Goal: Task Accomplishment & Management: Manage account settings

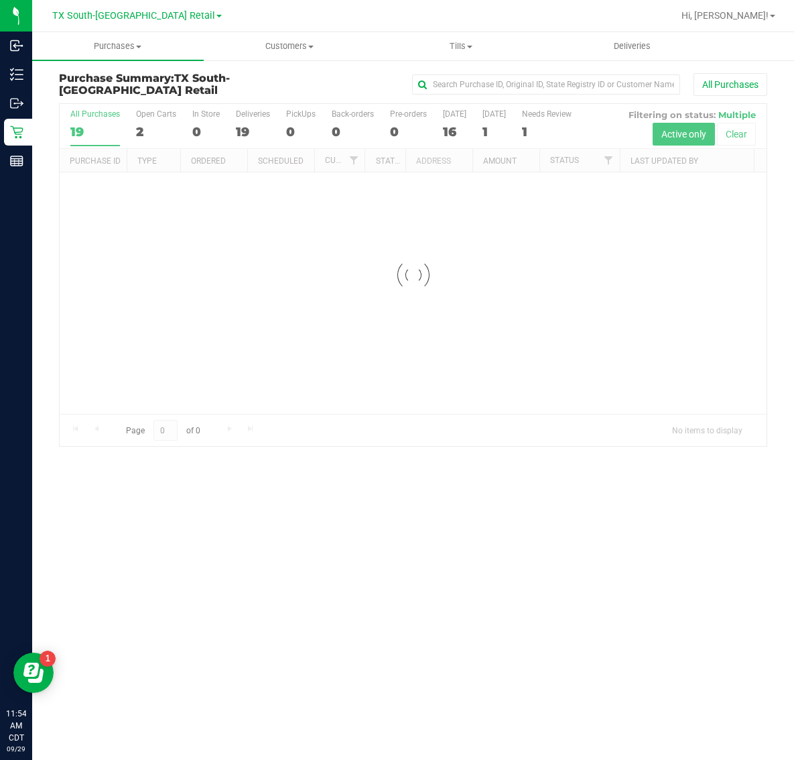
click at [121, 7] on div "TX South-Austin Retail TX Austin DC TX Plano Retail TX San Antonio Retail TX So…" at bounding box center [137, 15] width 170 height 16
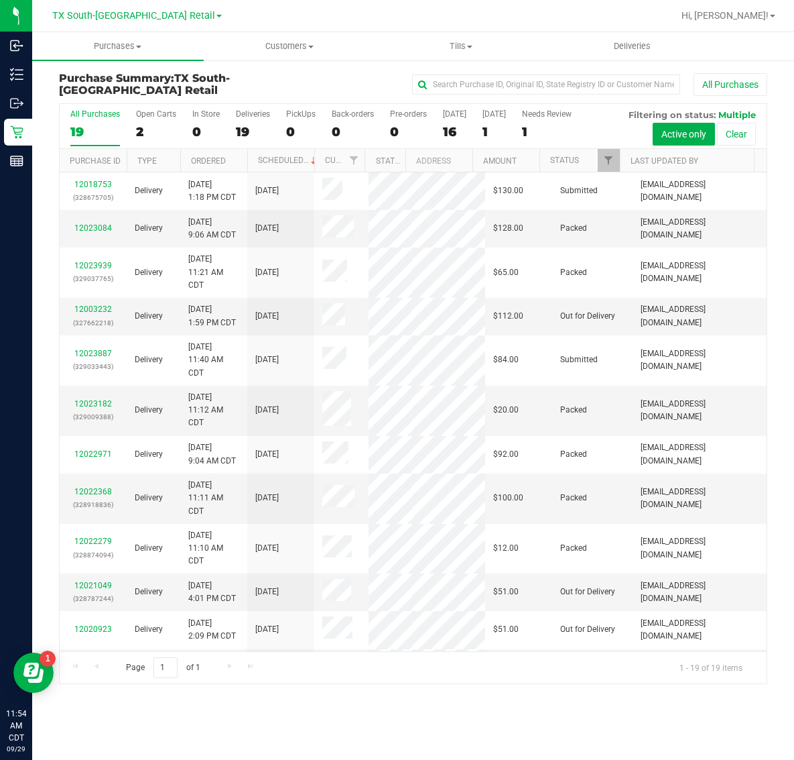
click at [124, 17] on span "TX South-[GEOGRAPHIC_DATA] Retail" at bounding box center [133, 15] width 163 height 11
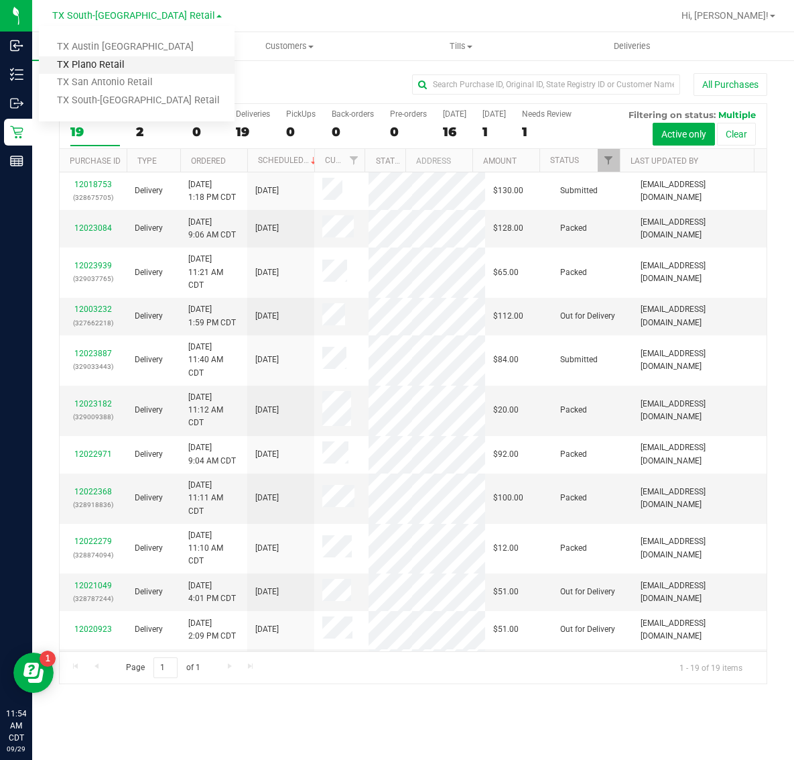
click at [104, 65] on link "TX Plano Retail" at bounding box center [137, 65] width 196 height 18
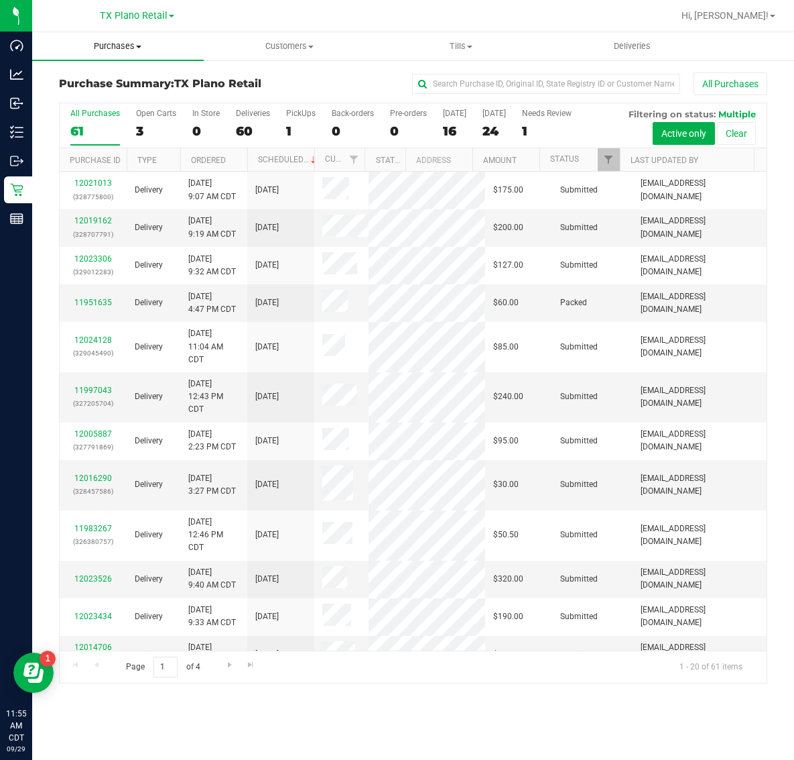
click at [121, 51] on span "Purchases" at bounding box center [118, 46] width 172 height 12
click at [125, 96] on li "Fulfillment" at bounding box center [118, 97] width 172 height 16
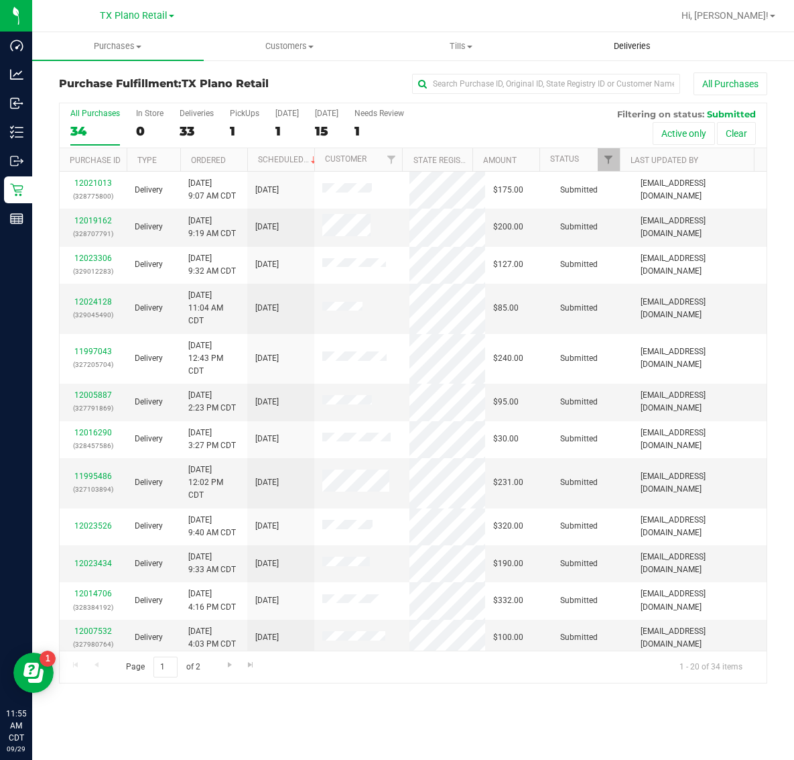
click at [634, 44] on span "Deliveries" at bounding box center [632, 46] width 73 height 12
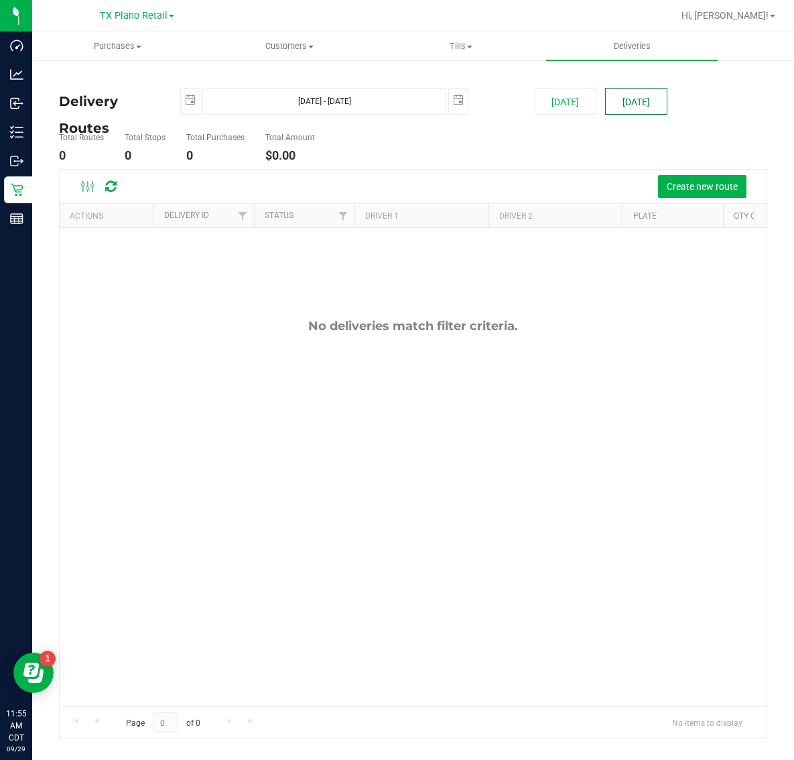
click at [635, 98] on button "[DATE]" at bounding box center [636, 101] width 62 height 27
click at [682, 192] on button "Create new route" at bounding box center [702, 186] width 88 height 23
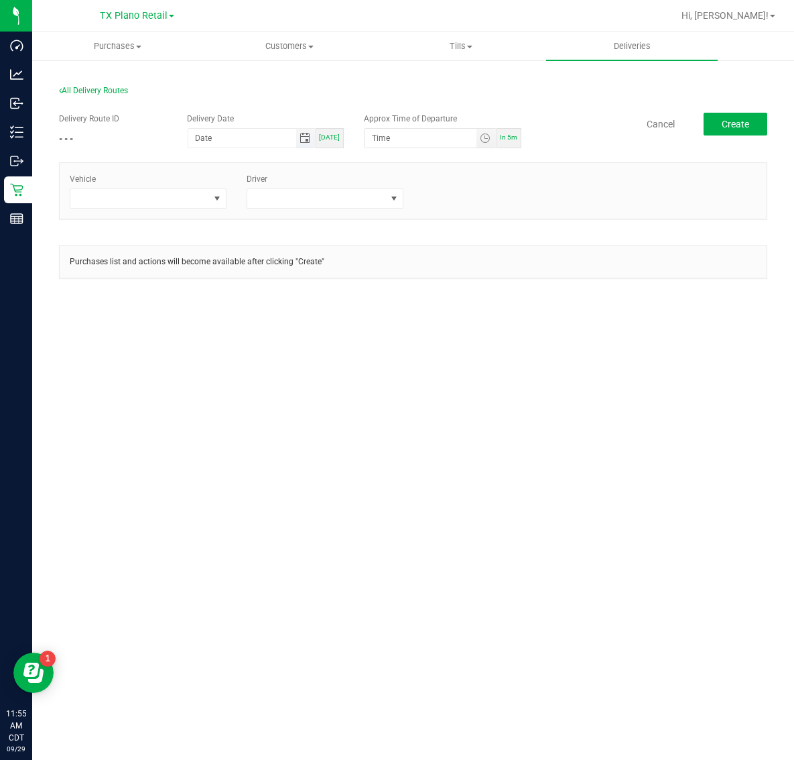
click at [310, 142] on span "Toggle calendar" at bounding box center [305, 138] width 11 height 11
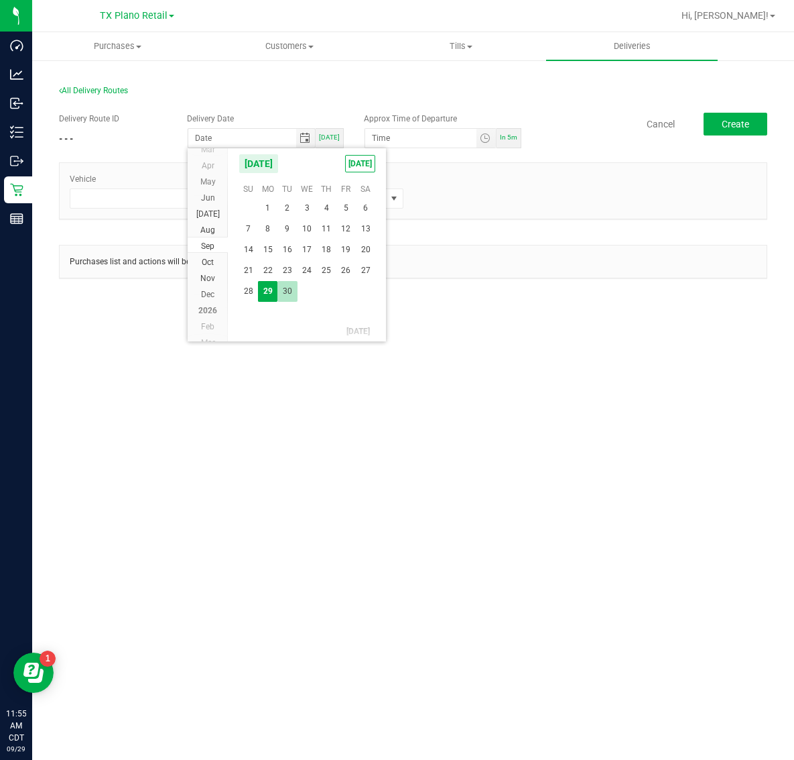
click at [289, 293] on span "30" at bounding box center [287, 291] width 19 height 21
type input "[DATE]"
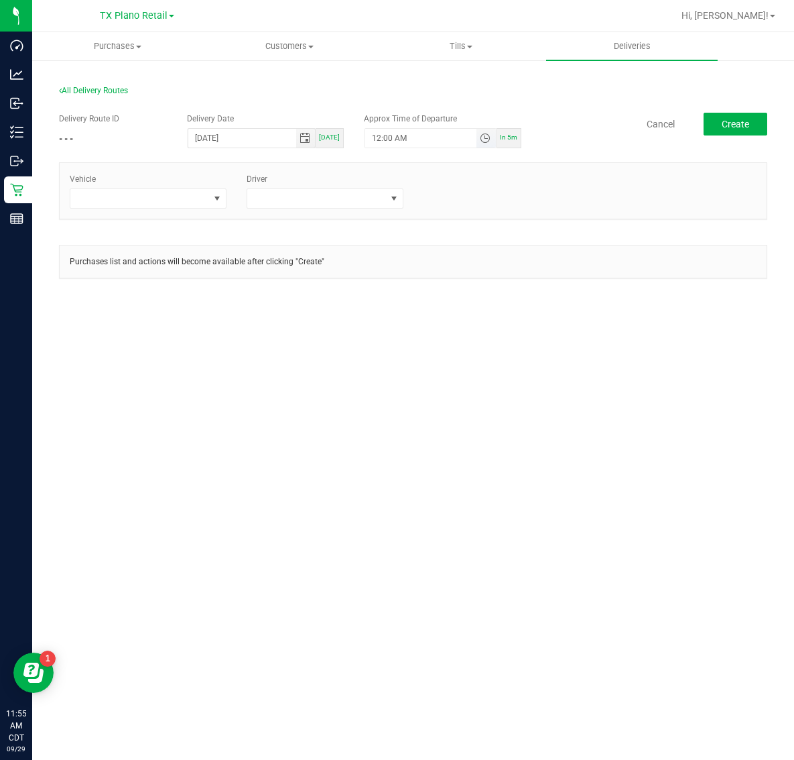
click at [485, 139] on span "Toggle time list" at bounding box center [485, 138] width 11 height 11
click at [383, 290] on li "5" at bounding box center [393, 289] width 32 height 18
click at [471, 289] on span "AM" at bounding box center [477, 288] width 12 height 9
click at [457, 404] on button "Set" at bounding box center [462, 399] width 50 height 29
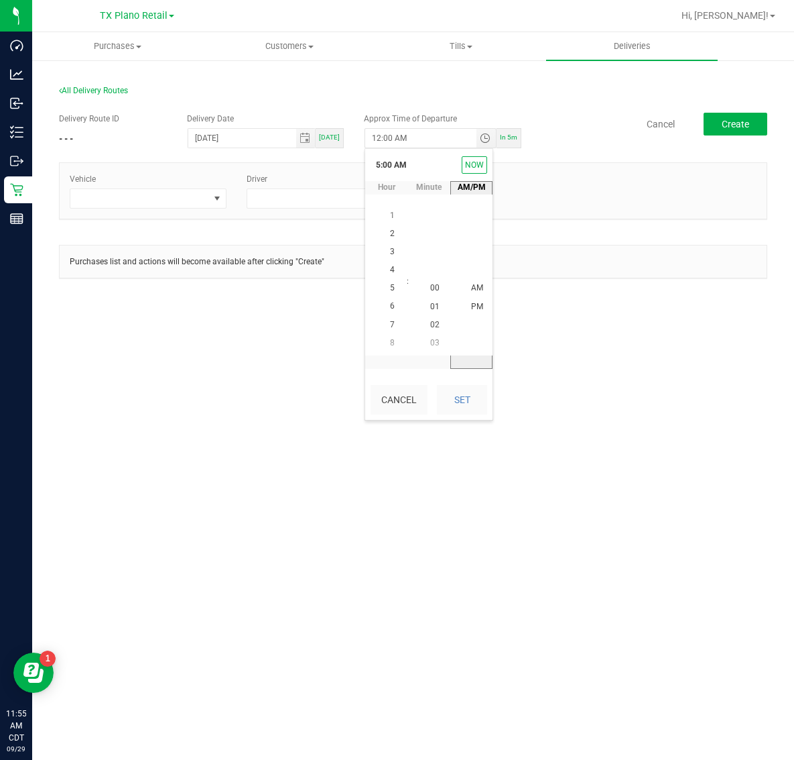
type input "5:00 AM"
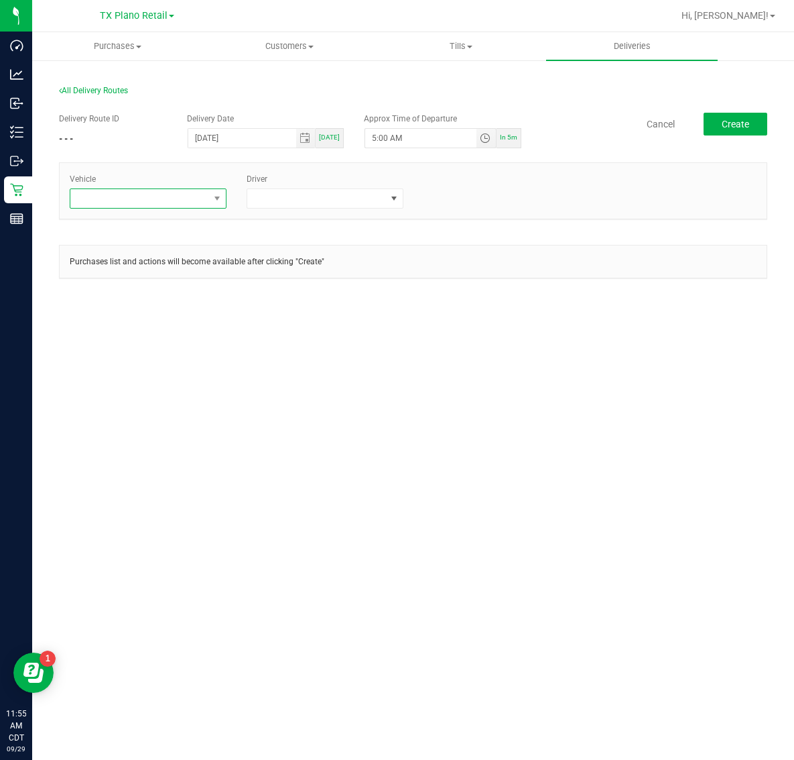
click at [185, 198] on span at bounding box center [139, 198] width 139 height 19
click at [308, 198] on span at bounding box center [316, 198] width 139 height 19
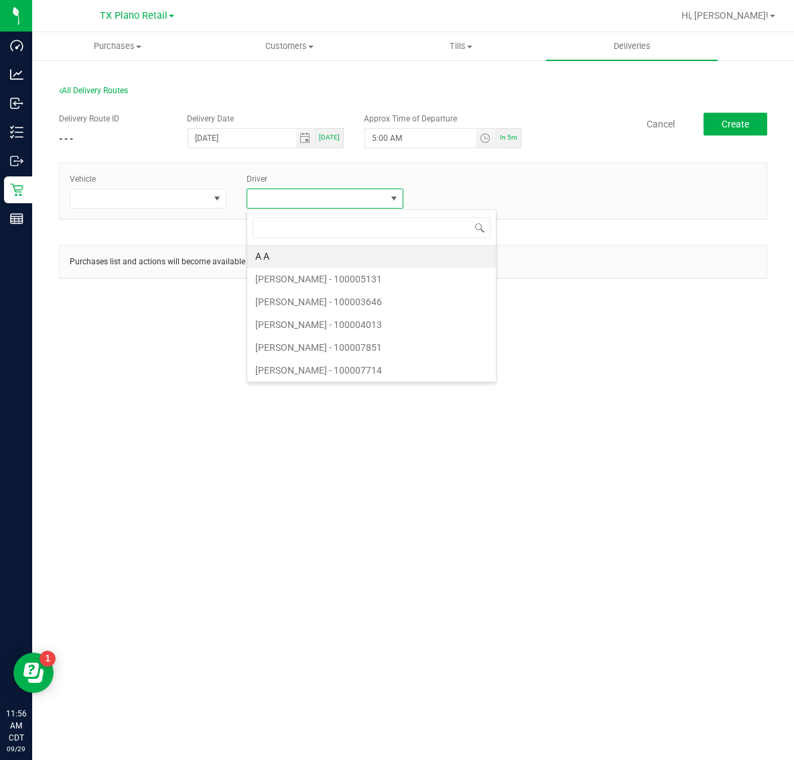
type input "p"
type input "rich"
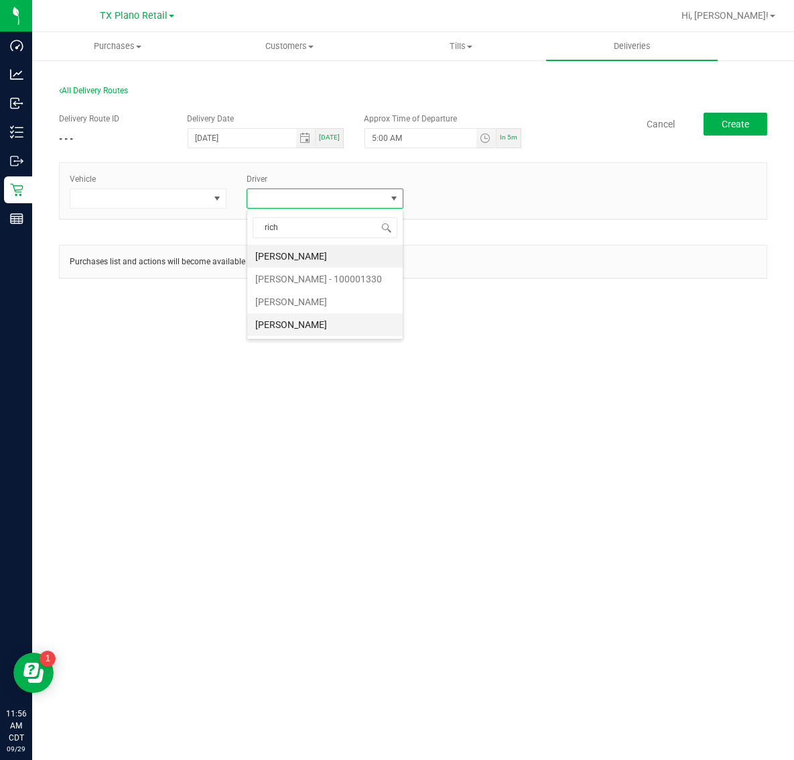
click at [331, 331] on li "Richard Ritz" at bounding box center [325, 324] width 156 height 23
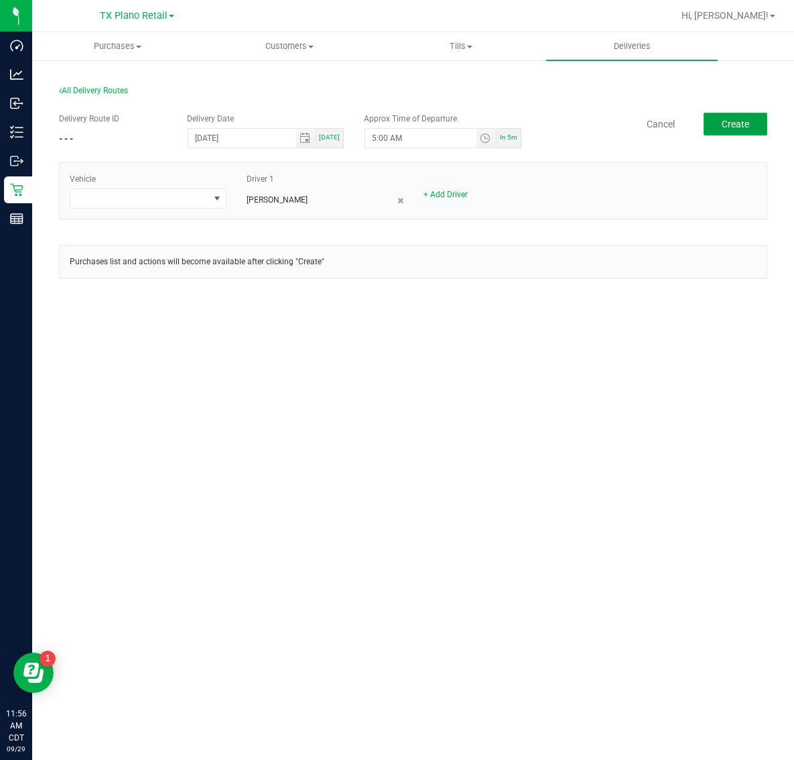
click at [755, 117] on button "Create" at bounding box center [736, 124] width 64 height 23
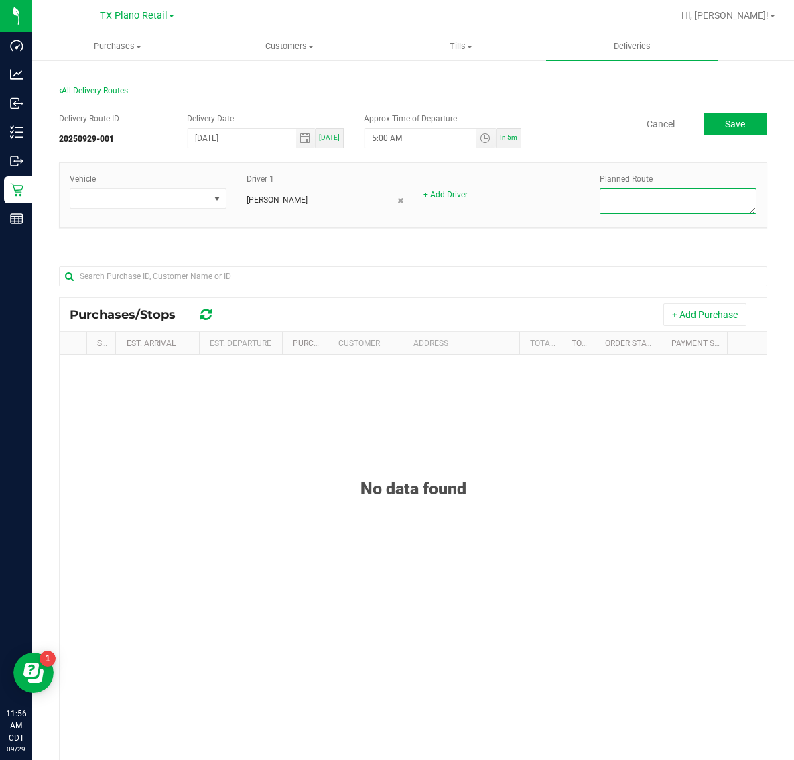
click at [678, 198] on textarea at bounding box center [678, 200] width 157 height 25
type textarea "Cen Tex"
drag, startPoint x: 688, startPoint y: 320, endPoint x: 688, endPoint y: 300, distance: 20.1
click at [688, 303] on button "+ Add Purchase" at bounding box center [705, 314] width 83 height 23
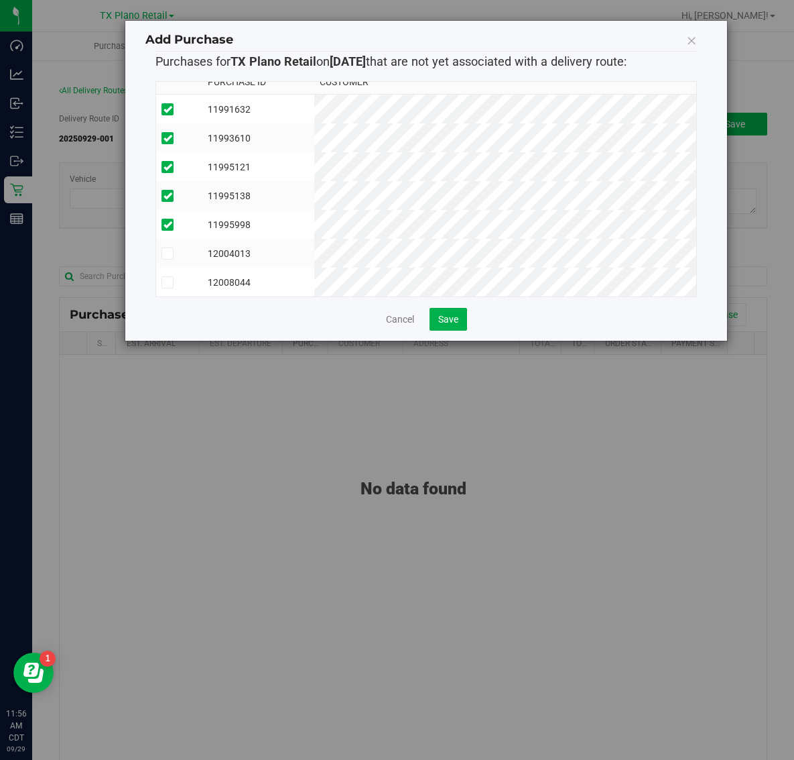
scroll to position [24, 0]
click at [434, 310] on button "Save" at bounding box center [449, 319] width 38 height 23
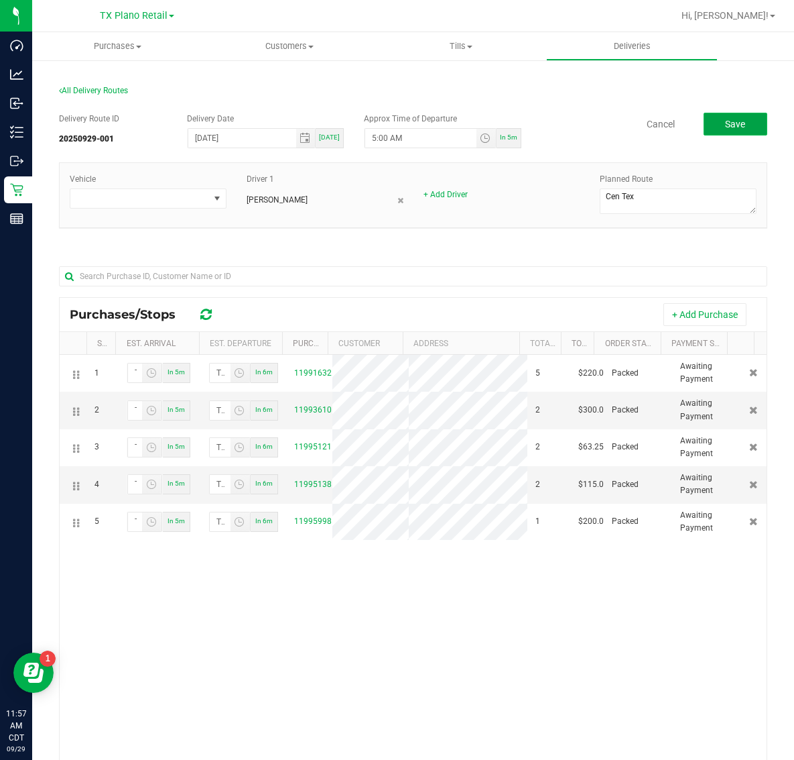
click at [729, 125] on span "Save" at bounding box center [735, 124] width 20 height 11
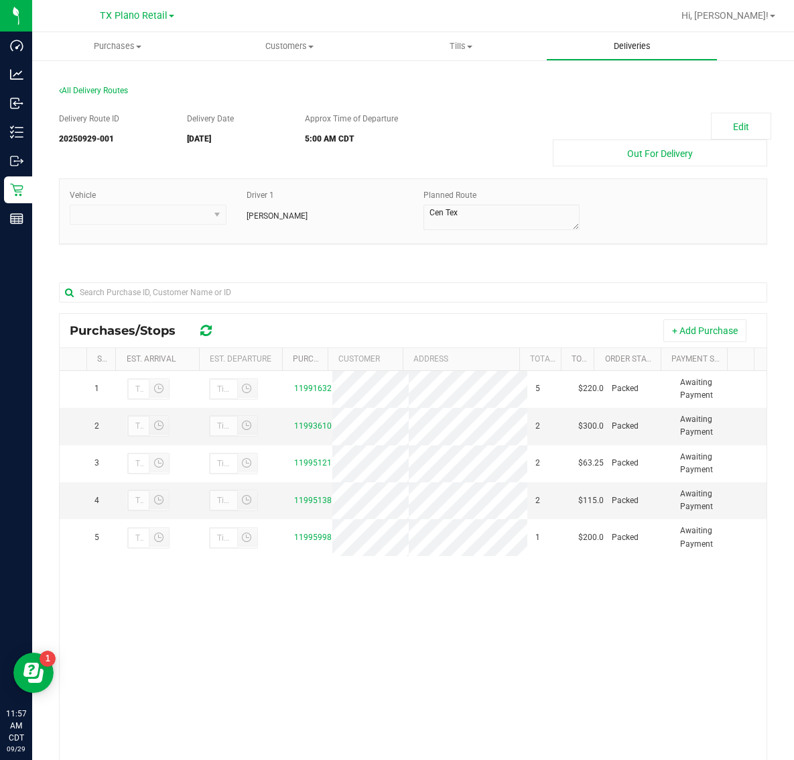
click at [641, 50] on span "Deliveries" at bounding box center [632, 46] width 73 height 12
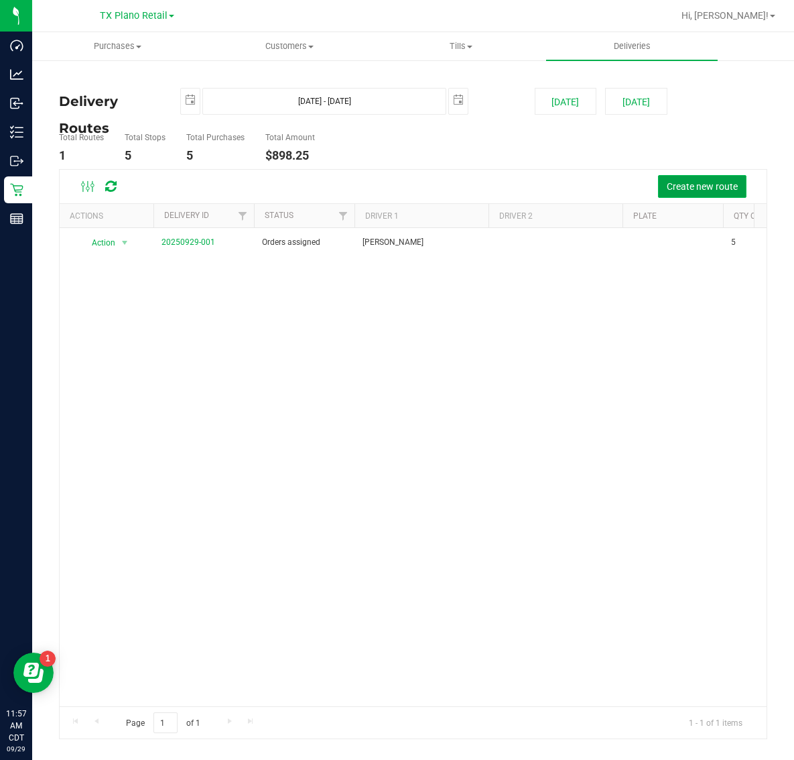
click at [680, 188] on span "Create new route" at bounding box center [702, 186] width 71 height 11
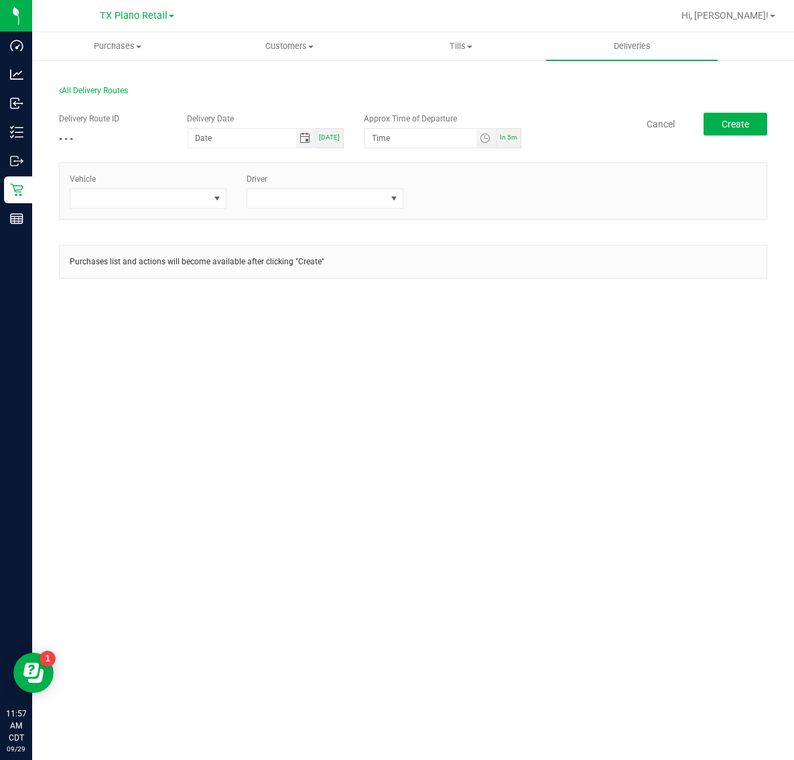
click at [307, 141] on span "Toggle calendar" at bounding box center [305, 138] width 11 height 11
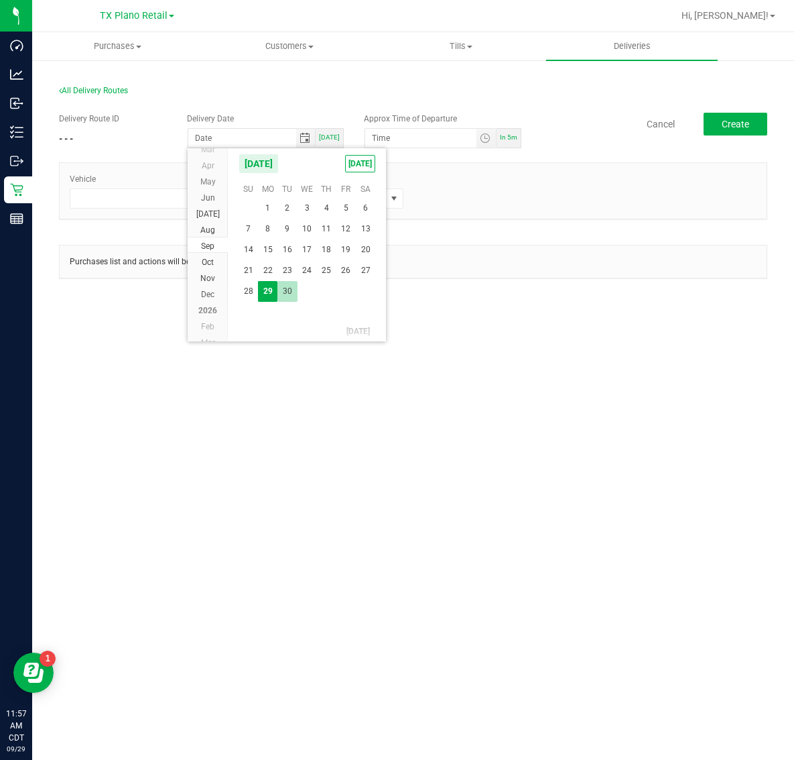
click at [290, 290] on span "30" at bounding box center [287, 291] width 19 height 21
type input "[DATE]"
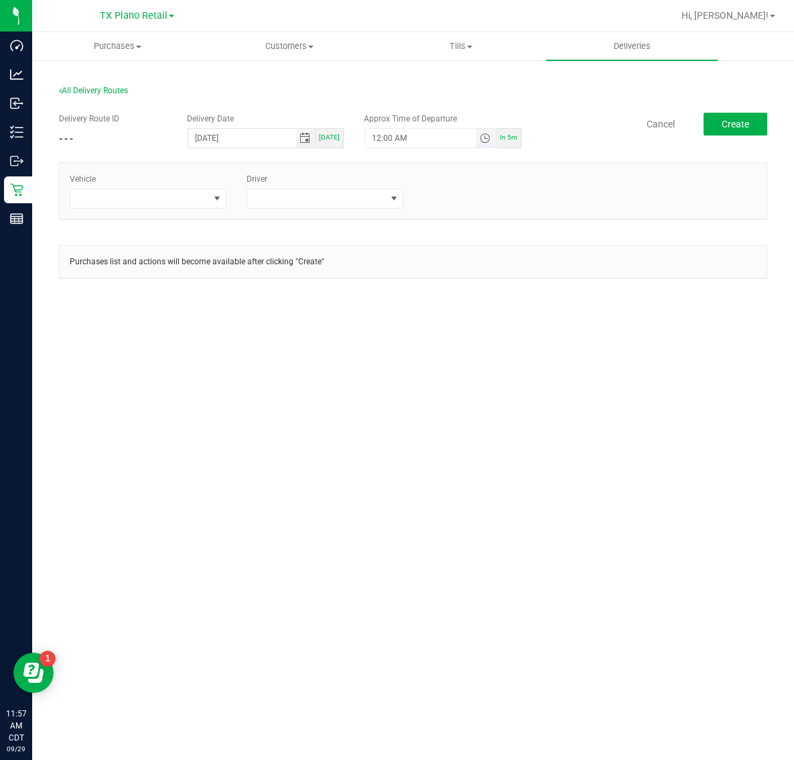
click at [487, 139] on span "Toggle time list" at bounding box center [485, 138] width 11 height 11
click at [390, 284] on span "5" at bounding box center [392, 288] width 5 height 9
click at [471, 288] on span "AM" at bounding box center [477, 288] width 12 height 9
click at [463, 397] on button "Set" at bounding box center [462, 399] width 50 height 29
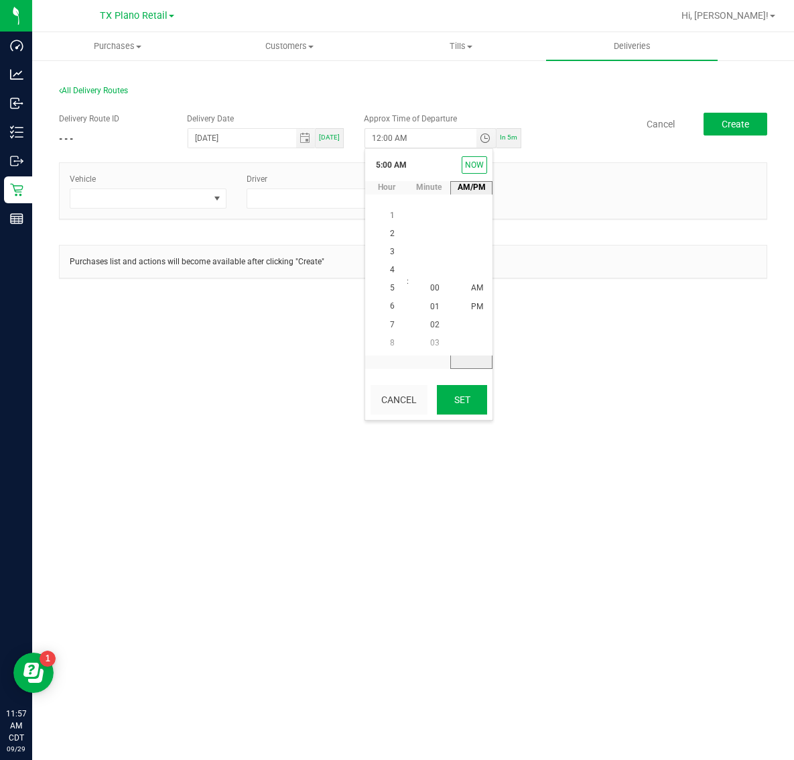
type input "5:00 AM"
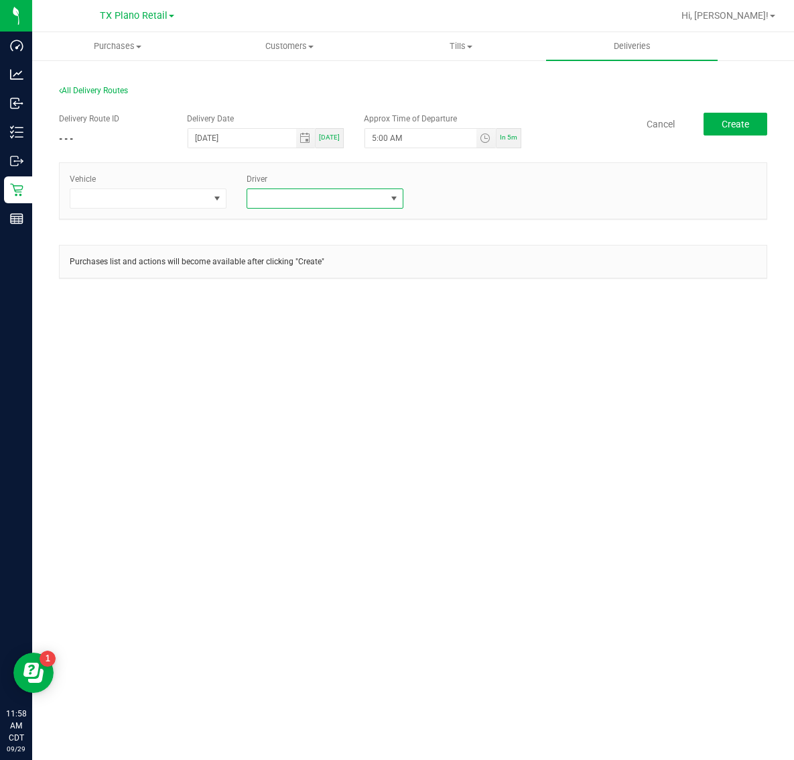
click at [296, 204] on span at bounding box center [316, 198] width 139 height 19
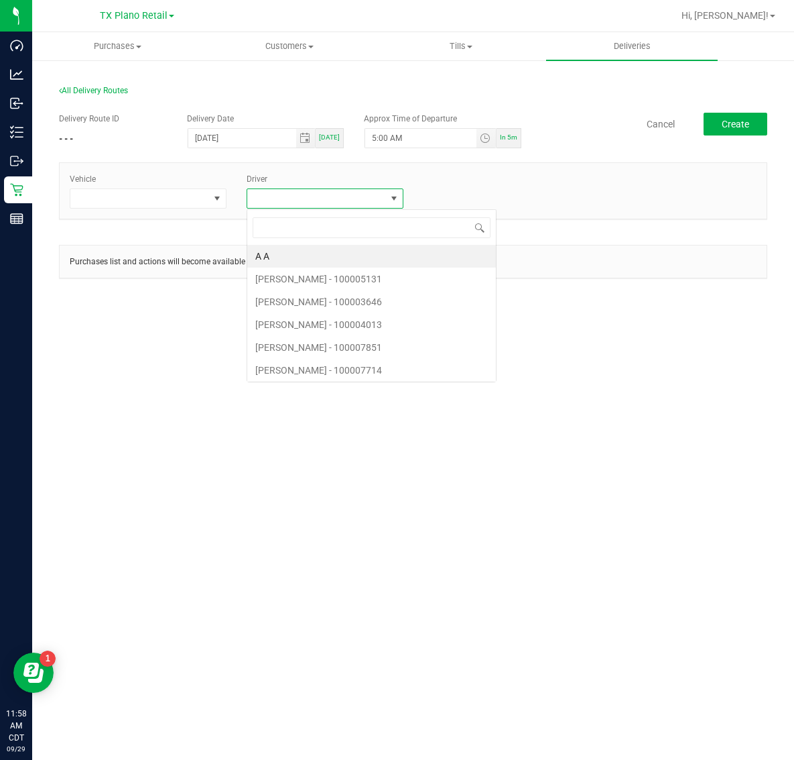
scroll to position [21, 156]
type input "richard"
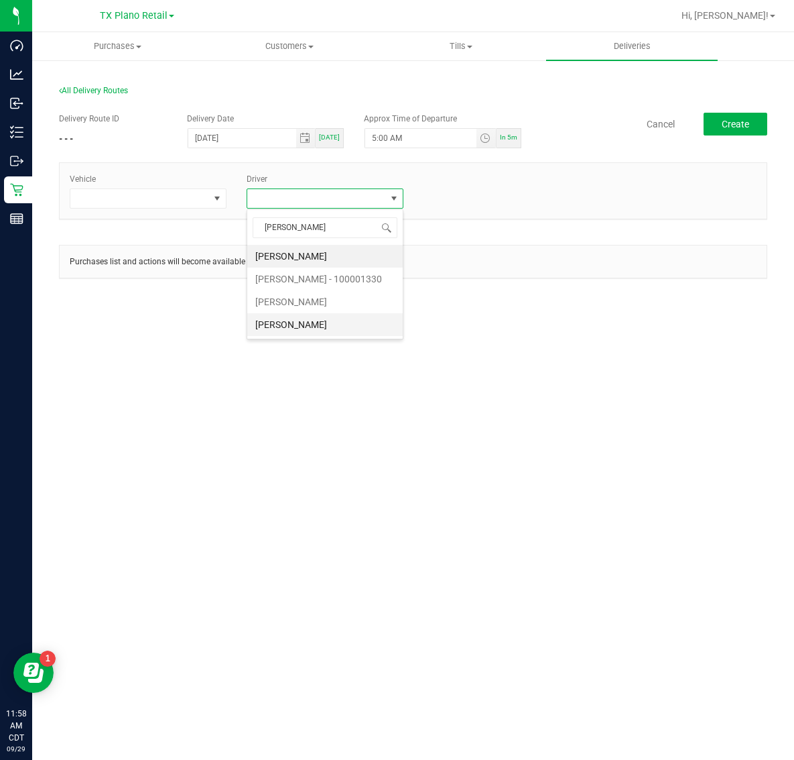
click at [305, 329] on li "Richard Ritz" at bounding box center [325, 324] width 156 height 23
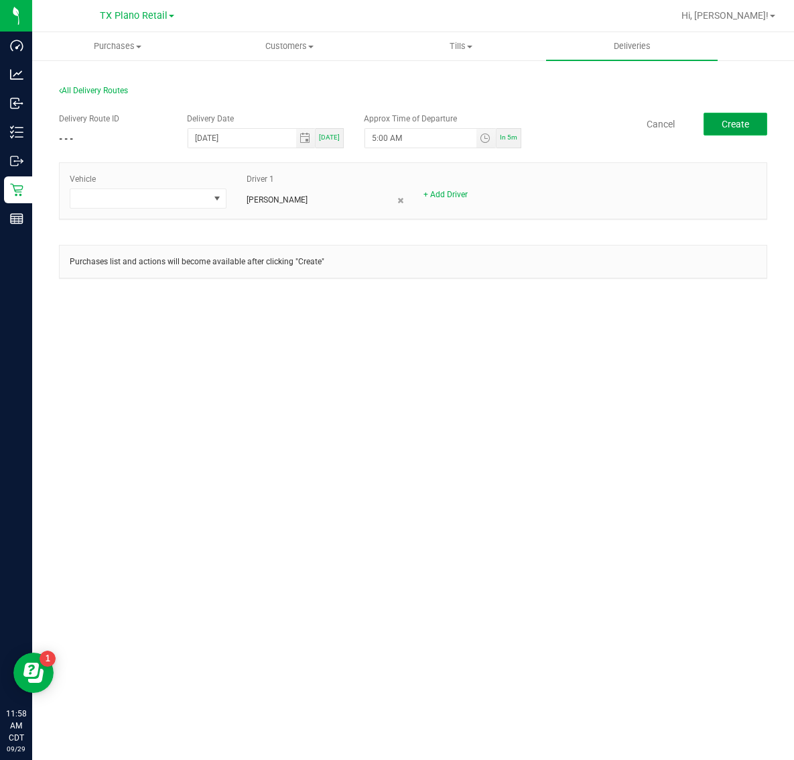
click at [748, 125] on span "Create" at bounding box center [735, 124] width 27 height 11
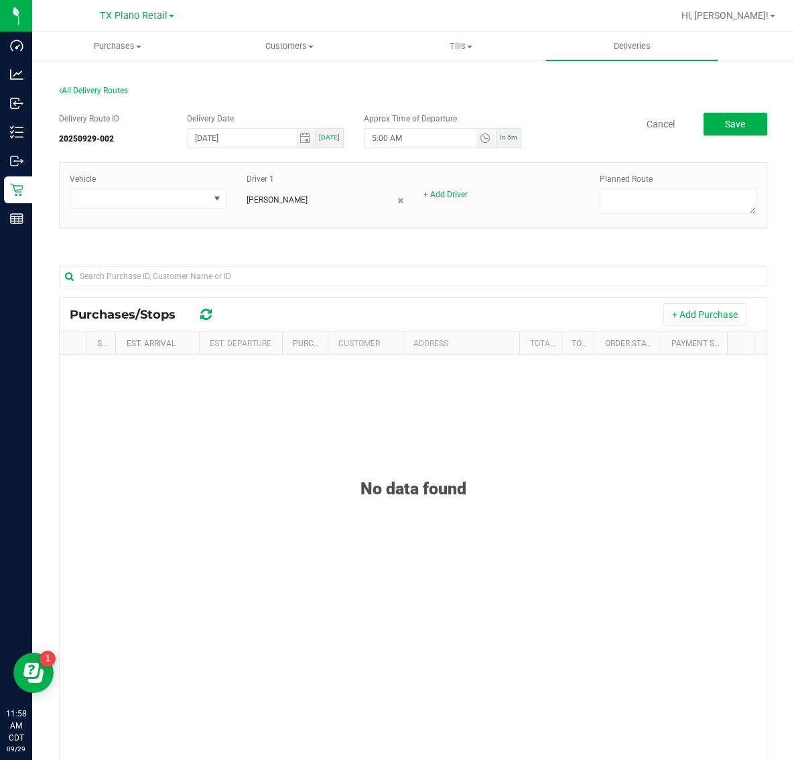
click at [670, 310] on button "+ Add Purchase" at bounding box center [705, 314] width 83 height 23
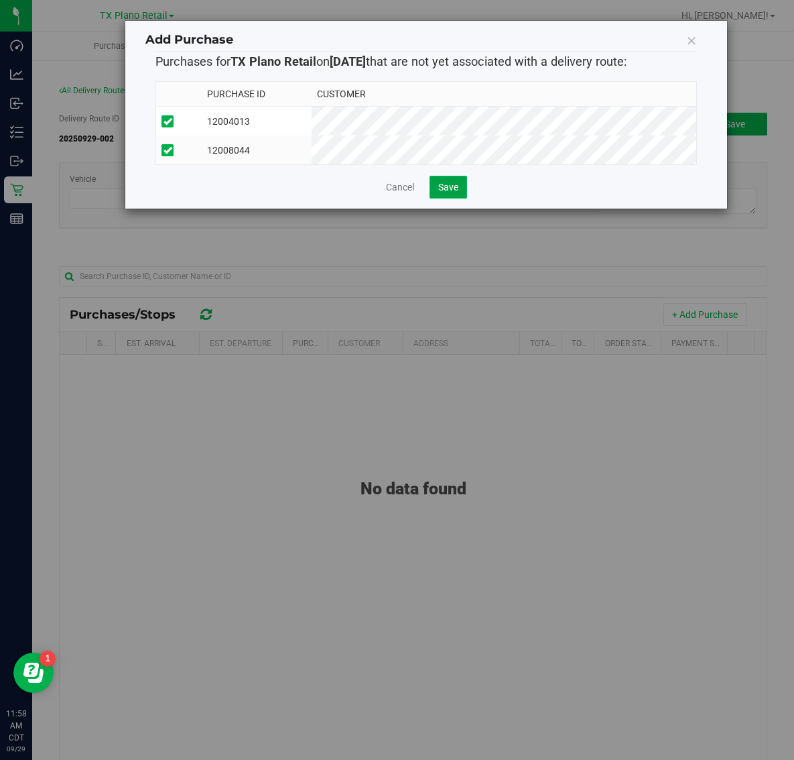
click at [447, 192] on span "Save" at bounding box center [448, 187] width 20 height 11
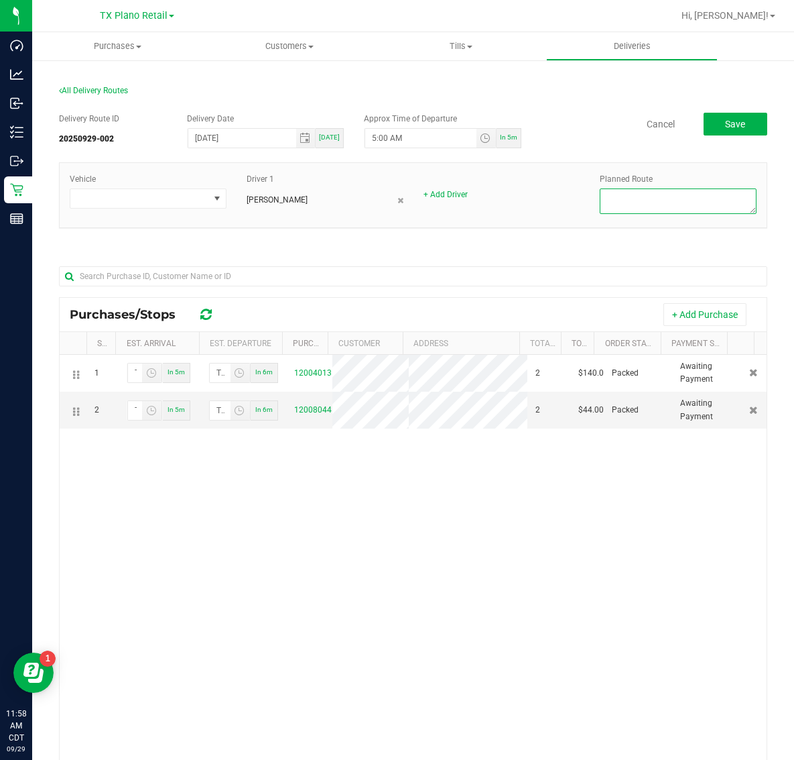
click at [665, 199] on textarea at bounding box center [678, 200] width 157 height 25
type textarea "Plano Retail"
click at [709, 126] on button "Save" at bounding box center [736, 124] width 64 height 23
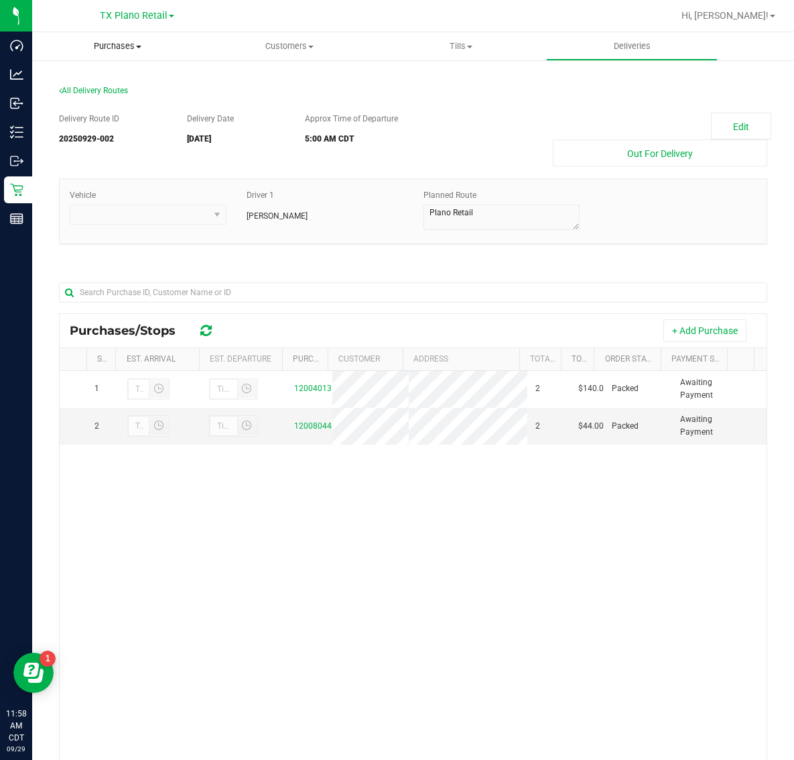
click at [114, 44] on span "Purchases" at bounding box center [118, 46] width 172 height 12
click at [121, 92] on li "Fulfillment" at bounding box center [118, 97] width 172 height 16
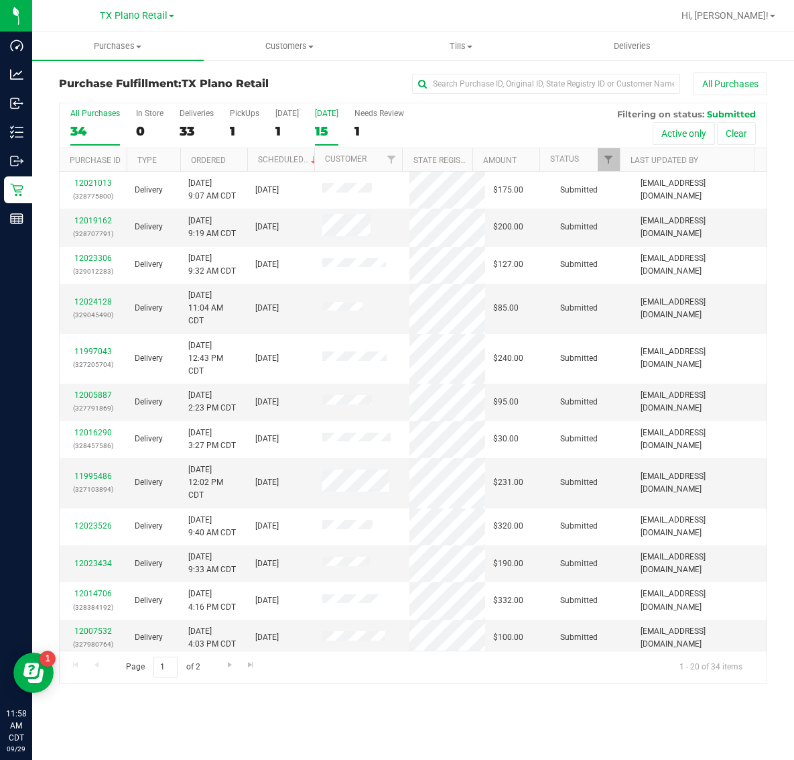
click at [332, 125] on div "15" at bounding box center [326, 130] width 23 height 15
click at [0, 0] on input "[DATE] 15" at bounding box center [0, 0] width 0 height 0
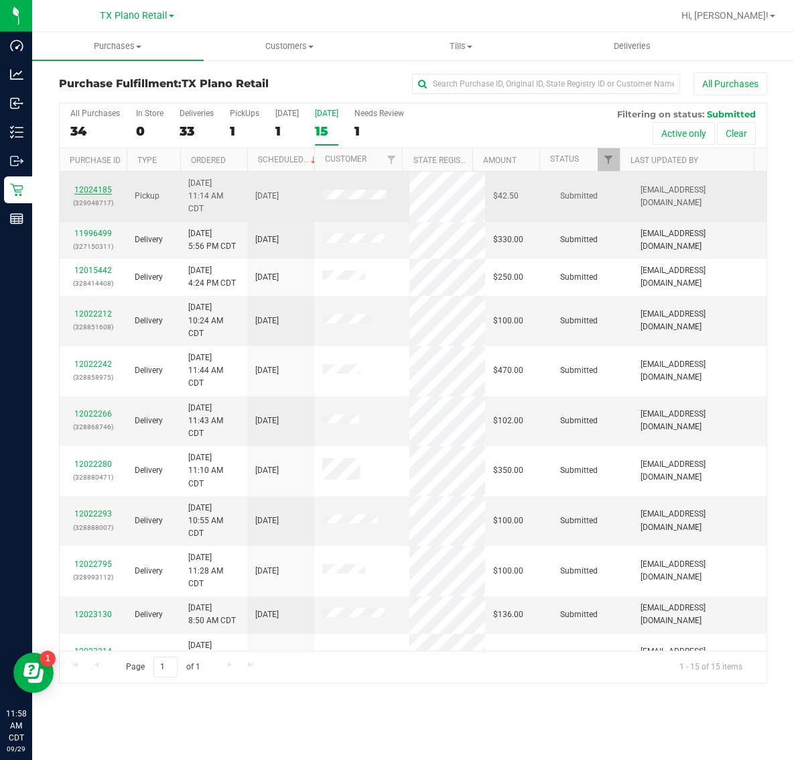
click at [80, 190] on link "12024185" at bounding box center [93, 189] width 38 height 9
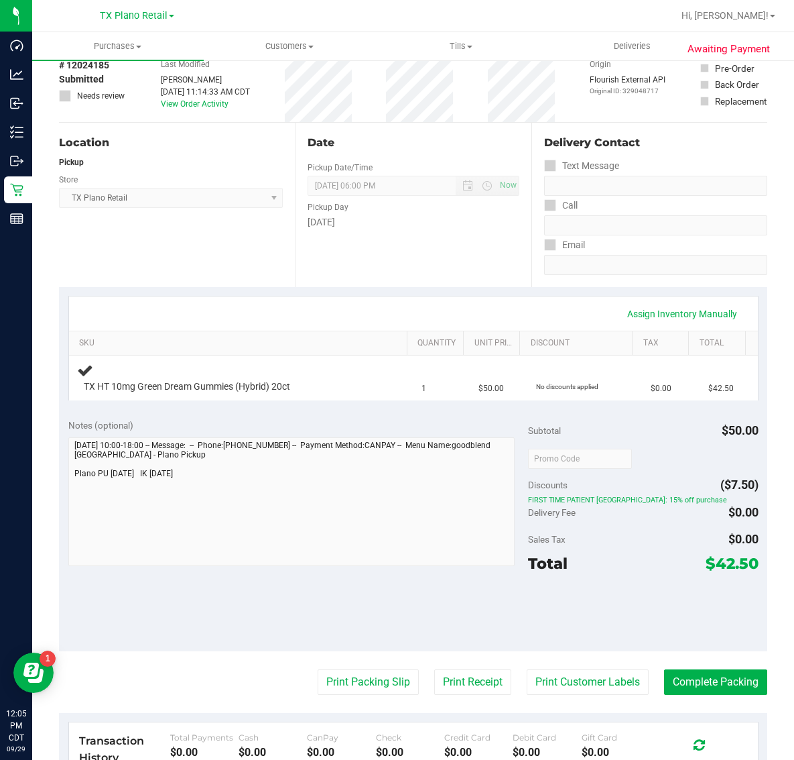
scroll to position [168, 0]
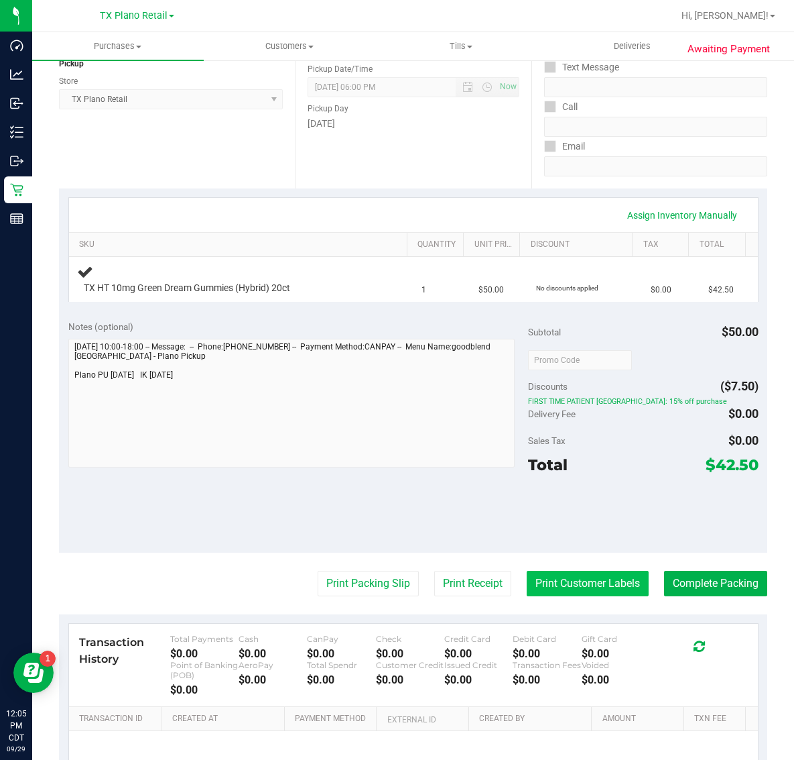
click at [580, 577] on button "Print Customer Labels" at bounding box center [588, 583] width 122 height 25
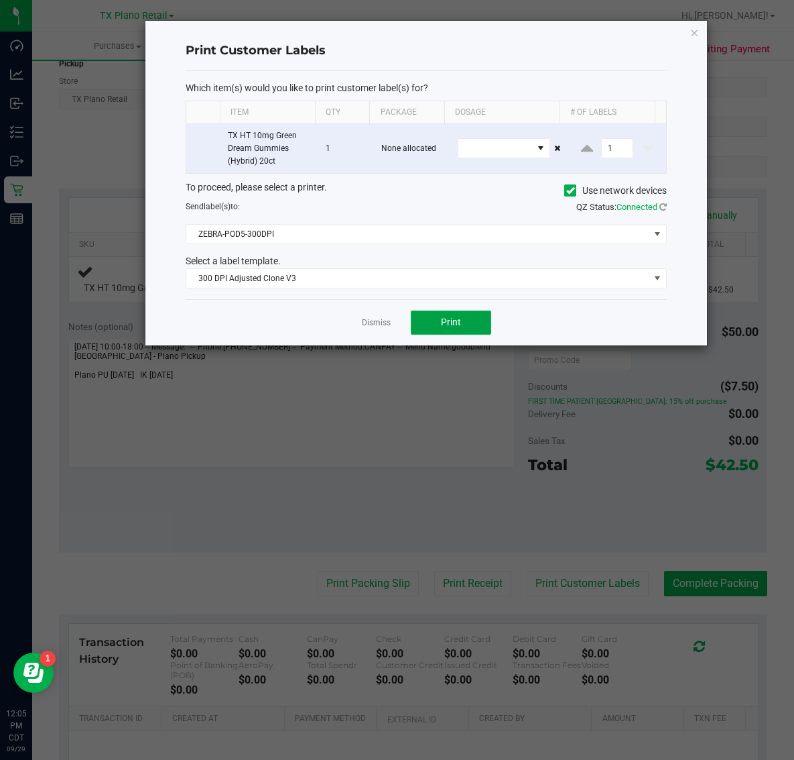
click at [458, 327] on span "Print" at bounding box center [451, 321] width 20 height 11
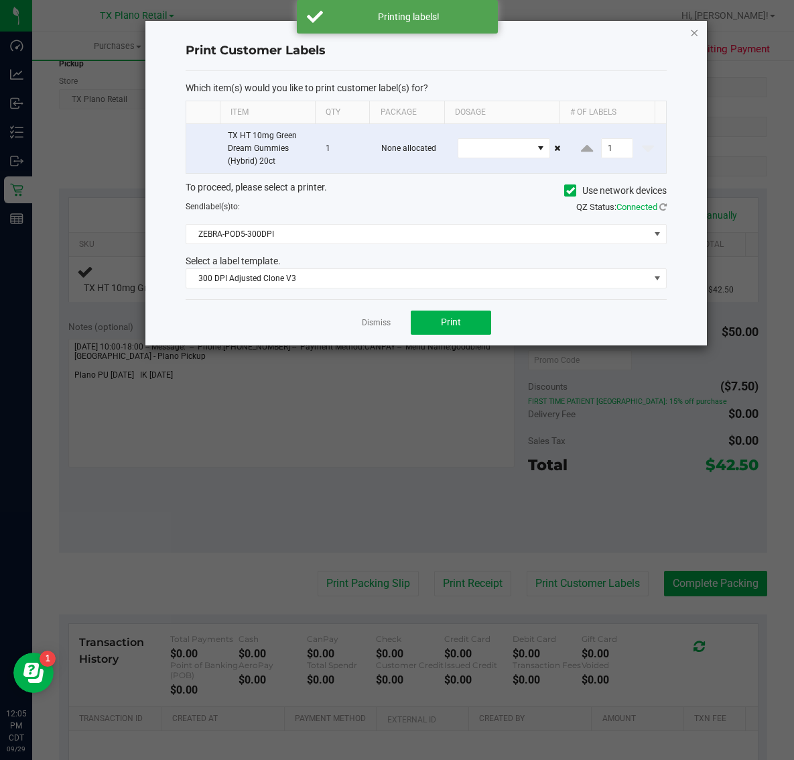
click at [691, 28] on icon "button" at bounding box center [694, 32] width 9 height 16
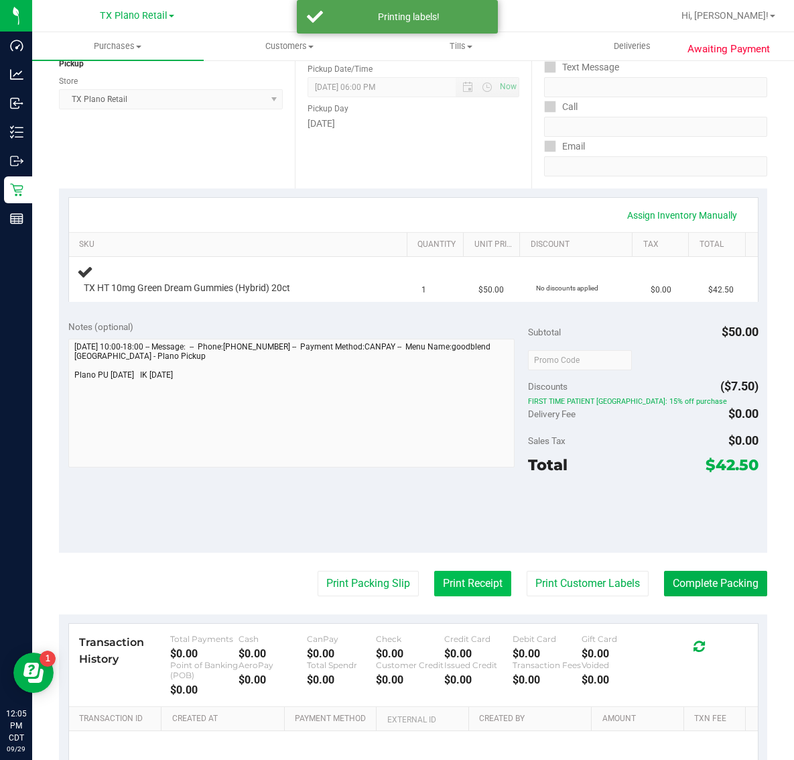
click at [456, 571] on button "Print Receipt" at bounding box center [472, 583] width 77 height 25
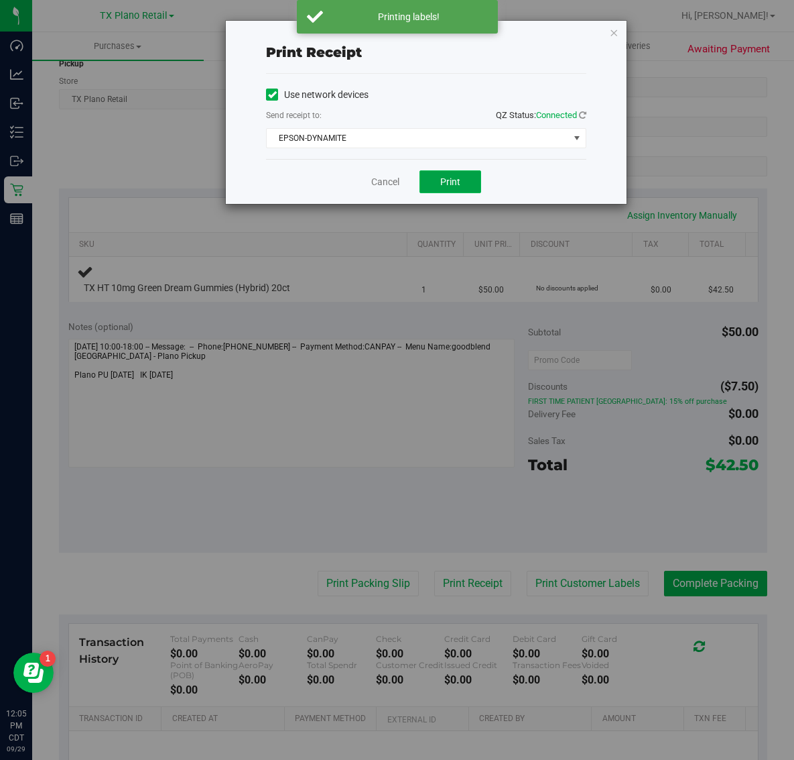
click at [451, 182] on span "Print" at bounding box center [450, 181] width 20 height 11
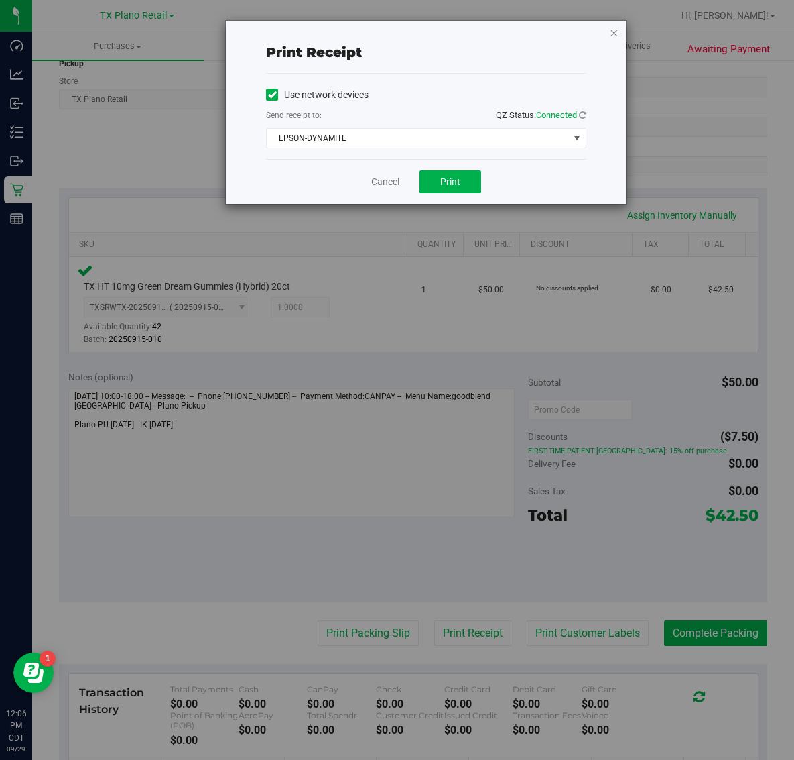
click at [614, 31] on icon "button" at bounding box center [613, 32] width 9 height 16
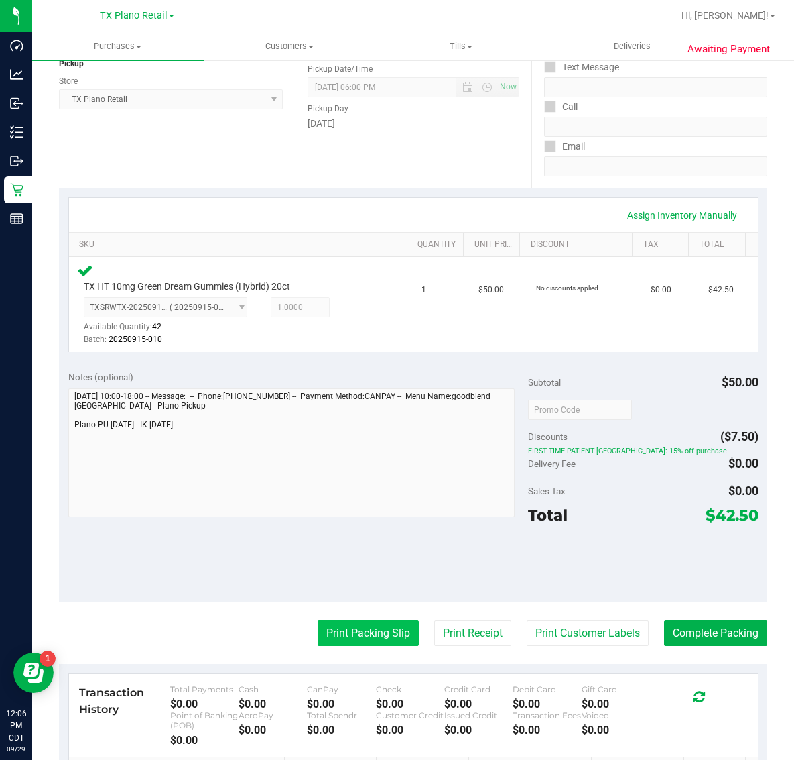
click at [347, 621] on button "Print Packing Slip" at bounding box center [368, 632] width 101 height 25
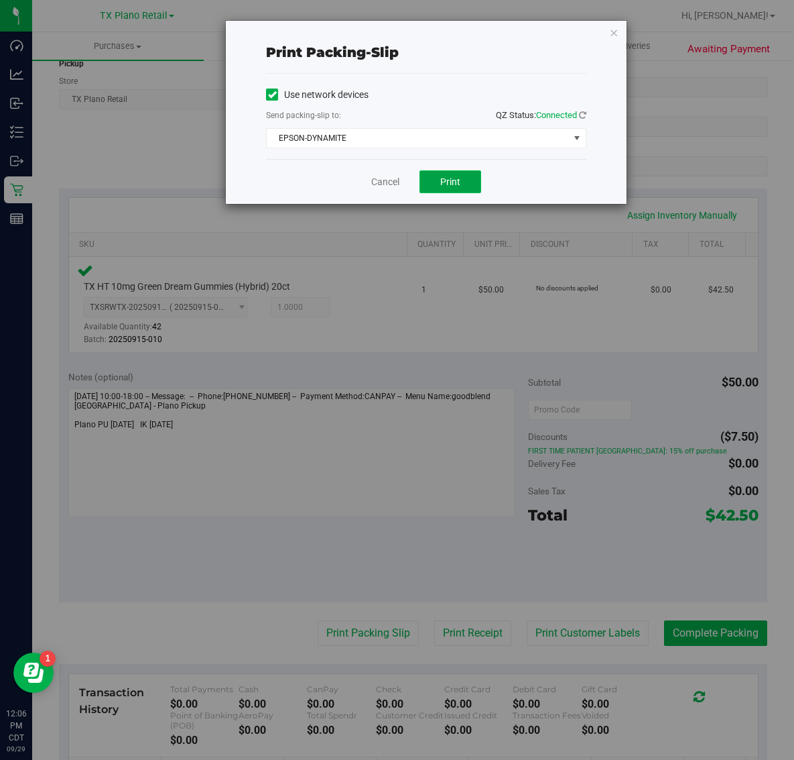
click at [444, 186] on span "Print" at bounding box center [450, 181] width 20 height 11
click at [614, 32] on icon "button" at bounding box center [613, 32] width 9 height 16
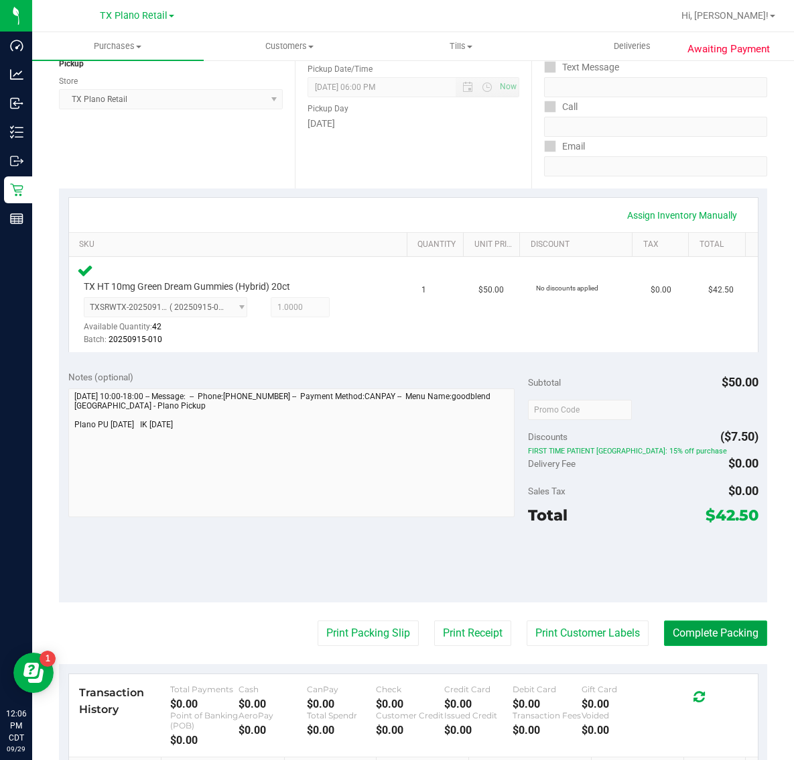
click at [714, 634] on button "Complete Packing" at bounding box center [715, 632] width 103 height 25
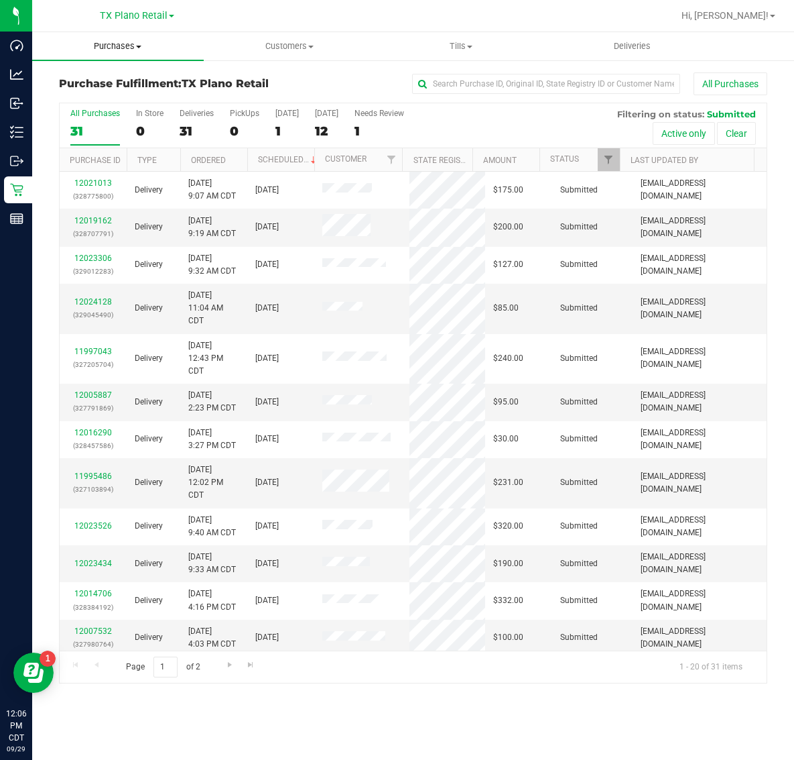
click at [125, 52] on uib-tab-heading "Purchases Summary of purchases Fulfillment All purchases" at bounding box center [118, 46] width 172 height 28
click at [123, 89] on li "Fulfillment" at bounding box center [118, 97] width 172 height 16
click at [339, 133] on div "12" at bounding box center [326, 130] width 23 height 15
click at [0, 0] on input "Tomorrow 12" at bounding box center [0, 0] width 0 height 0
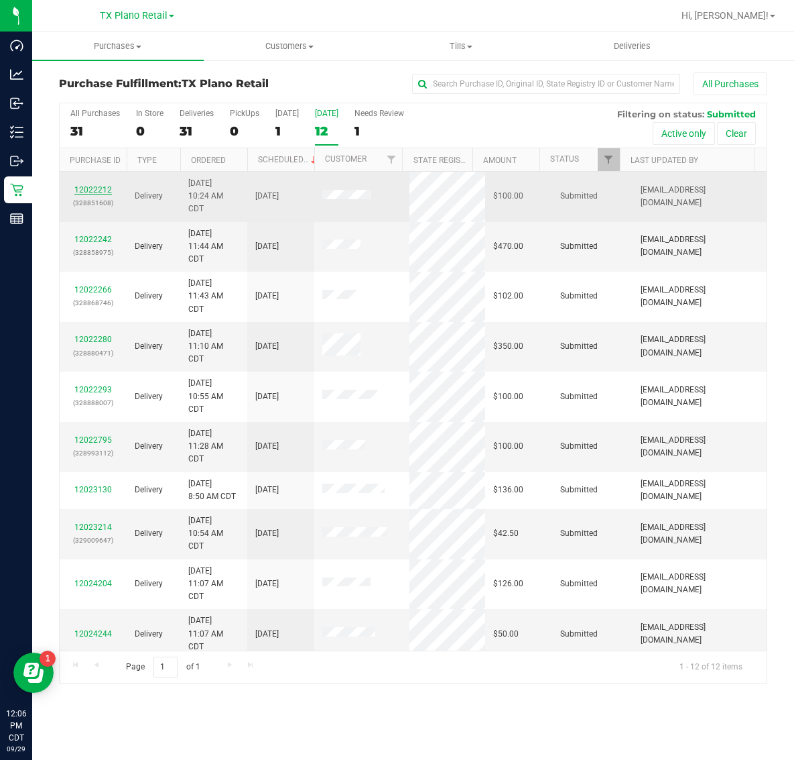
click at [94, 192] on link "12022212" at bounding box center [93, 189] width 38 height 9
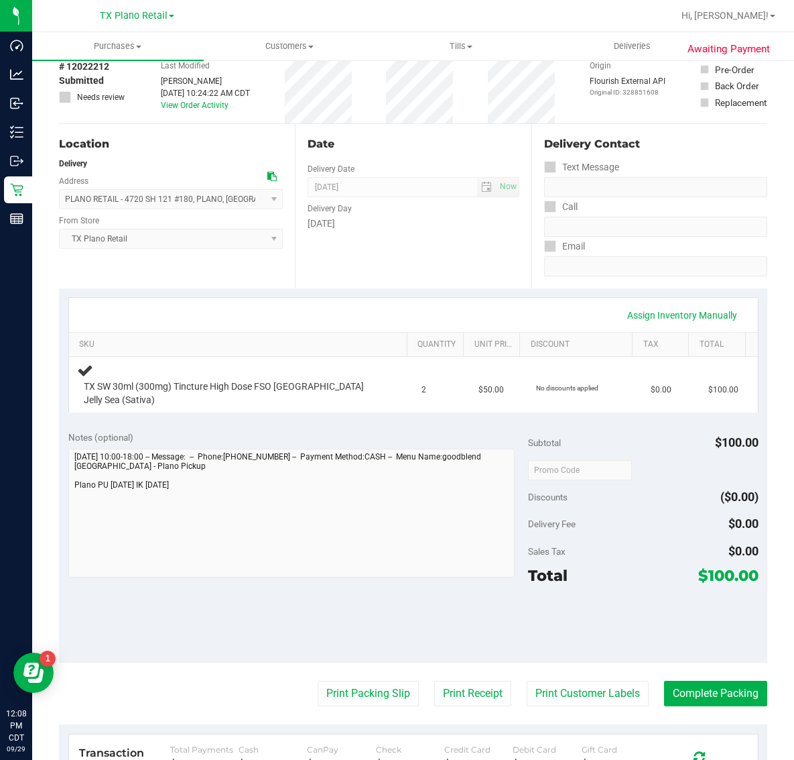
scroll to position [168, 0]
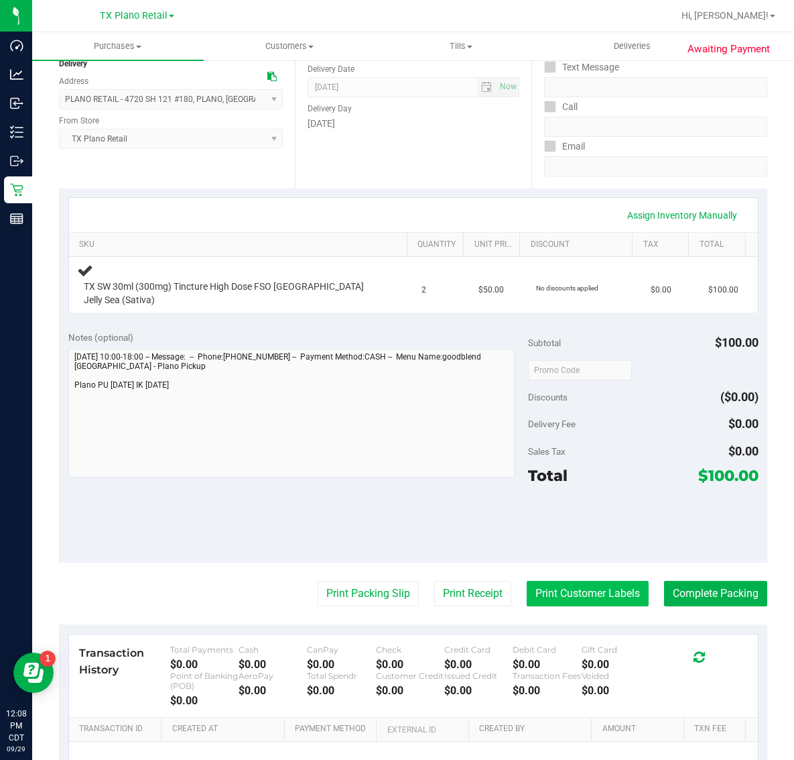
click at [570, 581] on button "Print Customer Labels" at bounding box center [588, 593] width 122 height 25
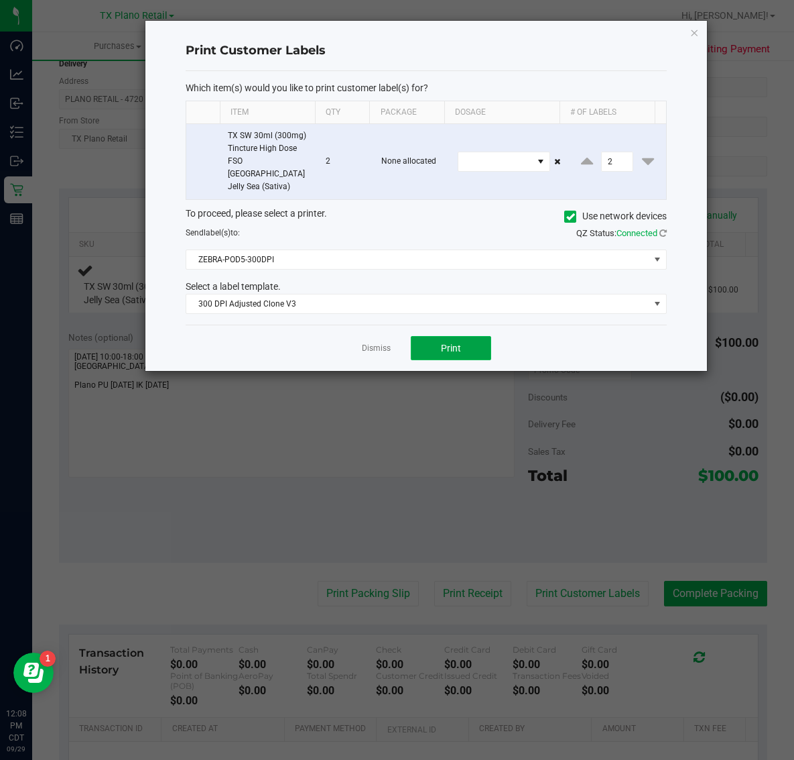
click at [459, 336] on button "Print" at bounding box center [451, 348] width 80 height 24
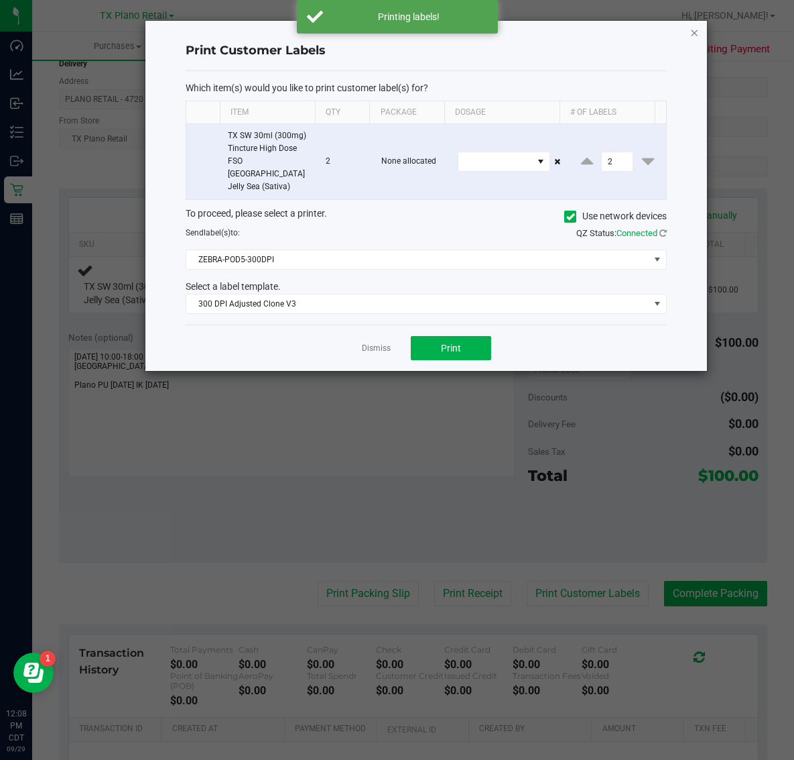
click at [693, 30] on icon "button" at bounding box center [694, 32] width 9 height 16
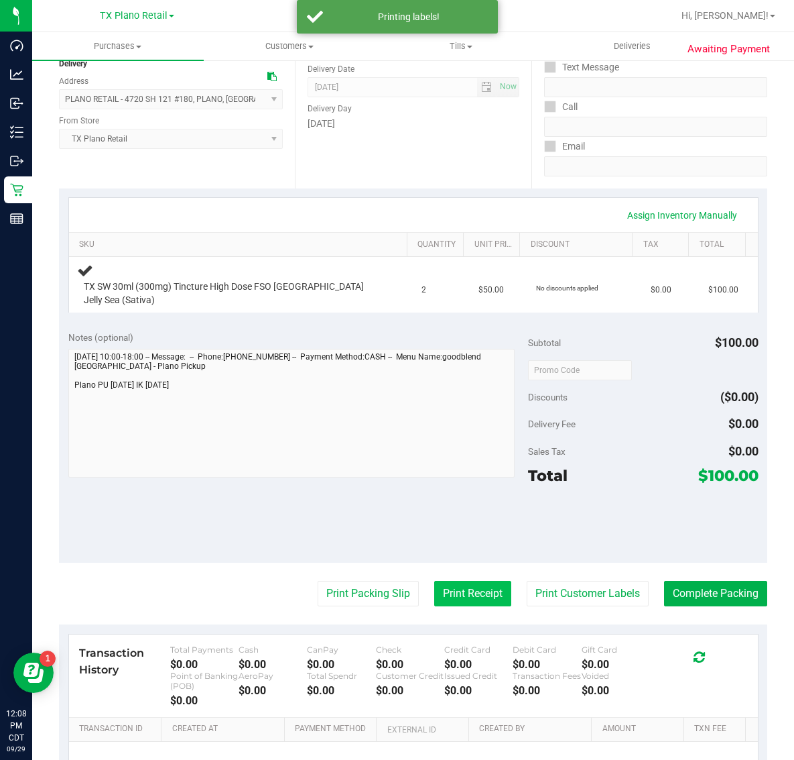
click at [446, 581] on button "Print Receipt" at bounding box center [472, 593] width 77 height 25
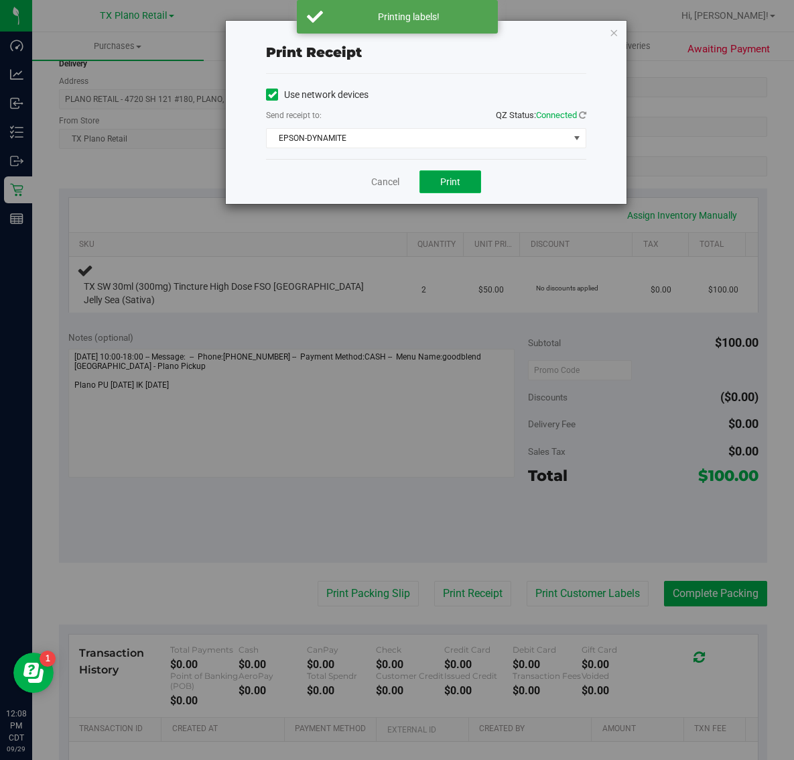
click at [461, 183] on button "Print" at bounding box center [451, 181] width 62 height 23
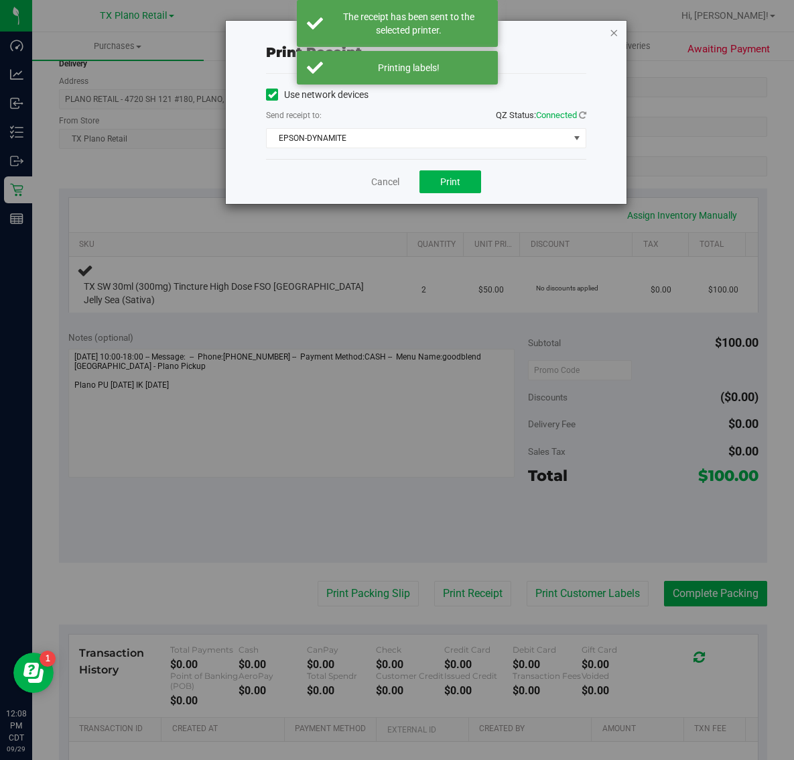
click at [617, 28] on icon "button" at bounding box center [613, 32] width 9 height 16
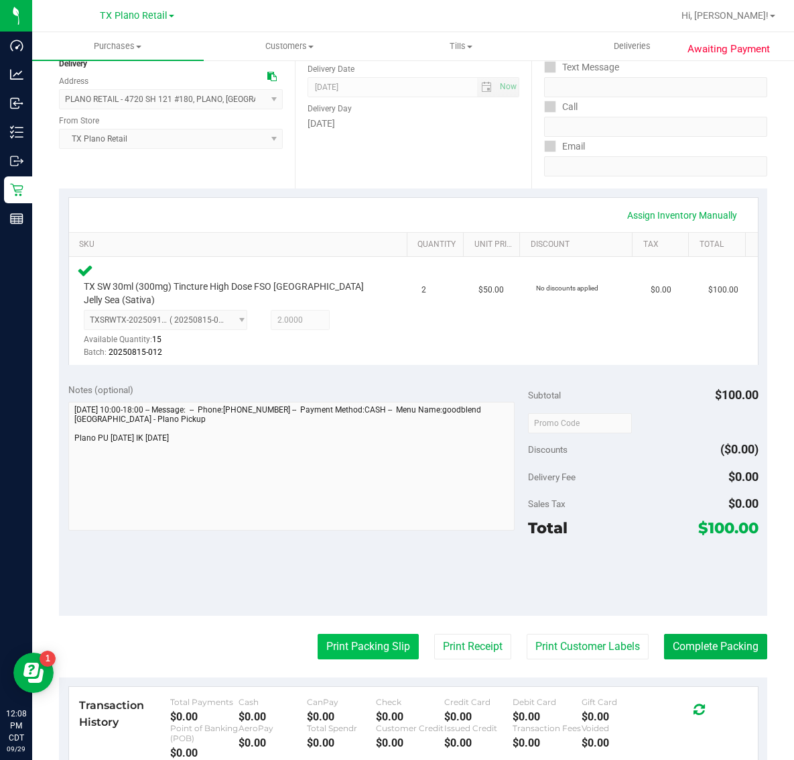
click at [367, 634] on button "Print Packing Slip" at bounding box center [368, 646] width 101 height 25
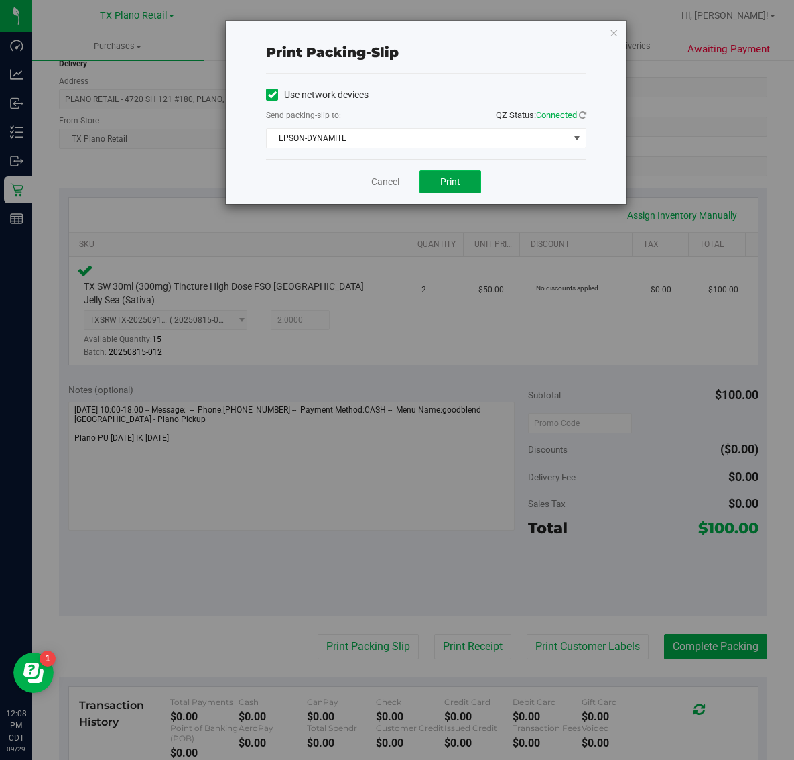
click at [450, 182] on span "Print" at bounding box center [450, 181] width 20 height 11
click at [614, 27] on icon "button" at bounding box center [613, 32] width 9 height 16
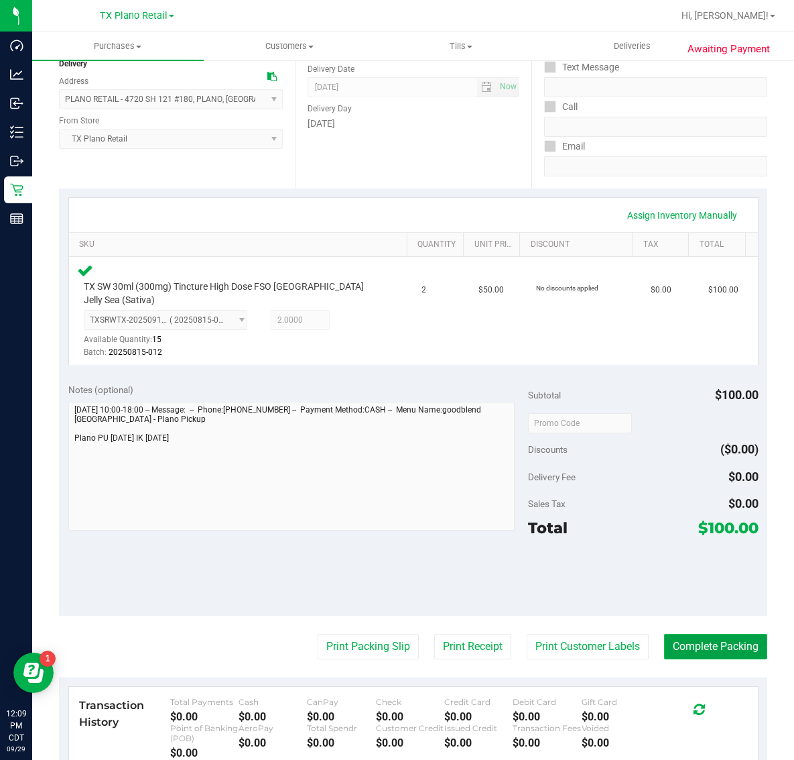
click at [707, 634] on button "Complete Packing" at bounding box center [715, 646] width 103 height 25
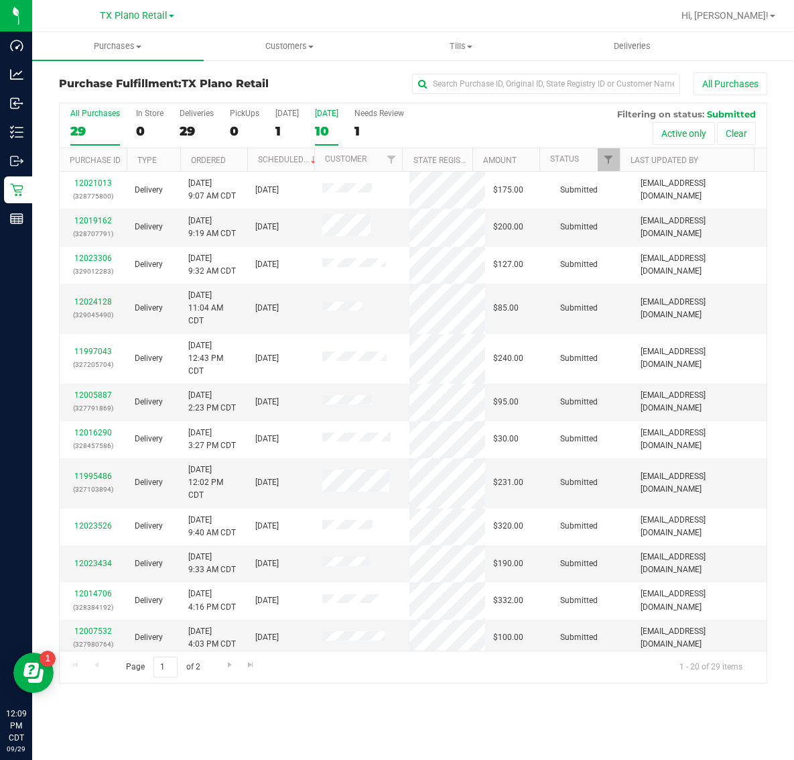
click at [324, 131] on div "10" at bounding box center [326, 130] width 23 height 15
click at [0, 0] on input "Tomorrow 10" at bounding box center [0, 0] width 0 height 0
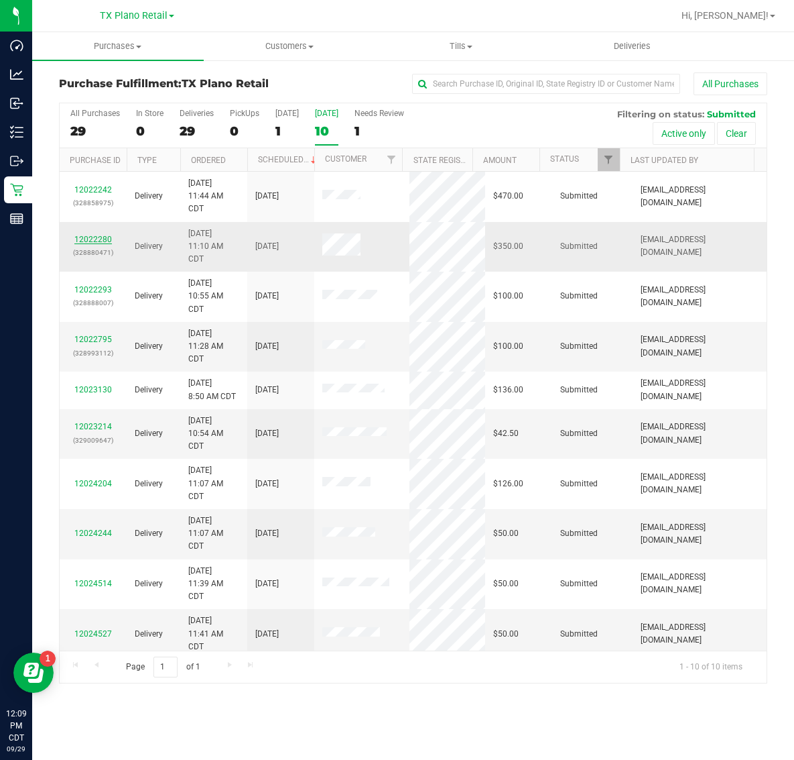
click at [93, 241] on link "12022280" at bounding box center [93, 239] width 38 height 9
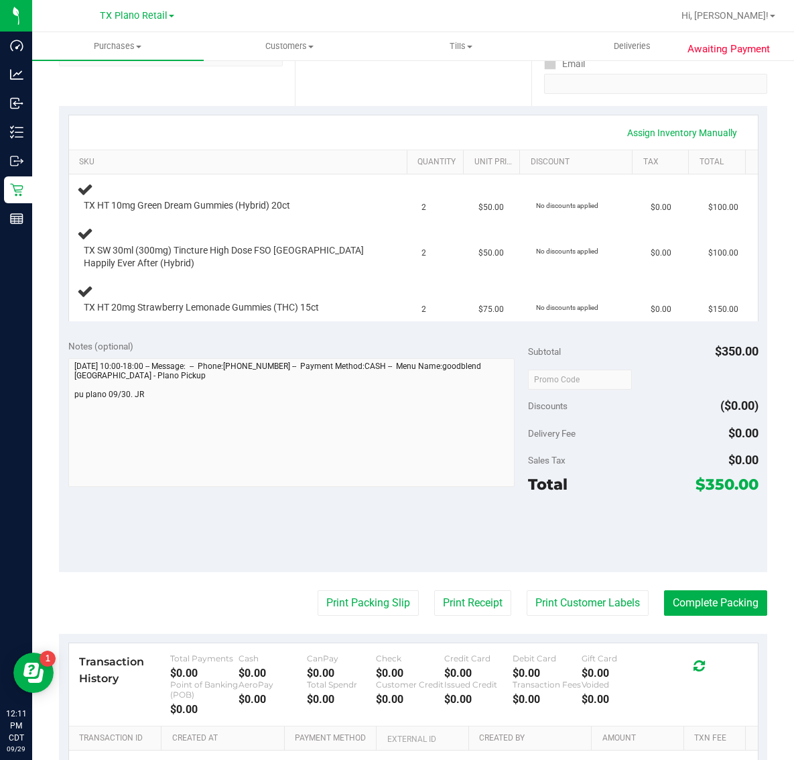
scroll to position [251, 0]
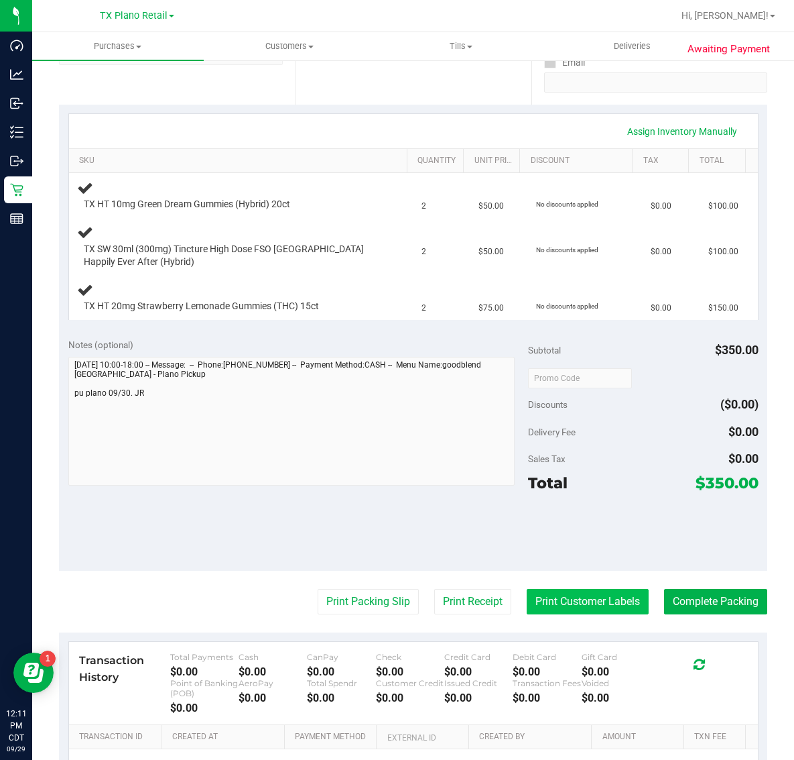
click at [587, 597] on button "Print Customer Labels" at bounding box center [588, 601] width 122 height 25
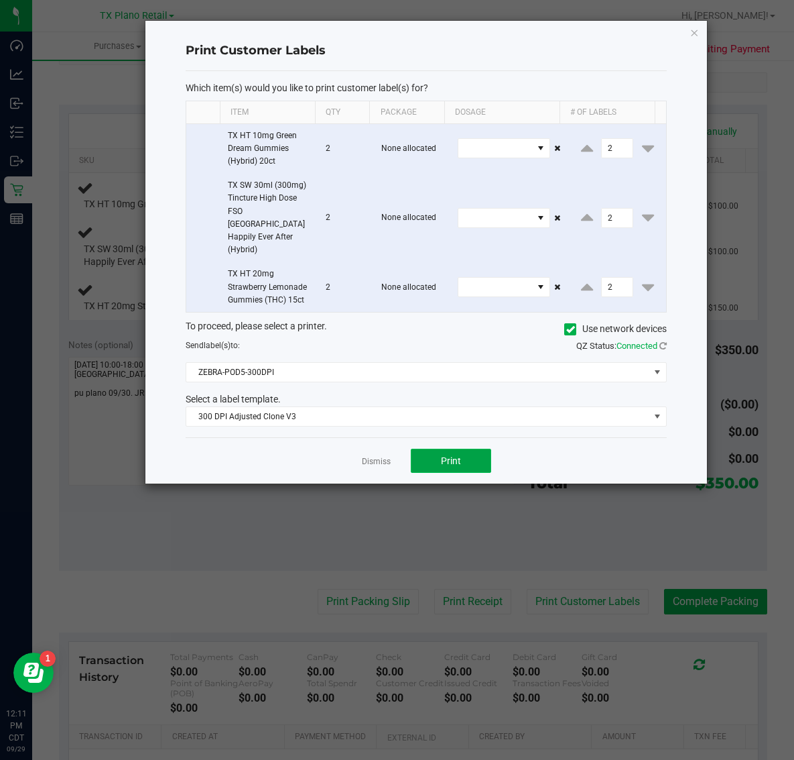
click at [453, 455] on span "Print" at bounding box center [451, 460] width 20 height 11
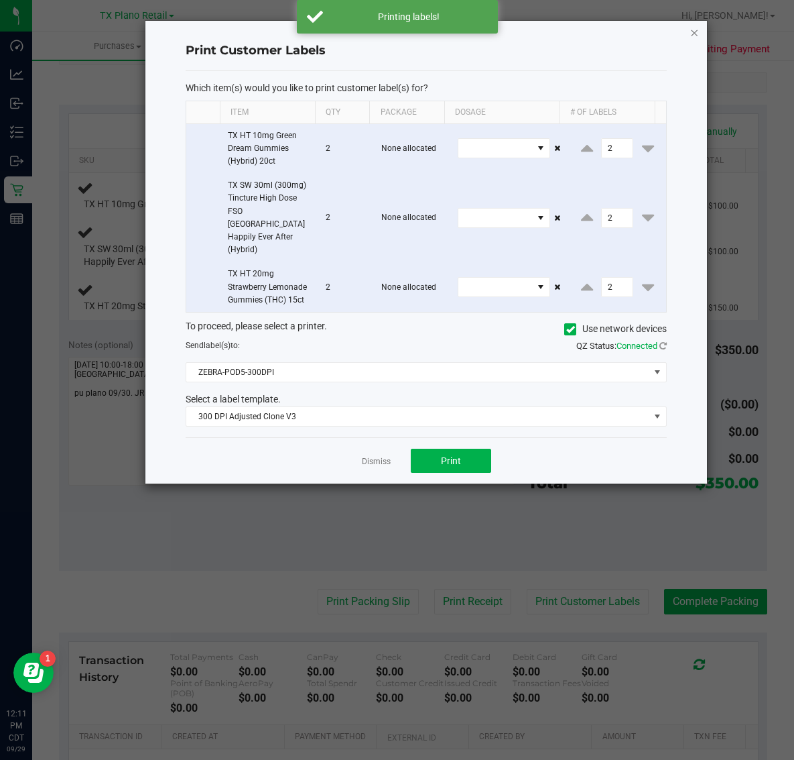
click at [695, 34] on icon "button" at bounding box center [694, 32] width 9 height 16
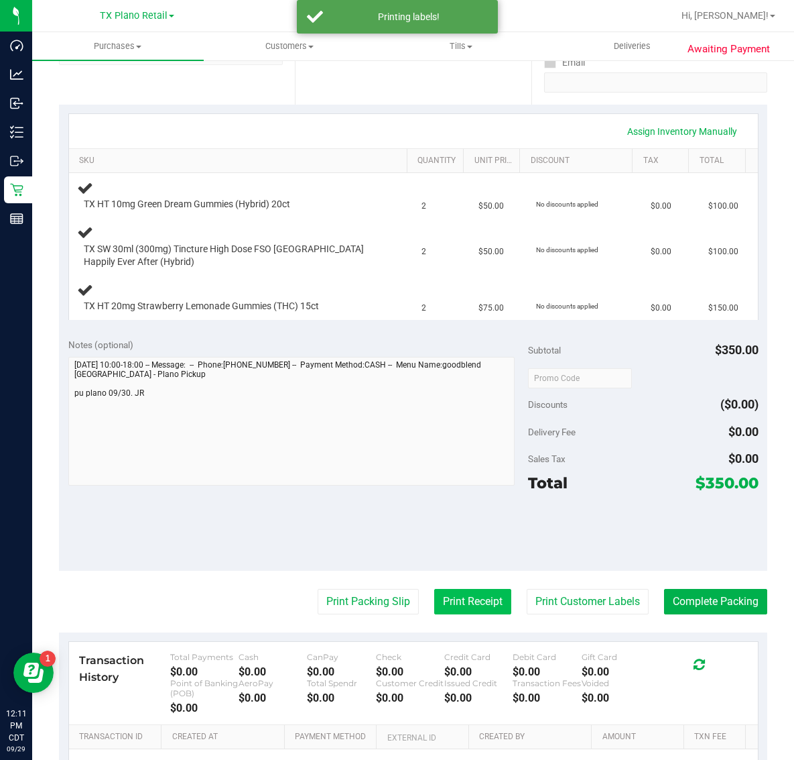
click at [464, 591] on button "Print Receipt" at bounding box center [472, 601] width 77 height 25
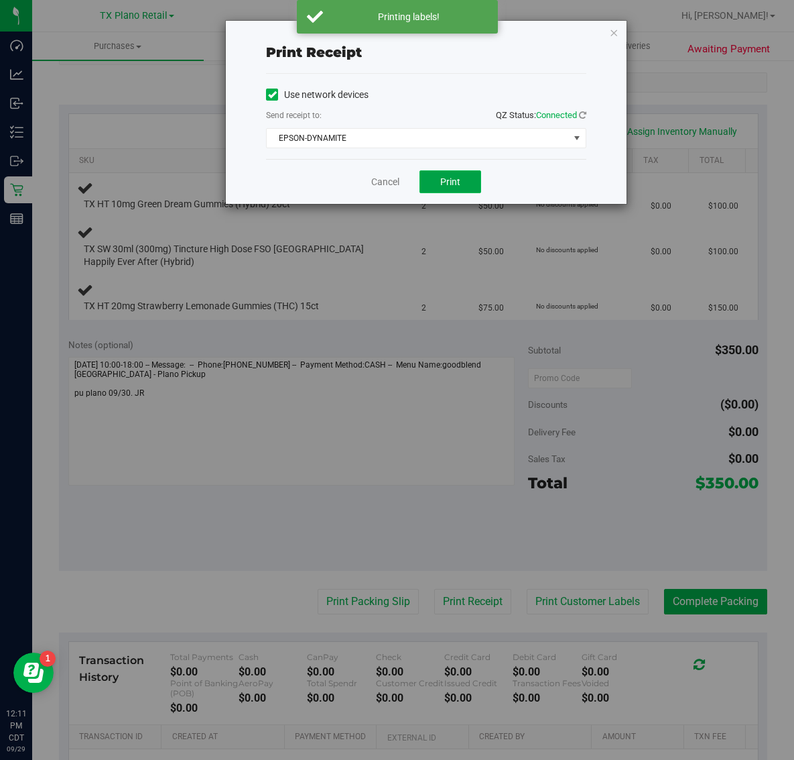
click at [469, 180] on button "Print" at bounding box center [451, 181] width 62 height 23
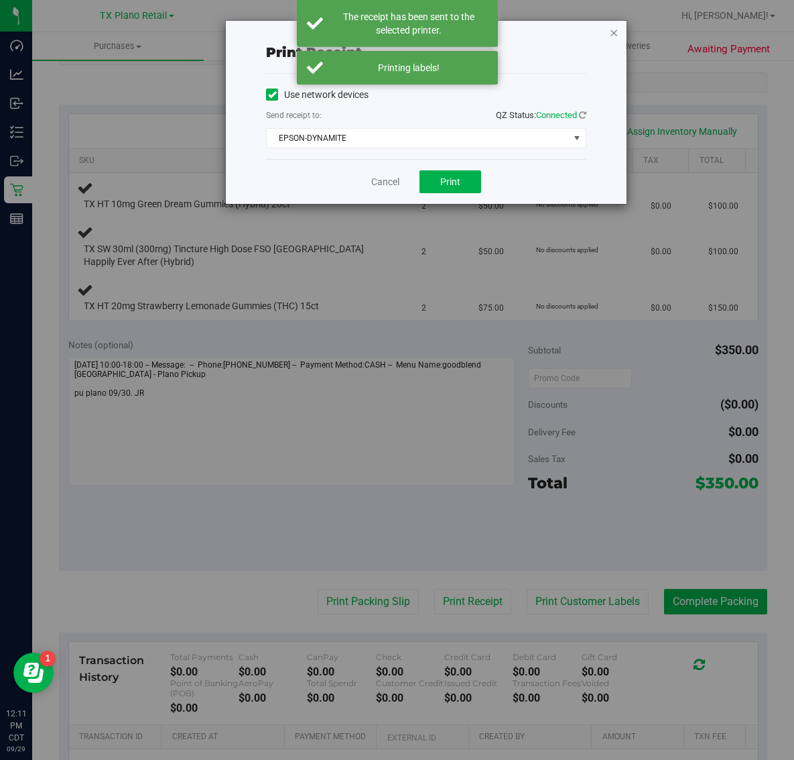
click at [615, 32] on icon "button" at bounding box center [613, 32] width 9 height 16
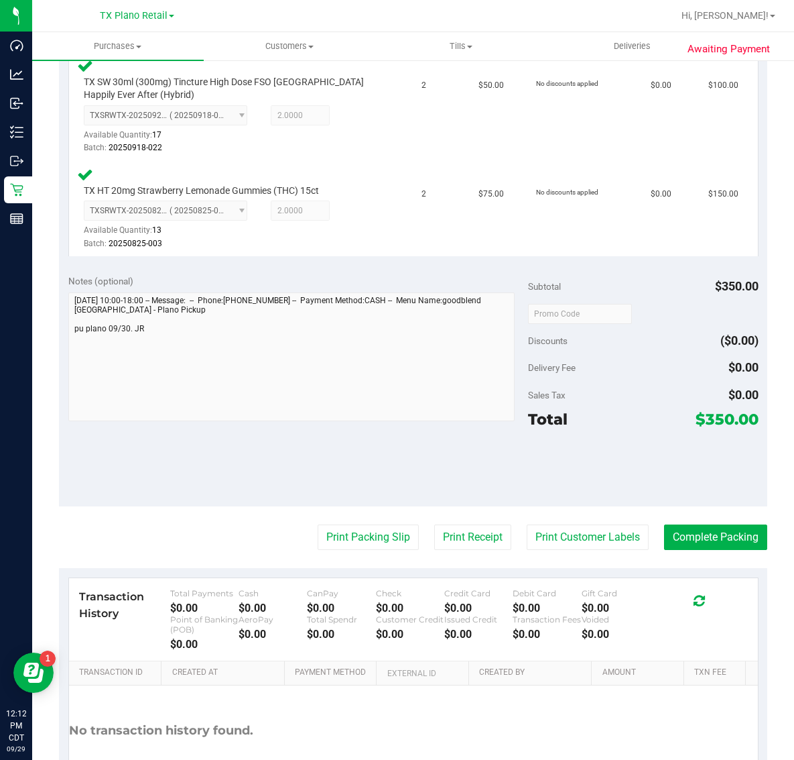
scroll to position [473, 0]
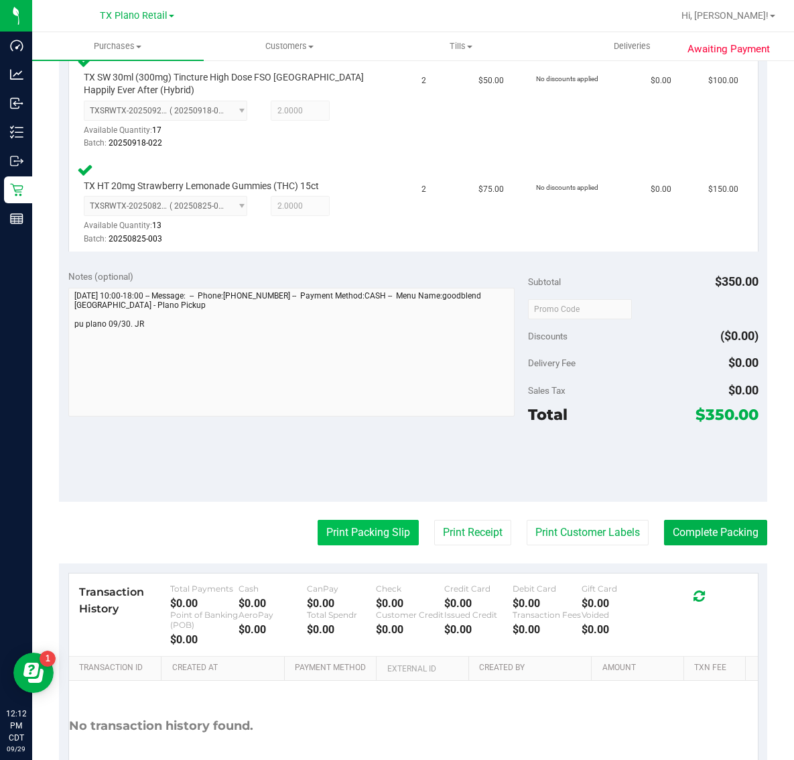
click at [383, 524] on button "Print Packing Slip" at bounding box center [368, 532] width 101 height 25
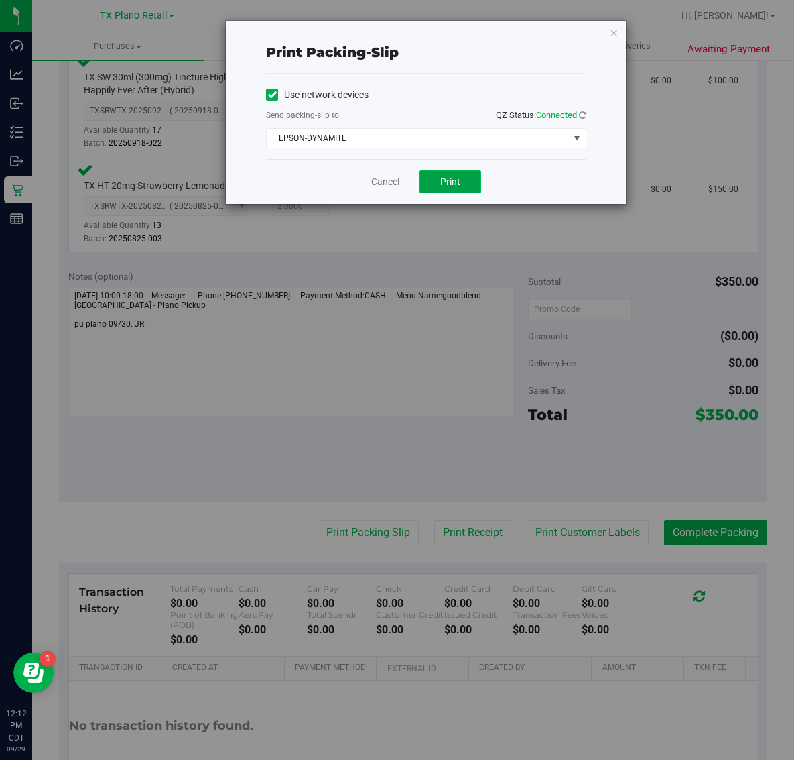
click at [461, 178] on button "Print" at bounding box center [451, 181] width 62 height 23
click at [617, 34] on icon "button" at bounding box center [613, 32] width 9 height 16
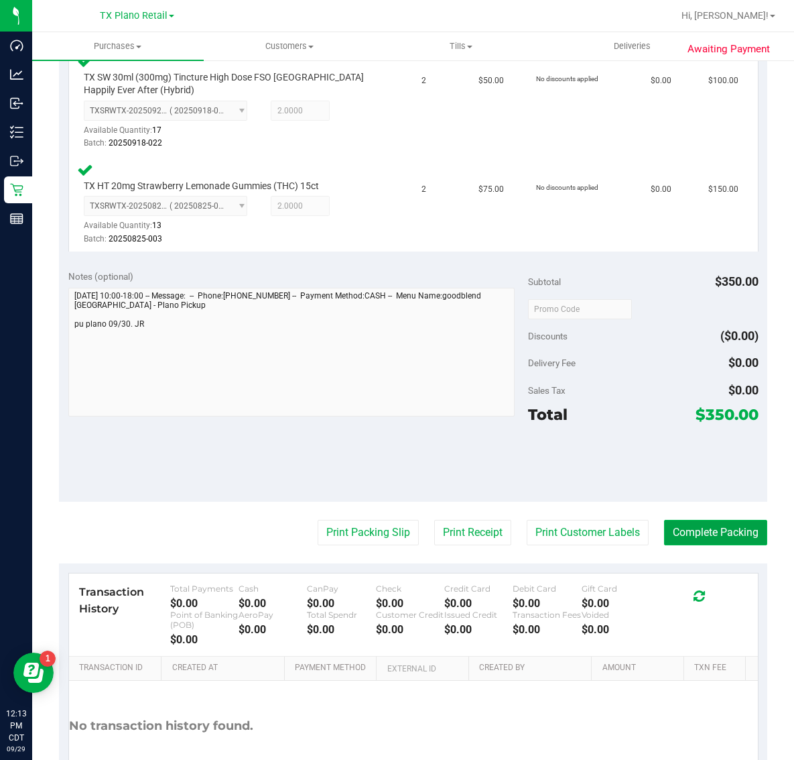
click at [697, 534] on button "Complete Packing" at bounding box center [715, 532] width 103 height 25
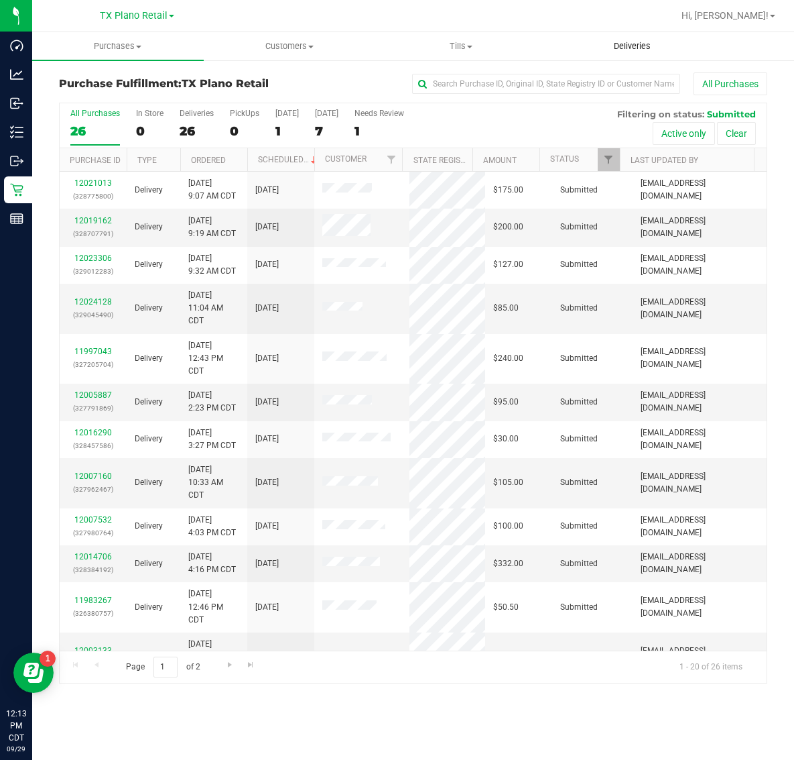
click at [652, 54] on uib-tab-heading "Deliveries" at bounding box center [632, 46] width 170 height 27
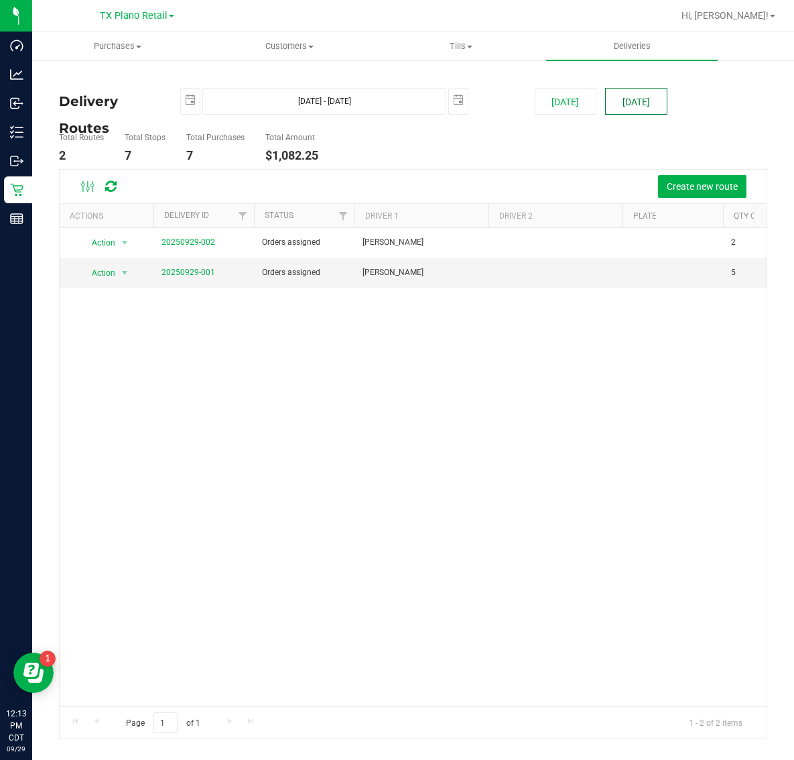
click at [645, 94] on button "[DATE]" at bounding box center [636, 101] width 62 height 27
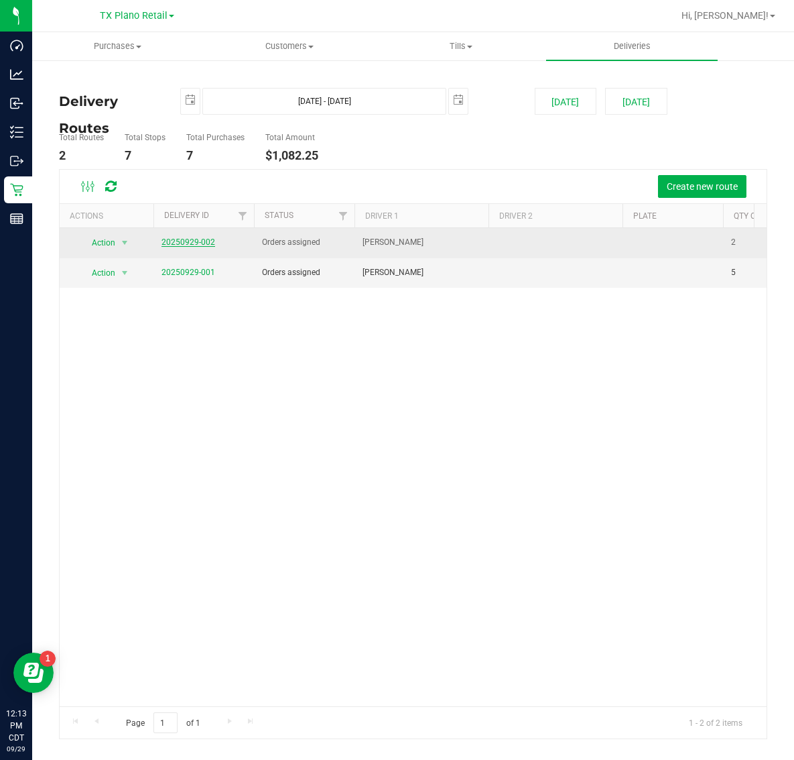
click at [195, 245] on link "20250929-002" at bounding box center [189, 241] width 54 height 9
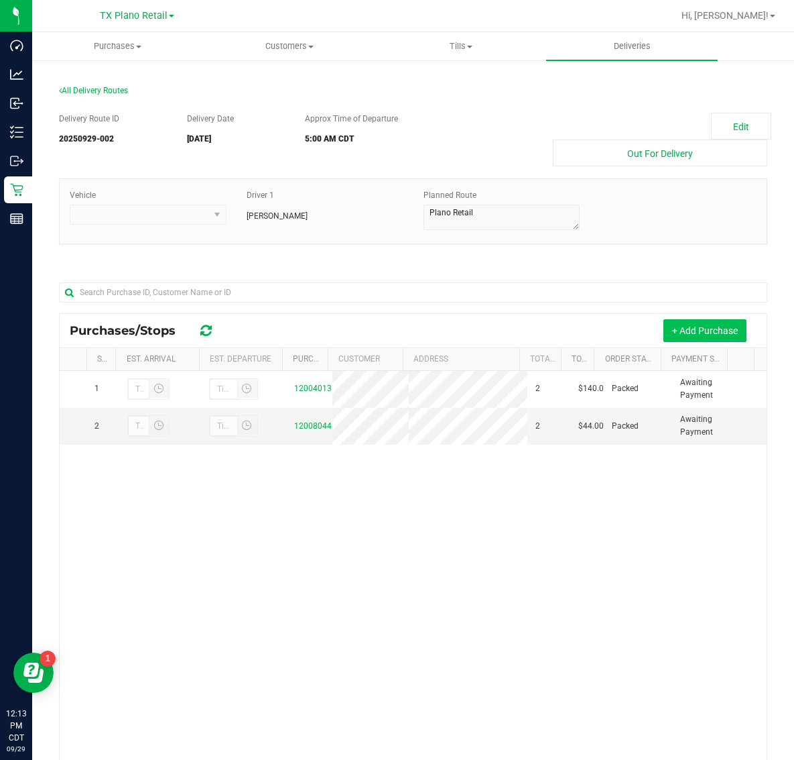
click at [697, 322] on button "+ Add Purchase" at bounding box center [705, 330] width 83 height 23
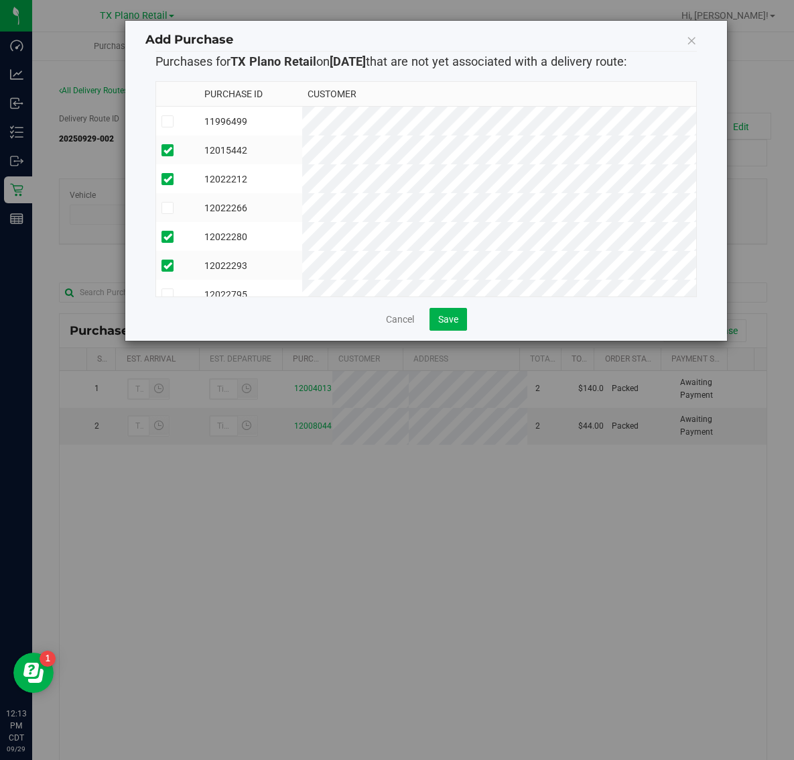
scroll to position [24, 0]
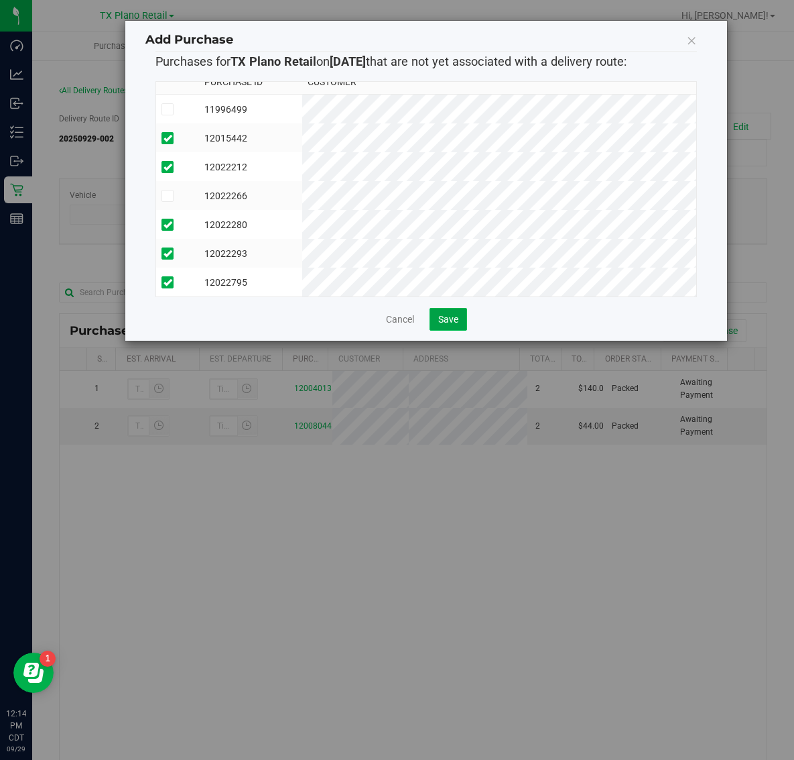
click at [442, 315] on span "Save" at bounding box center [448, 319] width 20 height 11
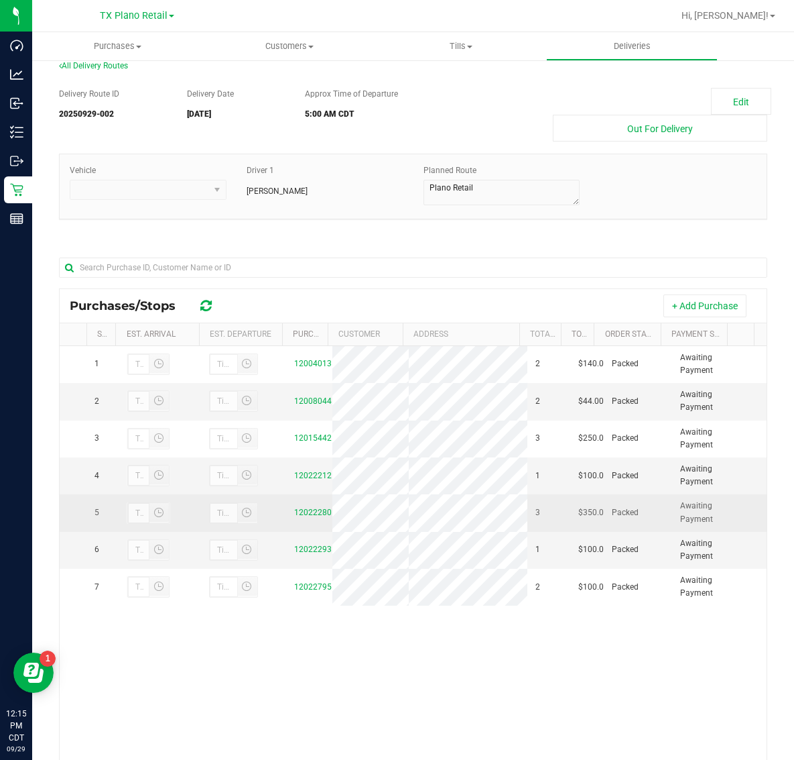
scroll to position [0, 0]
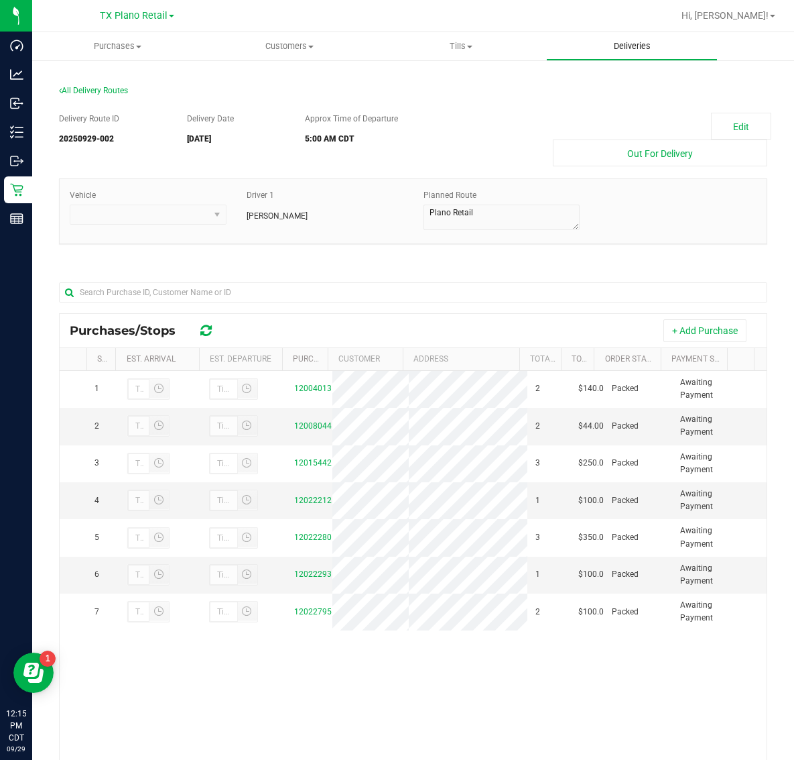
click at [611, 51] on span "Deliveries" at bounding box center [632, 46] width 73 height 12
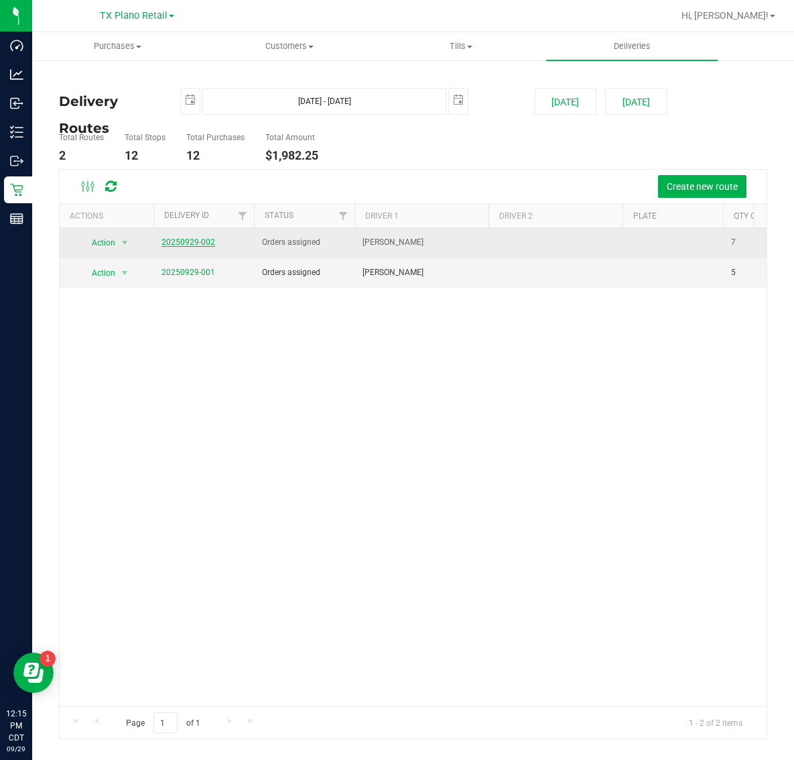
click at [174, 245] on link "20250929-002" at bounding box center [189, 241] width 54 height 9
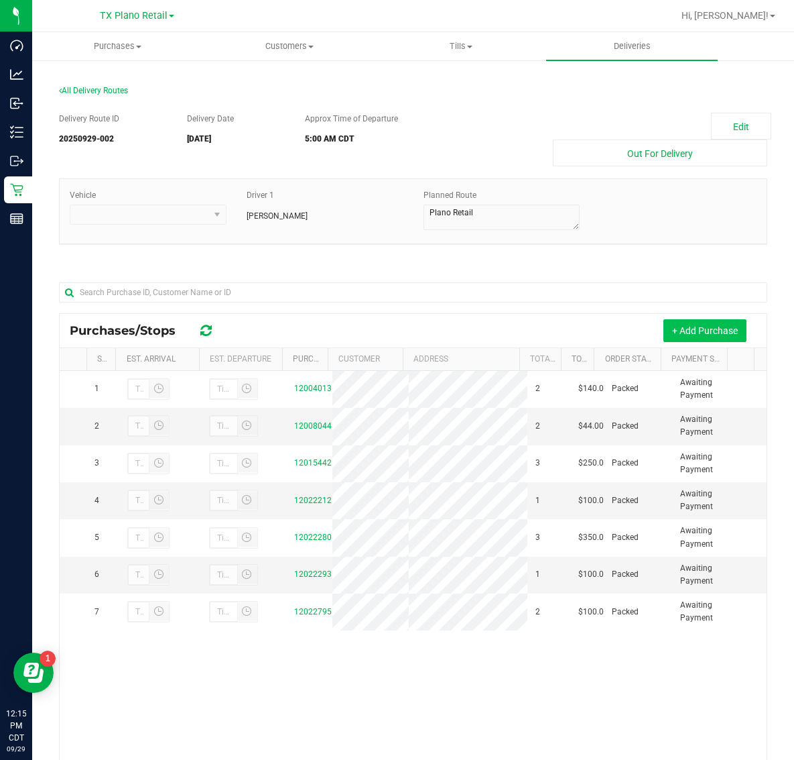
click at [679, 333] on button "+ Add Purchase" at bounding box center [705, 330] width 83 height 23
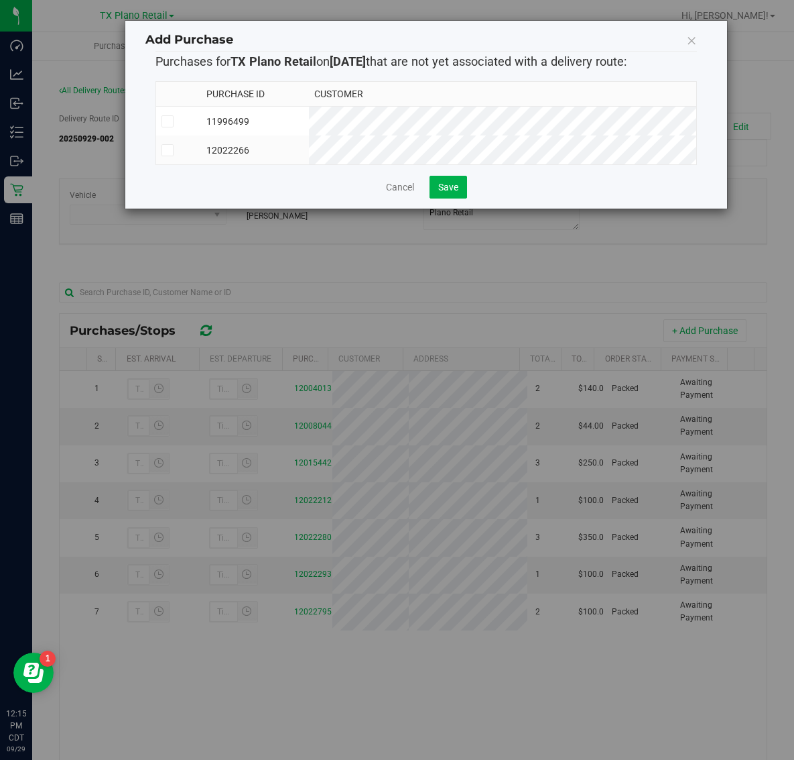
click at [309, 149] on td "12022266" at bounding box center [255, 149] width 108 height 29
click at [442, 192] on button "Save" at bounding box center [449, 187] width 38 height 23
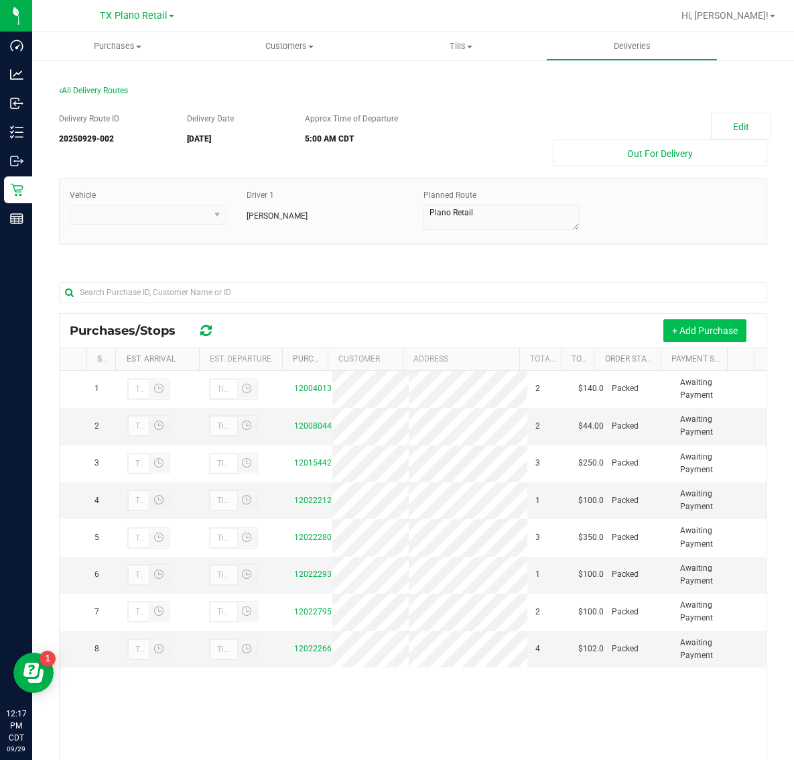
click at [688, 330] on button "+ Add Purchase" at bounding box center [705, 330] width 83 height 23
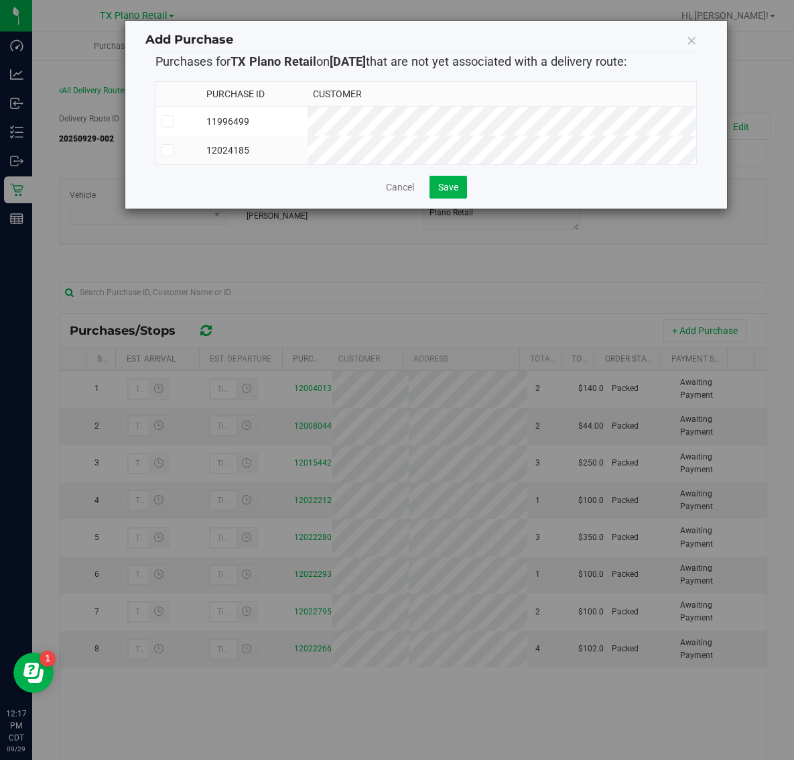
click at [308, 161] on td "12024185" at bounding box center [254, 149] width 107 height 29
click at [308, 139] on td "12024185" at bounding box center [254, 149] width 107 height 29
click at [308, 143] on td "12024185" at bounding box center [254, 149] width 107 height 29
click at [448, 192] on span "Save" at bounding box center [448, 187] width 20 height 11
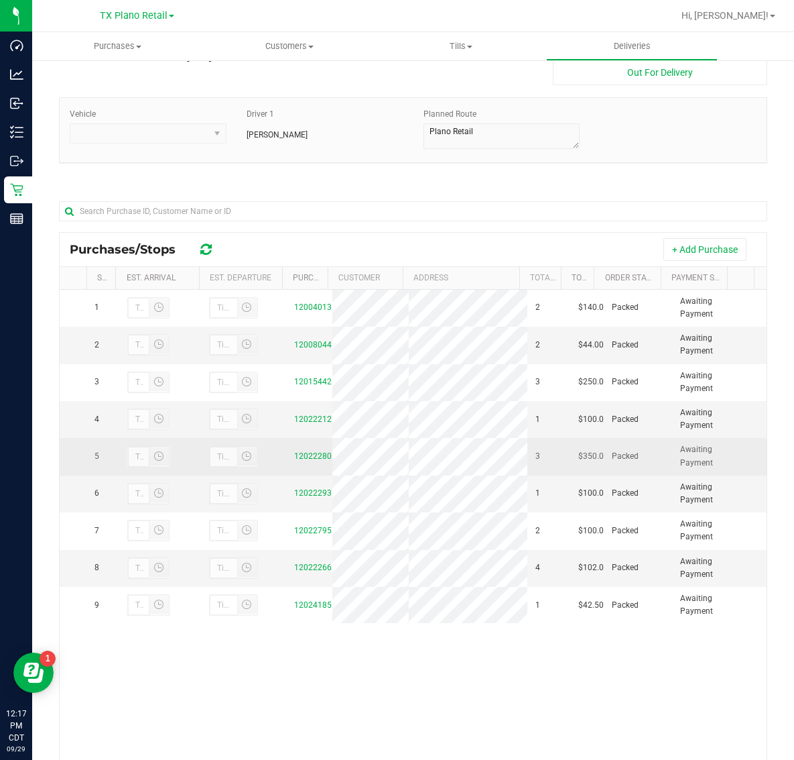
scroll to position [158, 0]
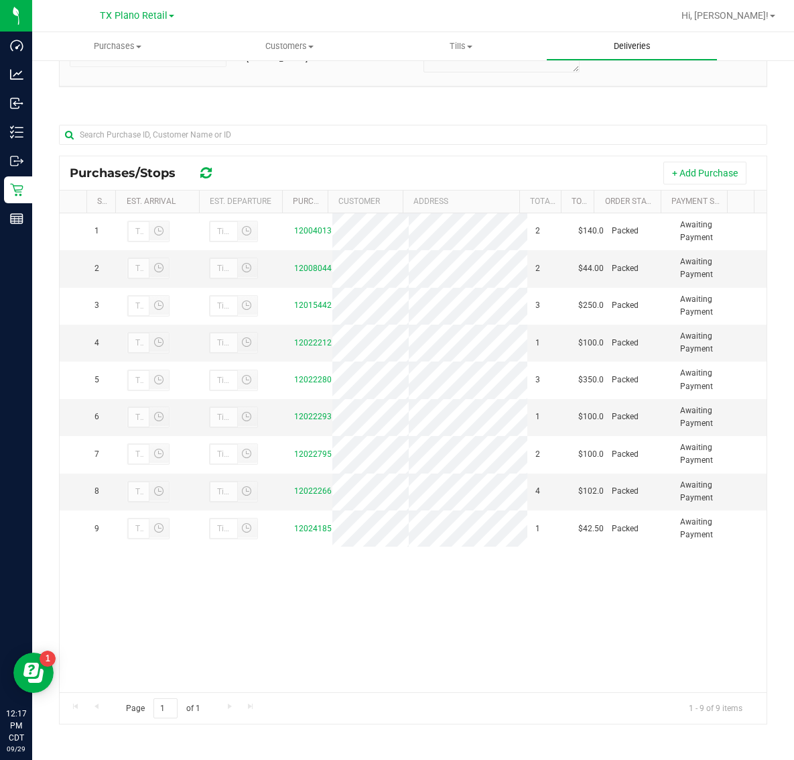
click at [626, 50] on span "Deliveries" at bounding box center [632, 46] width 73 height 12
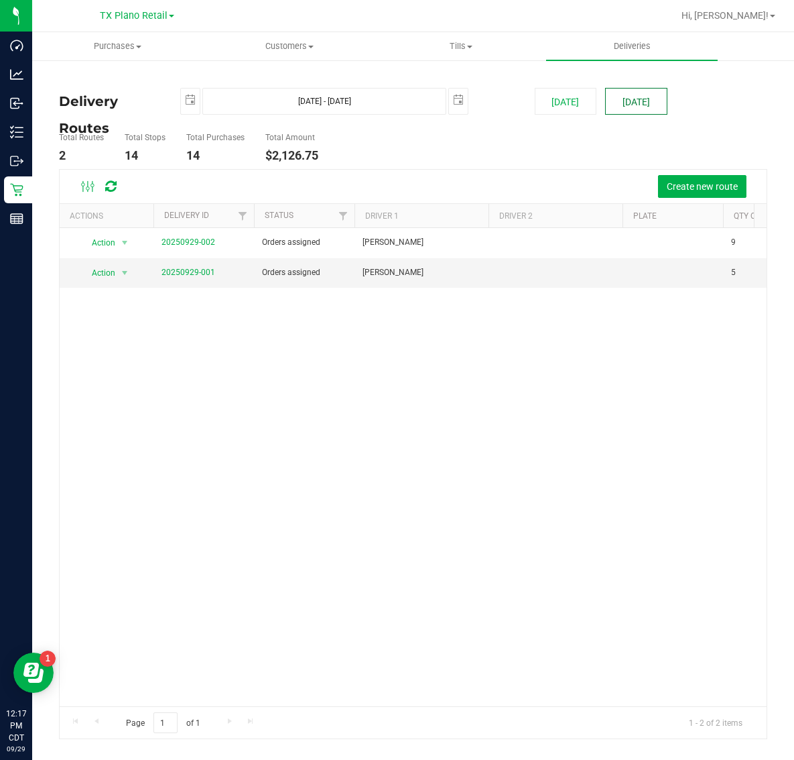
click at [639, 94] on button "[DATE]" at bounding box center [636, 101] width 62 height 27
click at [172, 272] on link "20250929-001" at bounding box center [189, 271] width 54 height 9
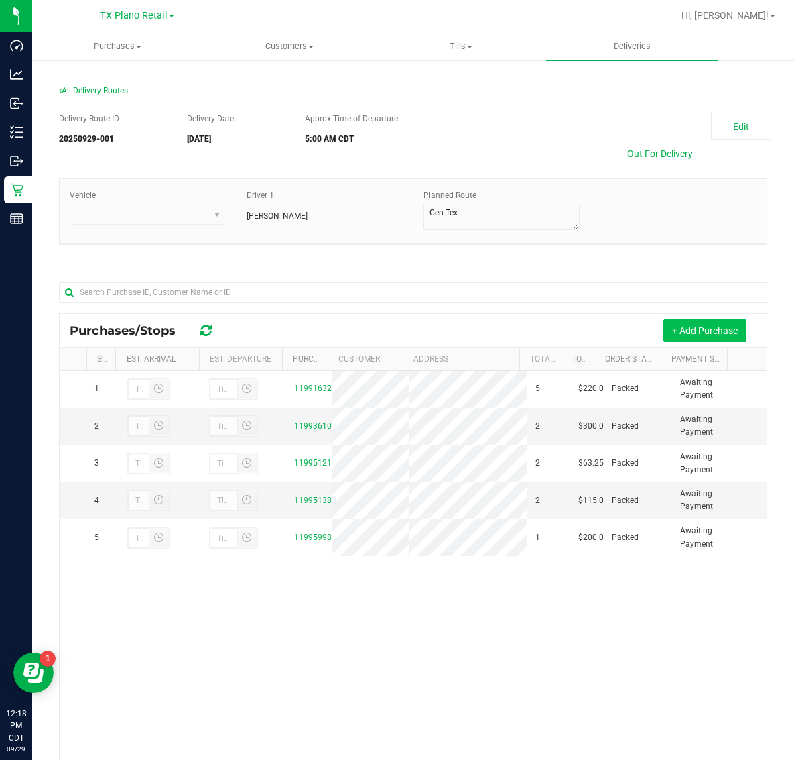
click at [680, 326] on button "+ Add Purchase" at bounding box center [705, 330] width 83 height 23
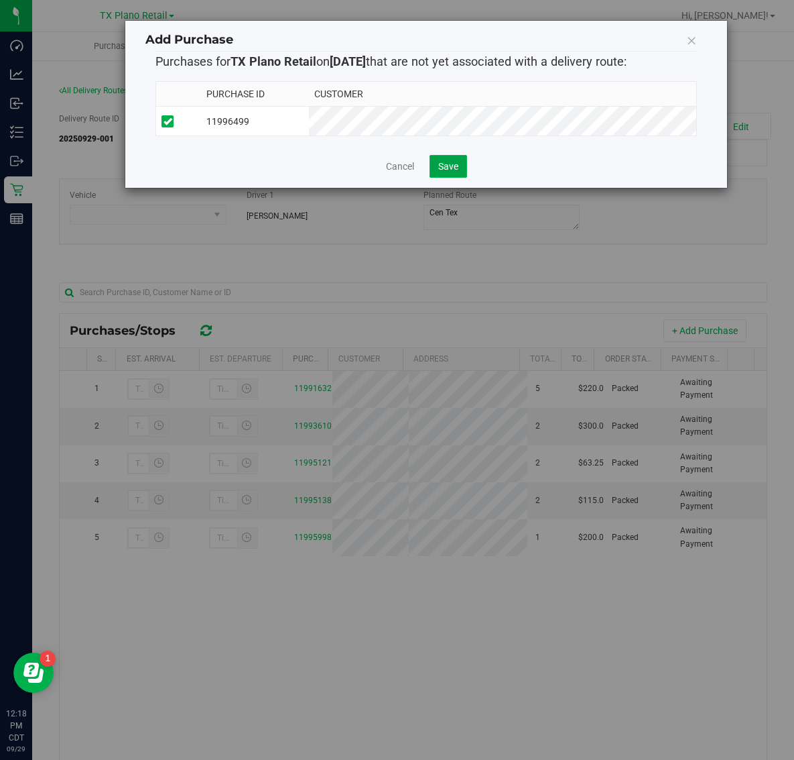
click at [447, 171] on span "Save" at bounding box center [448, 166] width 20 height 11
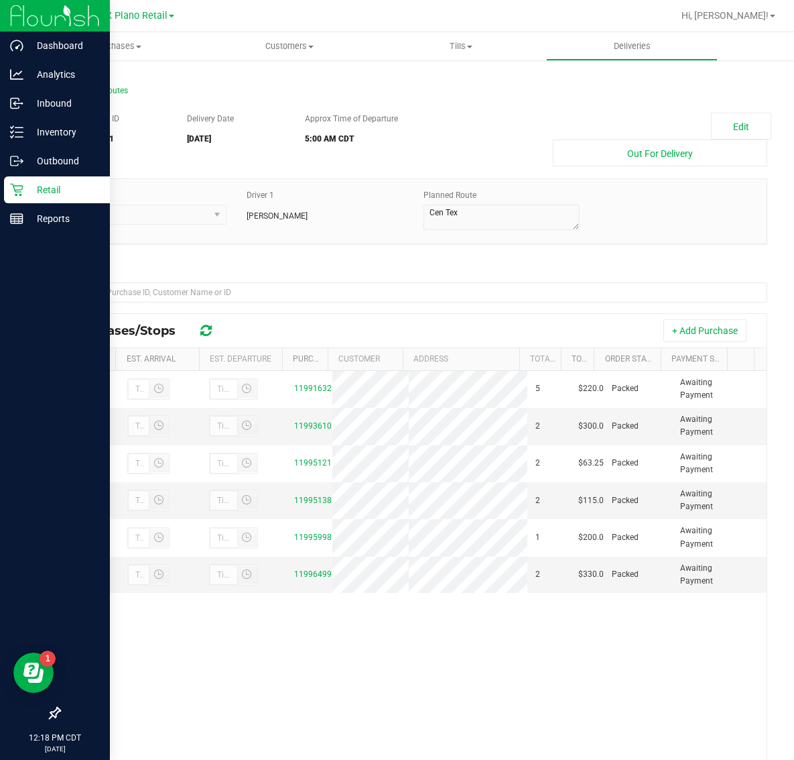
click at [38, 192] on p "Retail" at bounding box center [63, 190] width 80 height 16
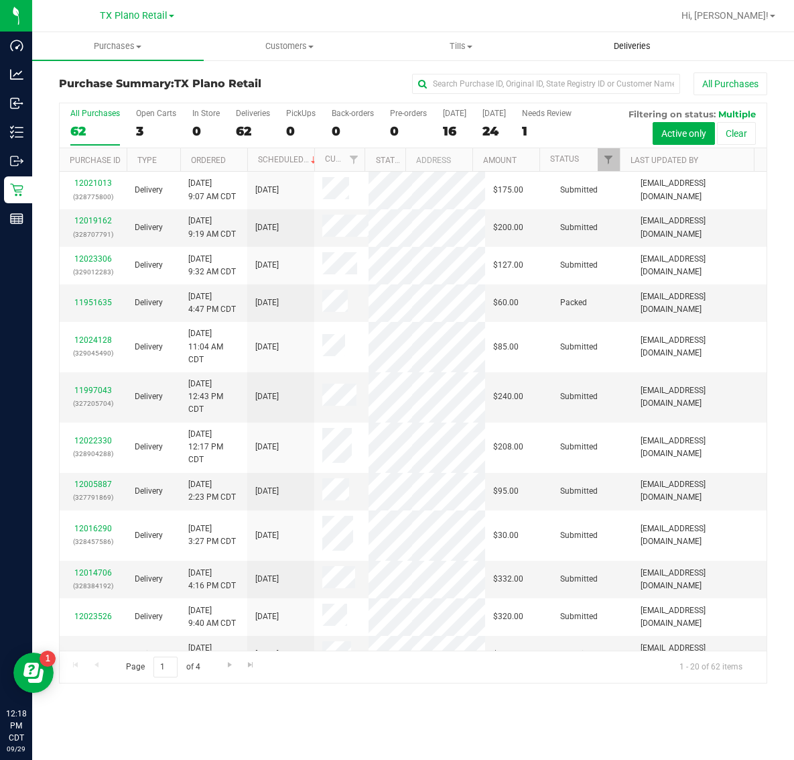
click at [624, 44] on span "Deliveries" at bounding box center [632, 46] width 73 height 12
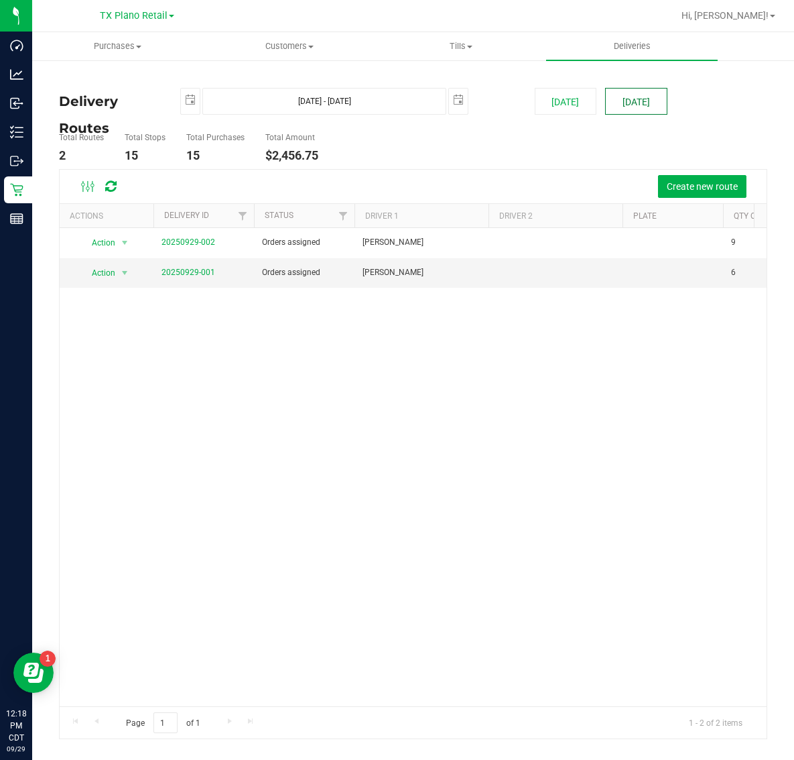
click at [638, 91] on button "[DATE]" at bounding box center [636, 101] width 62 height 27
click at [111, 47] on span "Purchases" at bounding box center [118, 46] width 170 height 12
click at [105, 98] on span "Fulfillment" at bounding box center [73, 96] width 83 height 11
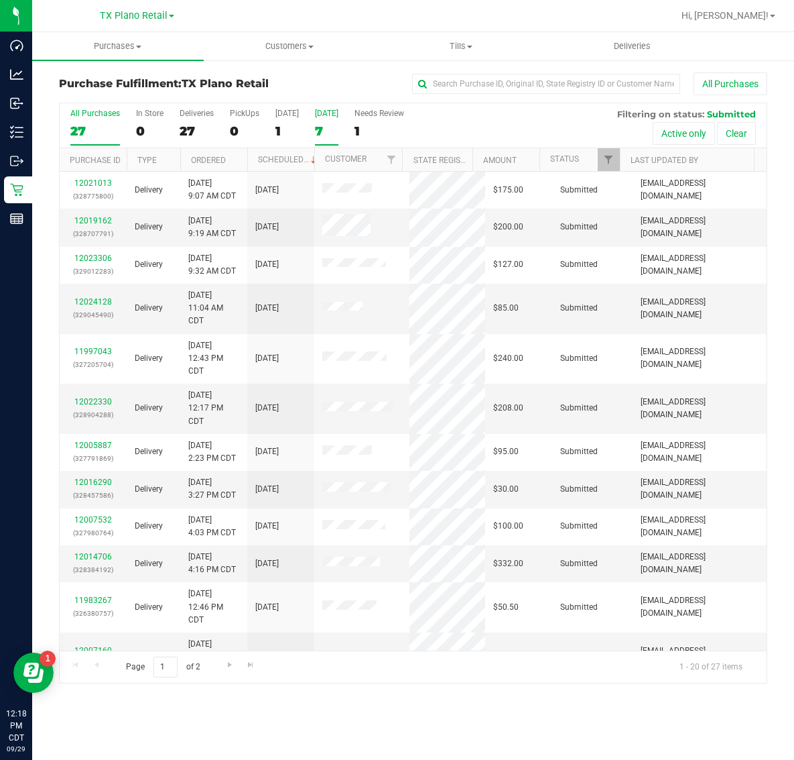
click at [324, 119] on label "Tomorrow 7" at bounding box center [326, 127] width 23 height 37
click at [0, 0] on input "Tomorrow 7" at bounding box center [0, 0] width 0 height 0
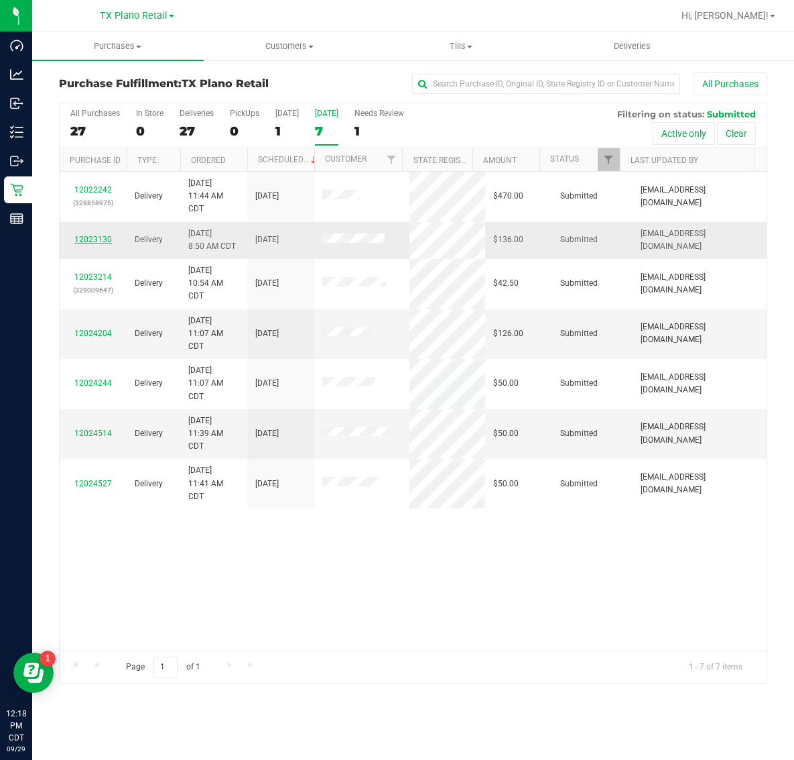
click at [88, 239] on link "12023130" at bounding box center [93, 239] width 38 height 9
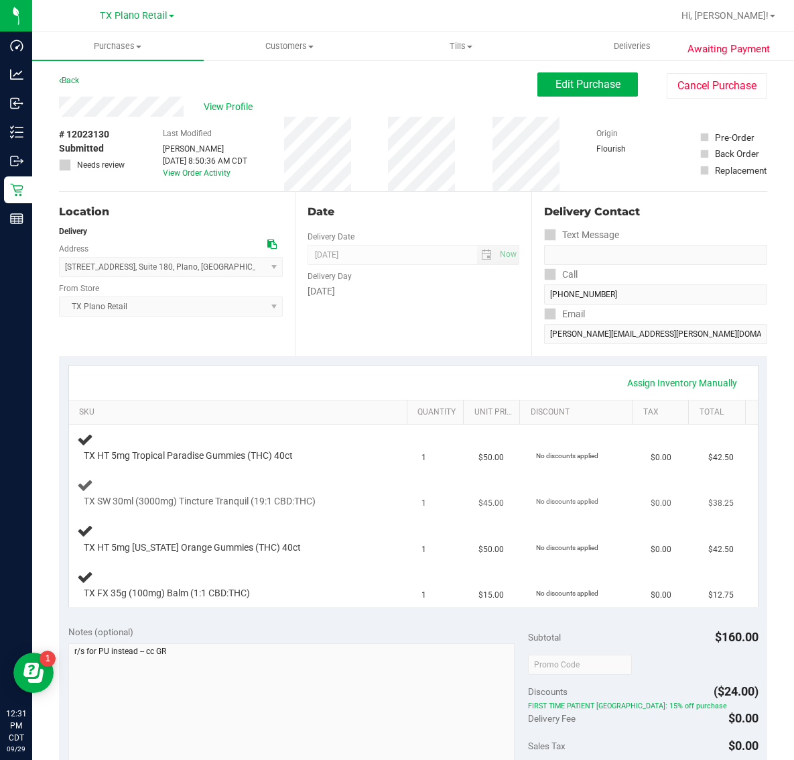
scroll to position [168, 0]
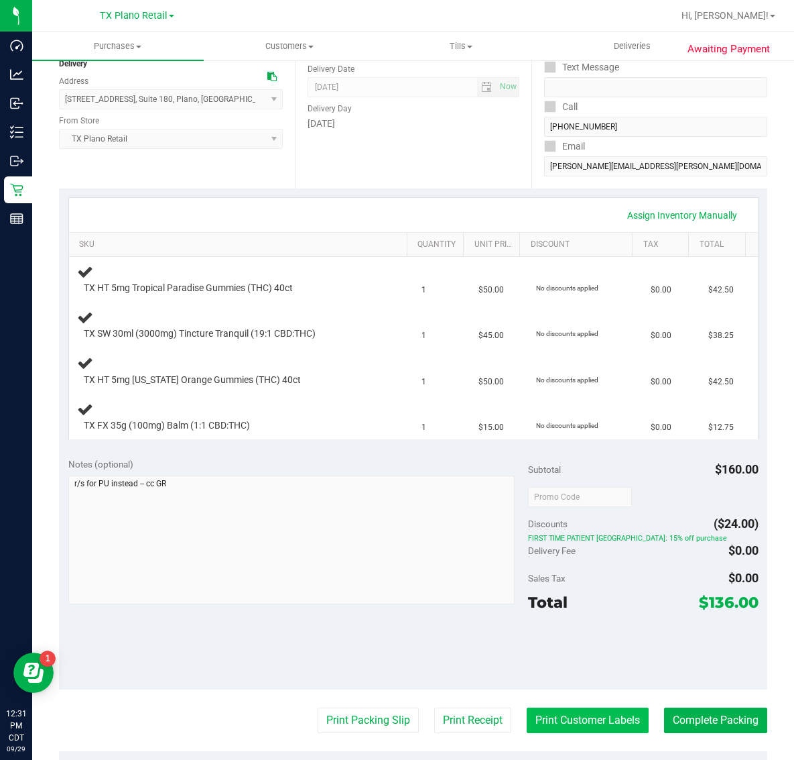
click at [564, 712] on button "Print Customer Labels" at bounding box center [588, 719] width 122 height 25
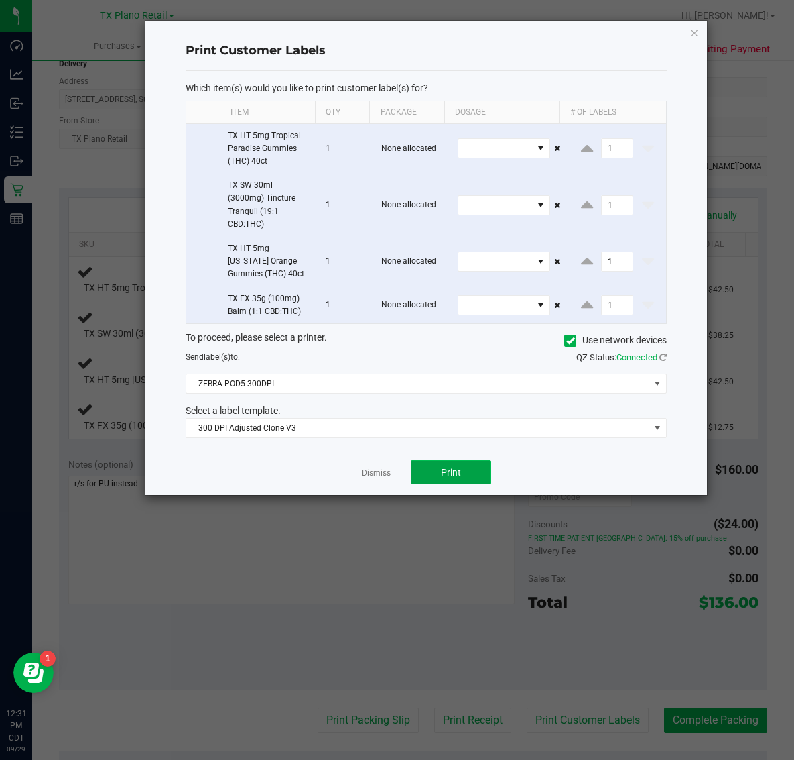
click at [457, 469] on span "Print" at bounding box center [451, 472] width 20 height 11
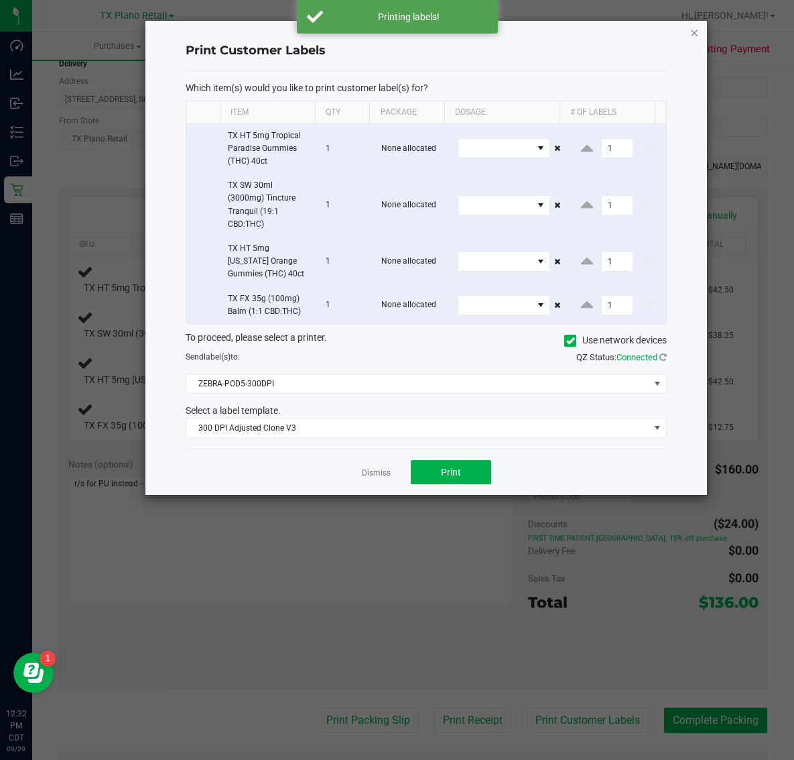
click at [694, 32] on icon "button" at bounding box center [694, 32] width 9 height 16
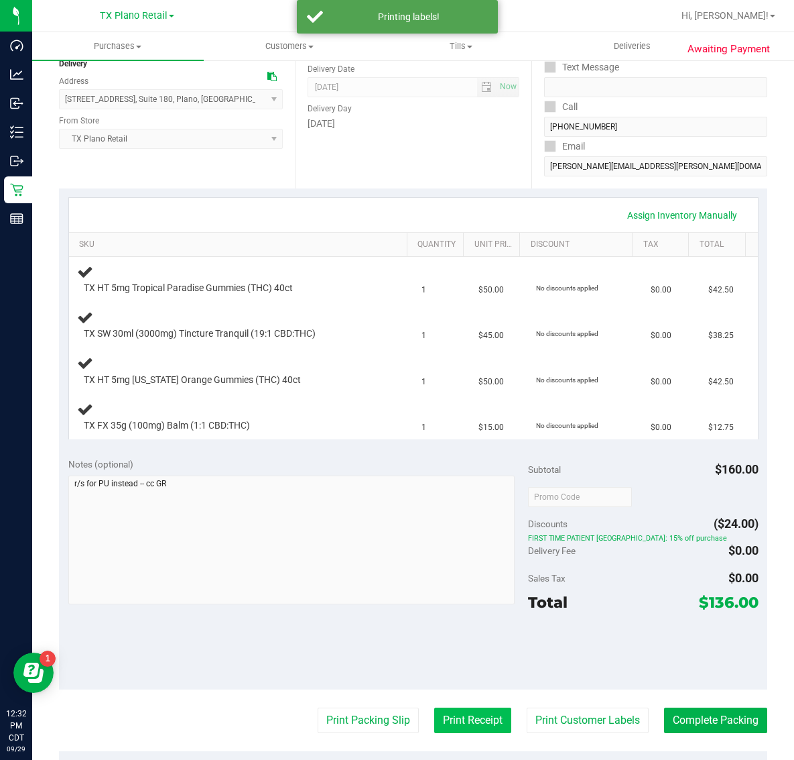
click at [455, 715] on button "Print Receipt" at bounding box center [472, 719] width 77 height 25
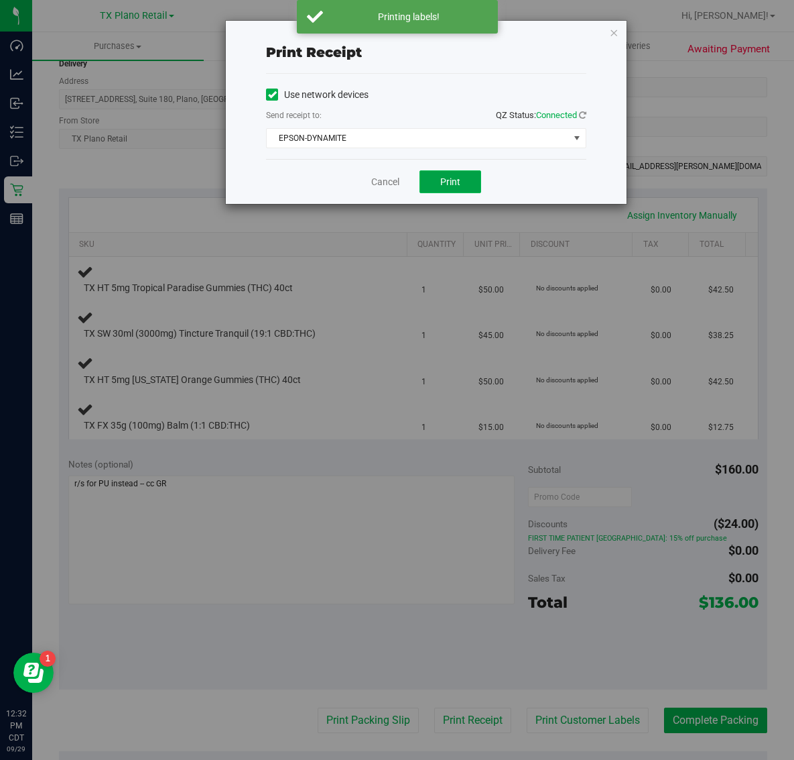
click at [437, 182] on button "Print" at bounding box center [451, 181] width 62 height 23
click at [615, 28] on icon "button" at bounding box center [613, 32] width 9 height 16
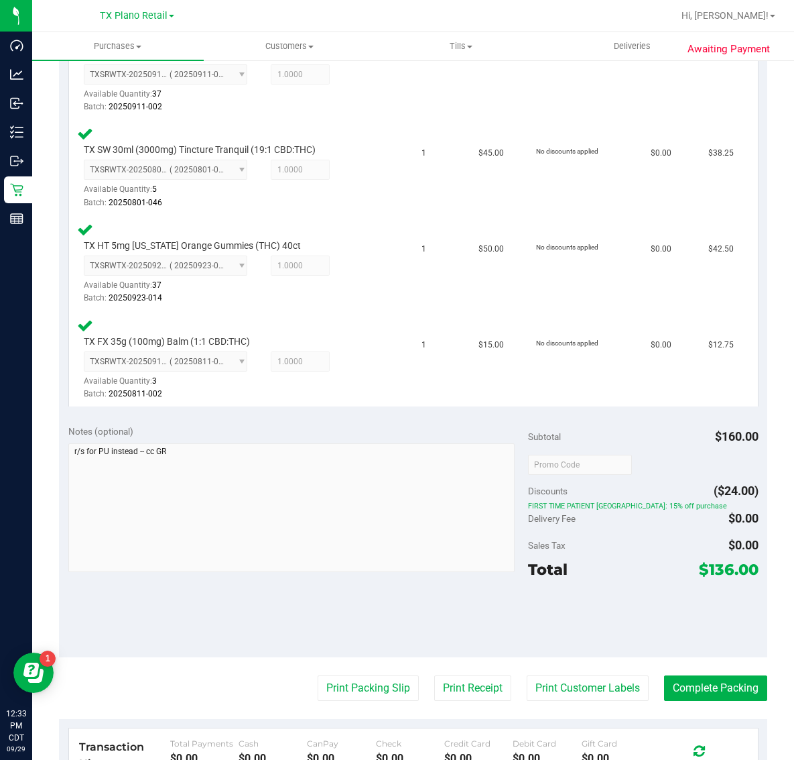
scroll to position [401, 0]
click at [367, 677] on button "Print Packing Slip" at bounding box center [368, 686] width 101 height 25
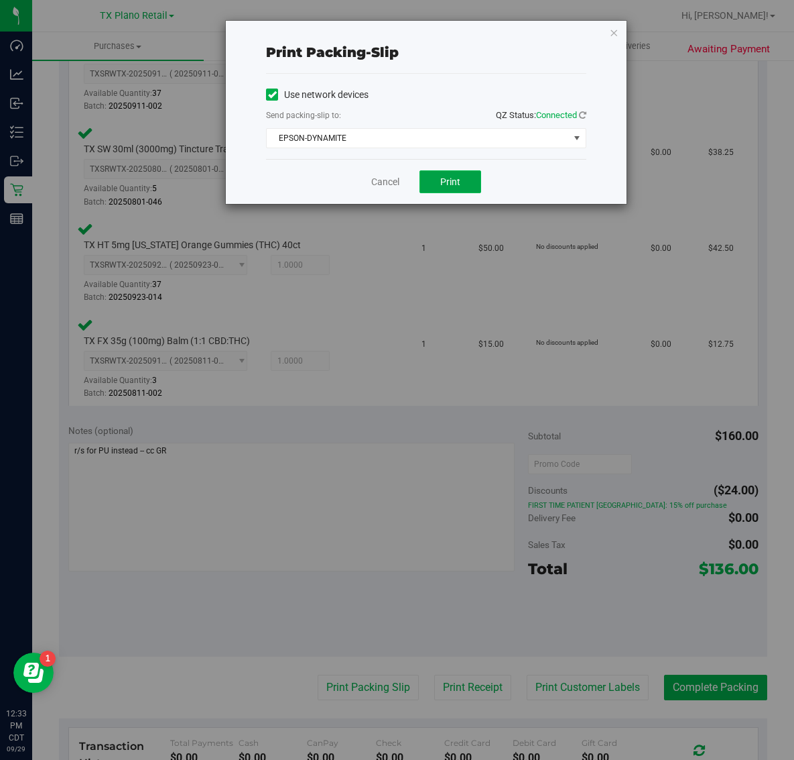
click at [456, 176] on span "Print" at bounding box center [450, 181] width 20 height 11
click at [615, 34] on icon "button" at bounding box center [613, 32] width 9 height 16
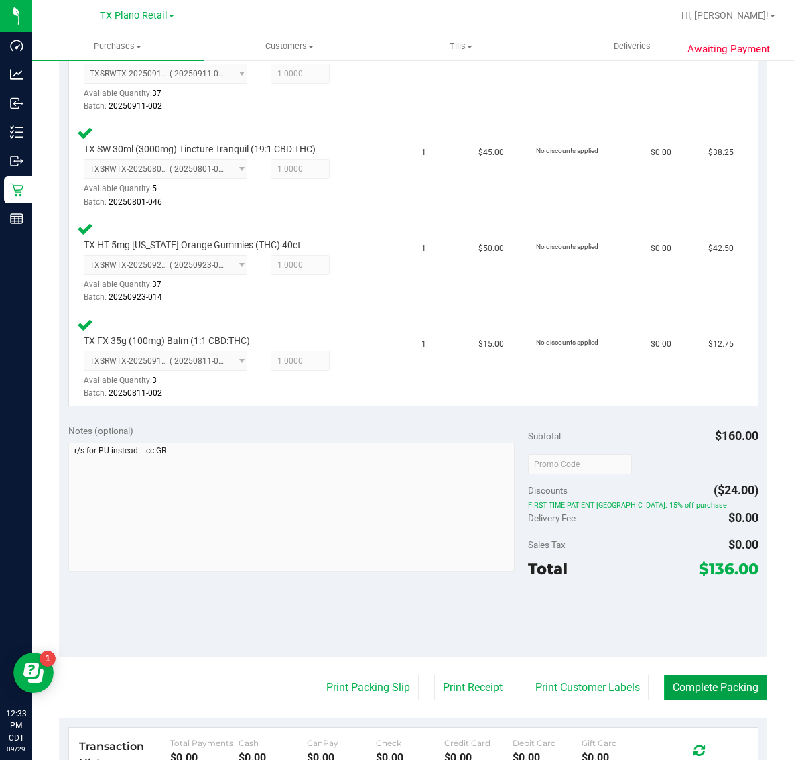
click at [705, 679] on button "Complete Packing" at bounding box center [715, 686] width 103 height 25
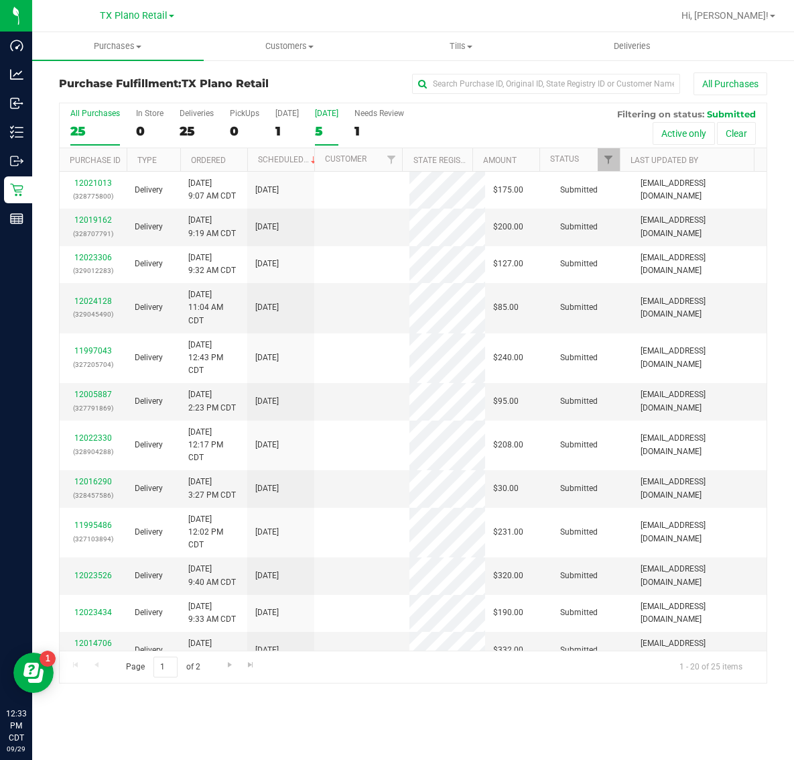
click at [339, 115] on div "[DATE]" at bounding box center [326, 113] width 23 height 9
click at [0, 0] on input "[DATE] 5" at bounding box center [0, 0] width 0 height 0
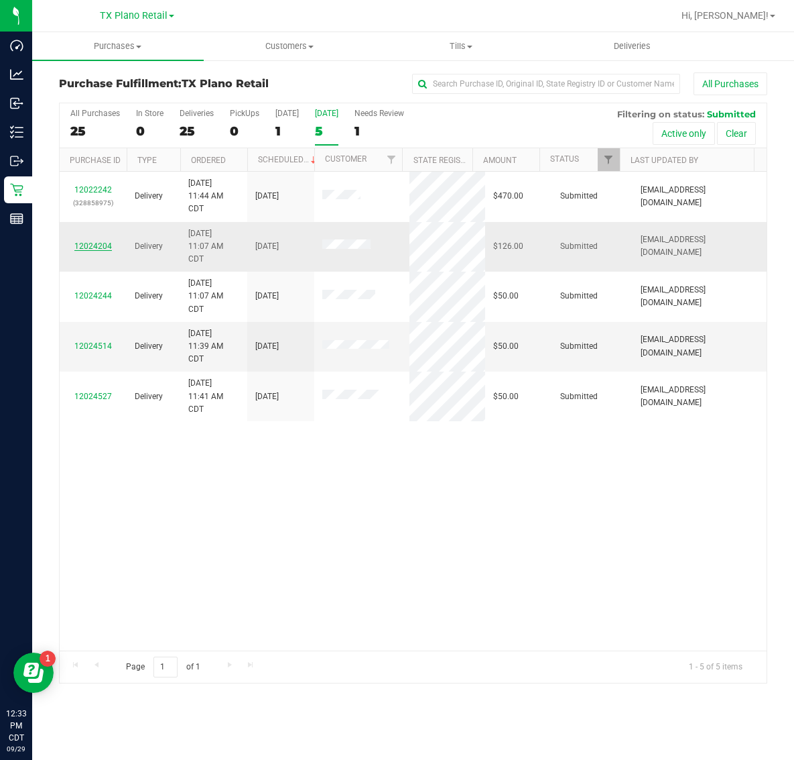
click at [102, 249] on link "12024204" at bounding box center [93, 245] width 38 height 9
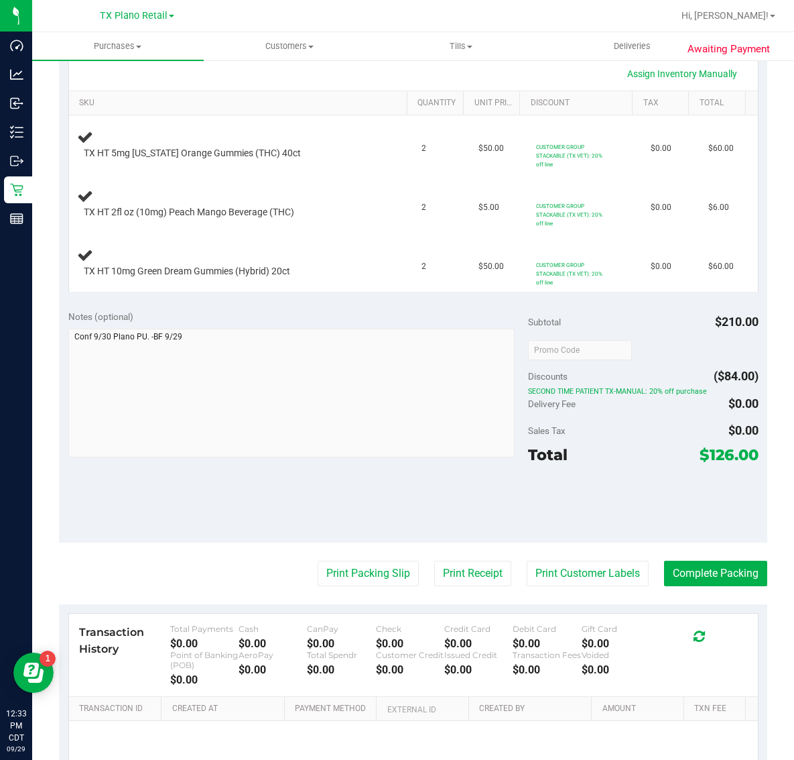
scroll to position [335, 0]
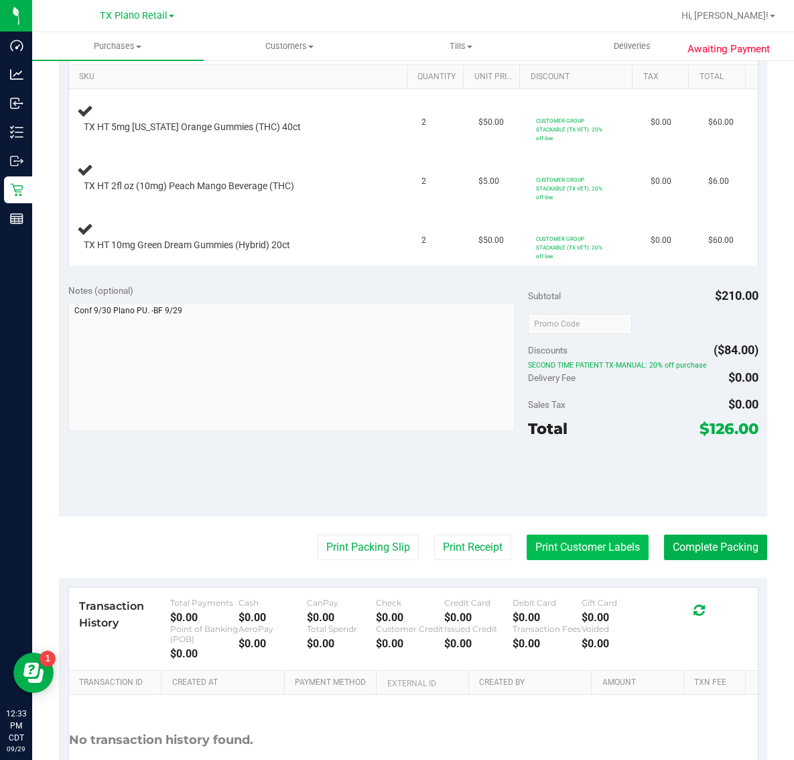
click at [563, 560] on button "Print Customer Labels" at bounding box center [588, 546] width 122 height 25
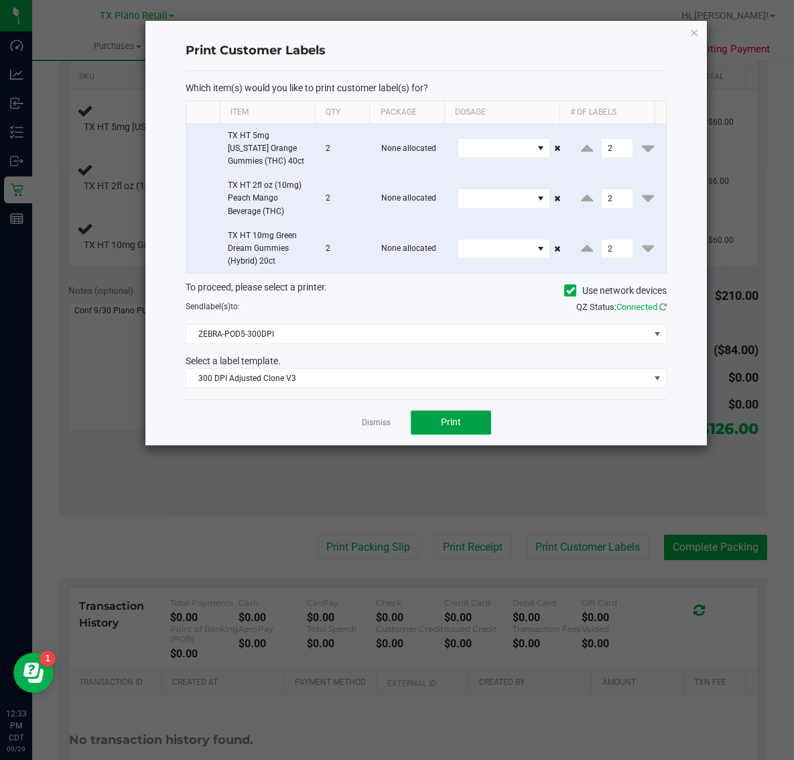
click at [450, 427] on span "Print" at bounding box center [451, 421] width 20 height 11
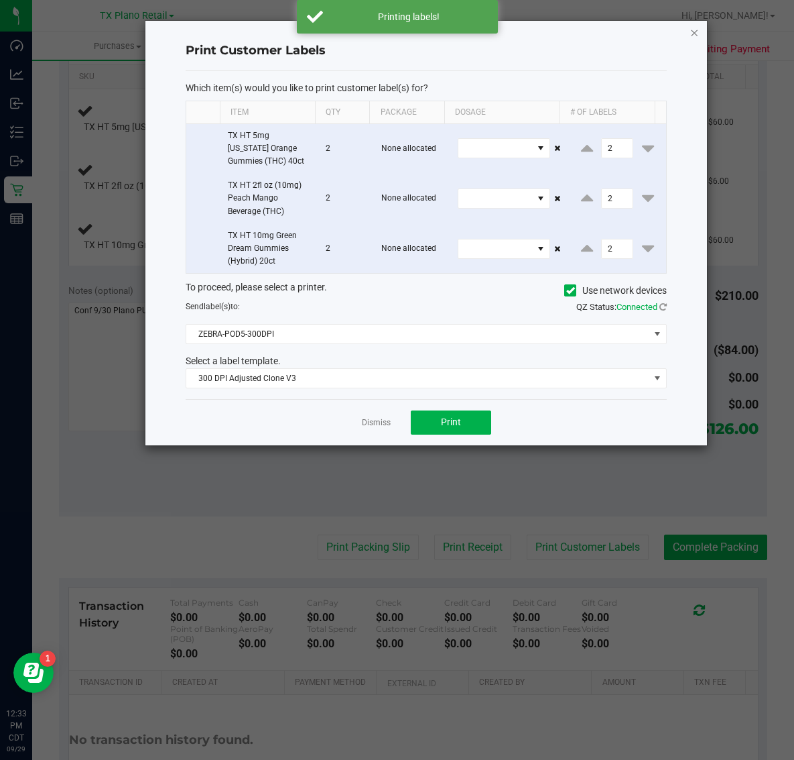
click at [691, 32] on icon "button" at bounding box center [694, 32] width 9 height 16
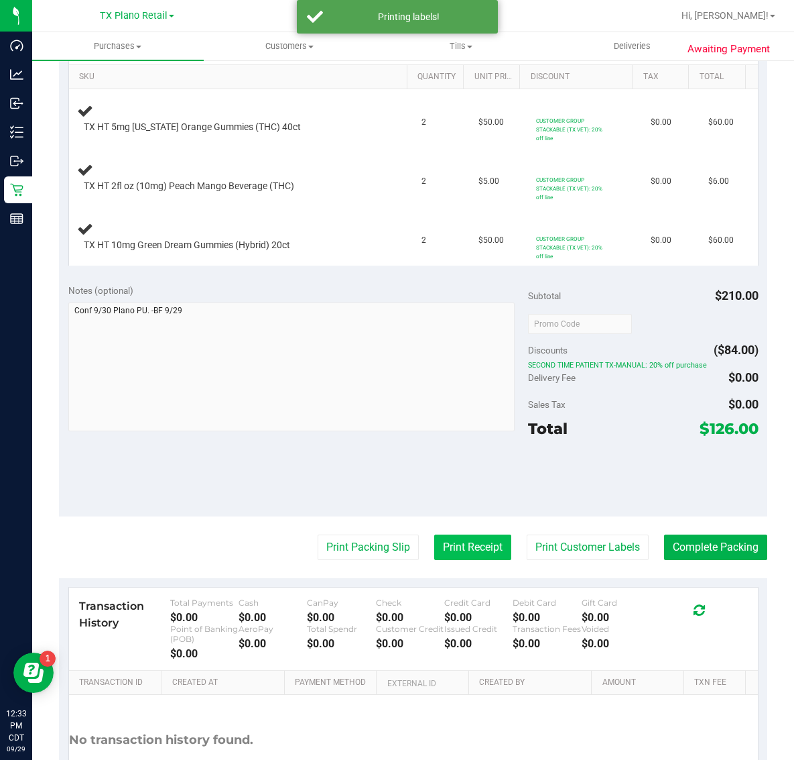
click at [447, 553] on button "Print Receipt" at bounding box center [472, 546] width 77 height 25
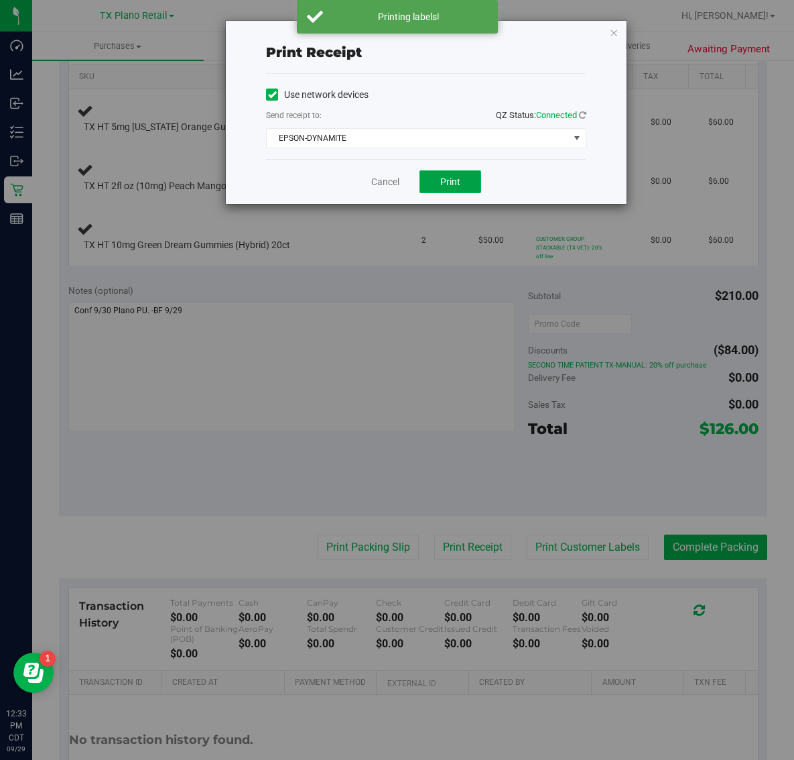
click at [441, 181] on span "Print" at bounding box center [450, 181] width 20 height 11
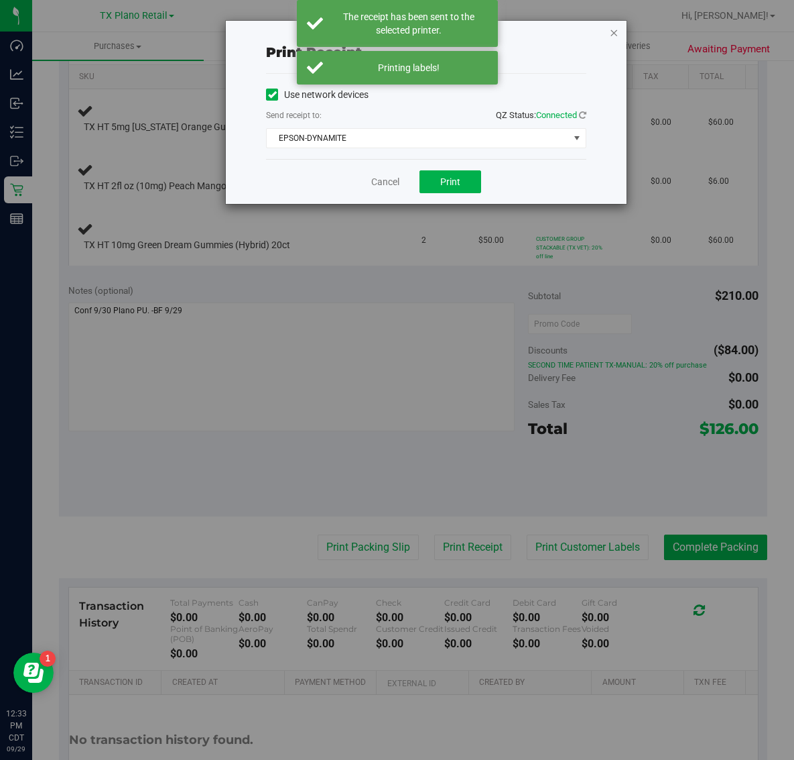
click at [610, 29] on icon "button" at bounding box center [613, 32] width 9 height 16
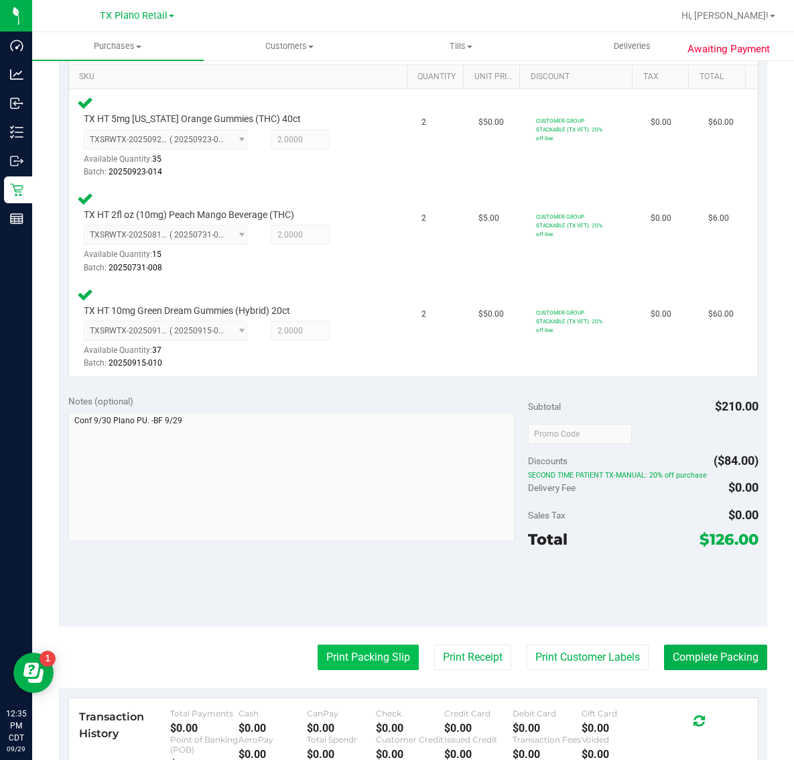
click at [349, 644] on button "Print Packing Slip" at bounding box center [368, 656] width 101 height 25
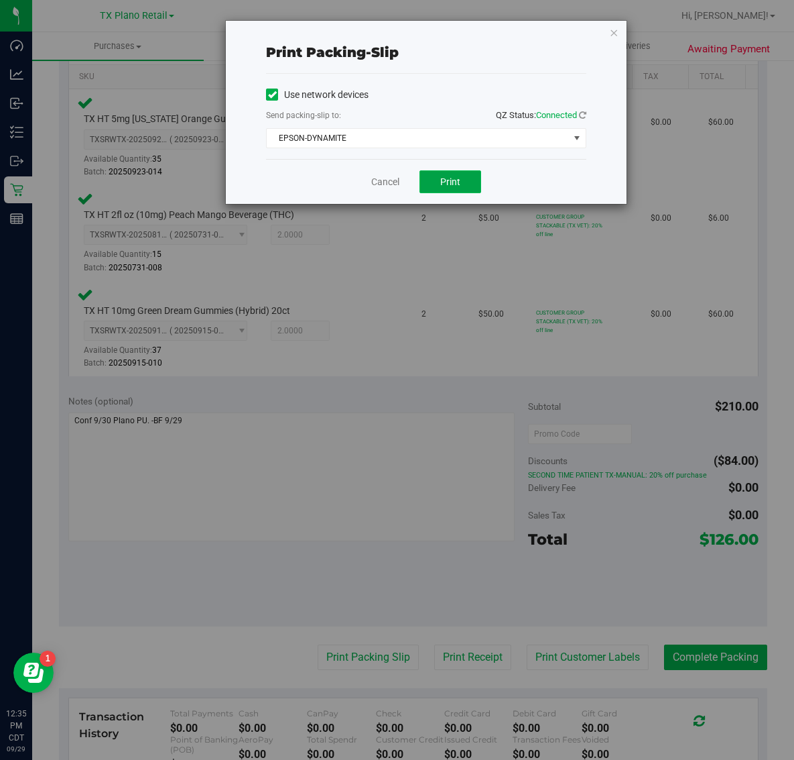
click at [455, 178] on span "Print" at bounding box center [450, 181] width 20 height 11
click at [612, 35] on icon "button" at bounding box center [613, 32] width 9 height 16
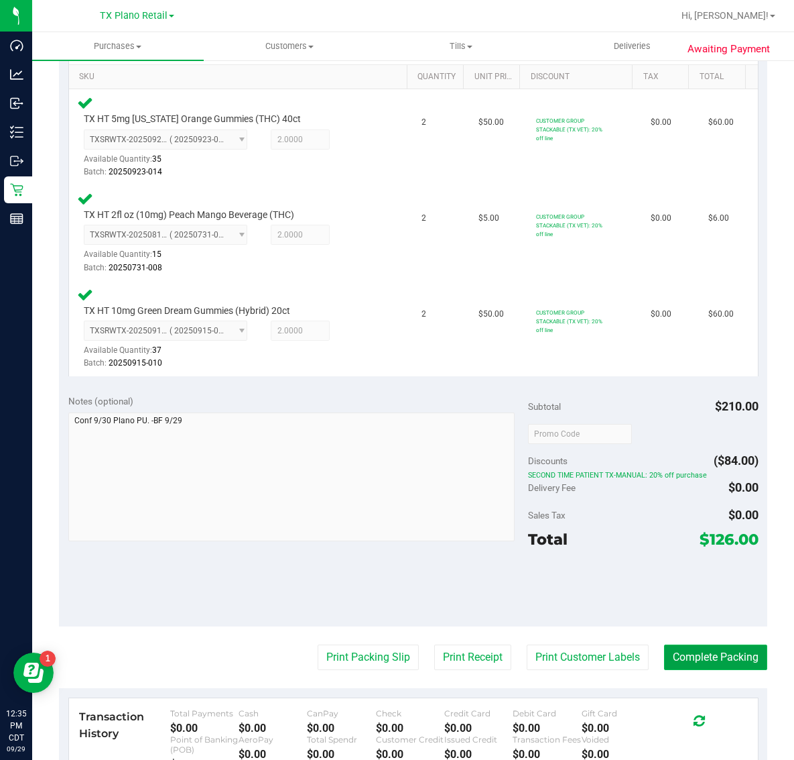
click at [723, 656] on button "Complete Packing" at bounding box center [715, 656] width 103 height 25
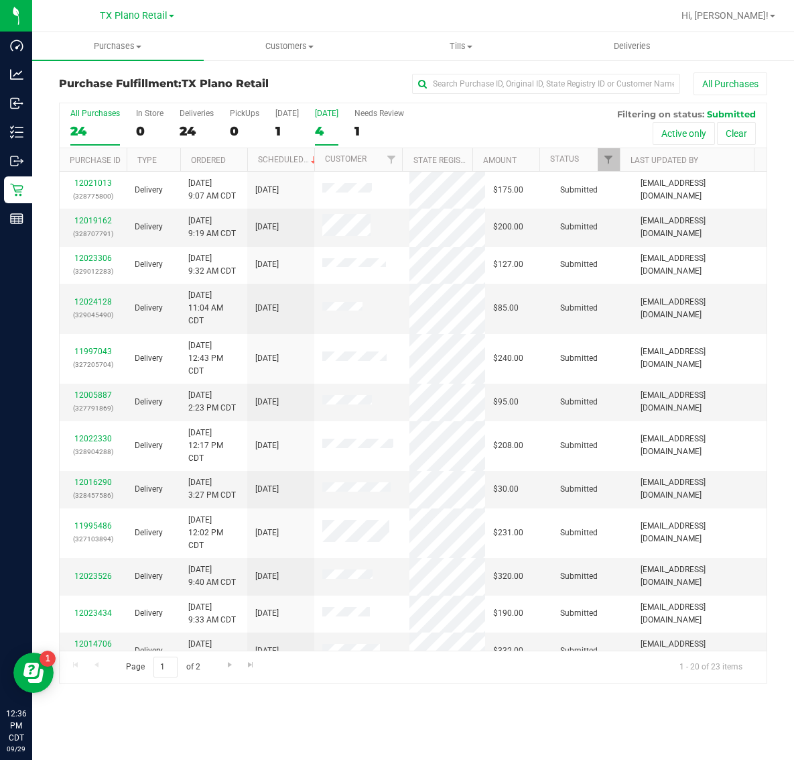
click at [331, 129] on div "4" at bounding box center [326, 130] width 23 height 15
click at [0, 0] on input "Tomorrow 4" at bounding box center [0, 0] width 0 height 0
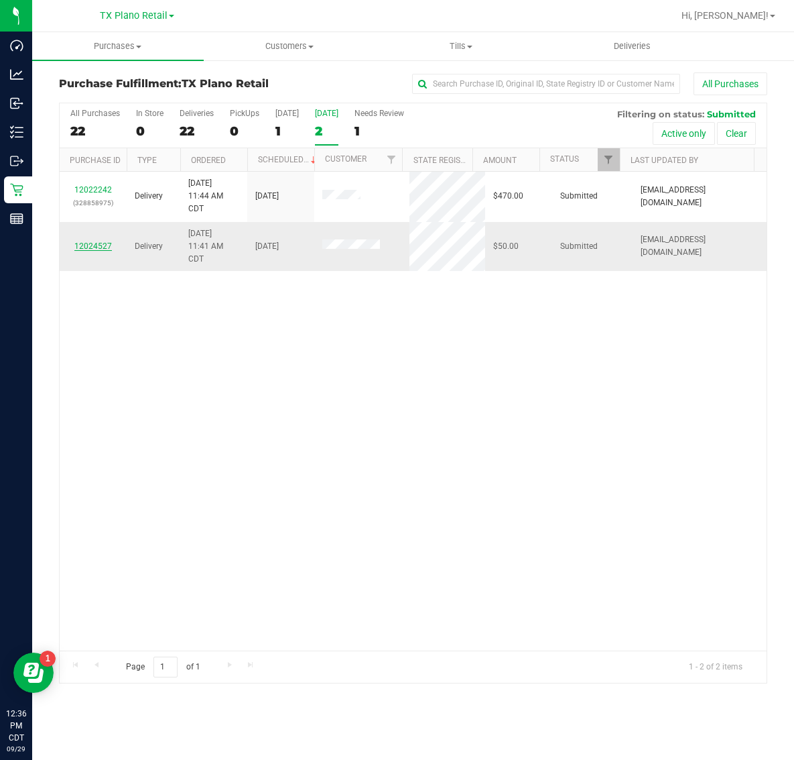
click at [97, 249] on link "12024527" at bounding box center [93, 245] width 38 height 9
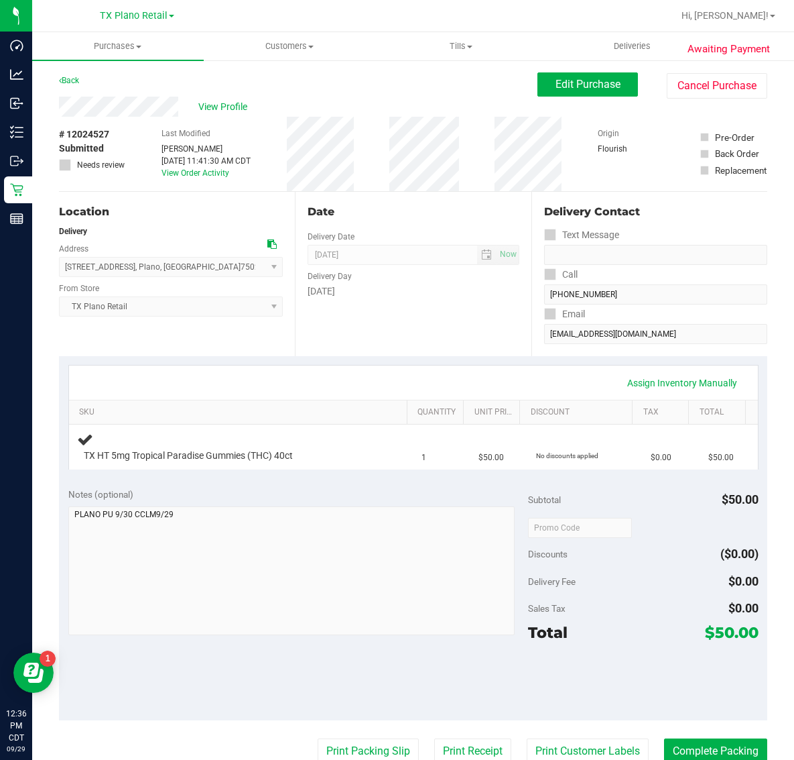
scroll to position [84, 0]
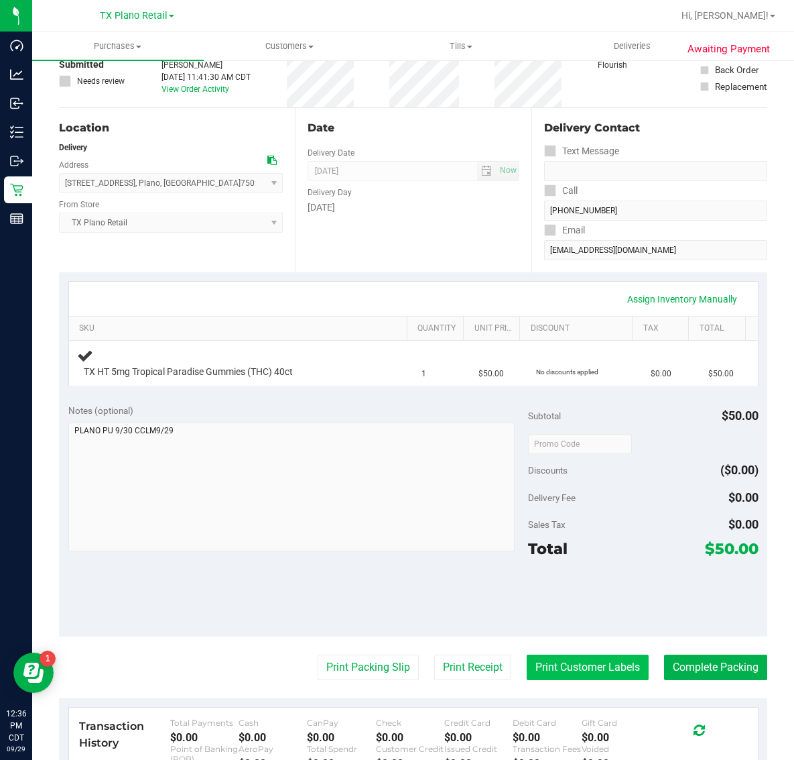
click at [585, 662] on button "Print Customer Labels" at bounding box center [588, 666] width 122 height 25
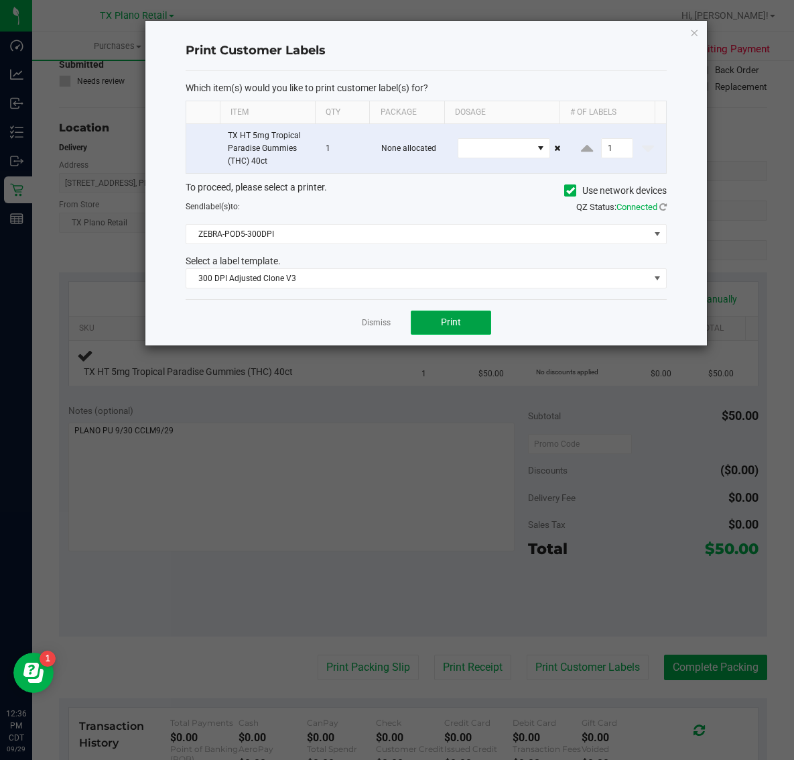
click at [455, 327] on span "Print" at bounding box center [451, 321] width 20 height 11
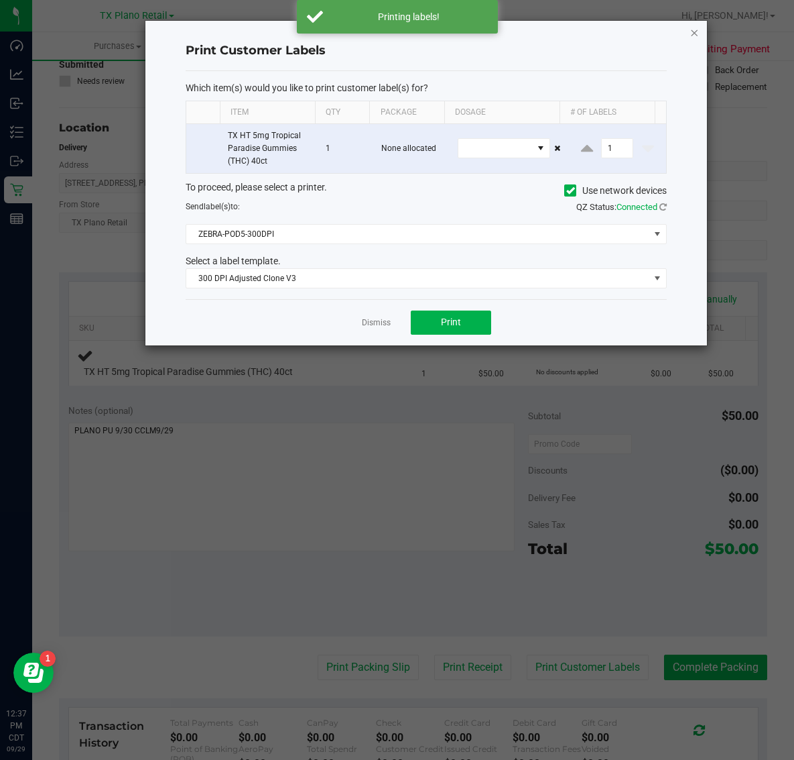
click at [695, 37] on icon "button" at bounding box center [694, 32] width 9 height 16
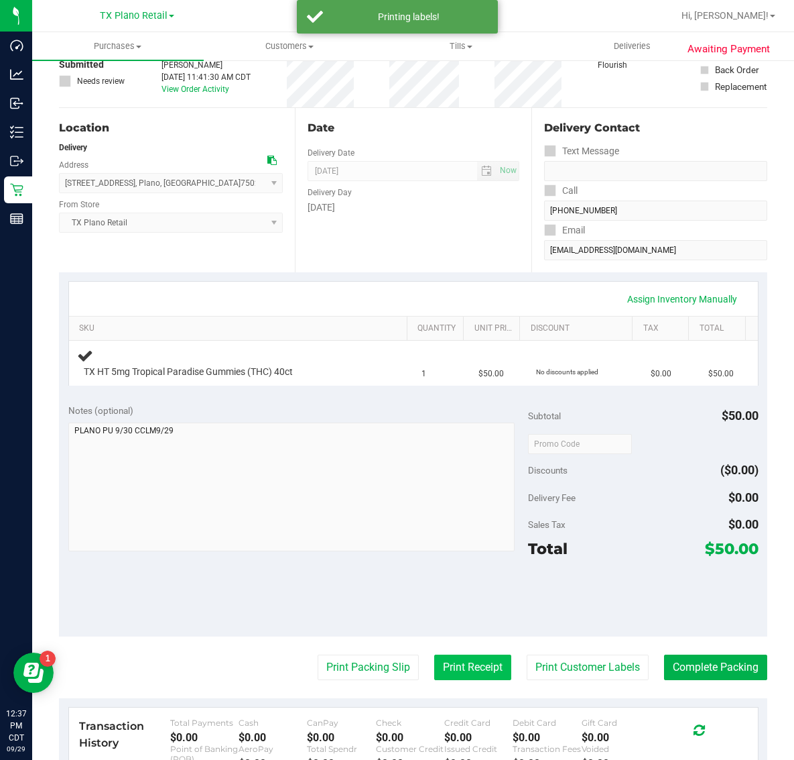
click at [459, 668] on button "Print Receipt" at bounding box center [472, 666] width 77 height 25
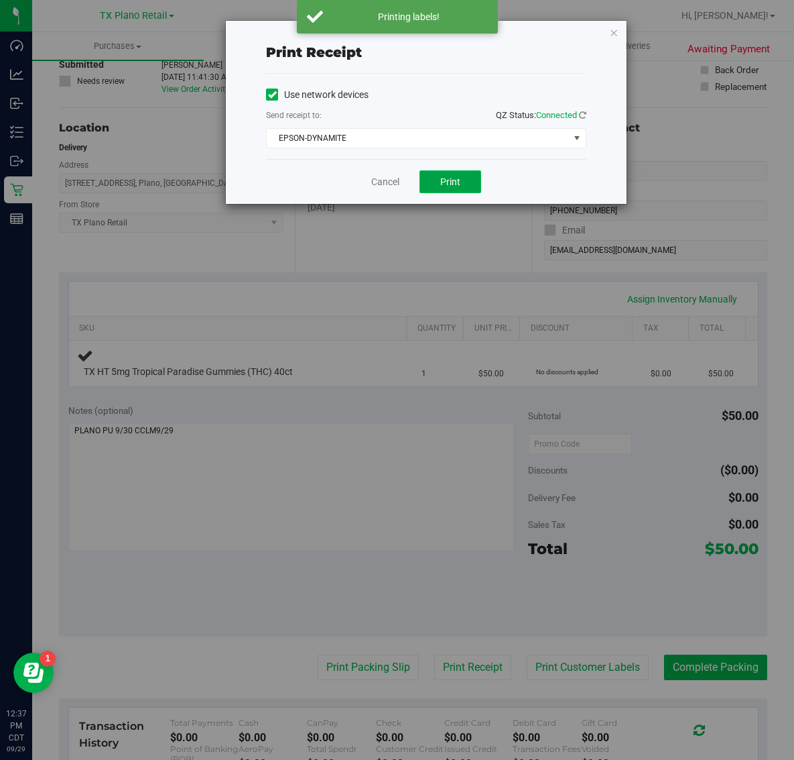
click at [473, 176] on button "Print" at bounding box center [451, 181] width 62 height 23
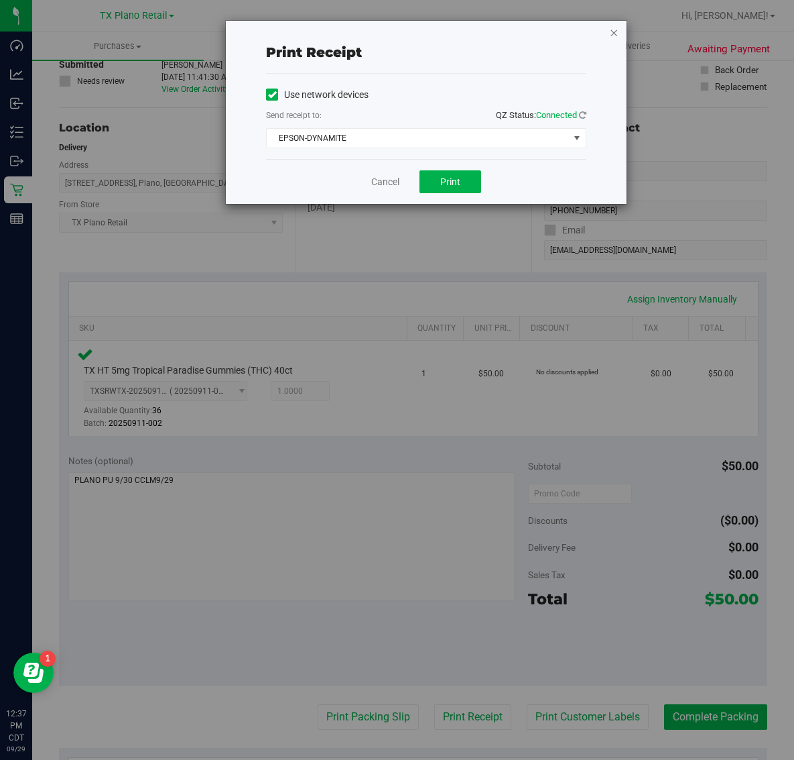
click at [615, 32] on icon "button" at bounding box center [613, 32] width 9 height 16
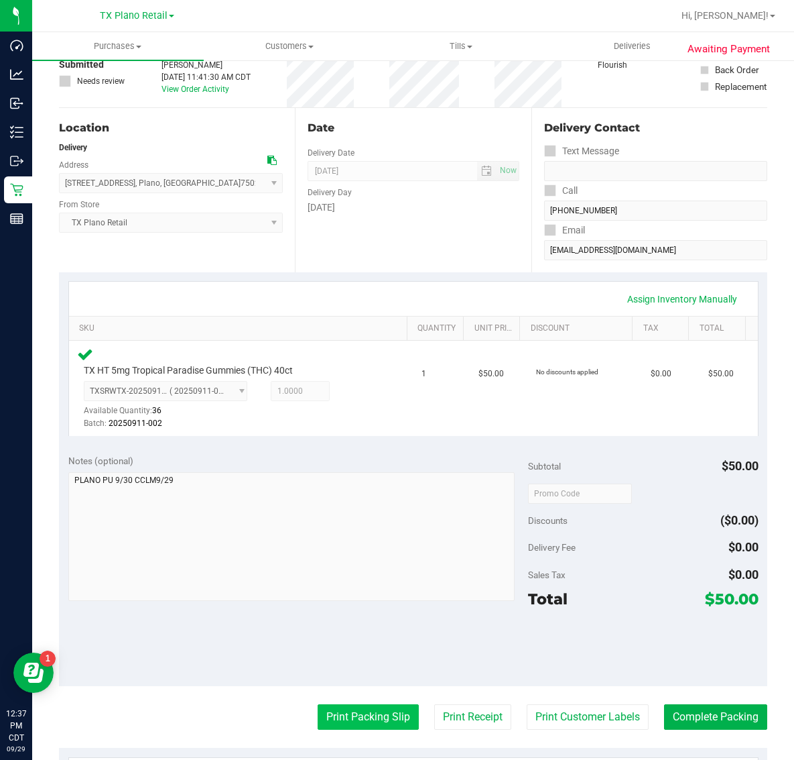
click at [371, 714] on button "Print Packing Slip" at bounding box center [368, 716] width 101 height 25
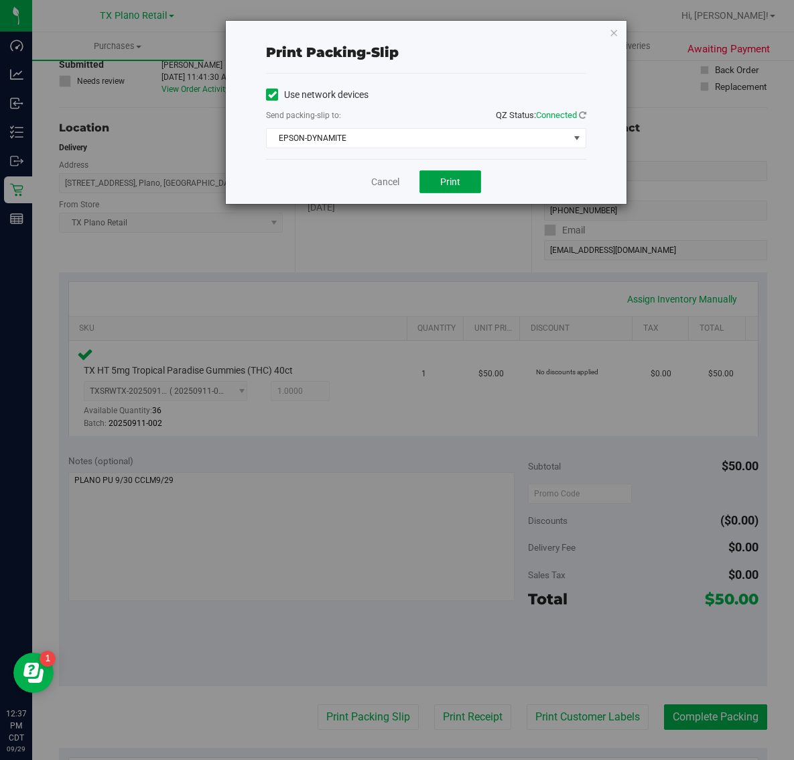
click at [471, 184] on button "Print" at bounding box center [451, 181] width 62 height 23
click at [614, 34] on icon "button" at bounding box center [613, 32] width 9 height 16
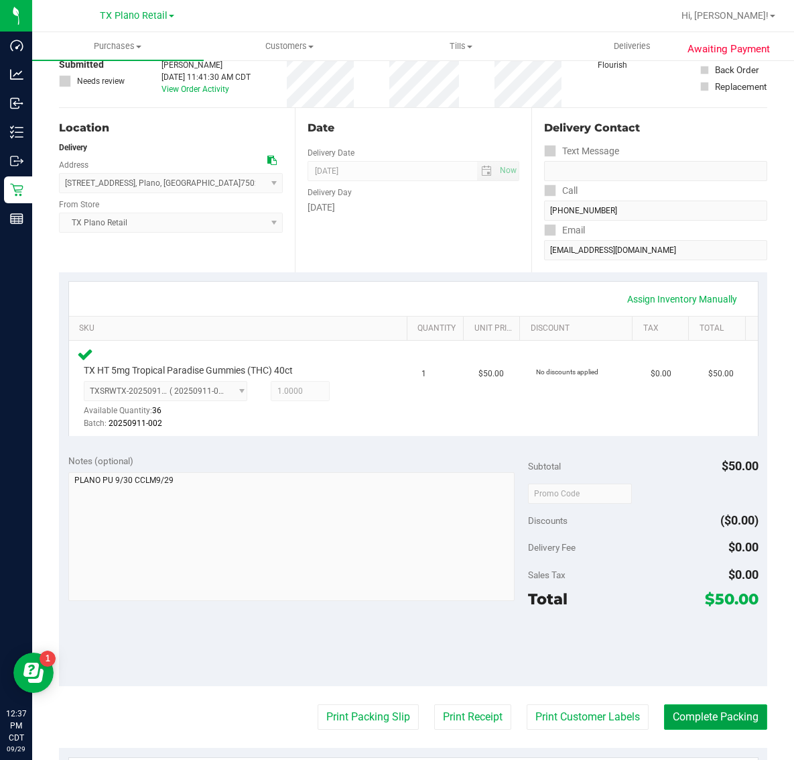
click at [698, 713] on button "Complete Packing" at bounding box center [715, 716] width 103 height 25
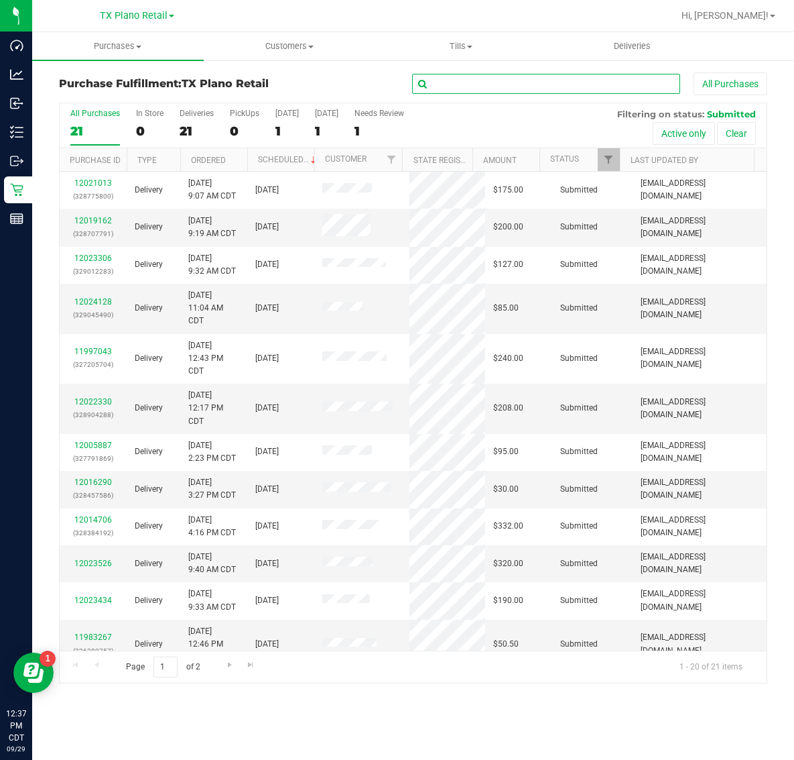
click at [533, 85] on input "text" at bounding box center [546, 84] width 268 height 20
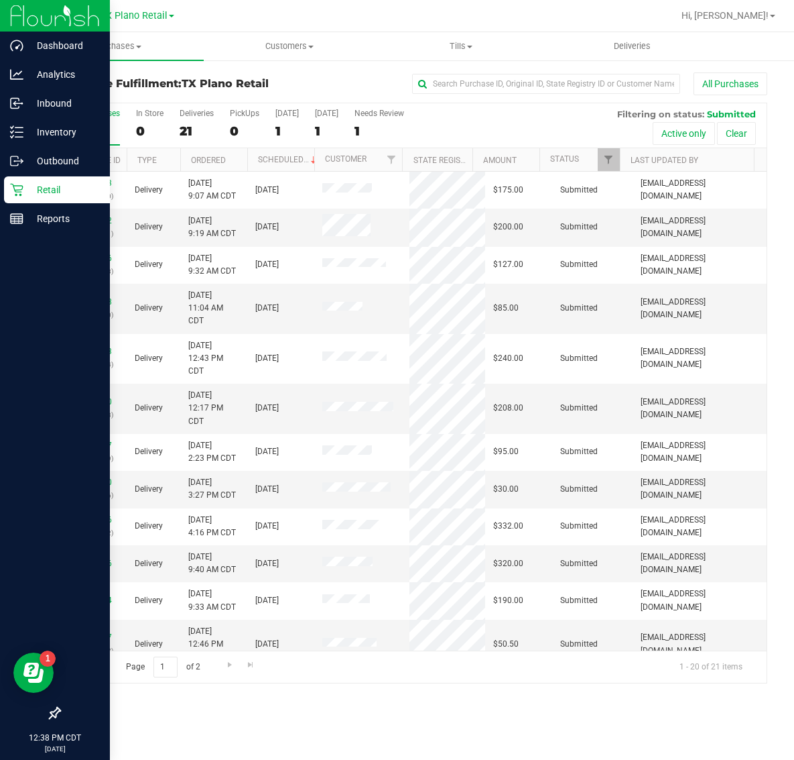
click at [24, 188] on p "Retail" at bounding box center [63, 190] width 80 height 16
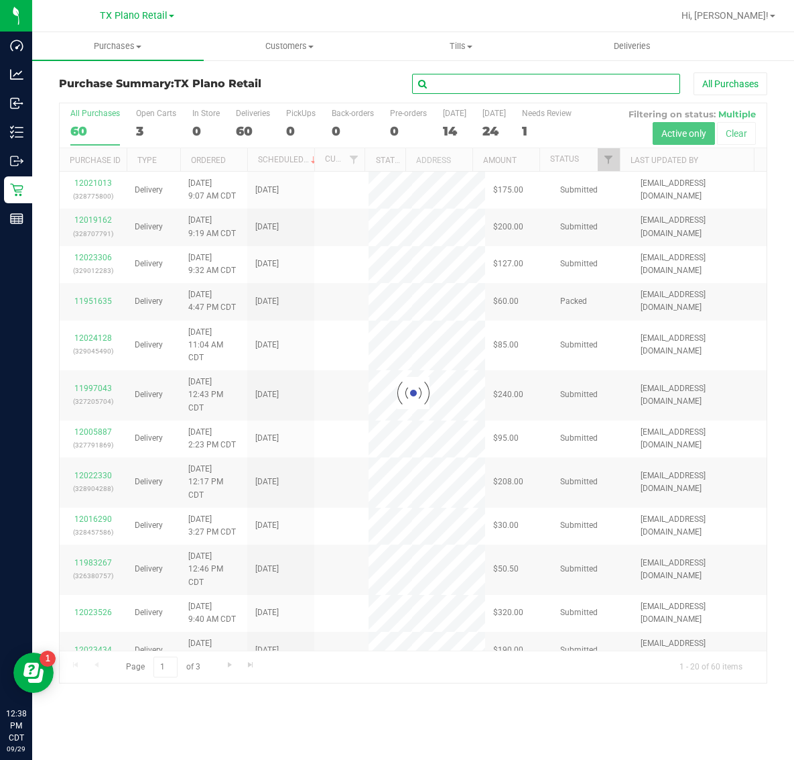
click at [561, 85] on input "text" at bounding box center [546, 84] width 268 height 20
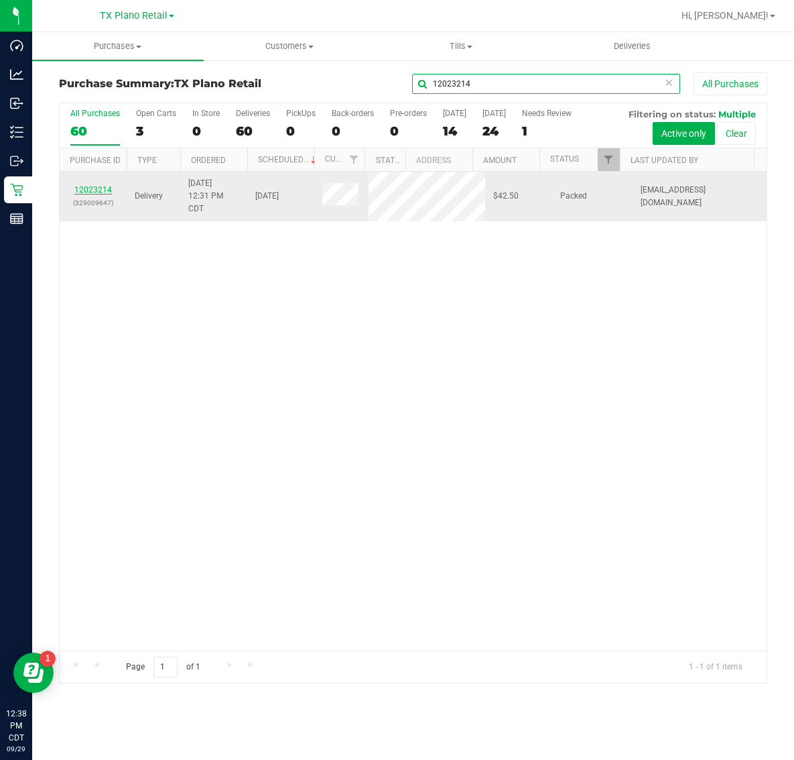
type input "12023214"
click at [84, 194] on link "12023214" at bounding box center [93, 189] width 38 height 9
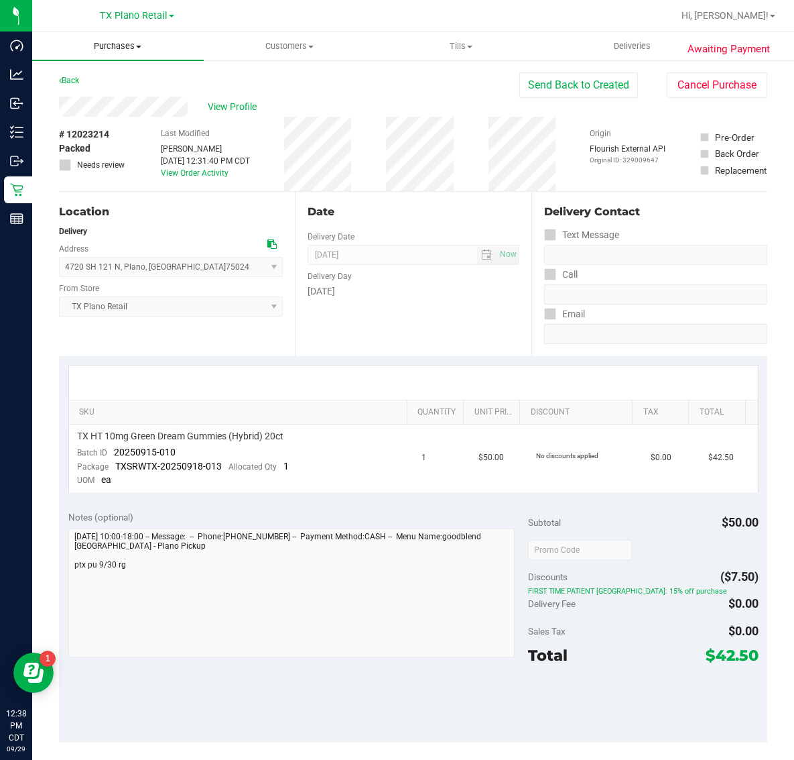
click at [112, 52] on uib-tab-heading "Purchases Summary of purchases Fulfillment All purchases" at bounding box center [118, 46] width 172 height 28
click at [115, 46] on span "Purchases" at bounding box center [118, 46] width 172 height 12
click at [622, 45] on span "Deliveries" at bounding box center [632, 46] width 73 height 12
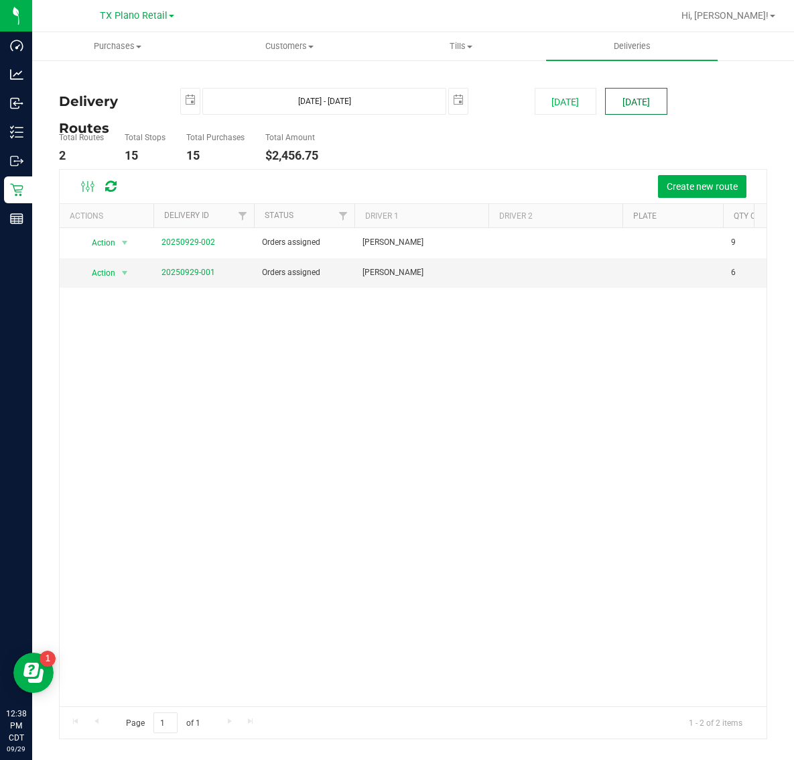
drag, startPoint x: 623, startPoint y: 88, endPoint x: 621, endPoint y: 99, distance: 11.7
click at [622, 92] on button "[DATE]" at bounding box center [636, 101] width 62 height 27
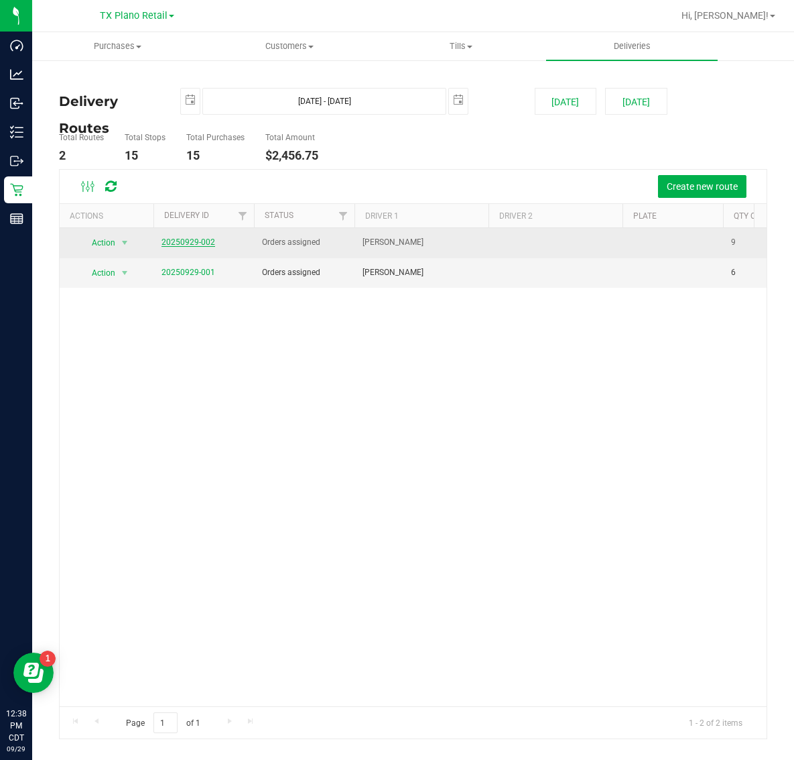
click at [199, 243] on link "20250929-002" at bounding box center [189, 241] width 54 height 9
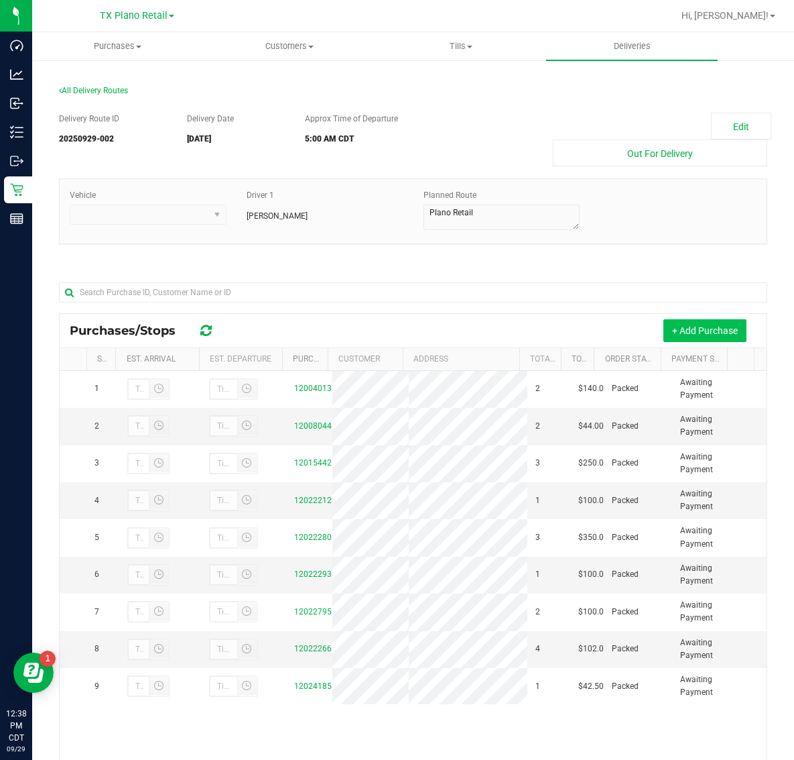
click at [689, 335] on button "+ Add Purchase" at bounding box center [705, 330] width 83 height 23
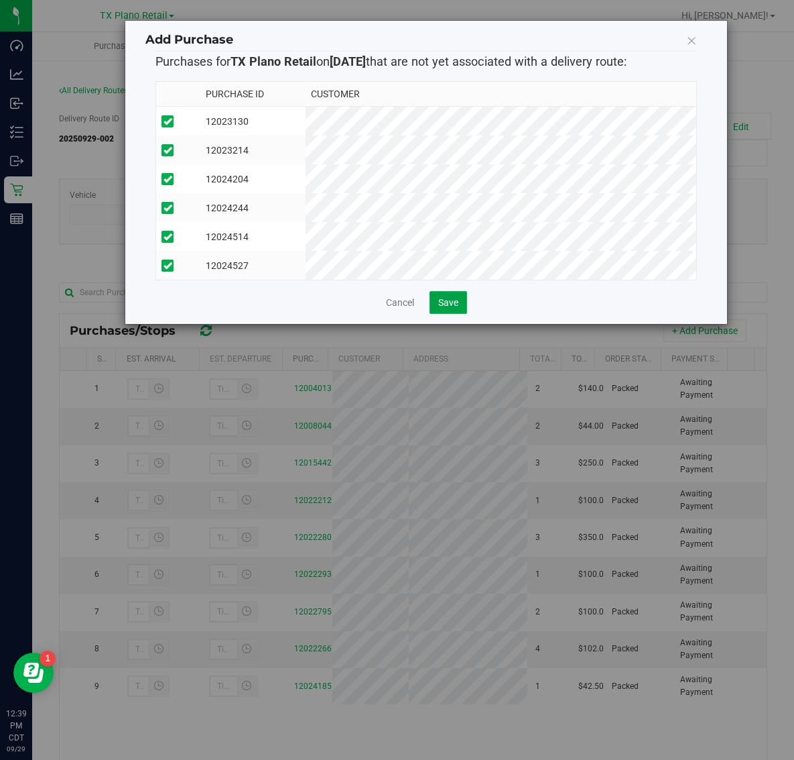
click at [451, 308] on span "Save" at bounding box center [448, 302] width 20 height 11
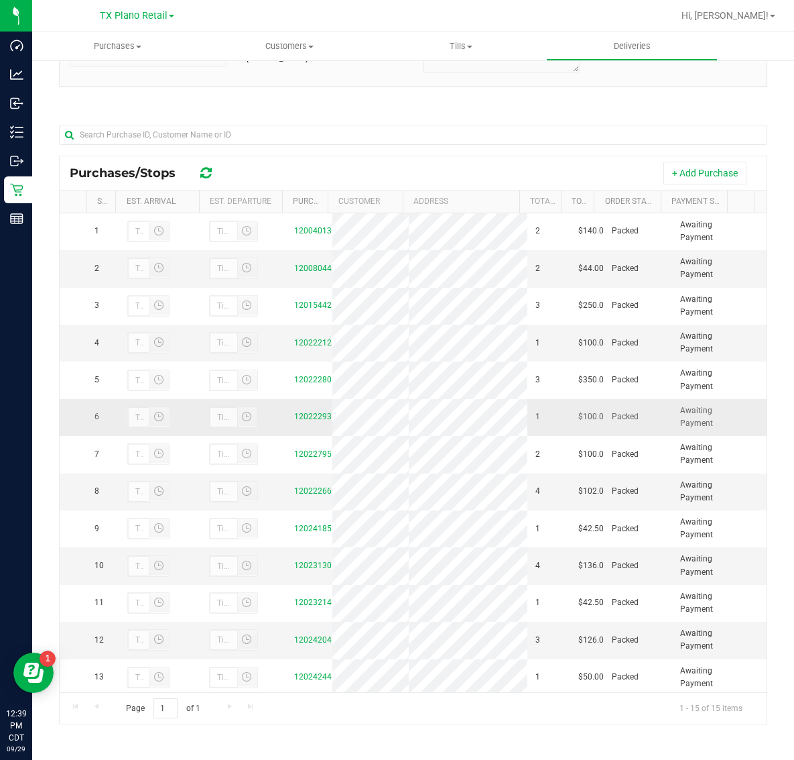
scroll to position [131, 0]
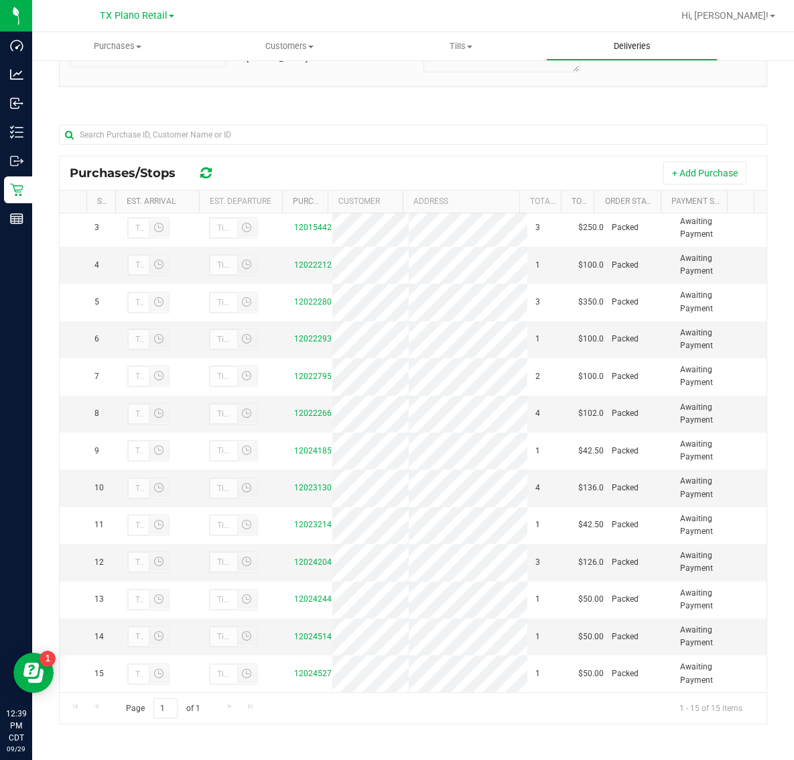
click at [628, 50] on span "Deliveries" at bounding box center [632, 46] width 73 height 12
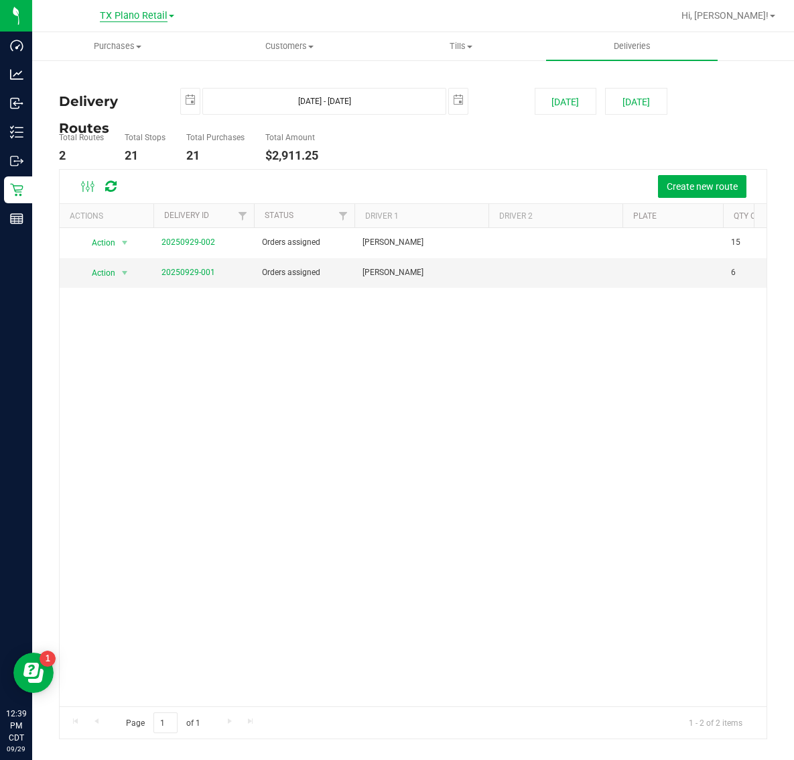
click at [125, 12] on span "TX Plano Retail" at bounding box center [134, 16] width 68 height 12
click at [117, 78] on link "TX San Antonio Retail" at bounding box center [137, 83] width 196 height 18
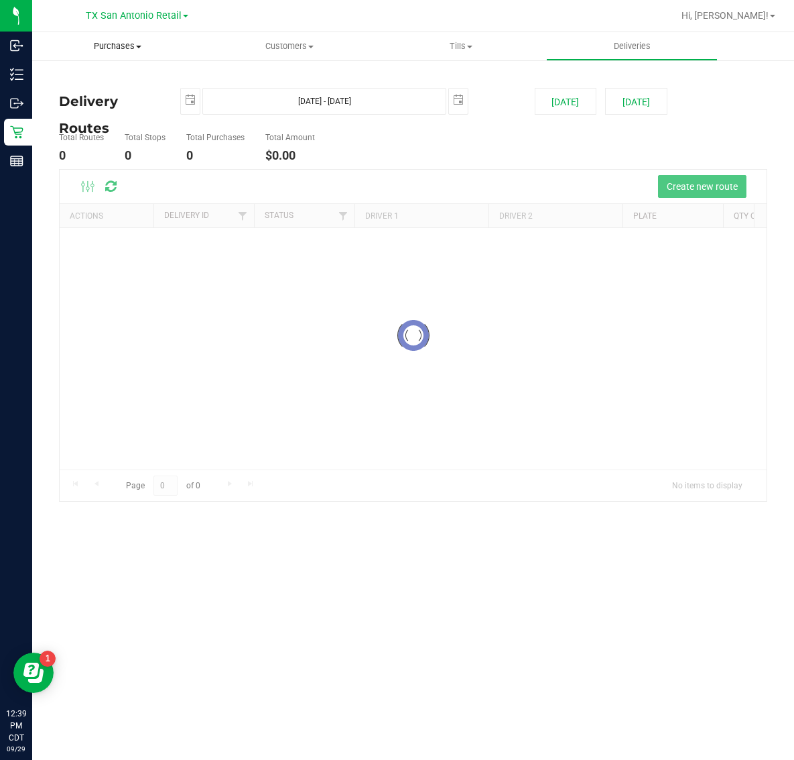
click at [121, 44] on span "Purchases" at bounding box center [118, 46] width 172 height 12
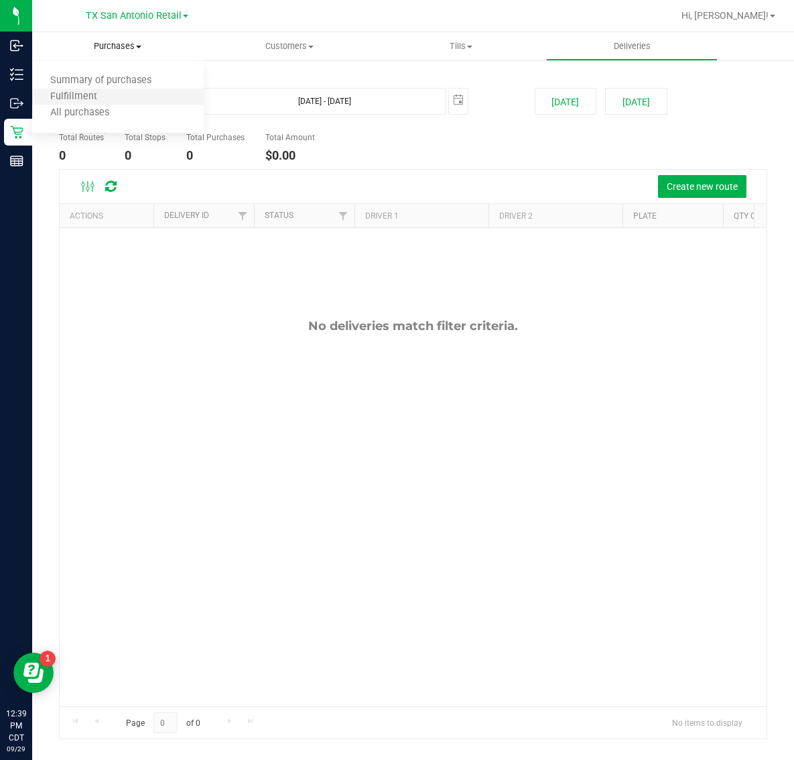
click at [121, 92] on li "Fulfillment" at bounding box center [118, 97] width 172 height 16
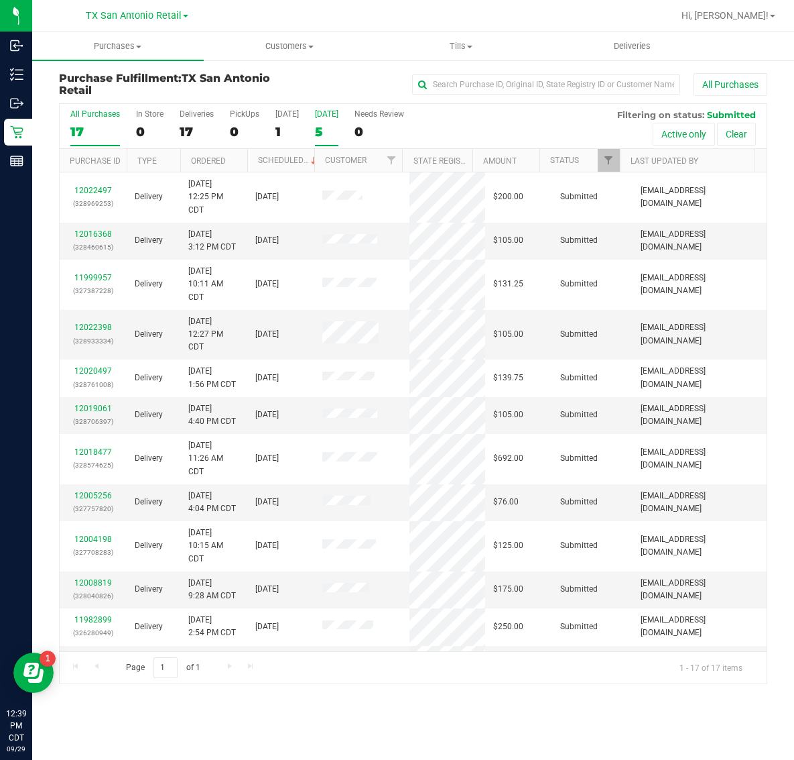
click at [335, 126] on div "5" at bounding box center [326, 131] width 23 height 15
click at [0, 0] on input "Tomorrow 5" at bounding box center [0, 0] width 0 height 0
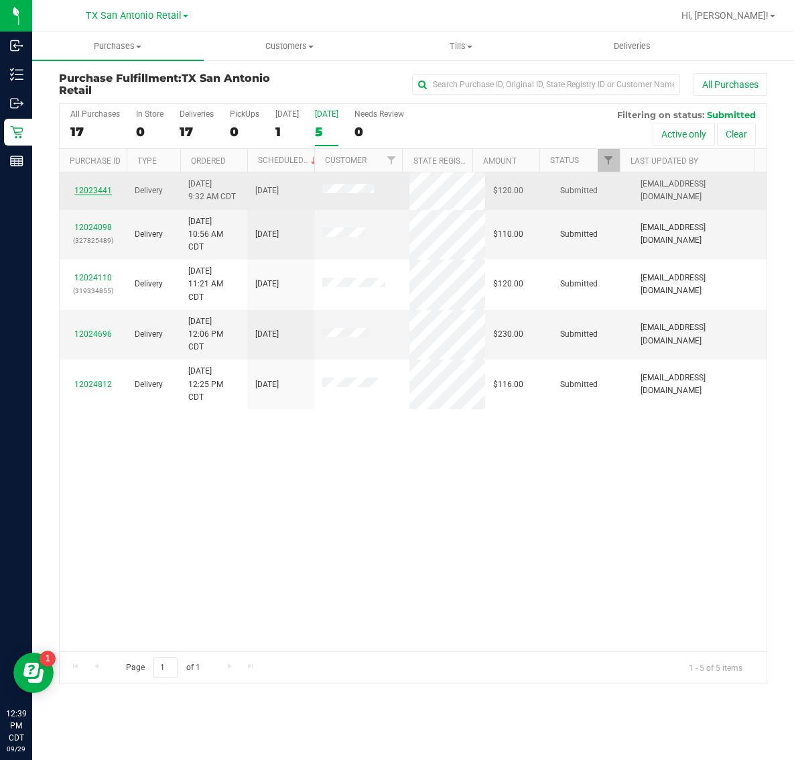
click at [94, 192] on link "12023441" at bounding box center [93, 190] width 38 height 9
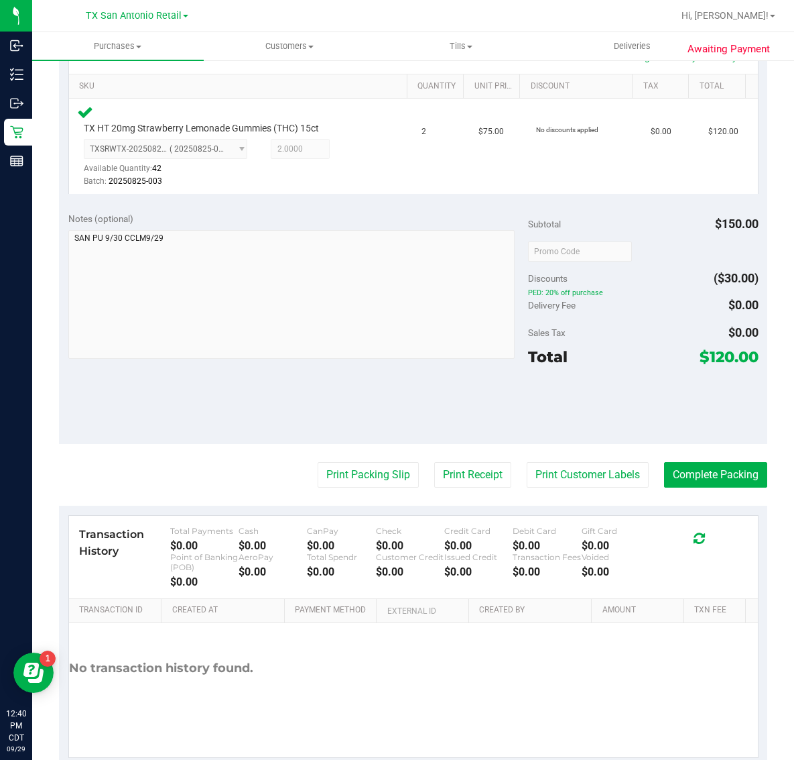
scroll to position [357, 0]
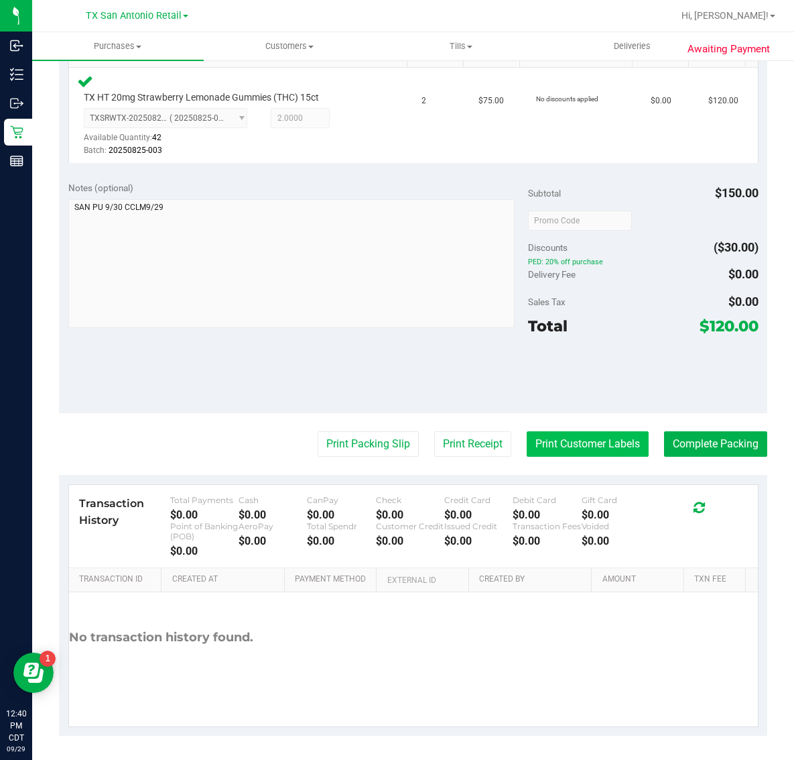
click at [579, 437] on button "Print Customer Labels" at bounding box center [588, 443] width 122 height 25
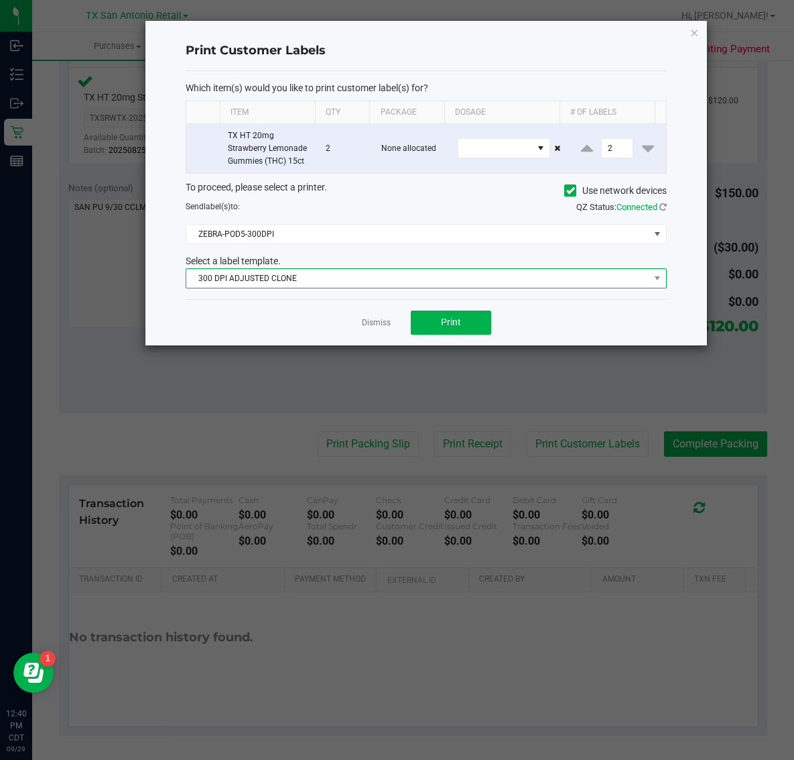
click at [379, 285] on span "300 DPI ADJUSTED CLONE" at bounding box center [417, 278] width 463 height 19
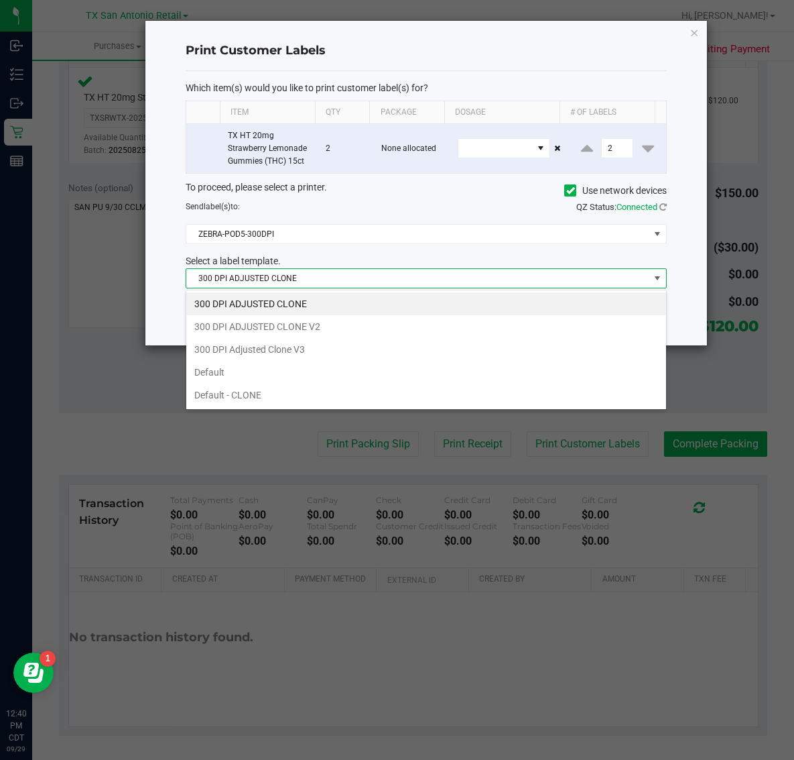
scroll to position [21, 481]
click at [336, 353] on li "300 DPI Adjusted Clone V3" at bounding box center [426, 349] width 480 height 23
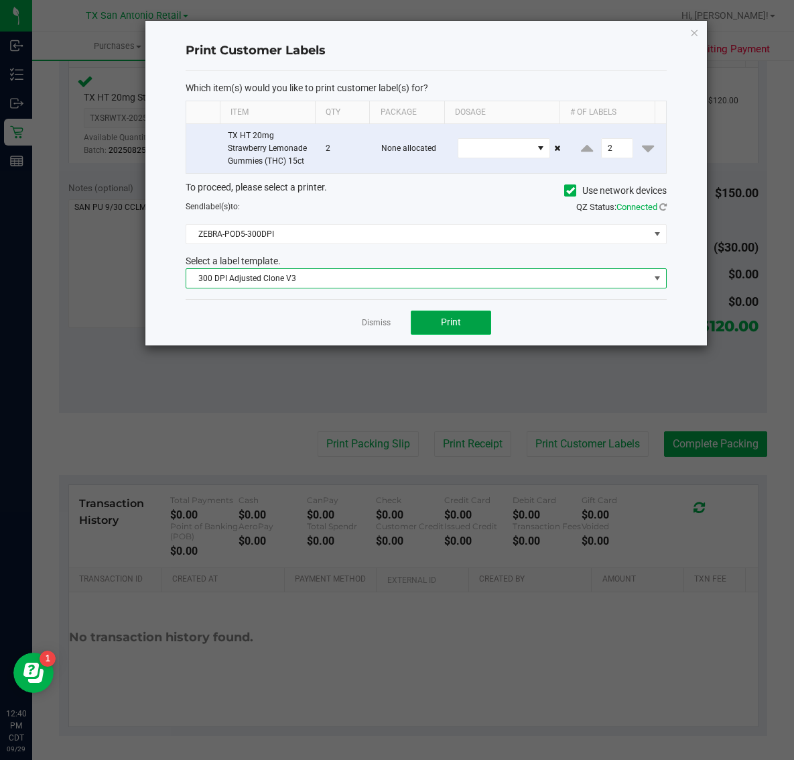
click at [461, 326] on button "Print" at bounding box center [451, 322] width 80 height 24
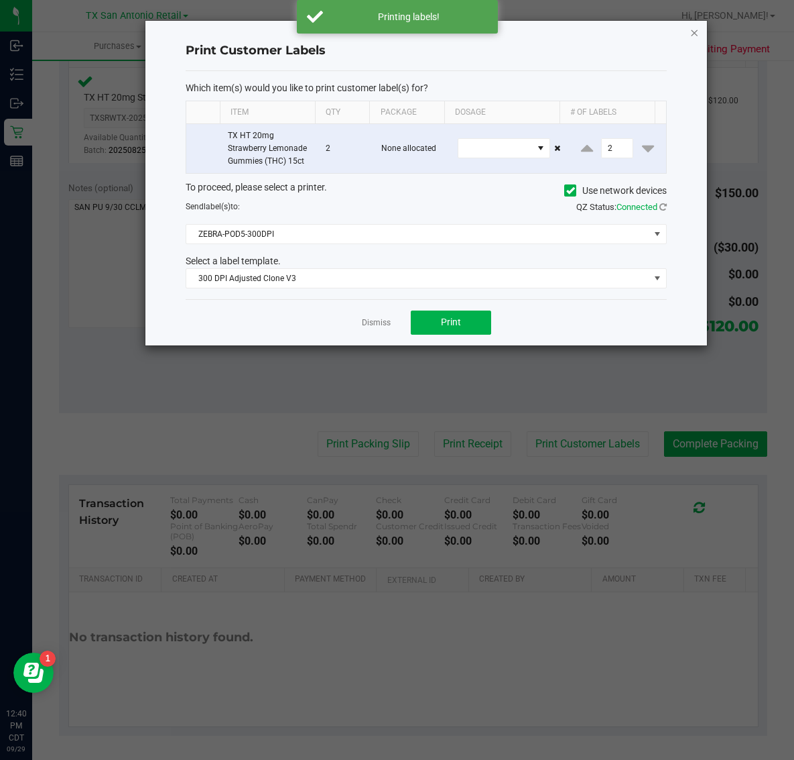
click at [691, 32] on icon "button" at bounding box center [694, 32] width 9 height 16
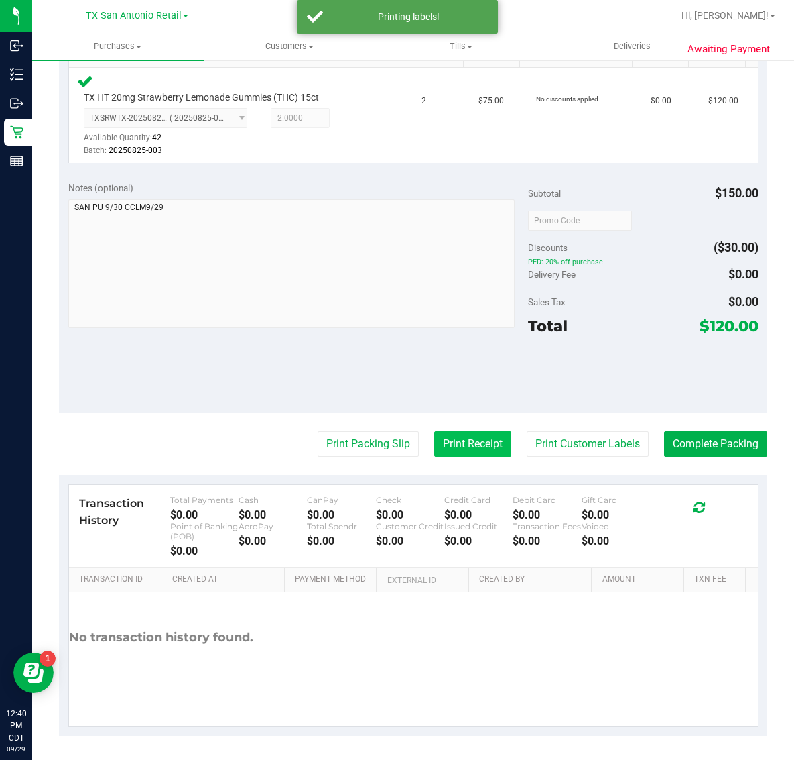
click at [473, 443] on button "Print Receipt" at bounding box center [472, 443] width 77 height 25
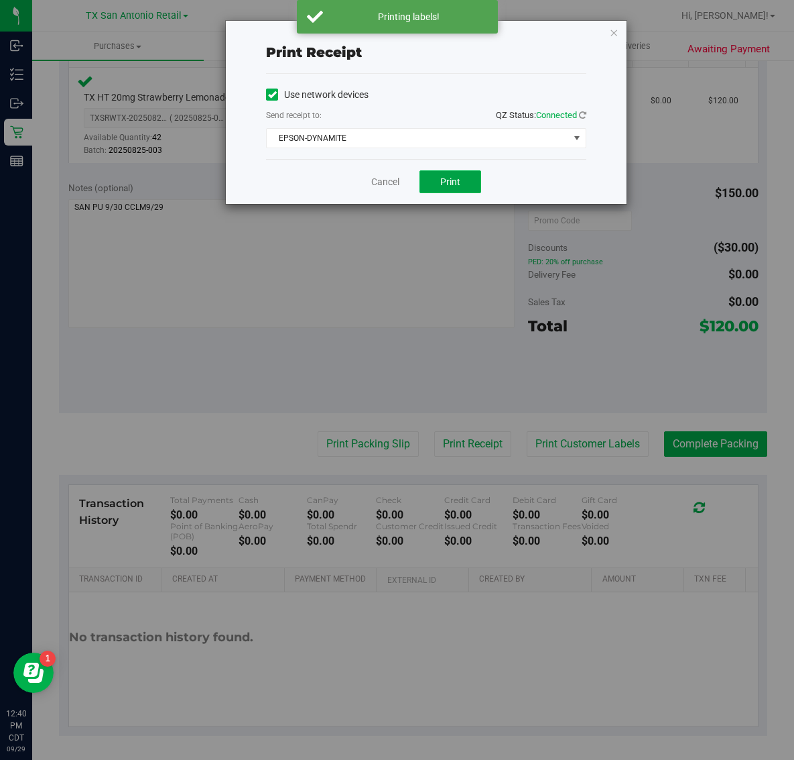
click at [464, 191] on button "Print" at bounding box center [451, 181] width 62 height 23
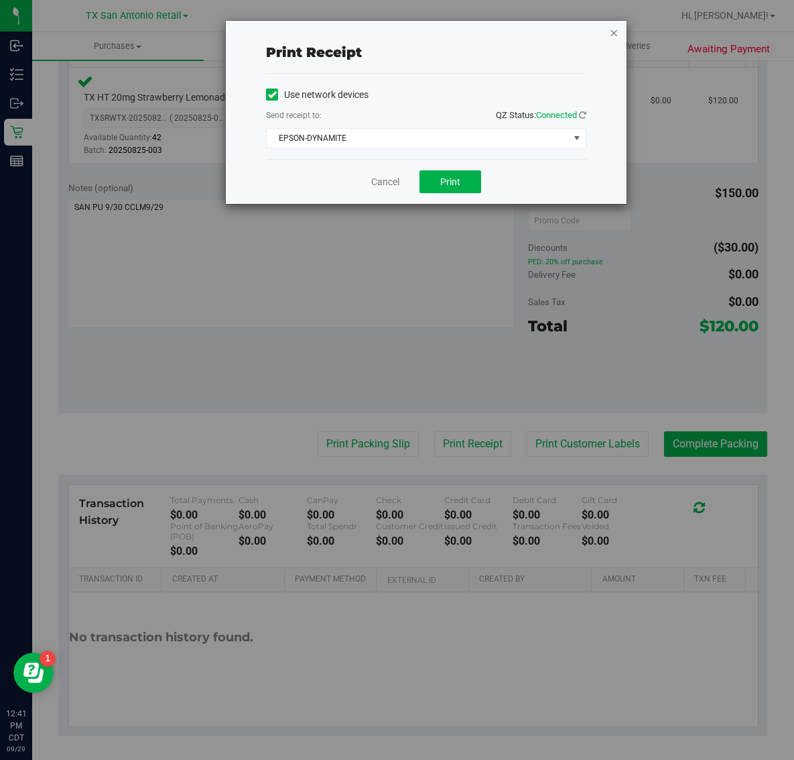
click at [617, 37] on icon "button" at bounding box center [613, 32] width 9 height 16
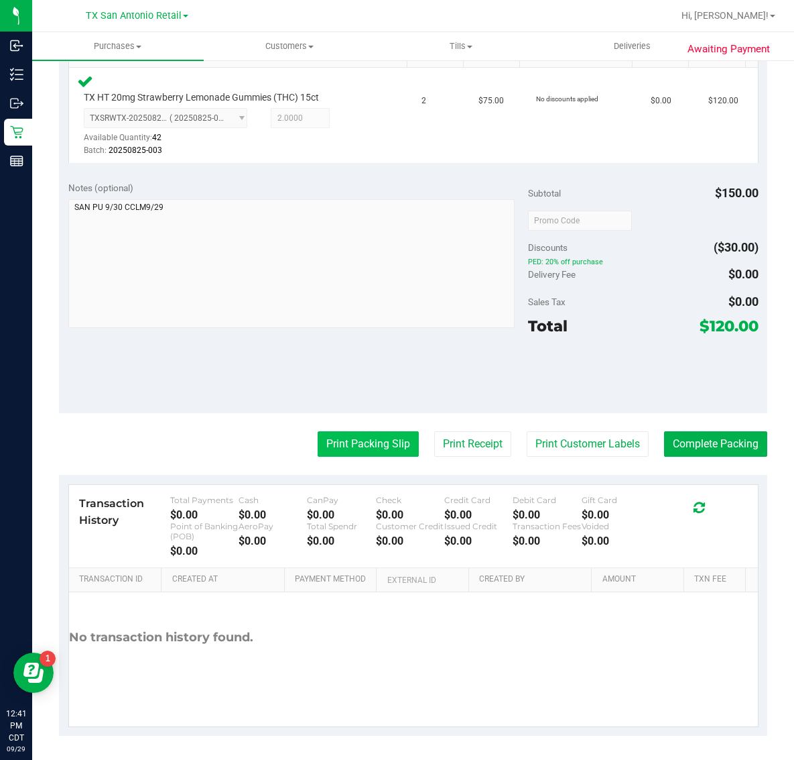
click at [373, 447] on button "Print Packing Slip" at bounding box center [368, 443] width 101 height 25
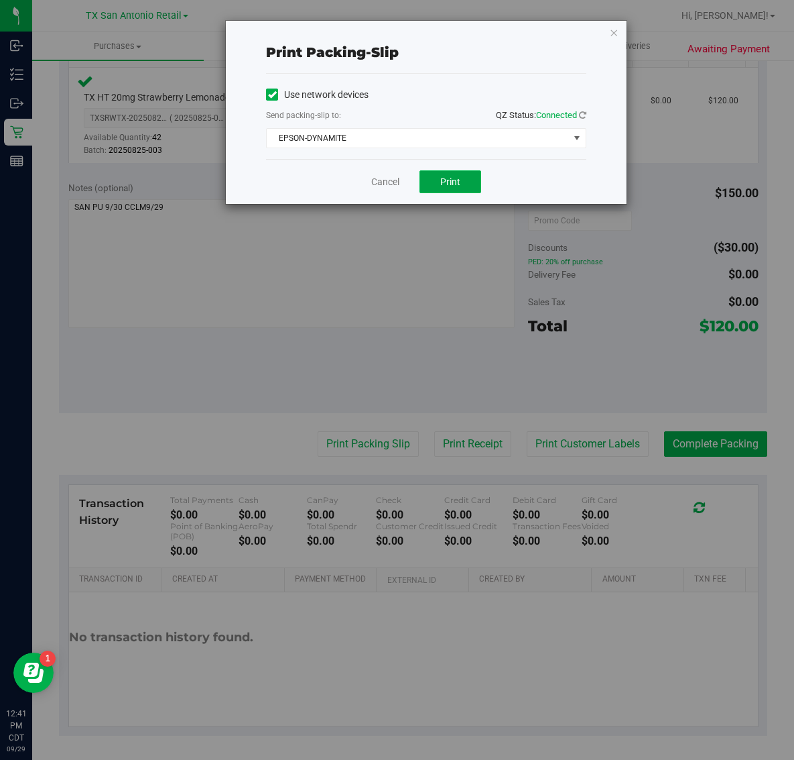
click at [461, 188] on button "Print" at bounding box center [451, 181] width 62 height 23
click at [614, 28] on icon "button" at bounding box center [613, 32] width 9 height 16
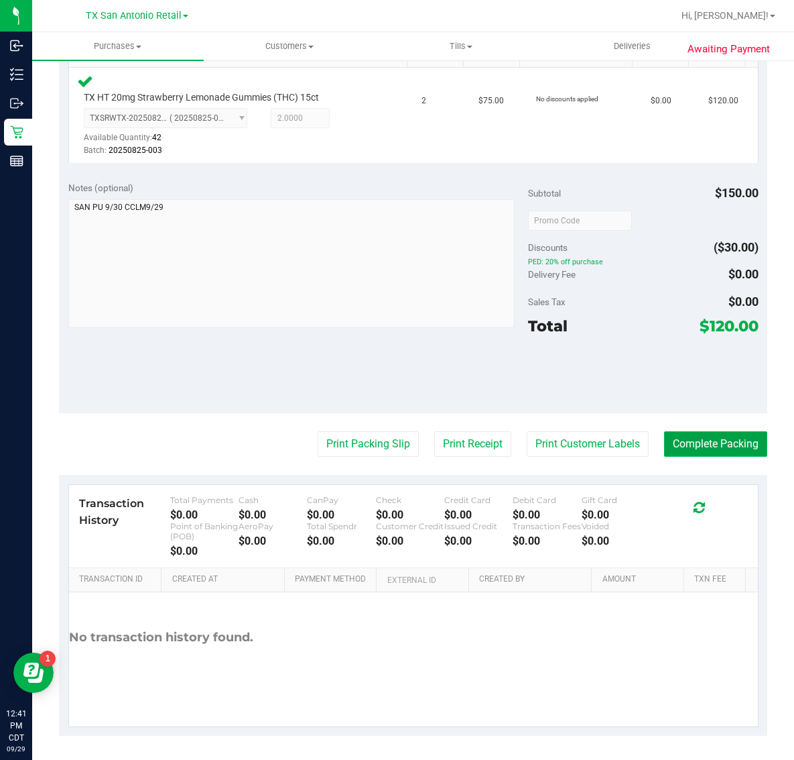
click at [701, 441] on button "Complete Packing" at bounding box center [715, 443] width 103 height 25
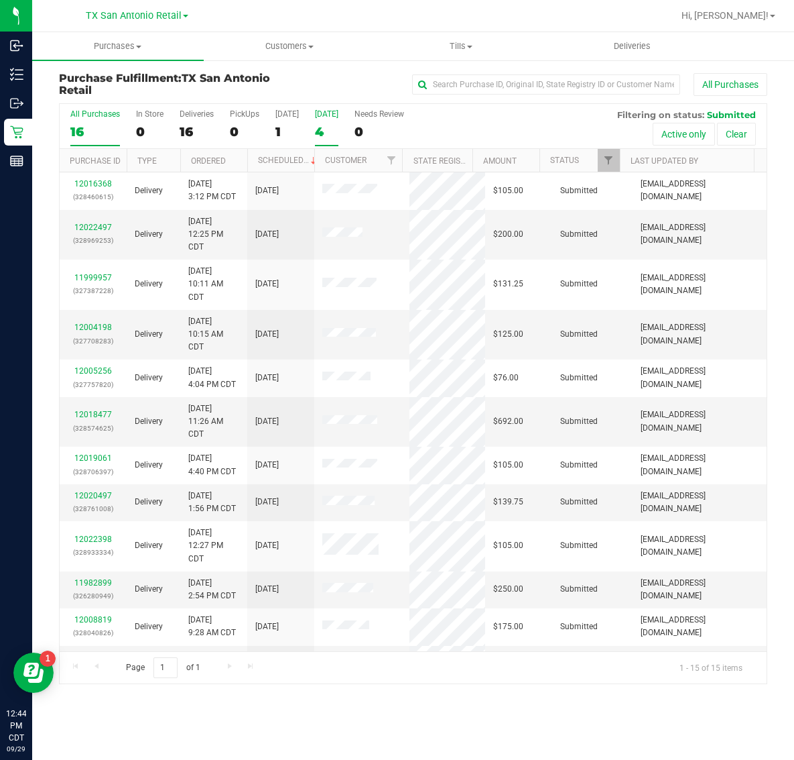
click at [333, 125] on div "4" at bounding box center [326, 131] width 23 height 15
click at [0, 0] on input "[DATE] 4" at bounding box center [0, 0] width 0 height 0
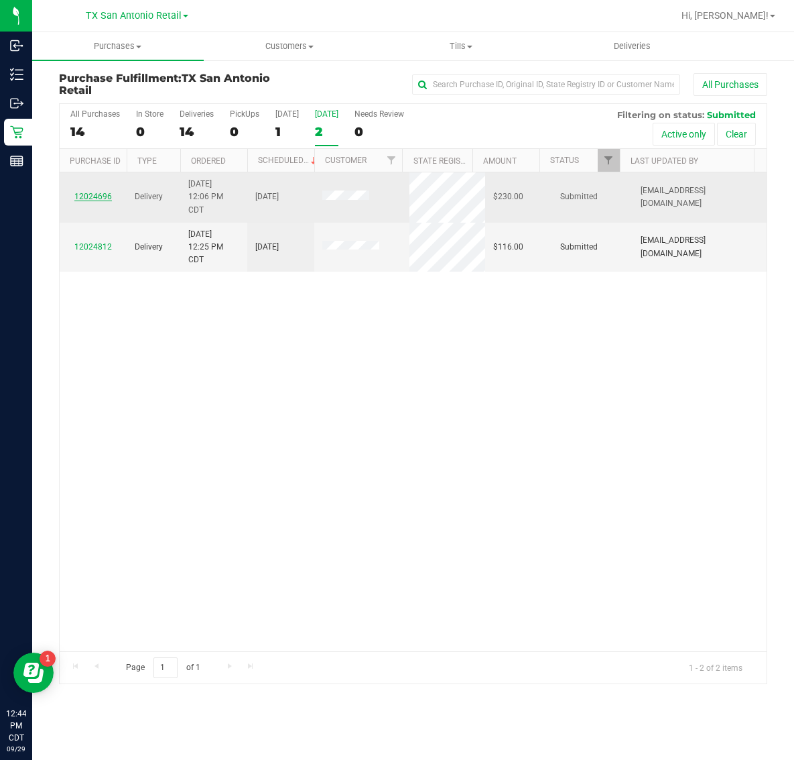
click at [96, 195] on link "12024696" at bounding box center [93, 196] width 38 height 9
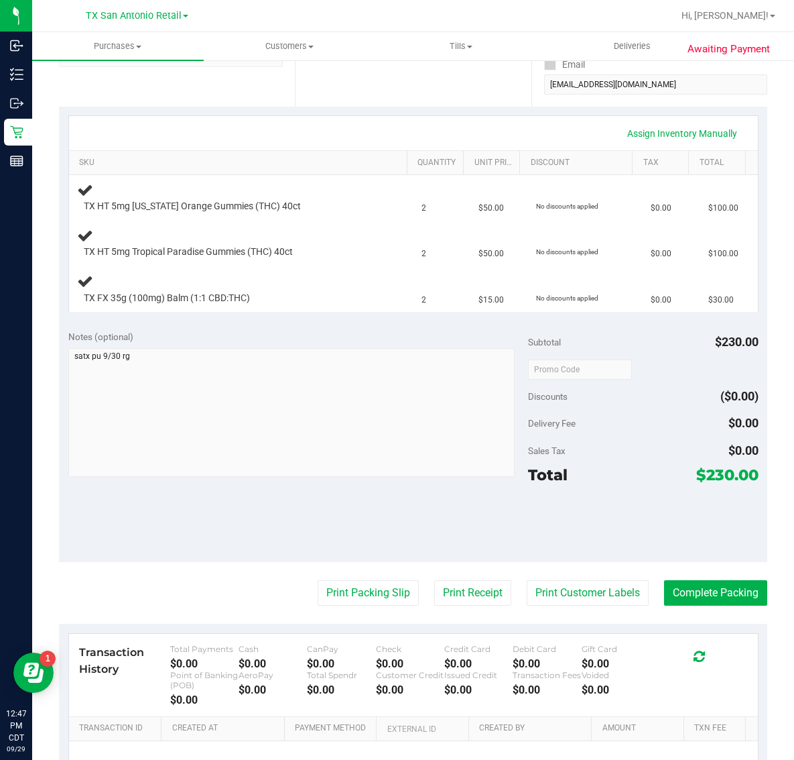
scroll to position [268, 0]
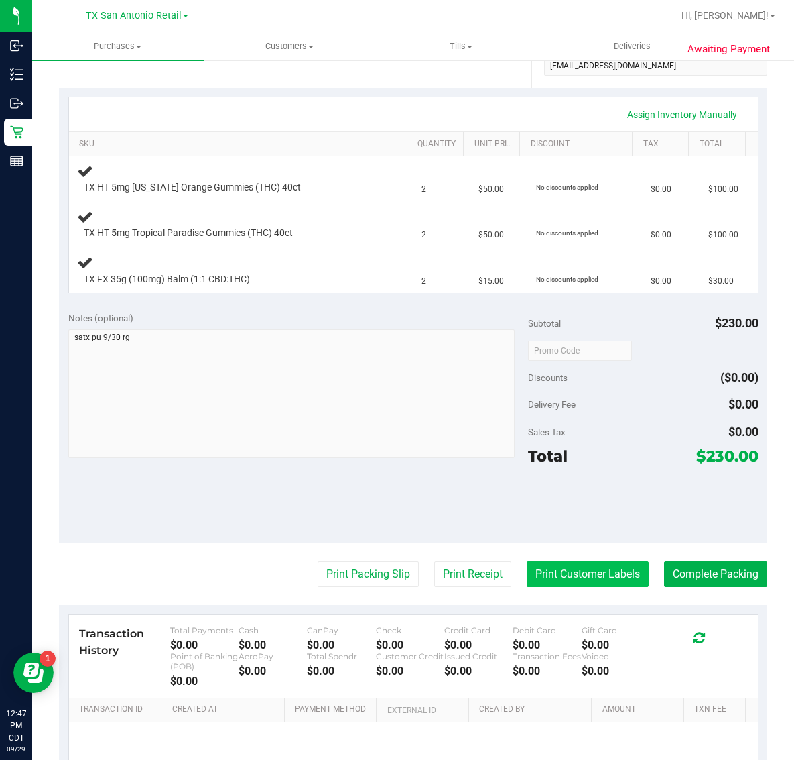
click at [575, 571] on button "Print Customer Labels" at bounding box center [588, 573] width 122 height 25
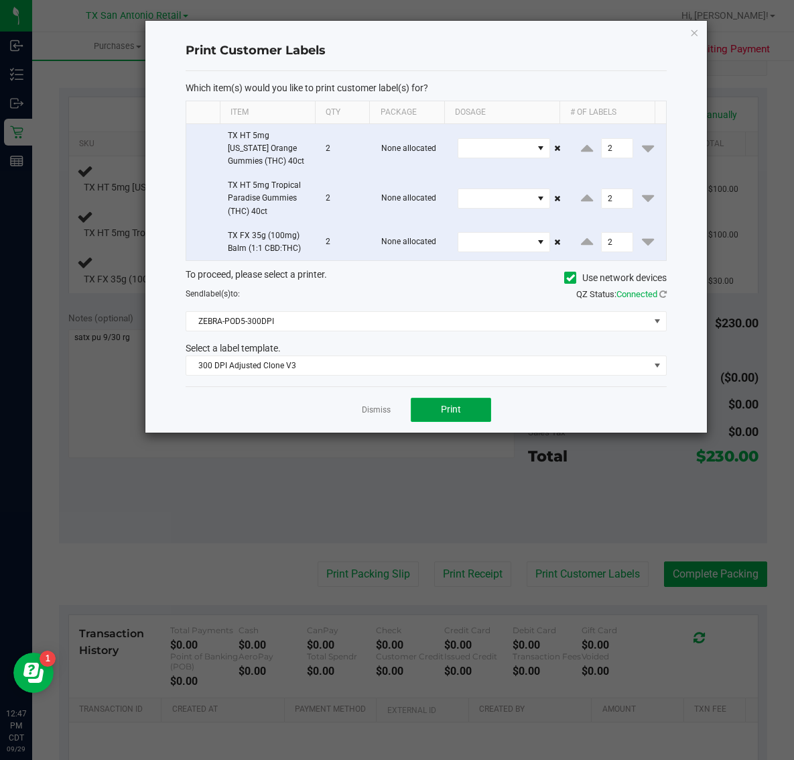
click at [454, 414] on span "Print" at bounding box center [451, 409] width 20 height 11
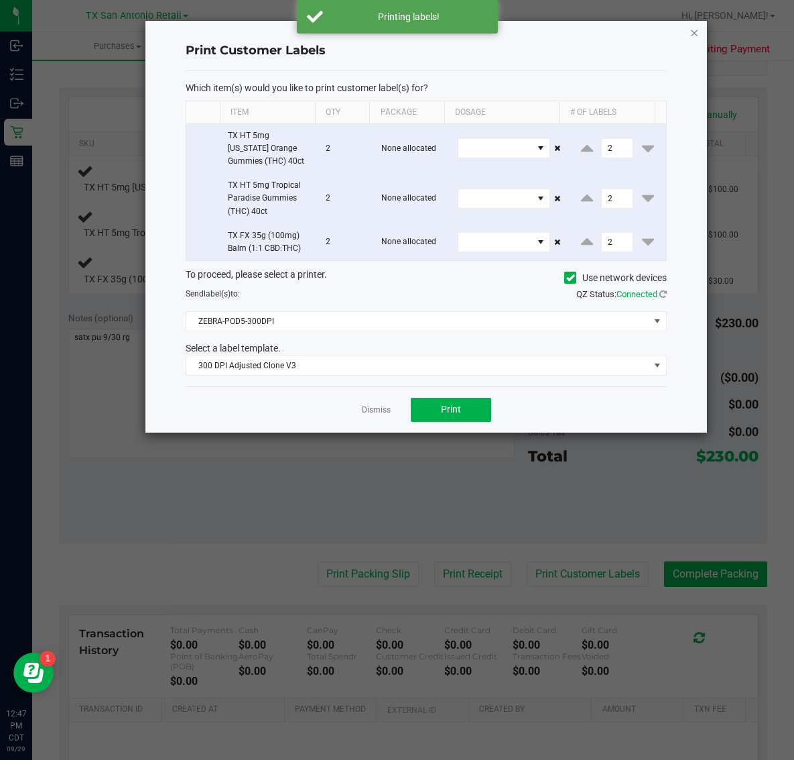
click at [697, 38] on icon "button" at bounding box center [694, 32] width 9 height 16
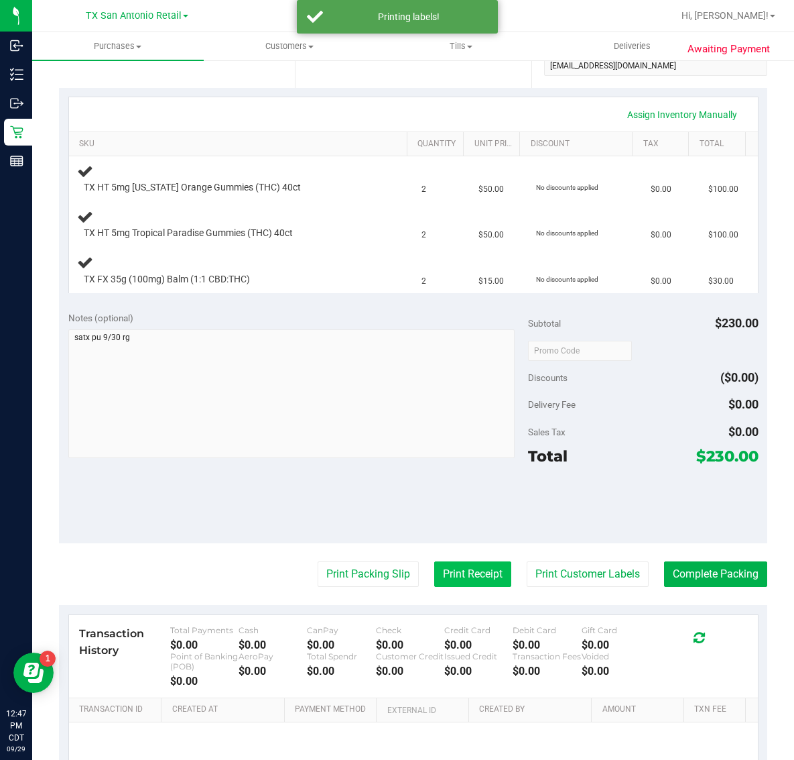
click at [477, 575] on button "Print Receipt" at bounding box center [472, 573] width 77 height 25
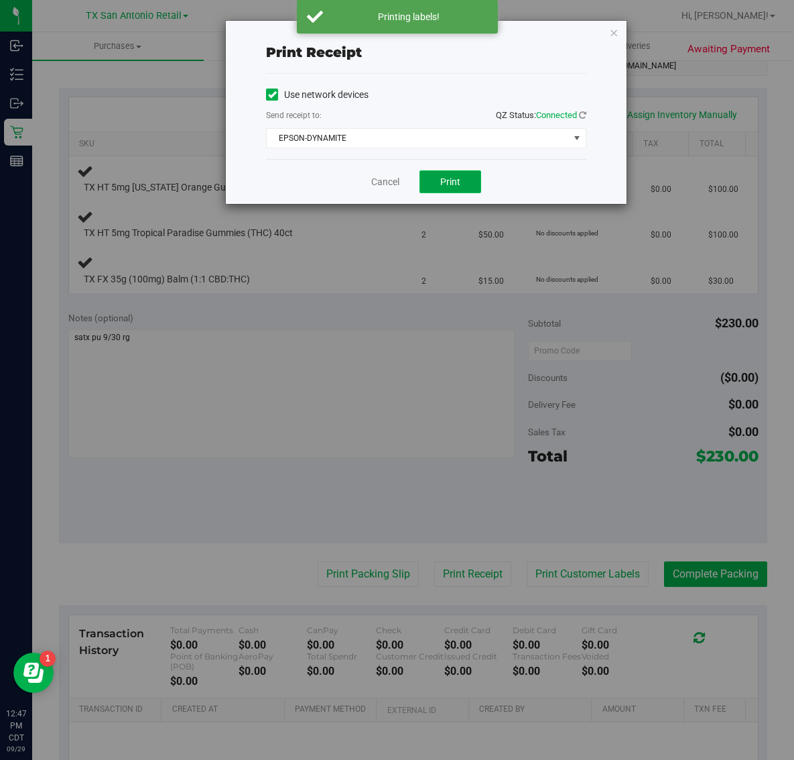
click at [451, 183] on span "Print" at bounding box center [450, 181] width 20 height 11
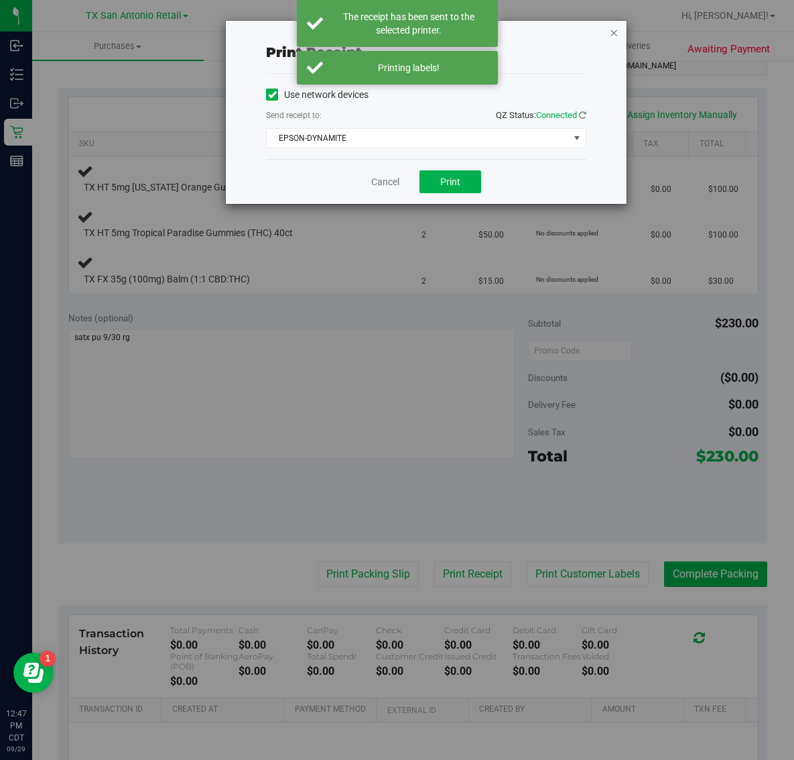
click at [617, 36] on icon "button" at bounding box center [613, 32] width 9 height 16
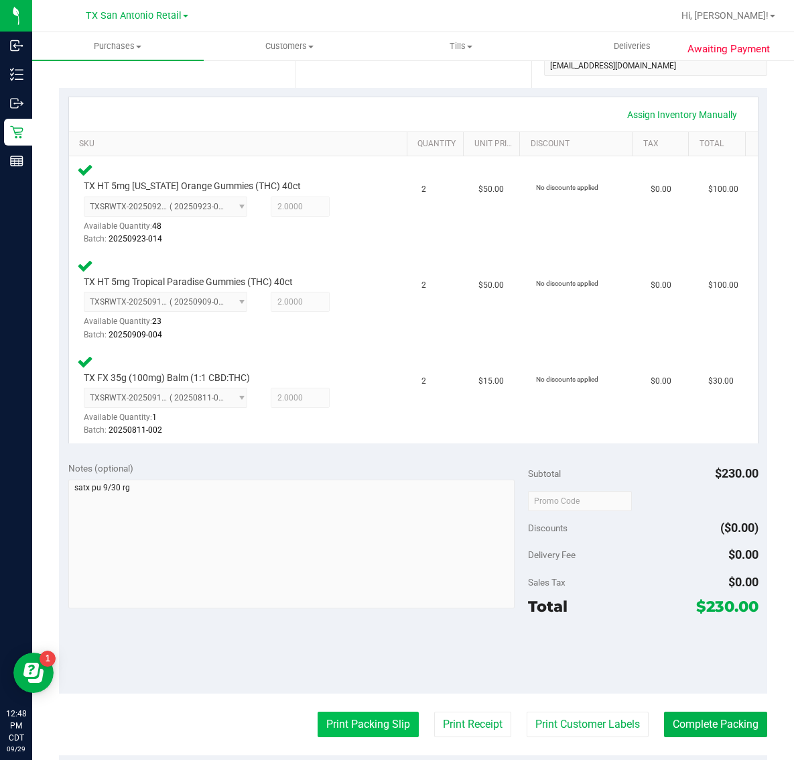
click at [370, 729] on button "Print Packing Slip" at bounding box center [368, 723] width 101 height 25
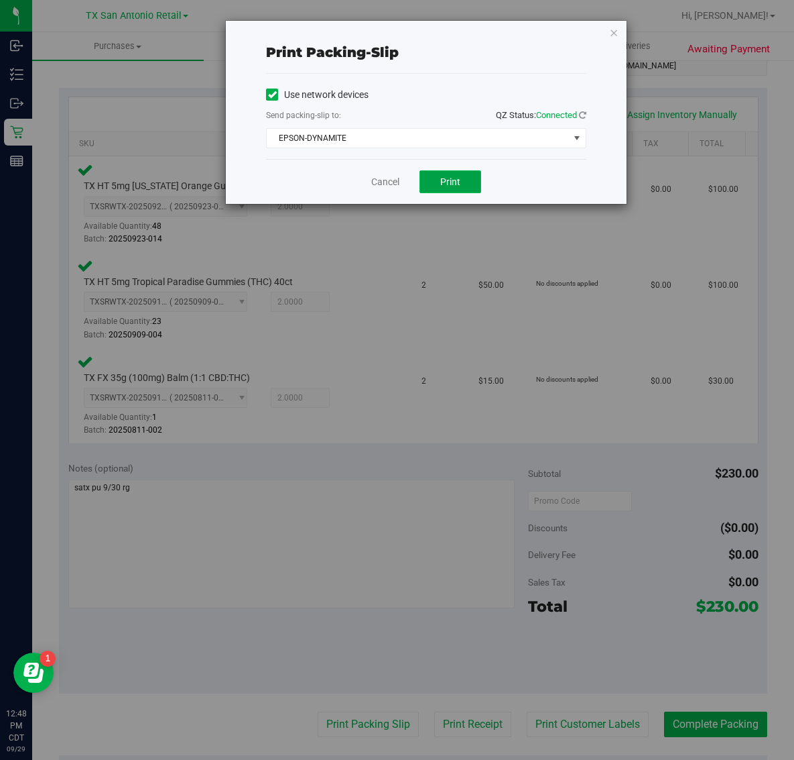
click at [453, 187] on span "Print" at bounding box center [450, 181] width 20 height 11
click at [615, 34] on icon "button" at bounding box center [613, 32] width 9 height 16
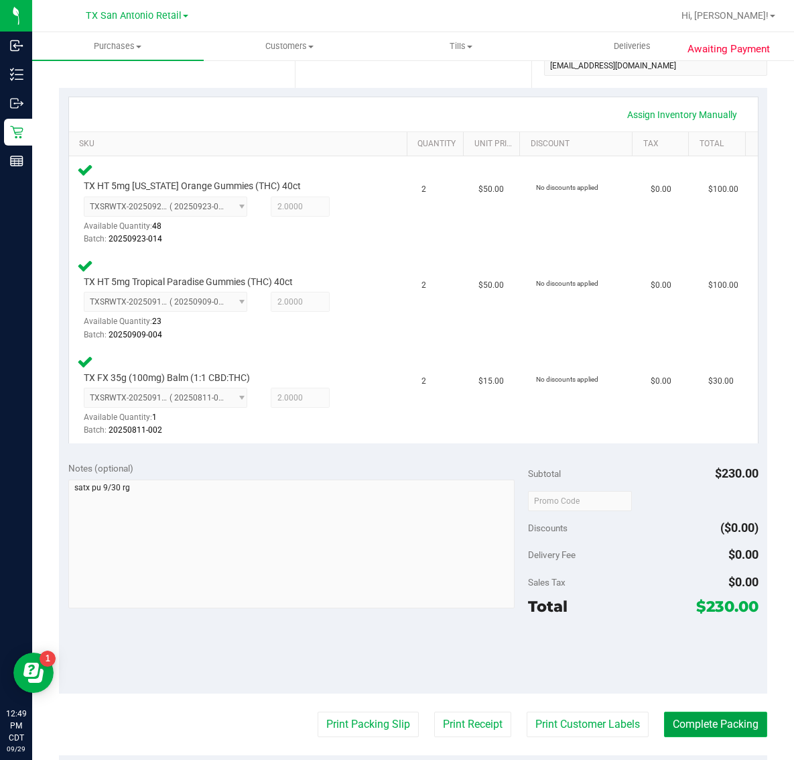
click at [698, 728] on button "Complete Packing" at bounding box center [715, 723] width 103 height 25
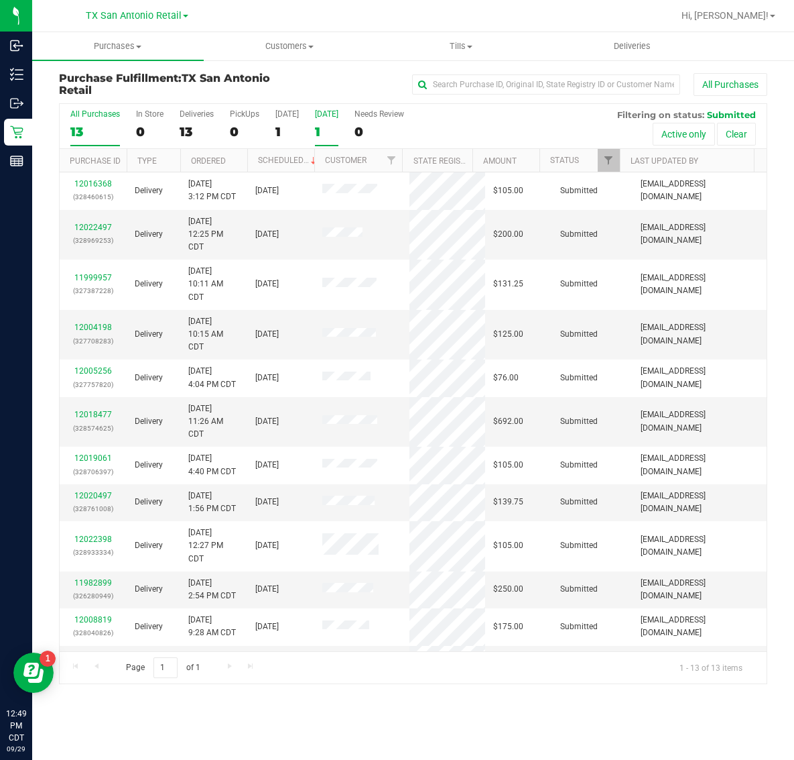
click at [320, 131] on div "1" at bounding box center [326, 131] width 23 height 15
click at [0, 0] on input "Tomorrow 1" at bounding box center [0, 0] width 0 height 0
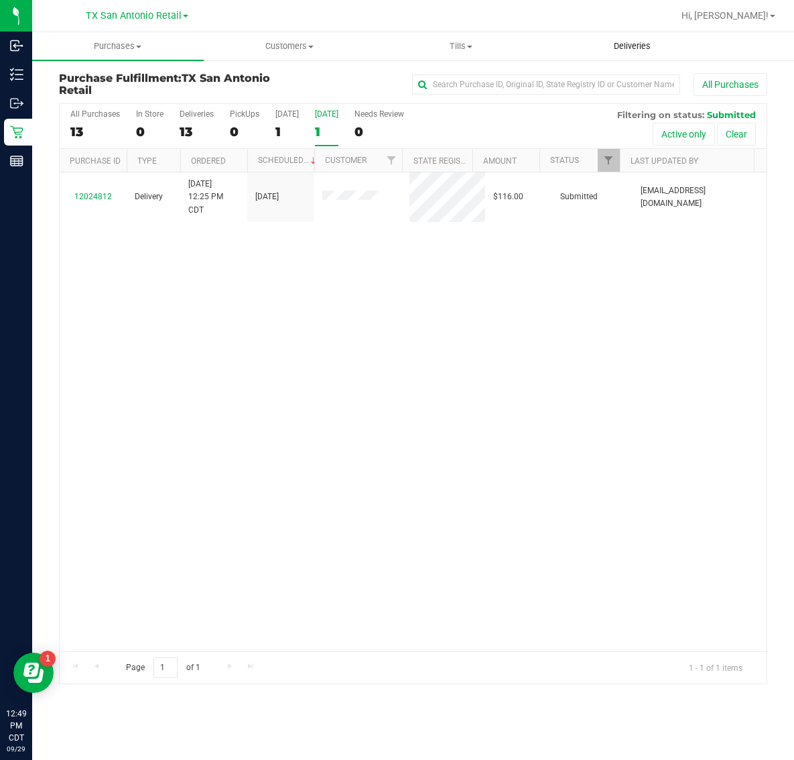
click at [628, 41] on span "Deliveries" at bounding box center [632, 46] width 73 height 12
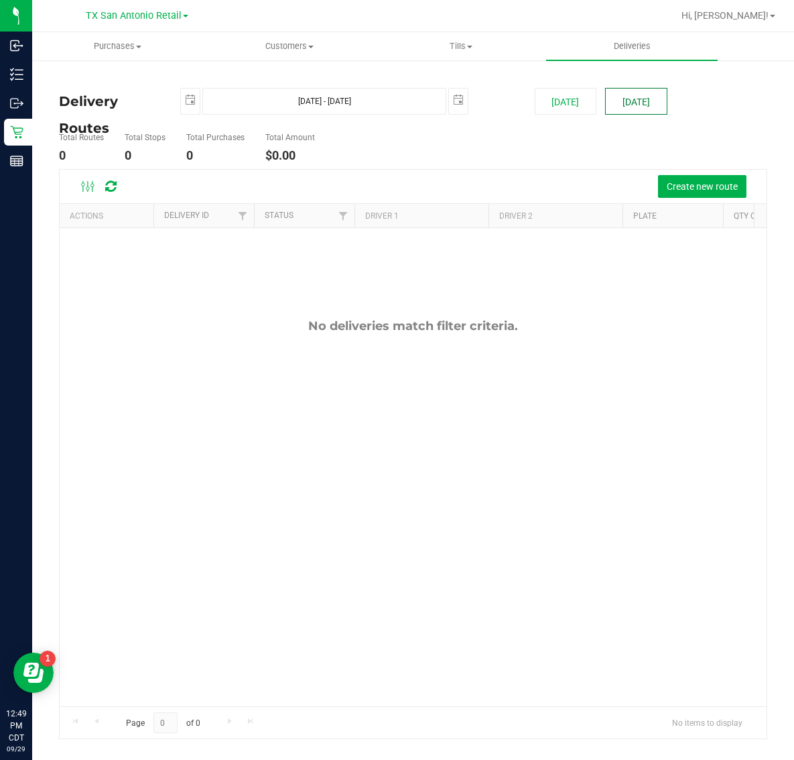
click at [638, 101] on button "[DATE]" at bounding box center [636, 101] width 62 height 27
click at [704, 178] on button "Create new route" at bounding box center [702, 186] width 88 height 23
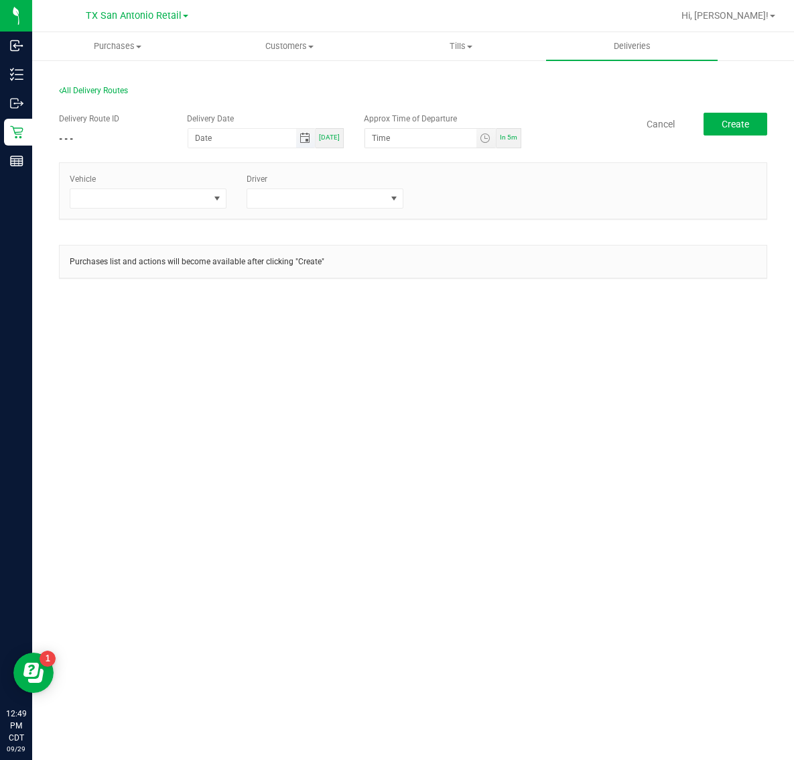
click at [302, 136] on span "Toggle calendar" at bounding box center [305, 138] width 11 height 11
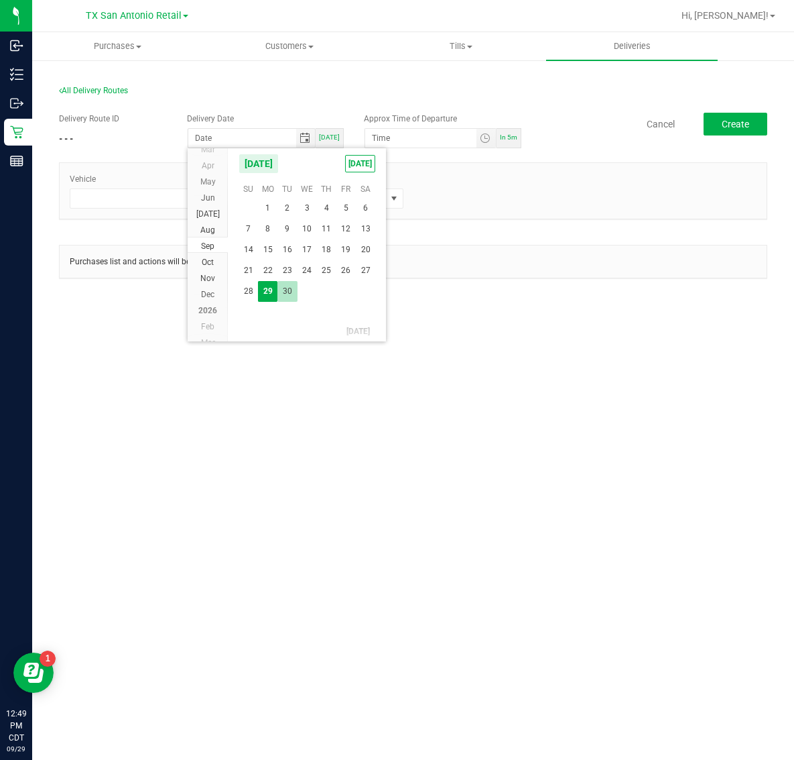
click at [280, 293] on span "30" at bounding box center [287, 291] width 19 height 21
type input "[DATE]"
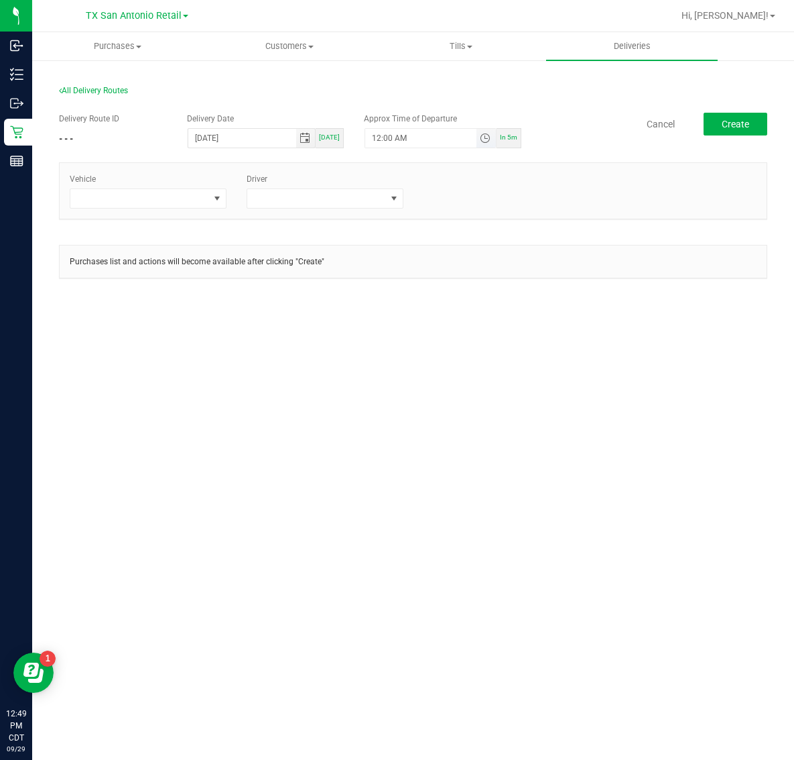
click at [489, 139] on span "Toggle time list" at bounding box center [485, 138] width 11 height 11
click at [389, 290] on li "5" at bounding box center [393, 289] width 32 height 18
click at [473, 286] on span "AM" at bounding box center [477, 288] width 12 height 9
drag, startPoint x: 457, startPoint y: 396, endPoint x: 383, endPoint y: 327, distance: 100.5
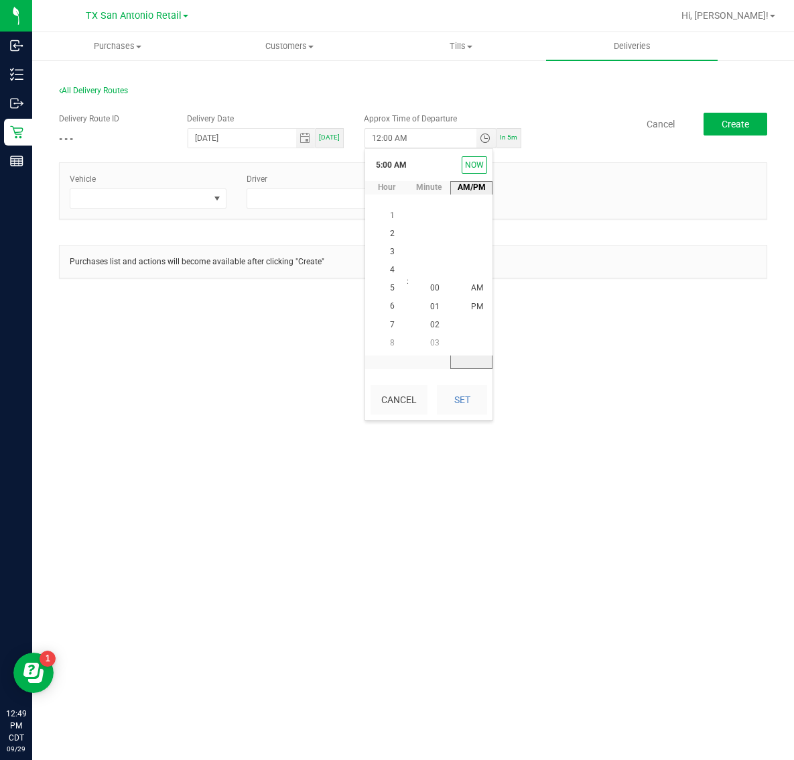
click at [457, 396] on button "Set" at bounding box center [462, 399] width 50 height 29
type input "5:00 AM"
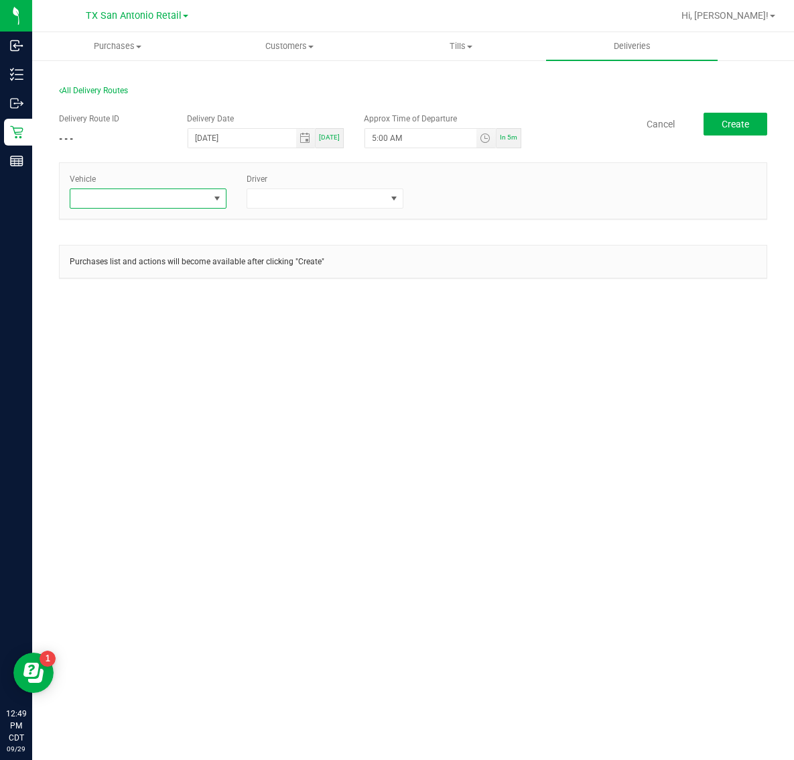
click at [176, 201] on span at bounding box center [139, 198] width 139 height 19
click at [329, 196] on span at bounding box center [316, 198] width 139 height 19
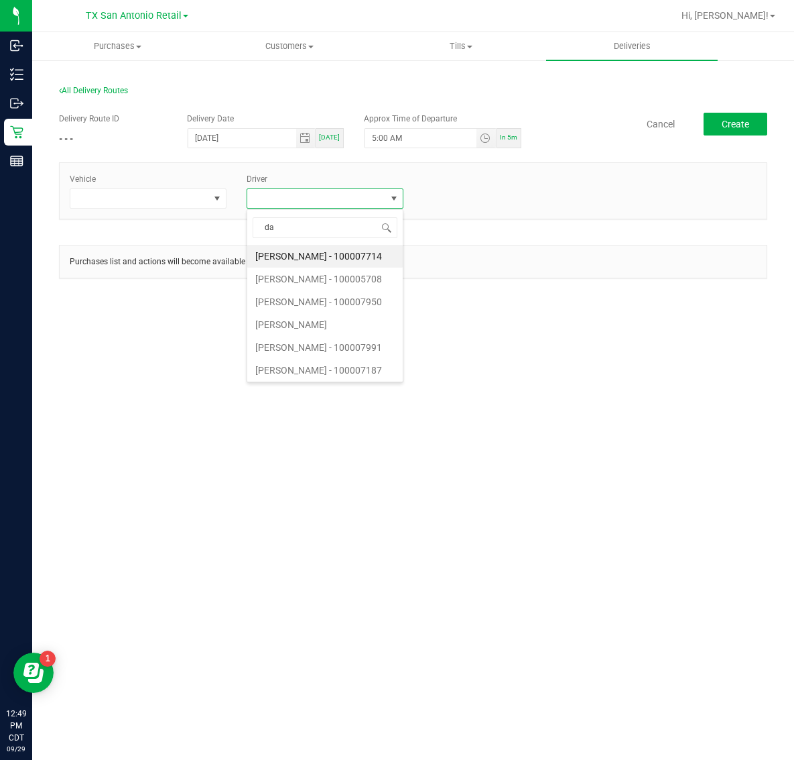
type input "dav"
click at [339, 325] on li "David Kurimski" at bounding box center [325, 324] width 156 height 23
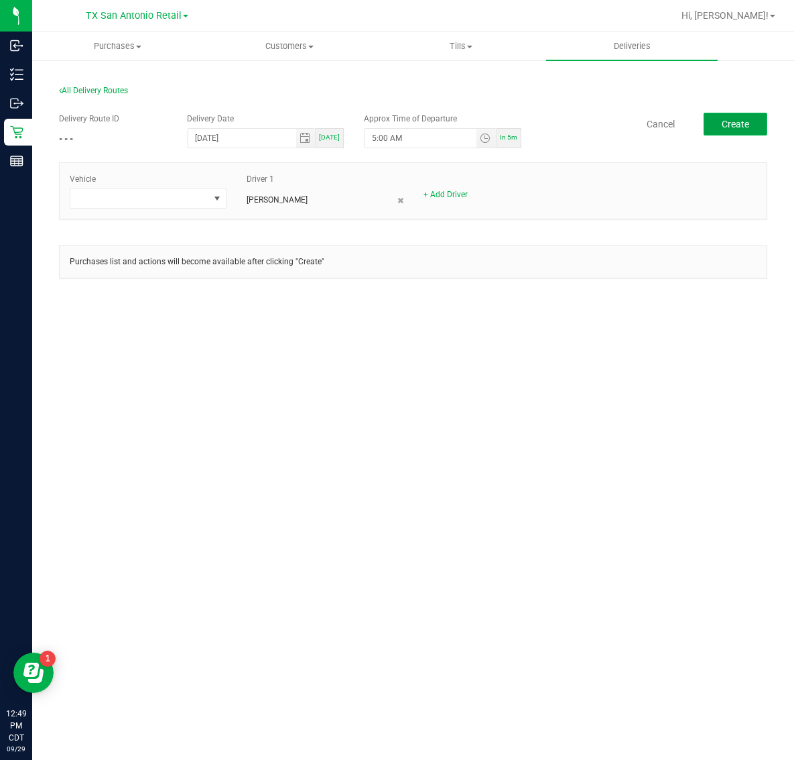
click at [746, 119] on span "Create" at bounding box center [735, 124] width 27 height 11
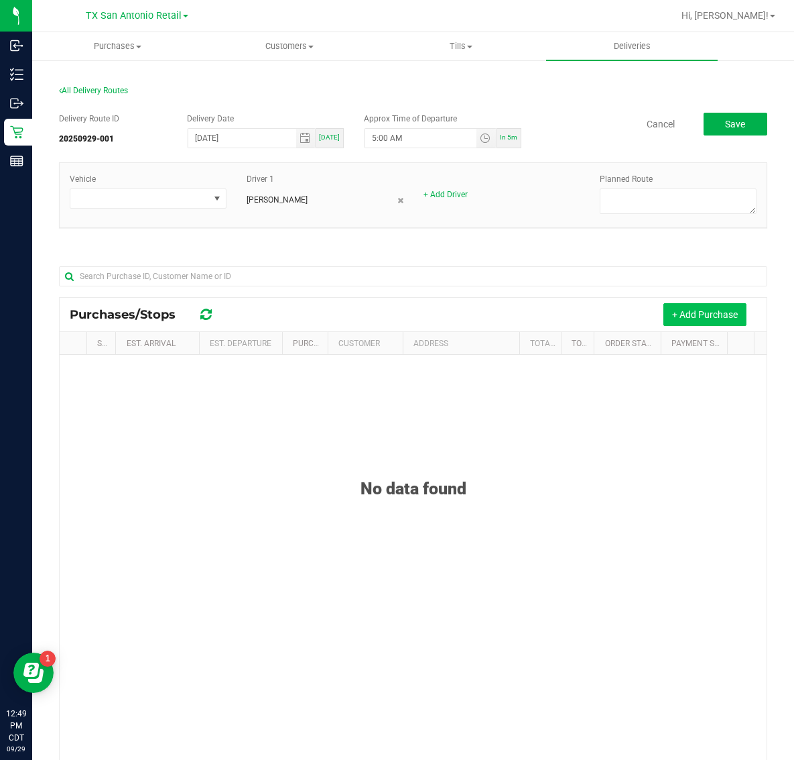
click at [721, 325] on button "+ Add Purchase" at bounding box center [705, 314] width 83 height 23
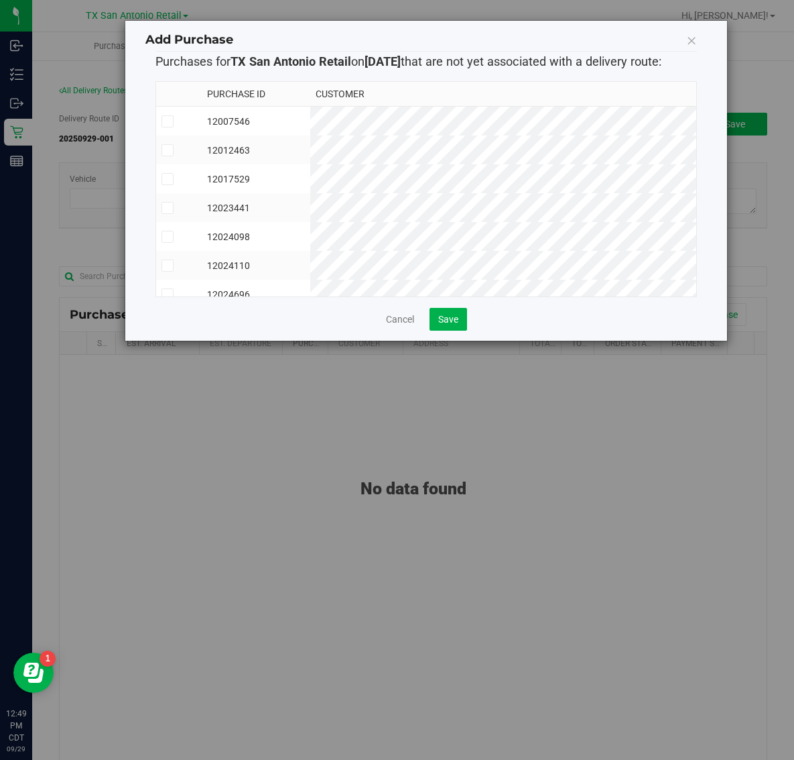
click at [310, 112] on td "12007546" at bounding box center [256, 121] width 109 height 29
click at [310, 153] on td "12012463" at bounding box center [256, 149] width 109 height 29
click at [310, 181] on td "12017529" at bounding box center [256, 178] width 109 height 29
click at [310, 201] on td "12023441" at bounding box center [256, 207] width 109 height 29
click at [310, 229] on td "12024098" at bounding box center [256, 236] width 109 height 29
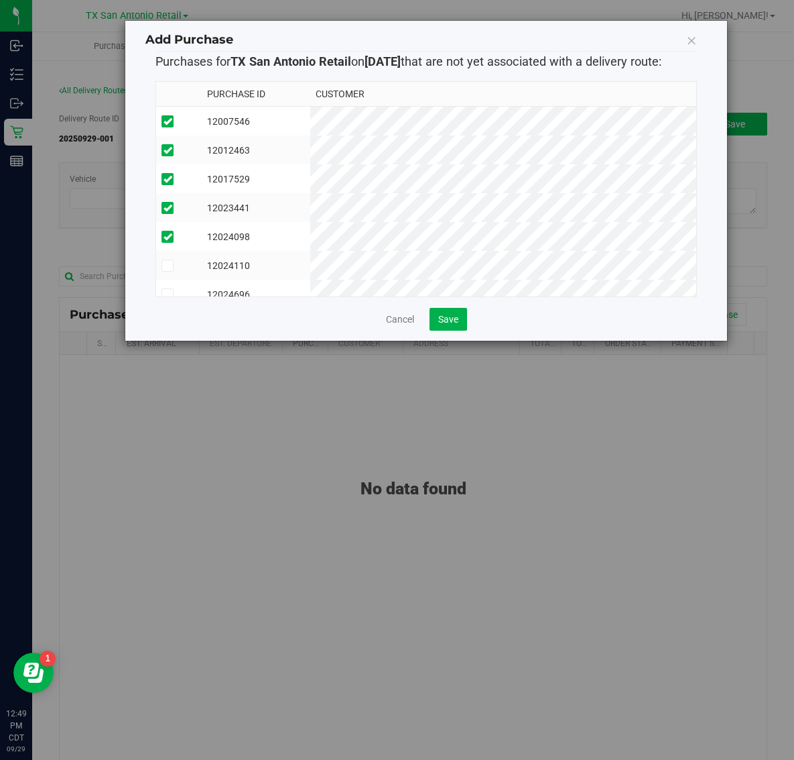
click at [310, 251] on td "12024110" at bounding box center [256, 265] width 109 height 29
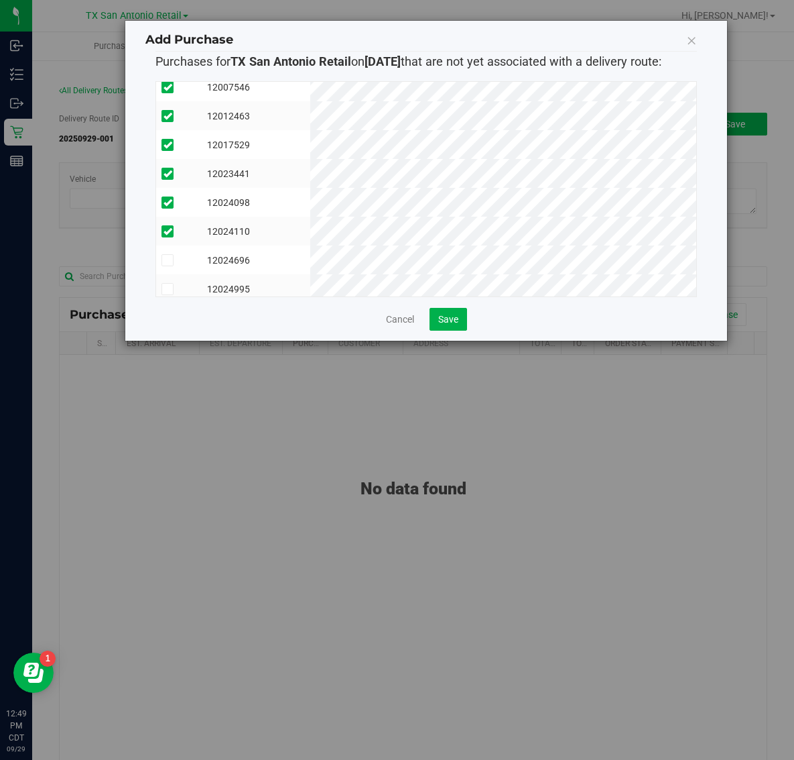
scroll to position [54, 0]
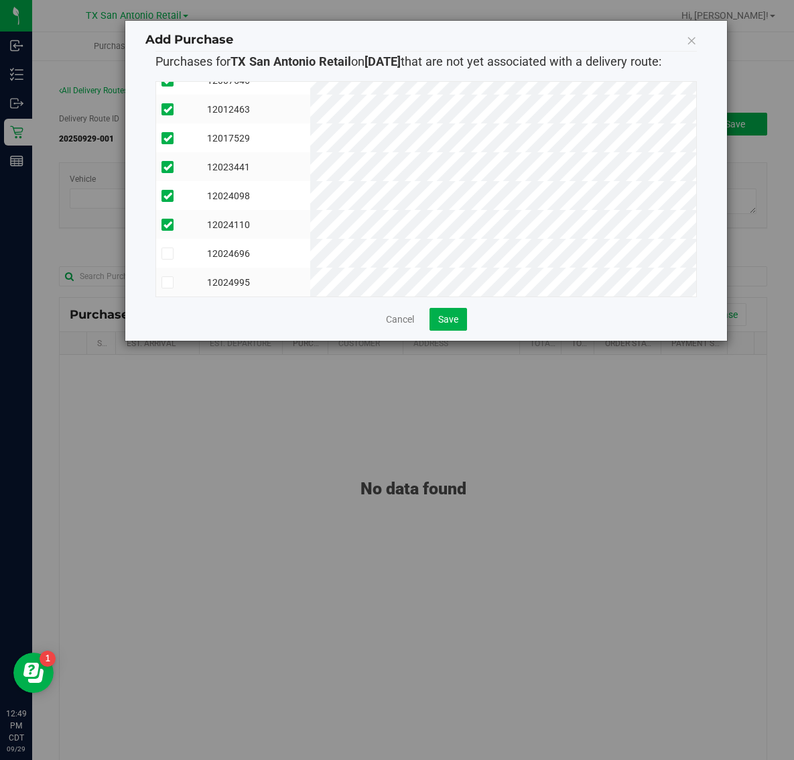
click at [310, 241] on td "12024696" at bounding box center [256, 253] width 109 height 29
click at [310, 268] on td "12024995" at bounding box center [256, 281] width 109 height 29
click at [447, 312] on button "Save" at bounding box center [449, 319] width 38 height 23
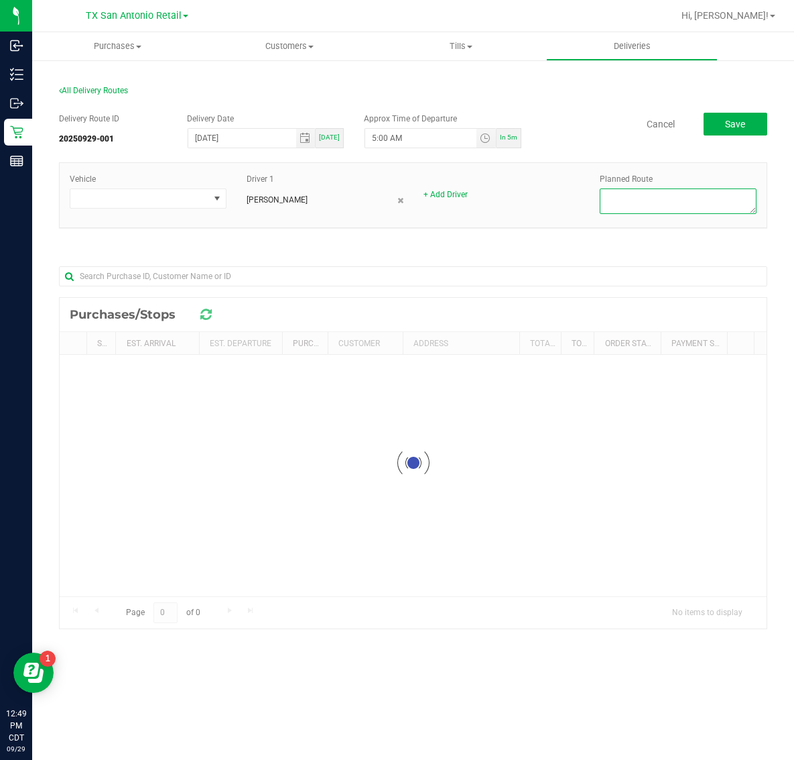
click at [685, 202] on textarea at bounding box center [678, 200] width 157 height 25
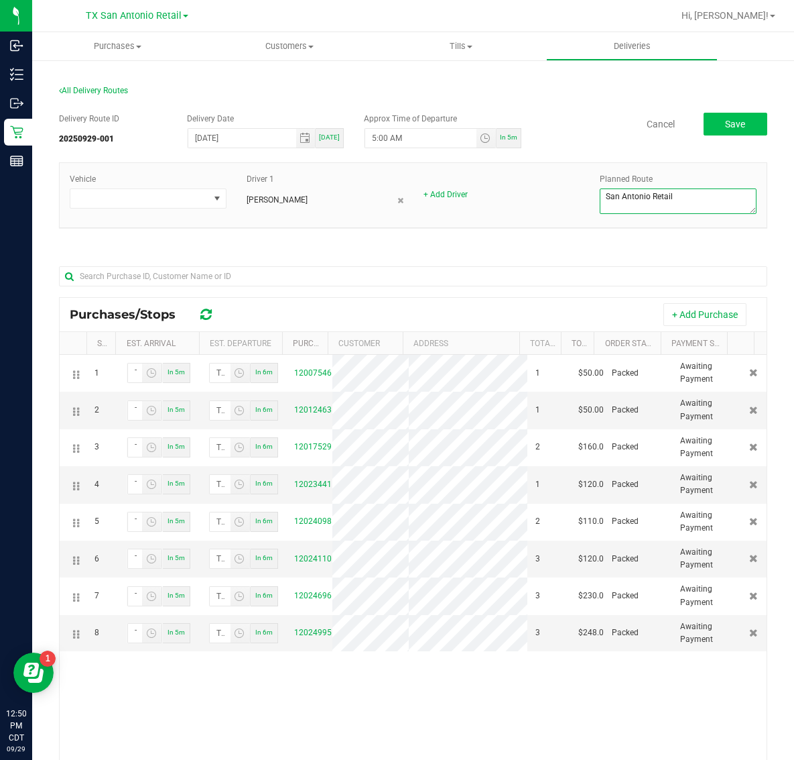
type textarea "San Antonio Retail"
click at [734, 116] on button "Save" at bounding box center [736, 124] width 64 height 23
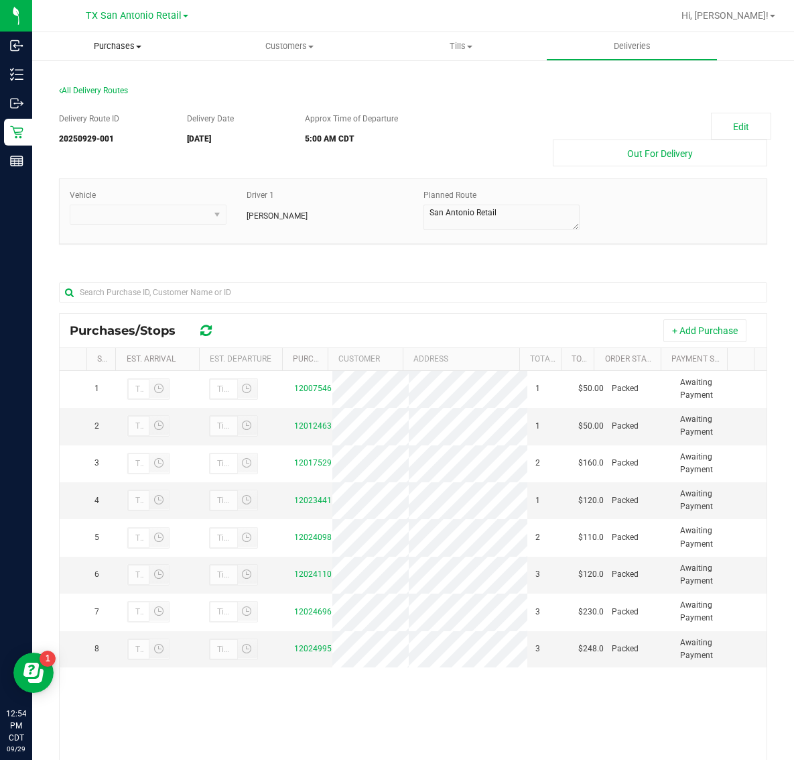
click at [111, 52] on span "Purchases" at bounding box center [118, 46] width 172 height 12
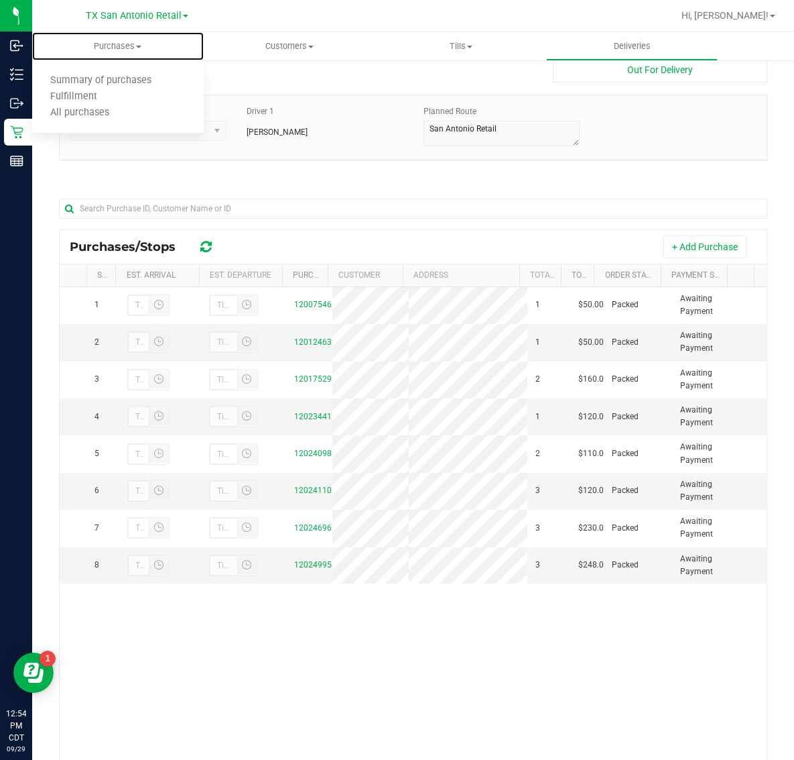
scroll to position [158, 0]
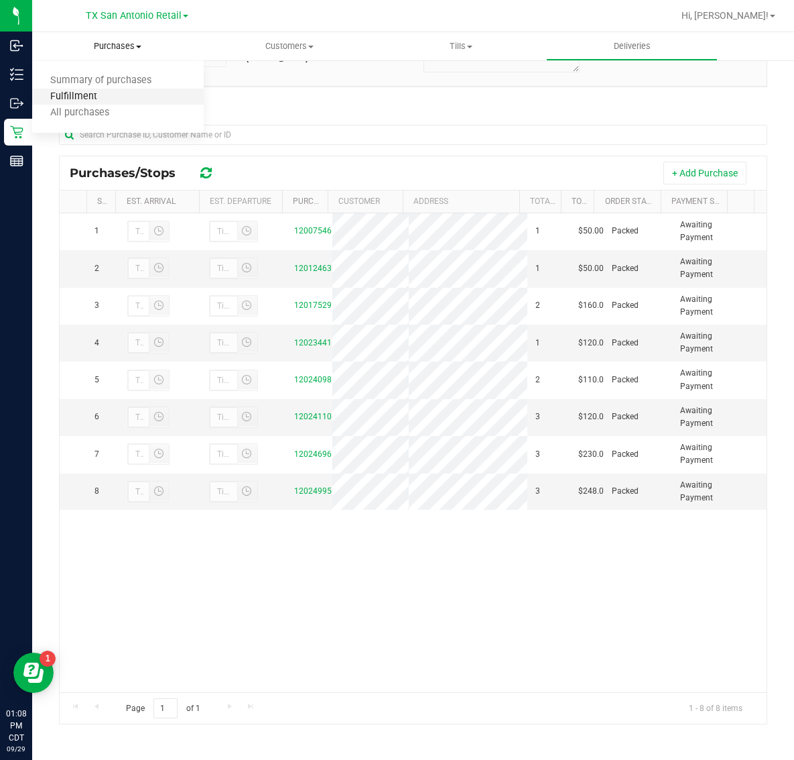
click at [84, 93] on span "Fulfillment" at bounding box center [73, 96] width 83 height 11
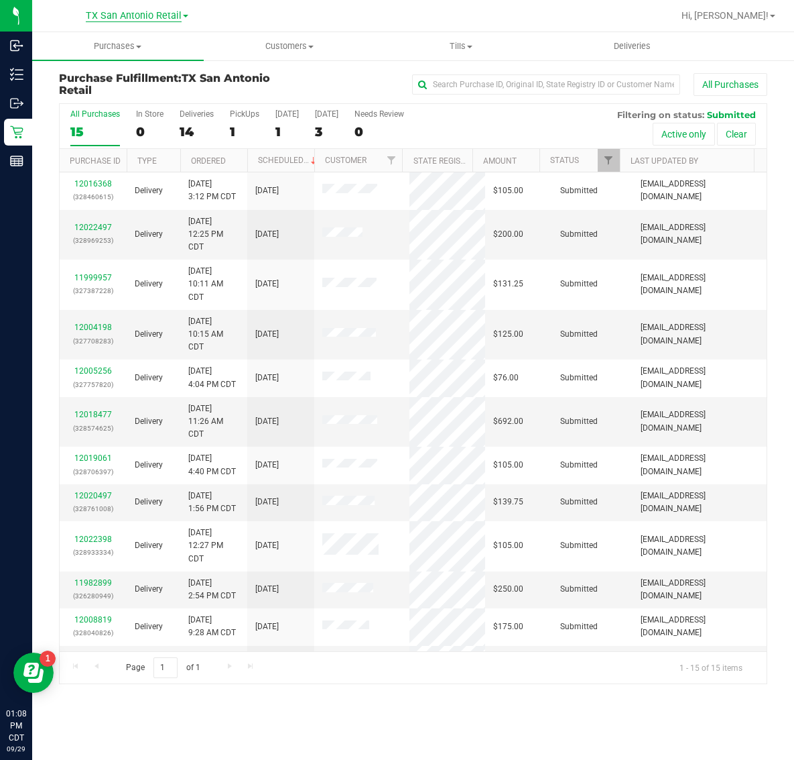
click at [121, 15] on span "TX San Antonio Retail" at bounding box center [134, 16] width 96 height 12
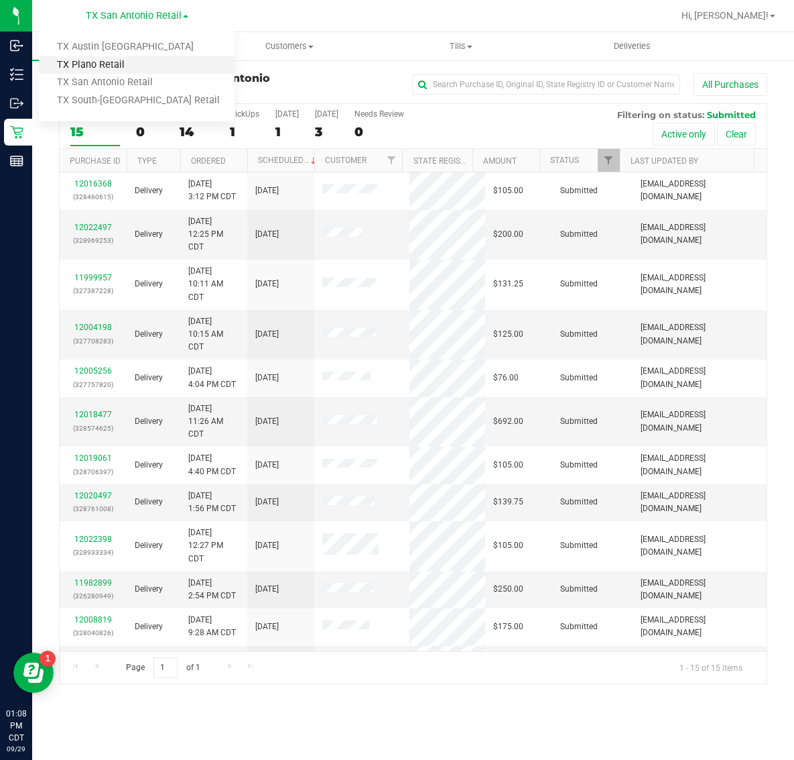
click at [114, 62] on link "TX Plano Retail" at bounding box center [137, 65] width 196 height 18
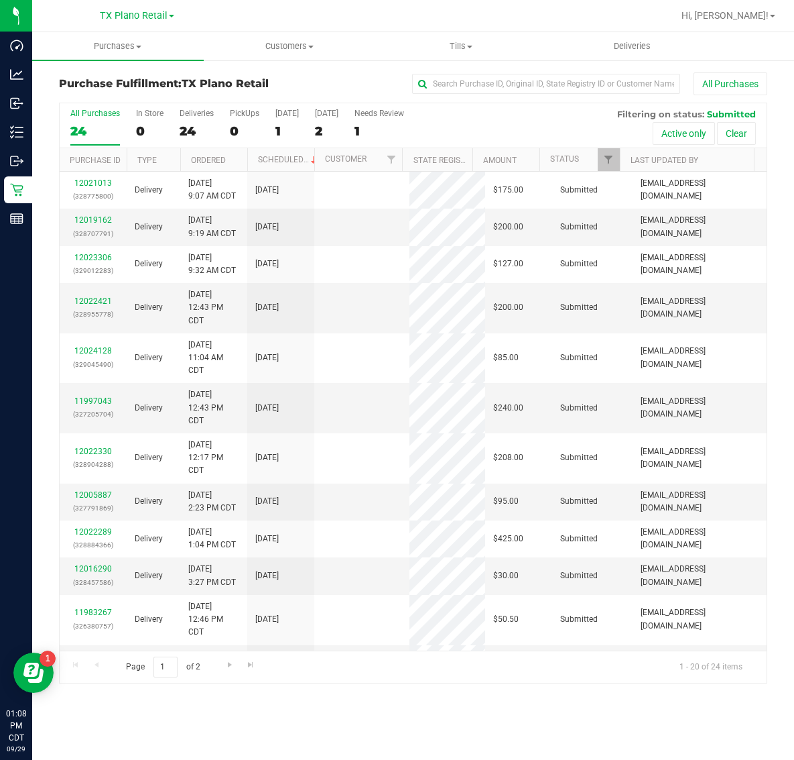
click at [114, 17] on span "TX Plano Retail" at bounding box center [134, 15] width 68 height 11
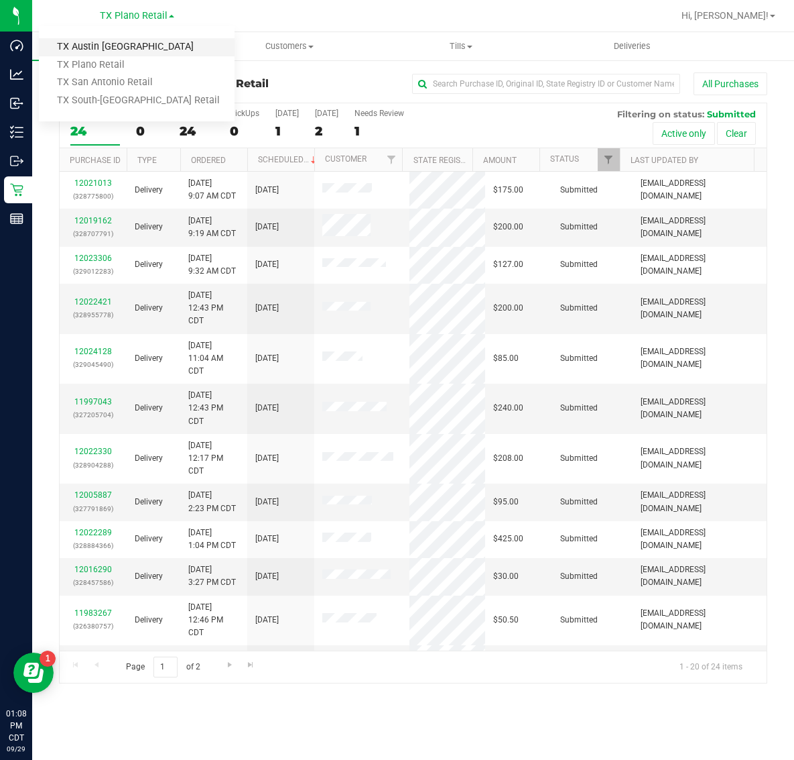
click at [112, 46] on link "TX Austin [GEOGRAPHIC_DATA]" at bounding box center [137, 47] width 196 height 18
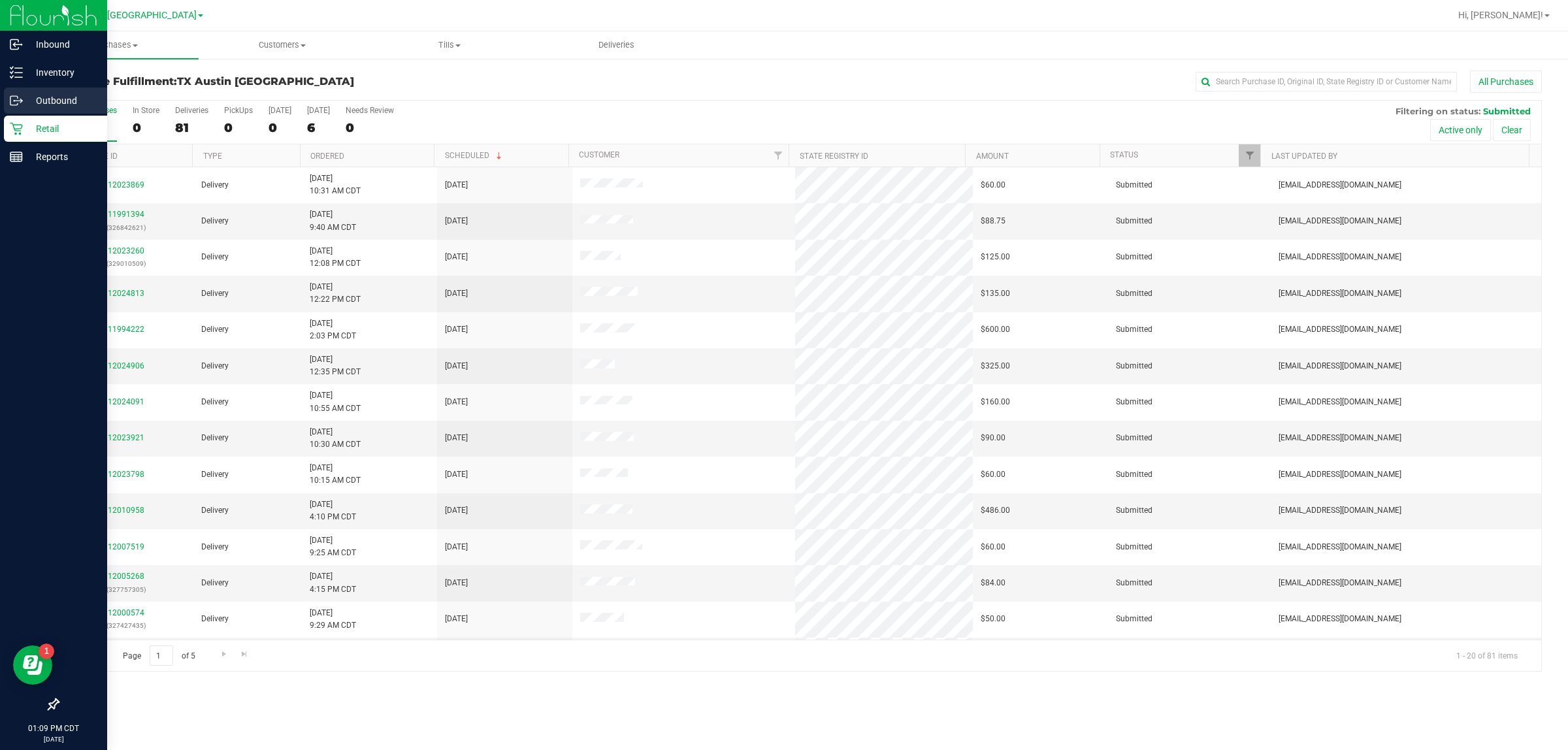
click at [41, 103] on p "Outbound" at bounding box center [61, 100] width 78 height 16
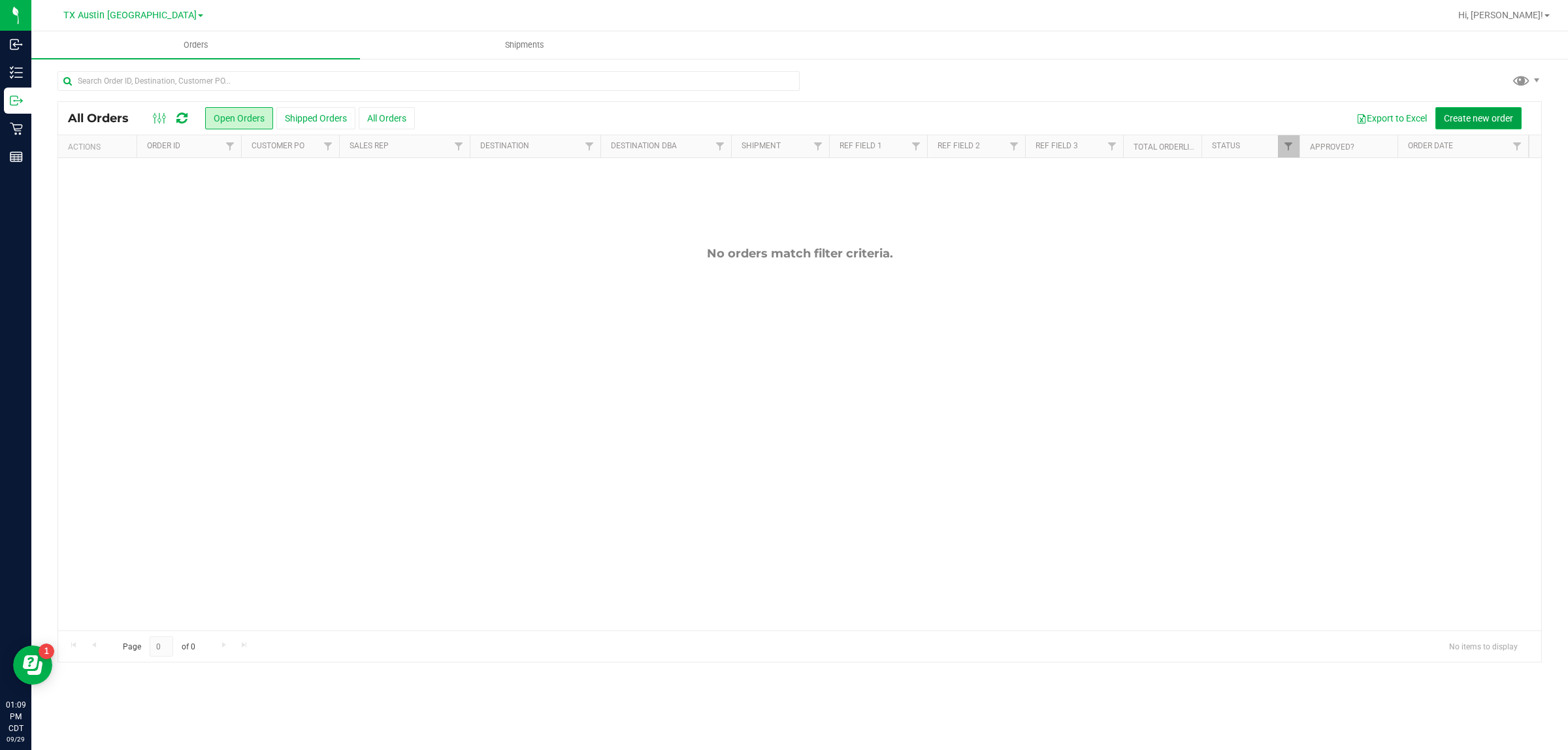
click at [774, 119] on span "Create new order" at bounding box center [1478, 118] width 69 height 11
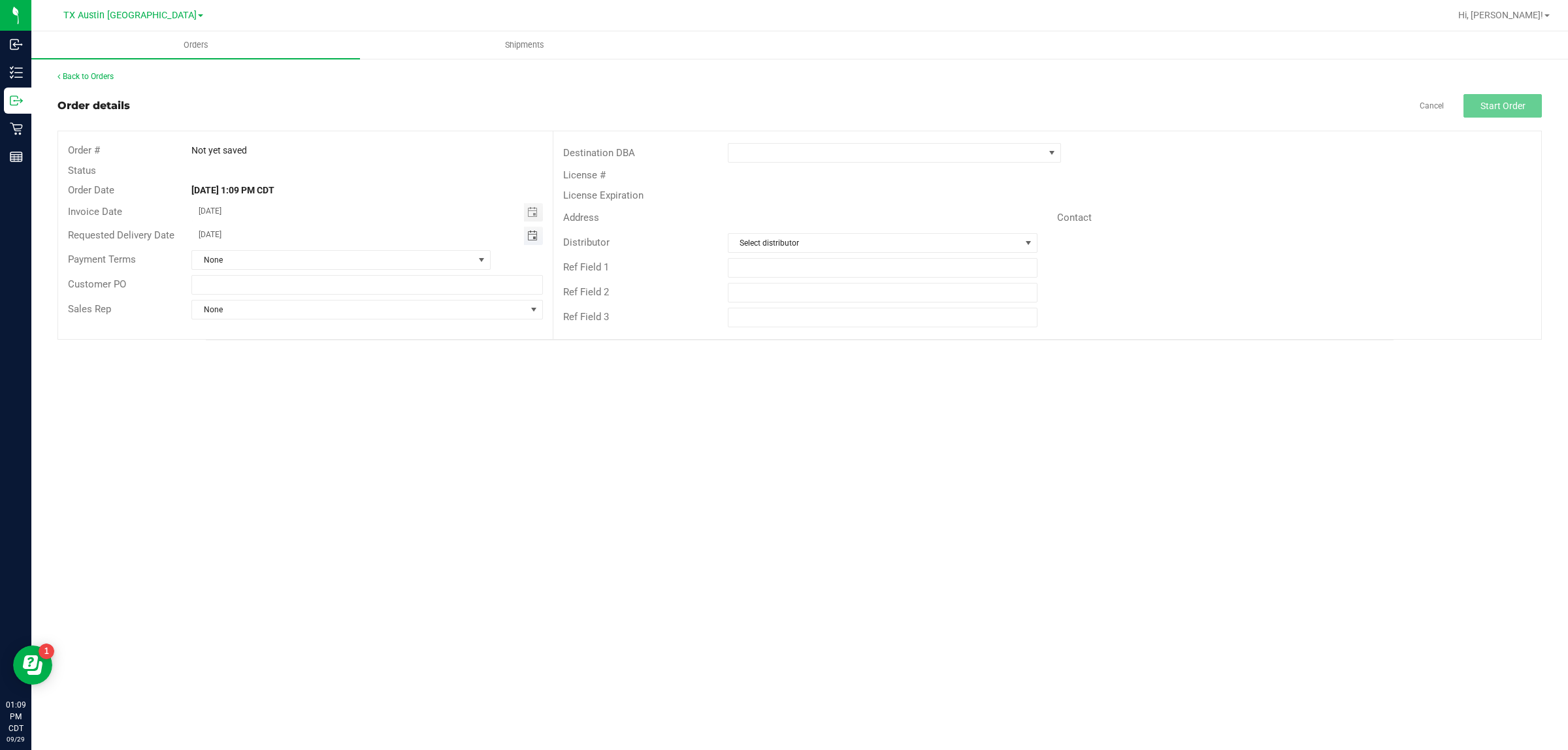
click at [532, 232] on span "Toggle calendar" at bounding box center [532, 236] width 11 height 11
click at [358, 256] on span "TODAY" at bounding box center [361, 259] width 29 height 17
type input "[DATE]"
click at [774, 158] on span at bounding box center [887, 152] width 316 height 19
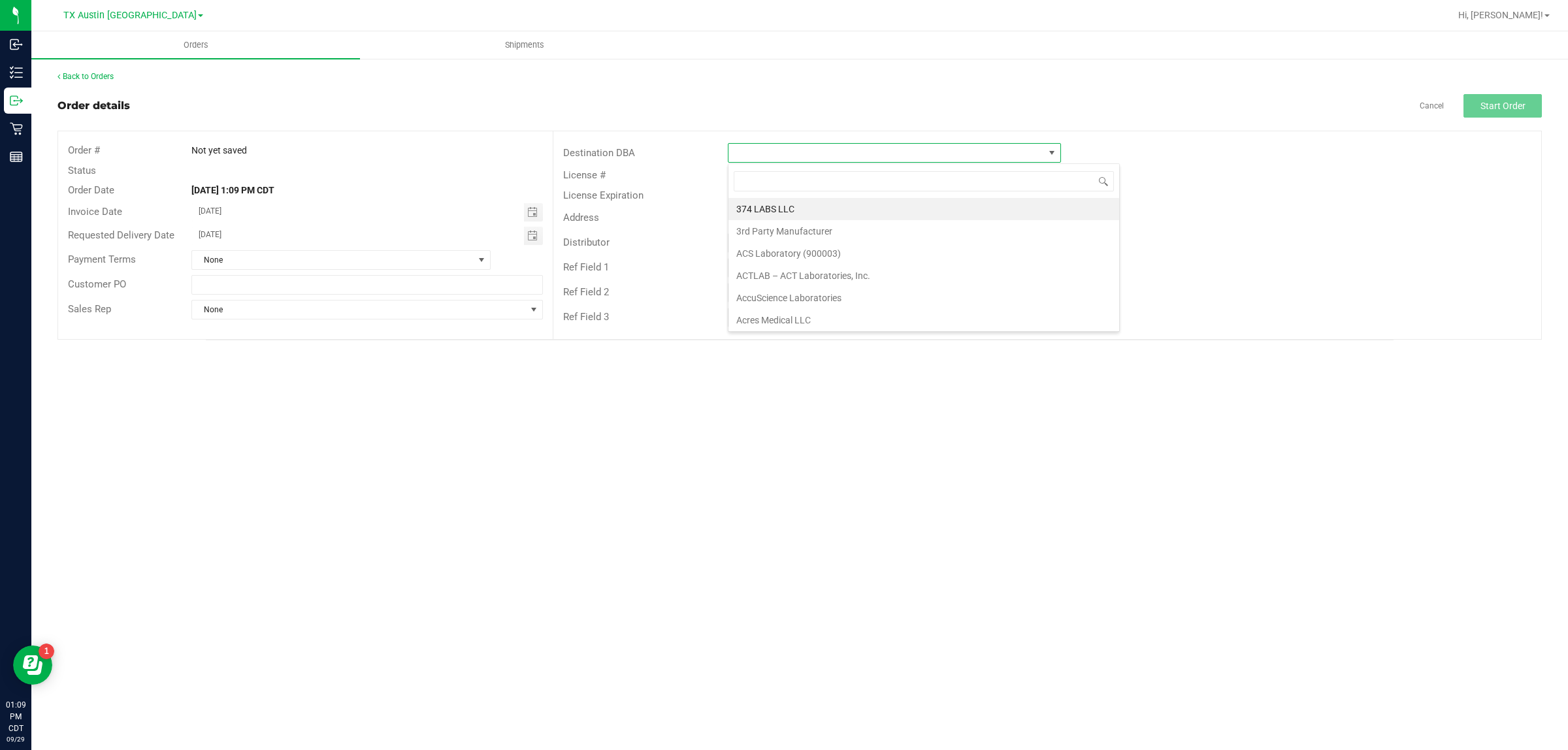
scroll to position [20, 333]
type input "tx"
click at [774, 236] on li "TX San Antonio Retail" at bounding box center [895, 231] width 332 height 22
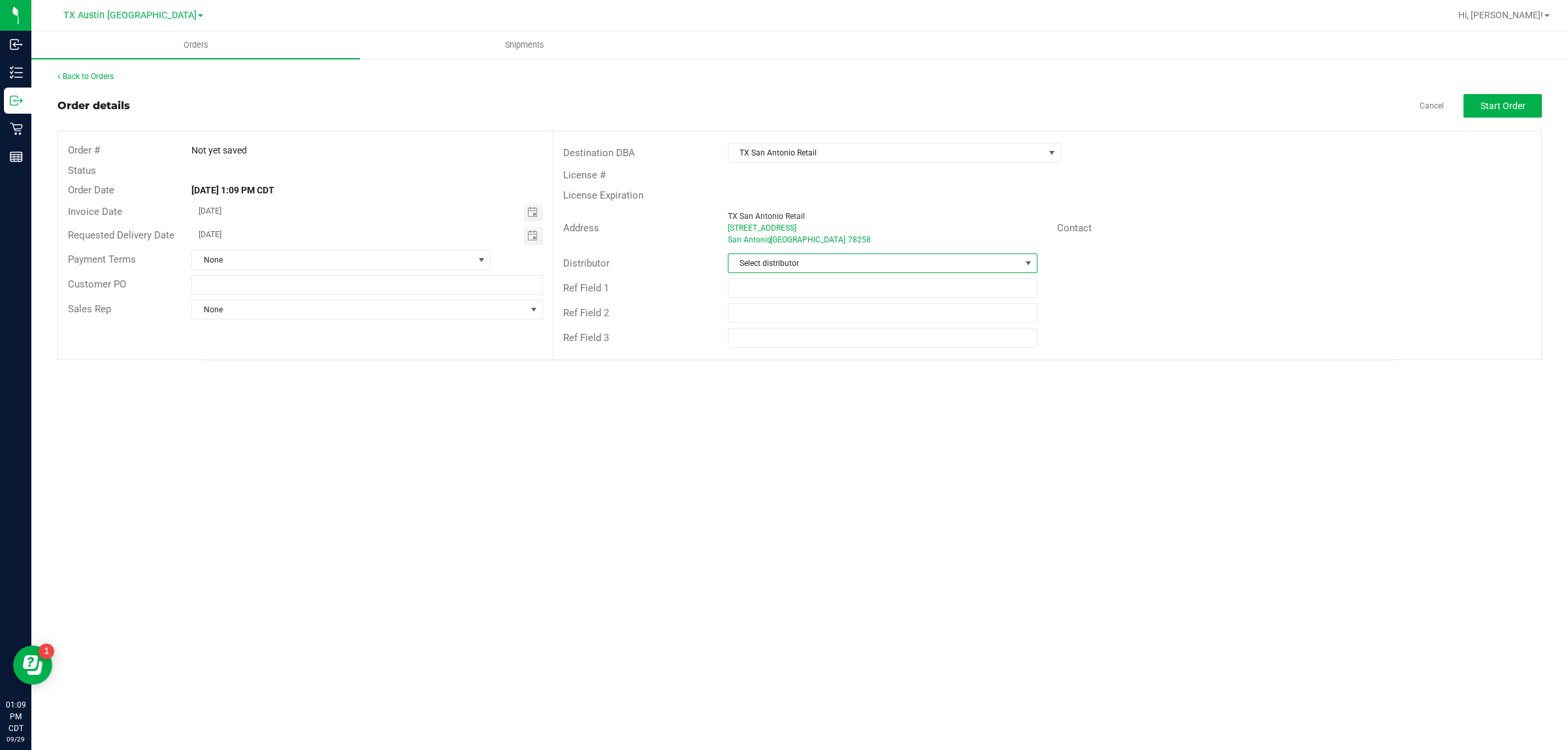
click at [774, 262] on span "Select distributor" at bounding box center [875, 263] width 292 height 19
type input "aus"
click at [774, 319] on li "Austin DC" at bounding box center [883, 319] width 308 height 22
click at [774, 104] on span "Start Order" at bounding box center [1503, 105] width 45 height 11
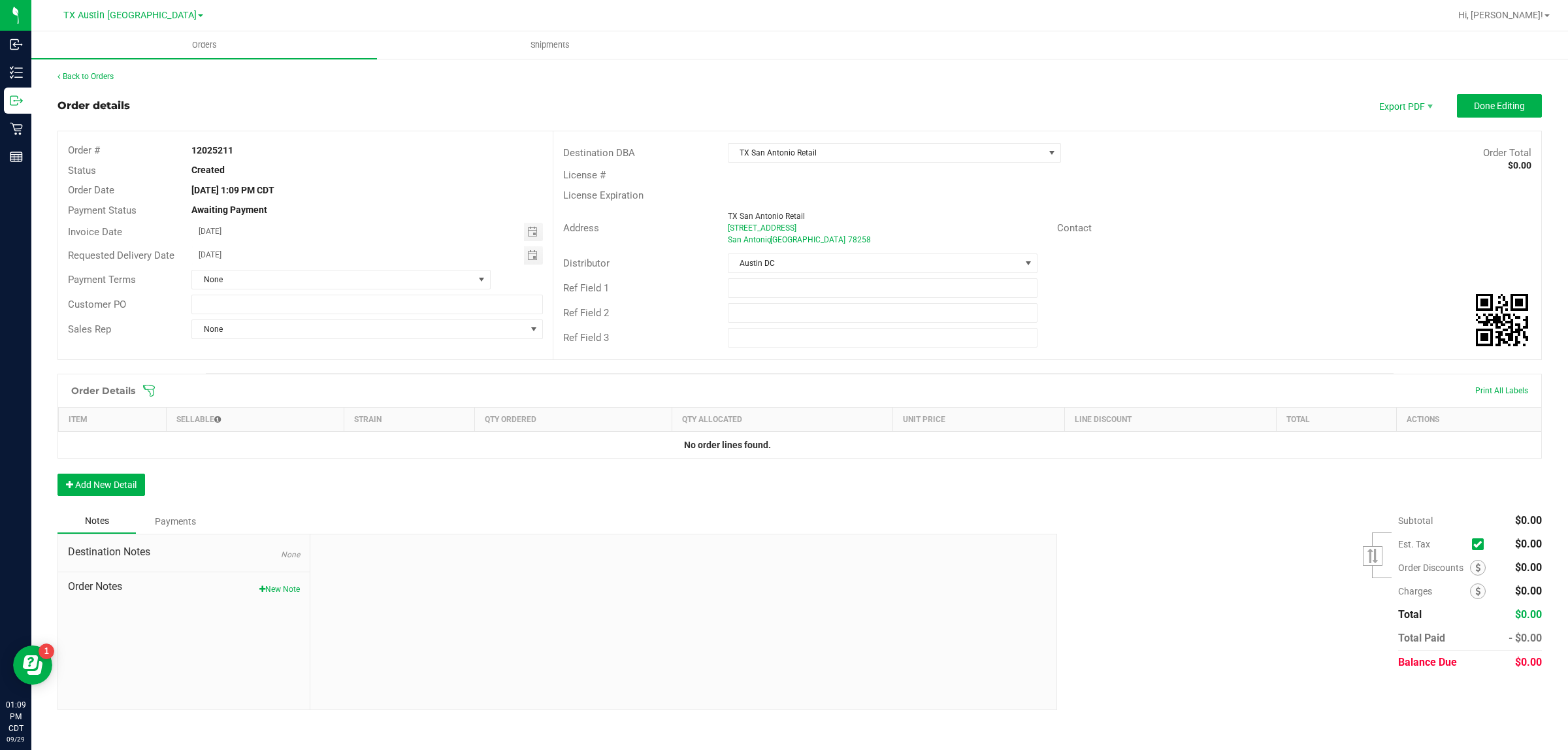
click at [148, 390] on icon at bounding box center [149, 391] width 12 height 12
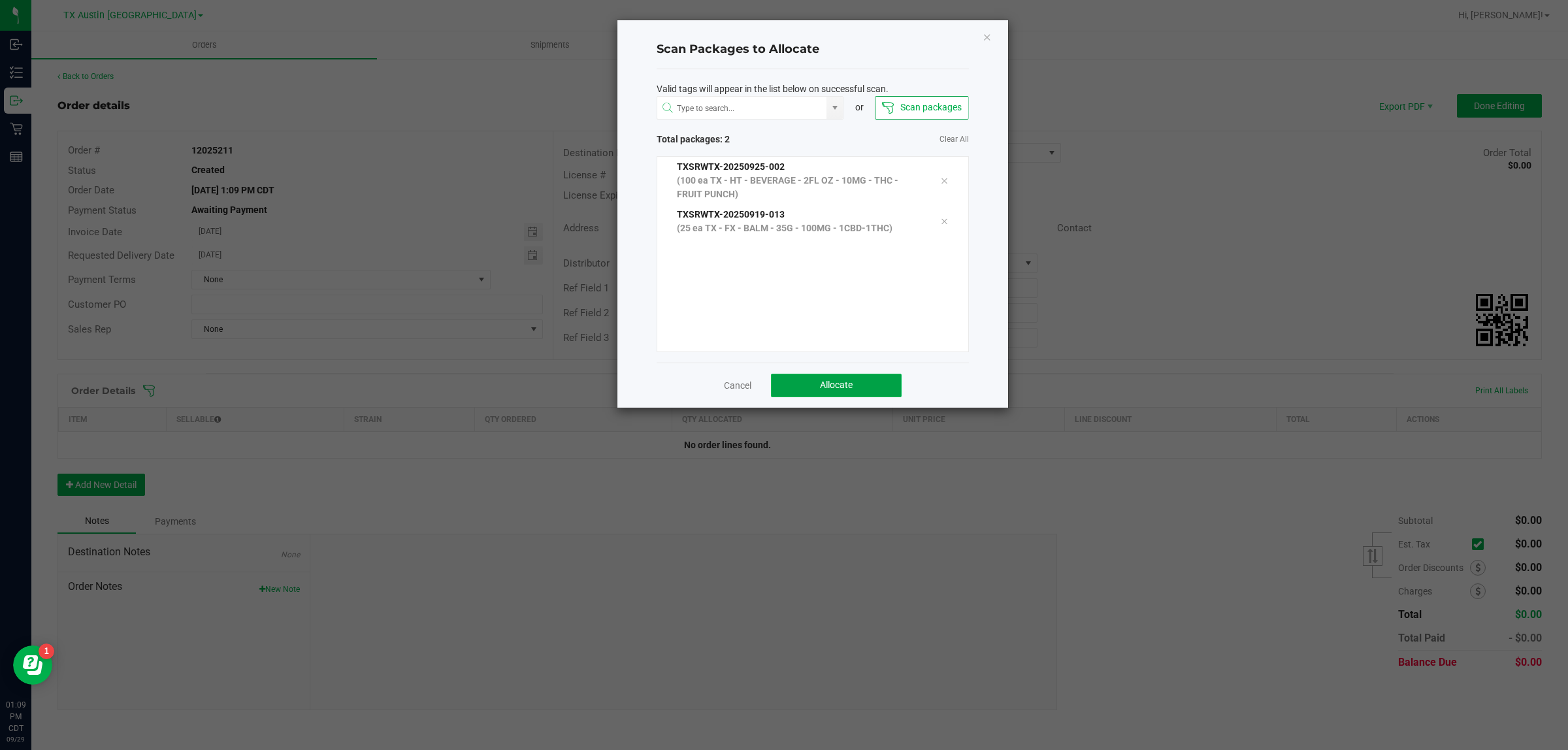
click at [774, 374] on button "Allocate" at bounding box center [836, 385] width 131 height 23
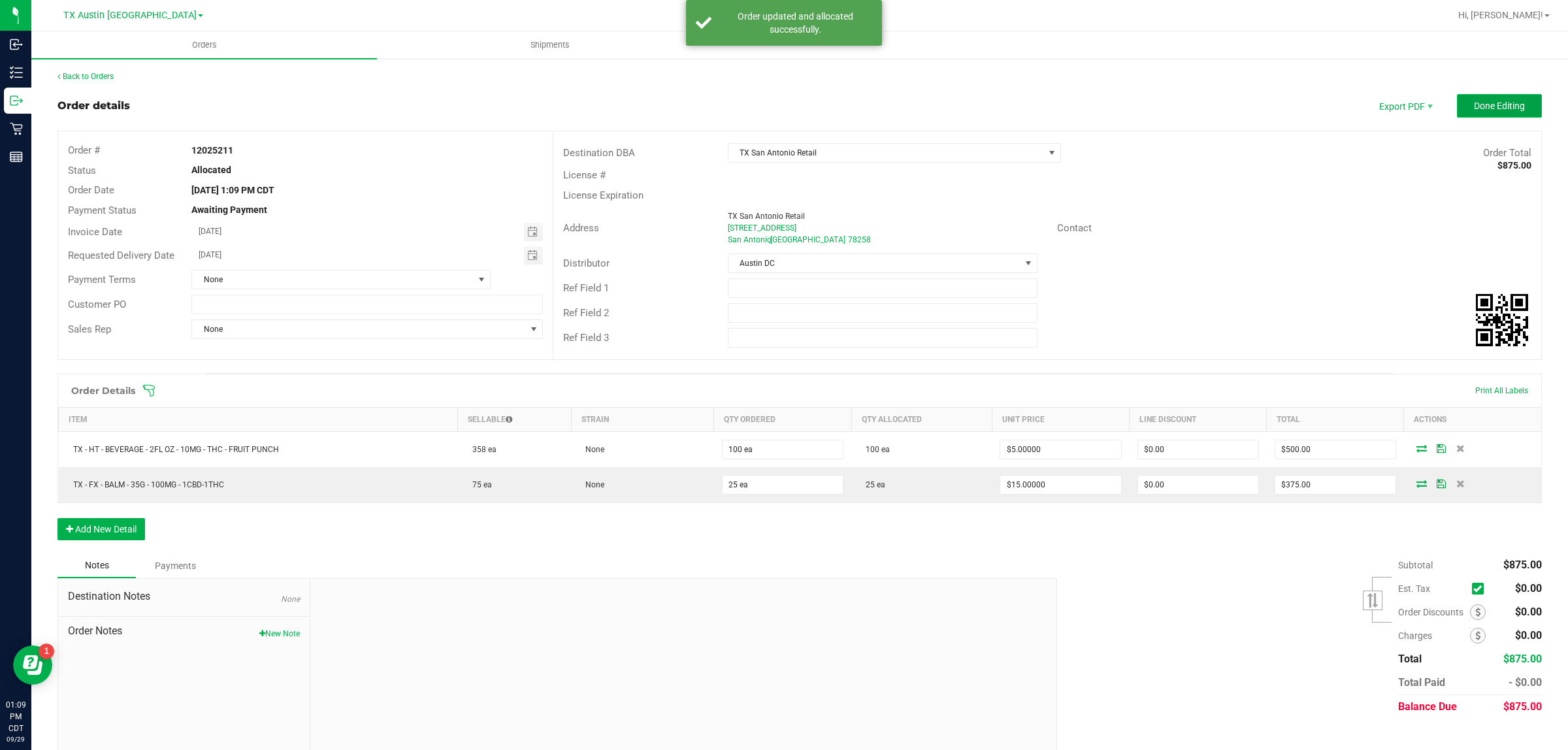
click at [774, 98] on button "Done Editing" at bounding box center [1499, 106] width 85 height 23
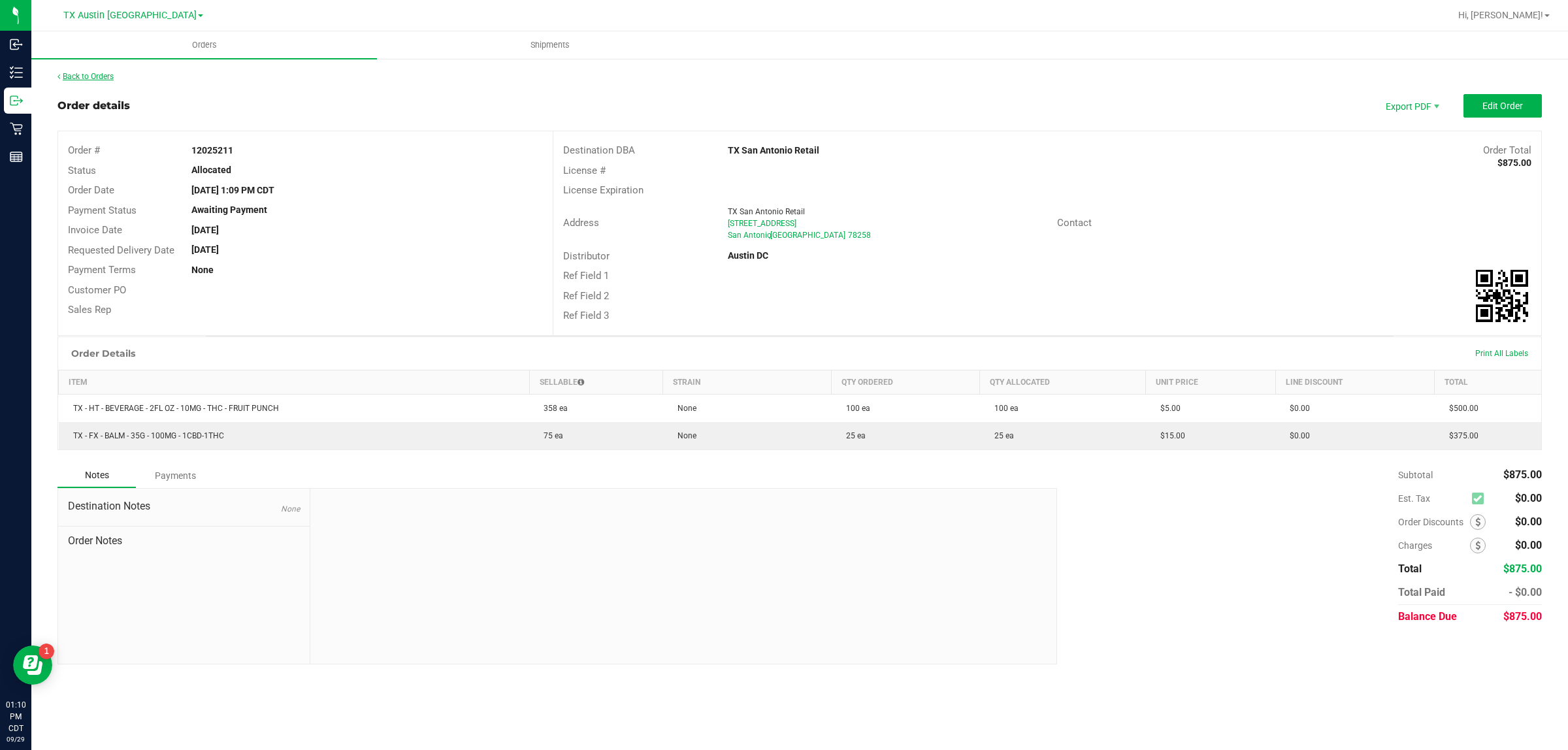
click at [84, 72] on link "Back to Orders" at bounding box center [86, 76] width 57 height 9
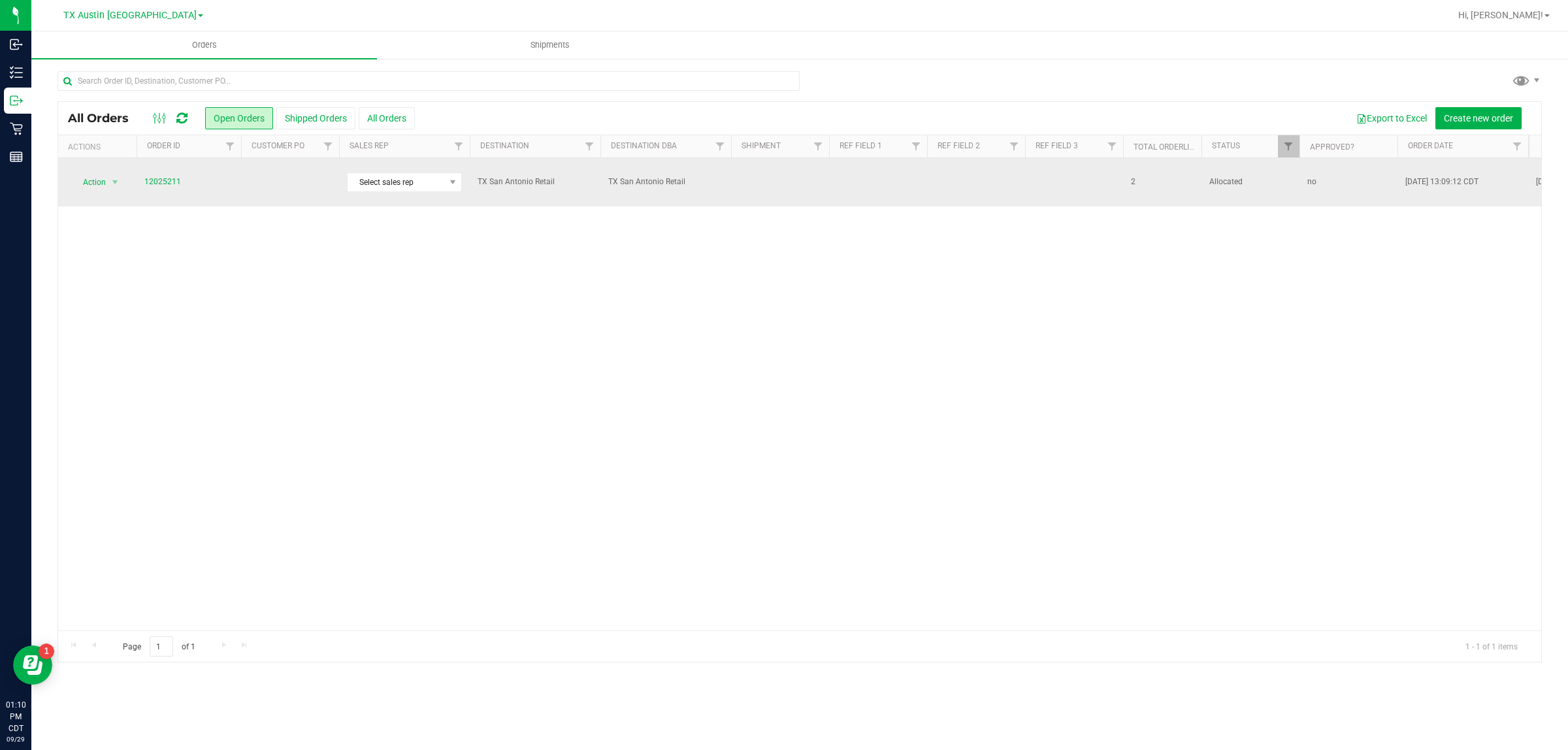
click at [249, 185] on td at bounding box center [289, 182] width 98 height 49
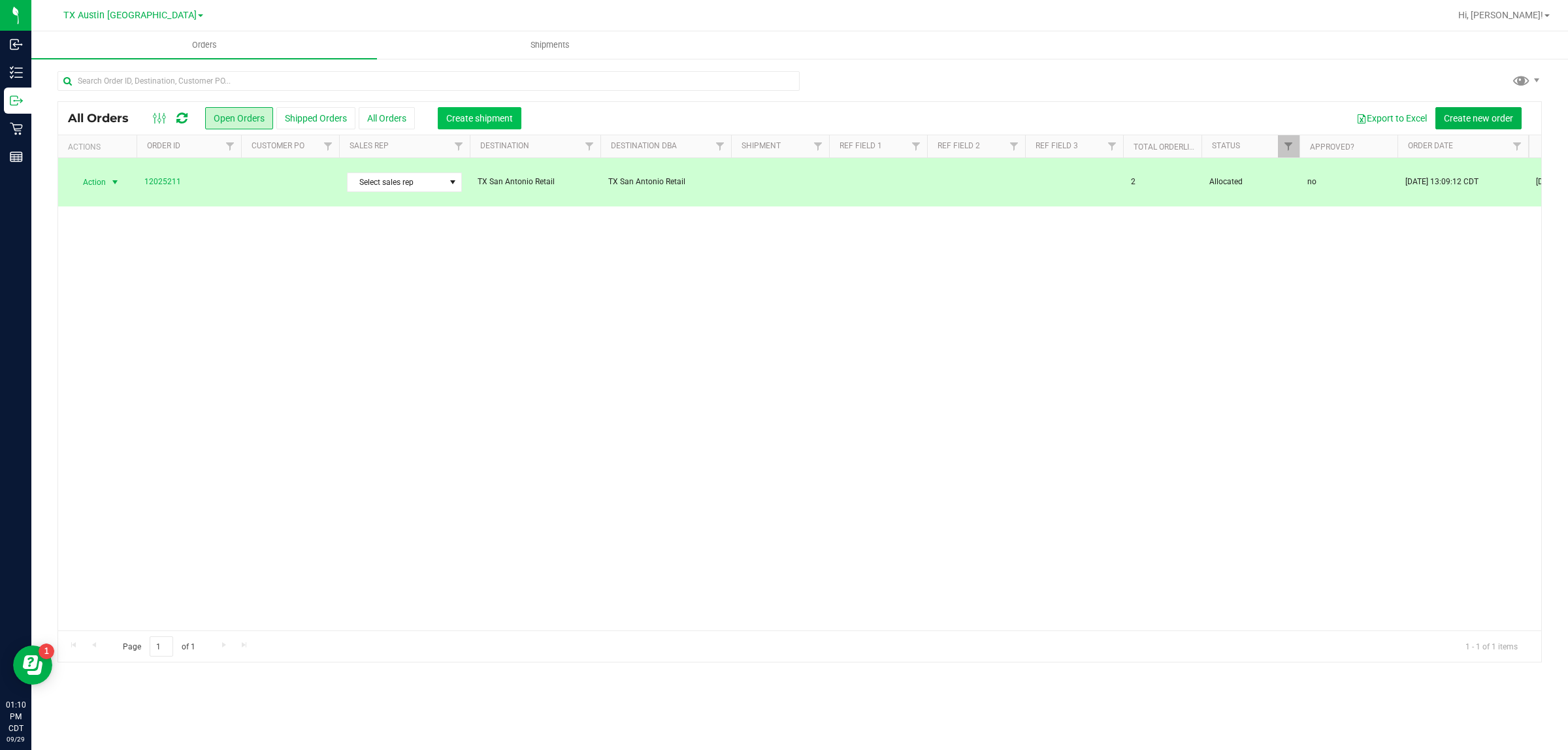
click at [471, 119] on span "Create shipment" at bounding box center [479, 118] width 66 height 11
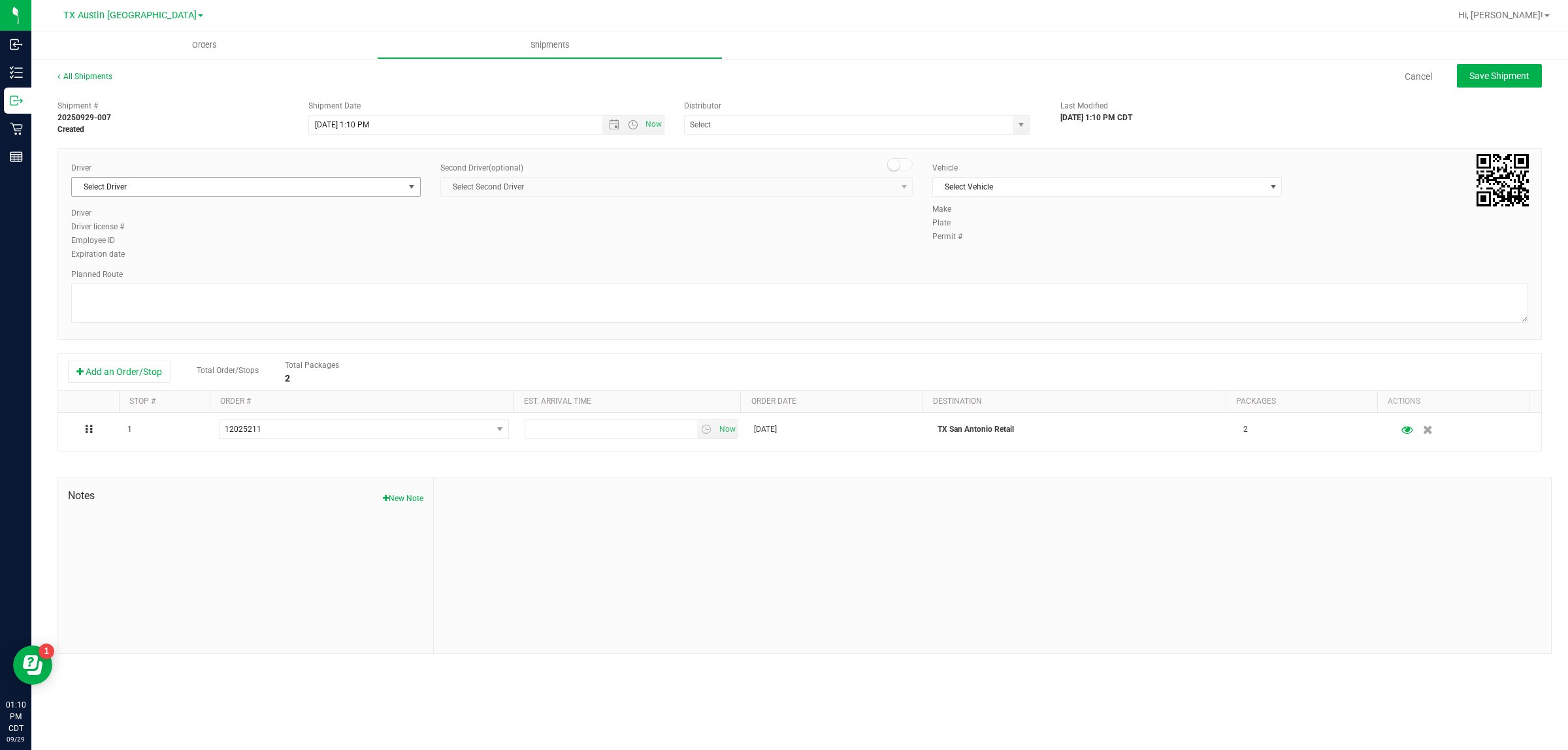
click at [315, 186] on span "Select Driver" at bounding box center [238, 186] width 332 height 19
click at [310, 237] on li "William Bates" at bounding box center [246, 242] width 348 height 19
type input "bat"
click at [774, 188] on span "Select Vehicle" at bounding box center [1098, 186] width 332 height 19
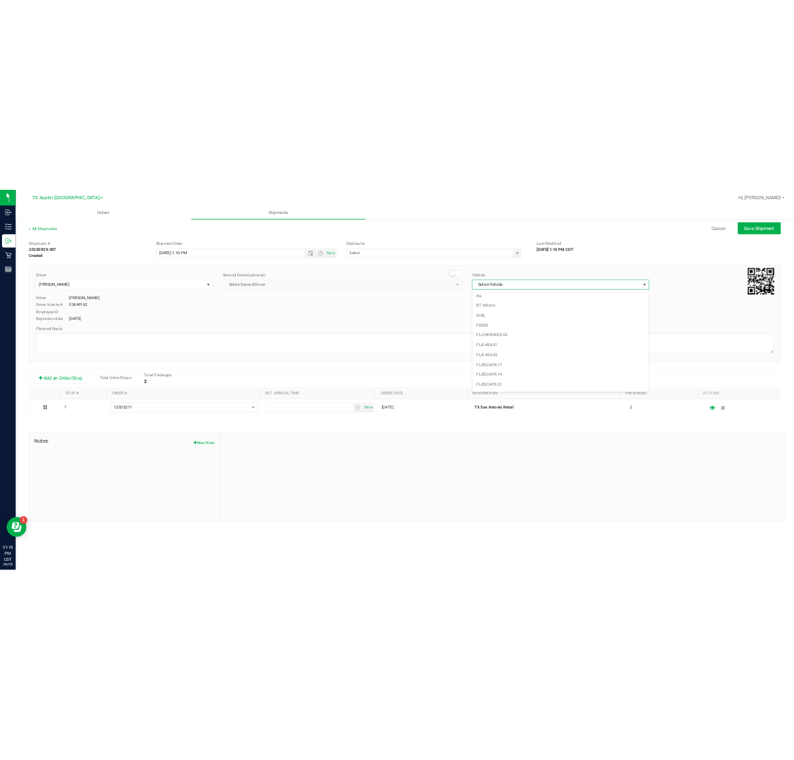
scroll to position [852, 0]
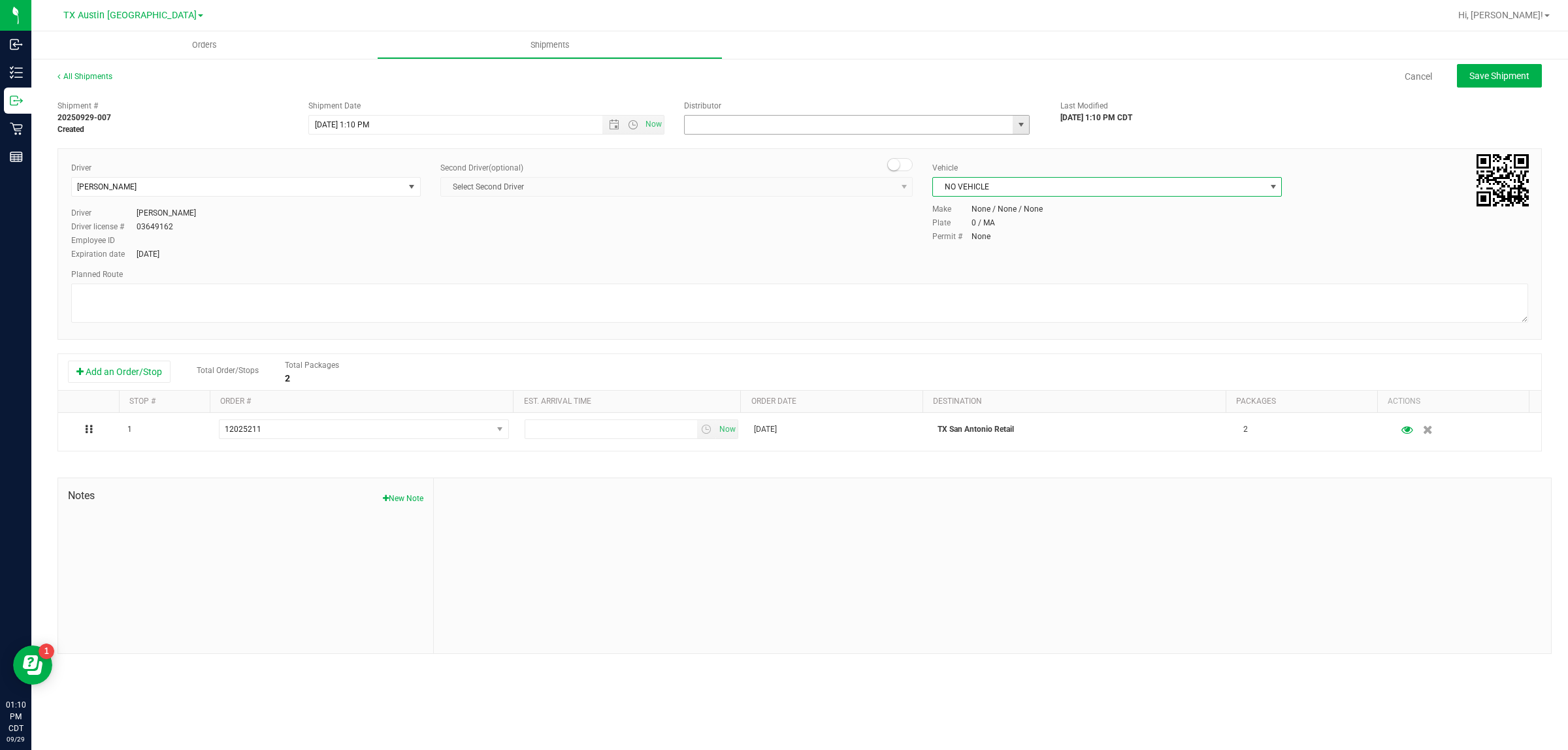
click at [774, 131] on input "text" at bounding box center [844, 125] width 318 height 19
click at [774, 152] on li "Austin DC" at bounding box center [857, 147] width 344 height 19
type input "Austin DC"
click at [651, 121] on span "Now" at bounding box center [654, 124] width 22 height 19
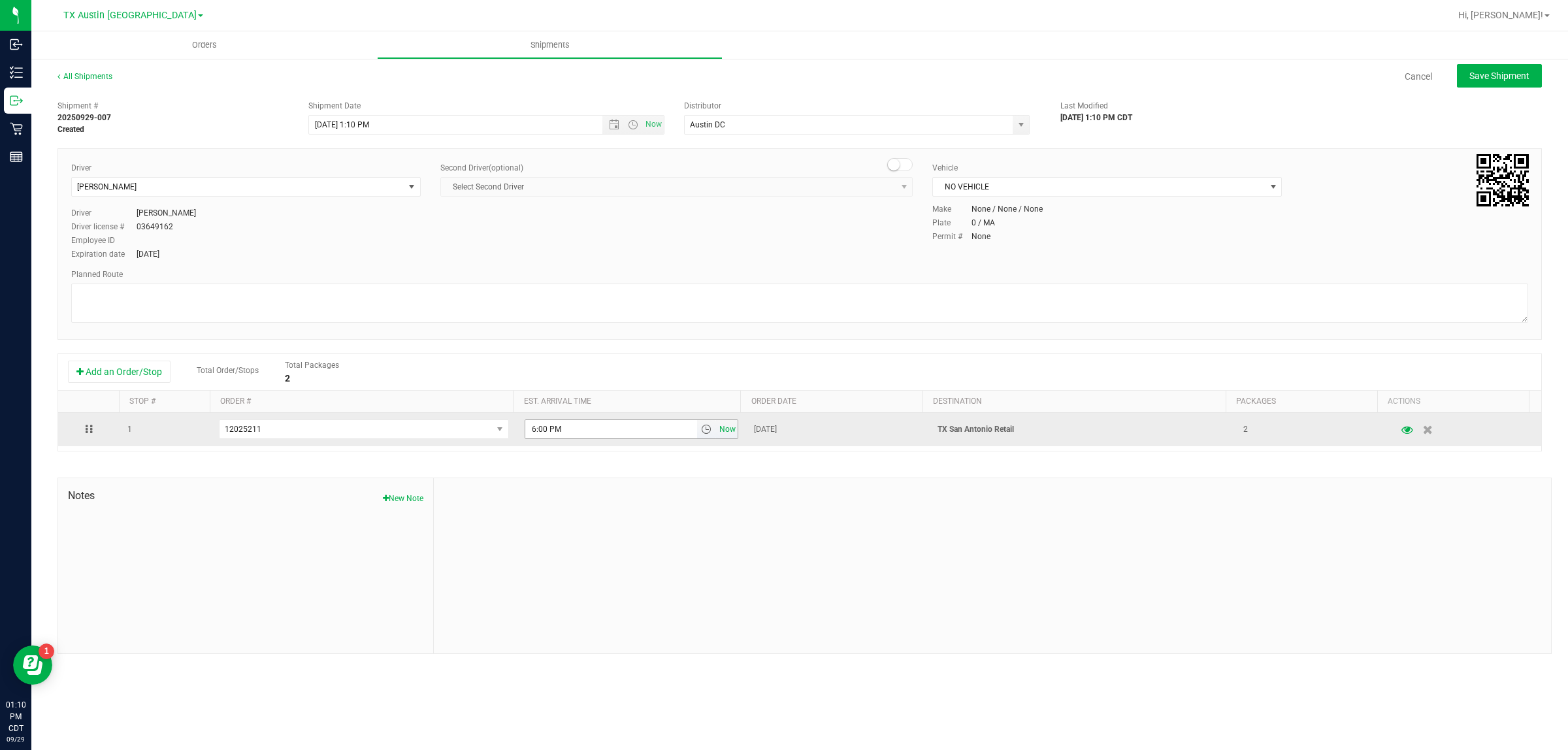
click at [716, 428] on span "Now" at bounding box center [727, 429] width 22 height 19
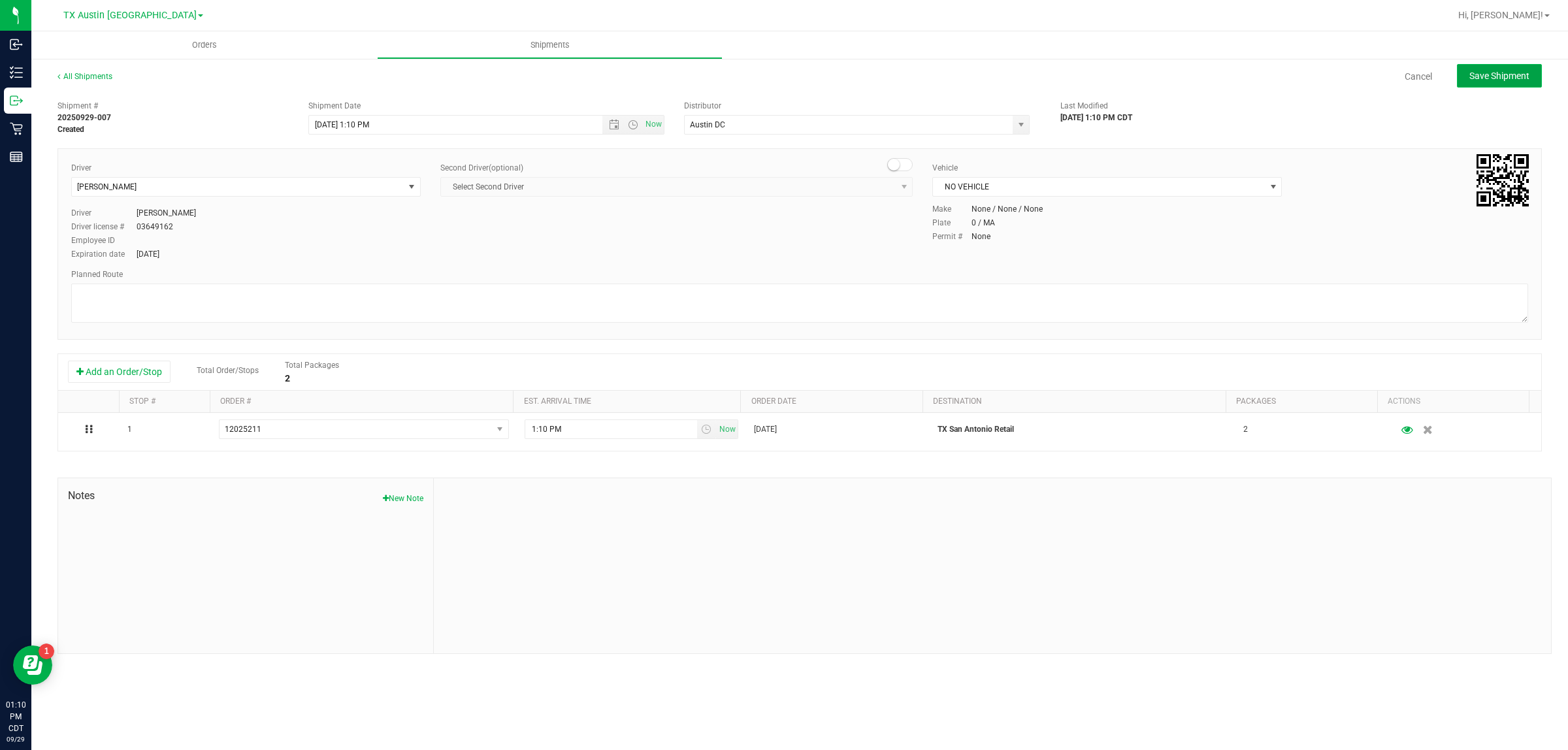
click at [774, 75] on span "Save Shipment" at bounding box center [1500, 75] width 60 height 11
type input "9/29/2025 6:10 PM"
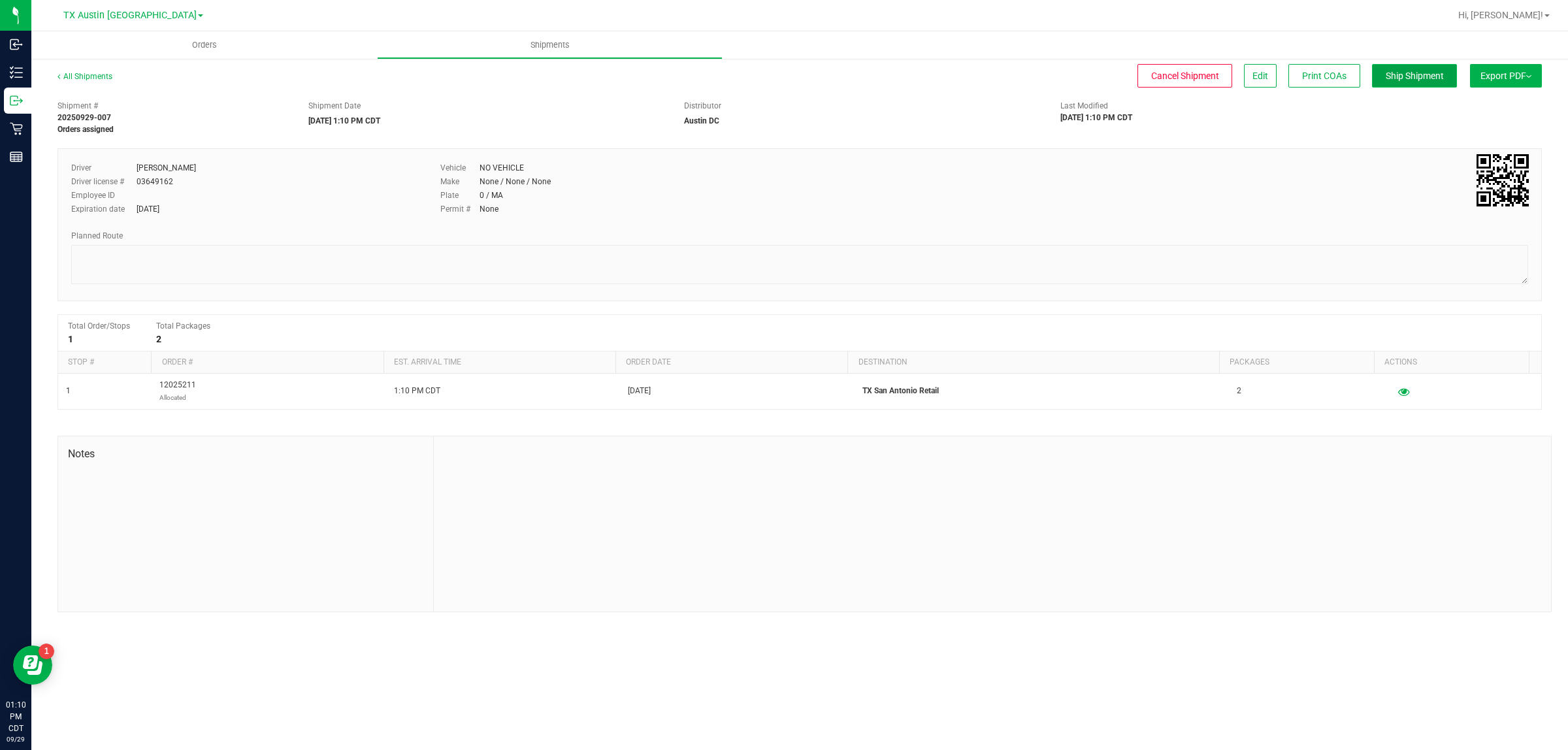
click at [774, 76] on span "Ship Shipment" at bounding box center [1415, 75] width 58 height 11
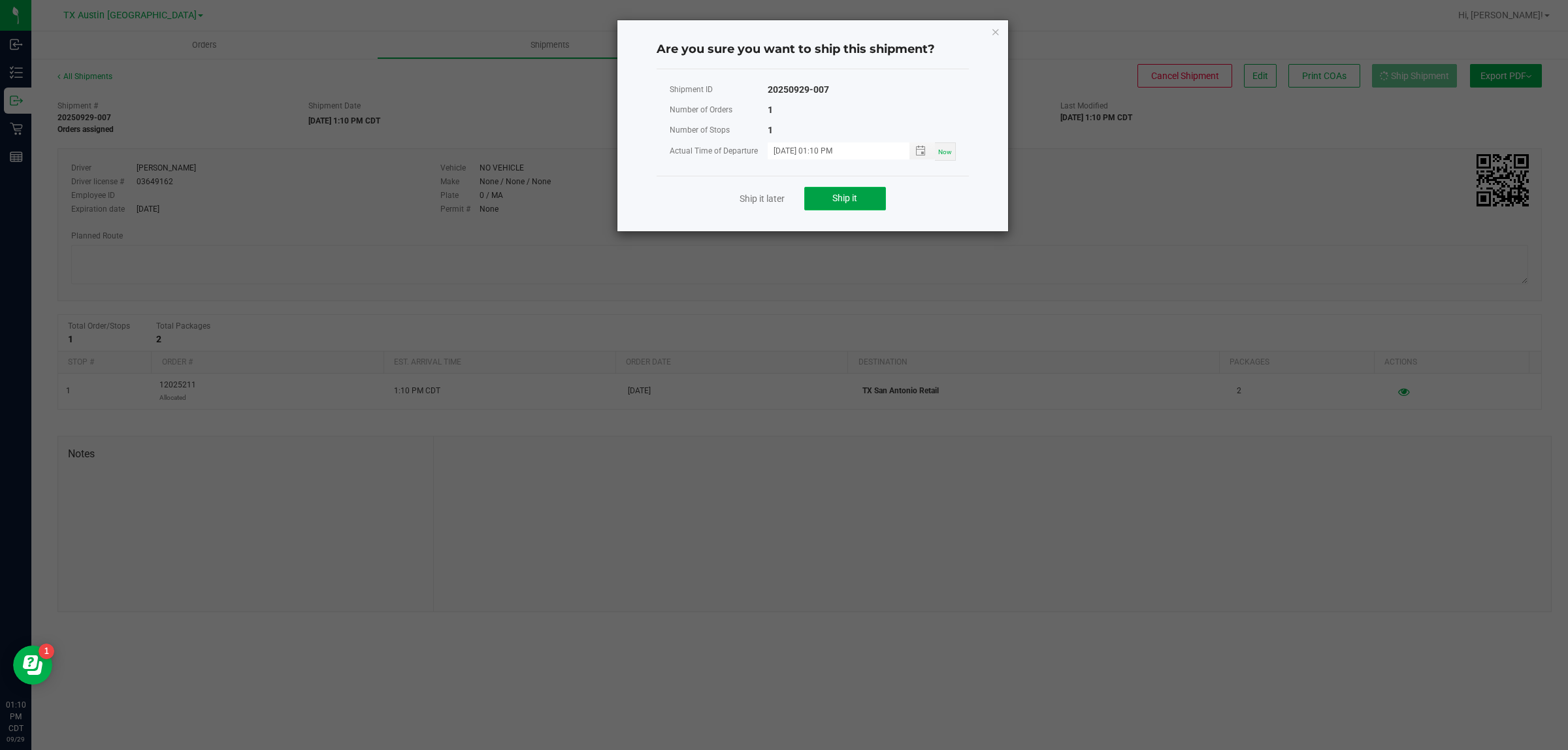
click at [774, 204] on button "Ship it" at bounding box center [845, 199] width 82 height 23
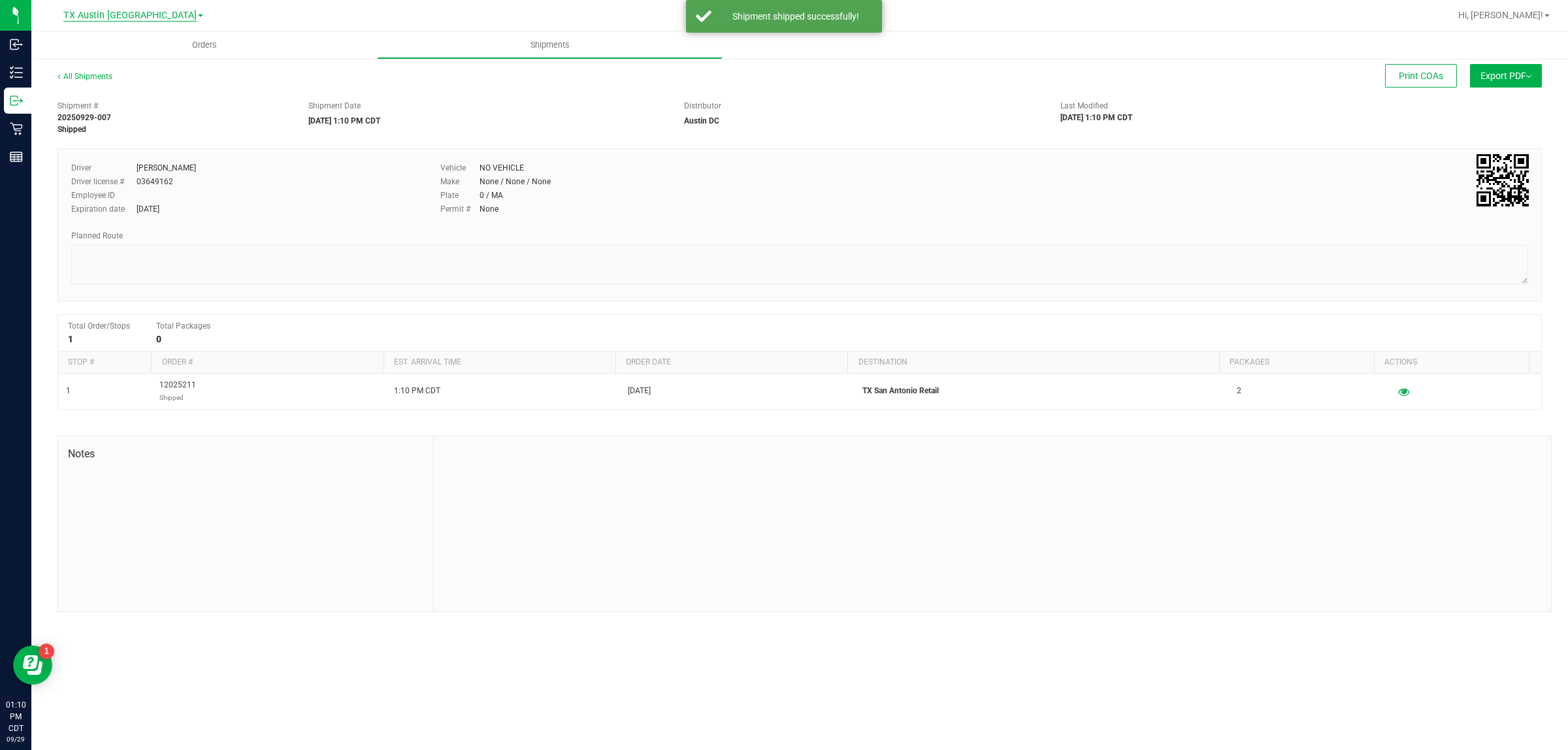
click at [137, 19] on span "TX Austin [GEOGRAPHIC_DATA]" at bounding box center [130, 16] width 134 height 12
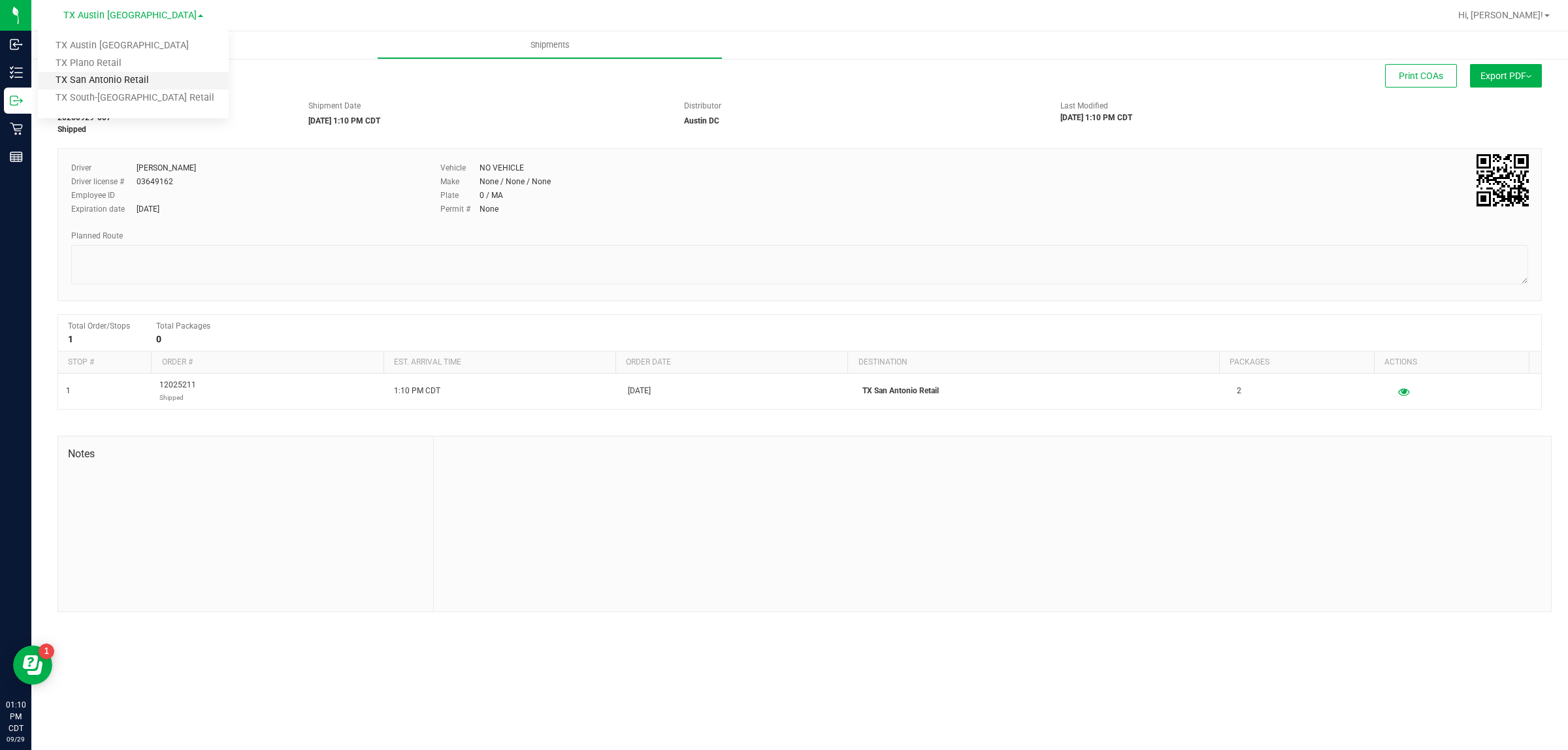
click at [128, 84] on link "TX San Antonio Retail" at bounding box center [134, 81] width 191 height 18
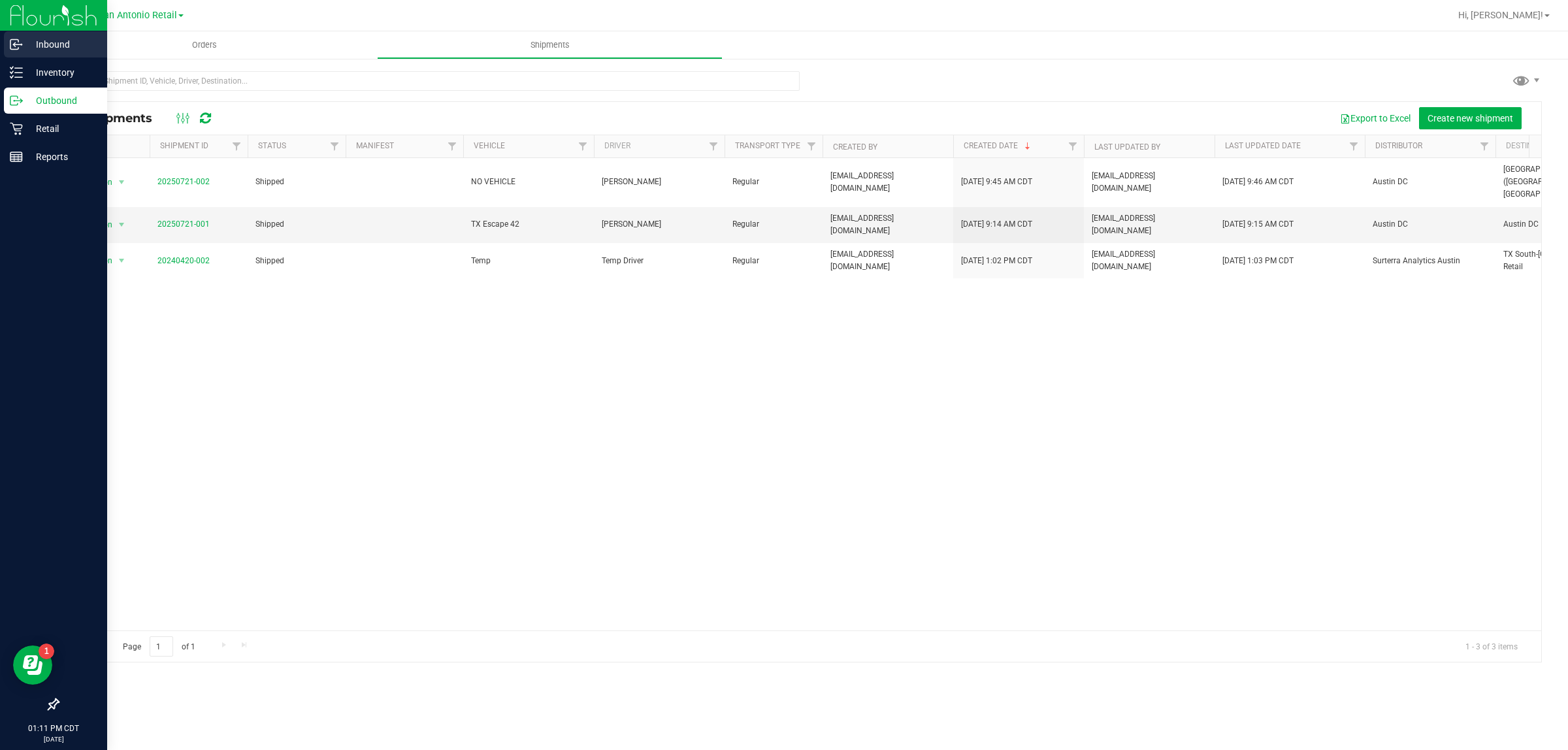
click at [39, 43] on p "Inbound" at bounding box center [61, 45] width 78 height 16
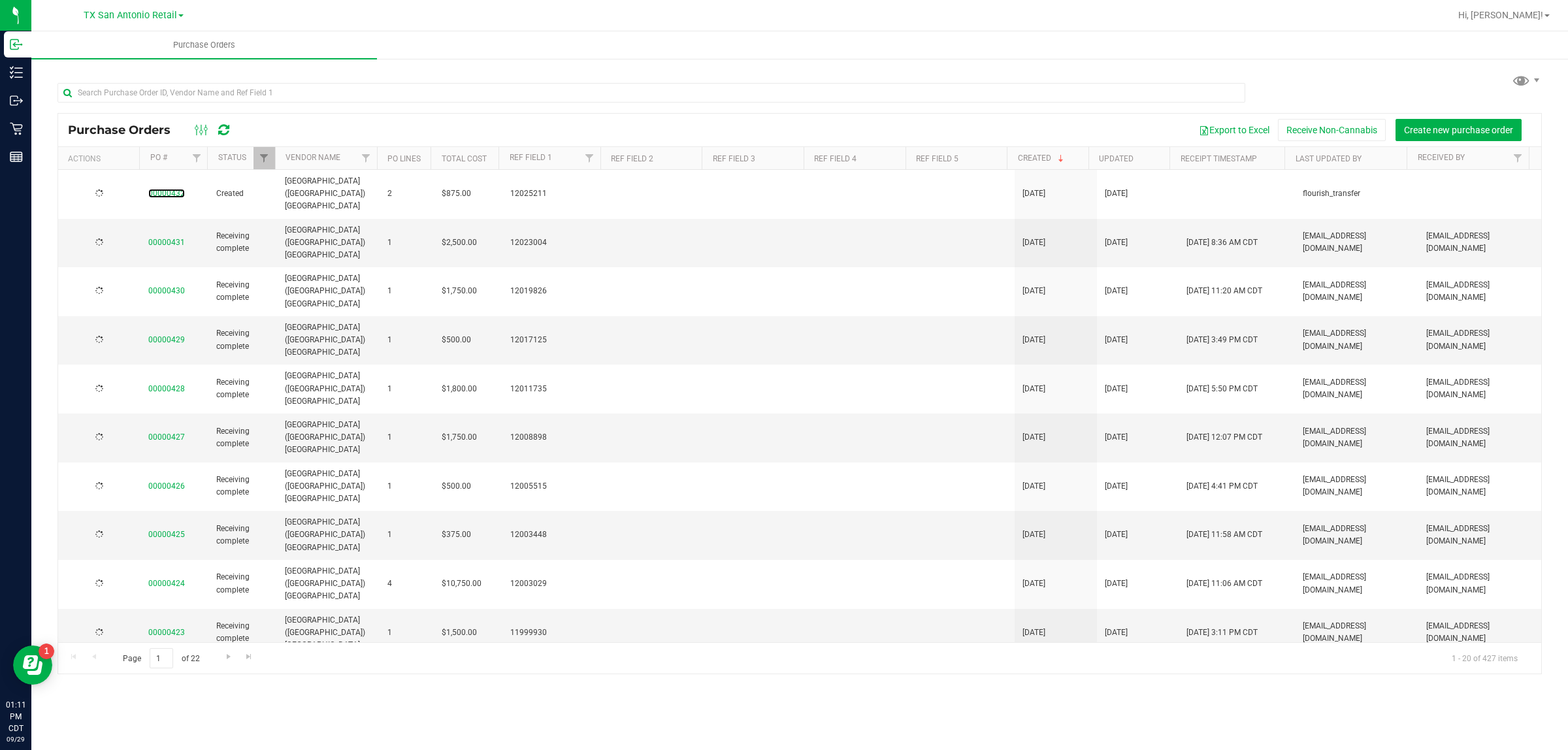
click at [168, 189] on link "00000432" at bounding box center [167, 193] width 37 height 9
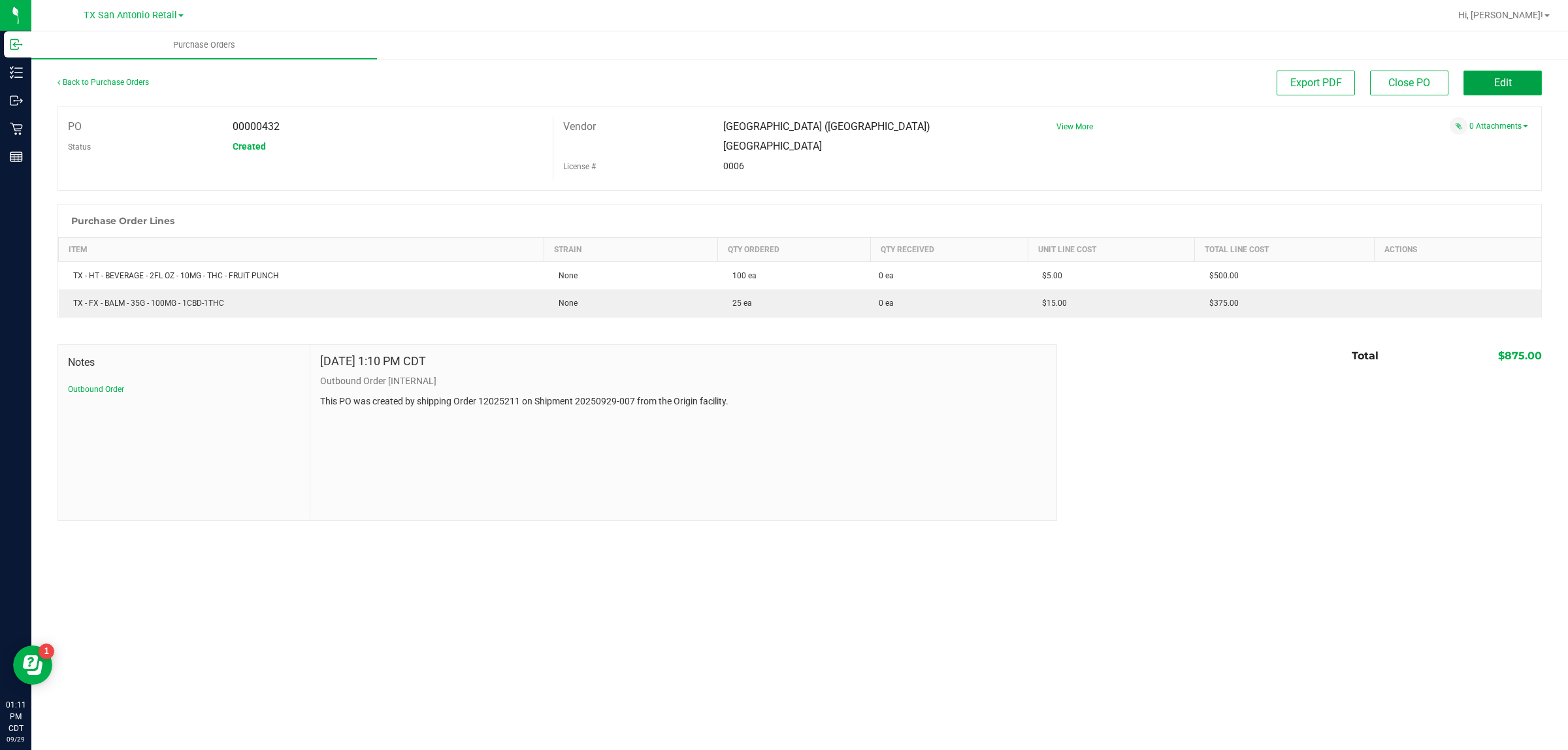
click at [774, 77] on button "Edit" at bounding box center [1503, 82] width 78 height 24
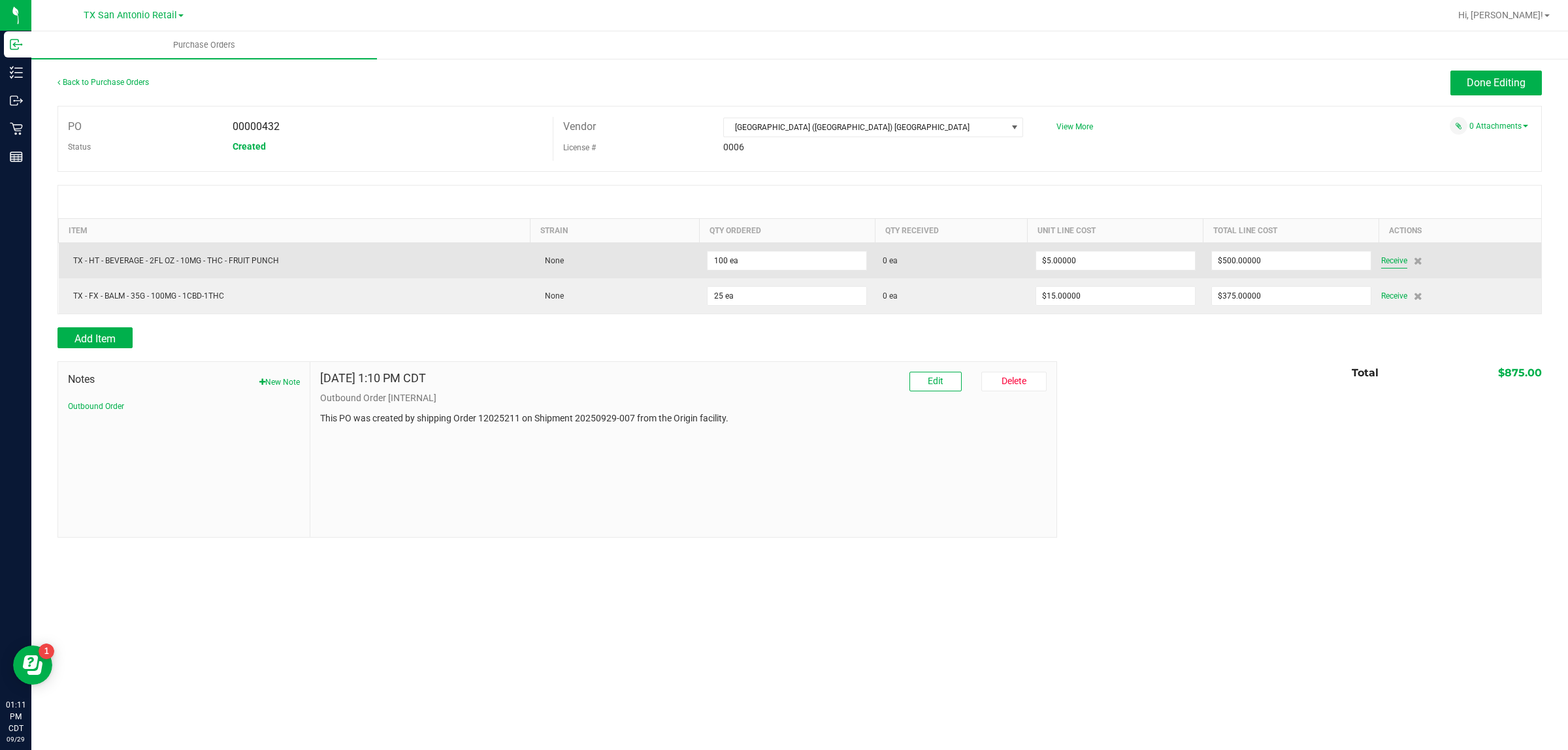
click at [774, 267] on span "Receive" at bounding box center [1394, 260] width 26 height 16
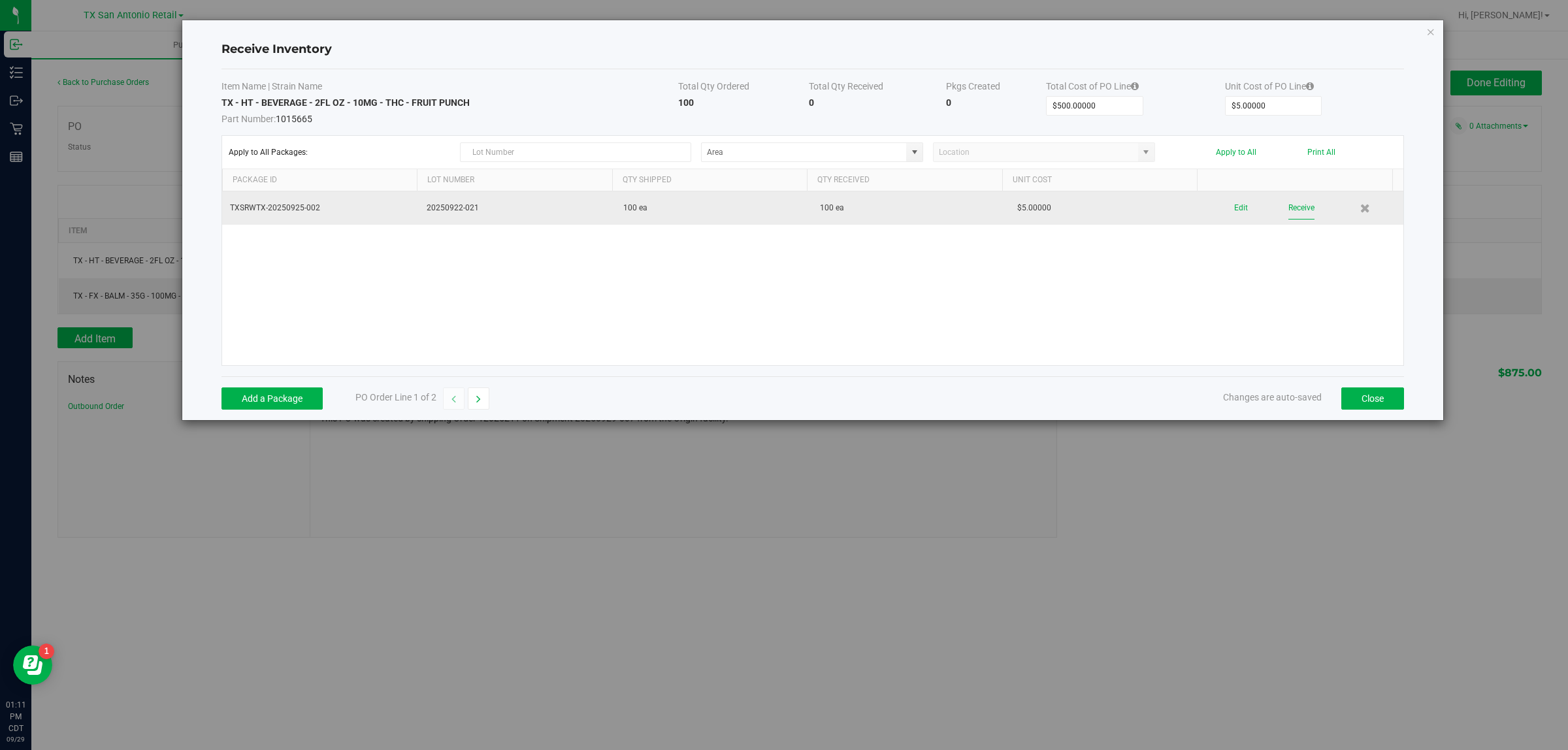
click at [774, 207] on button "Receive" at bounding box center [1301, 207] width 26 height 22
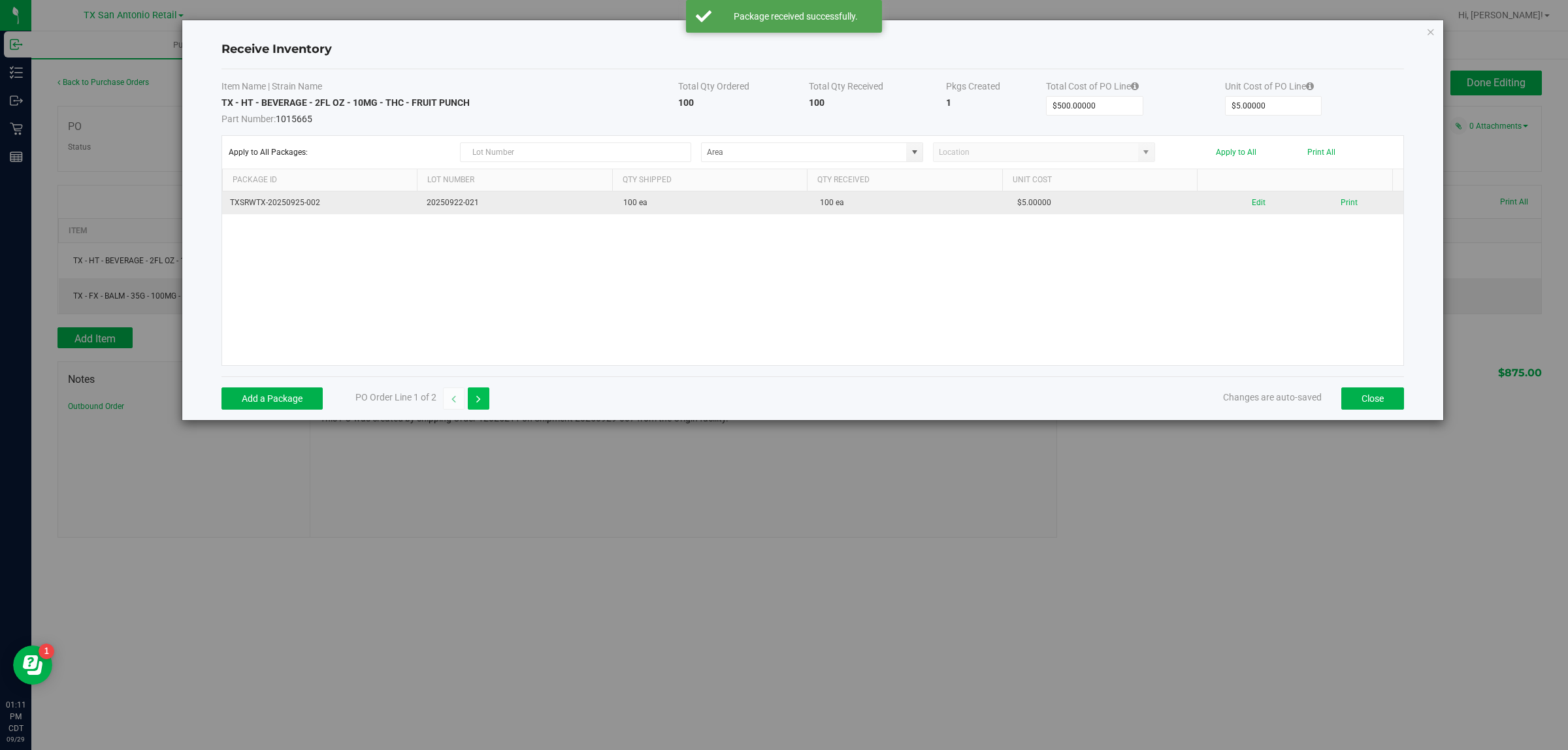
click at [474, 403] on button "button" at bounding box center [478, 398] width 21 height 22
type input "$375.00000"
type input "$15.00000"
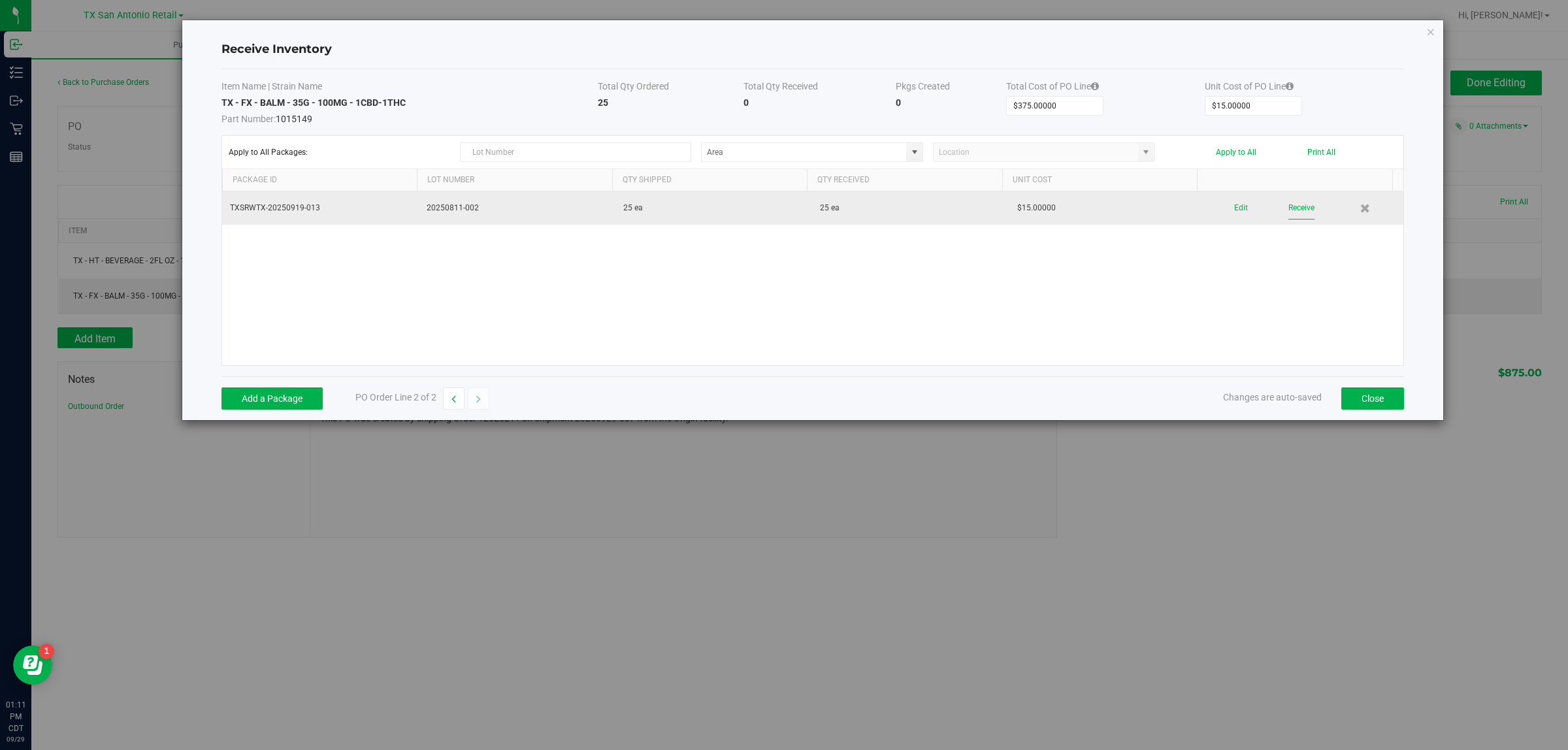
click at [774, 207] on button "Receive" at bounding box center [1301, 207] width 26 height 22
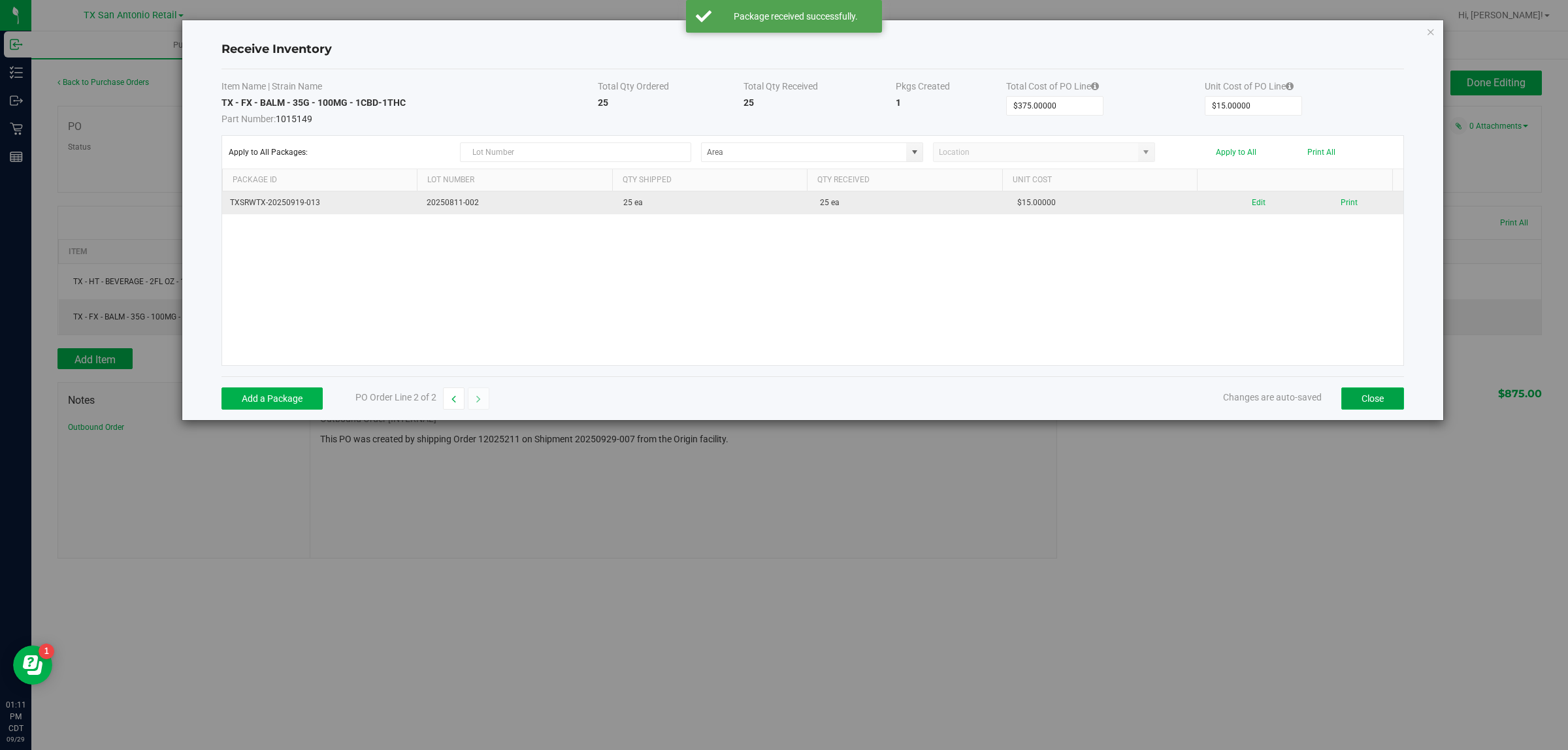
click at [774, 403] on button "Close" at bounding box center [1372, 398] width 62 height 22
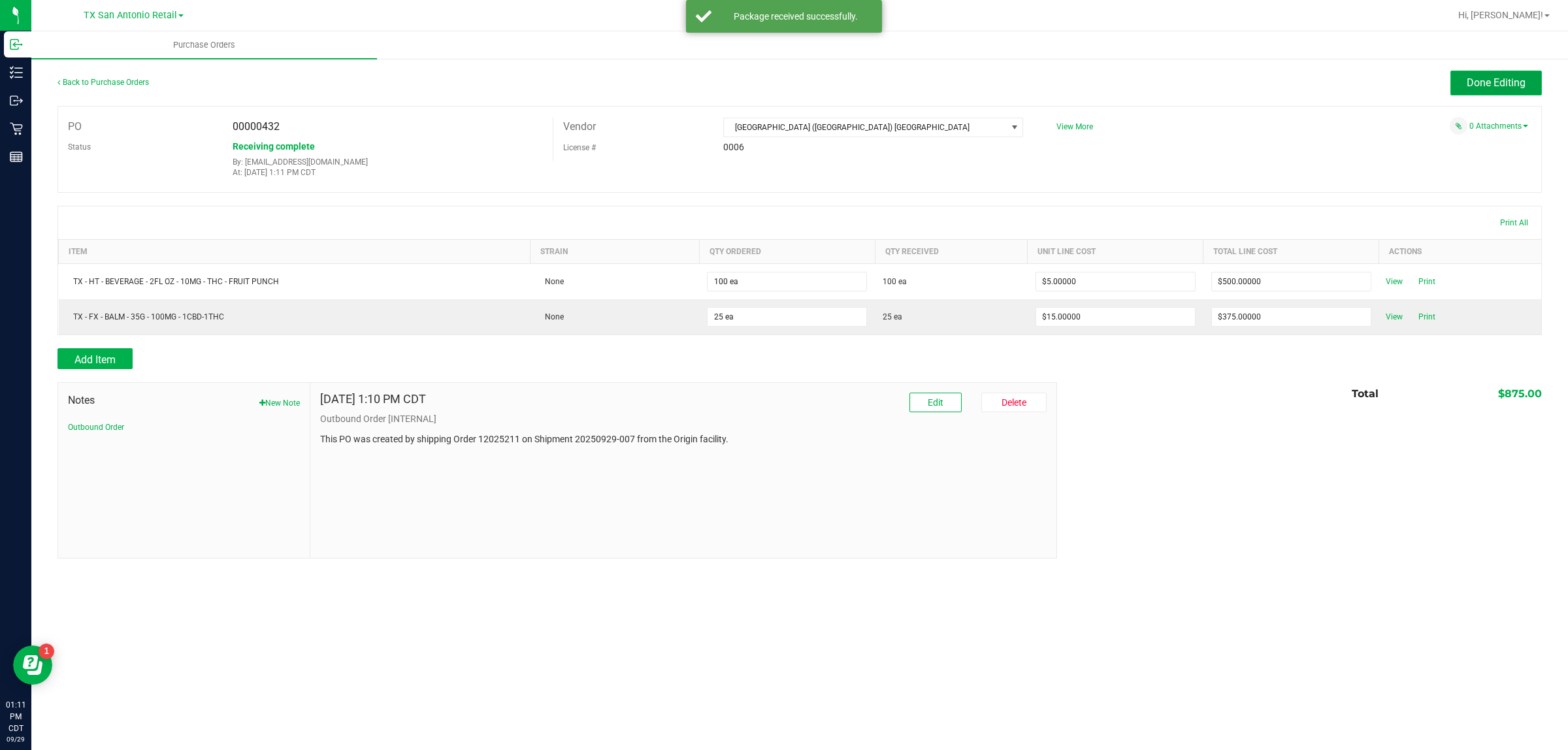
click at [774, 78] on span "Done Editing" at bounding box center [1496, 82] width 58 height 13
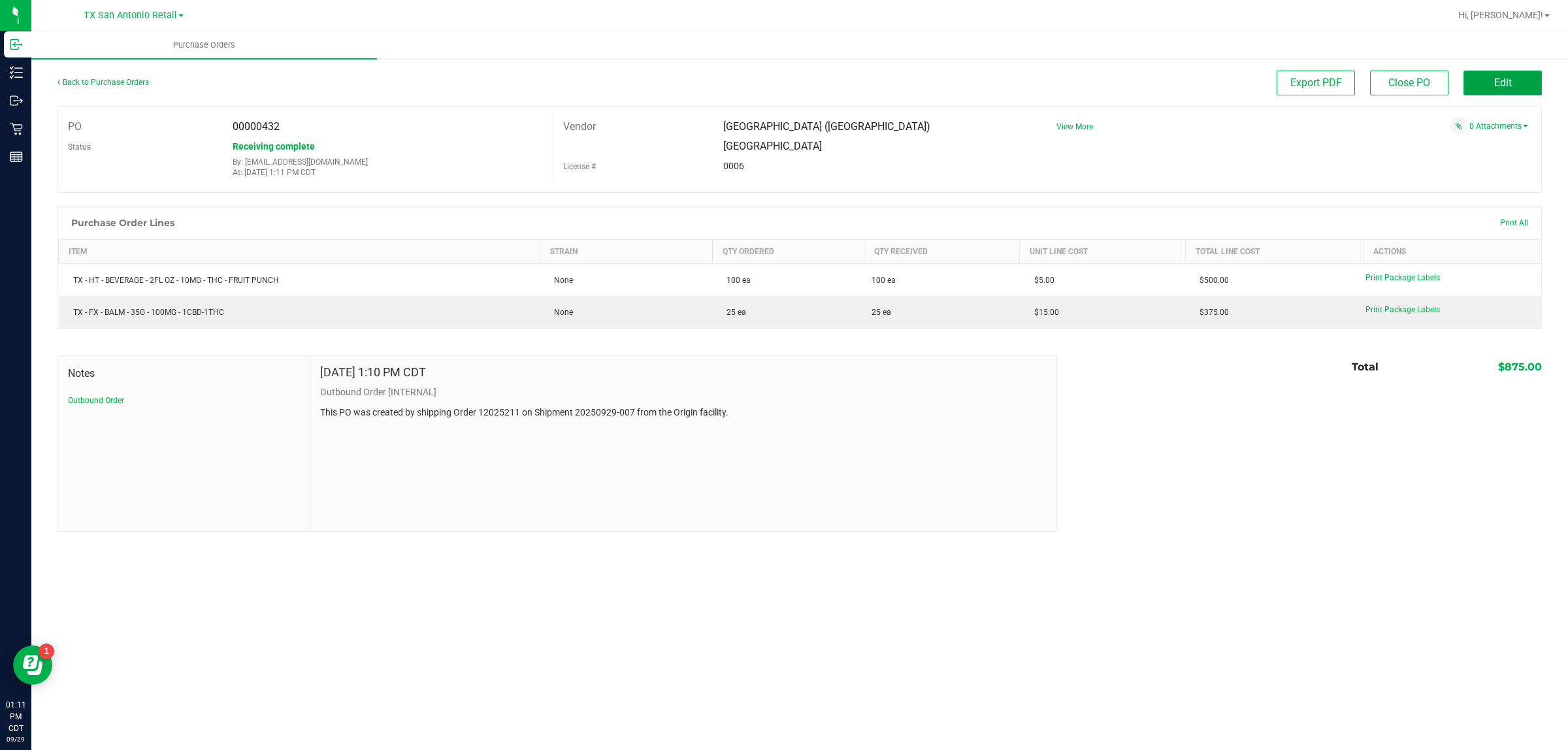
click at [774, 82] on span "Edit" at bounding box center [1503, 82] width 18 height 13
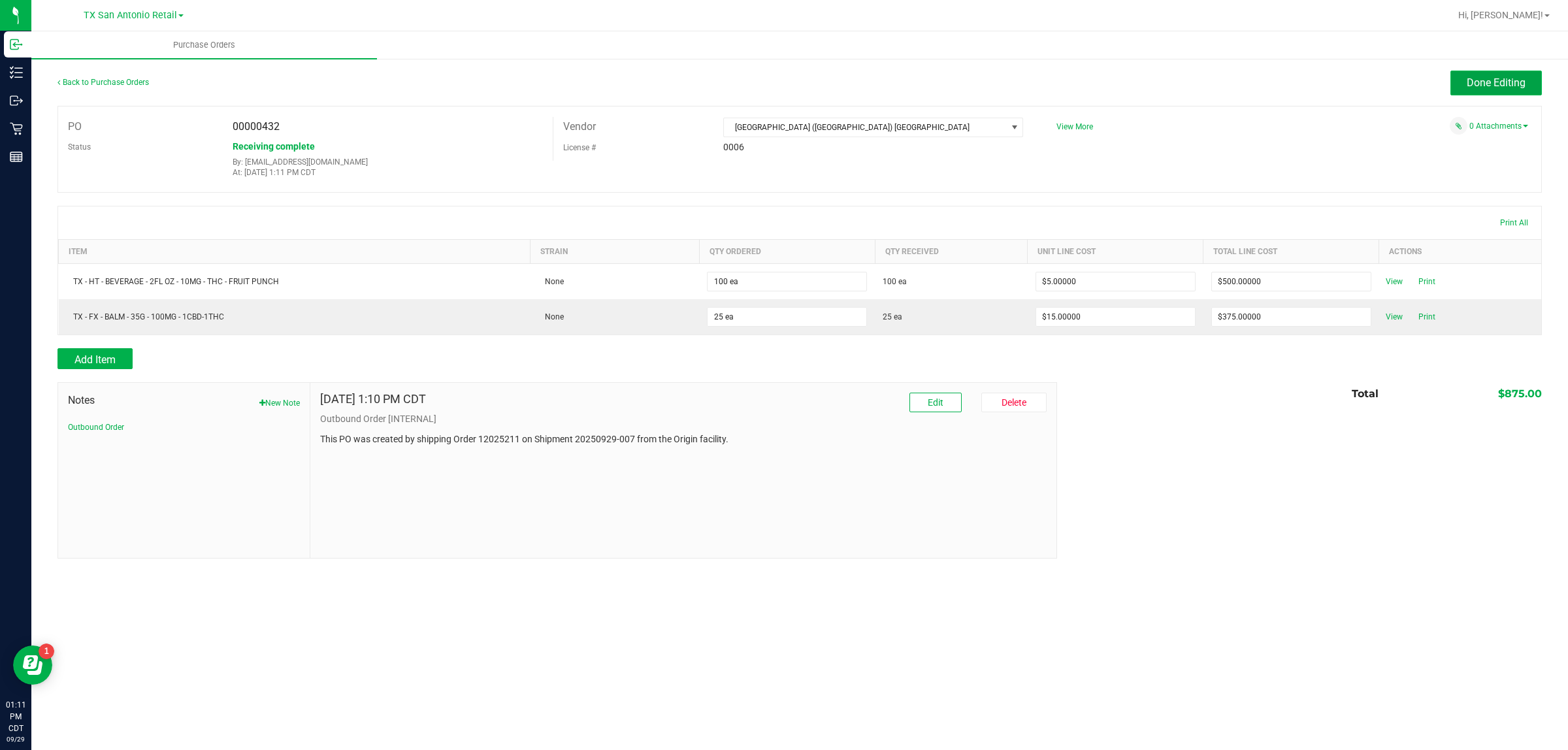
click at [774, 70] on button "Done Editing" at bounding box center [1496, 82] width 92 height 24
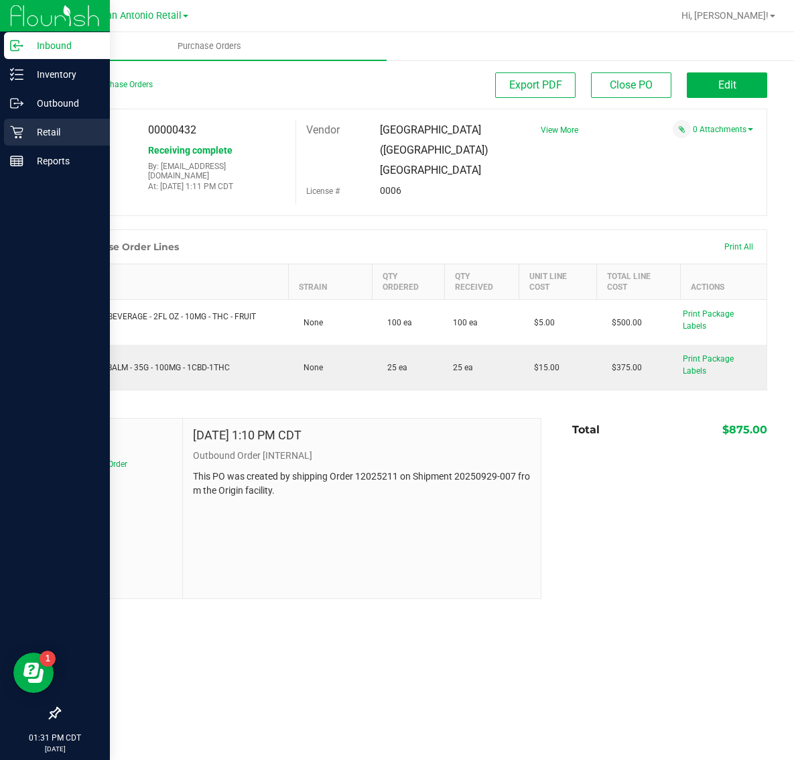
click at [34, 135] on p "Retail" at bounding box center [63, 132] width 80 height 16
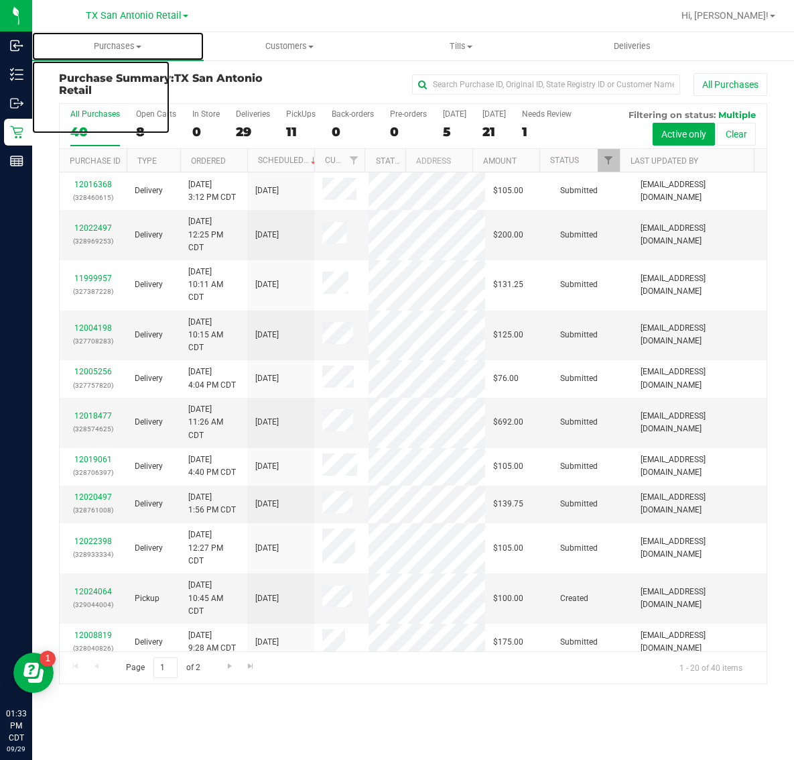
click at [115, 48] on span "Purchases" at bounding box center [118, 46] width 172 height 12
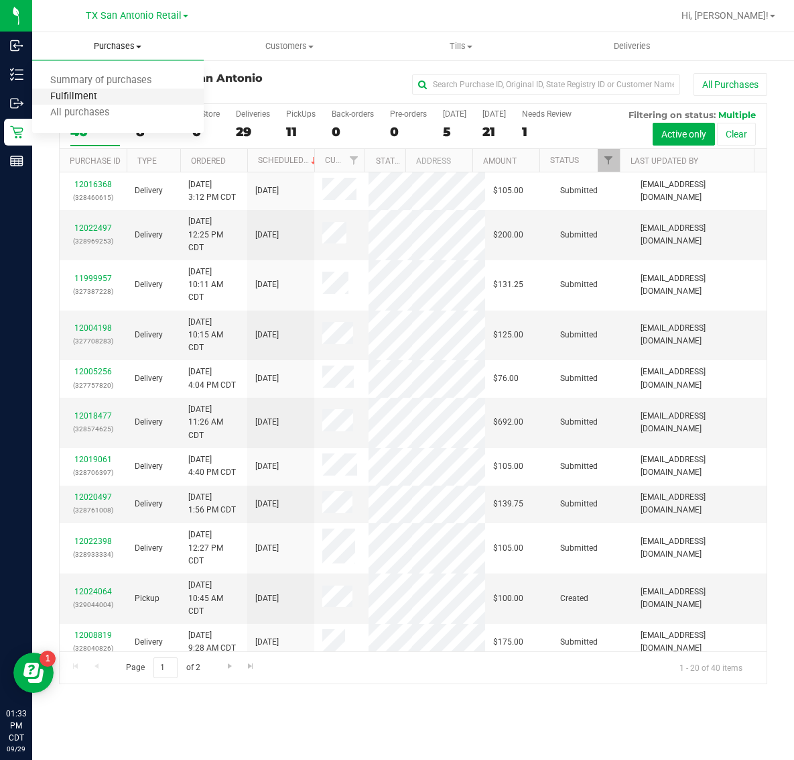
click at [111, 98] on span "Fulfillment" at bounding box center [73, 96] width 83 height 11
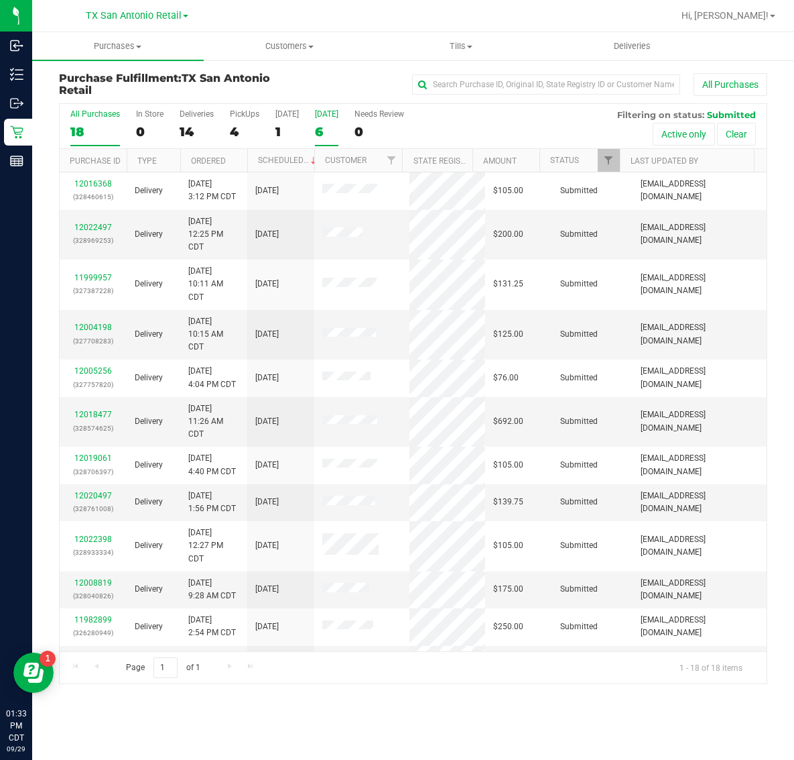
click at [323, 124] on div "6" at bounding box center [326, 131] width 23 height 15
click at [0, 0] on input "[DATE] 6" at bounding box center [0, 0] width 0 height 0
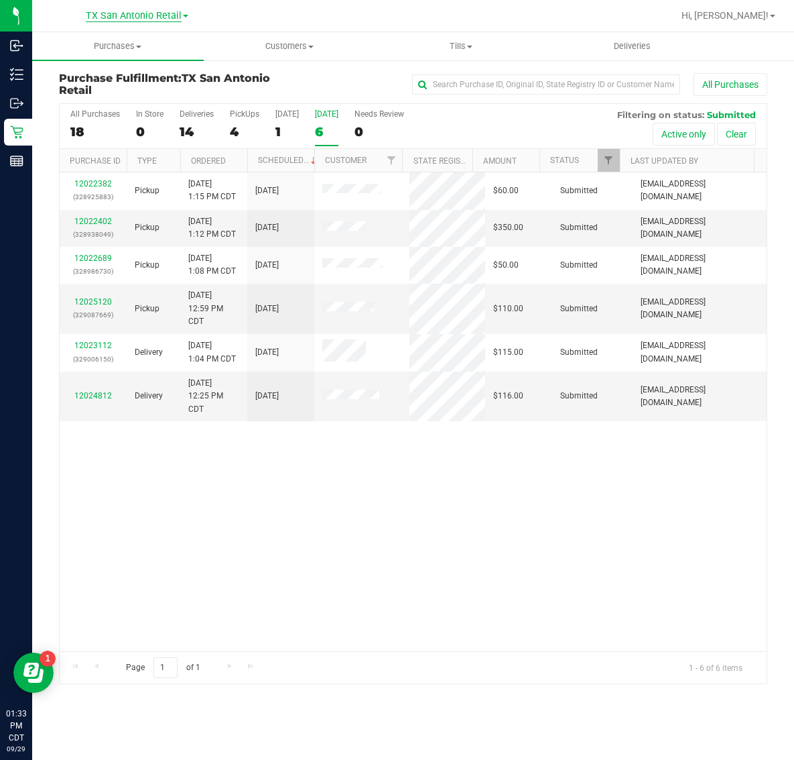
click at [109, 14] on span "TX San Antonio Retail" at bounding box center [134, 16] width 96 height 12
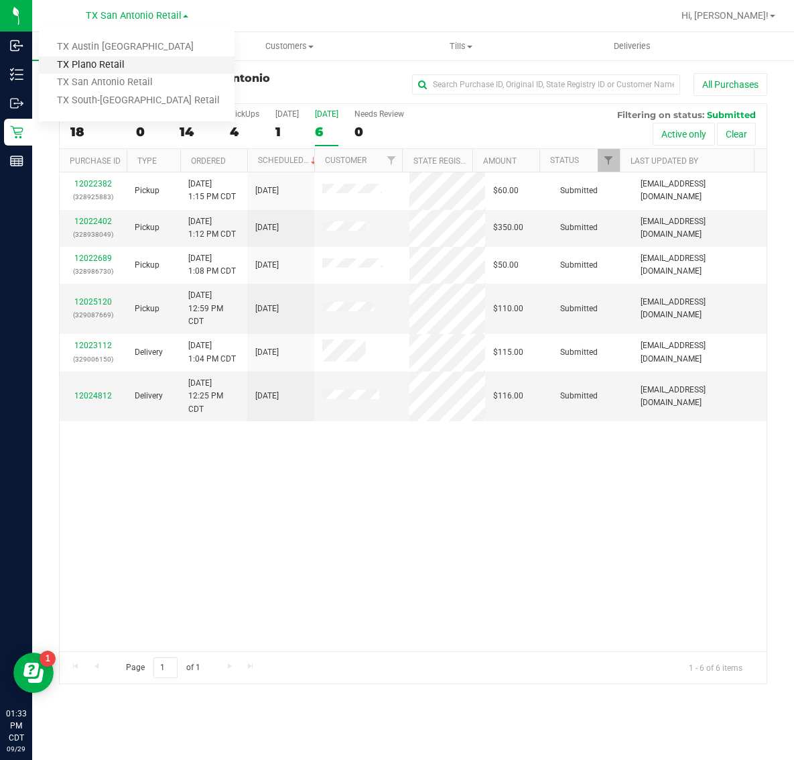
click at [108, 64] on link "TX Plano Retail" at bounding box center [137, 65] width 196 height 18
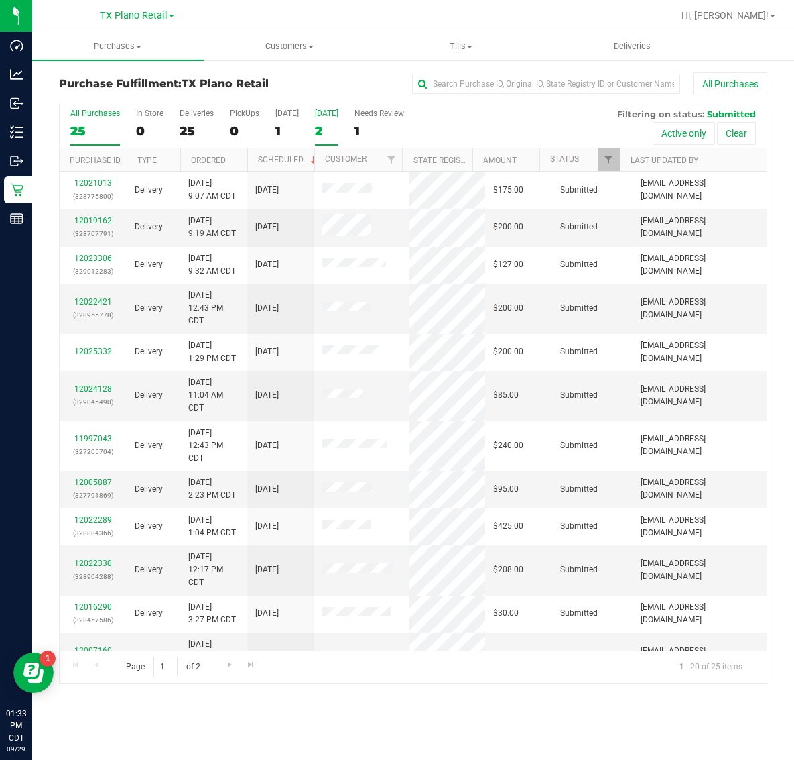
click at [330, 122] on label "Tomorrow 2" at bounding box center [326, 127] width 23 height 37
click at [0, 0] on input "Tomorrow 2" at bounding box center [0, 0] width 0 height 0
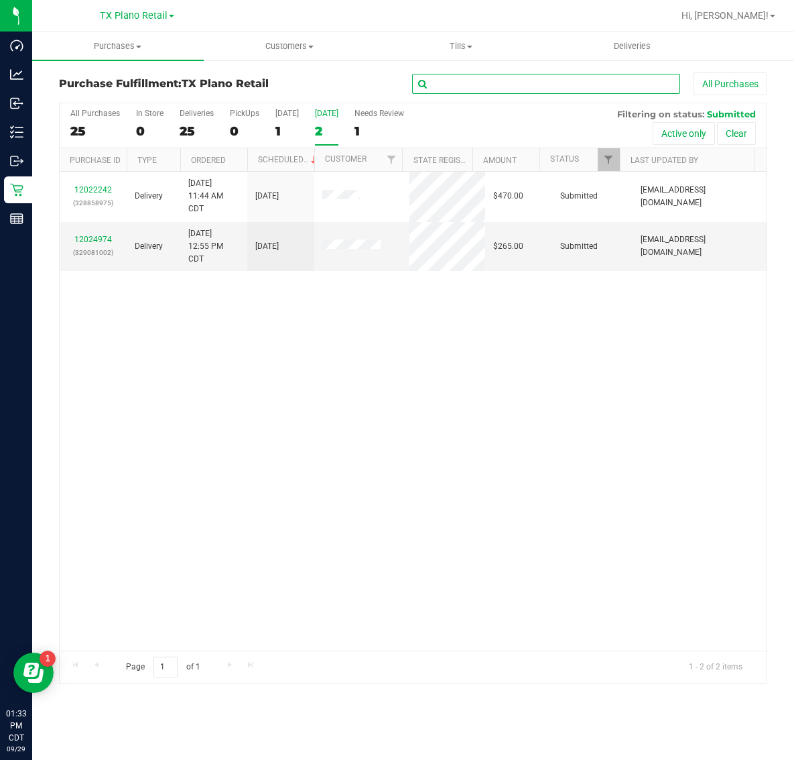
click at [512, 89] on input "text" at bounding box center [546, 84] width 268 height 20
click at [463, 82] on input "text" at bounding box center [546, 84] width 268 height 20
paste input "12023526"
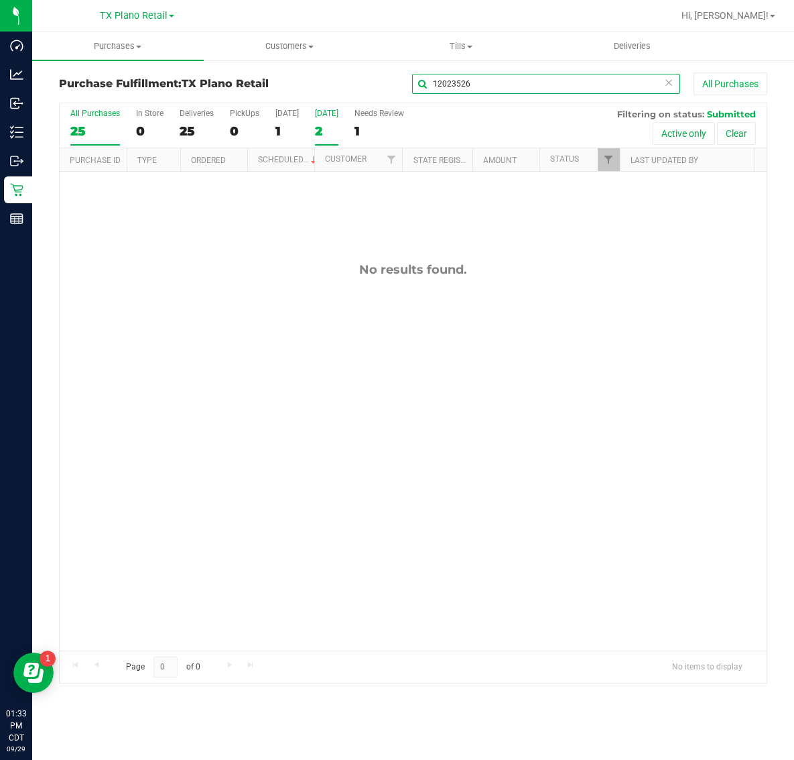
type input "12023526"
click at [82, 137] on div "25" at bounding box center [95, 130] width 50 height 15
click at [0, 0] on input "All Purchases 25" at bounding box center [0, 0] width 0 height 0
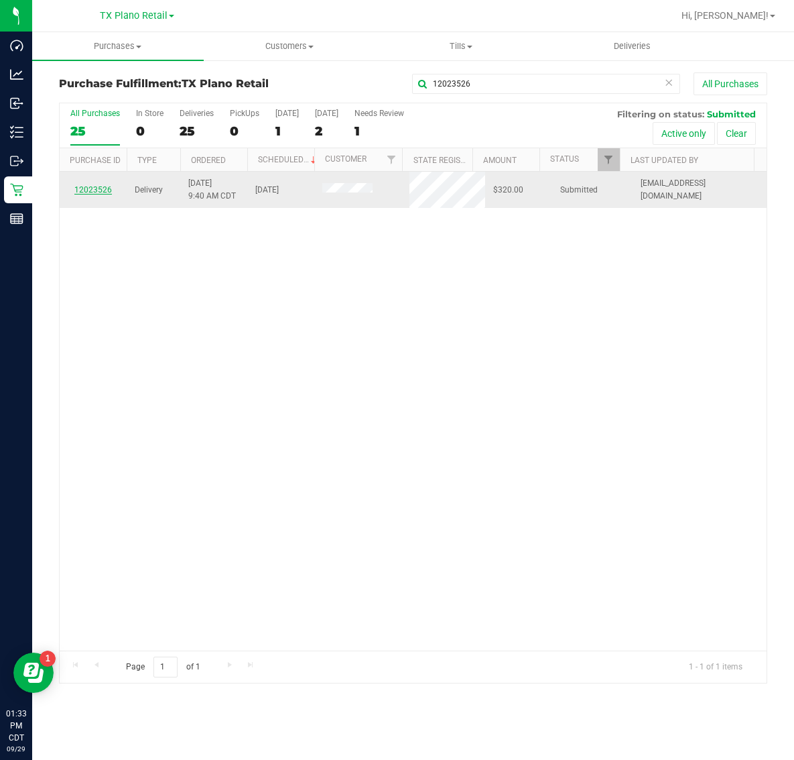
click at [93, 193] on link "12023526" at bounding box center [93, 189] width 38 height 9
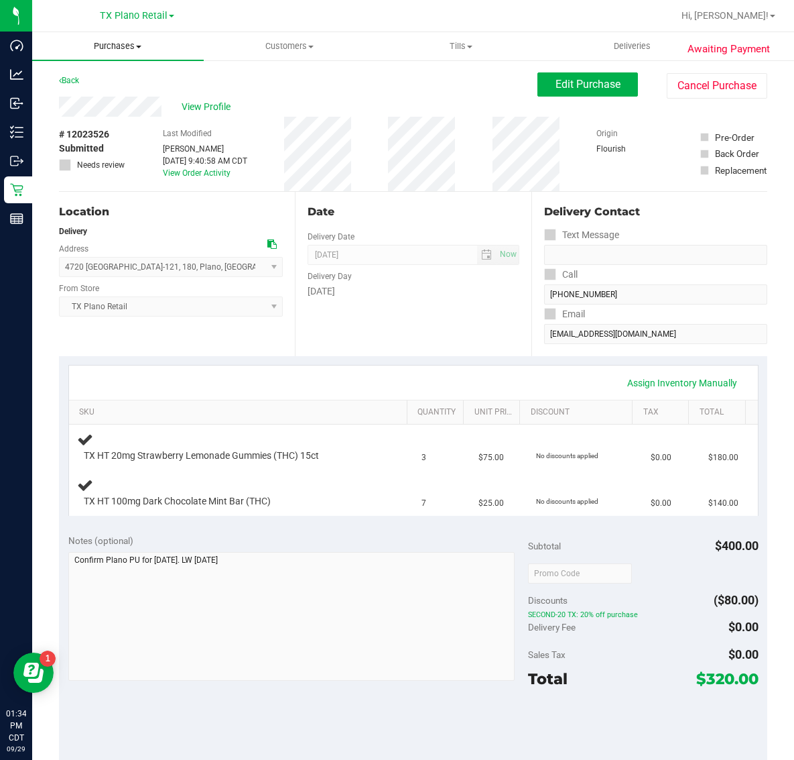
click at [118, 45] on span "Purchases" at bounding box center [118, 46] width 172 height 12
click at [114, 104] on li "Fulfillment" at bounding box center [118, 97] width 172 height 16
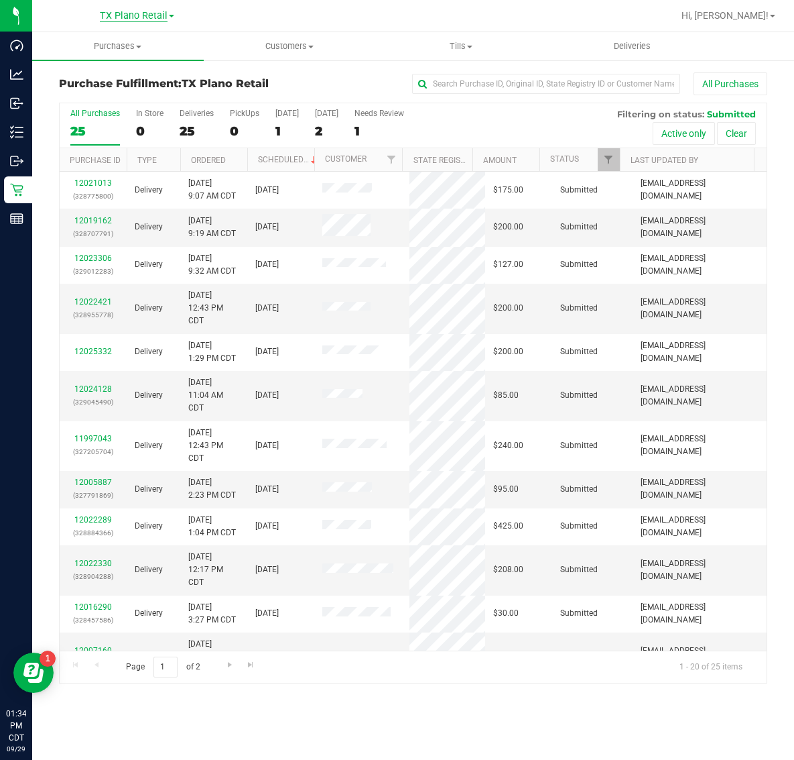
click at [122, 18] on span "TX Plano Retail" at bounding box center [134, 16] width 68 height 12
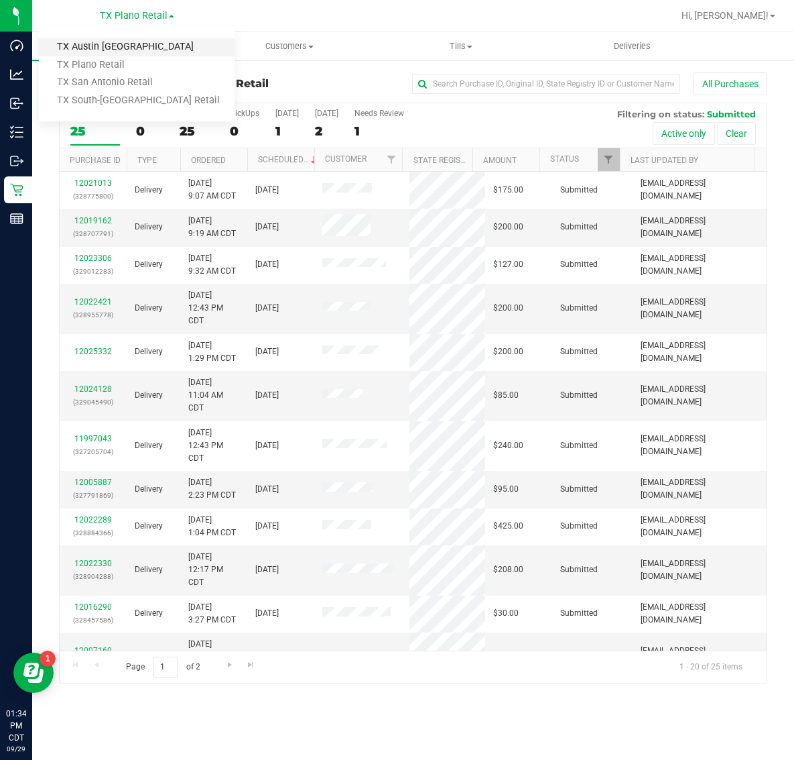
click at [124, 47] on link "TX Austin [GEOGRAPHIC_DATA]" at bounding box center [137, 47] width 196 height 18
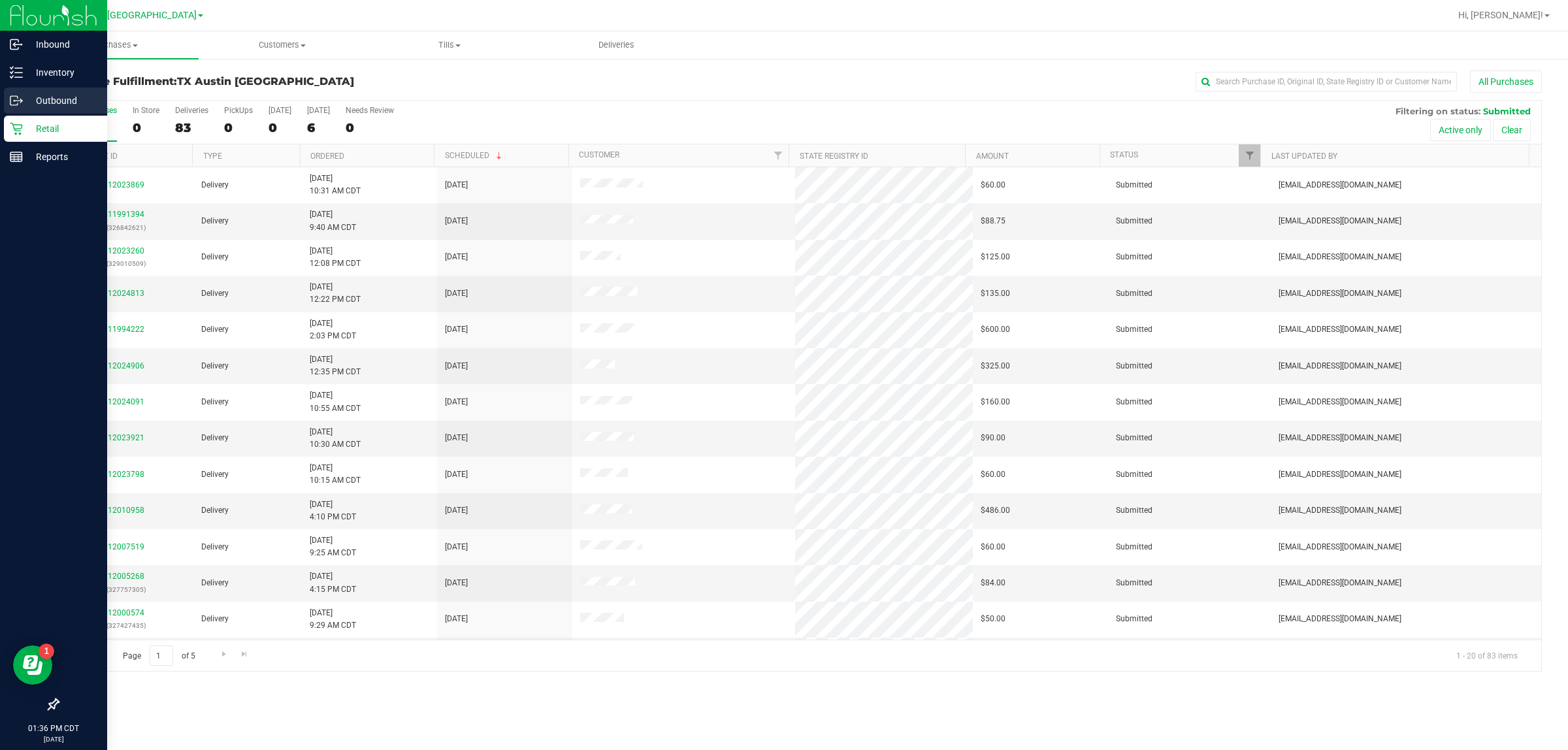
click at [66, 104] on p "Outbound" at bounding box center [61, 100] width 78 height 16
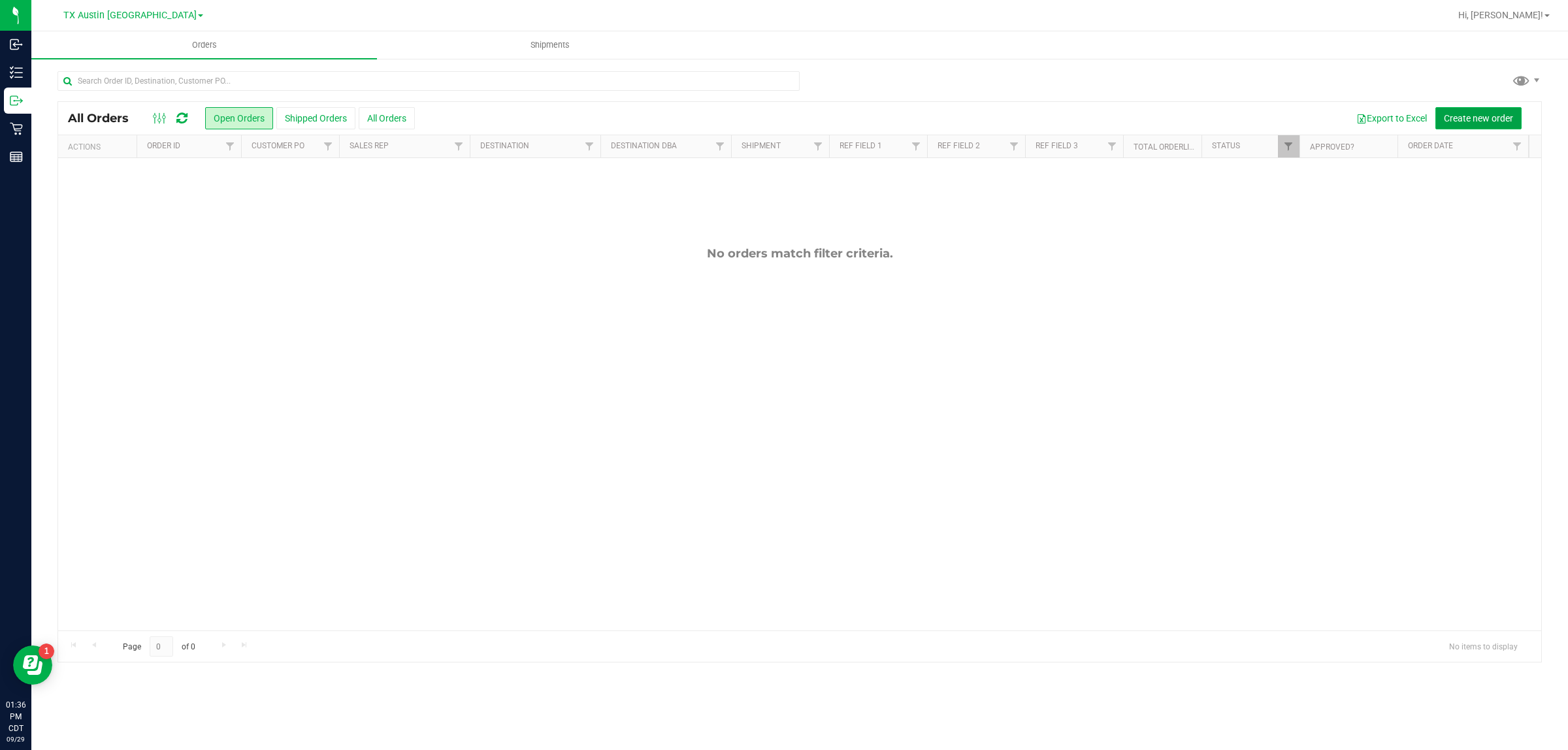
click at [774, 118] on span "Create new order" at bounding box center [1478, 118] width 69 height 11
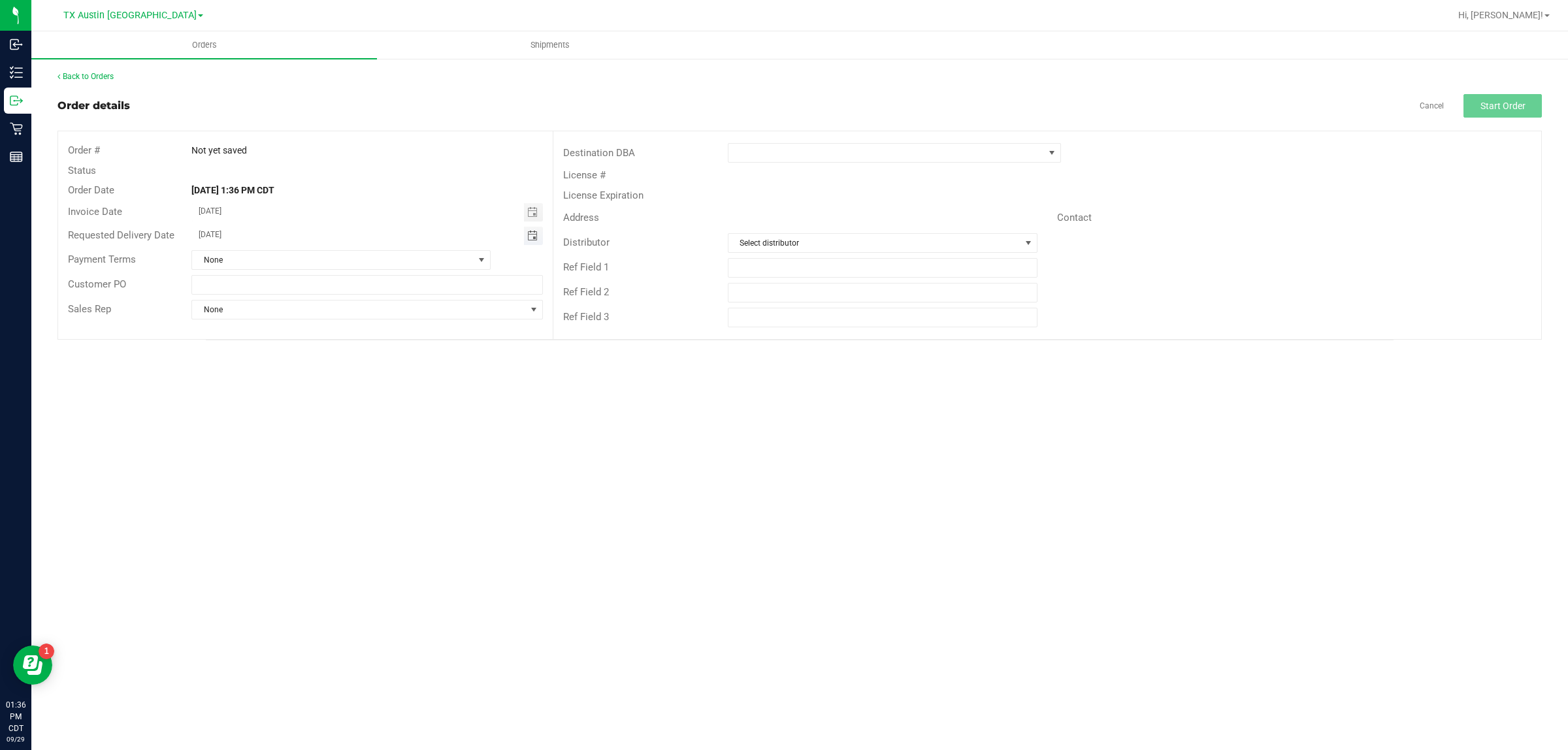
click at [536, 231] on span "Toggle calendar" at bounding box center [532, 236] width 11 height 11
click at [351, 261] on span "TODAY" at bounding box center [361, 259] width 29 height 17
type input "[DATE]"
click at [774, 158] on span at bounding box center [887, 152] width 316 height 19
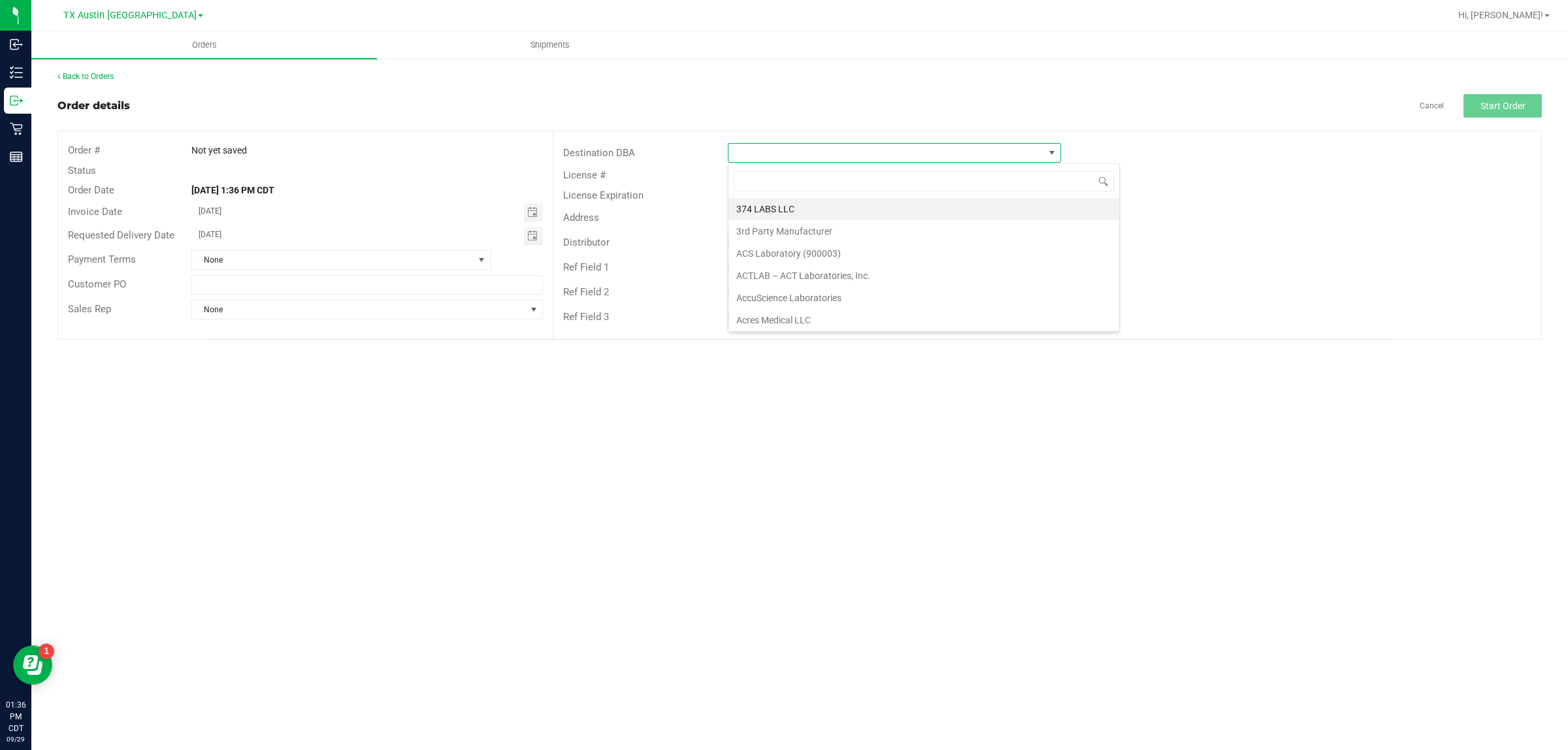
scroll to position [20, 333]
type input "tx"
click at [774, 205] on li "TX Plano Retail" at bounding box center [895, 208] width 332 height 22
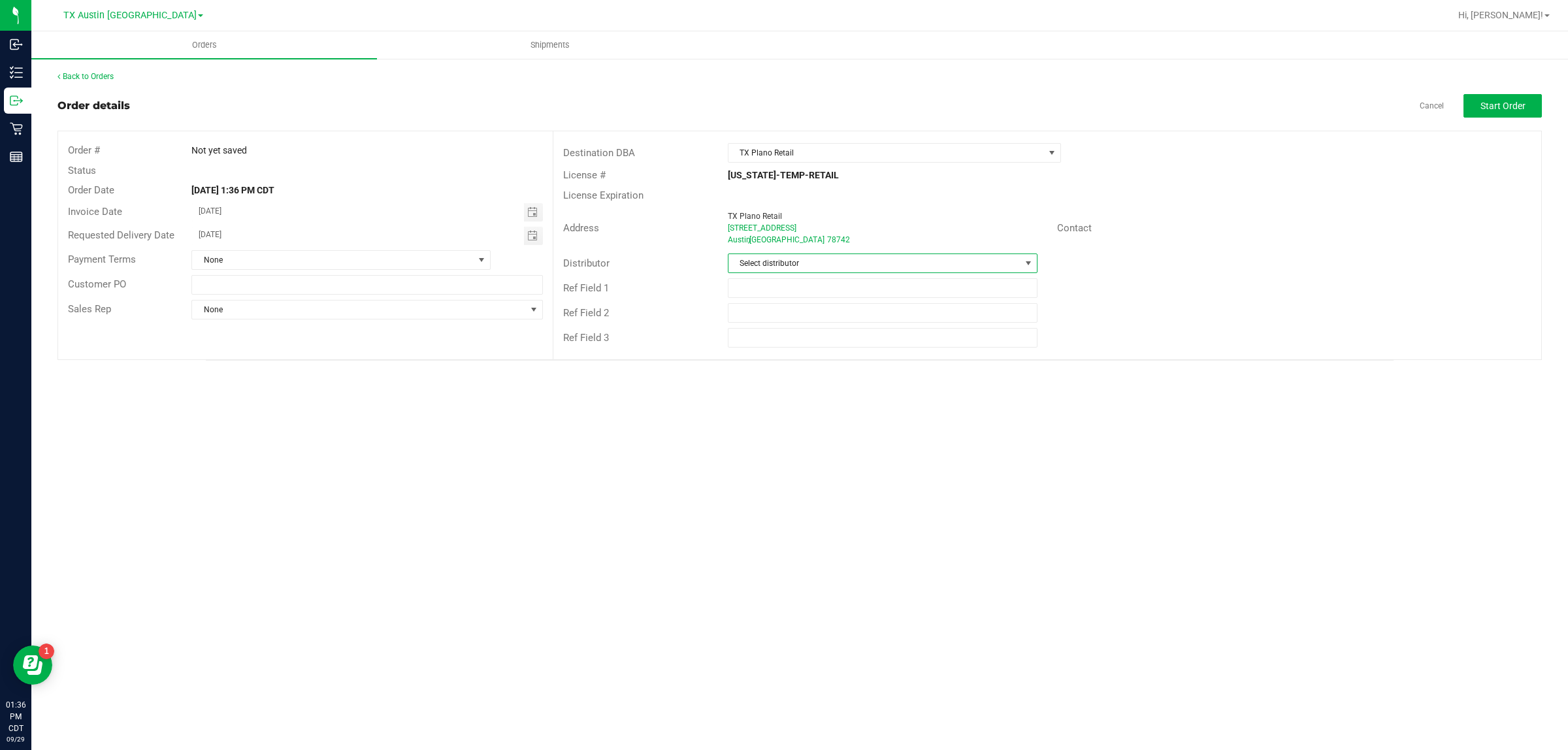
click at [774, 263] on span "Select distributor" at bounding box center [875, 263] width 292 height 19
type input "aus"
click at [774, 320] on li "Austin DC" at bounding box center [883, 319] width 308 height 22
click at [774, 101] on span "Start Order" at bounding box center [1503, 105] width 45 height 11
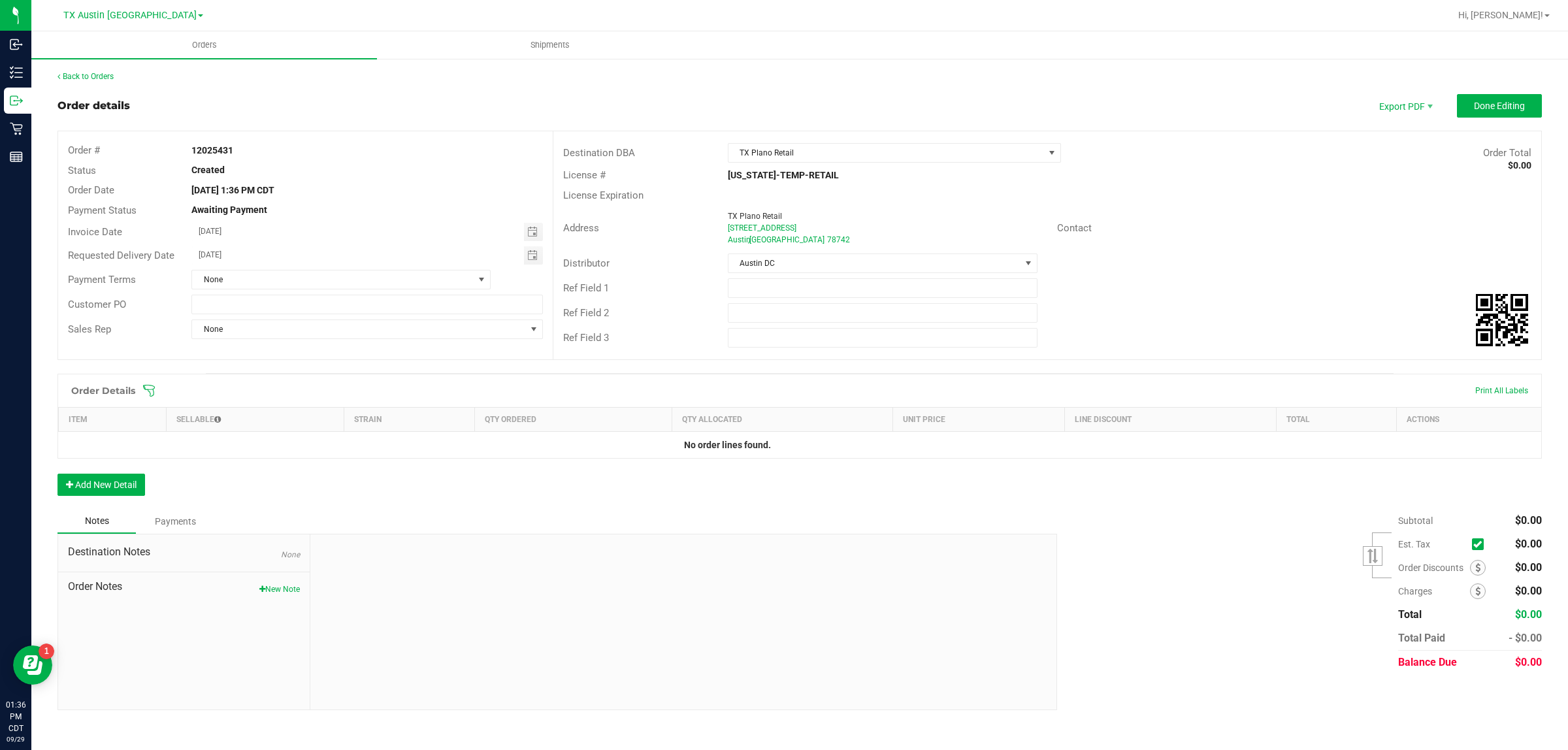
click at [152, 390] on icon at bounding box center [148, 390] width 13 height 13
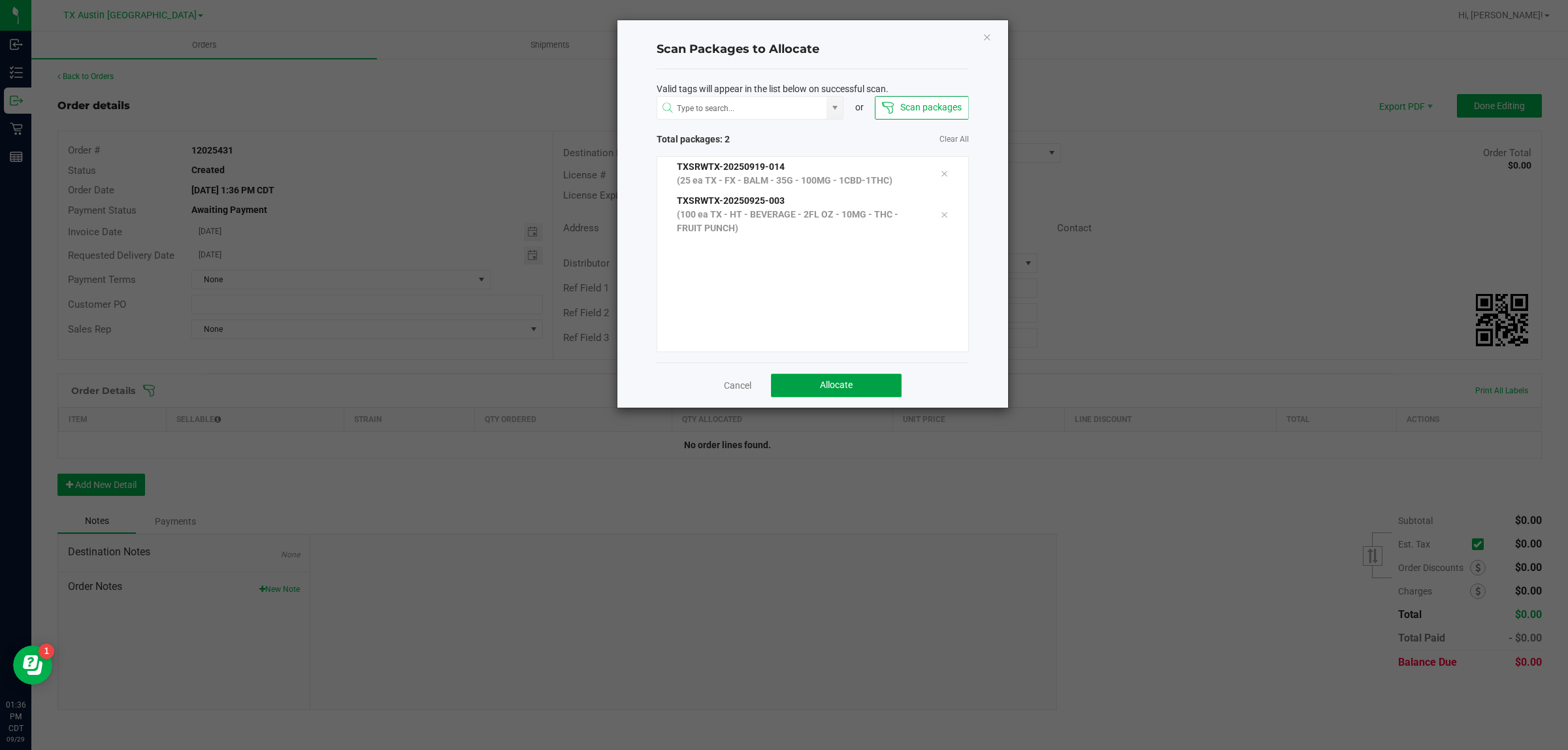
click at [774, 380] on span "Allocate" at bounding box center [836, 385] width 33 height 11
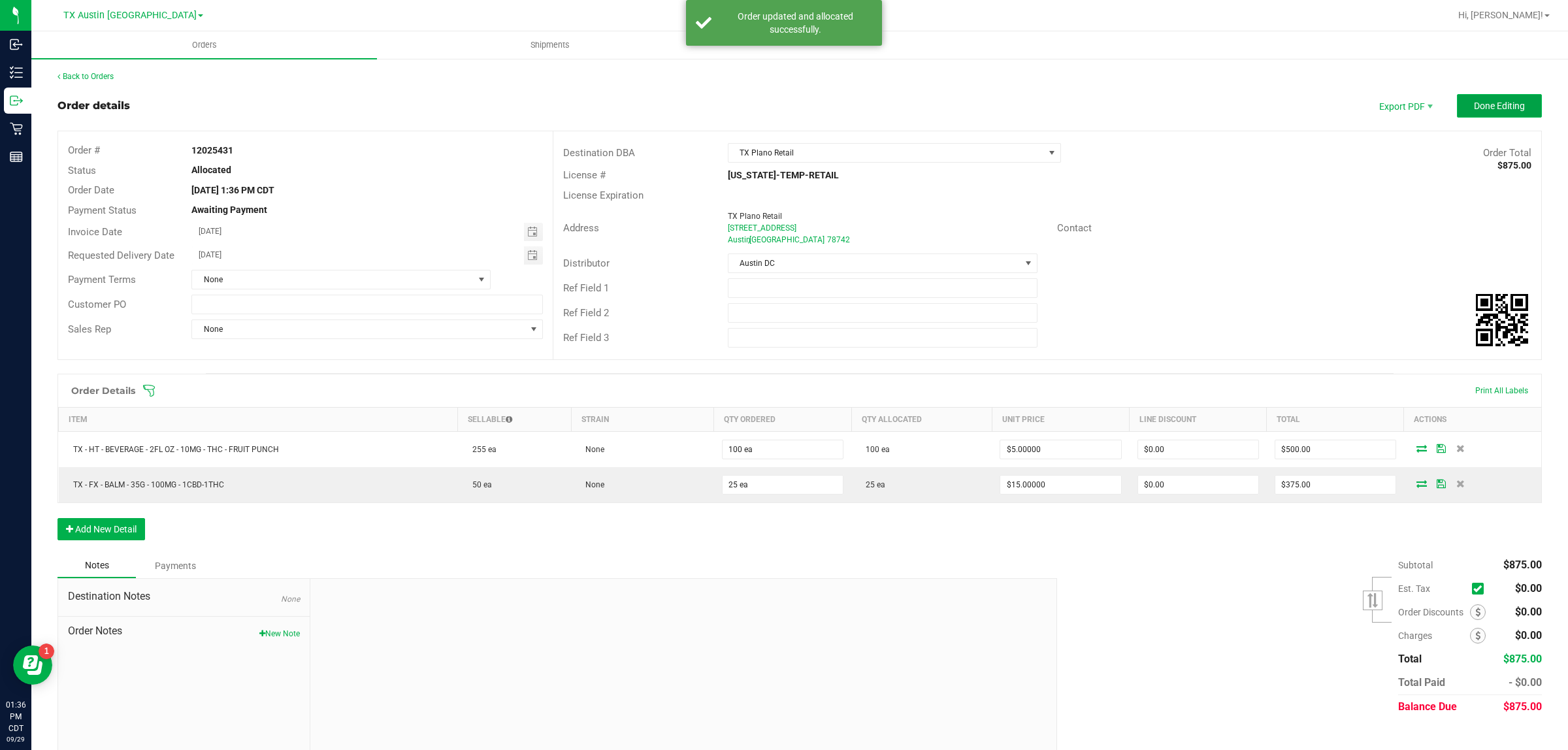
click at [774, 104] on span "Done Editing" at bounding box center [1499, 105] width 51 height 11
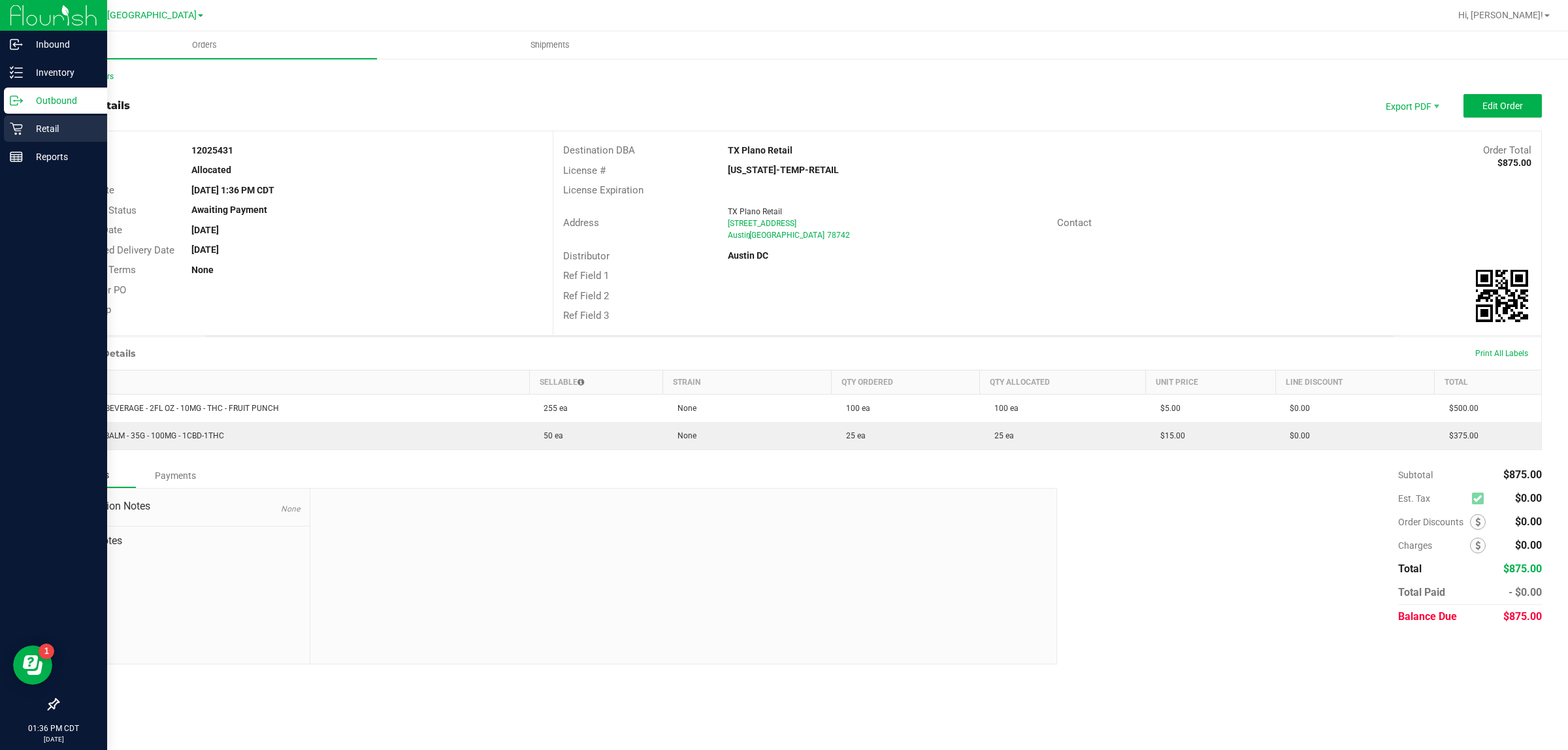
click at [56, 123] on p "Retail" at bounding box center [61, 129] width 78 height 16
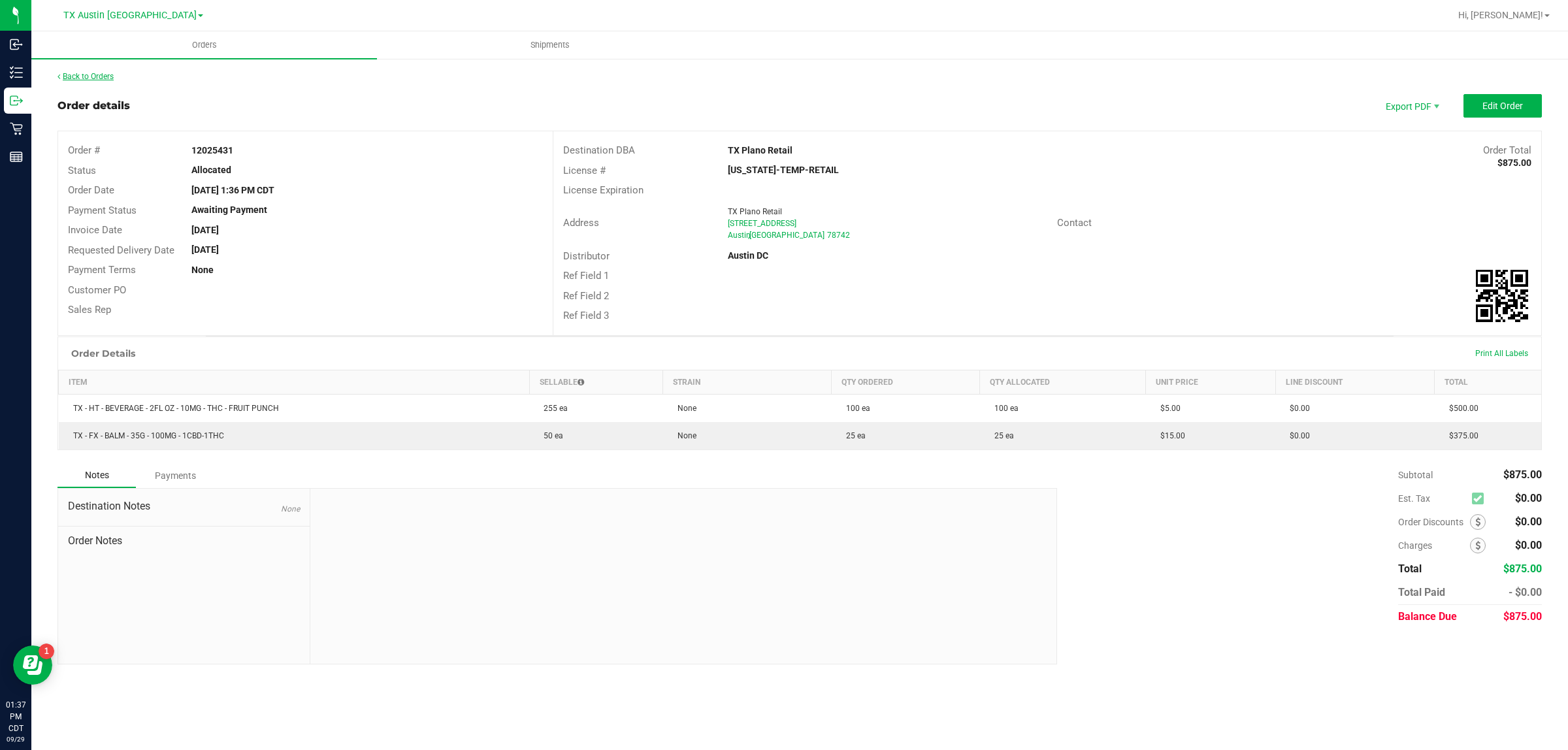
click at [98, 72] on link "Back to Orders" at bounding box center [86, 76] width 57 height 9
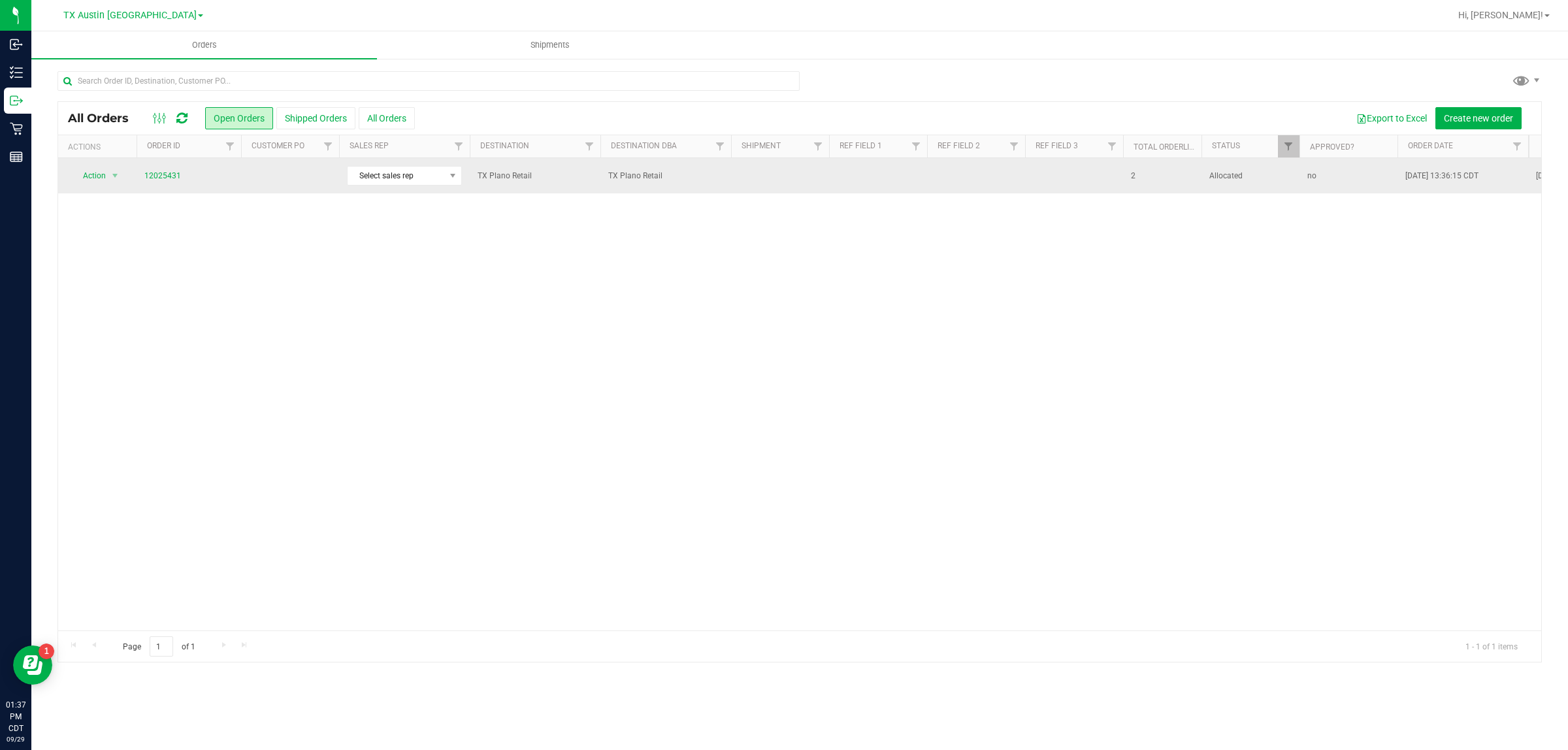
click at [282, 173] on td at bounding box center [289, 175] width 98 height 35
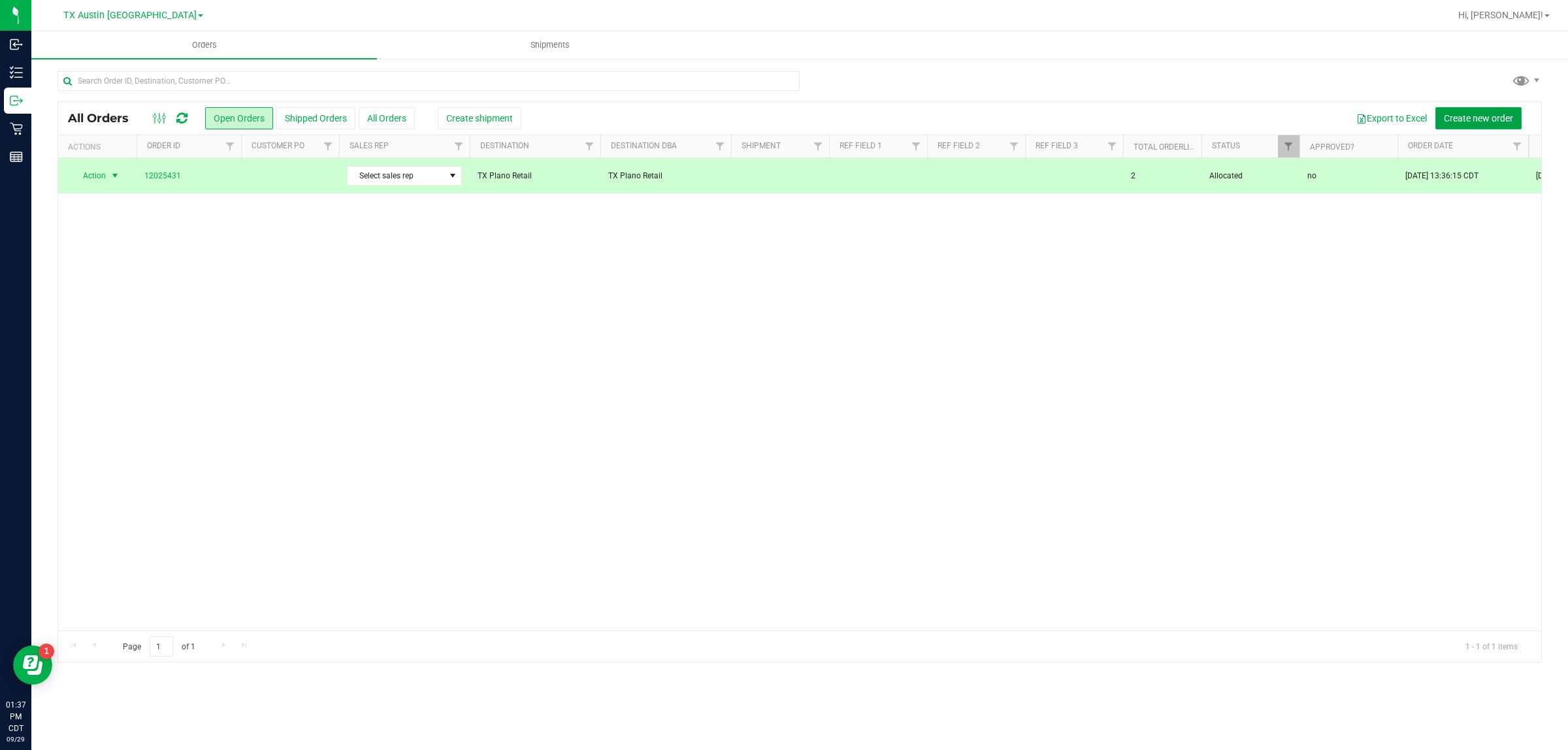
click at [774, 120] on span "Create new order" at bounding box center [1478, 118] width 69 height 11
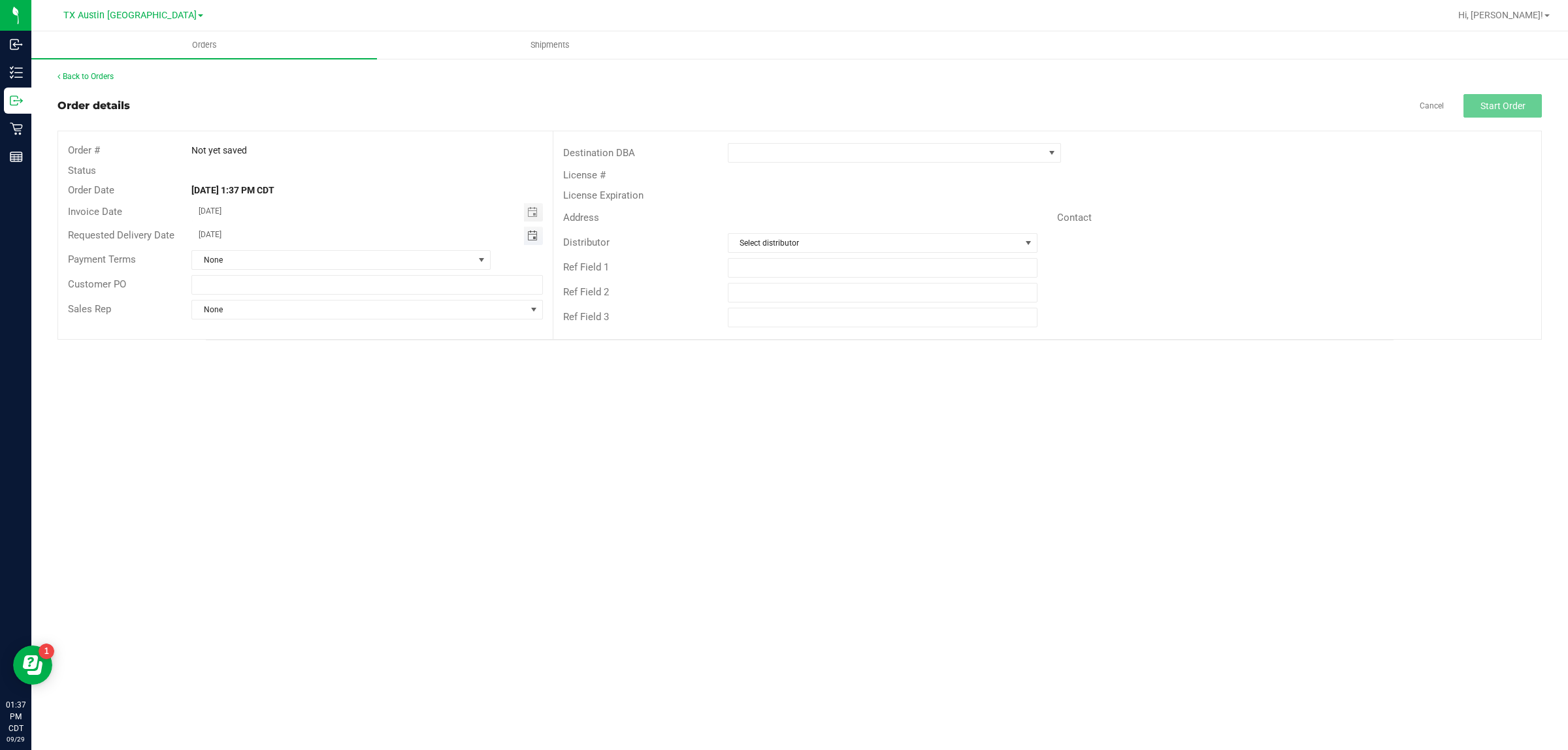
click at [530, 236] on span "Toggle calendar" at bounding box center [532, 236] width 11 height 11
click at [366, 258] on span "TODAY" at bounding box center [361, 259] width 29 height 17
type input "[DATE]"
click at [774, 158] on span at bounding box center [887, 152] width 316 height 19
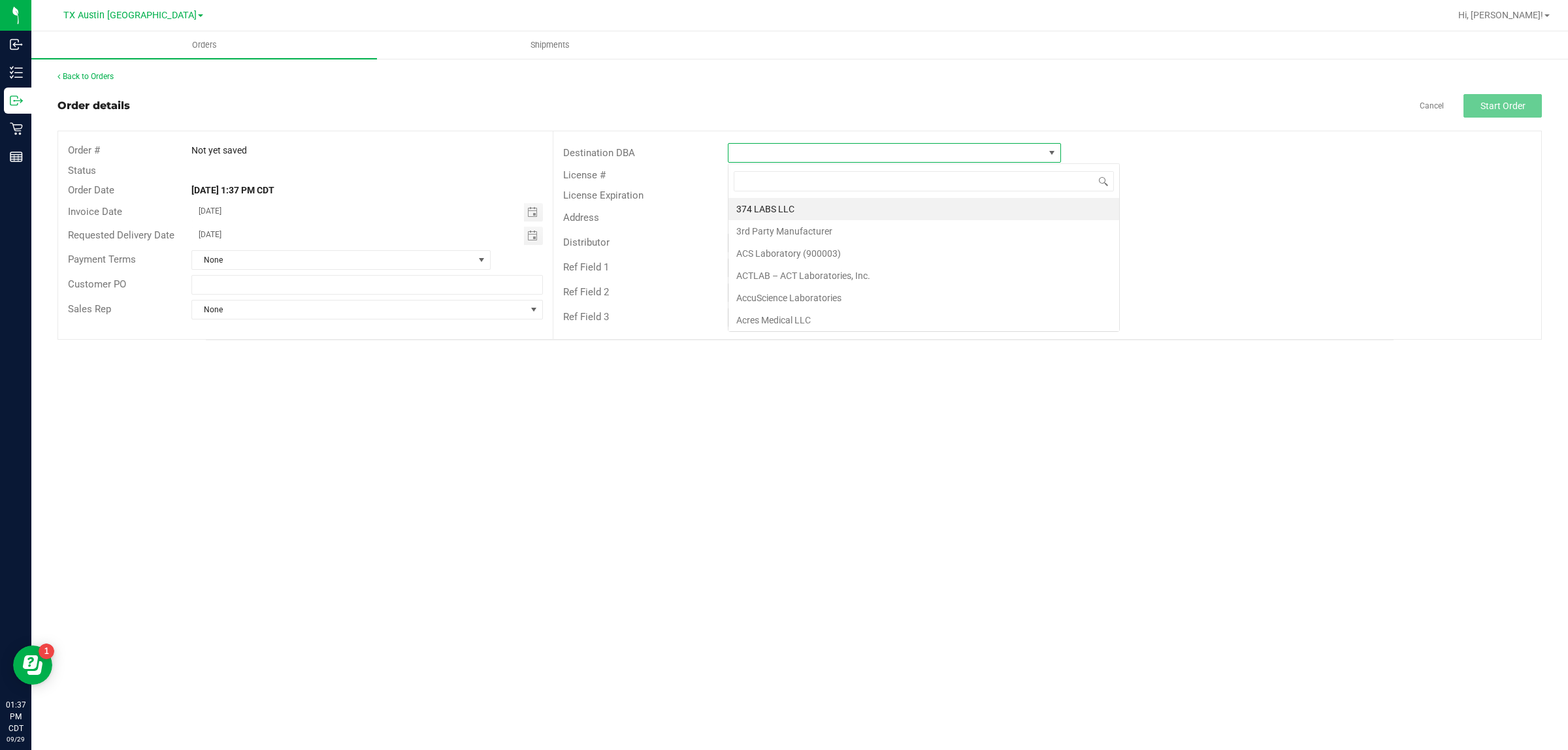
scroll to position [20, 333]
type input "tx"
click at [774, 110] on div "Order details Cancel Start Order" at bounding box center [799, 106] width 1484 height 23
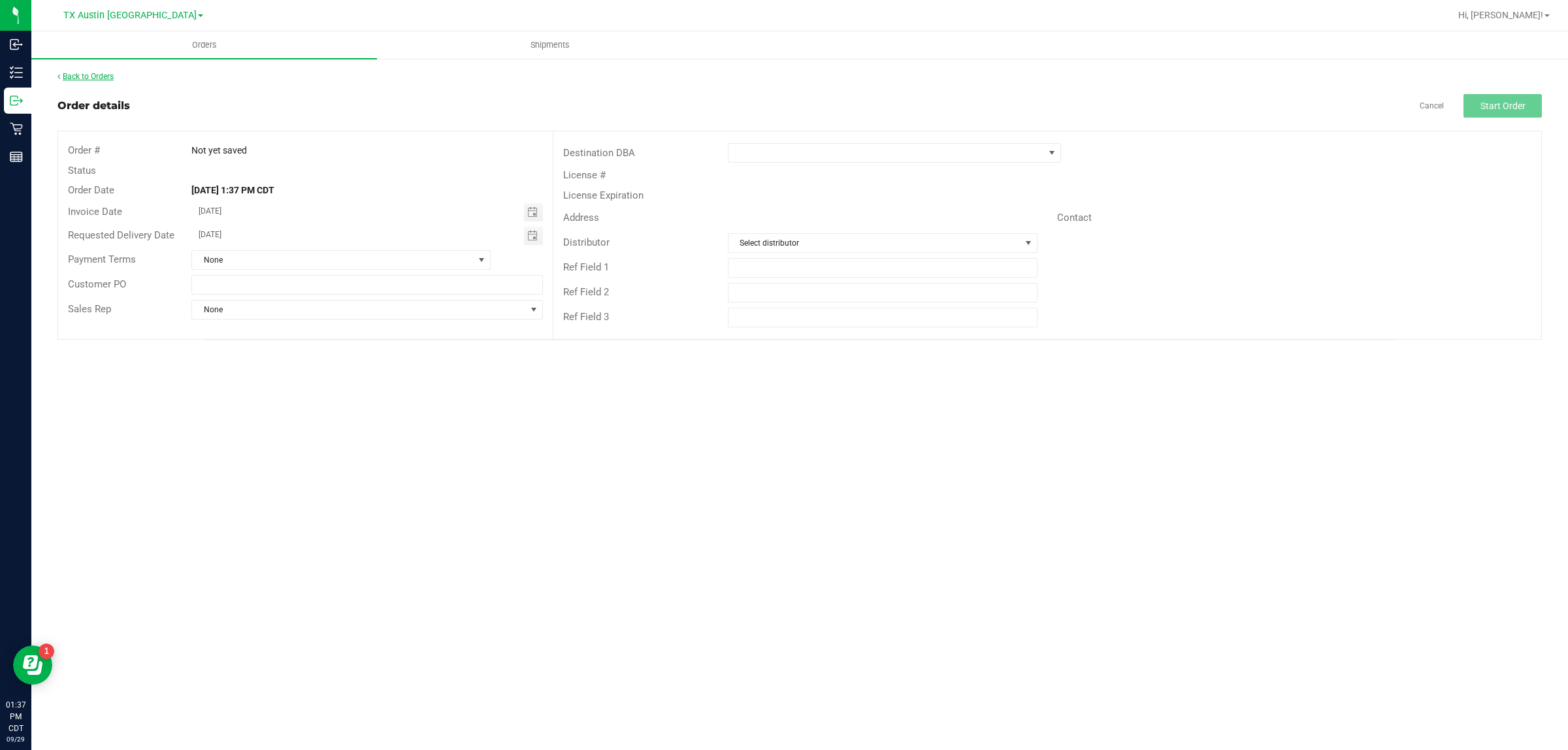
click at [96, 73] on link "Back to Orders" at bounding box center [86, 76] width 57 height 9
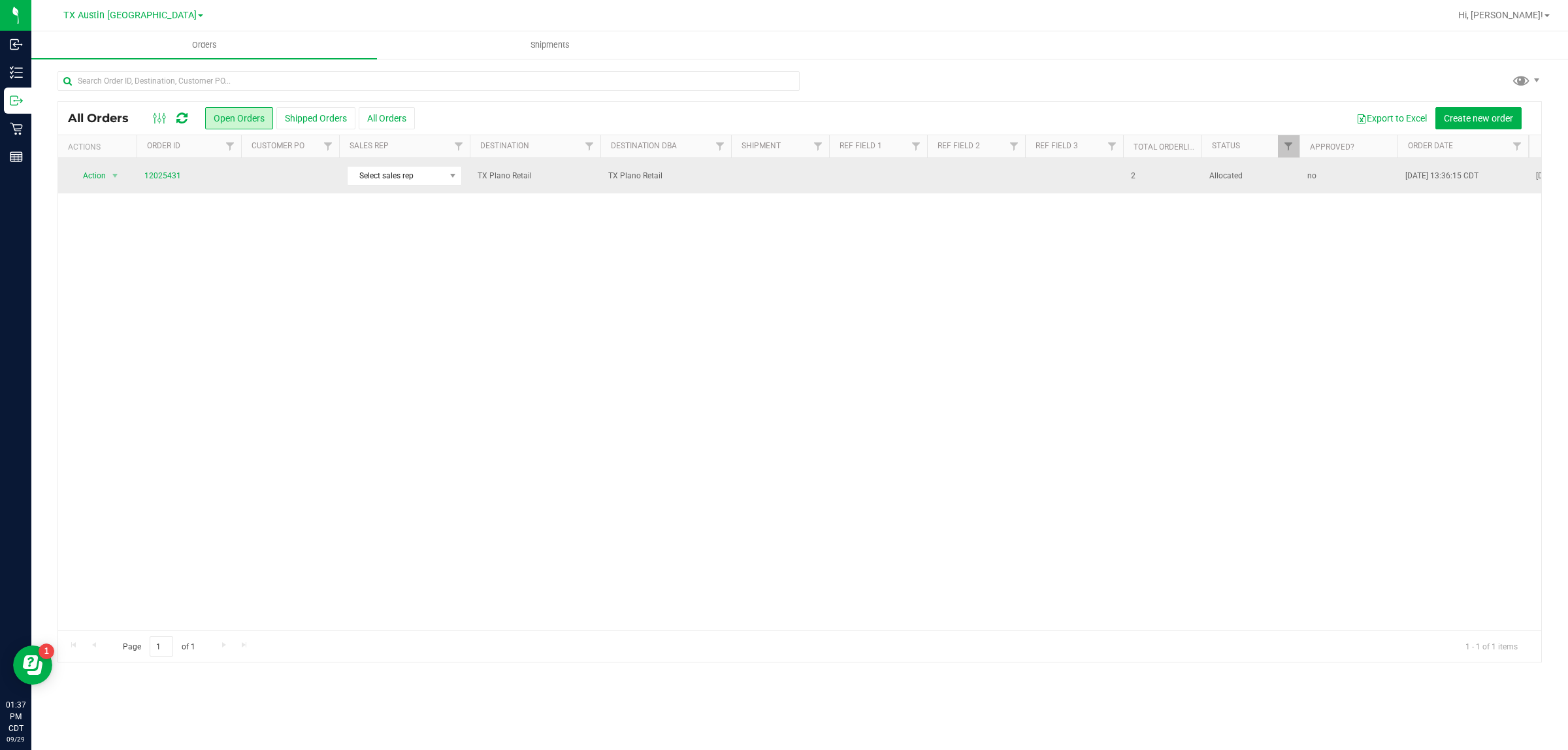
click at [281, 181] on td at bounding box center [289, 175] width 98 height 35
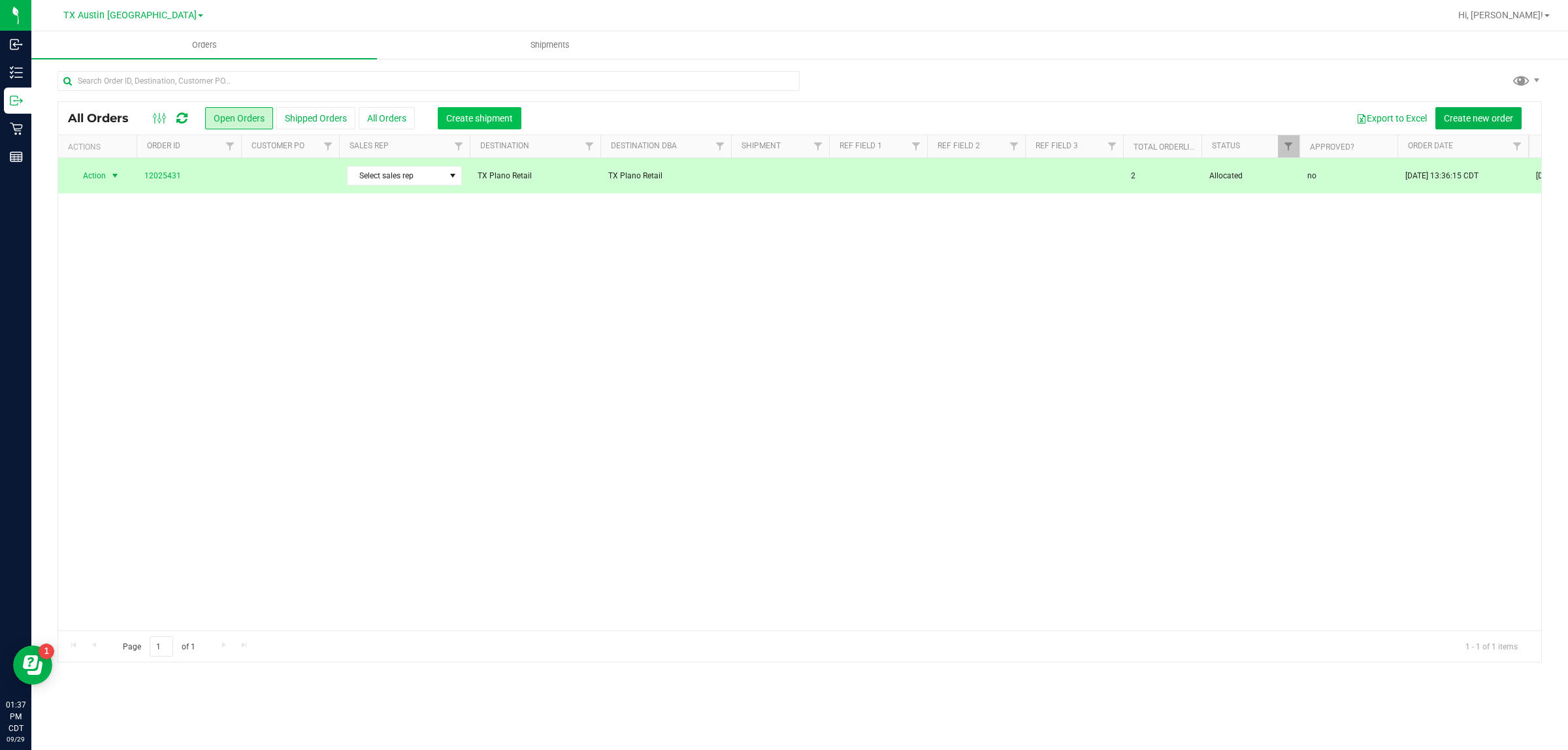
click at [501, 113] on span "Create shipment" at bounding box center [479, 118] width 66 height 11
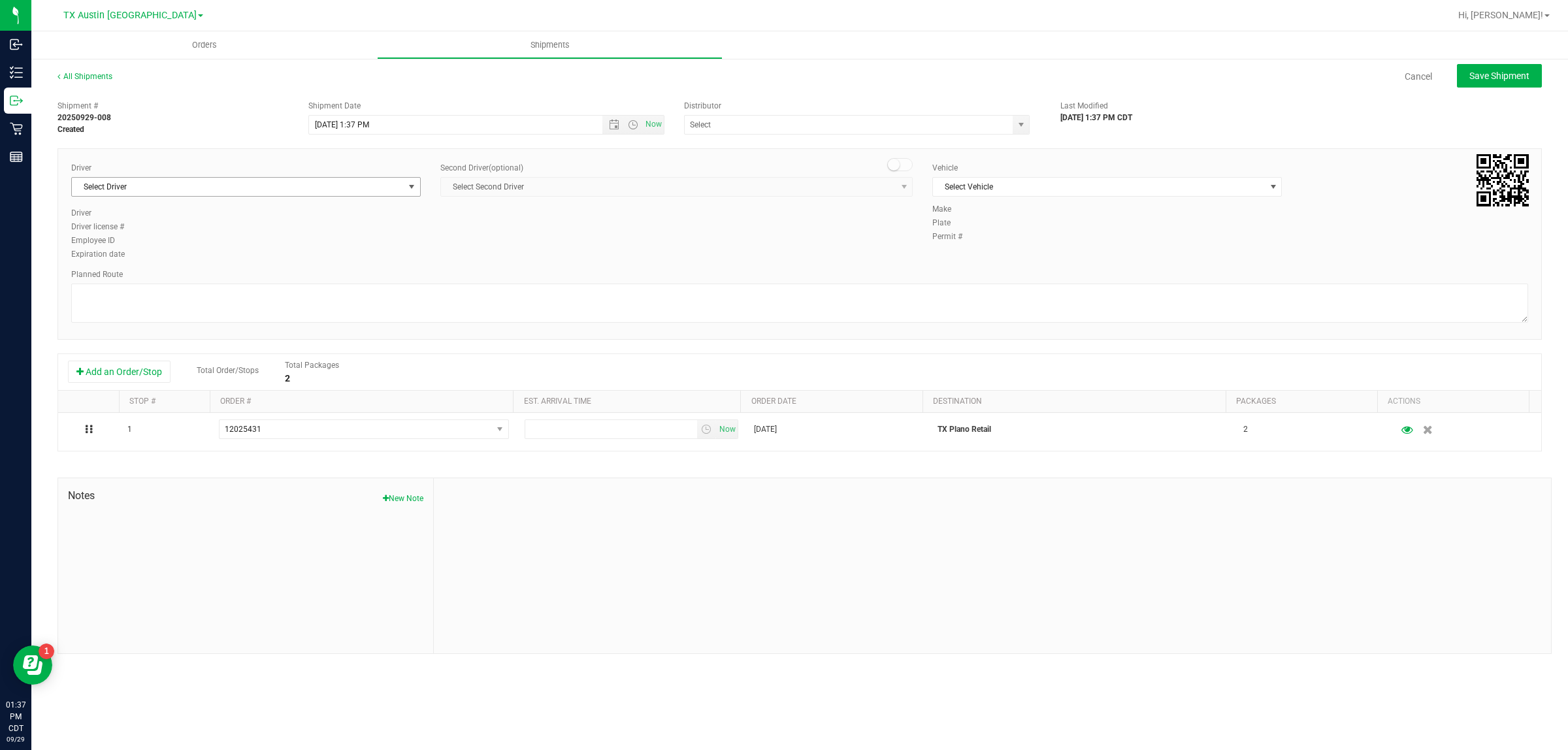
click at [327, 190] on span "Select Driver" at bounding box center [238, 186] width 332 height 19
click at [325, 239] on li "William Bates" at bounding box center [246, 242] width 348 height 19
type input "bat"
click at [774, 193] on span "Select Vehicle" at bounding box center [1098, 186] width 332 height 19
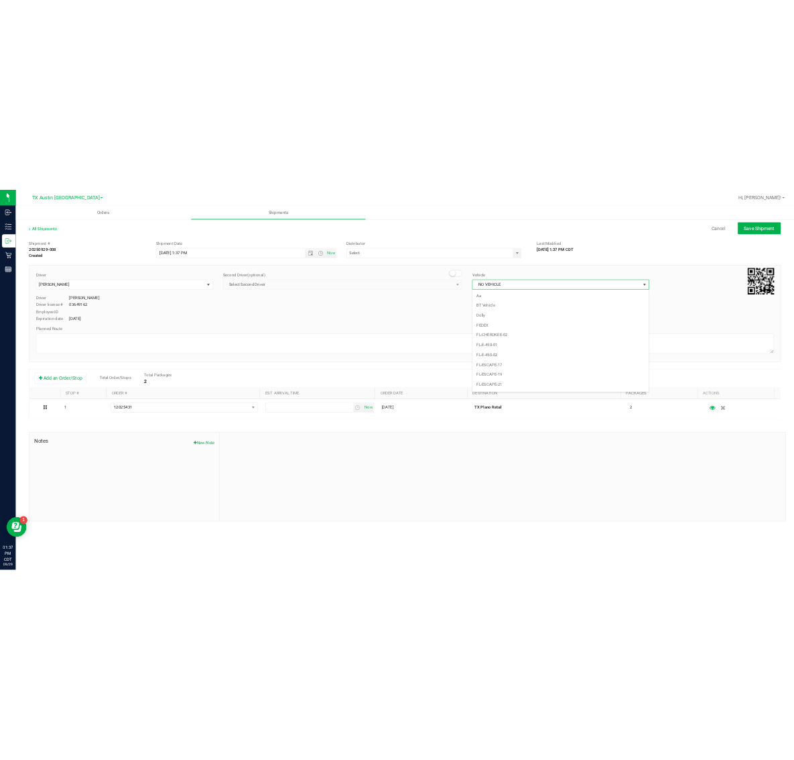
scroll to position [852, 0]
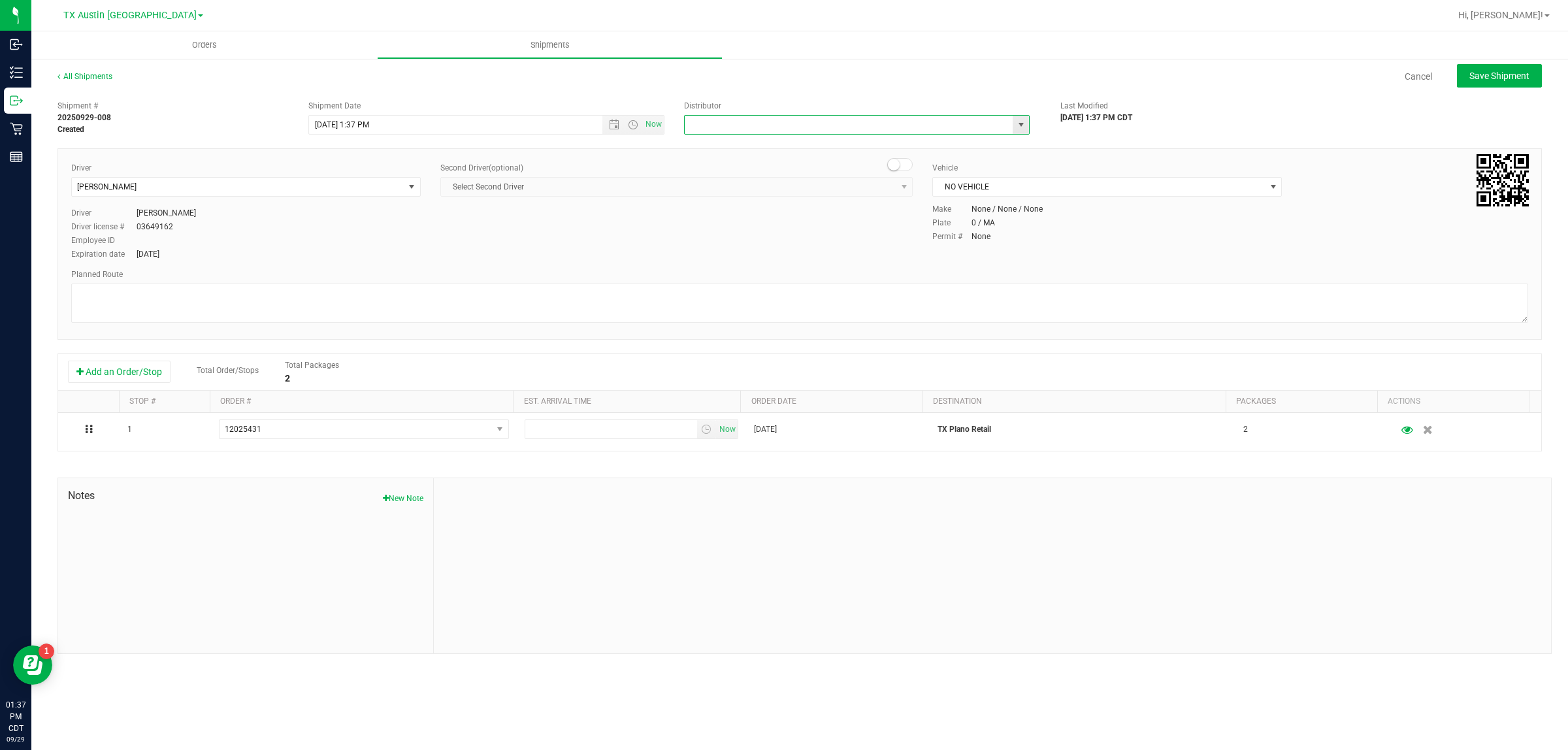
click at [774, 126] on input "text" at bounding box center [844, 125] width 318 height 19
click at [774, 154] on li "Austin DC" at bounding box center [857, 147] width 344 height 19
type input "Austin DC"
click at [647, 126] on span "Now" at bounding box center [654, 124] width 22 height 19
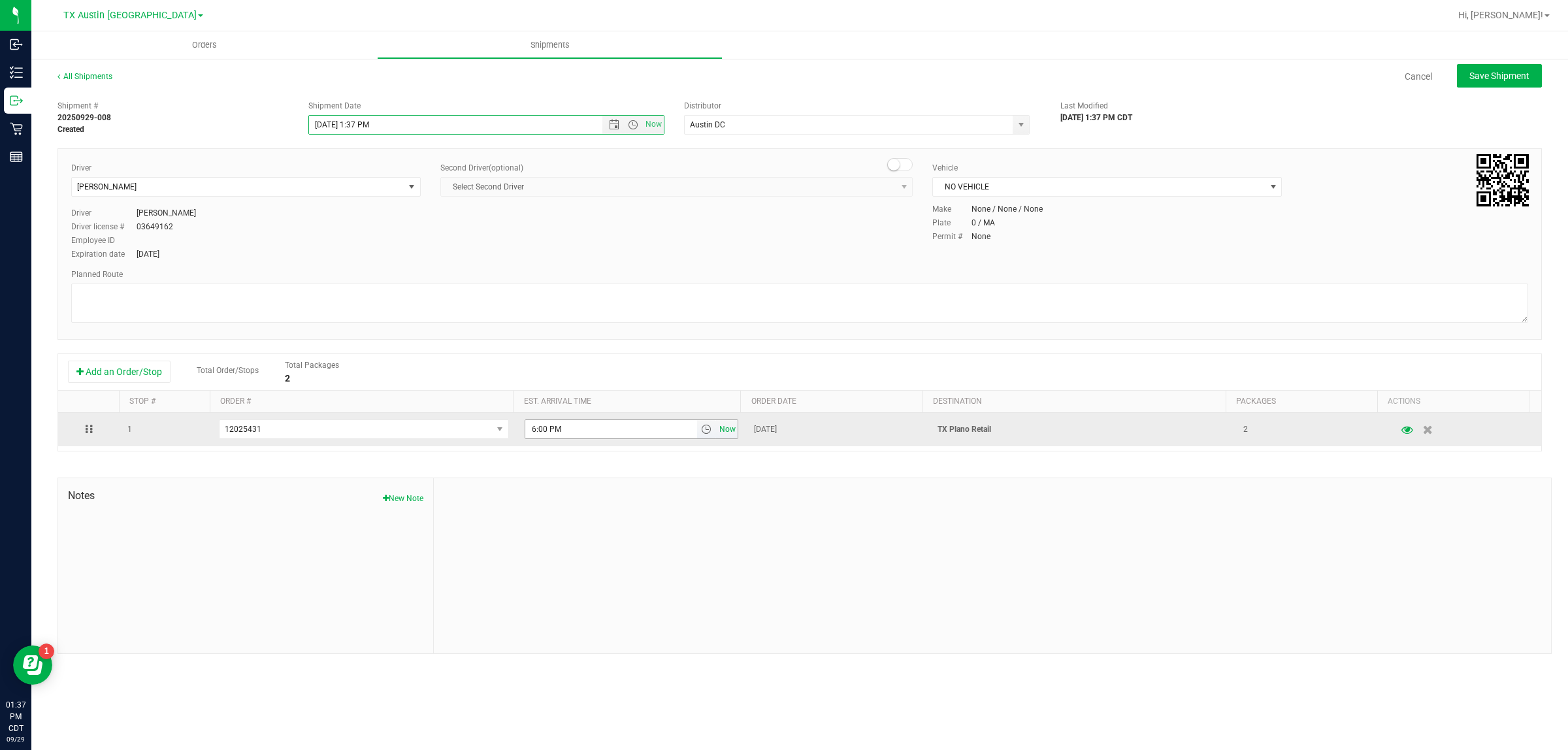
click at [722, 431] on span "Now" at bounding box center [727, 429] width 22 height 19
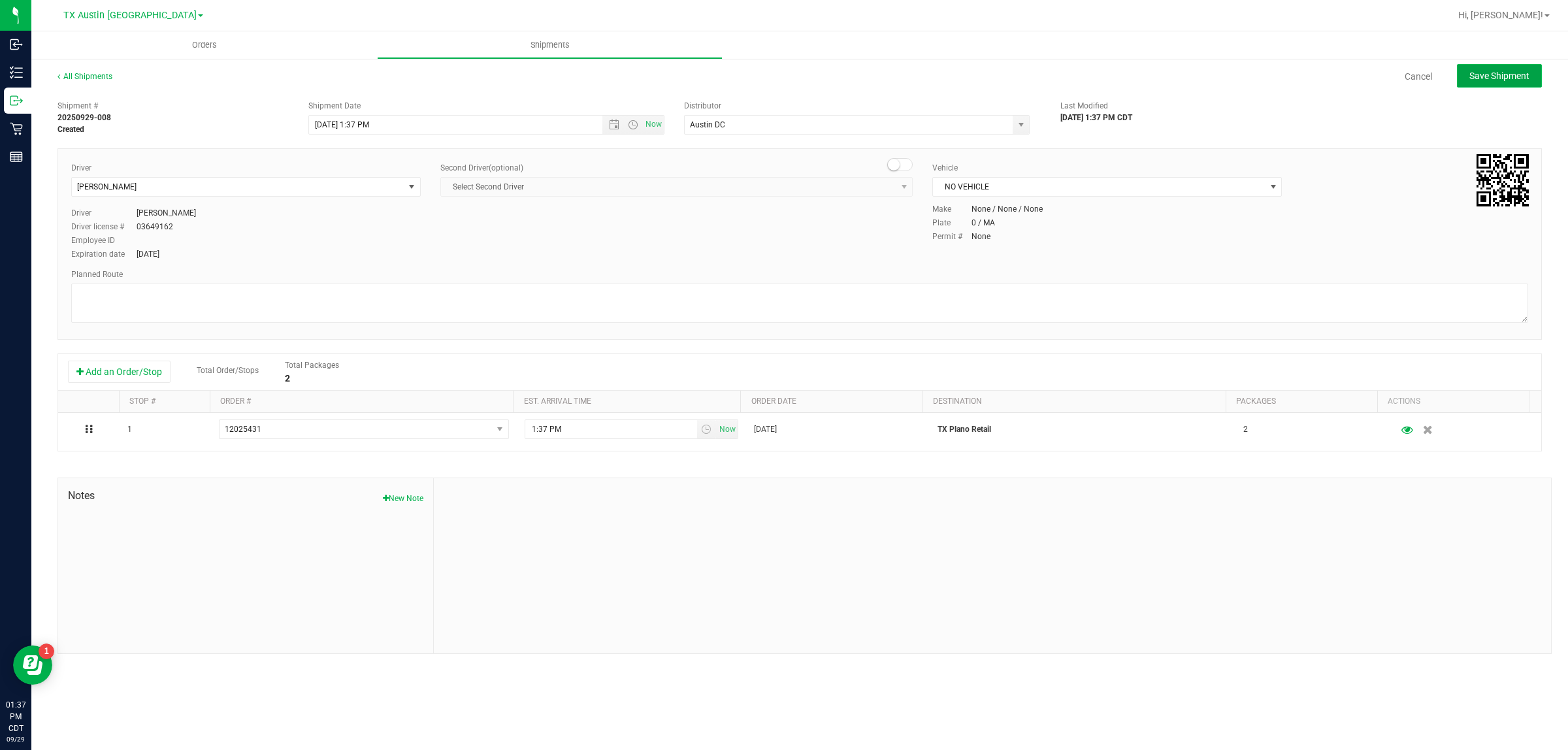
click at [774, 76] on span "Save Shipment" at bounding box center [1500, 75] width 60 height 11
type input "9/29/2025 6:37 PM"
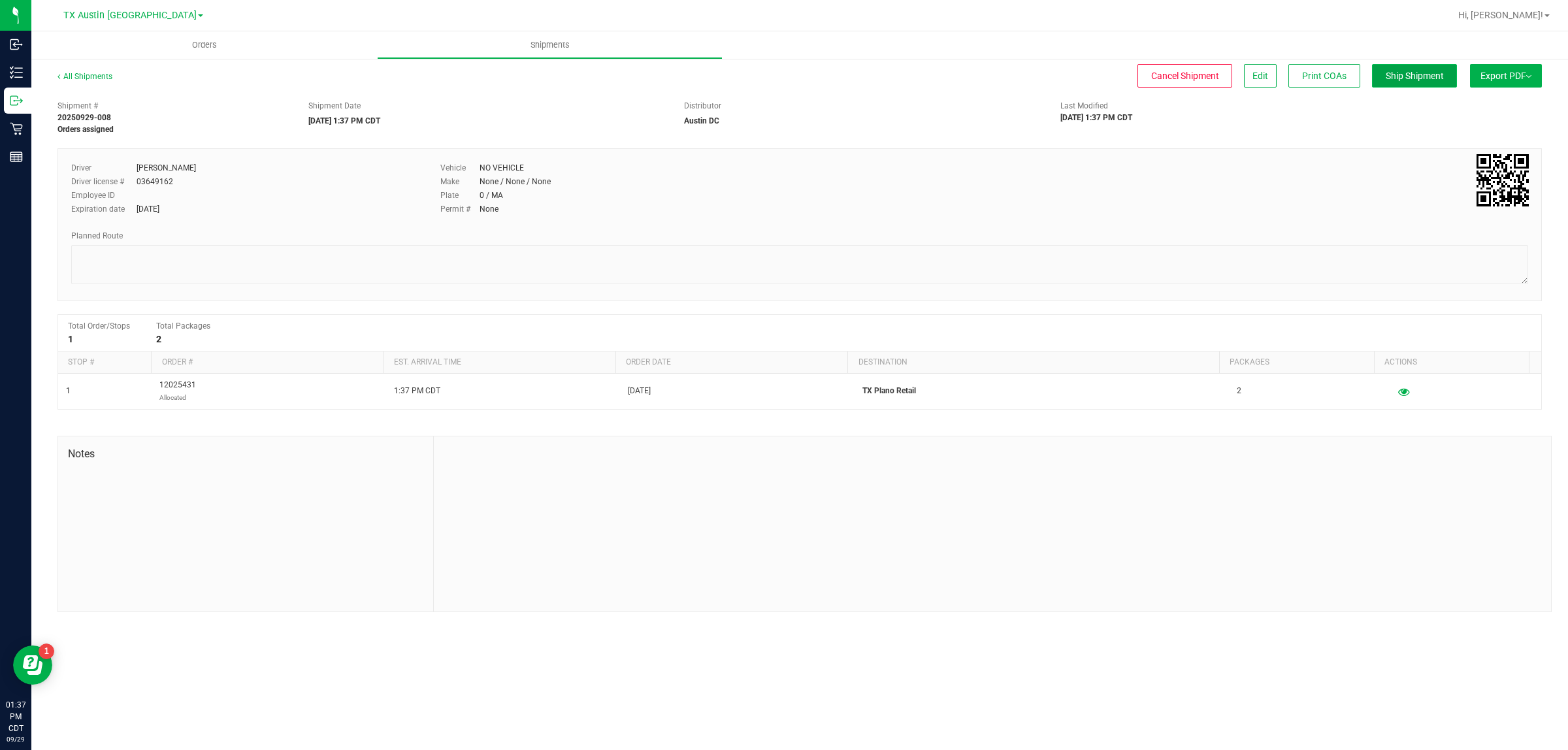
click at [774, 67] on button "Ship Shipment" at bounding box center [1414, 76] width 85 height 23
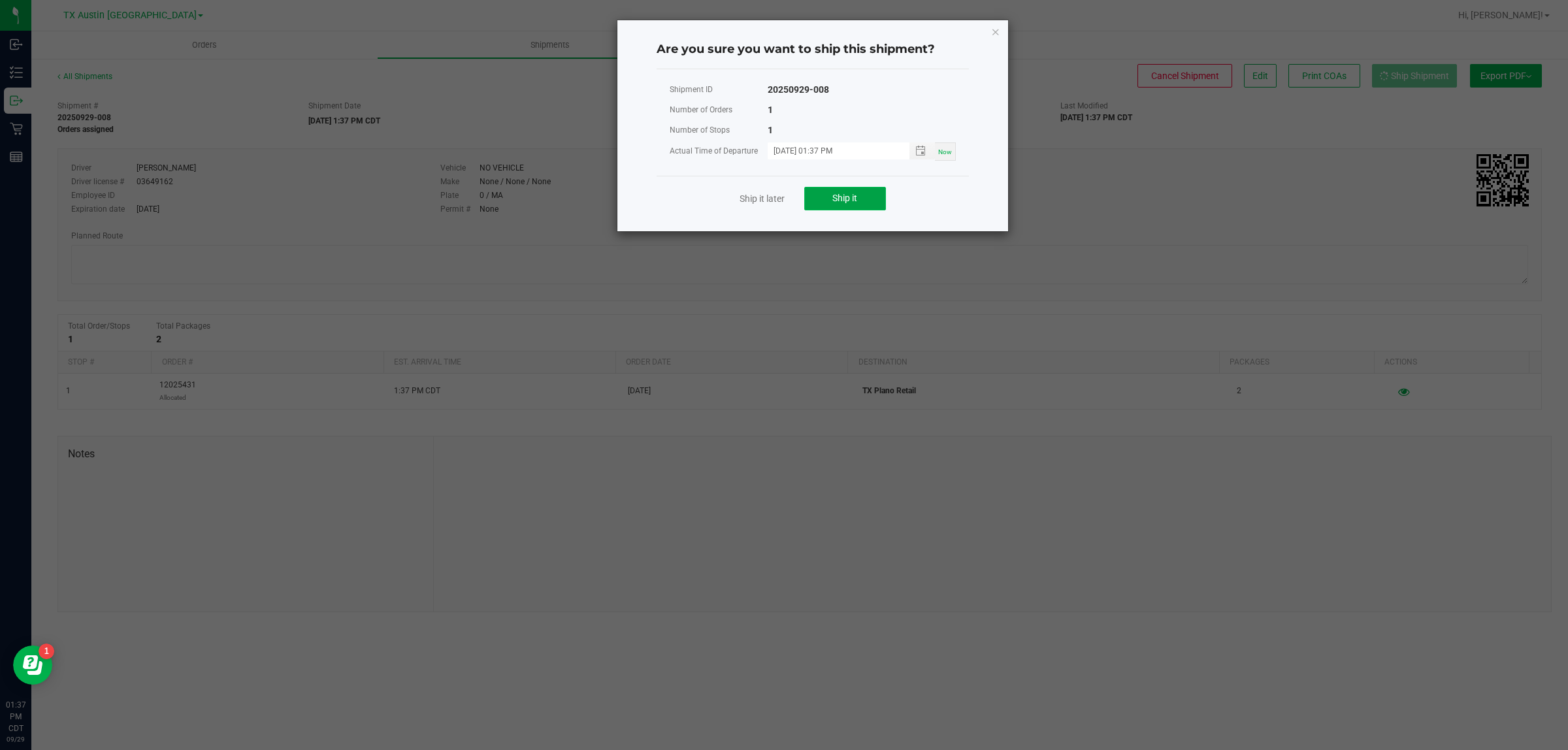
click at [774, 195] on button "Ship it" at bounding box center [845, 199] width 82 height 23
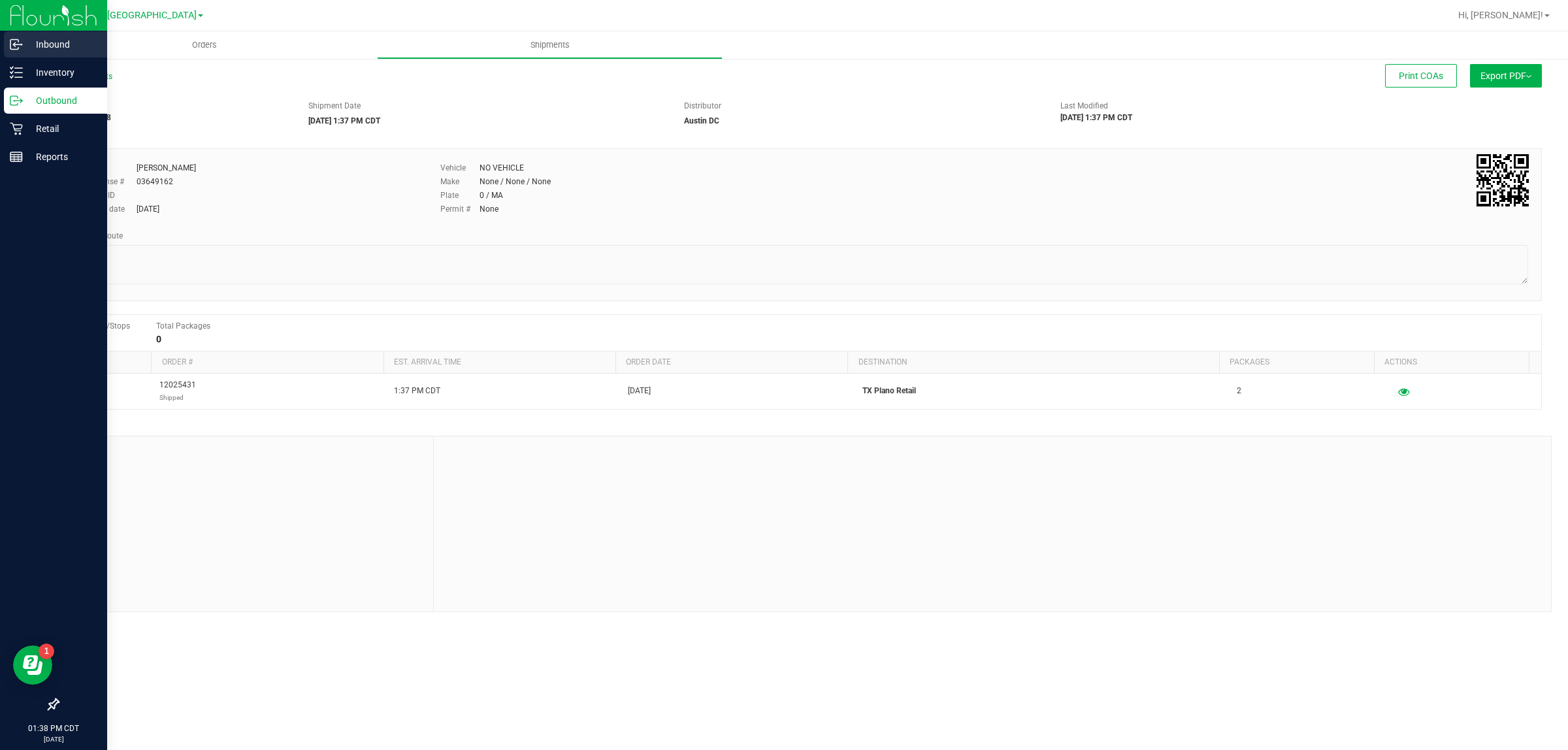
click at [51, 39] on p "Inbound" at bounding box center [61, 45] width 78 height 16
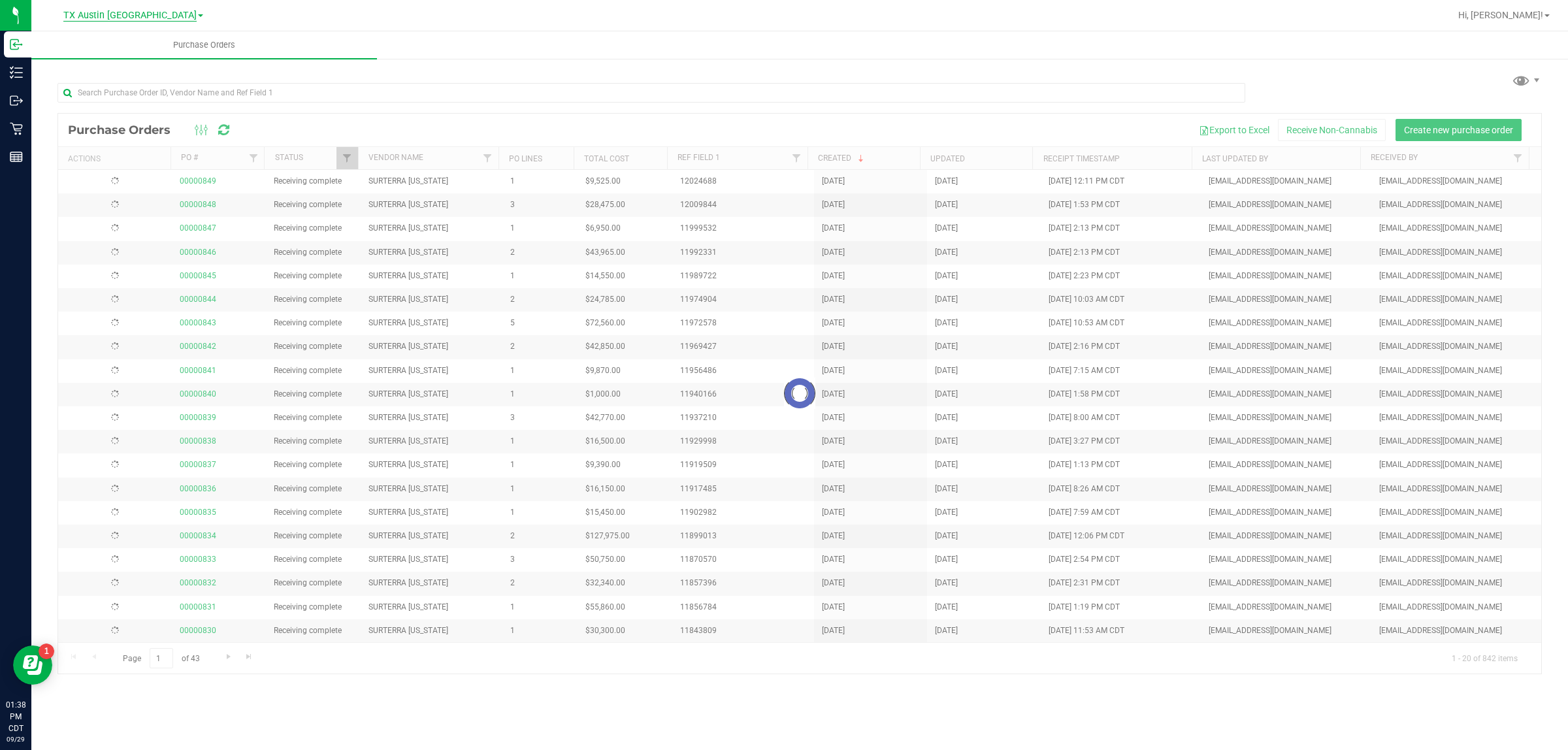
click at [137, 17] on span "TX Austin [GEOGRAPHIC_DATA]" at bounding box center [130, 16] width 134 height 12
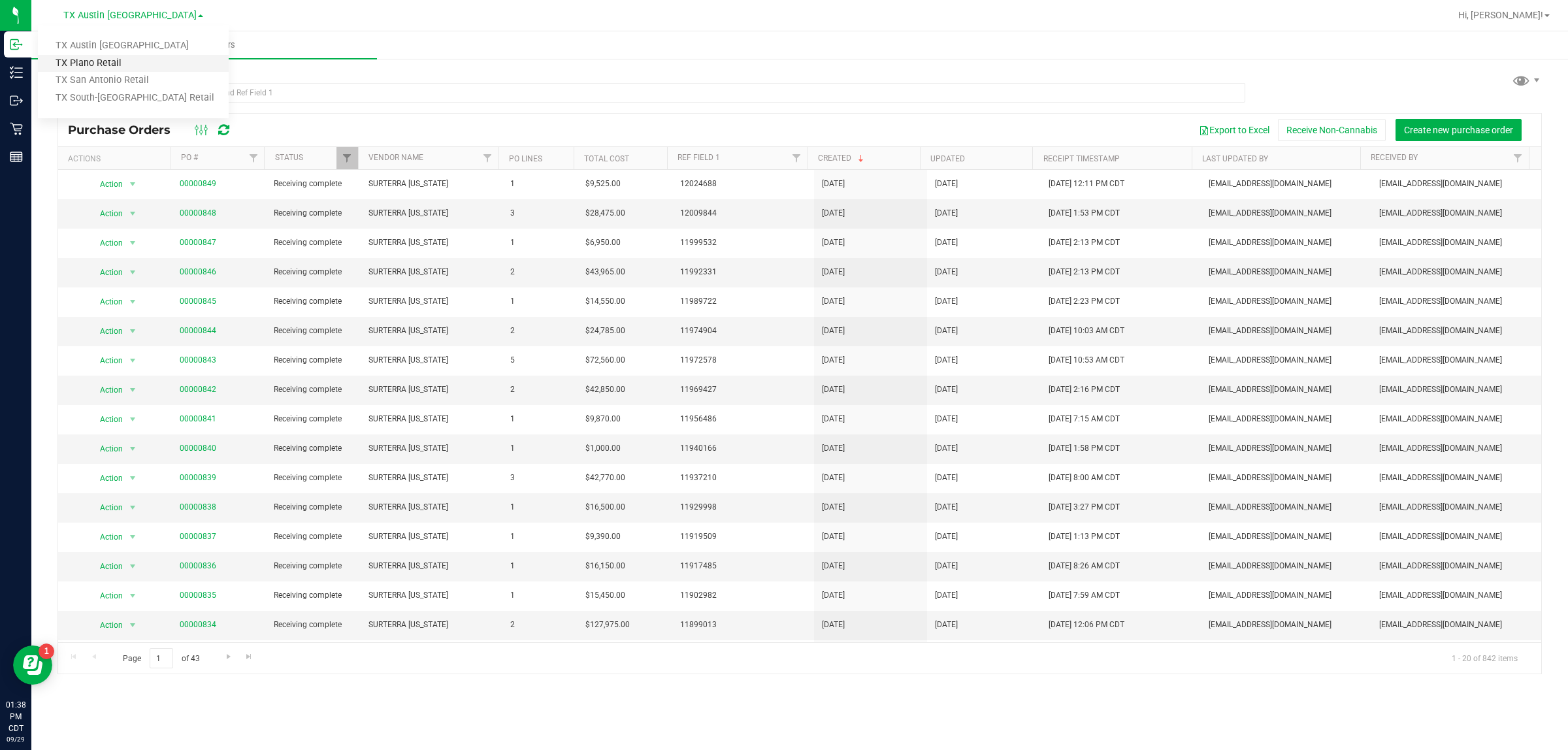
click at [125, 62] on link "TX Plano Retail" at bounding box center [134, 63] width 191 height 18
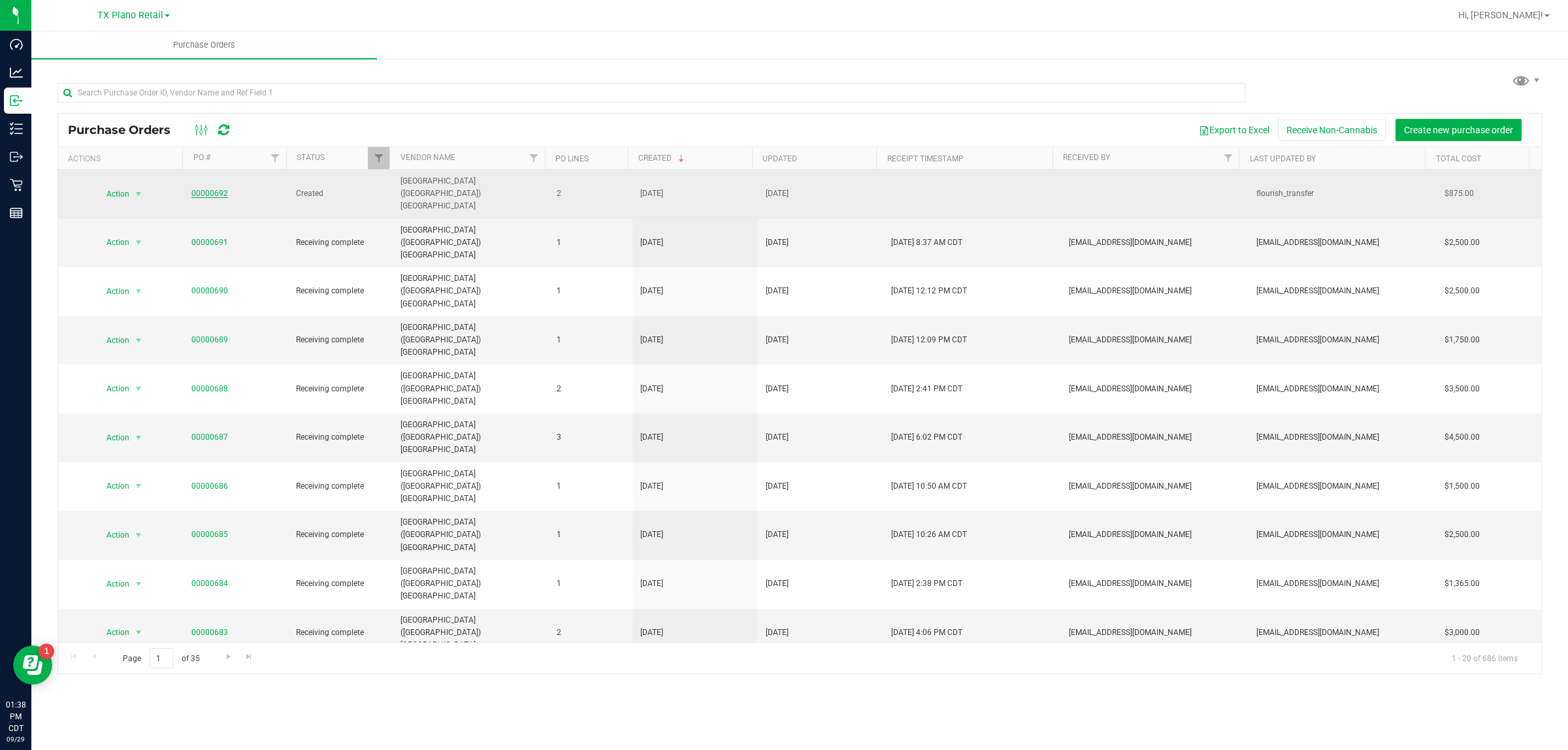
click at [213, 189] on link "00000692" at bounding box center [210, 193] width 37 height 9
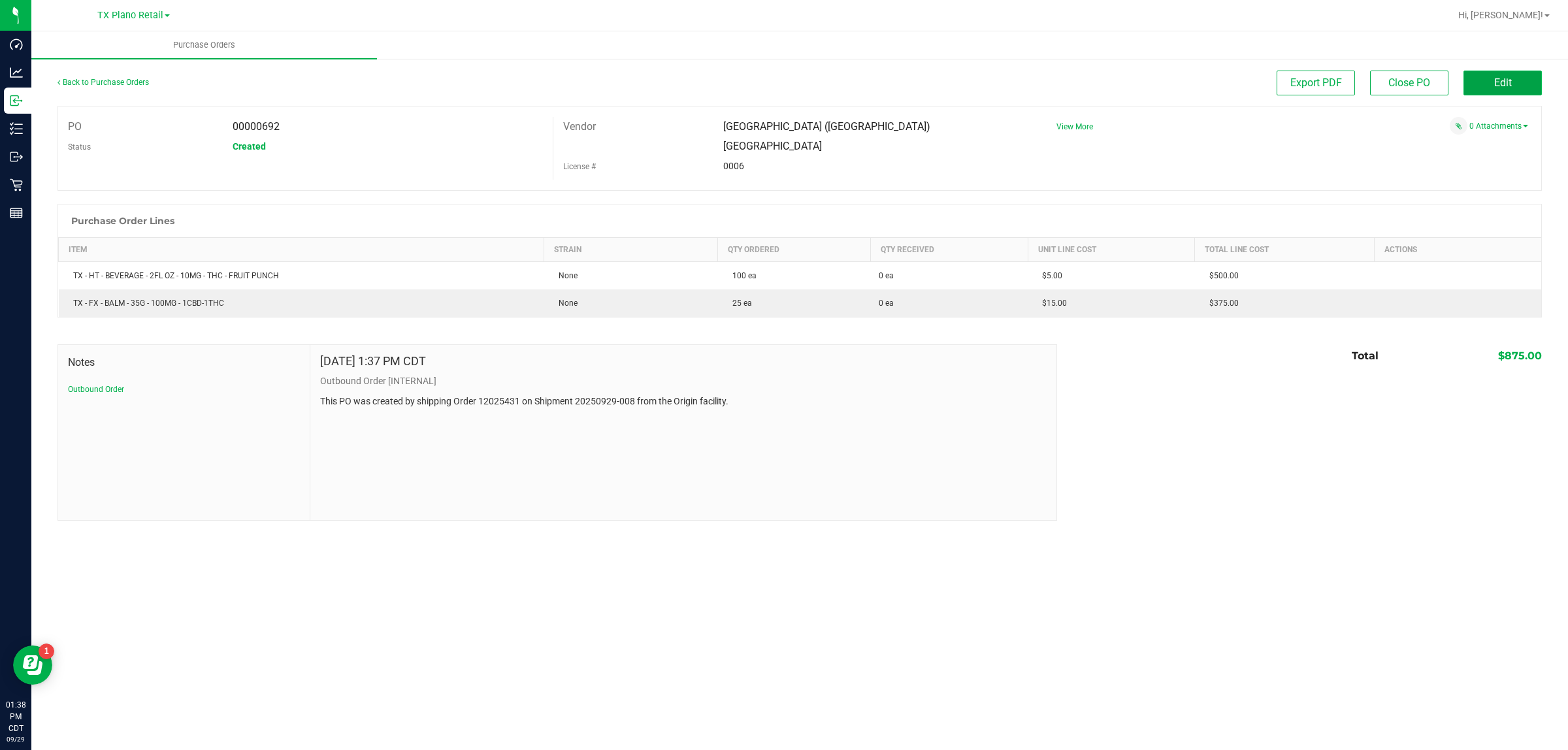
click at [774, 73] on button "Edit" at bounding box center [1503, 82] width 78 height 24
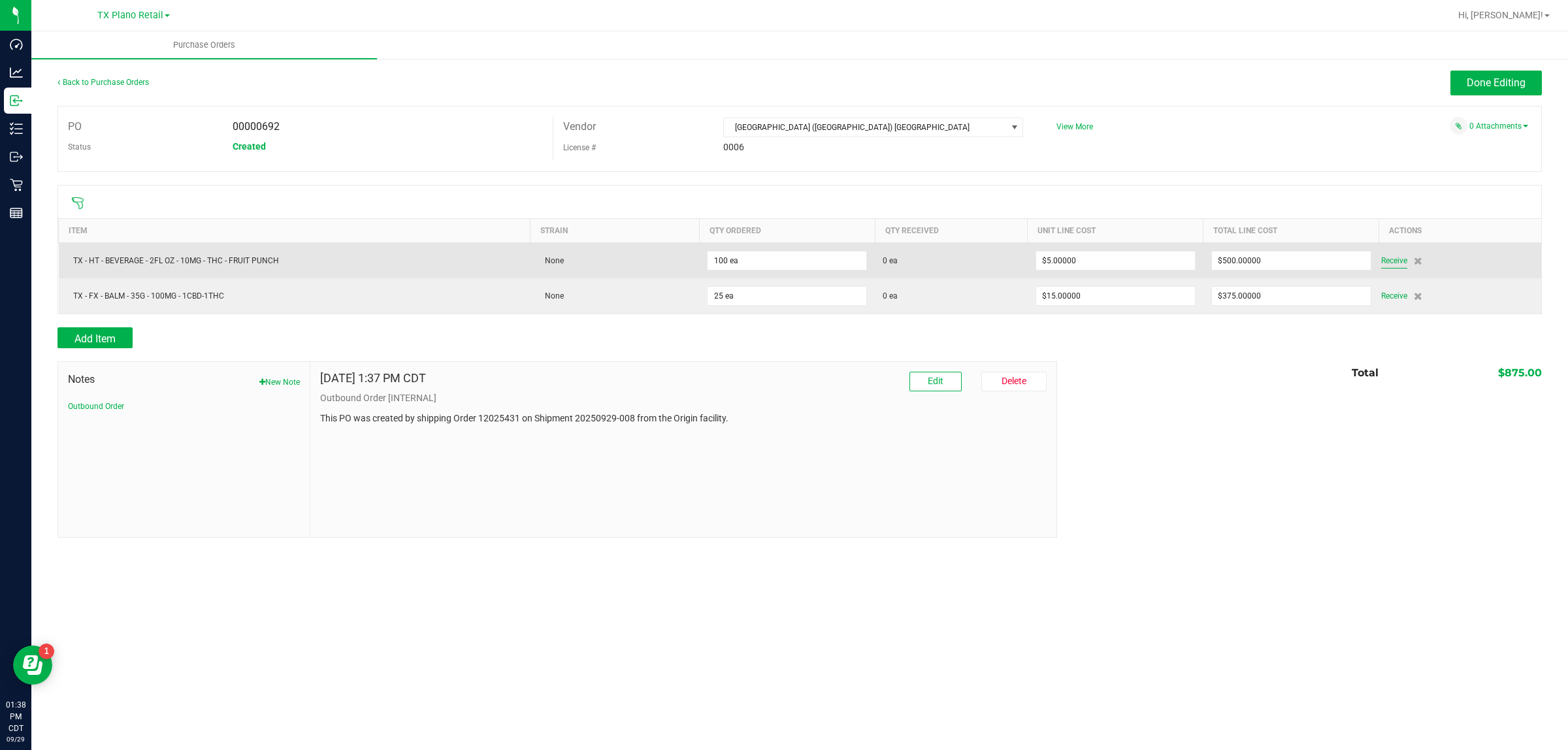
click at [774, 267] on span "Receive" at bounding box center [1394, 260] width 26 height 16
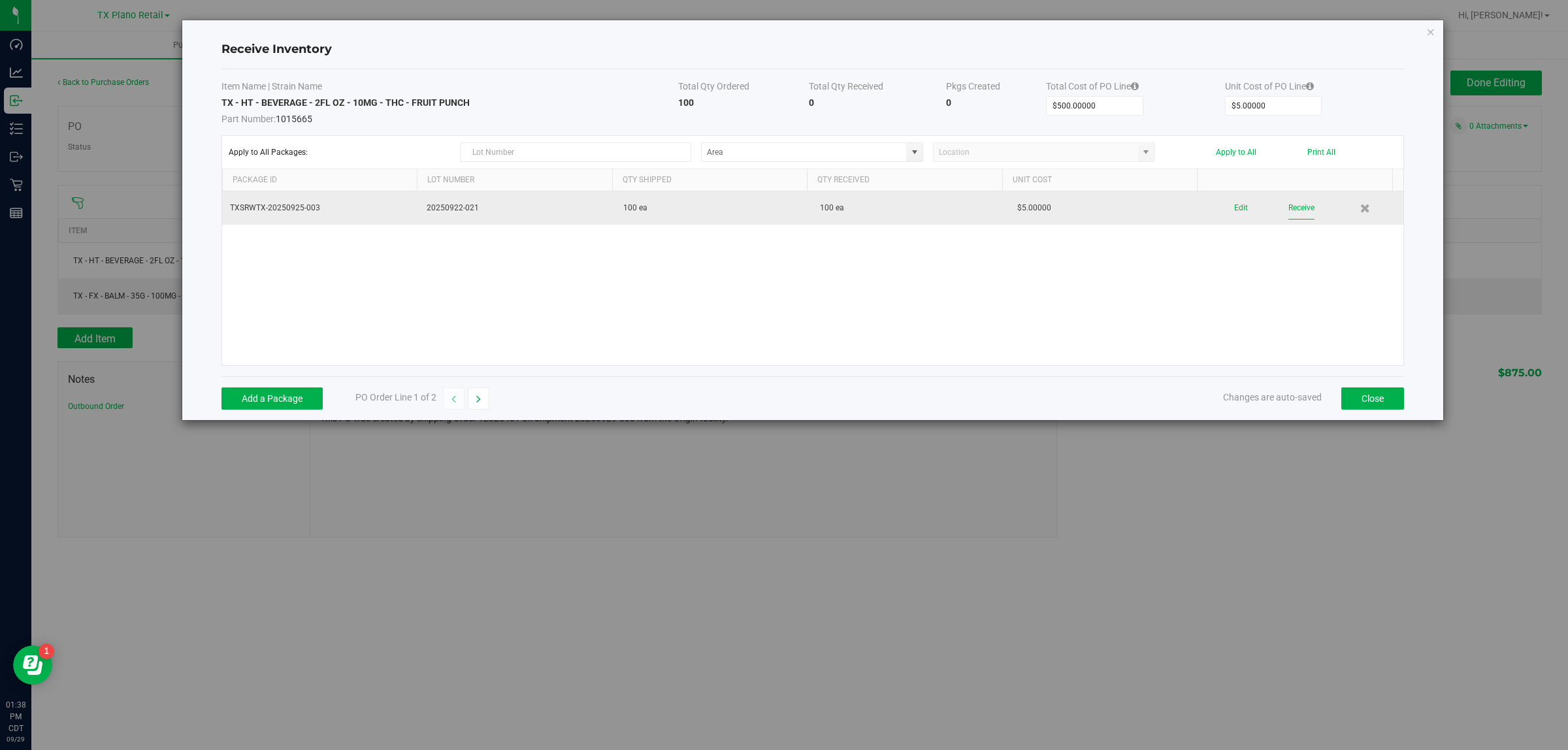
click at [774, 214] on button "Receive" at bounding box center [1301, 207] width 26 height 22
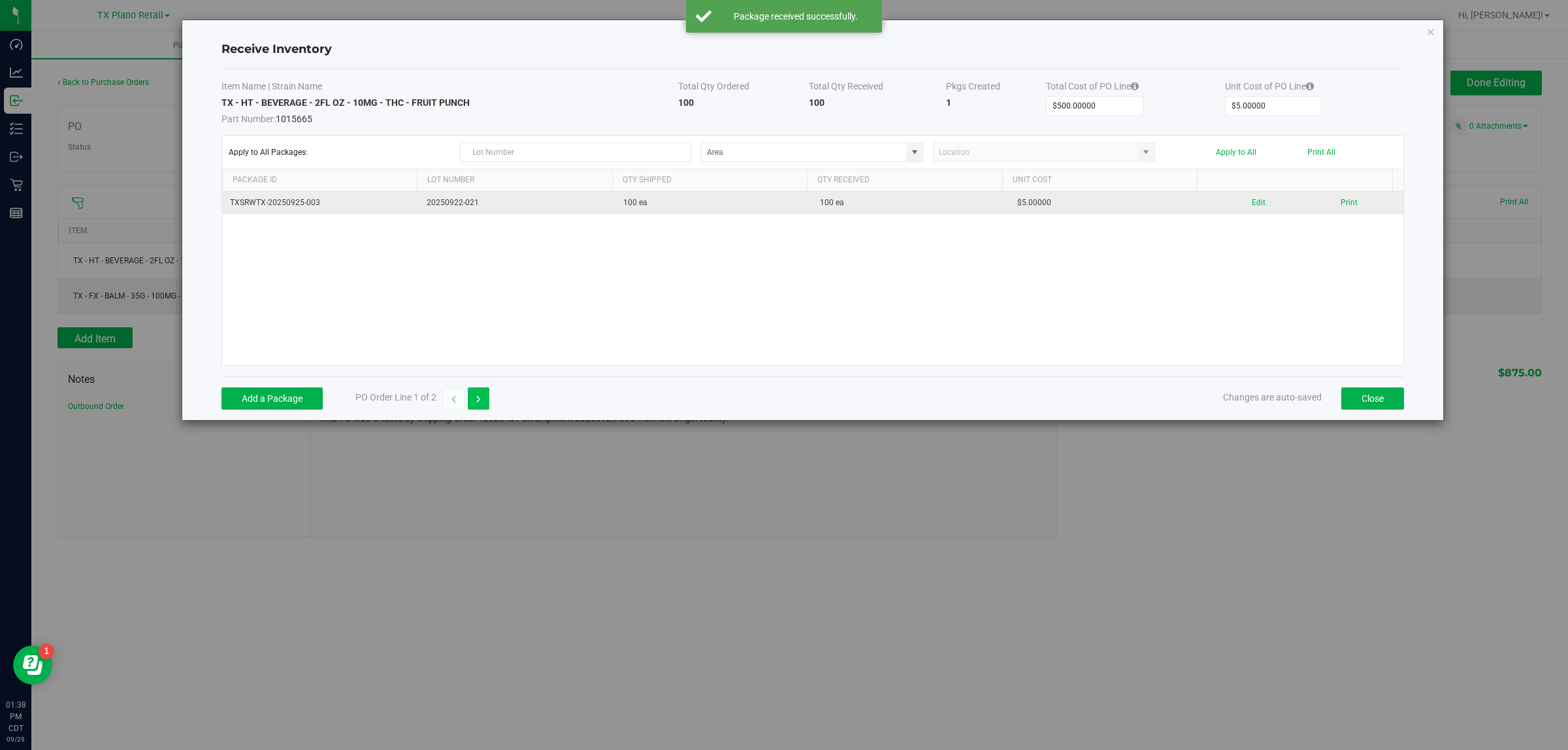
click at [478, 395] on icon "button" at bounding box center [478, 398] width 5 height 9
type input "$375.00000"
type input "$15.00000"
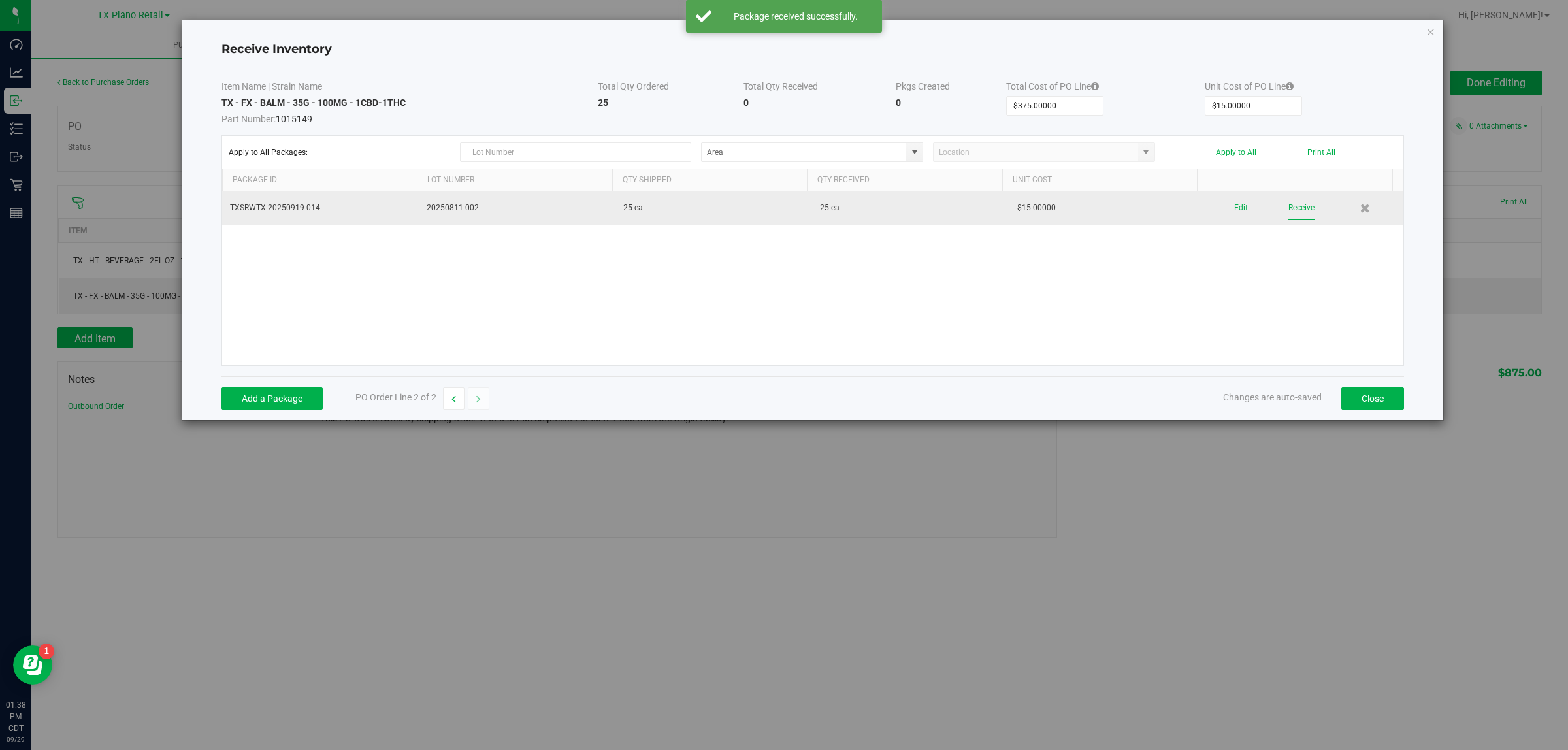
click at [774, 212] on button "Receive" at bounding box center [1301, 207] width 26 height 22
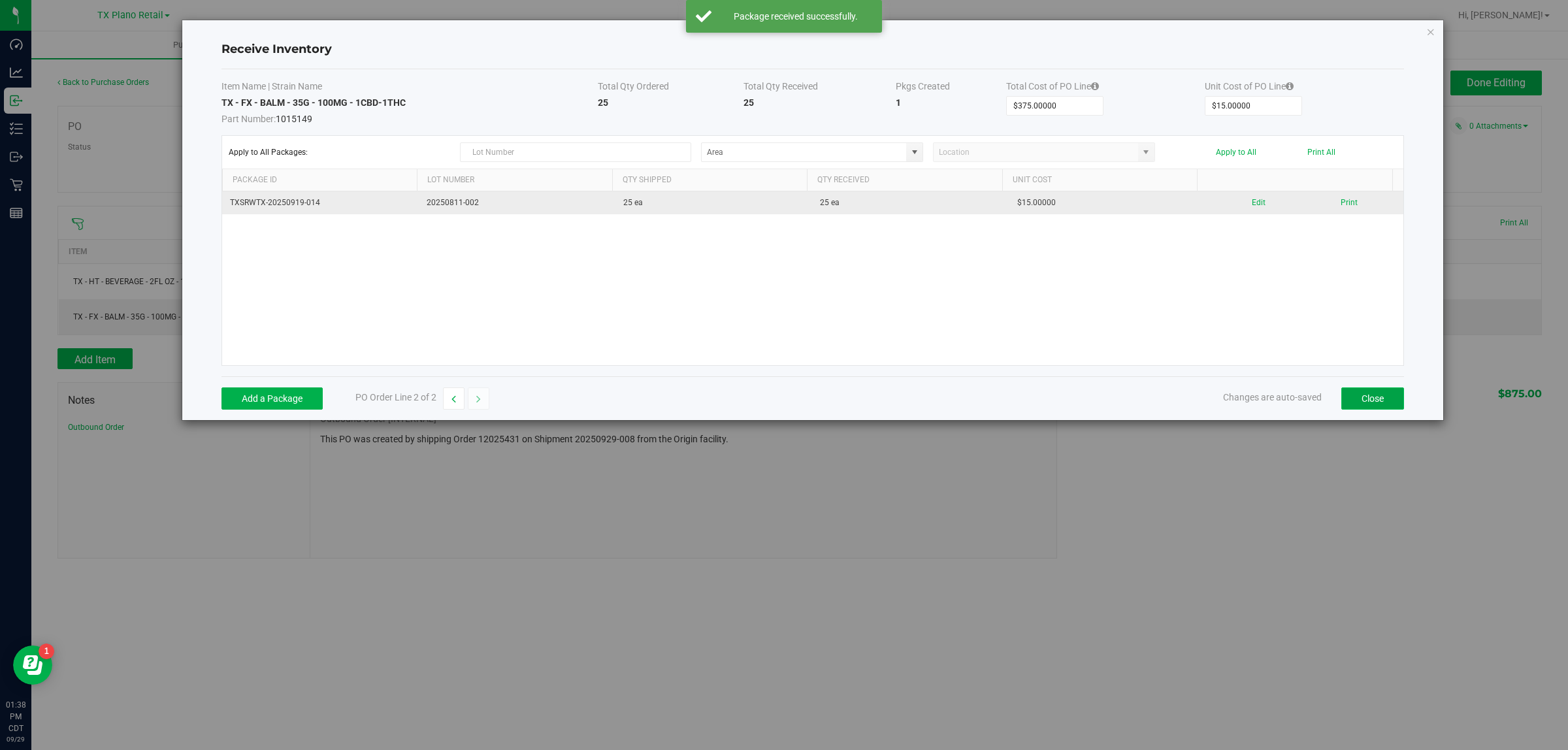
click at [774, 400] on button "Close" at bounding box center [1372, 398] width 62 height 22
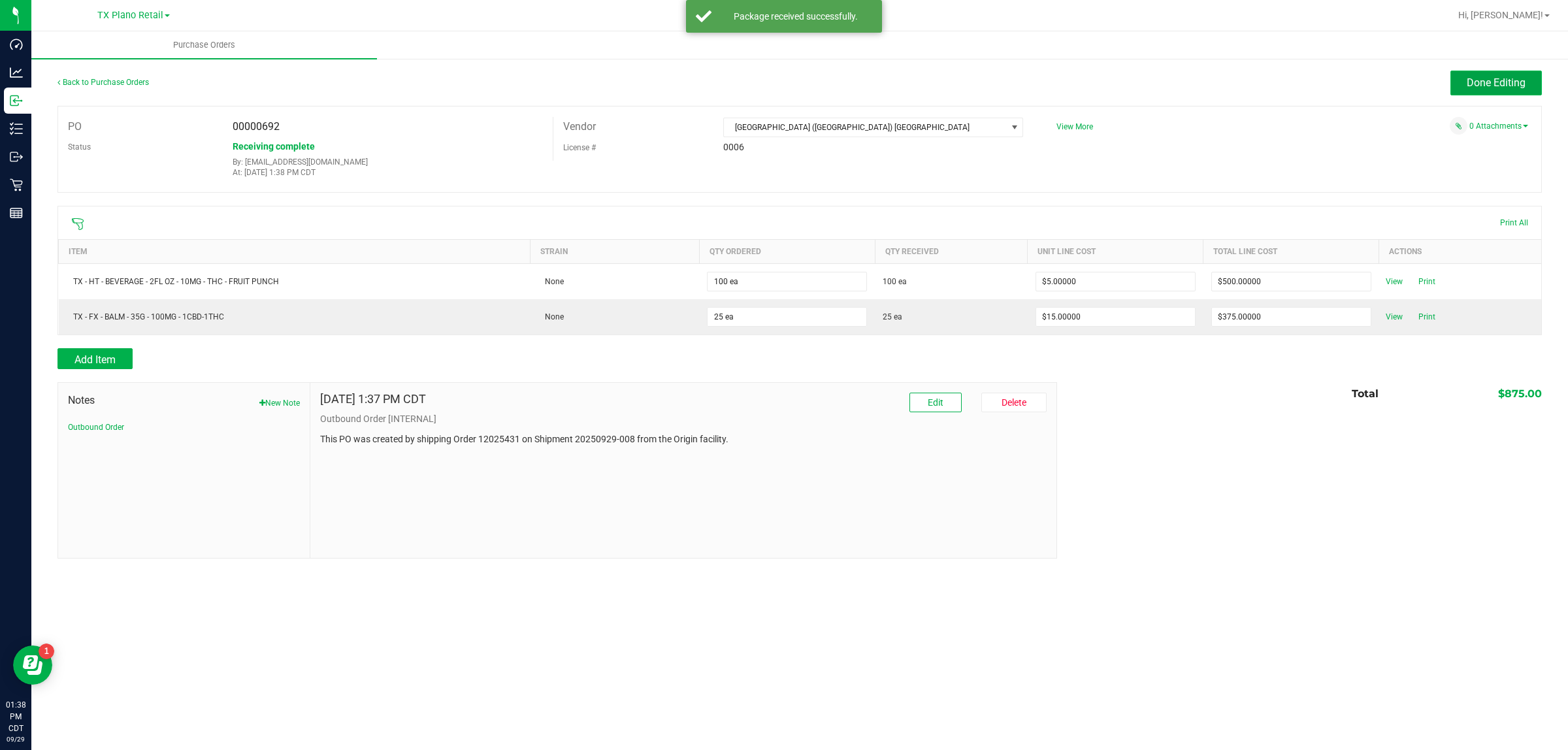
click at [774, 76] on span "Done Editing" at bounding box center [1496, 82] width 58 height 13
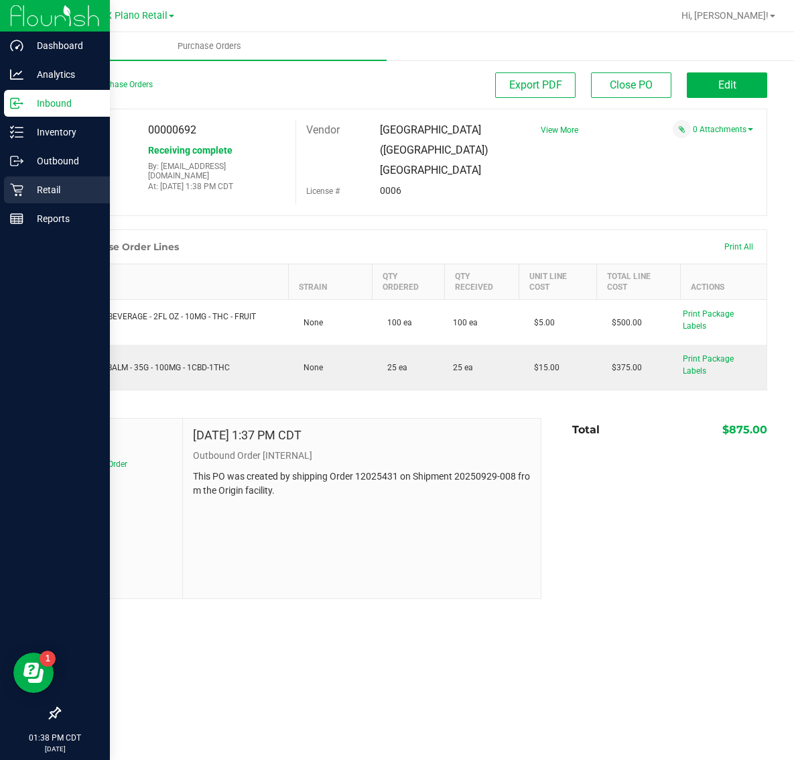
click at [54, 184] on p "Retail" at bounding box center [63, 190] width 80 height 16
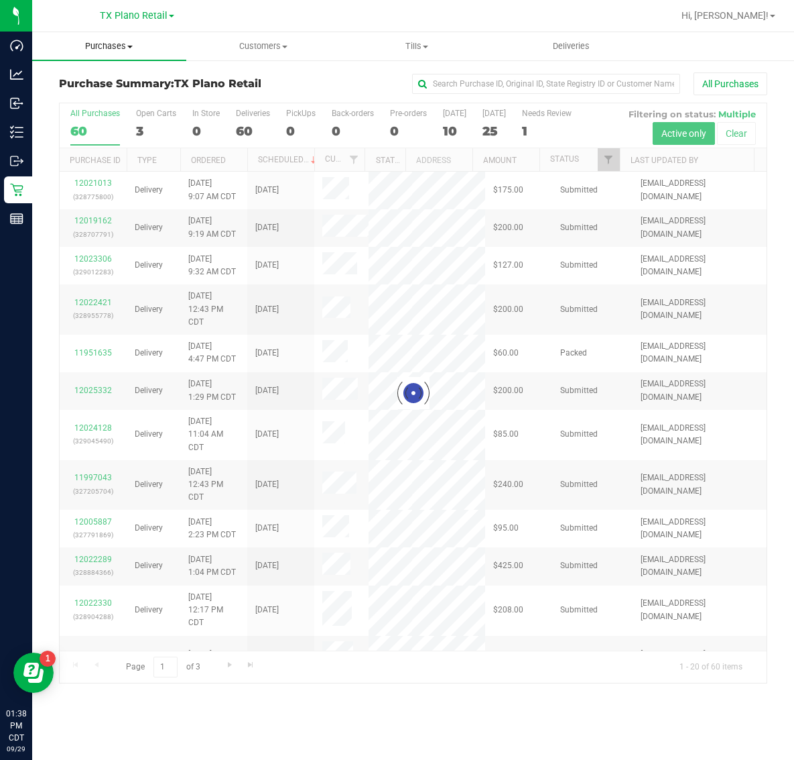
click at [108, 42] on span "Purchases" at bounding box center [109, 46] width 154 height 12
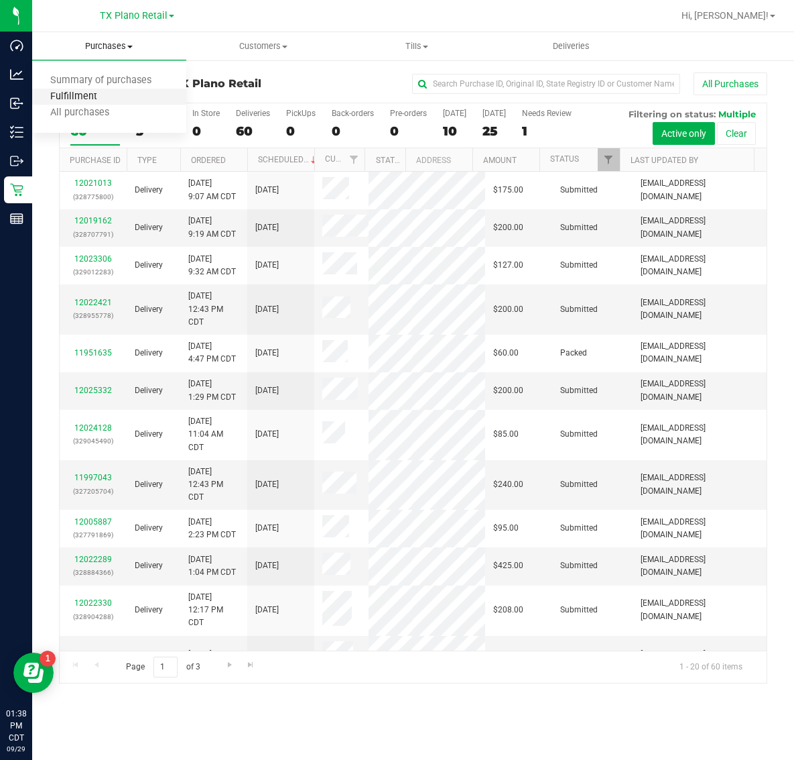
click at [109, 95] on span "Fulfillment" at bounding box center [73, 96] width 83 height 11
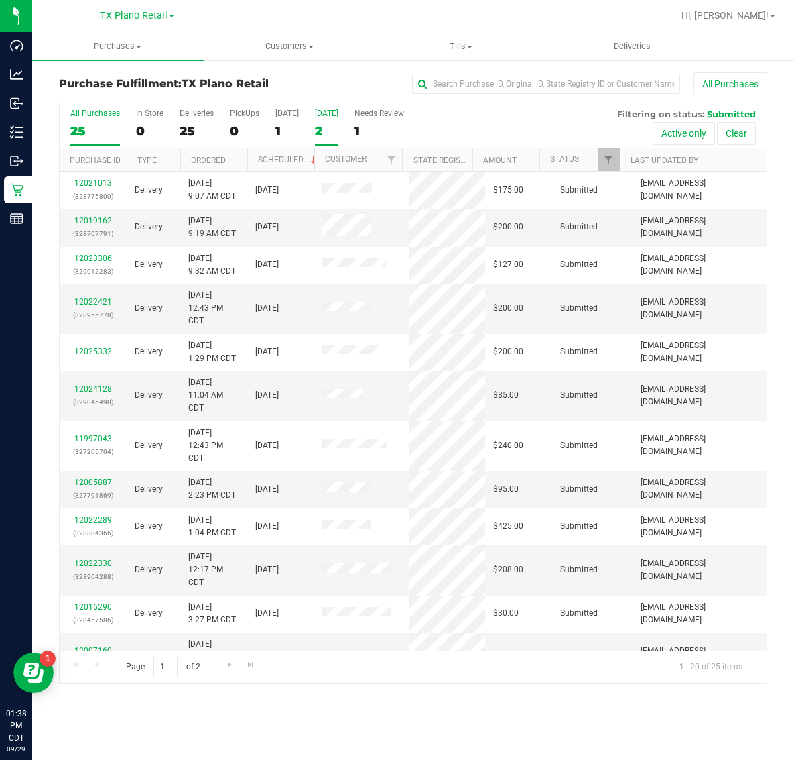
click at [322, 119] on label "Tomorrow 2" at bounding box center [326, 127] width 23 height 37
click at [0, 0] on input "Tomorrow 2" at bounding box center [0, 0] width 0 height 0
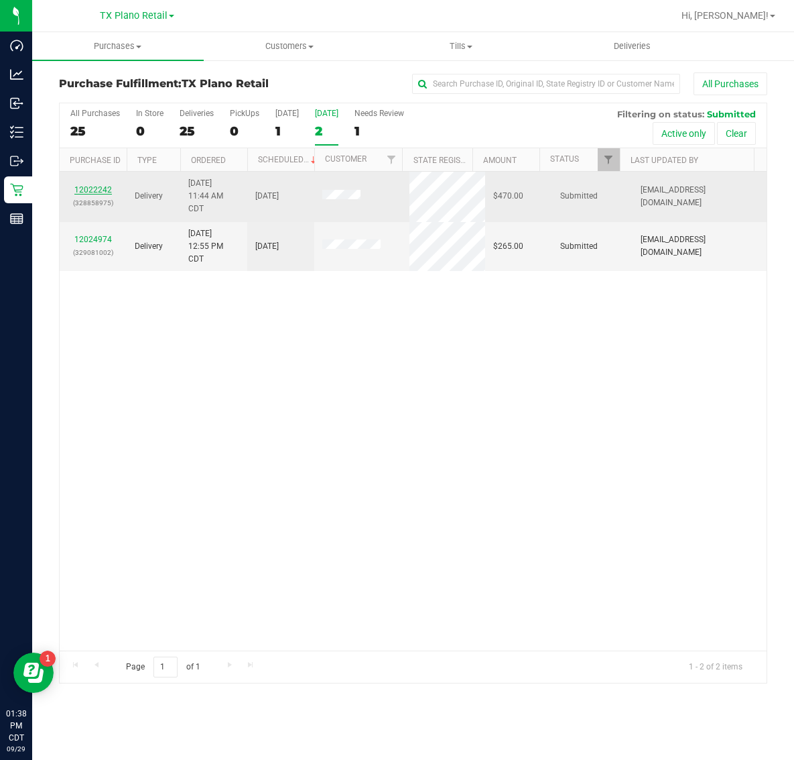
click at [91, 192] on link "12022242" at bounding box center [93, 189] width 38 height 9
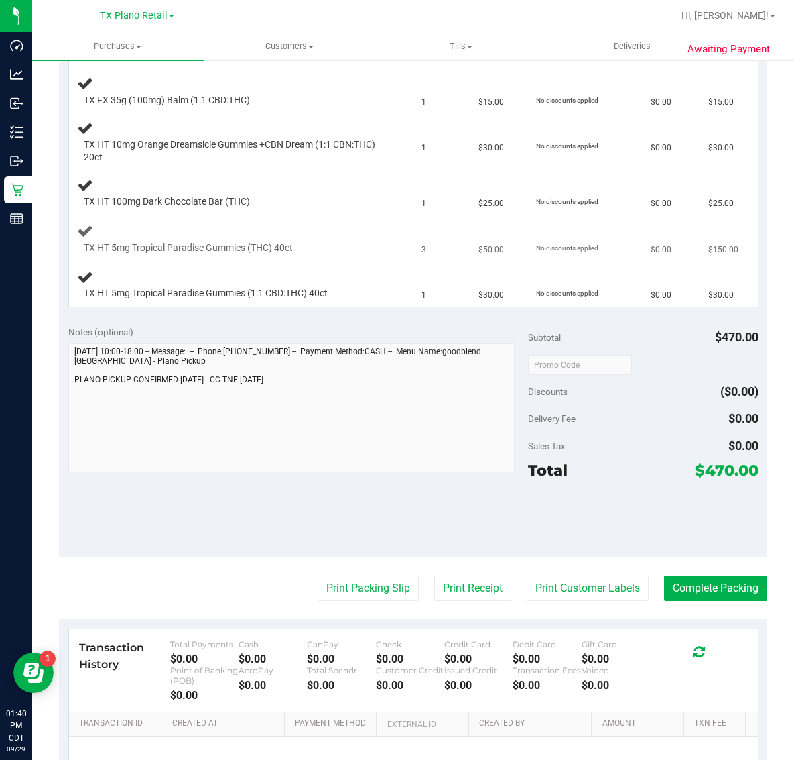
scroll to position [503, 0]
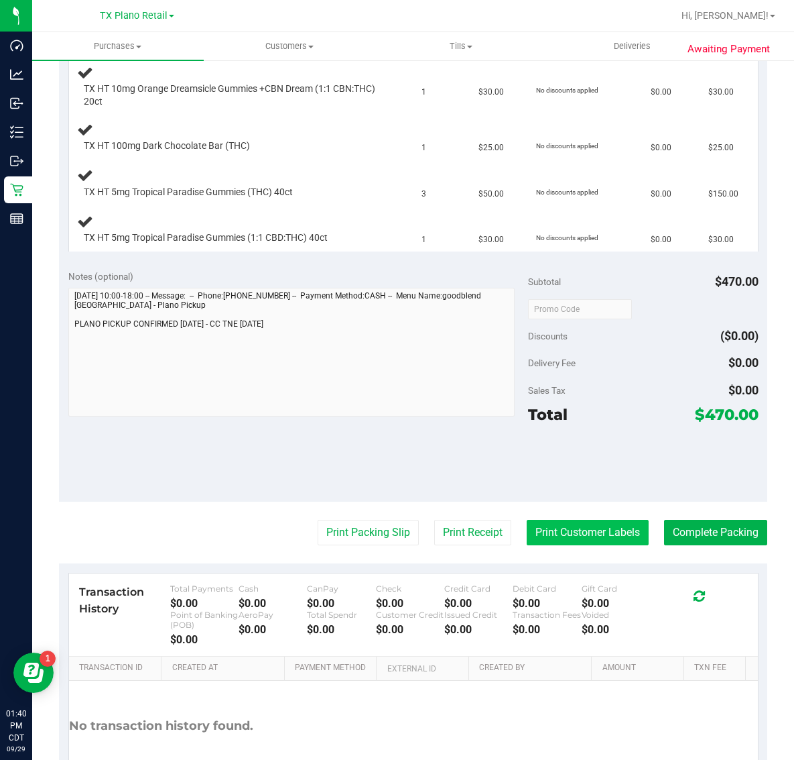
click at [575, 537] on button "Print Customer Labels" at bounding box center [588, 532] width 122 height 25
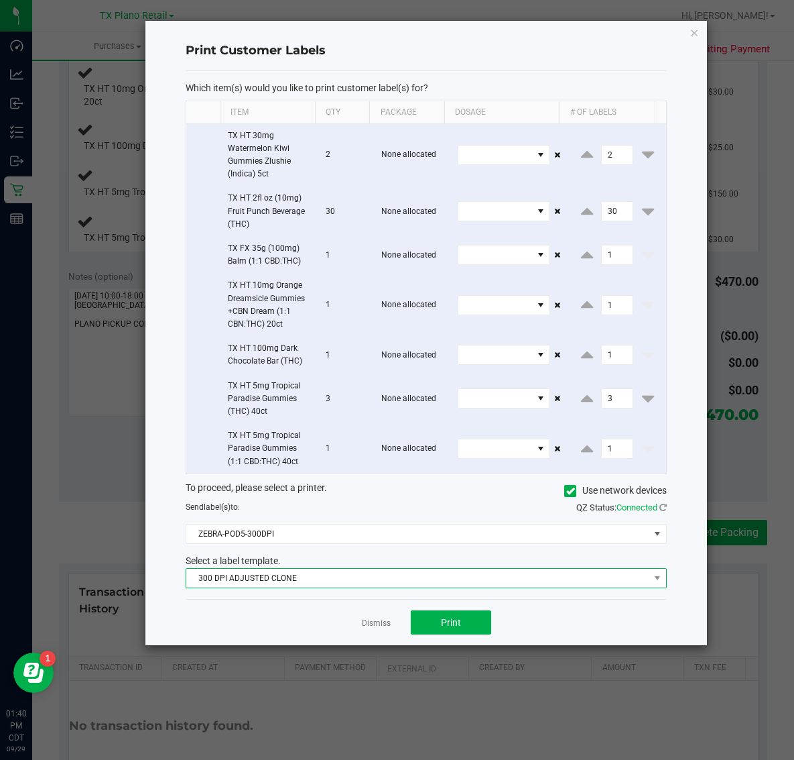
click at [337, 579] on span "300 DPI ADJUSTED CLONE" at bounding box center [417, 578] width 463 height 19
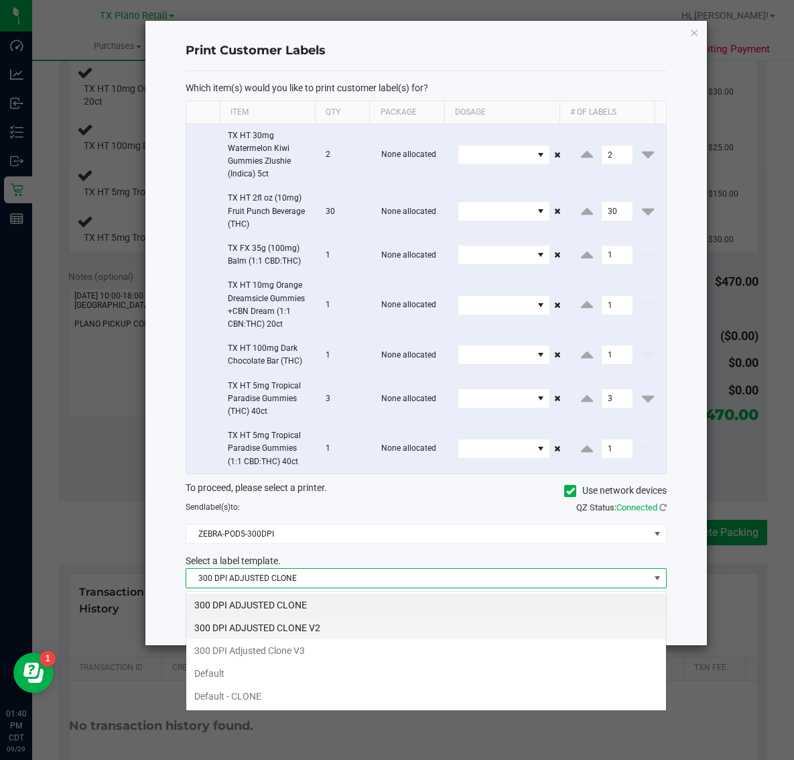
scroll to position [21, 481]
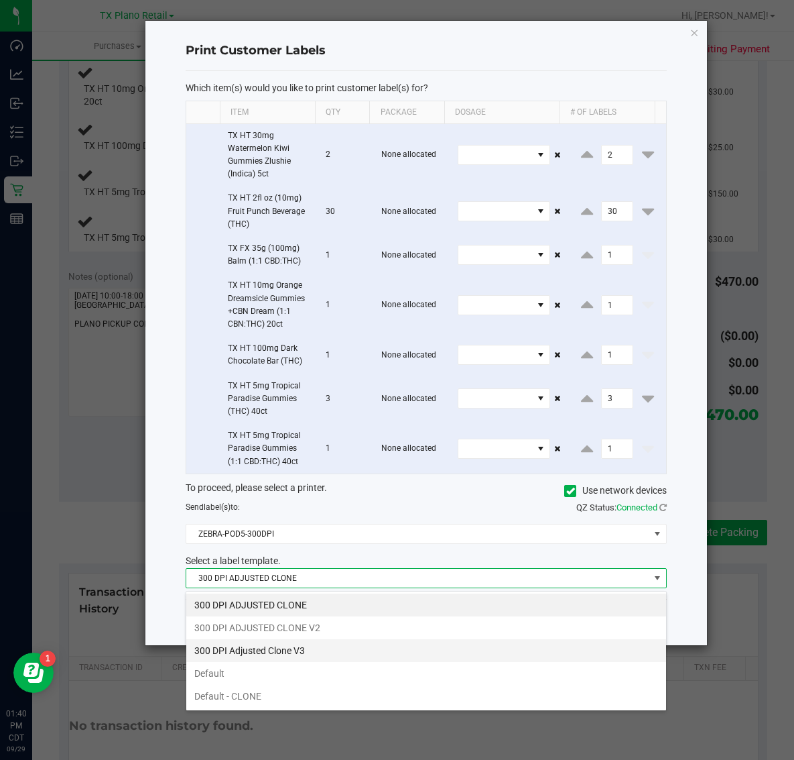
click at [308, 647] on li "300 DPI Adjusted Clone V3" at bounding box center [426, 650] width 480 height 23
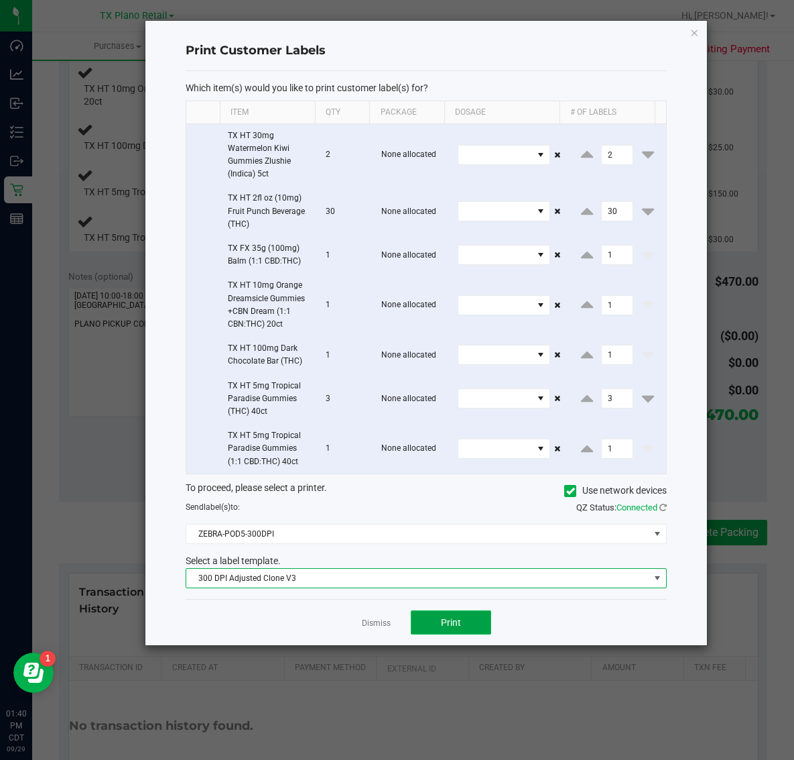
click at [443, 622] on span "Print" at bounding box center [451, 622] width 20 height 11
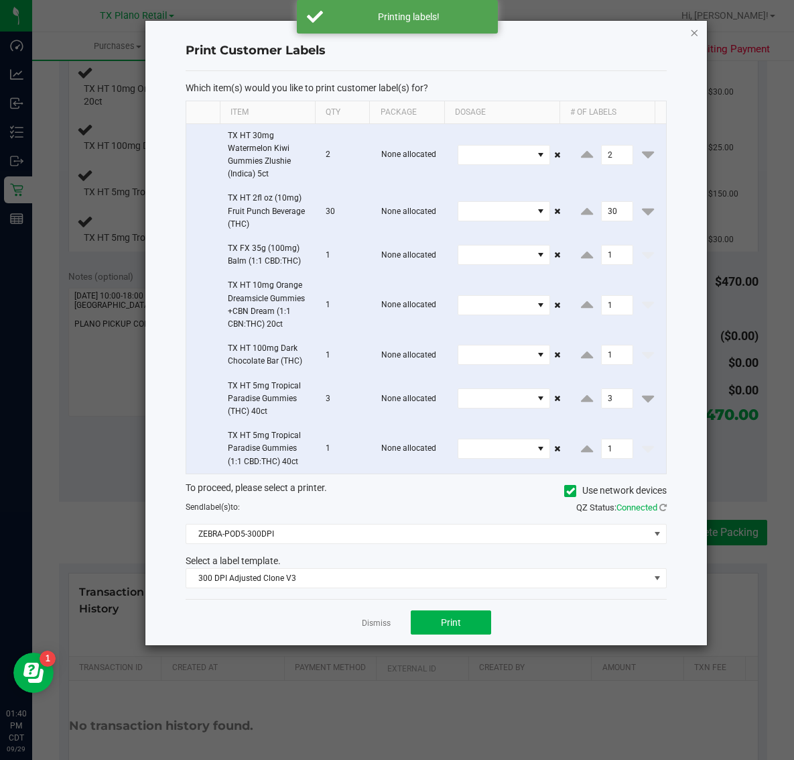
click at [693, 32] on icon "button" at bounding box center [694, 32] width 9 height 16
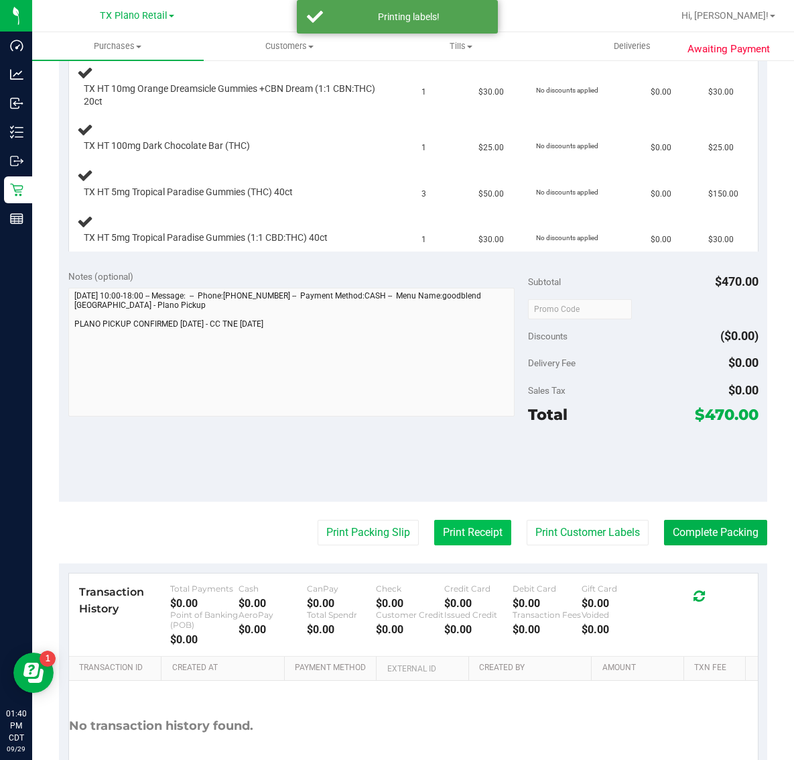
click at [468, 534] on button "Print Receipt" at bounding box center [472, 532] width 77 height 25
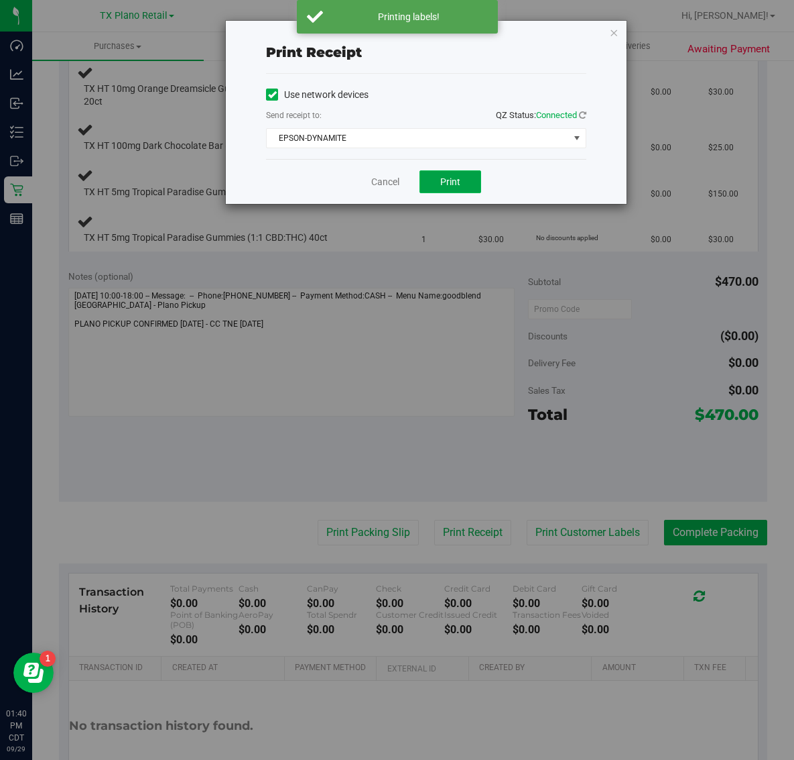
click at [460, 191] on button "Print" at bounding box center [451, 181] width 62 height 23
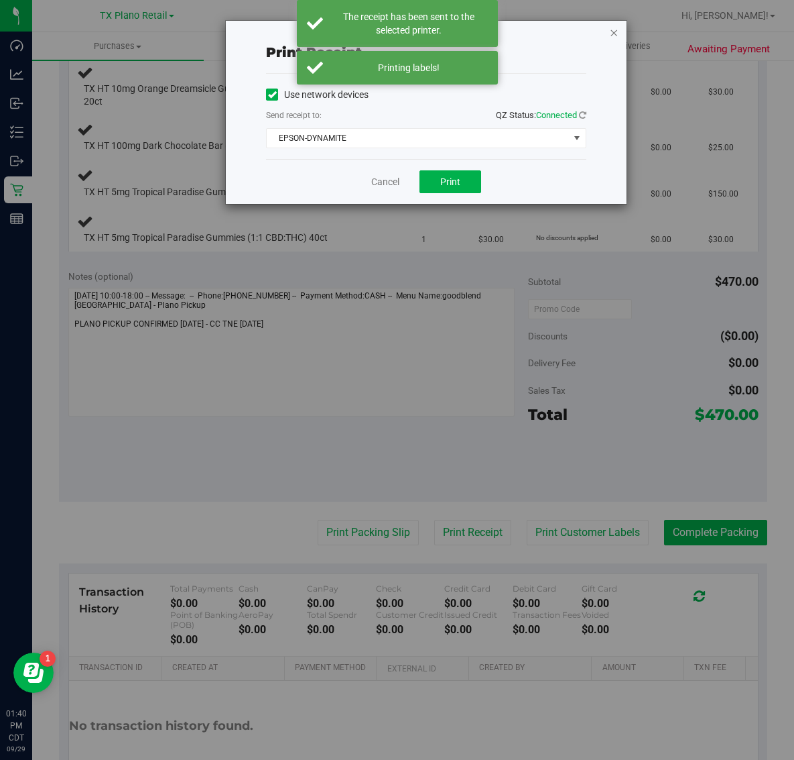
click at [611, 32] on icon "button" at bounding box center [613, 32] width 9 height 16
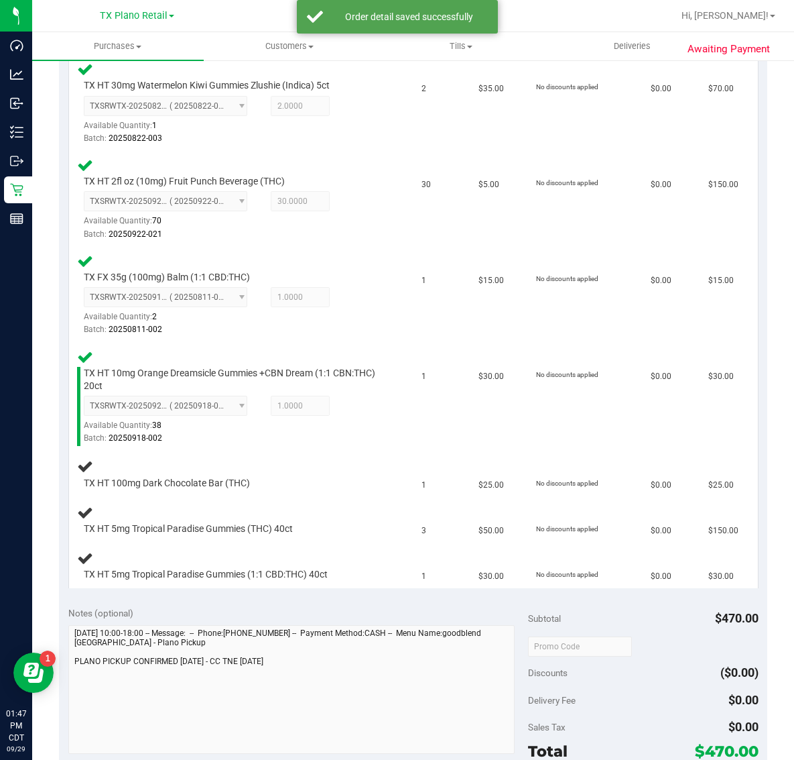
scroll to position [424, 0]
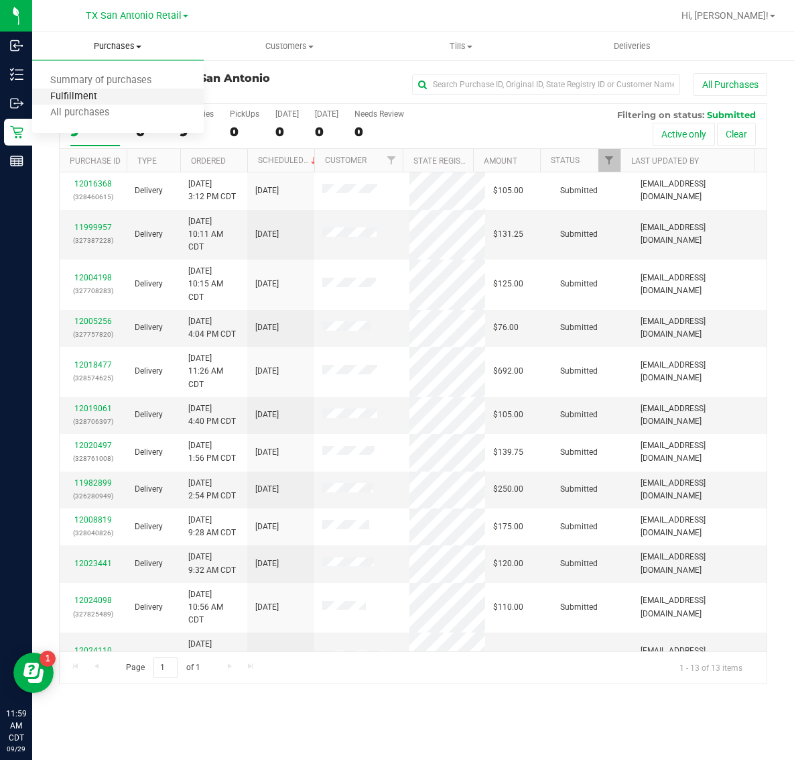
click at [107, 95] on span "Fulfillment" at bounding box center [73, 96] width 83 height 11
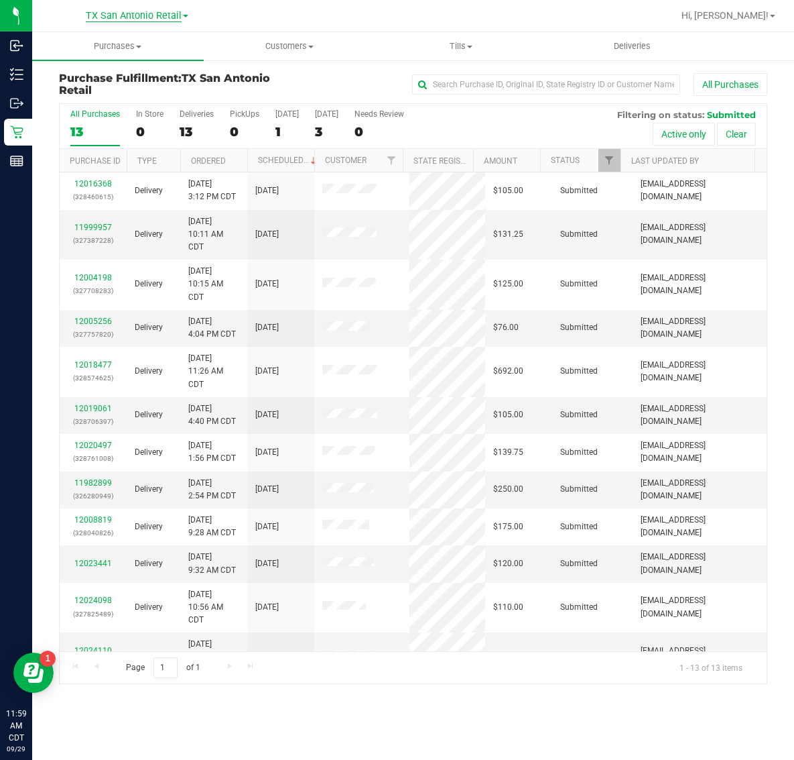
click at [134, 17] on span "TX San Antonio Retail" at bounding box center [134, 16] width 96 height 12
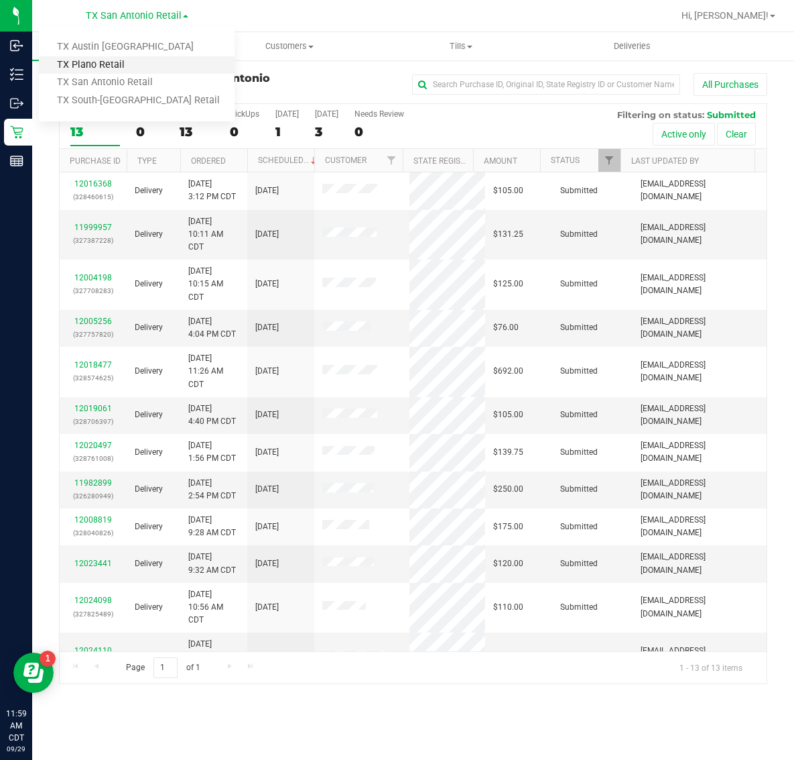
click at [112, 64] on link "TX Plano Retail" at bounding box center [137, 65] width 196 height 18
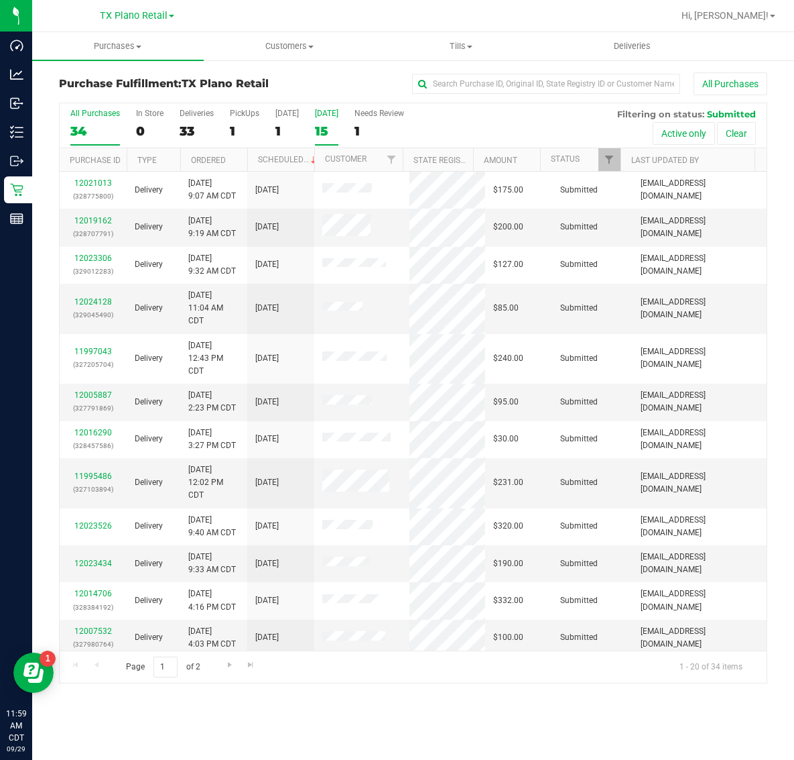
click at [330, 123] on div "15" at bounding box center [326, 130] width 23 height 15
click at [0, 0] on input "[DATE] 15" at bounding box center [0, 0] width 0 height 0
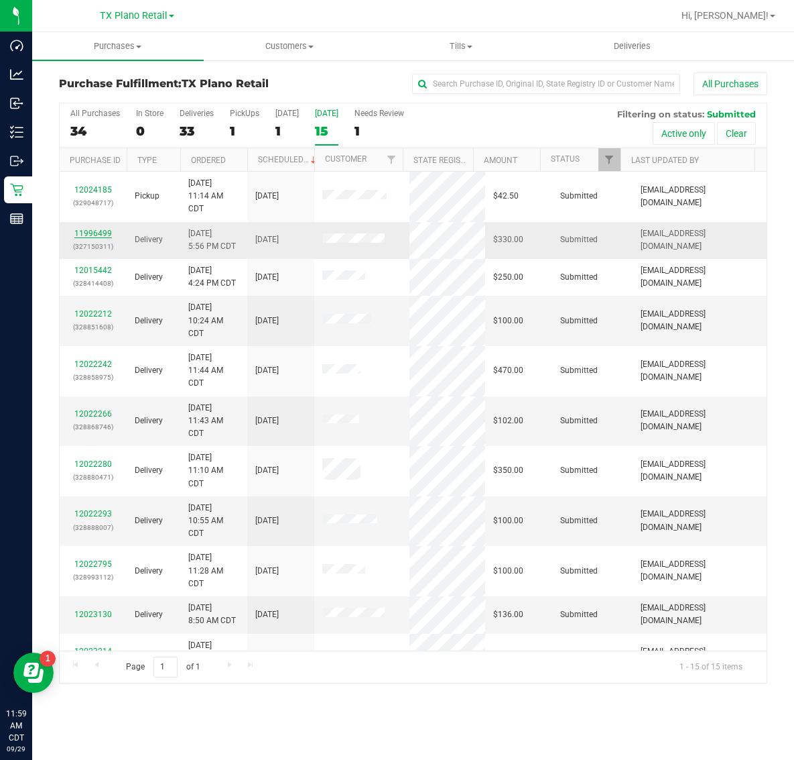
click at [94, 235] on link "11996499" at bounding box center [93, 233] width 38 height 9
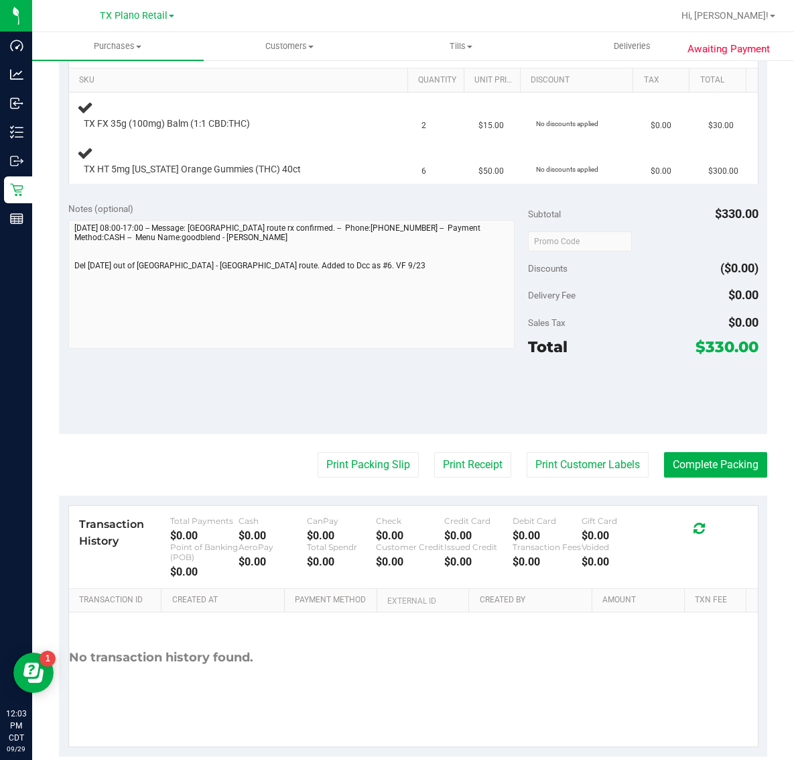
scroll to position [335, 0]
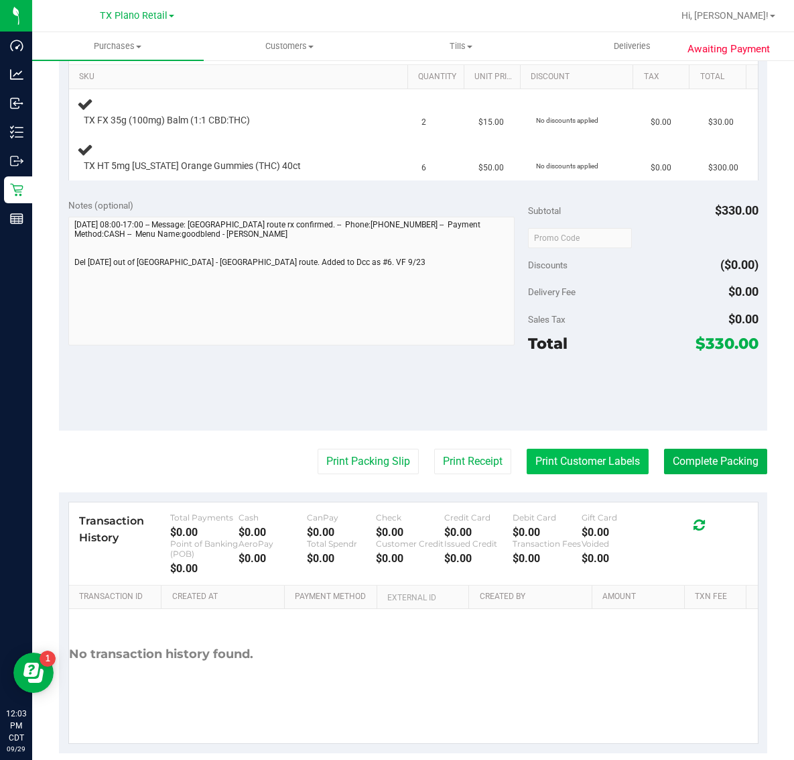
click at [554, 461] on button "Print Customer Labels" at bounding box center [588, 461] width 122 height 25
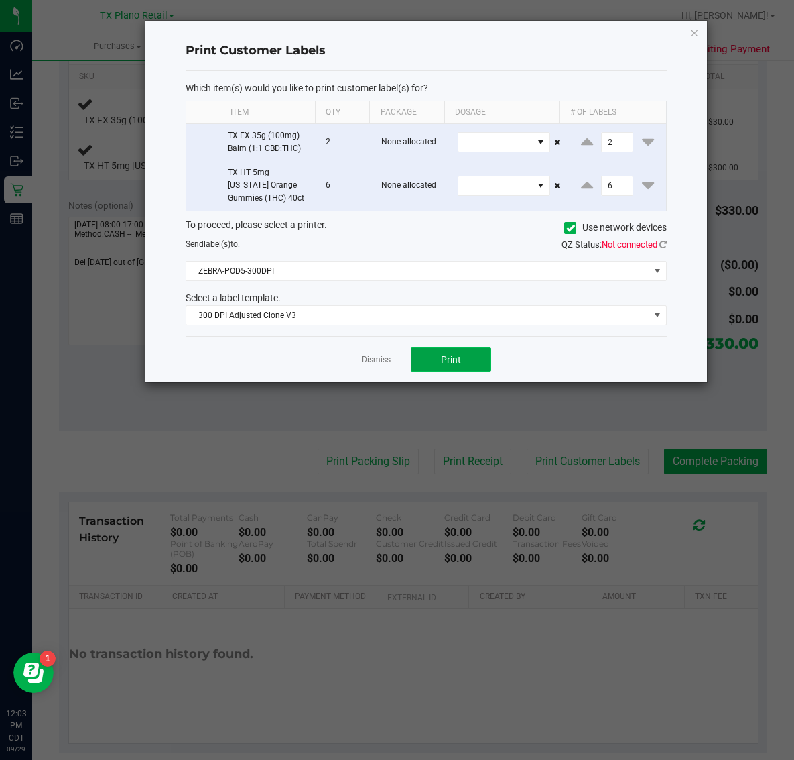
click at [460, 363] on span "Print" at bounding box center [451, 359] width 20 height 11
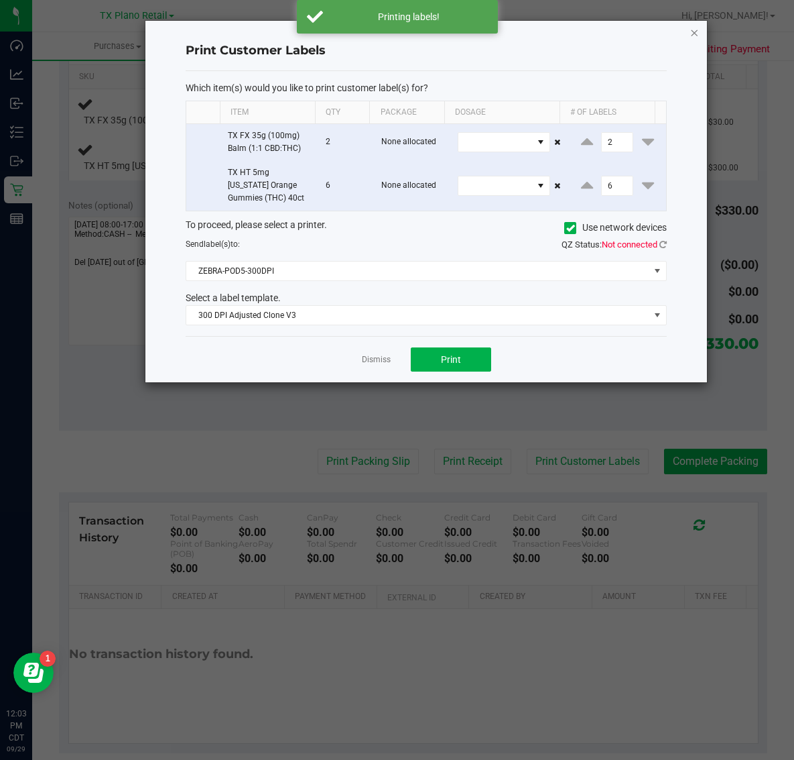
click at [695, 29] on icon "button" at bounding box center [694, 32] width 9 height 16
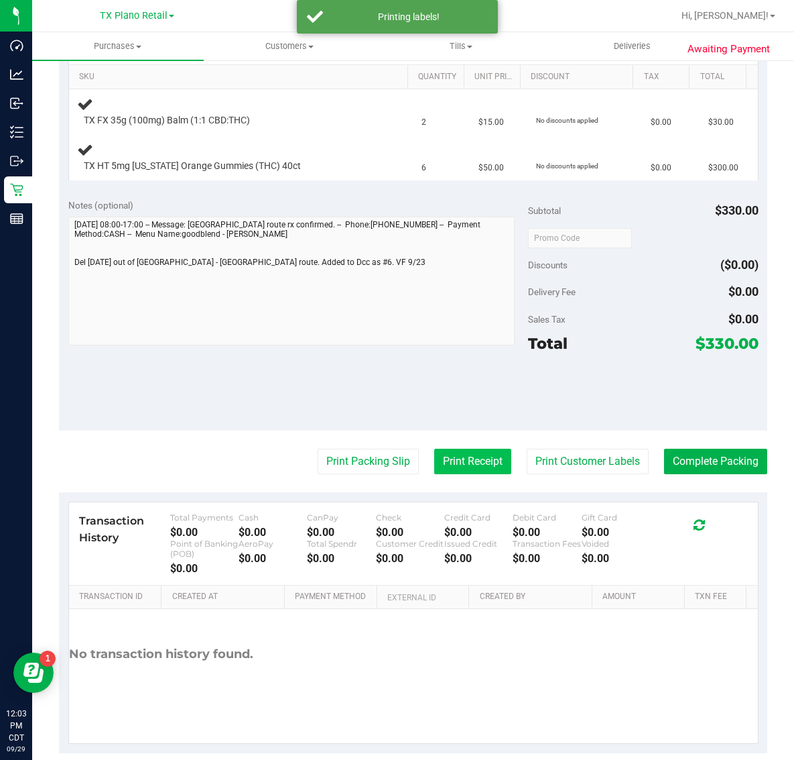
click at [463, 458] on button "Print Receipt" at bounding box center [472, 461] width 77 height 25
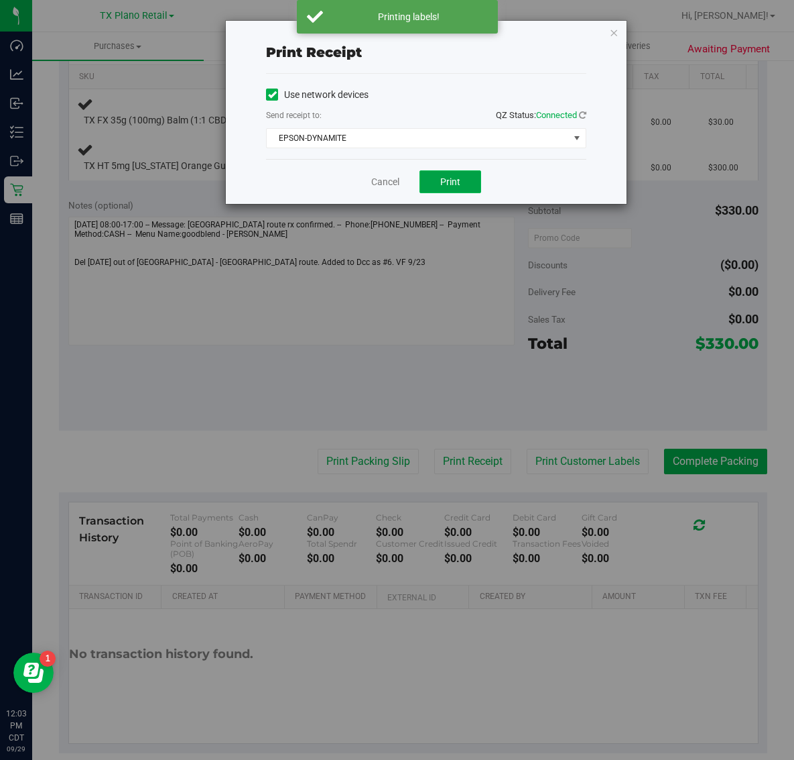
click at [432, 189] on button "Print" at bounding box center [451, 181] width 62 height 23
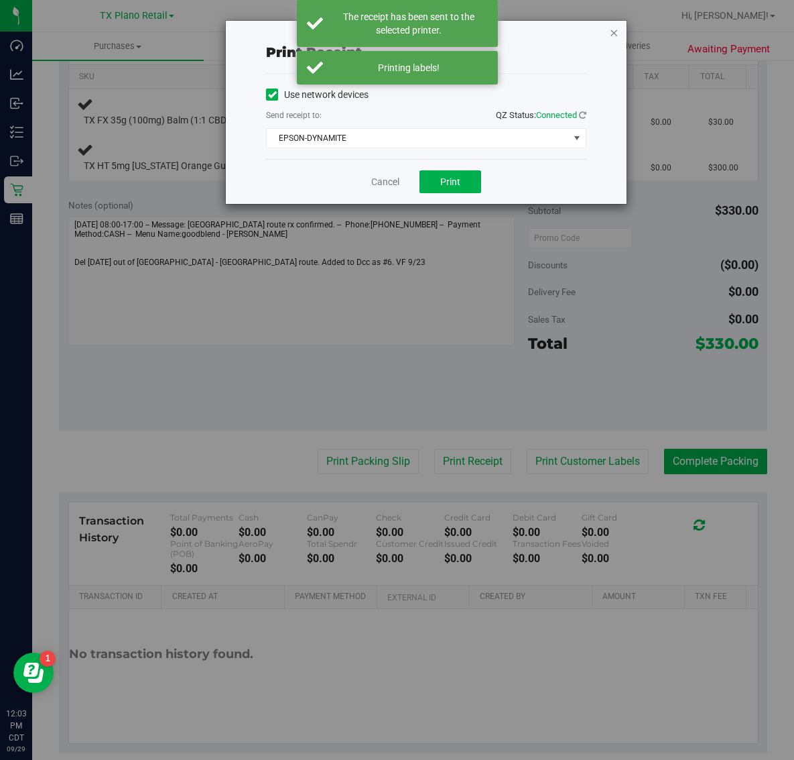
click at [610, 29] on icon "button" at bounding box center [613, 32] width 9 height 16
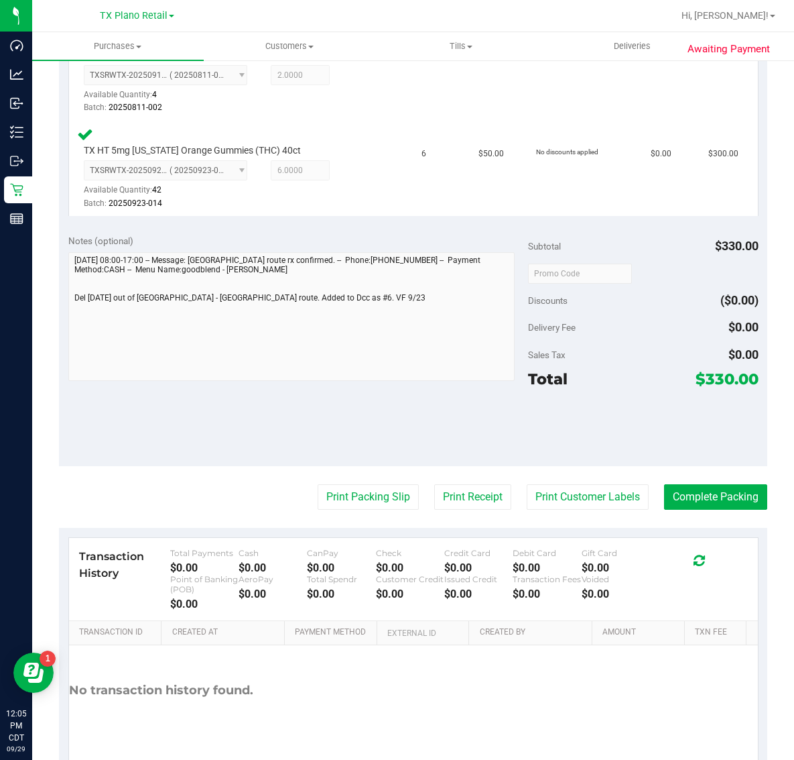
scroll to position [451, 0]
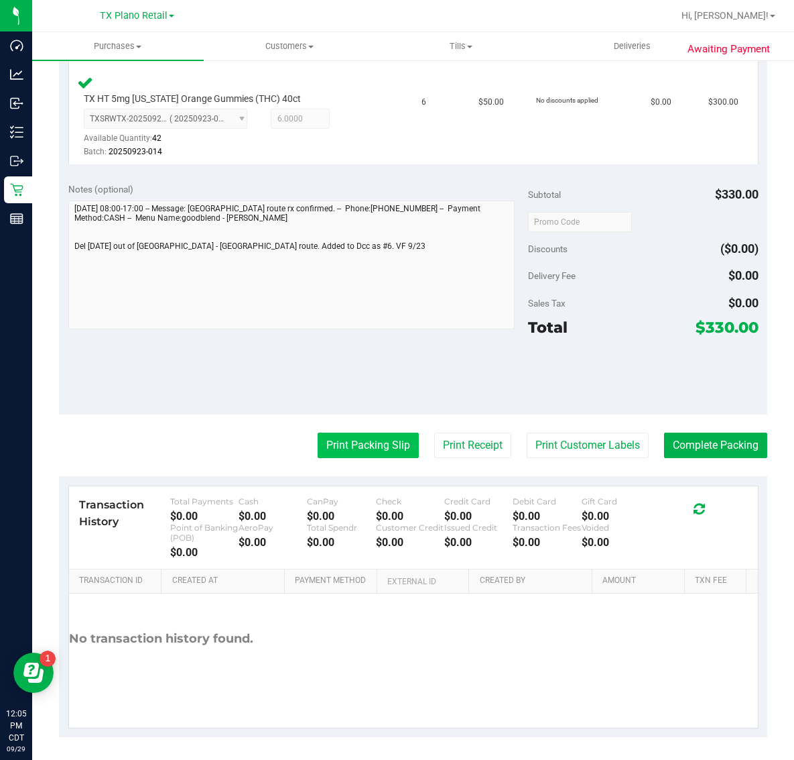
click at [392, 441] on button "Print Packing Slip" at bounding box center [368, 444] width 101 height 25
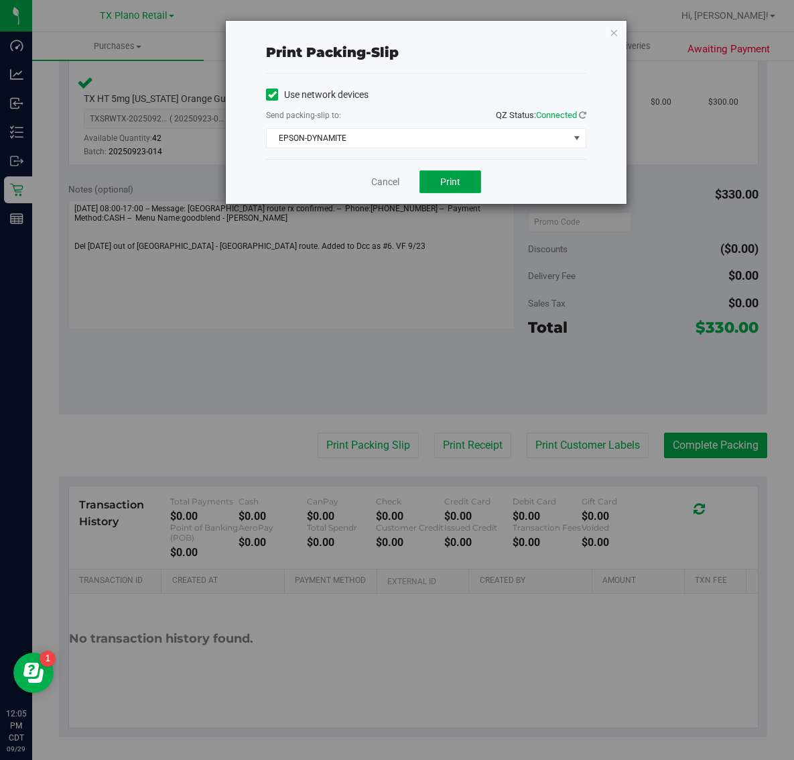
click at [467, 182] on button "Print" at bounding box center [451, 181] width 62 height 23
click at [612, 27] on icon "button" at bounding box center [613, 32] width 9 height 16
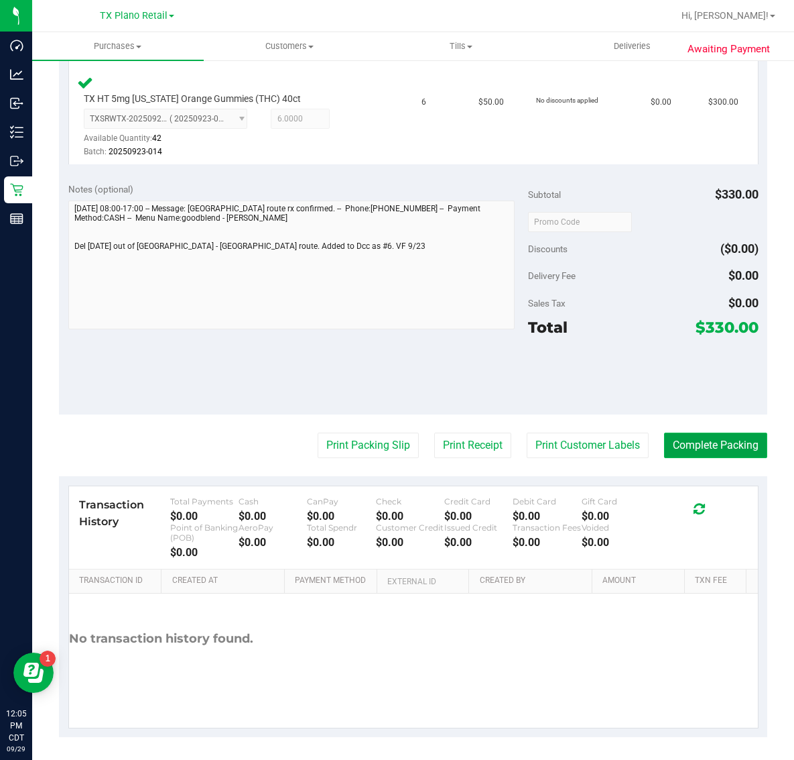
click at [714, 436] on button "Complete Packing" at bounding box center [715, 444] width 103 height 25
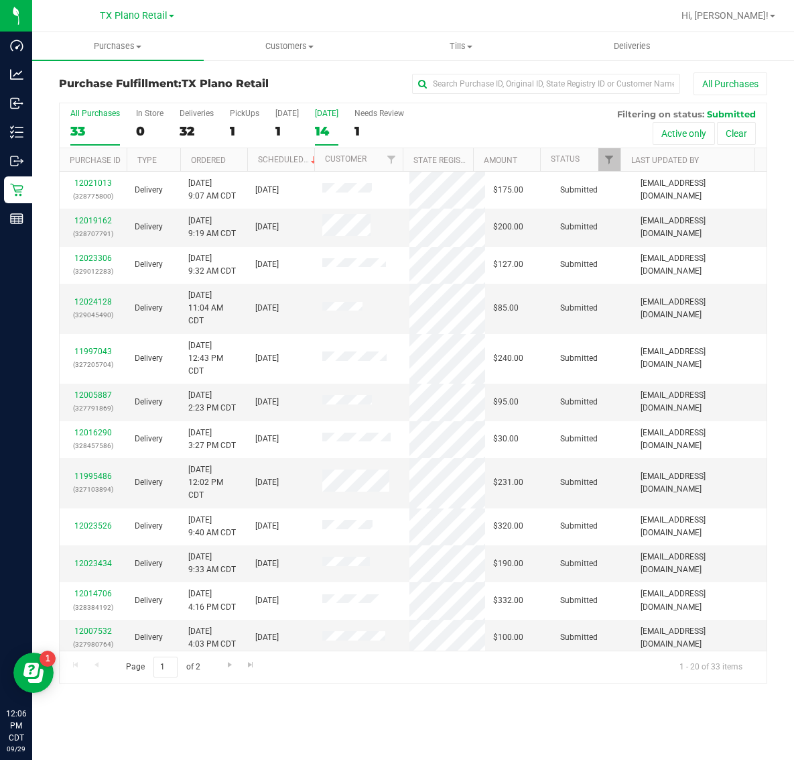
click at [329, 125] on div "14" at bounding box center [326, 130] width 23 height 15
click at [0, 0] on input "Tomorrow 14" at bounding box center [0, 0] width 0 height 0
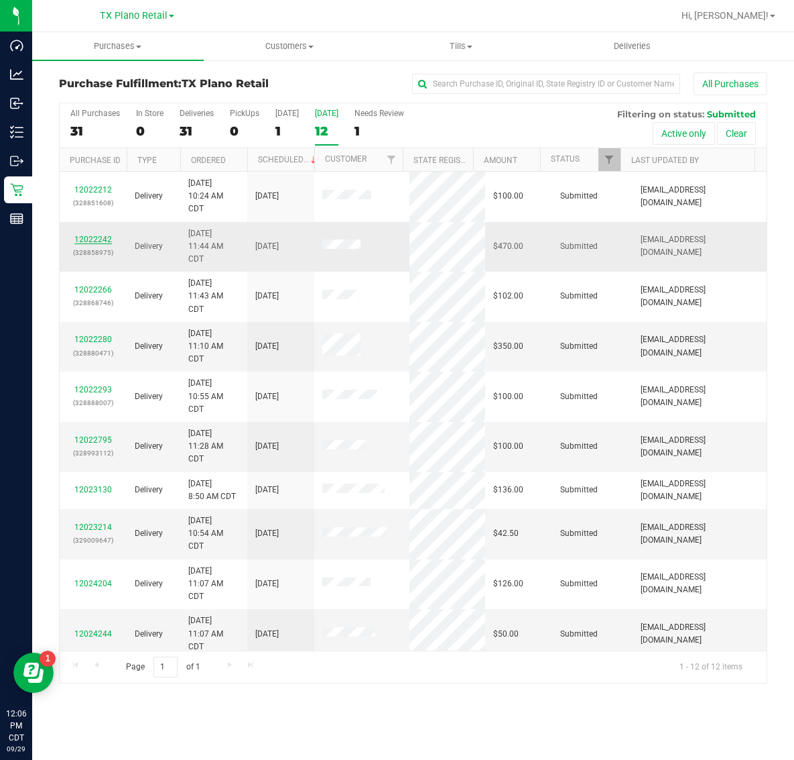
click at [95, 242] on link "12022242" at bounding box center [93, 239] width 38 height 9
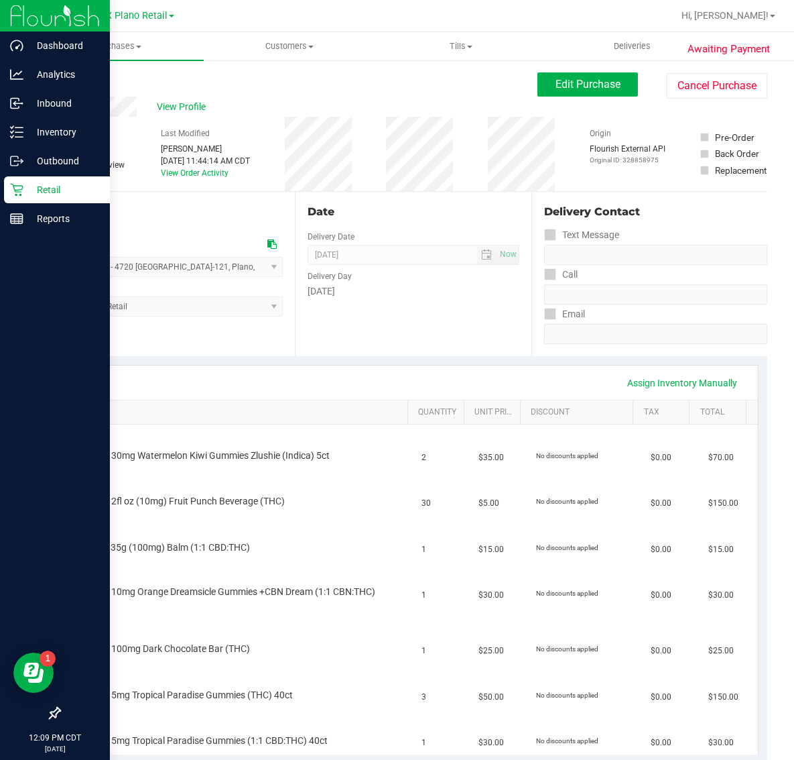
click at [32, 186] on p "Retail" at bounding box center [63, 190] width 80 height 16
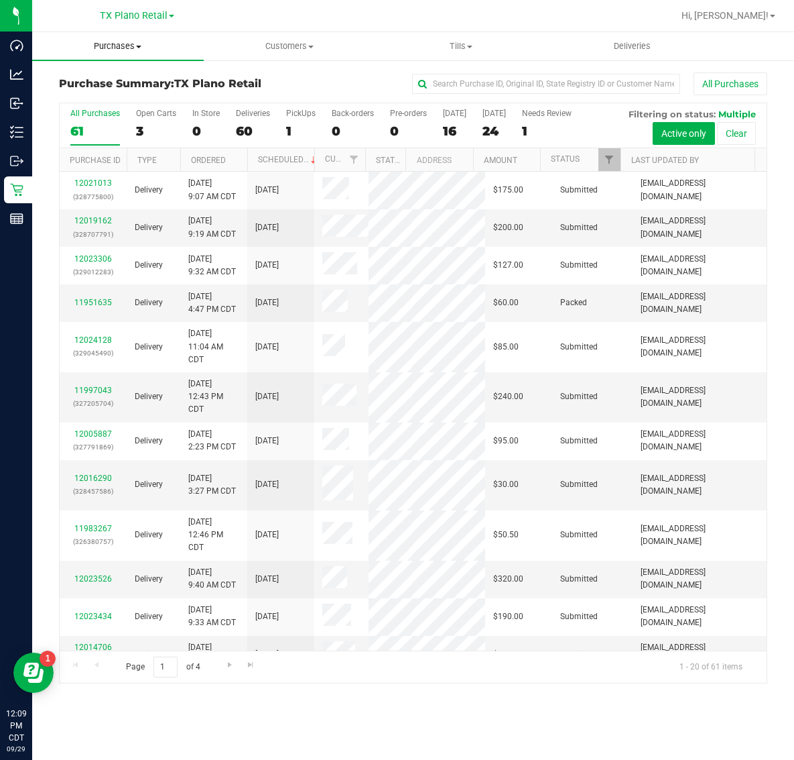
click at [108, 41] on span "Purchases" at bounding box center [118, 46] width 172 height 12
click at [118, 95] on li "Fulfillment" at bounding box center [118, 97] width 172 height 16
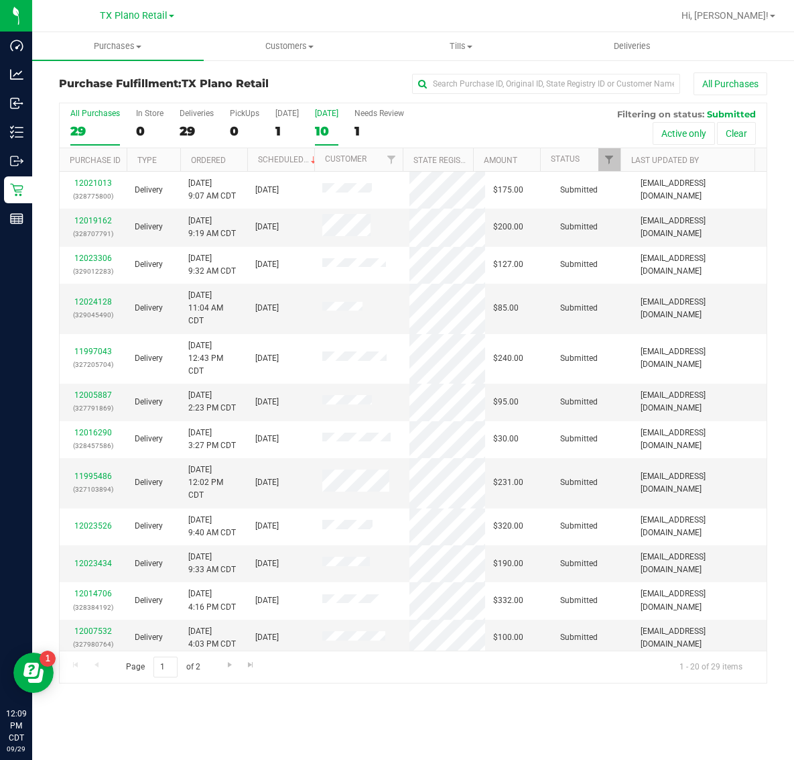
click at [333, 114] on div "[DATE]" at bounding box center [326, 113] width 23 height 9
click at [0, 0] on input "Tomorrow 10" at bounding box center [0, 0] width 0 height 0
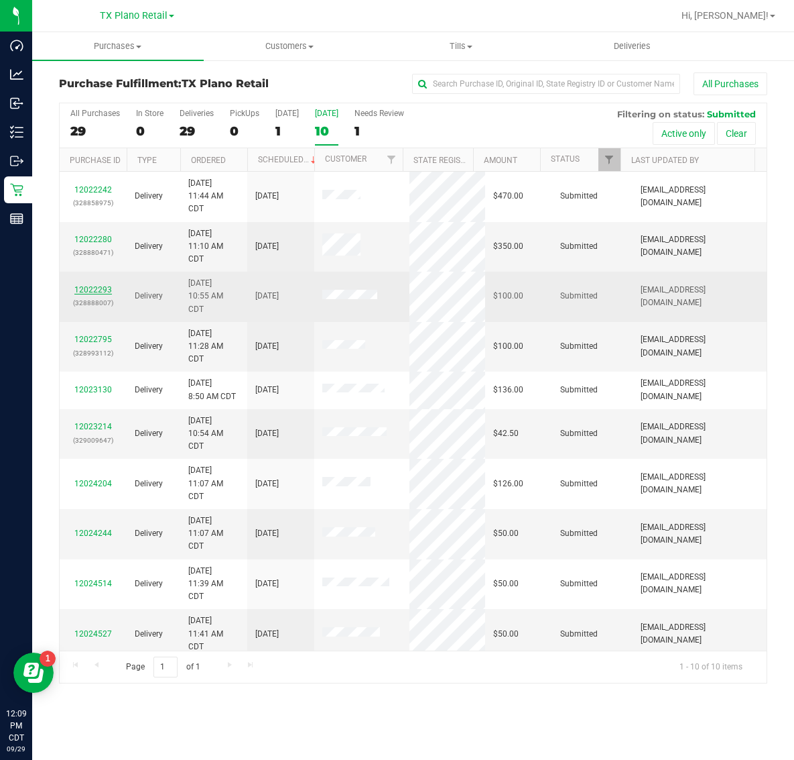
click at [99, 288] on link "12022293" at bounding box center [93, 289] width 38 height 9
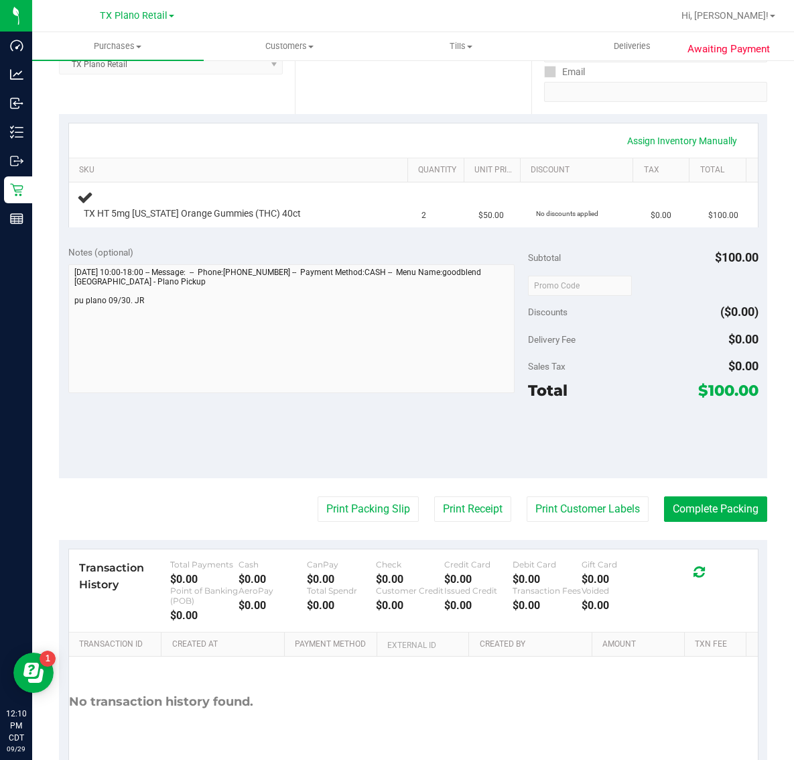
scroll to position [251, 0]
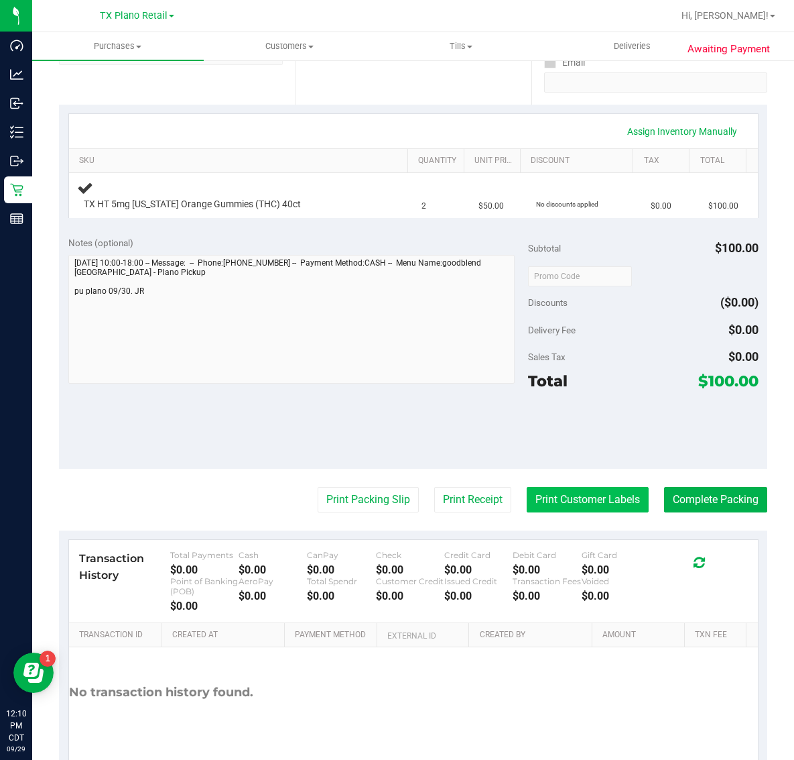
click at [588, 507] on button "Print Customer Labels" at bounding box center [588, 499] width 122 height 25
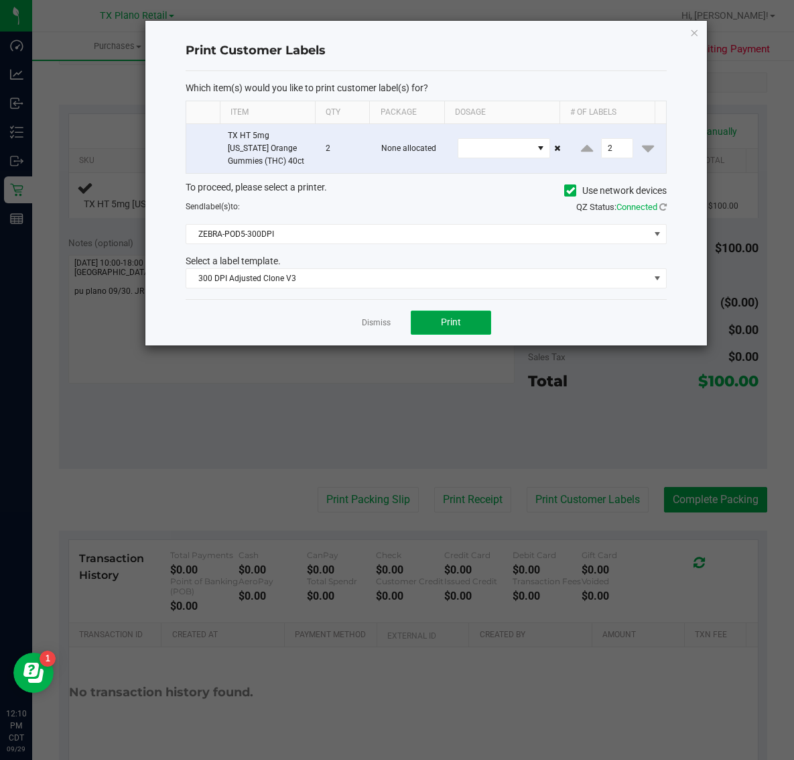
click at [449, 322] on span "Print" at bounding box center [451, 321] width 20 height 11
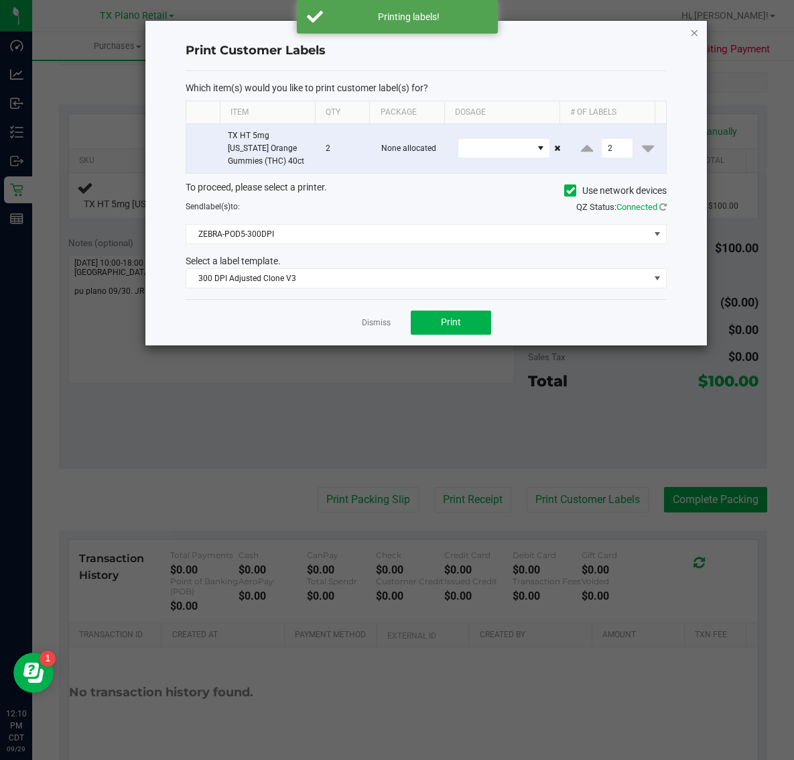
click at [695, 32] on icon "button" at bounding box center [694, 32] width 9 height 16
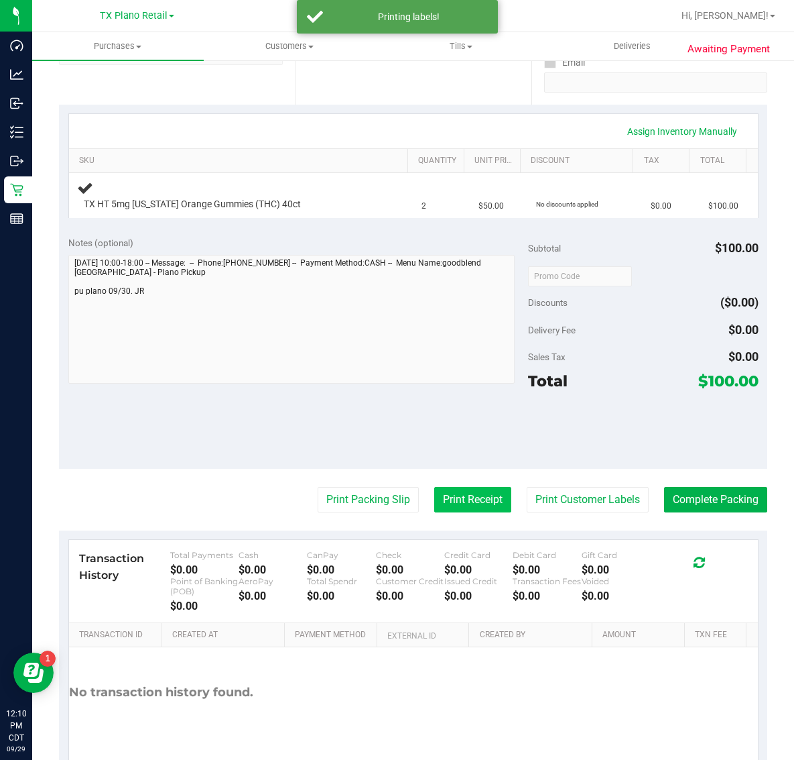
click at [448, 512] on button "Print Receipt" at bounding box center [472, 499] width 77 height 25
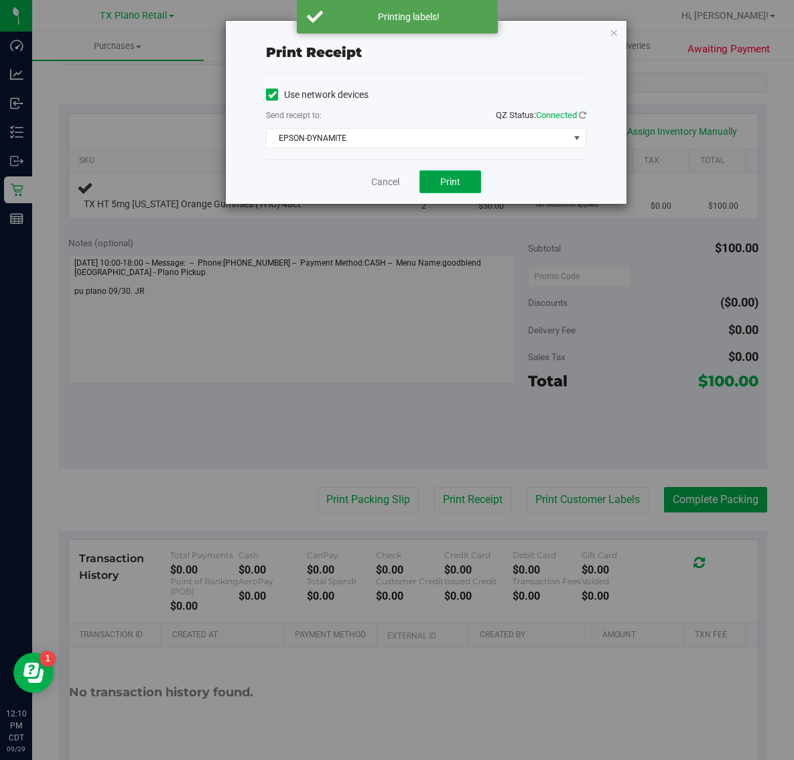
click at [459, 178] on span "Print" at bounding box center [450, 181] width 20 height 11
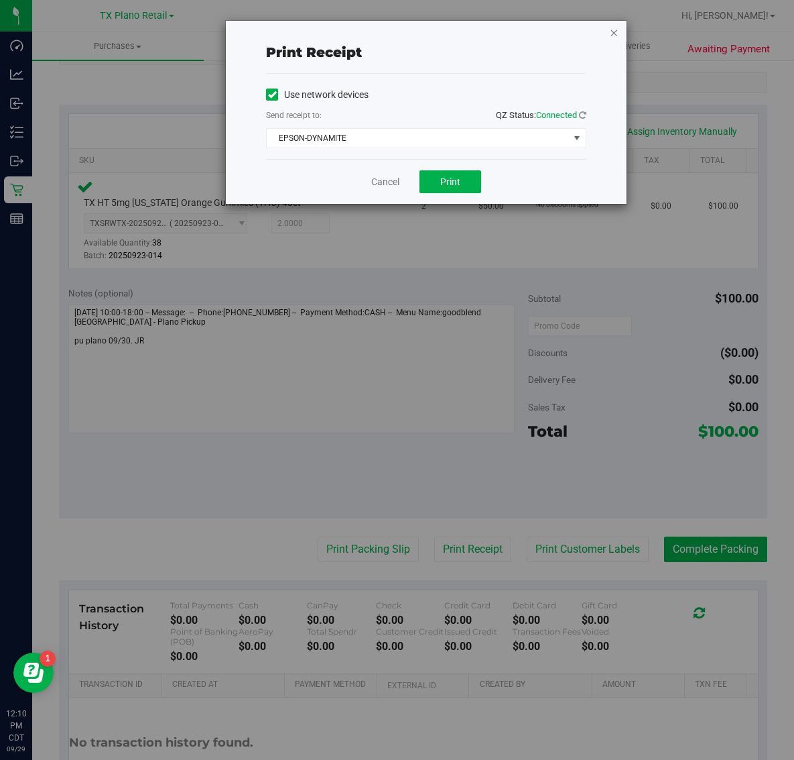
click at [614, 30] on icon "button" at bounding box center [613, 32] width 9 height 16
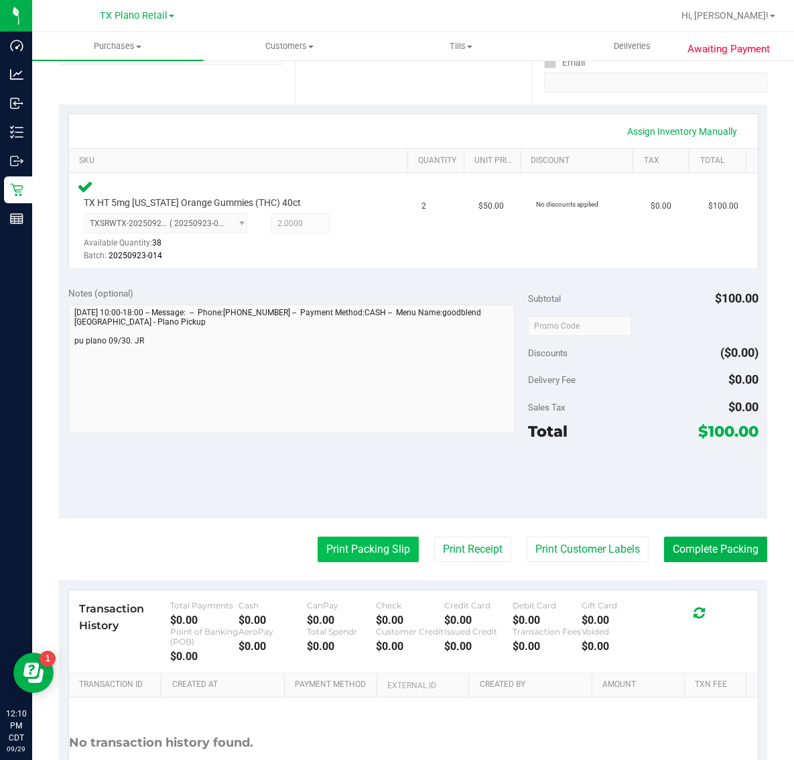
click at [372, 560] on button "Print Packing Slip" at bounding box center [368, 548] width 101 height 25
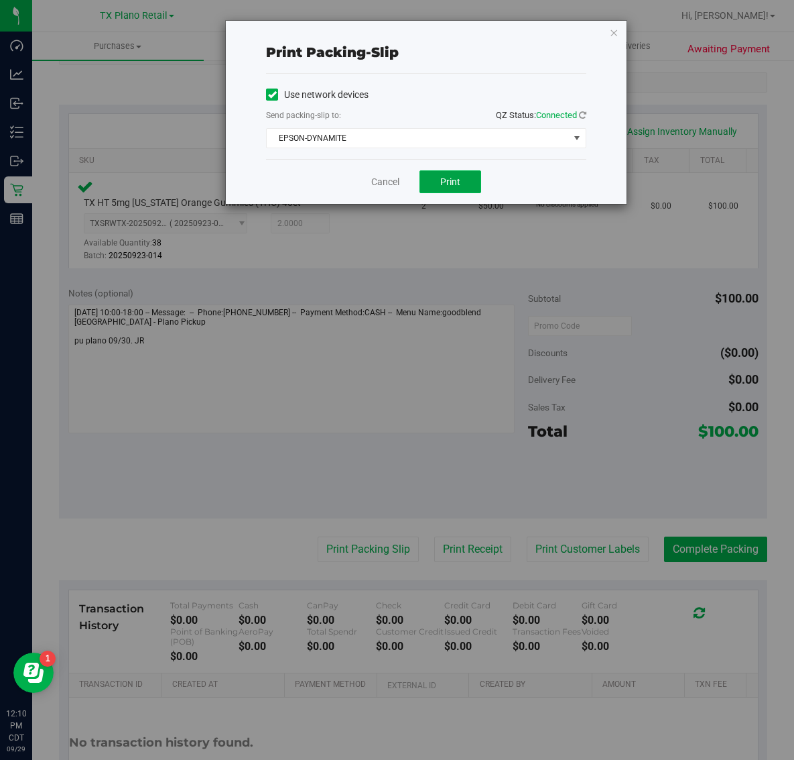
click at [464, 176] on button "Print" at bounding box center [451, 181] width 62 height 23
click at [614, 35] on icon "button" at bounding box center [613, 32] width 9 height 16
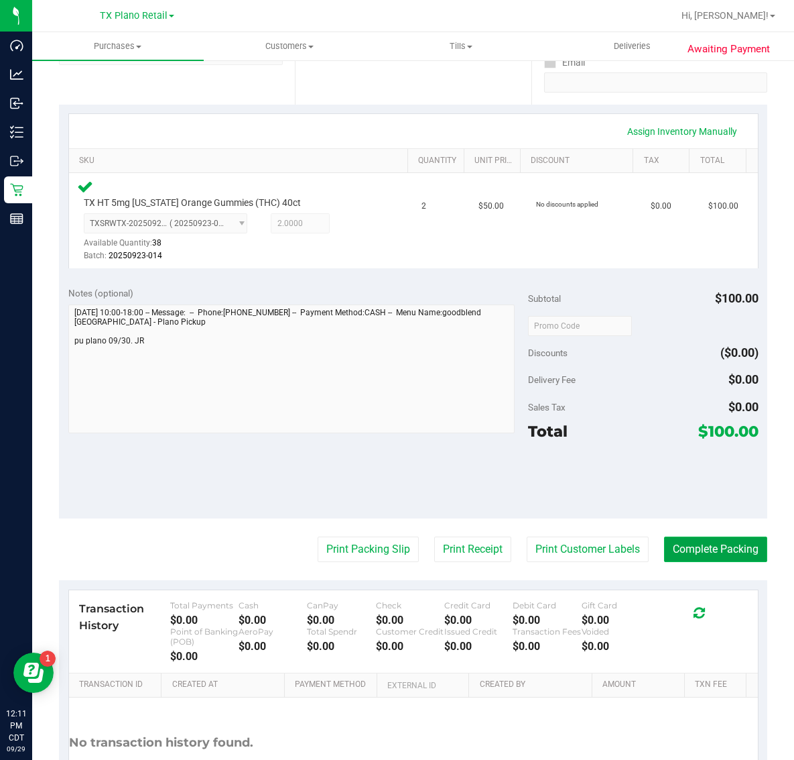
click at [713, 554] on button "Complete Packing" at bounding box center [715, 548] width 103 height 25
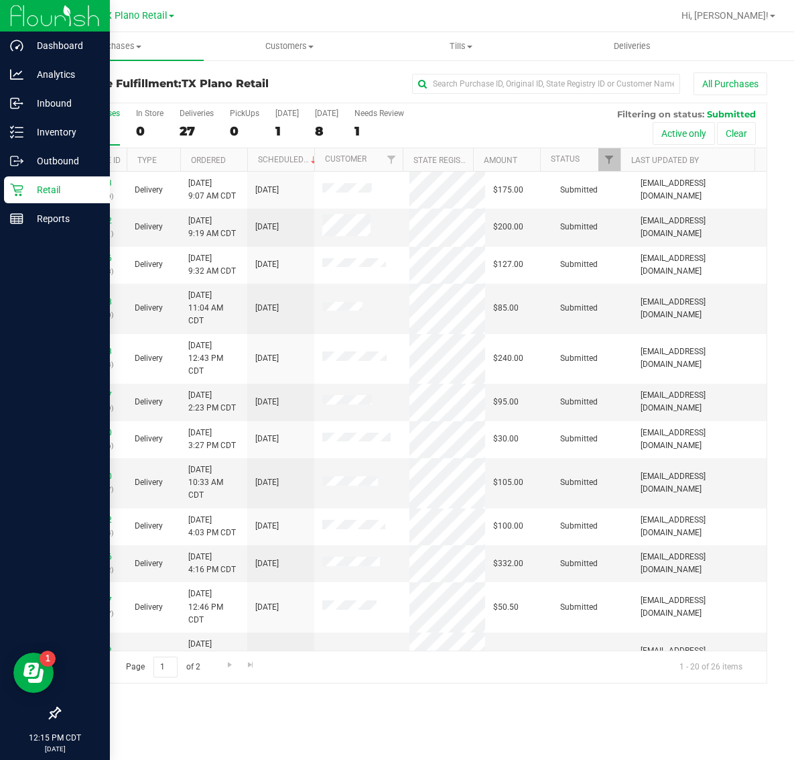
click at [27, 183] on p "Retail" at bounding box center [63, 190] width 80 height 16
click at [27, 184] on p "Retail" at bounding box center [63, 190] width 80 height 16
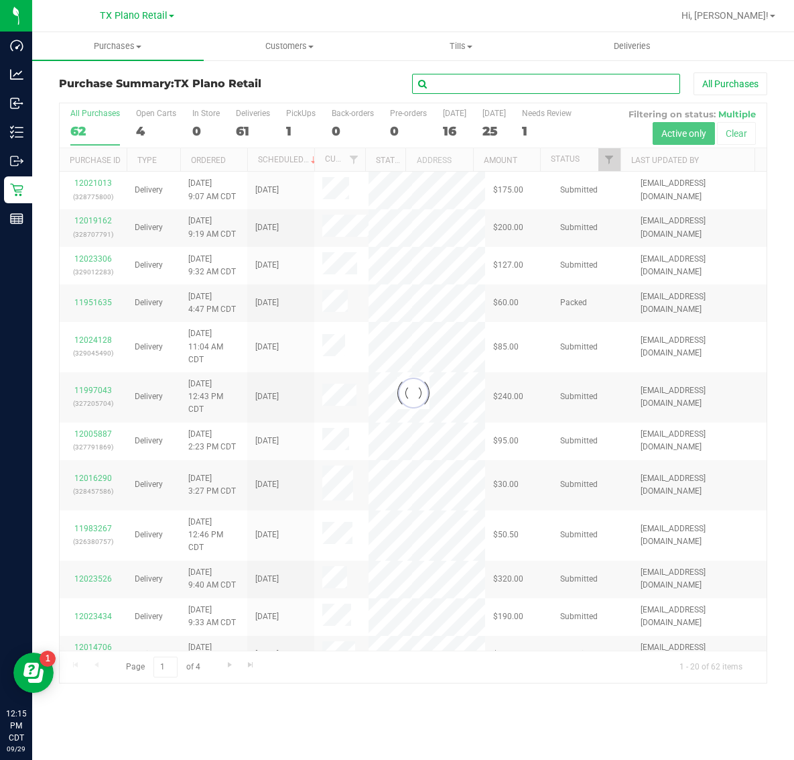
click at [554, 77] on input "text" at bounding box center [546, 84] width 268 height 20
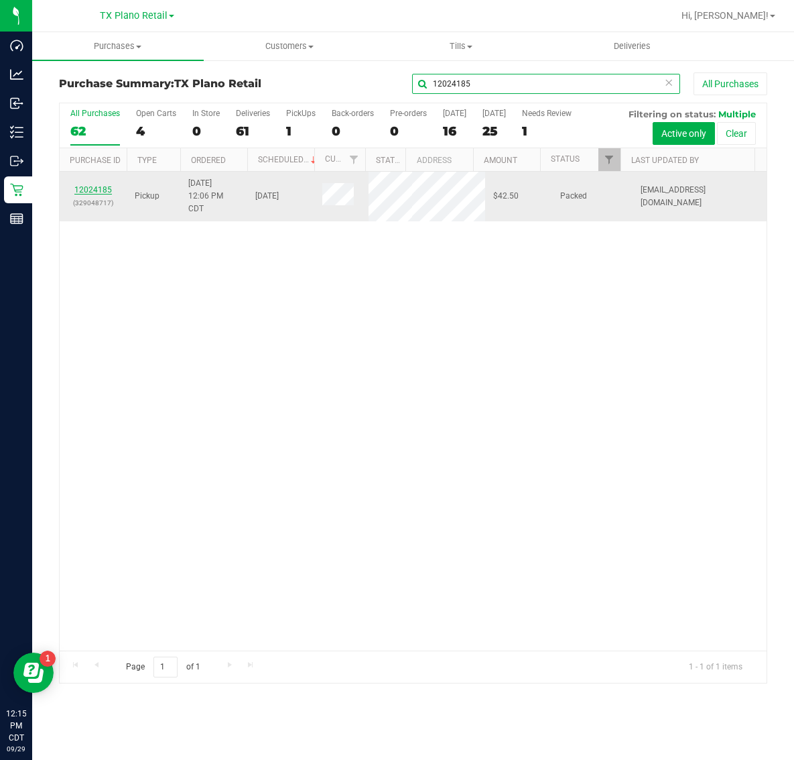
type input "12024185"
click at [85, 188] on link "12024185" at bounding box center [93, 189] width 38 height 9
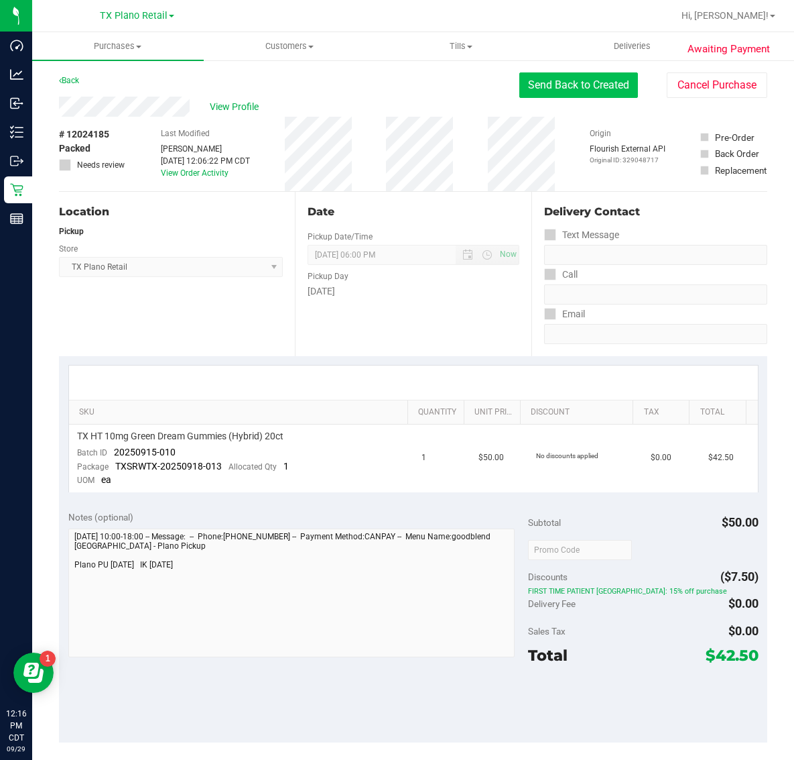
click at [560, 84] on button "Send Back to Created" at bounding box center [579, 84] width 119 height 25
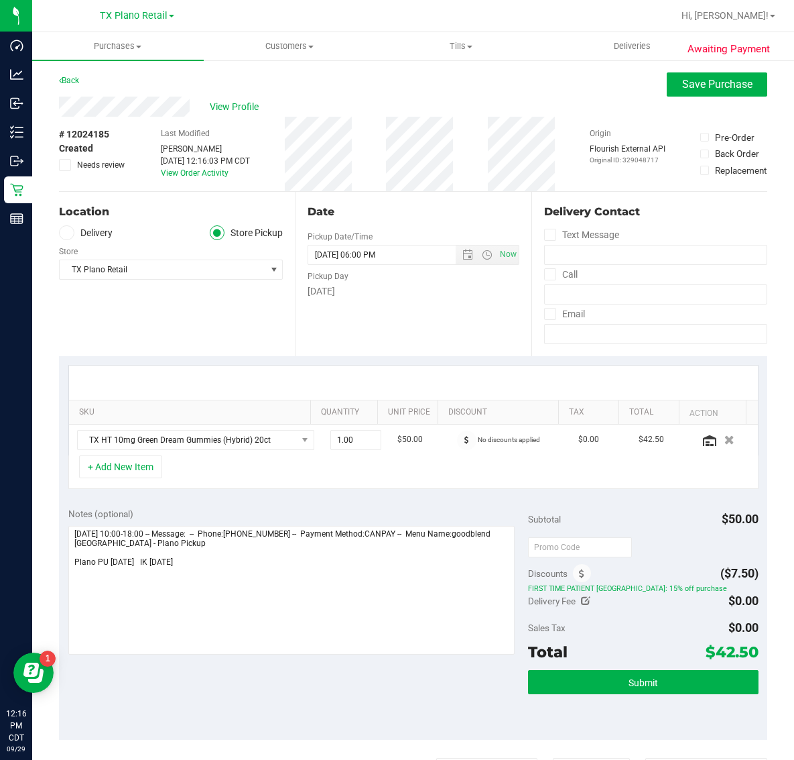
click at [67, 233] on icon at bounding box center [66, 233] width 8 height 0
click at [0, 0] on input "Delivery" at bounding box center [0, 0] width 0 height 0
click at [203, 272] on span "Select address" at bounding box center [158, 269] width 196 height 19
click at [155, 218] on div "Location" at bounding box center [171, 212] width 224 height 16
click at [241, 109] on span "View Profile" at bounding box center [237, 107] width 54 height 14
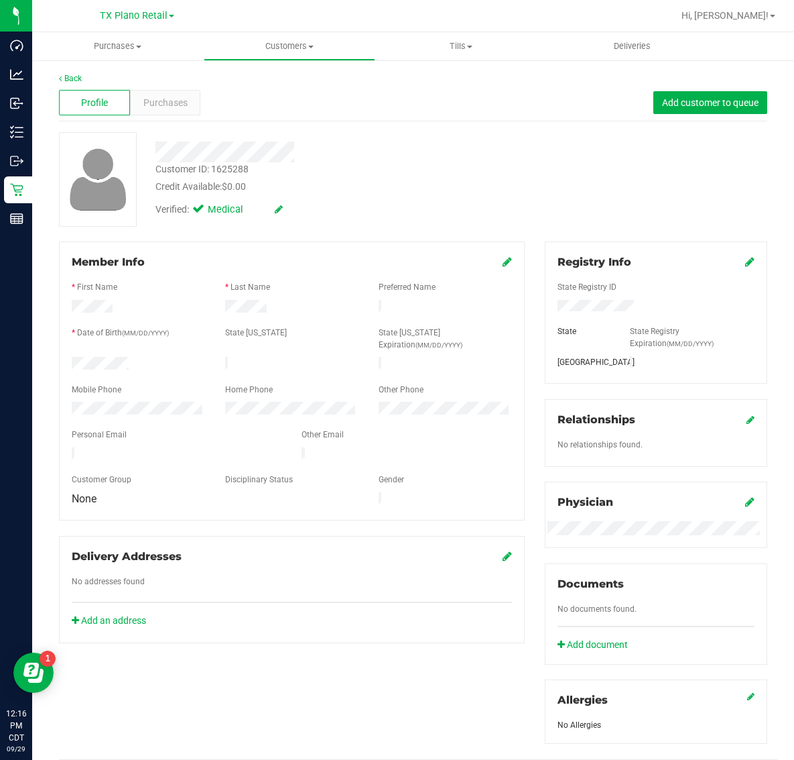
click at [503, 550] on link at bounding box center [507, 556] width 9 height 13
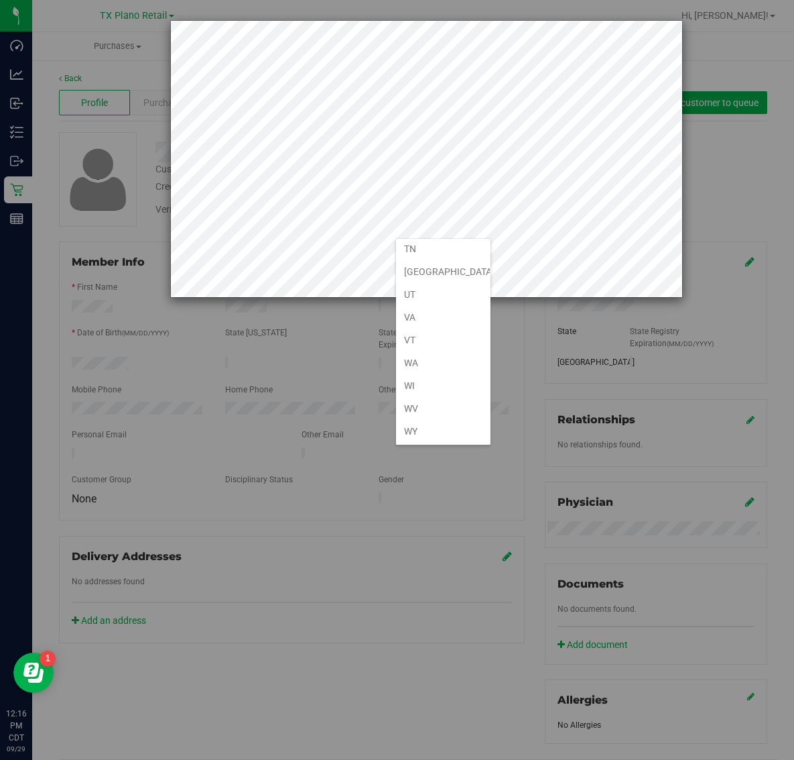
scroll to position [1001, 0]
click at [430, 263] on li "TX" at bounding box center [443, 271] width 95 height 23
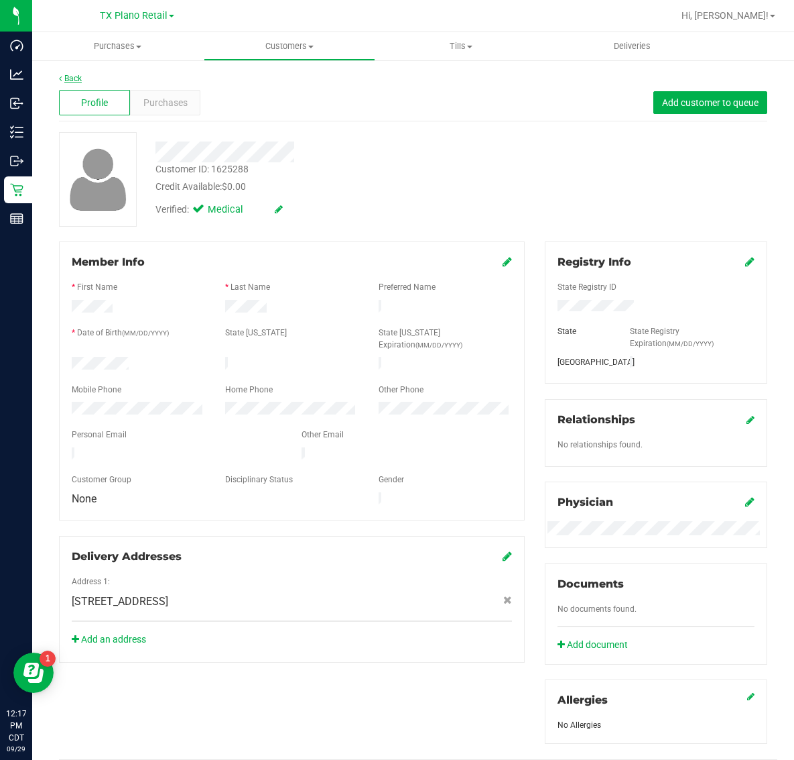
click at [72, 75] on link "Back" at bounding box center [70, 78] width 23 height 9
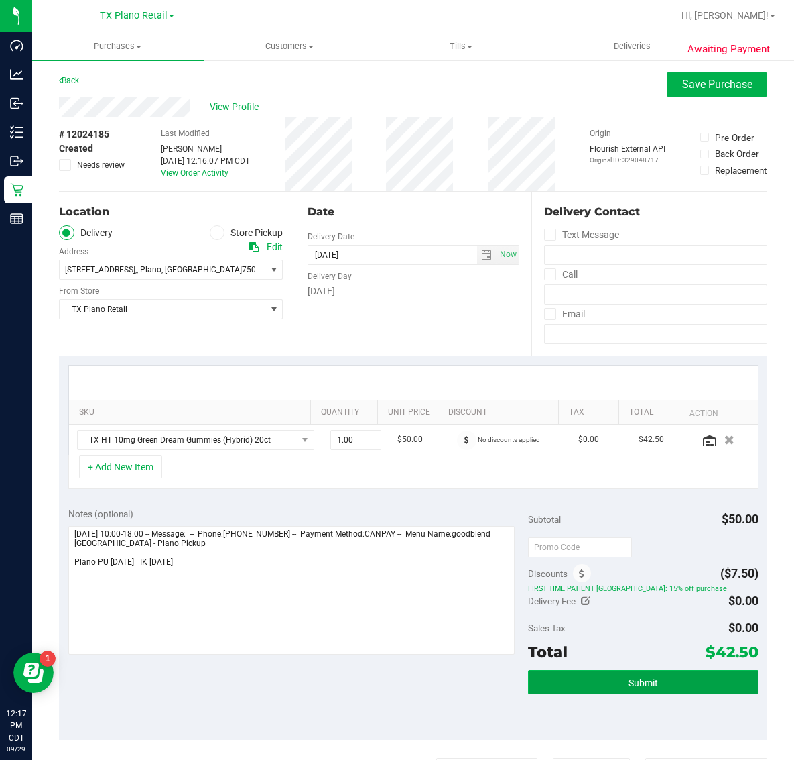
click at [612, 679] on button "Submit" at bounding box center [643, 682] width 230 height 24
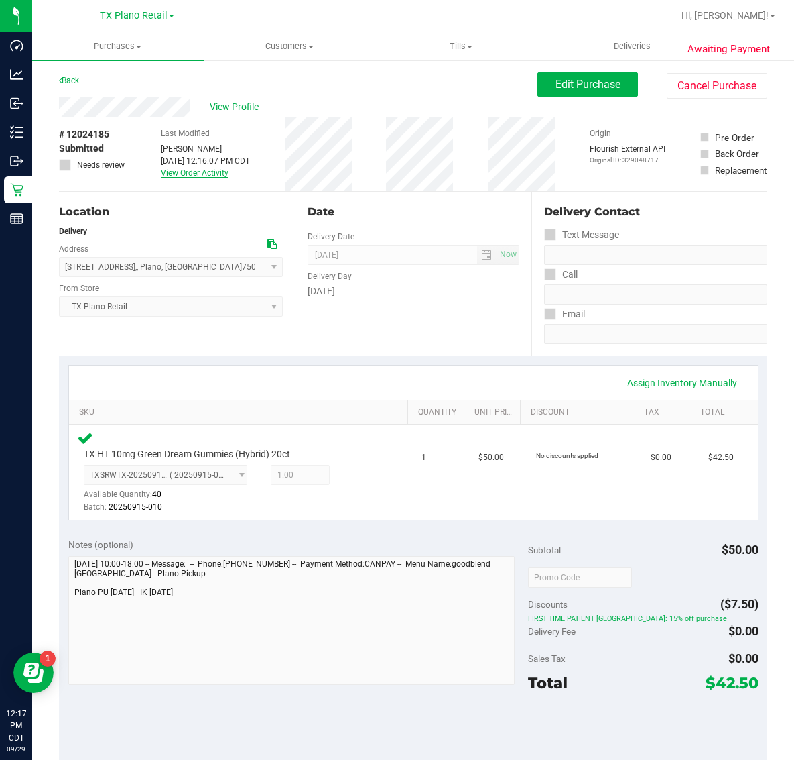
click at [186, 168] on link "View Order Activity" at bounding box center [195, 172] width 68 height 9
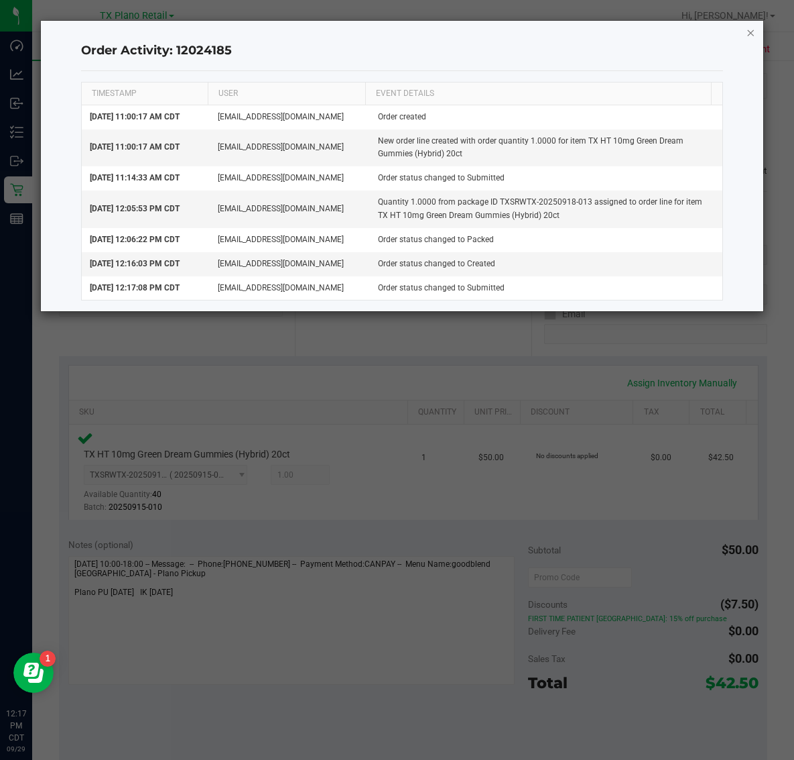
click at [746, 27] on icon "button" at bounding box center [750, 32] width 9 height 16
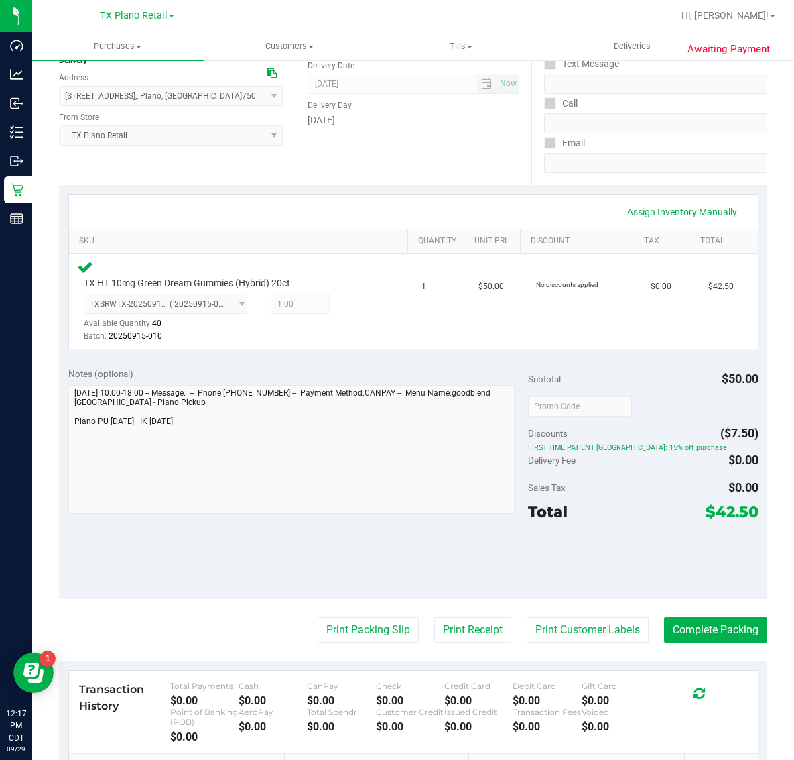
scroll to position [251, 0]
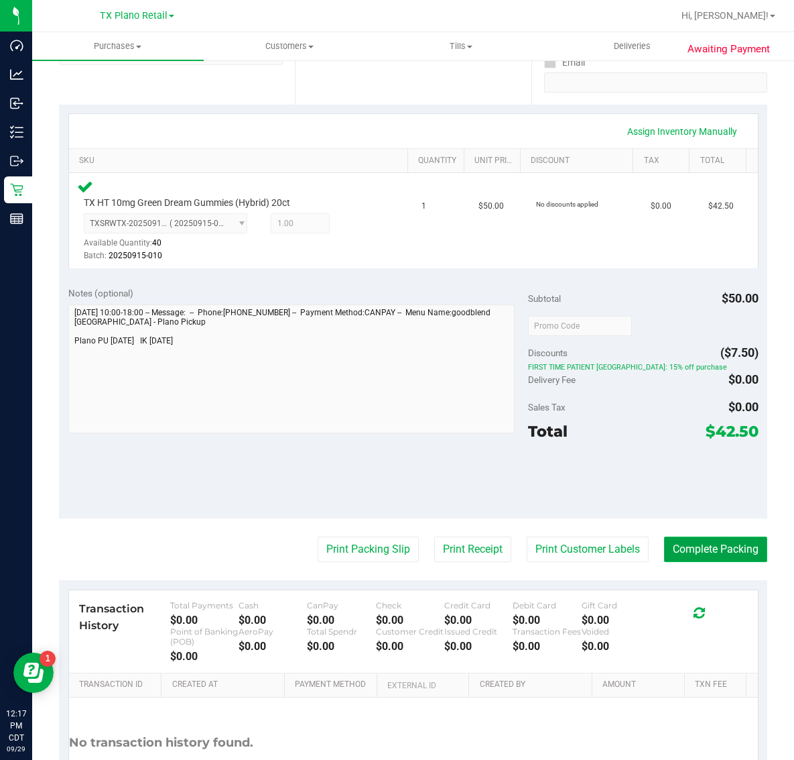
click at [678, 542] on button "Complete Packing" at bounding box center [715, 548] width 103 height 25
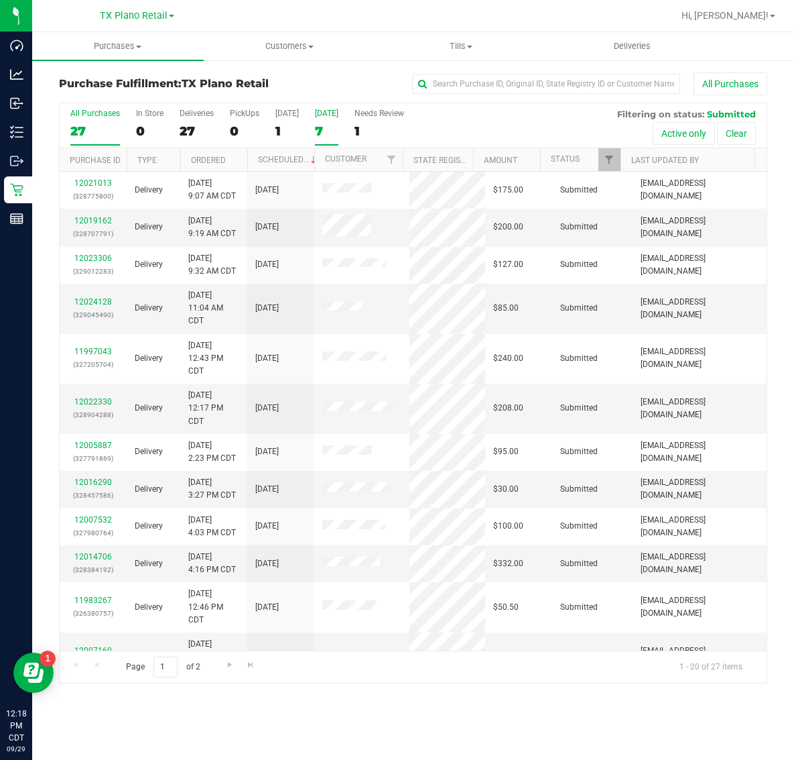
click at [324, 129] on div "7" at bounding box center [326, 130] width 23 height 15
click at [0, 0] on input "Tomorrow 7" at bounding box center [0, 0] width 0 height 0
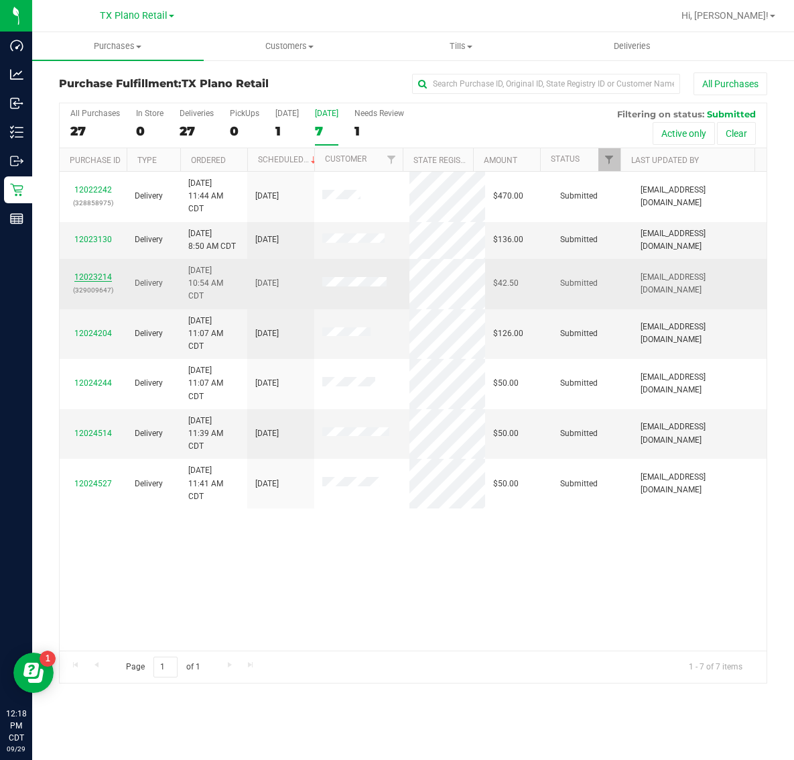
click at [82, 280] on link "12023214" at bounding box center [93, 276] width 38 height 9
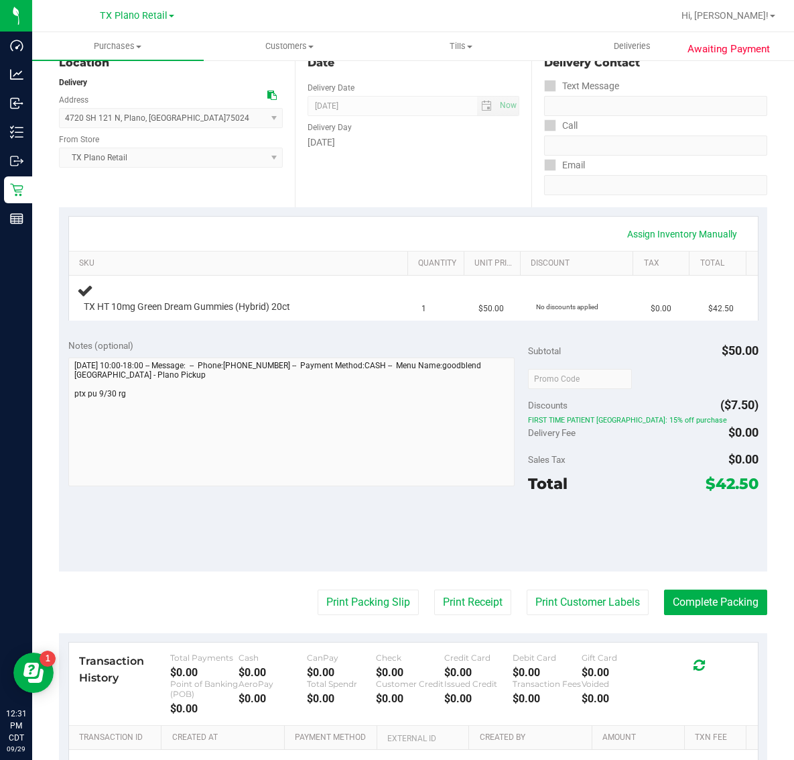
scroll to position [168, 0]
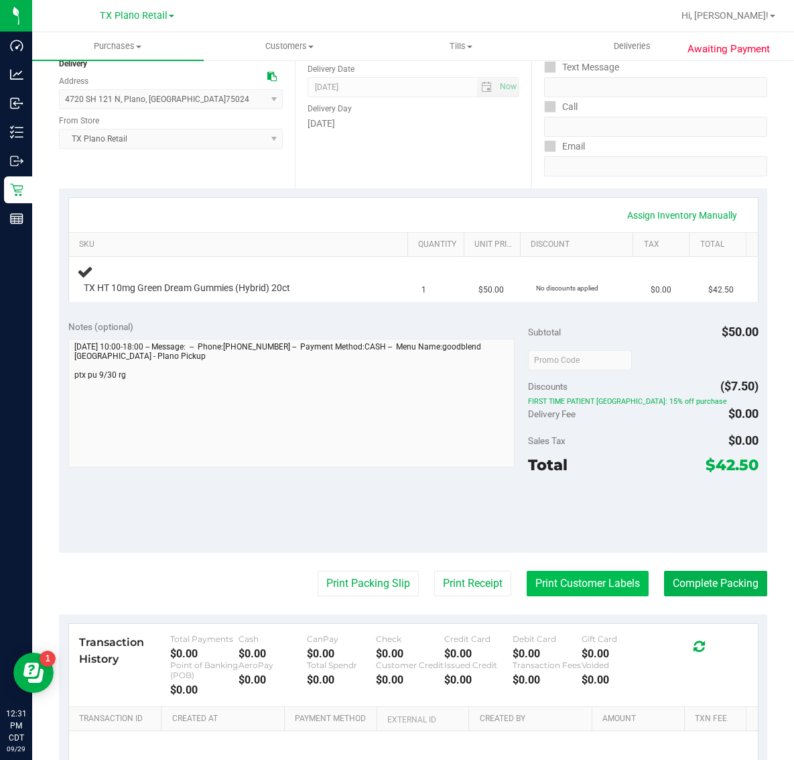
click at [585, 583] on button "Print Customer Labels" at bounding box center [588, 583] width 122 height 25
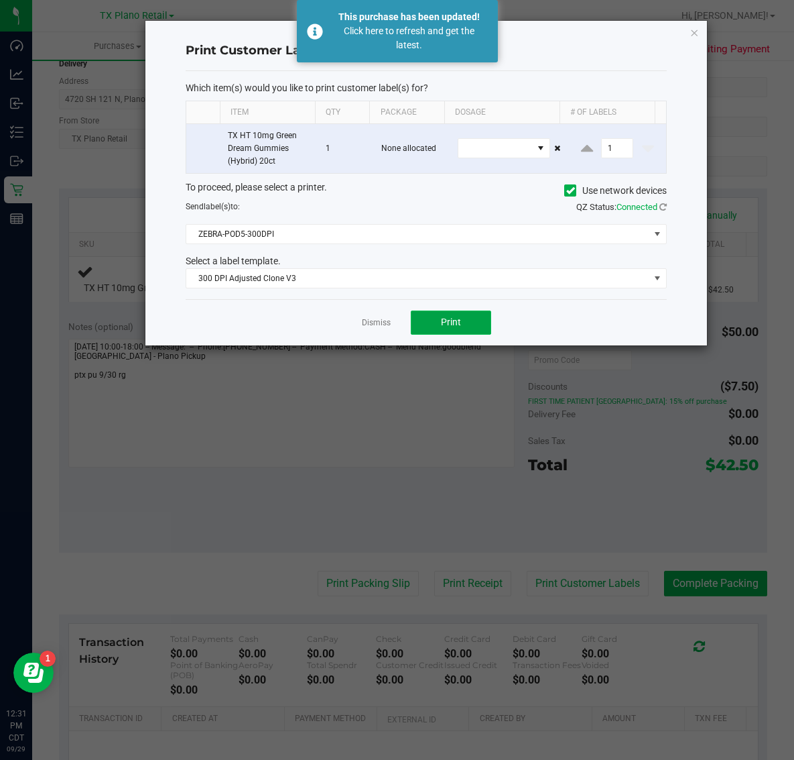
click at [450, 322] on span "Print" at bounding box center [451, 321] width 20 height 11
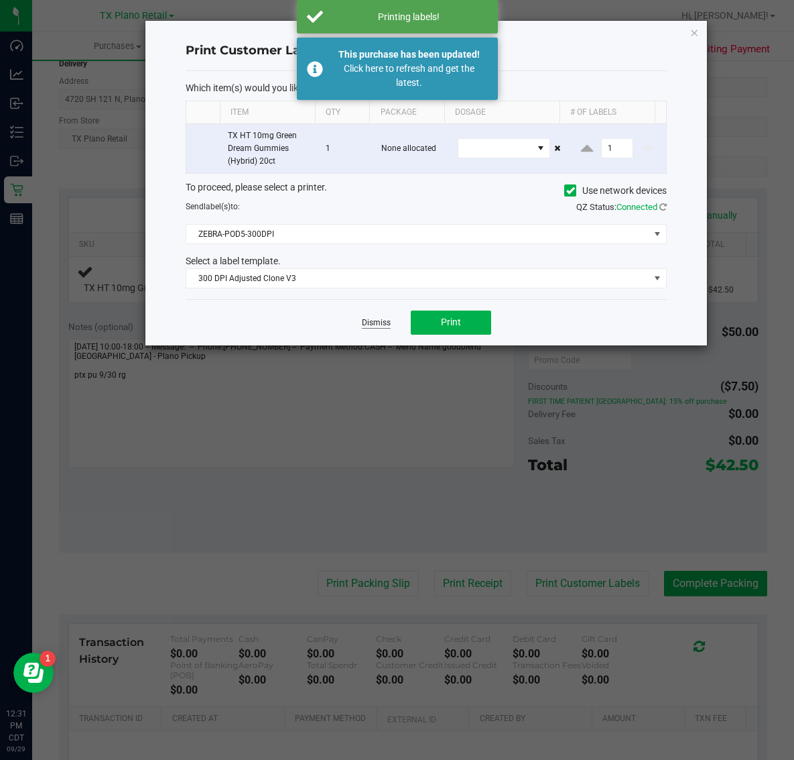
click at [380, 327] on link "Dismiss" at bounding box center [376, 322] width 29 height 11
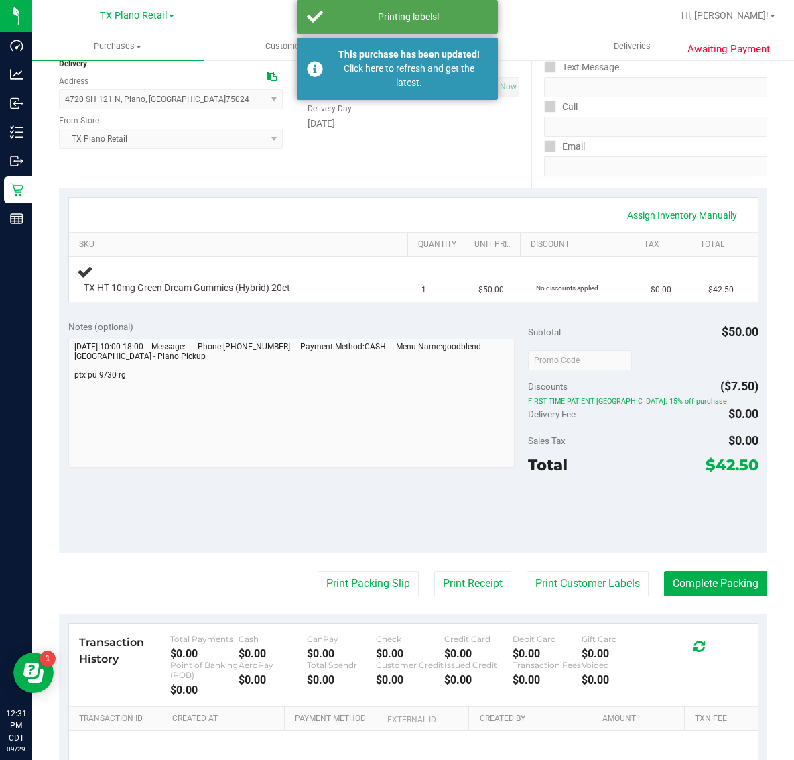
scroll to position [0, 0]
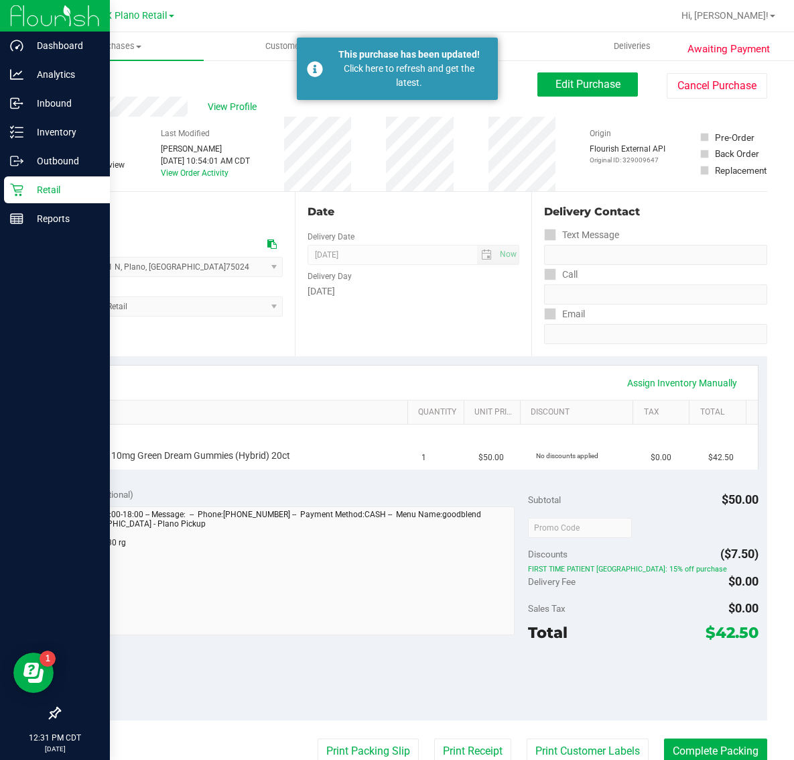
click at [32, 184] on p "Retail" at bounding box center [63, 190] width 80 height 16
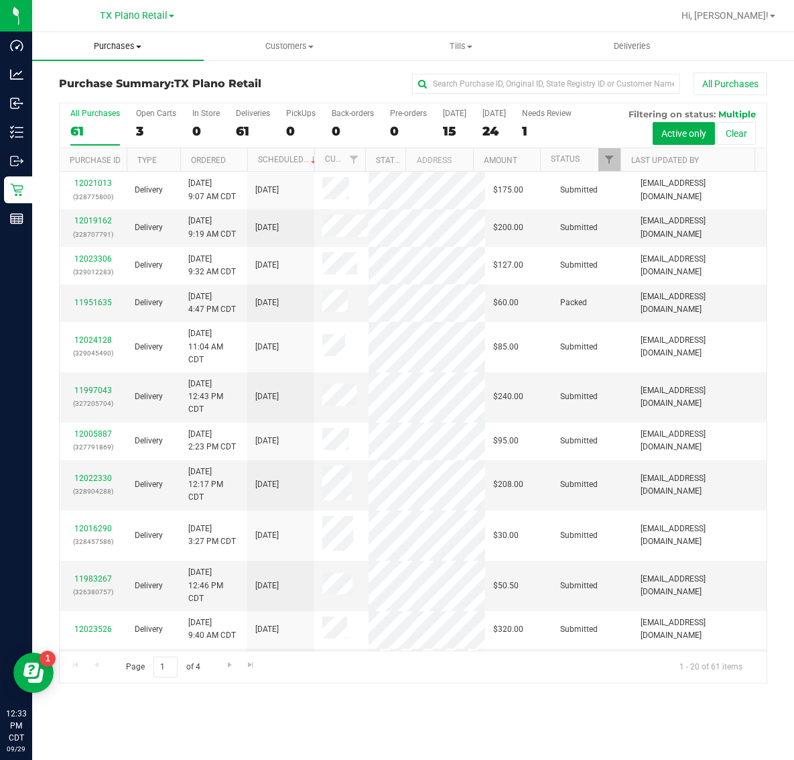
click at [99, 45] on span "Purchases" at bounding box center [118, 46] width 172 height 12
click at [118, 98] on li "Fulfillment" at bounding box center [118, 97] width 172 height 16
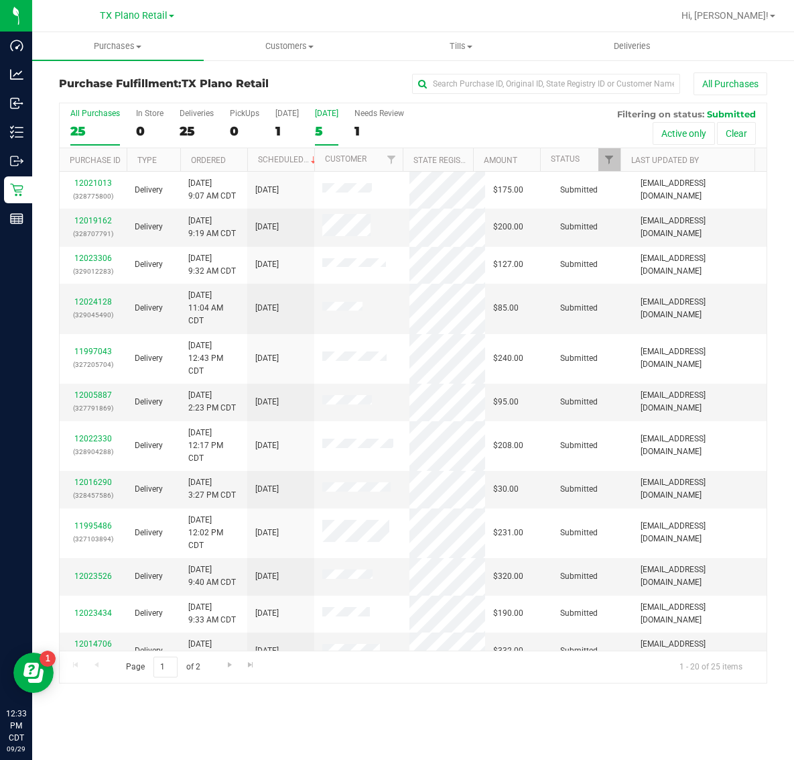
click at [326, 123] on div "5" at bounding box center [326, 130] width 23 height 15
click at [0, 0] on input "Tomorrow 5" at bounding box center [0, 0] width 0 height 0
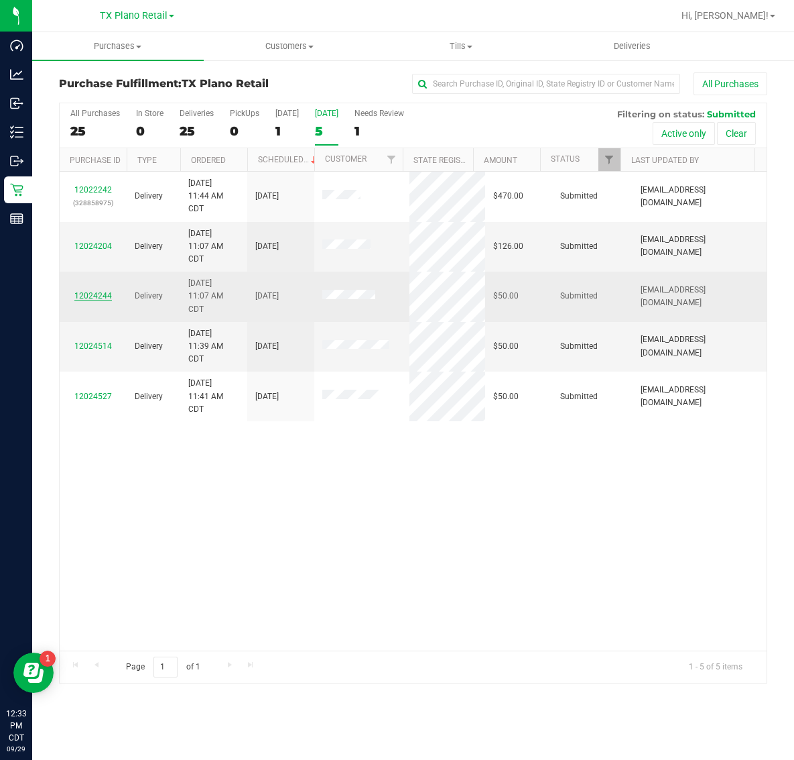
click at [93, 294] on link "12024244" at bounding box center [93, 295] width 38 height 9
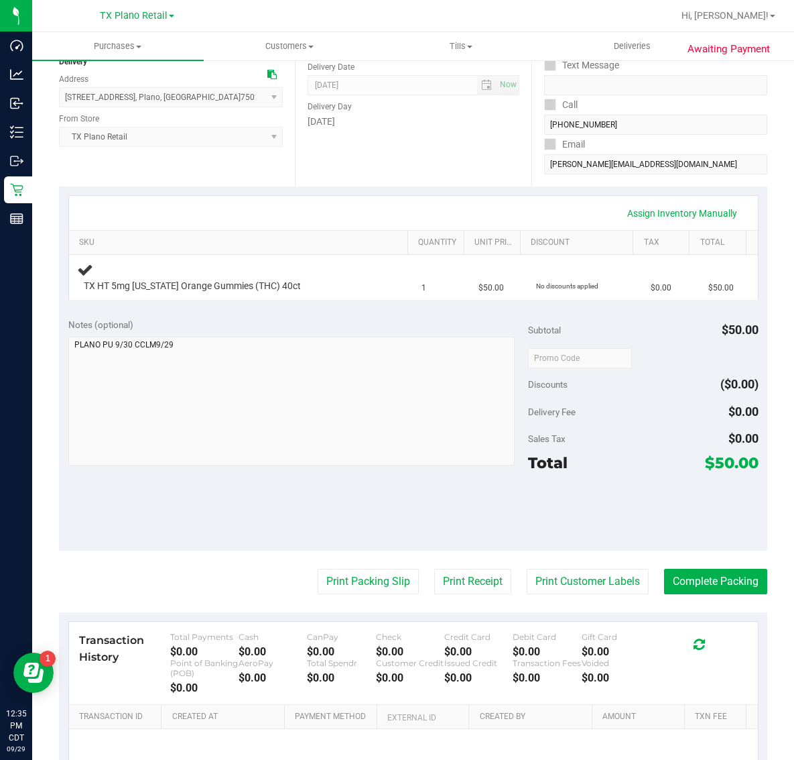
scroll to position [251, 0]
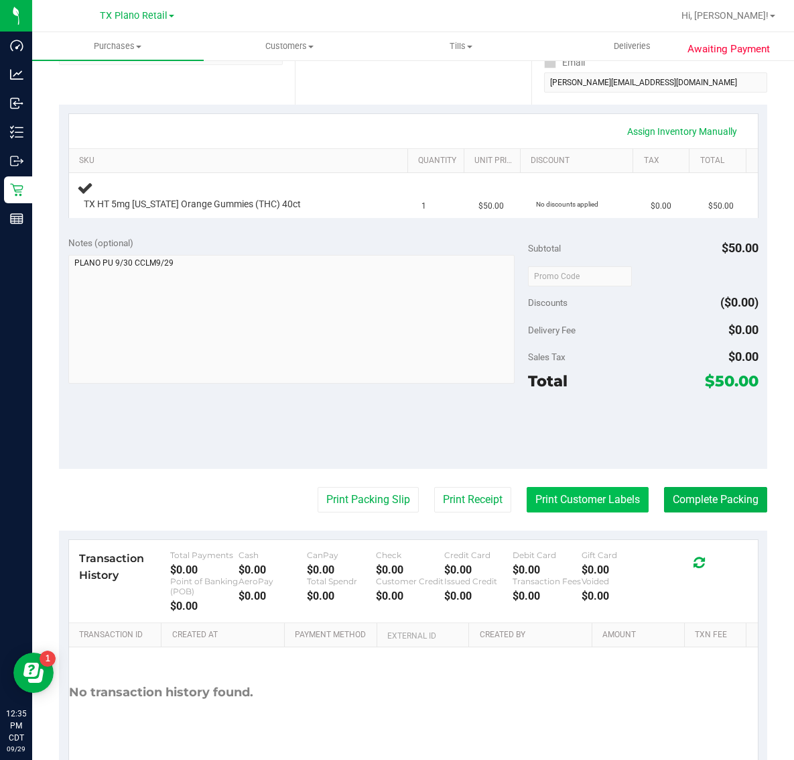
click at [581, 499] on button "Print Customer Labels" at bounding box center [588, 499] width 122 height 25
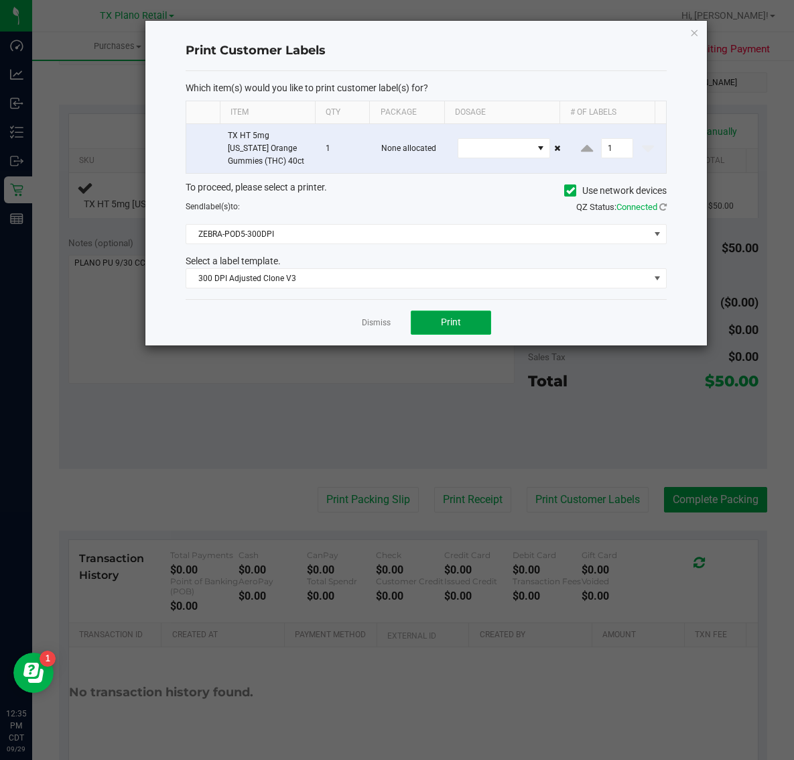
click at [463, 333] on button "Print" at bounding box center [451, 322] width 80 height 24
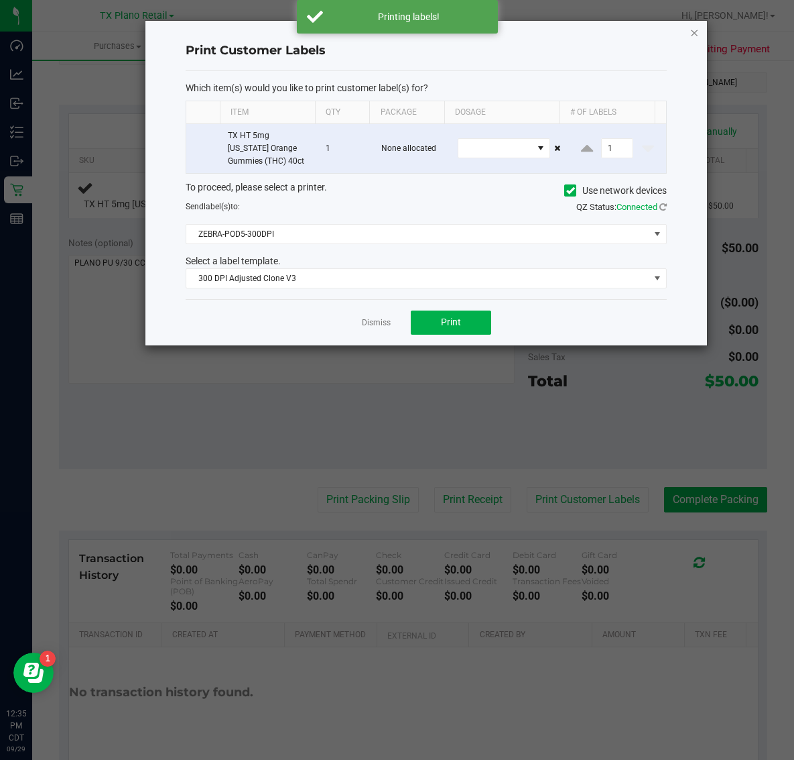
click at [695, 32] on icon "button" at bounding box center [694, 32] width 9 height 16
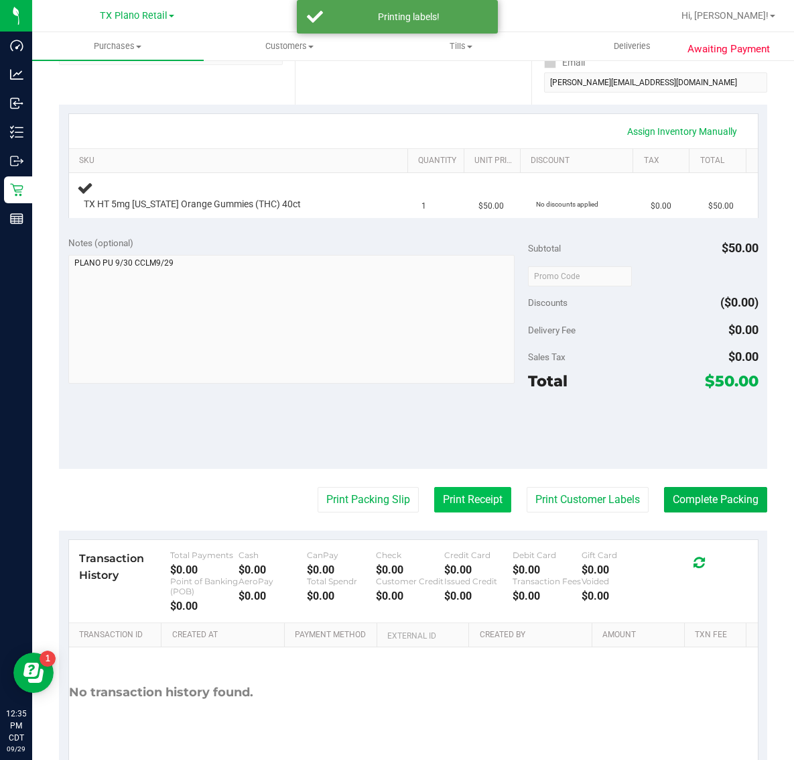
click at [446, 507] on button "Print Receipt" at bounding box center [472, 499] width 77 height 25
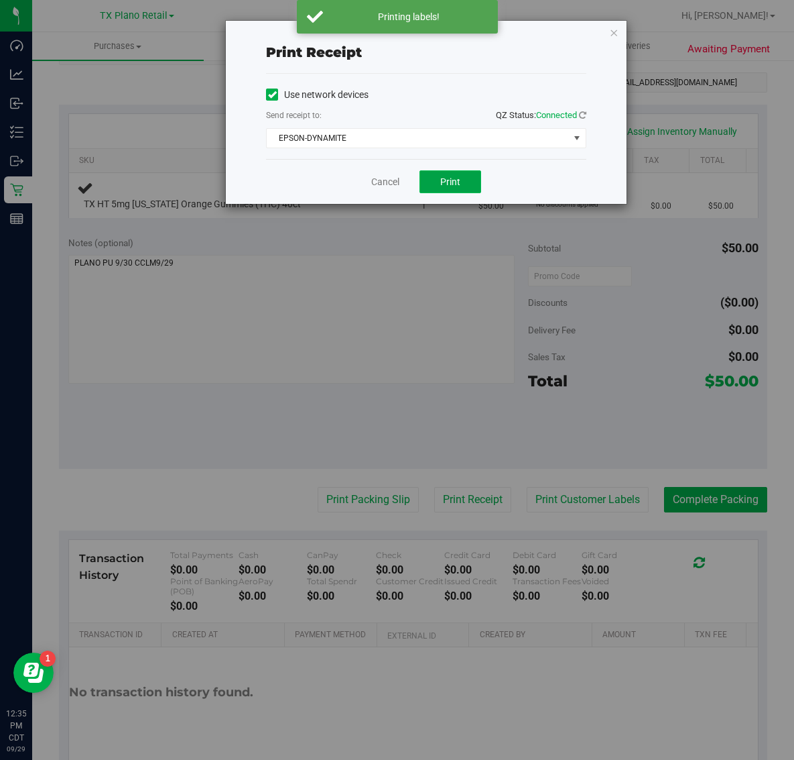
click at [447, 179] on span "Print" at bounding box center [450, 181] width 20 height 11
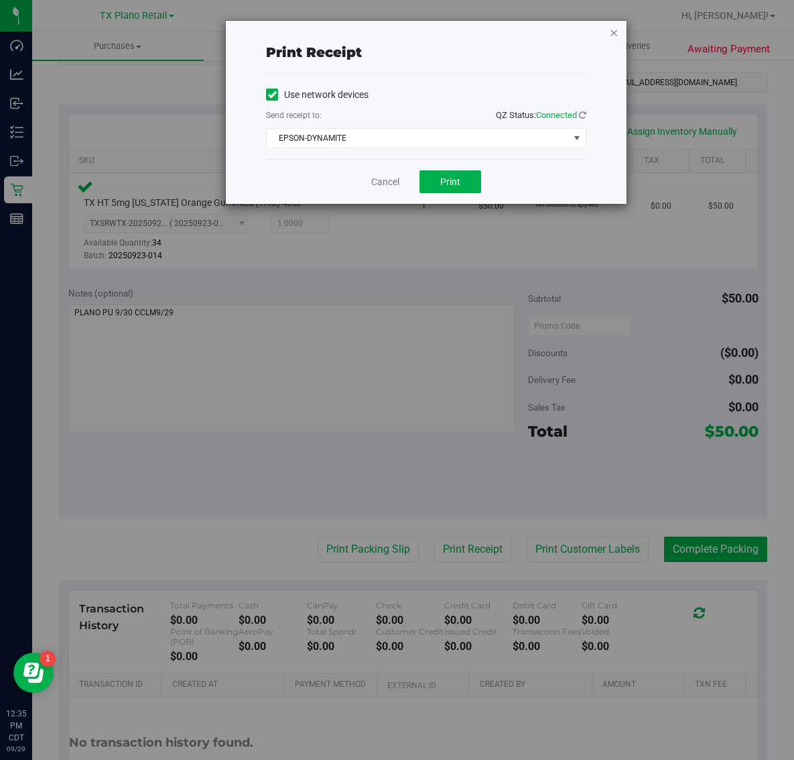
click at [613, 38] on icon "button" at bounding box center [613, 32] width 9 height 16
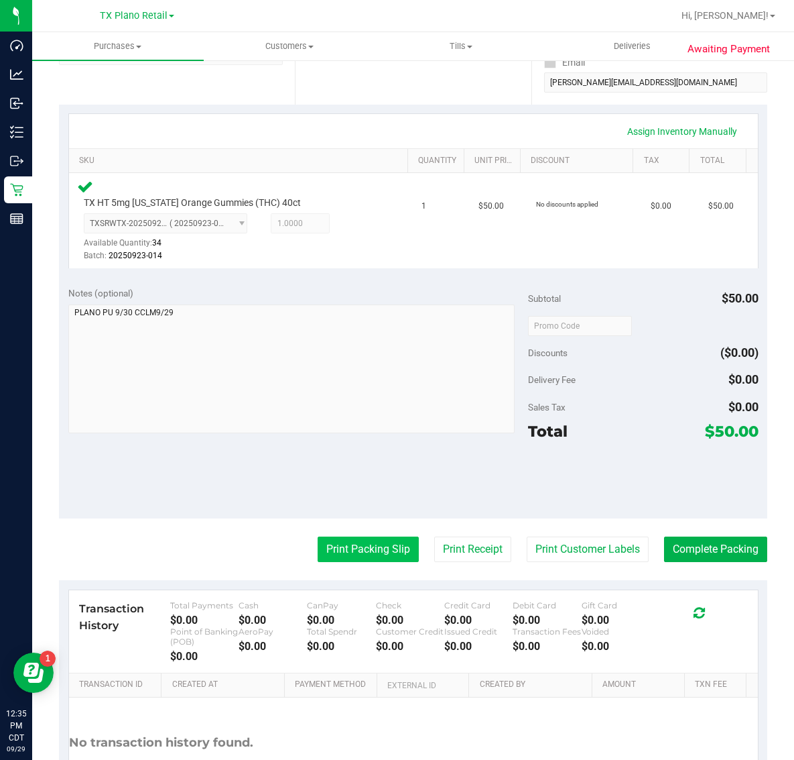
click at [380, 546] on button "Print Packing Slip" at bounding box center [368, 548] width 101 height 25
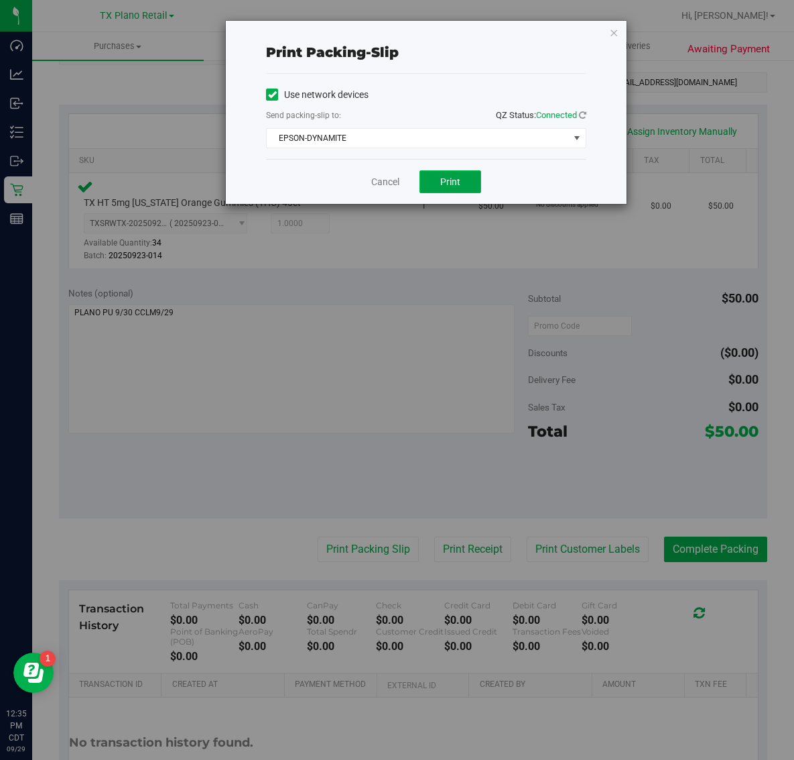
click at [469, 190] on button "Print" at bounding box center [451, 181] width 62 height 23
click at [615, 32] on icon "button" at bounding box center [613, 32] width 9 height 16
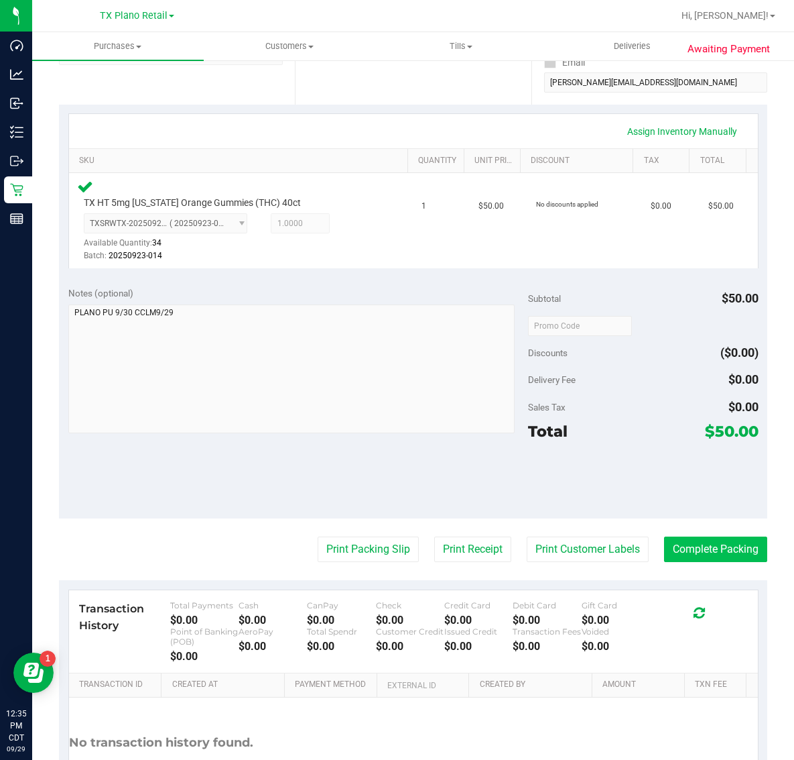
click at [711, 544] on button "Complete Packing" at bounding box center [715, 548] width 103 height 25
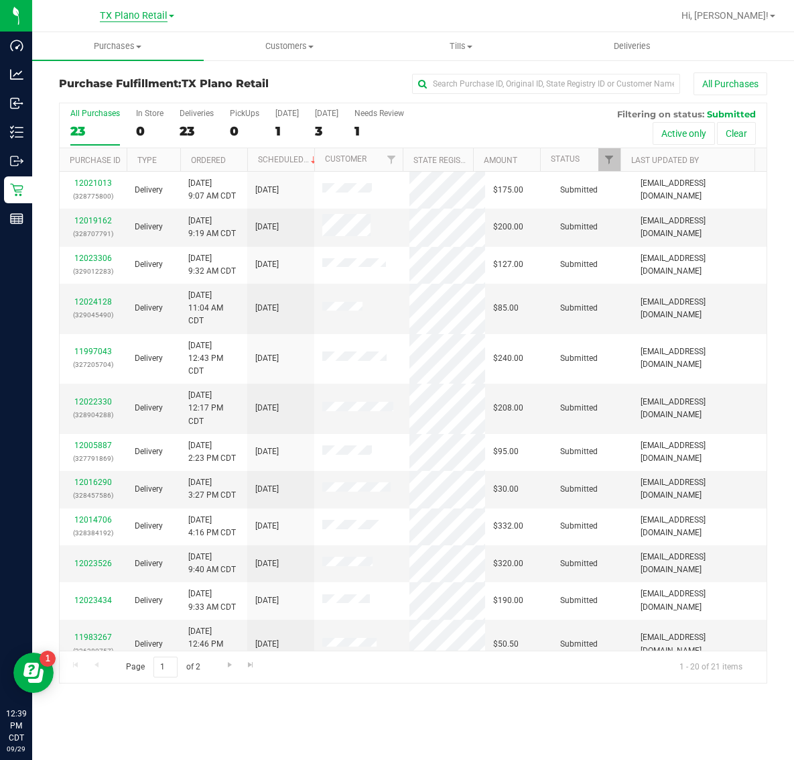
click at [128, 20] on span "TX Plano Retail" at bounding box center [134, 16] width 68 height 12
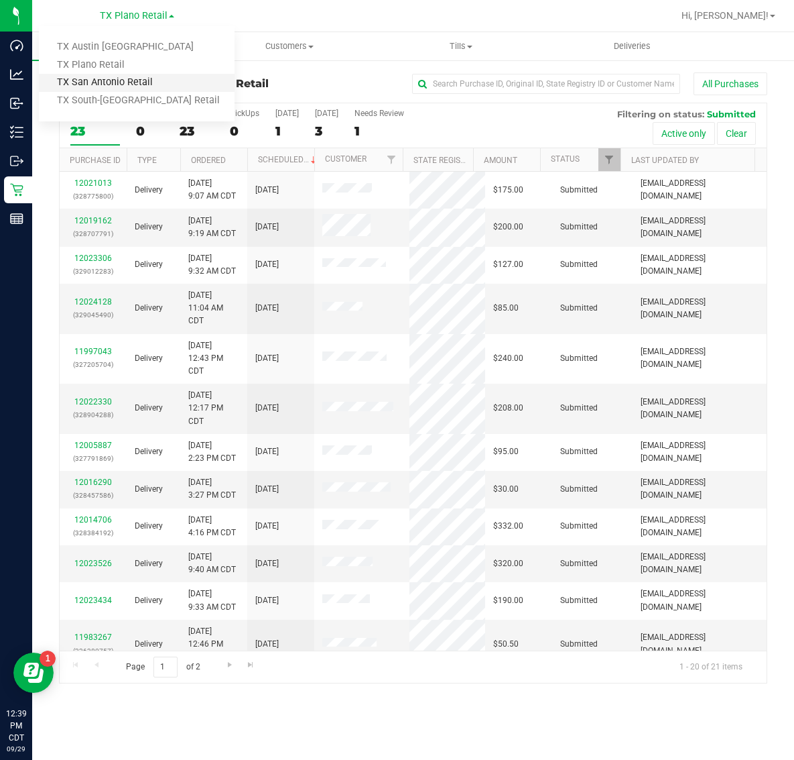
click at [121, 81] on link "TX San Antonio Retail" at bounding box center [137, 83] width 196 height 18
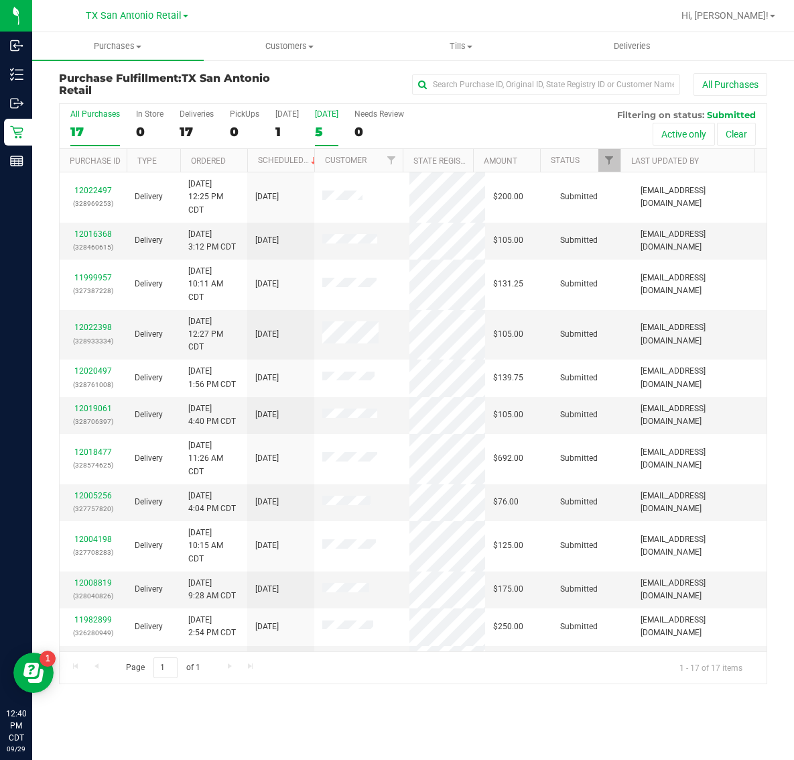
click at [329, 125] on div "5" at bounding box center [326, 131] width 23 height 15
click at [0, 0] on input "Tomorrow 5" at bounding box center [0, 0] width 0 height 0
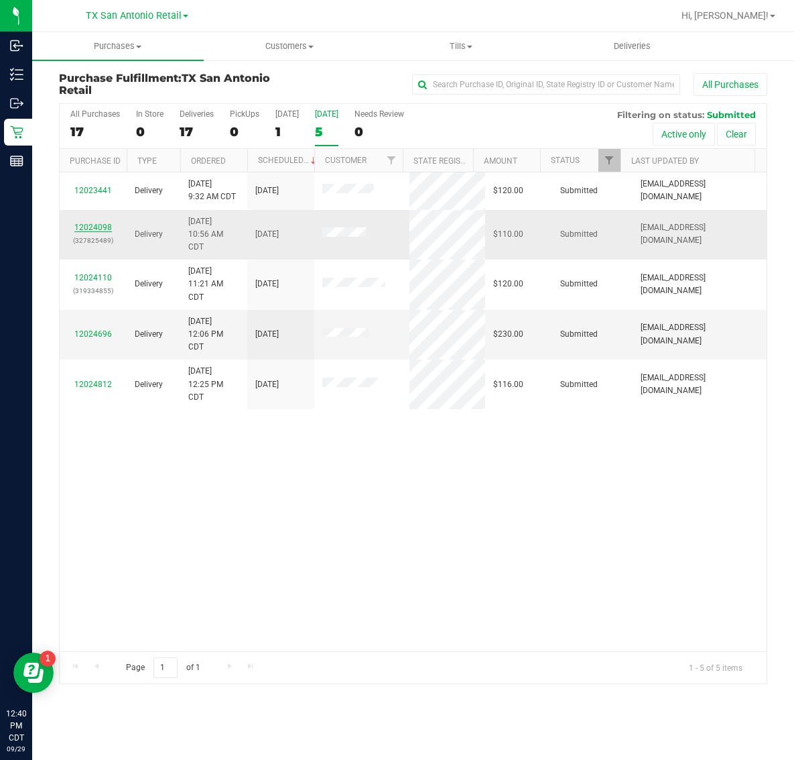
click at [101, 228] on link "12024098" at bounding box center [93, 227] width 38 height 9
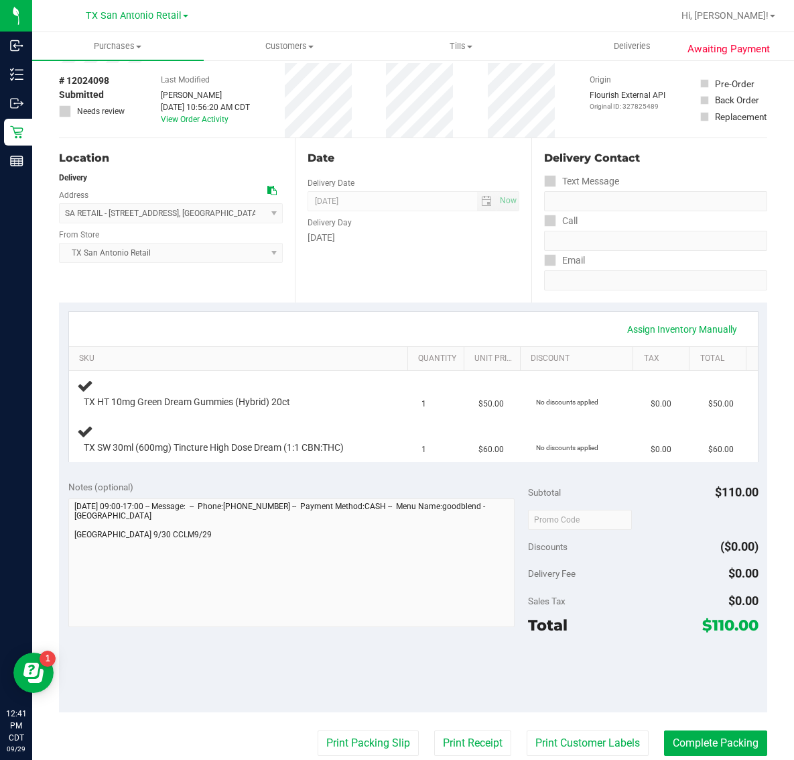
scroll to position [84, 0]
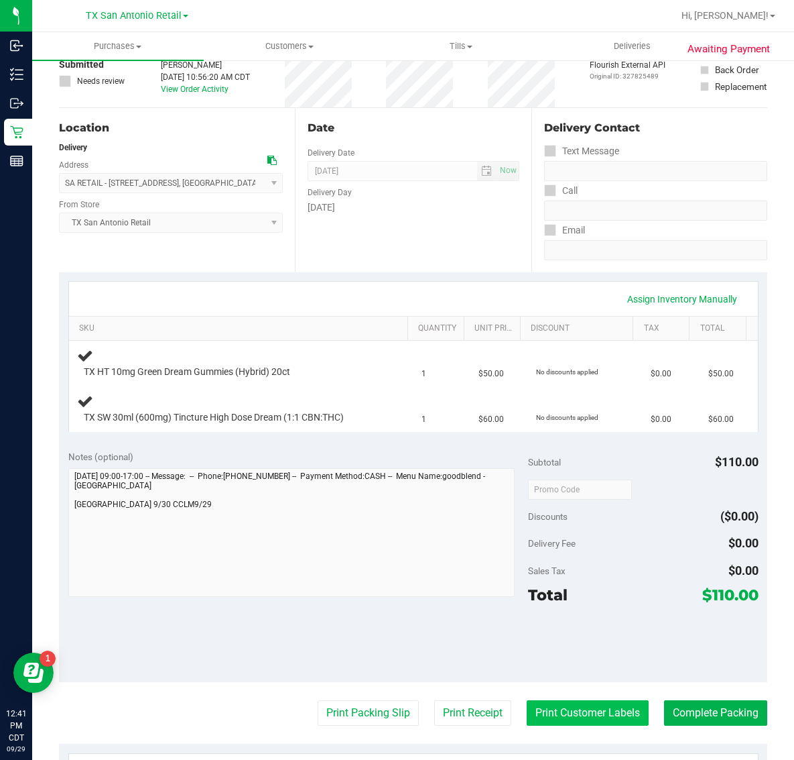
click at [591, 713] on button "Print Customer Labels" at bounding box center [588, 712] width 122 height 25
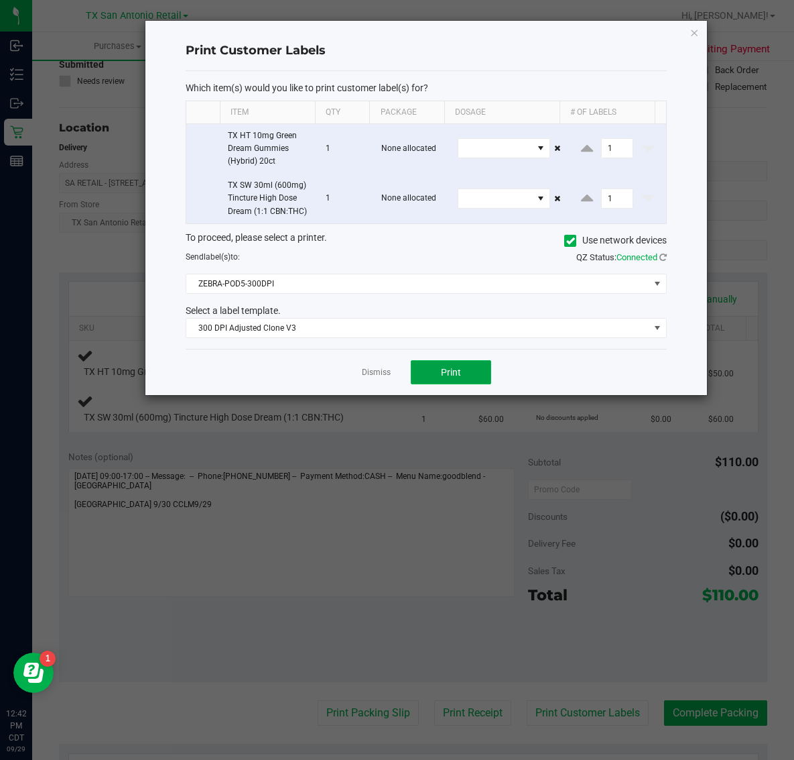
click at [463, 363] on button "Print" at bounding box center [451, 372] width 80 height 24
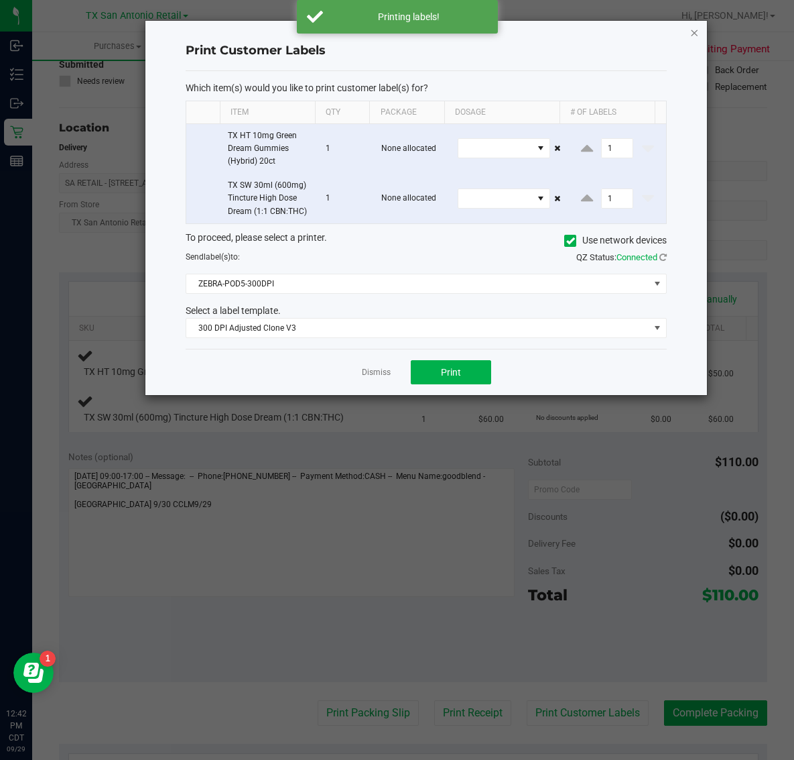
click at [695, 32] on icon "button" at bounding box center [694, 32] width 9 height 16
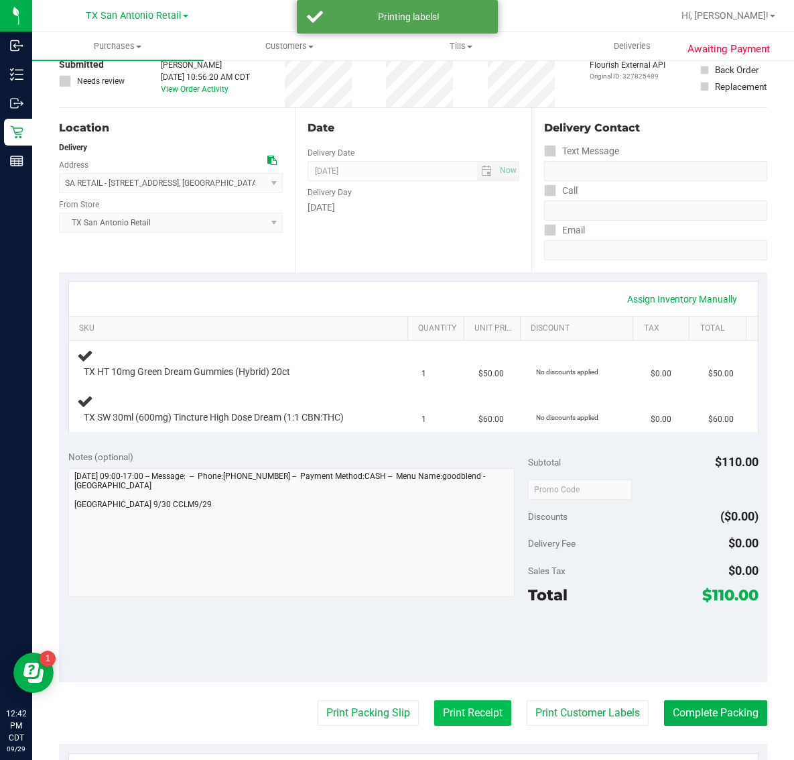
click at [459, 715] on button "Print Receipt" at bounding box center [472, 712] width 77 height 25
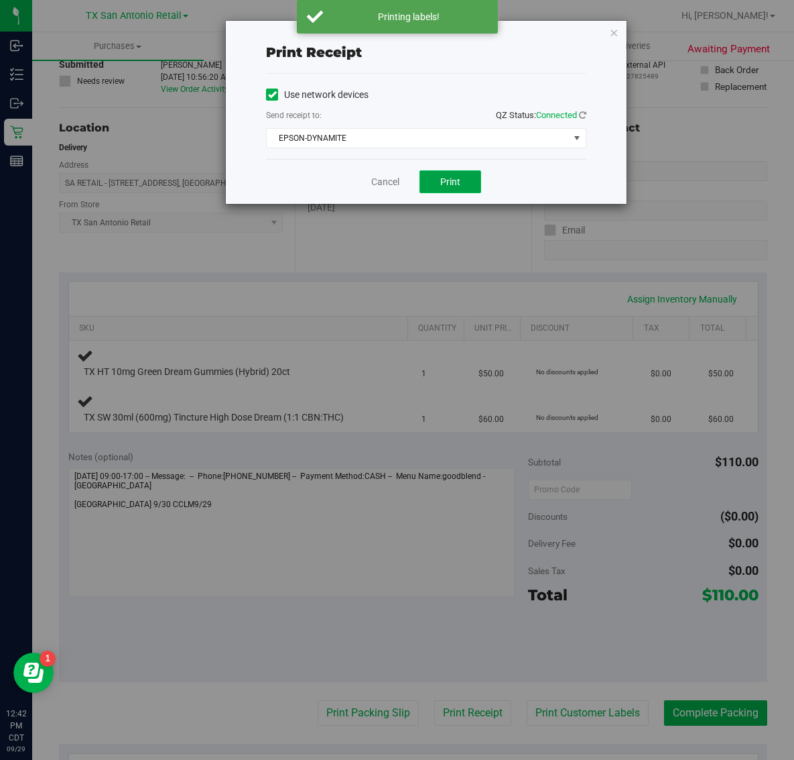
click at [463, 174] on button "Print" at bounding box center [451, 181] width 62 height 23
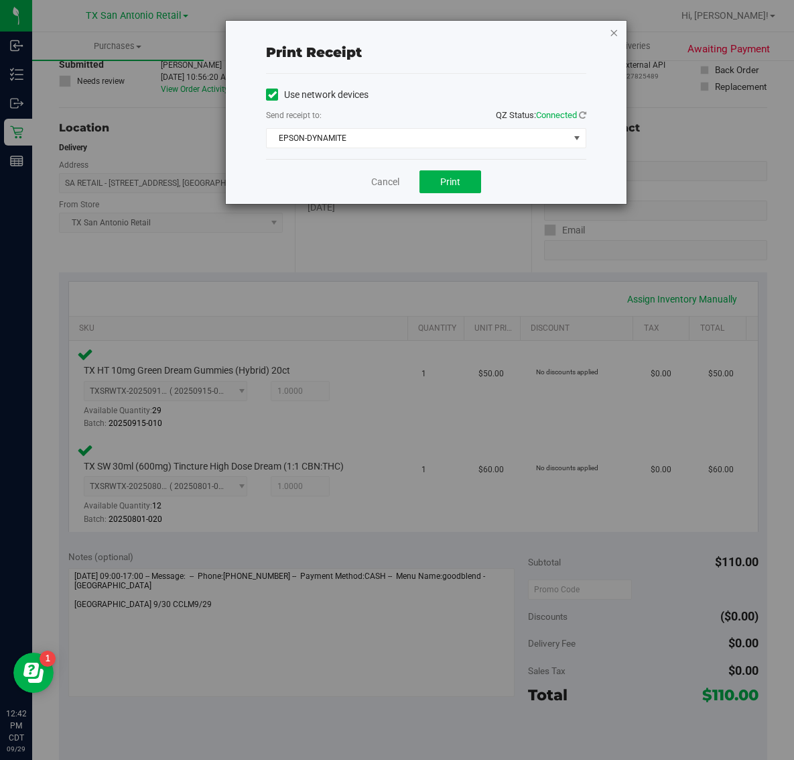
click at [614, 34] on icon "button" at bounding box center [613, 32] width 9 height 16
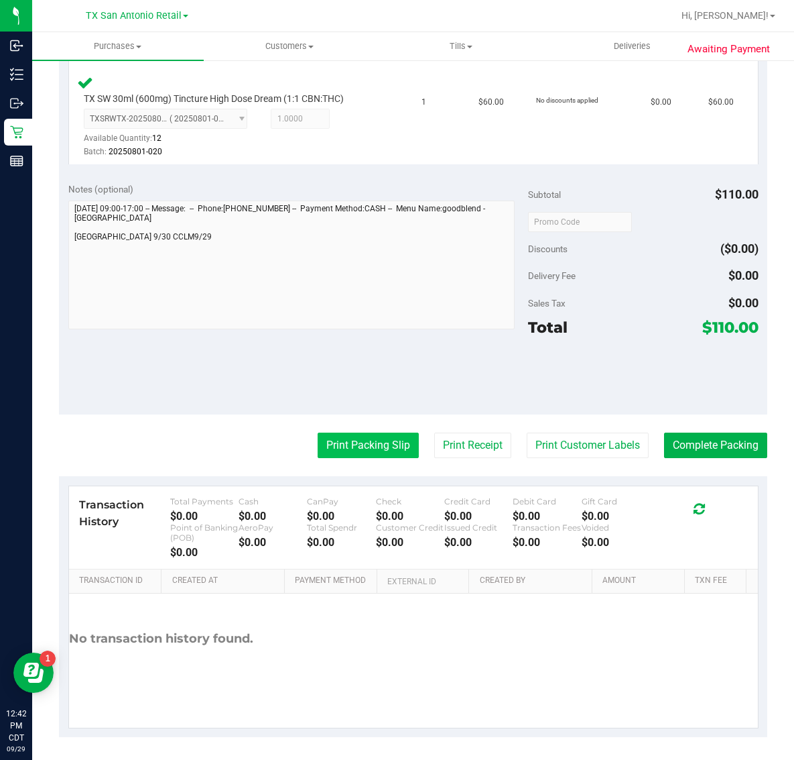
click at [363, 442] on button "Print Packing Slip" at bounding box center [368, 444] width 101 height 25
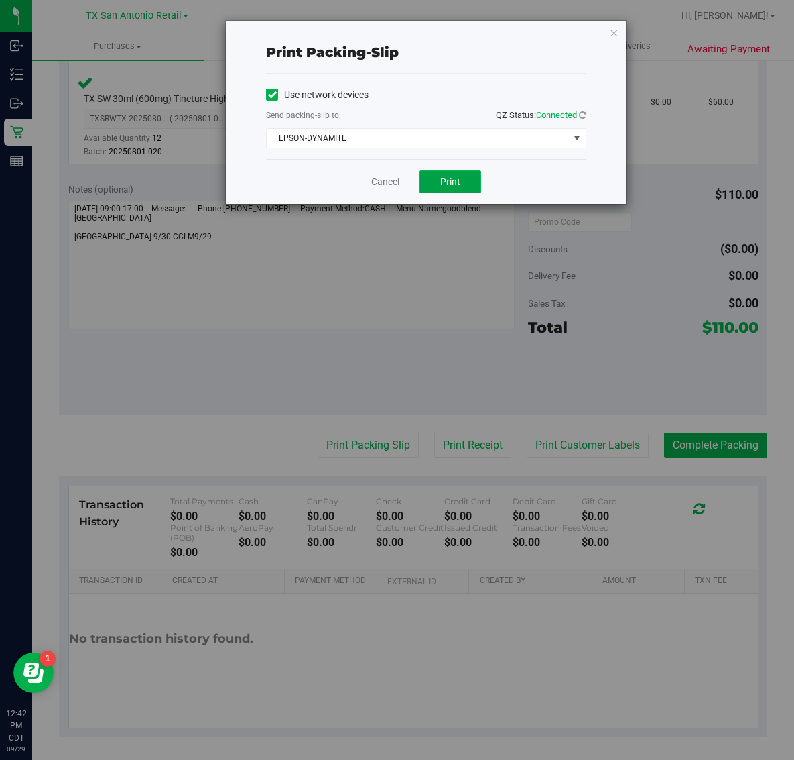
click at [453, 185] on span "Print" at bounding box center [450, 181] width 20 height 11
click at [615, 32] on icon "button" at bounding box center [613, 32] width 9 height 16
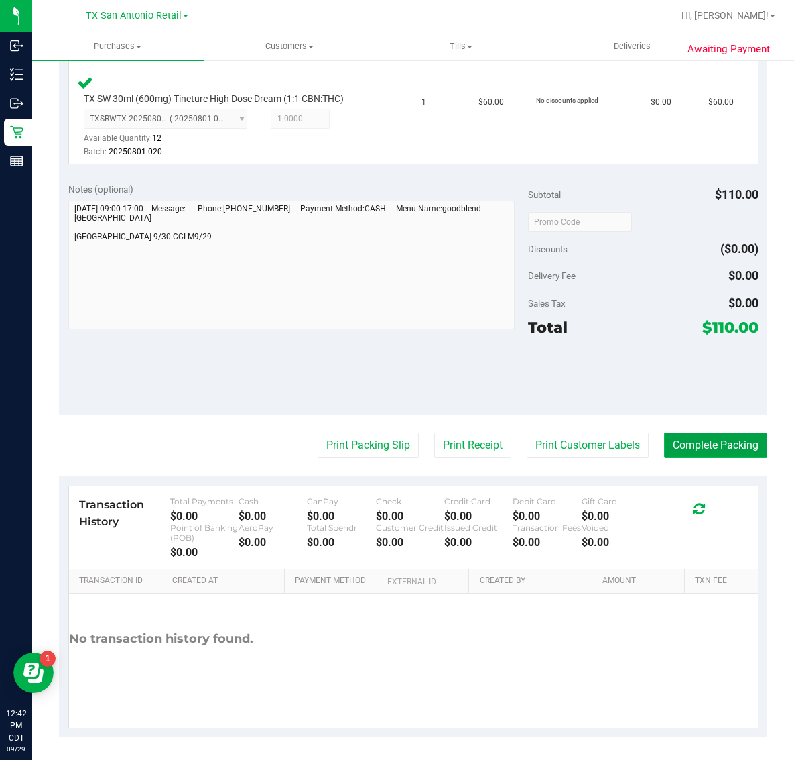
click at [715, 455] on button "Complete Packing" at bounding box center [715, 444] width 103 height 25
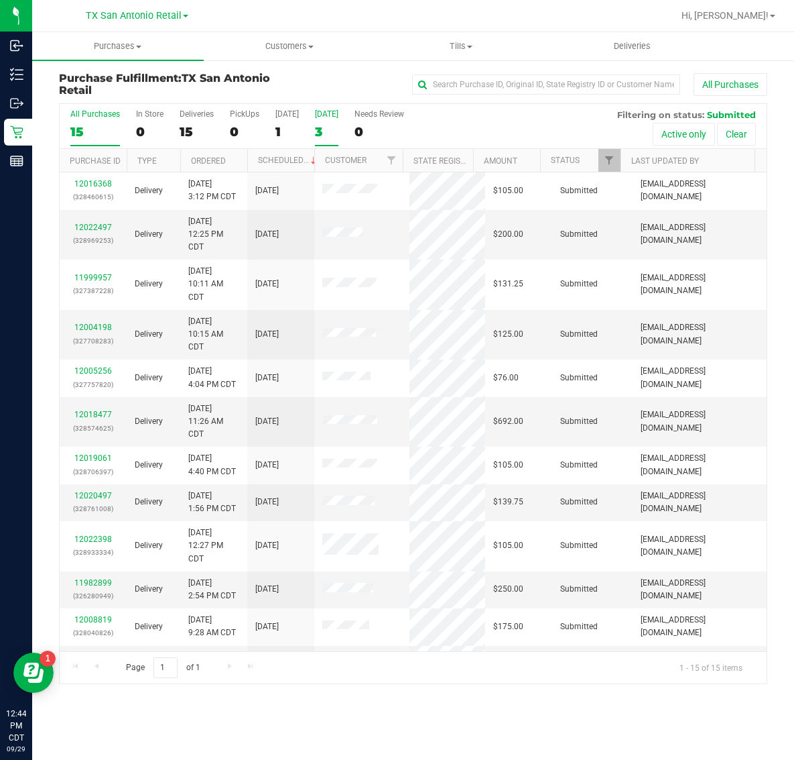
click at [315, 141] on label "Tomorrow 3" at bounding box center [326, 127] width 23 height 37
click at [0, 0] on input "Tomorrow 3" at bounding box center [0, 0] width 0 height 0
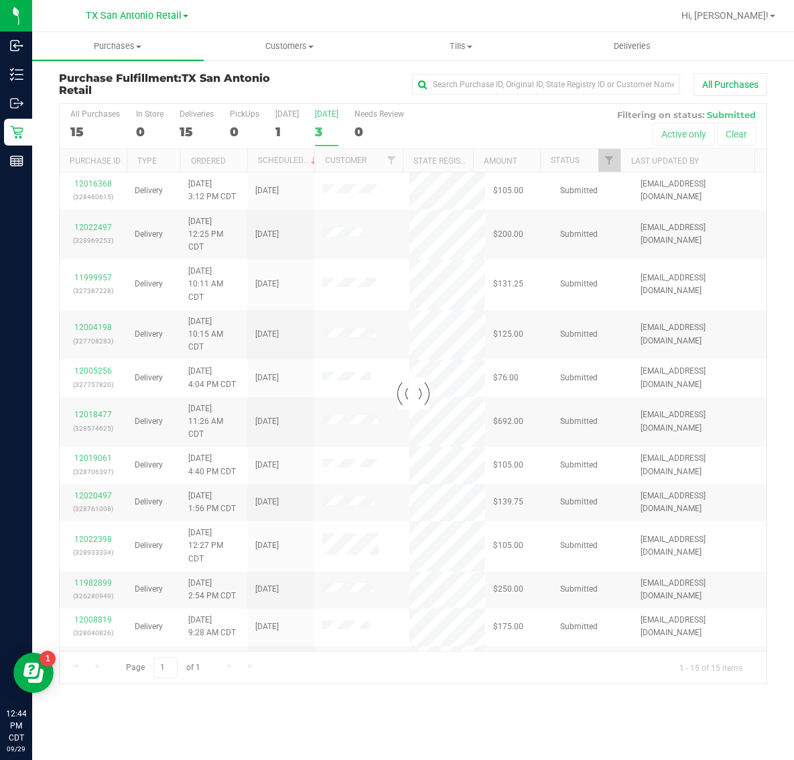
click at [316, 131] on div at bounding box center [413, 393] width 707 height 579
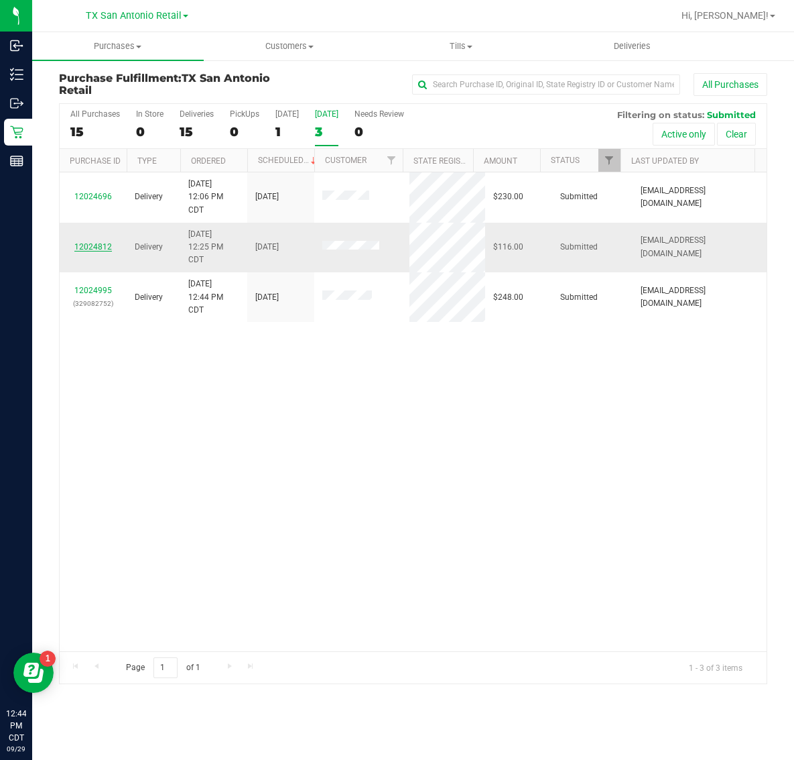
click at [103, 250] on link "12024812" at bounding box center [93, 246] width 38 height 9
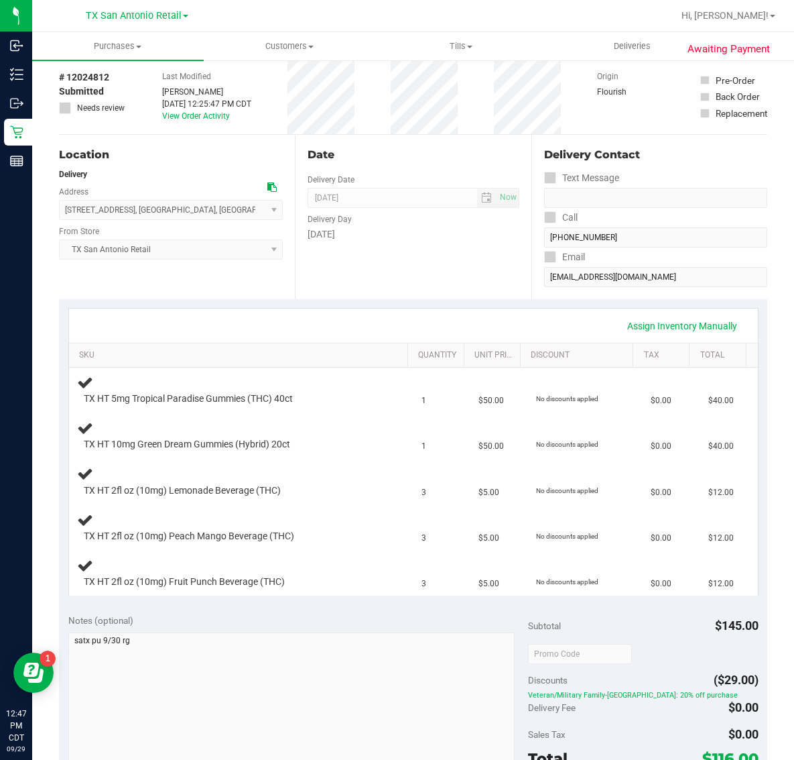
scroll to position [251, 0]
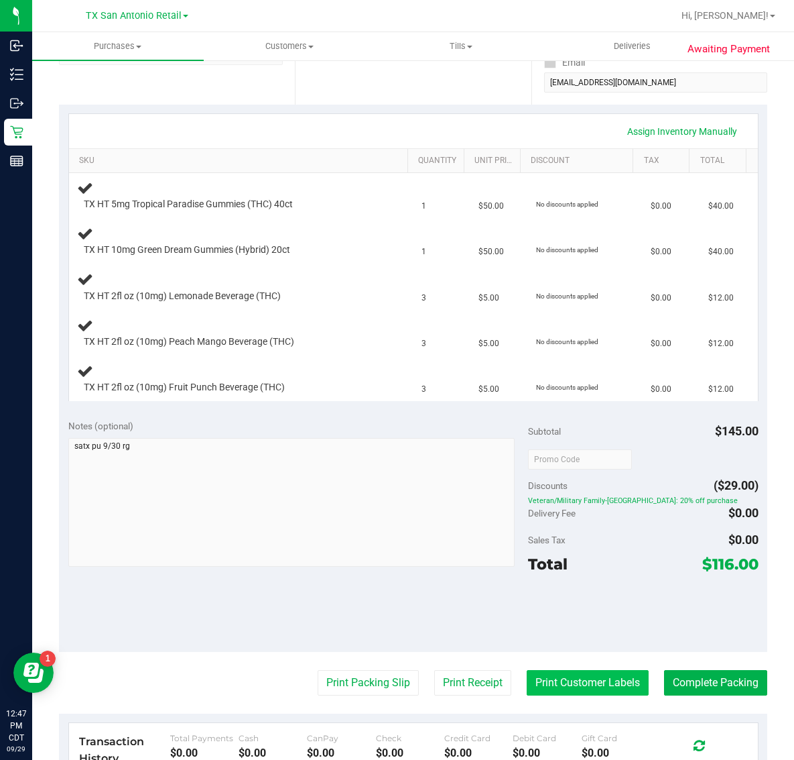
click at [612, 682] on button "Print Customer Labels" at bounding box center [588, 682] width 122 height 25
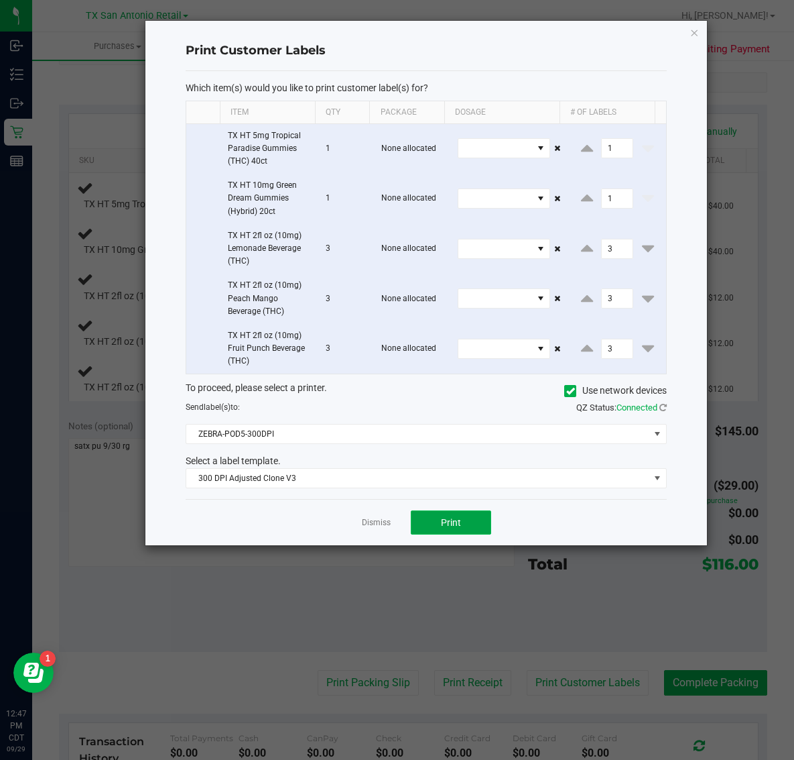
click at [466, 531] on button "Print" at bounding box center [451, 522] width 80 height 24
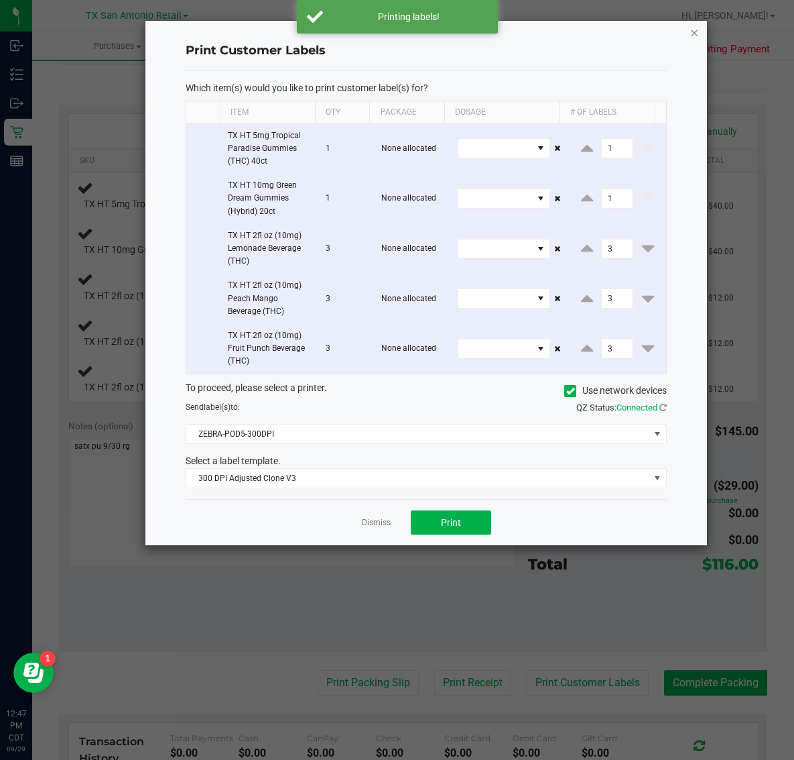
click at [691, 24] on icon "button" at bounding box center [694, 32] width 9 height 16
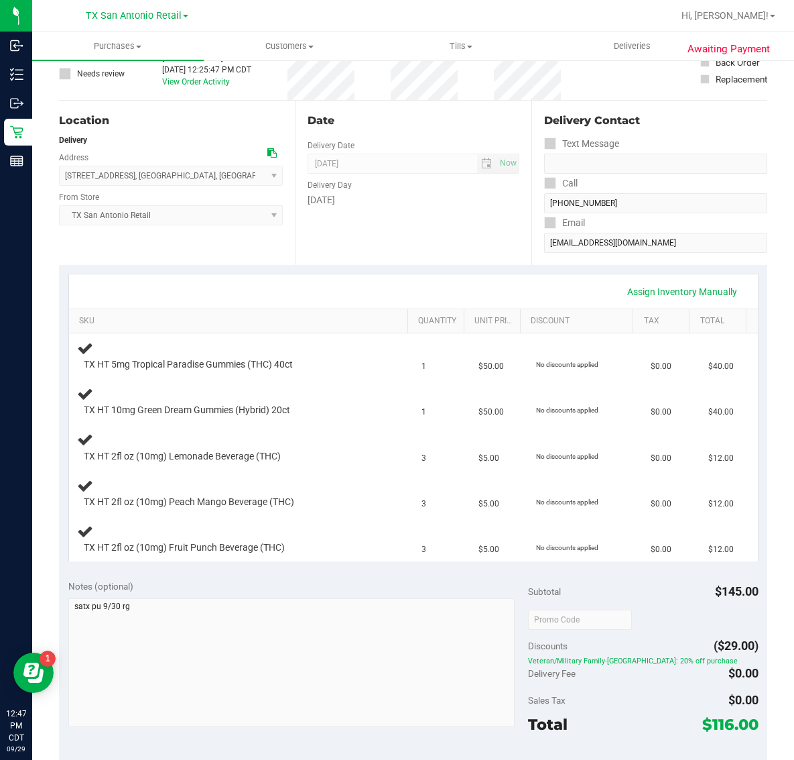
scroll to position [168, 0]
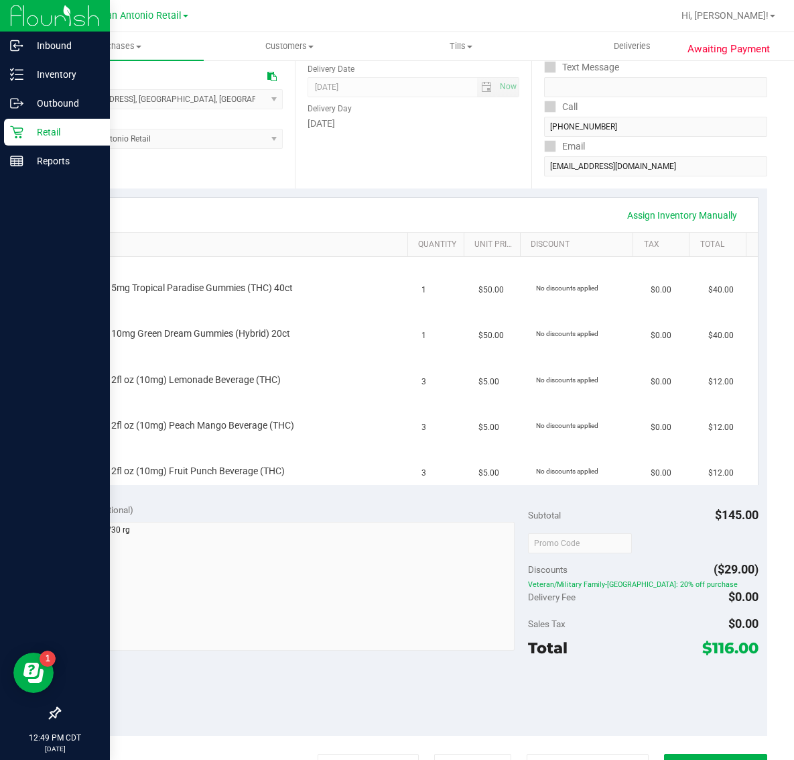
drag, startPoint x: 36, startPoint y: 136, endPoint x: 67, endPoint y: 144, distance: 32.5
click at [36, 135] on p "Retail" at bounding box center [63, 132] width 80 height 16
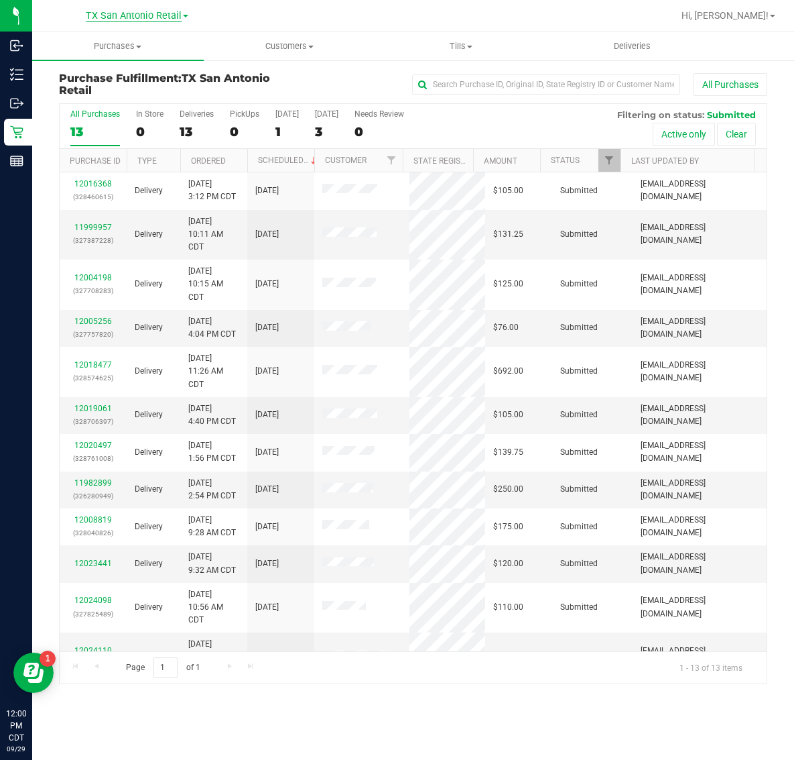
click at [111, 15] on span "TX San Antonio Retail" at bounding box center [134, 16] width 96 height 12
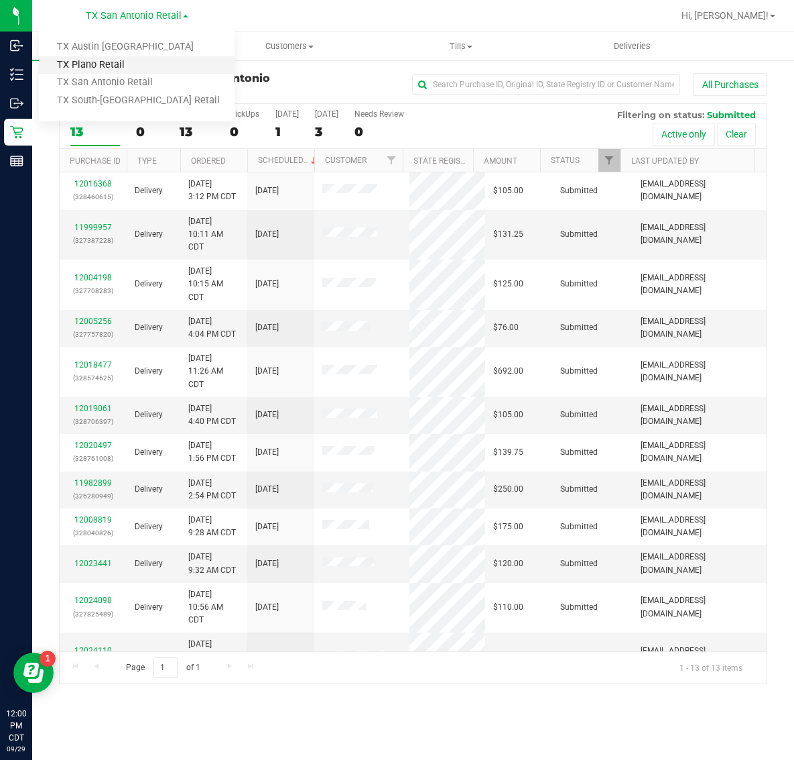
click at [117, 61] on link "TX Plano Retail" at bounding box center [137, 65] width 196 height 18
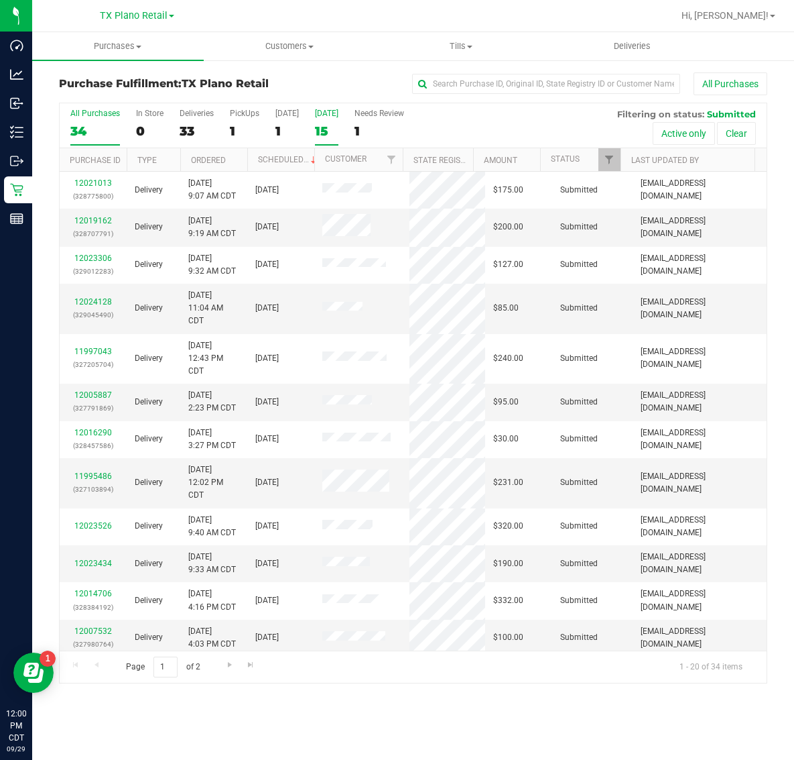
click at [319, 118] on div "[DATE]" at bounding box center [326, 113] width 23 height 9
click at [0, 0] on input "[DATE] 15" at bounding box center [0, 0] width 0 height 0
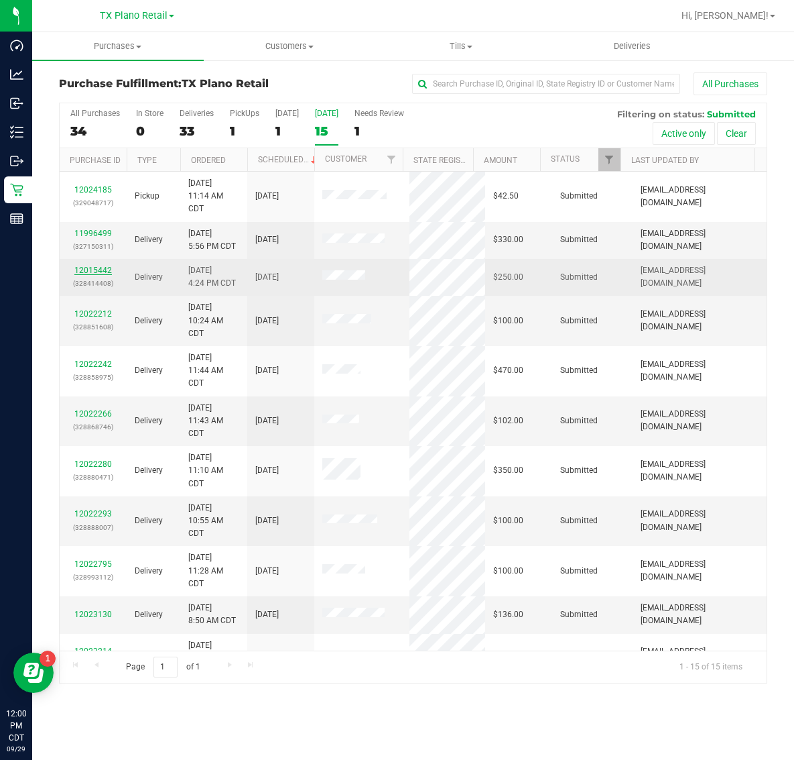
click at [96, 272] on link "12015442" at bounding box center [93, 269] width 38 height 9
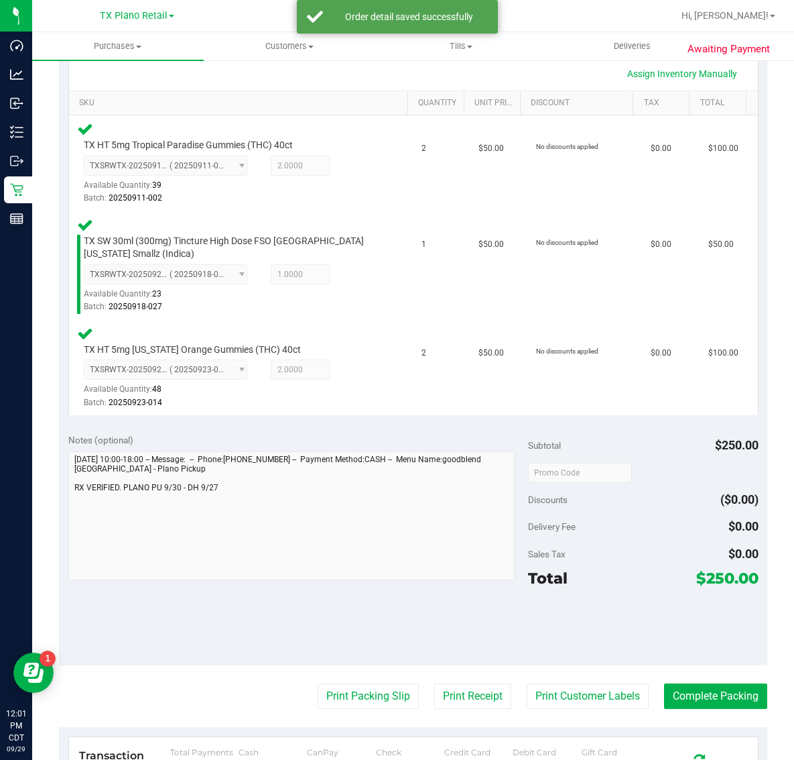
scroll to position [390, 0]
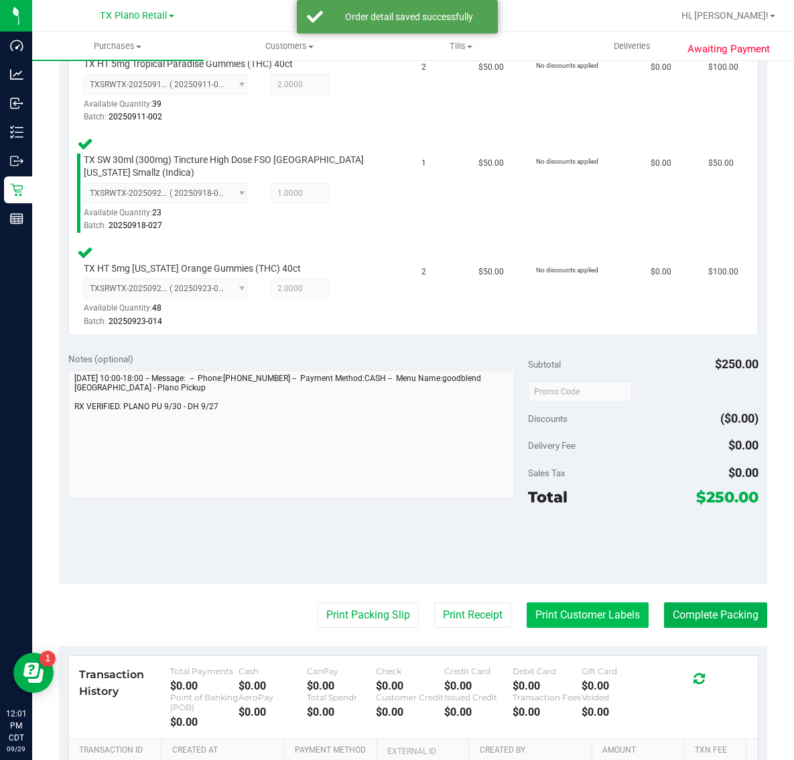
click at [575, 611] on button "Print Customer Labels" at bounding box center [588, 614] width 122 height 25
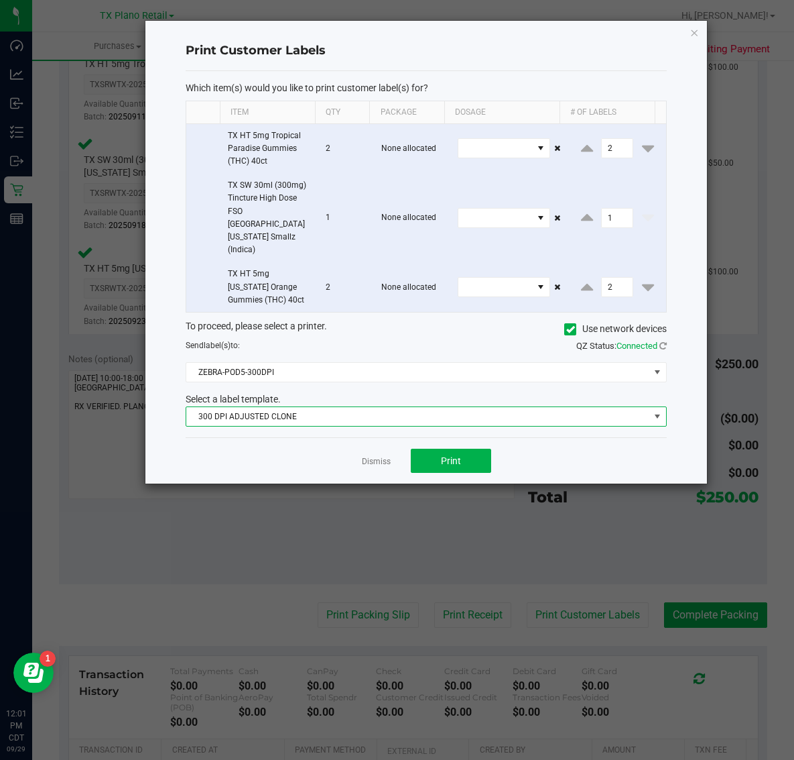
click at [357, 407] on span "300 DPI ADJUSTED CLONE" at bounding box center [417, 416] width 463 height 19
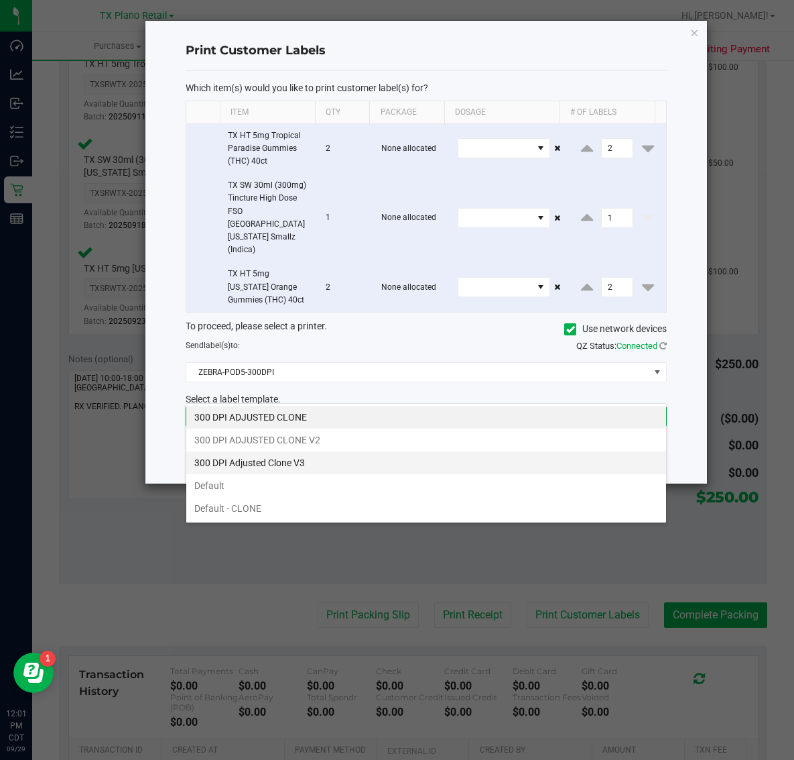
scroll to position [21, 481]
click at [320, 467] on li "300 DPI Adjusted Clone V3" at bounding box center [426, 462] width 480 height 23
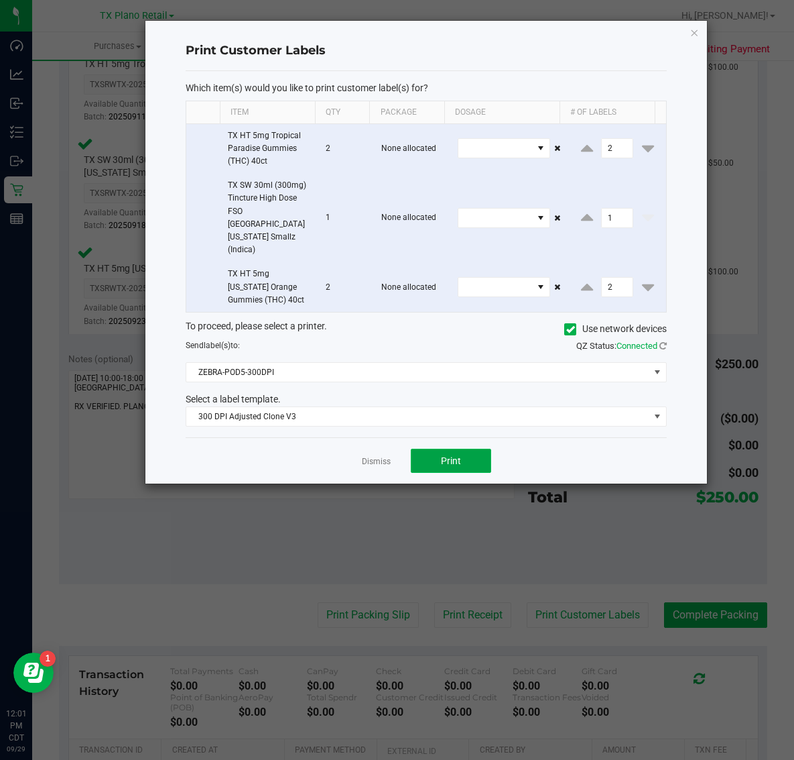
click at [441, 449] on button "Print" at bounding box center [451, 461] width 80 height 24
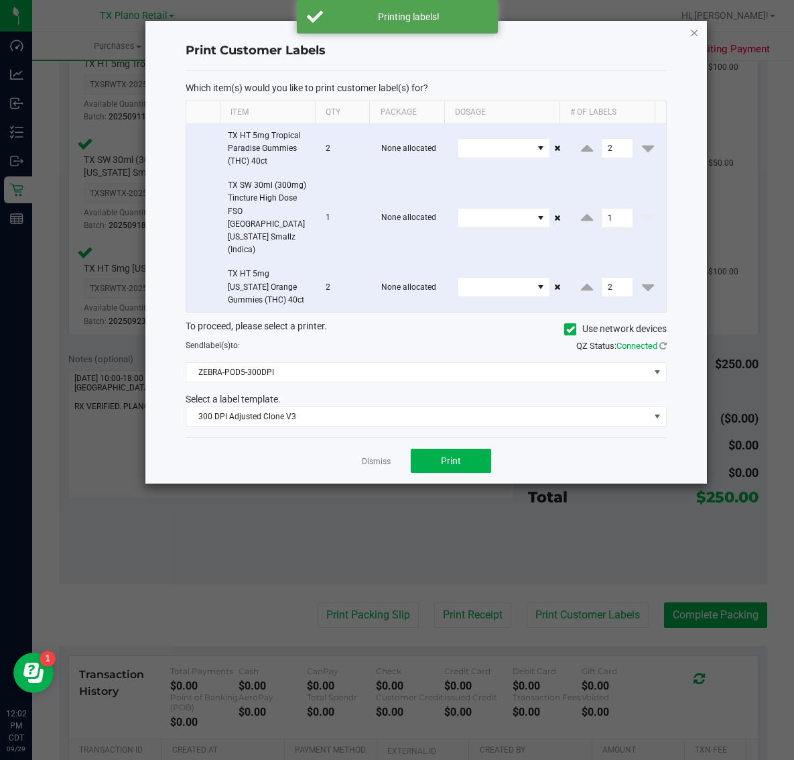
click at [694, 27] on icon "button" at bounding box center [694, 32] width 9 height 16
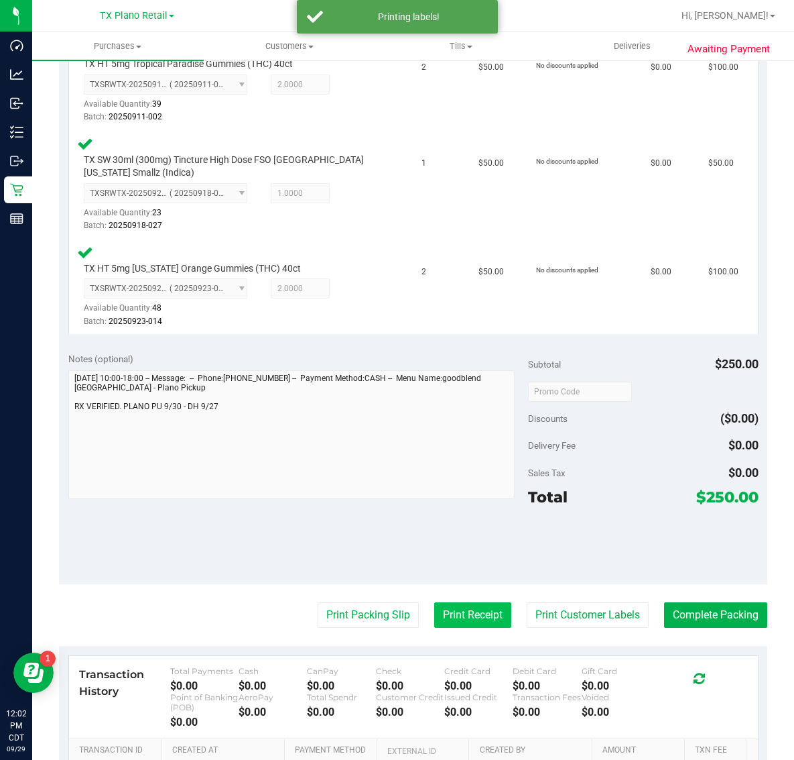
click at [455, 624] on button "Print Receipt" at bounding box center [472, 614] width 77 height 25
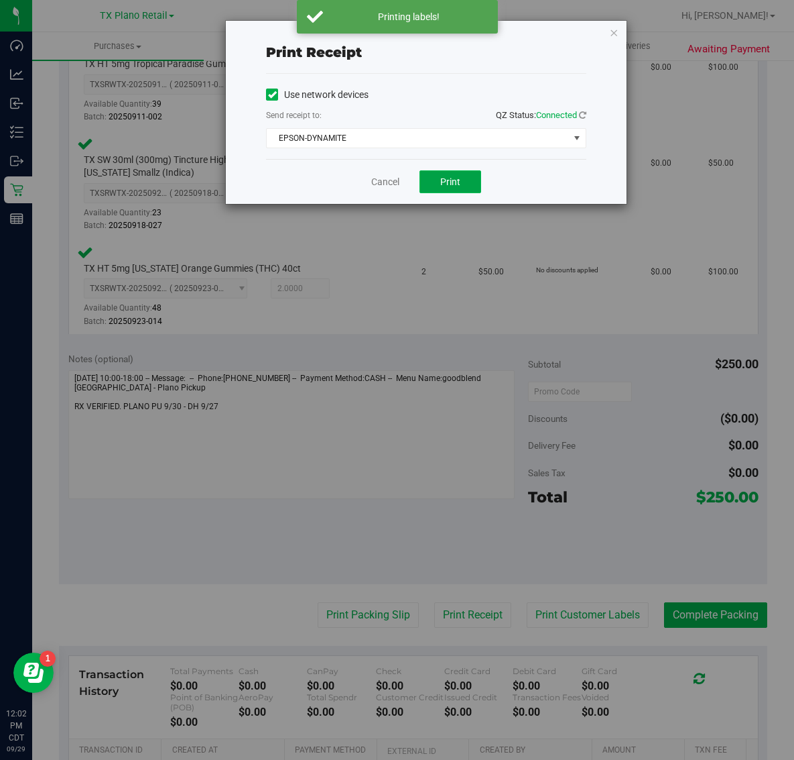
click at [454, 186] on span "Print" at bounding box center [450, 181] width 20 height 11
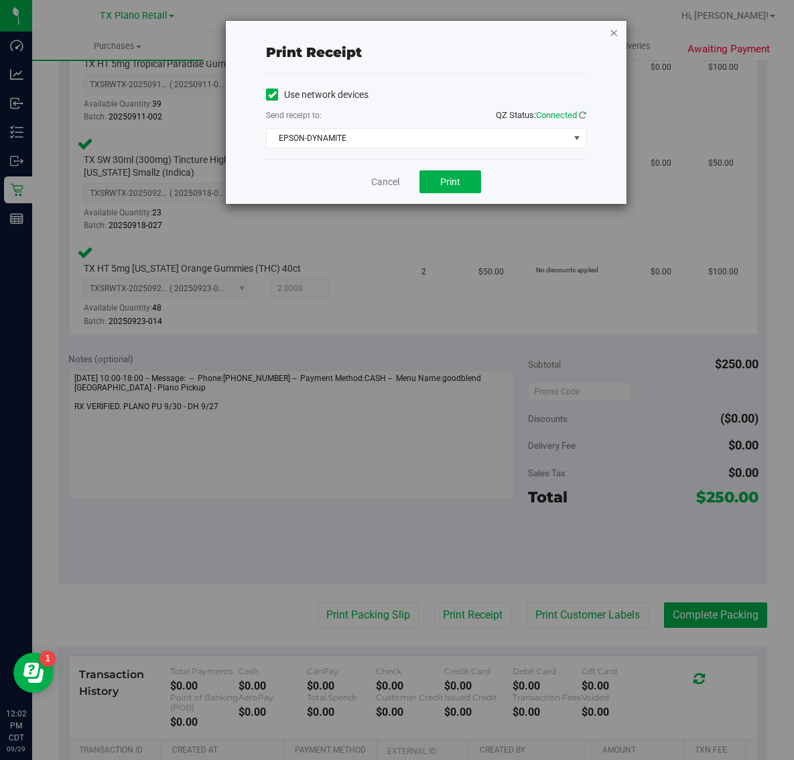
click at [614, 37] on icon "button" at bounding box center [613, 32] width 9 height 16
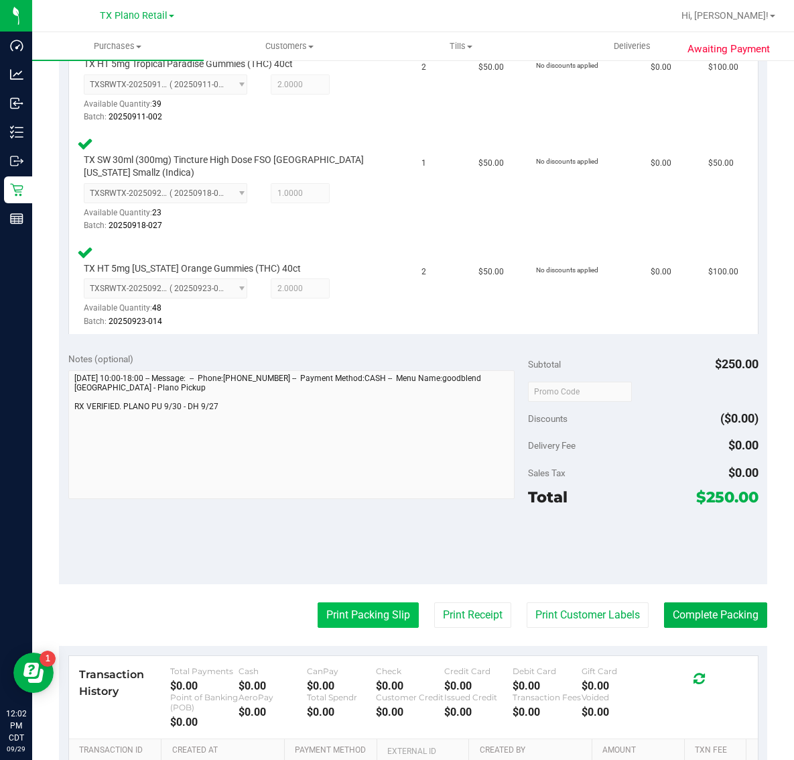
click at [352, 619] on button "Print Packing Slip" at bounding box center [368, 614] width 101 height 25
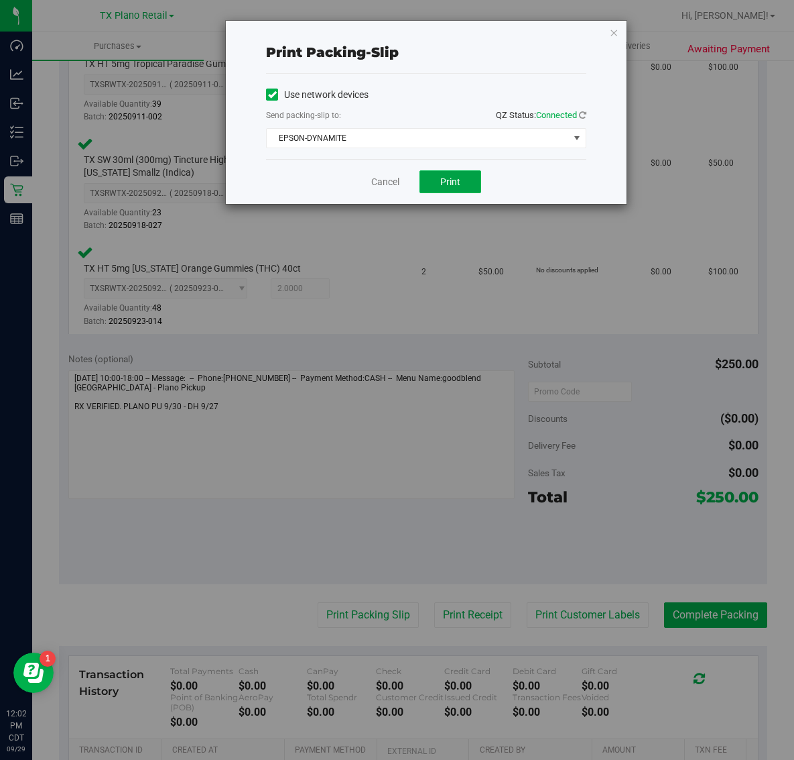
click at [440, 185] on span "Print" at bounding box center [450, 181] width 20 height 11
click at [614, 31] on icon "button" at bounding box center [613, 32] width 9 height 16
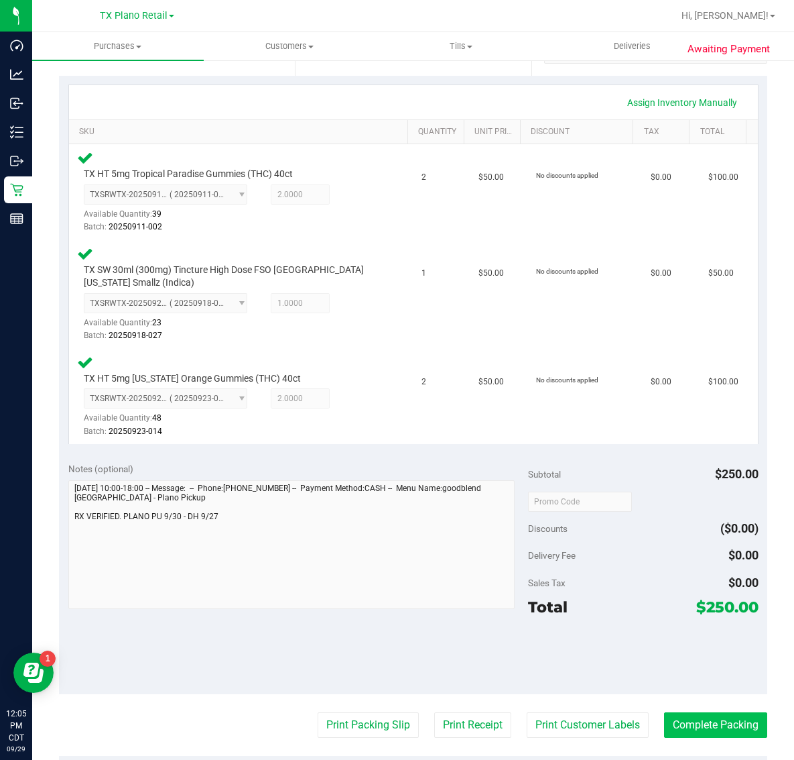
scroll to position [390, 0]
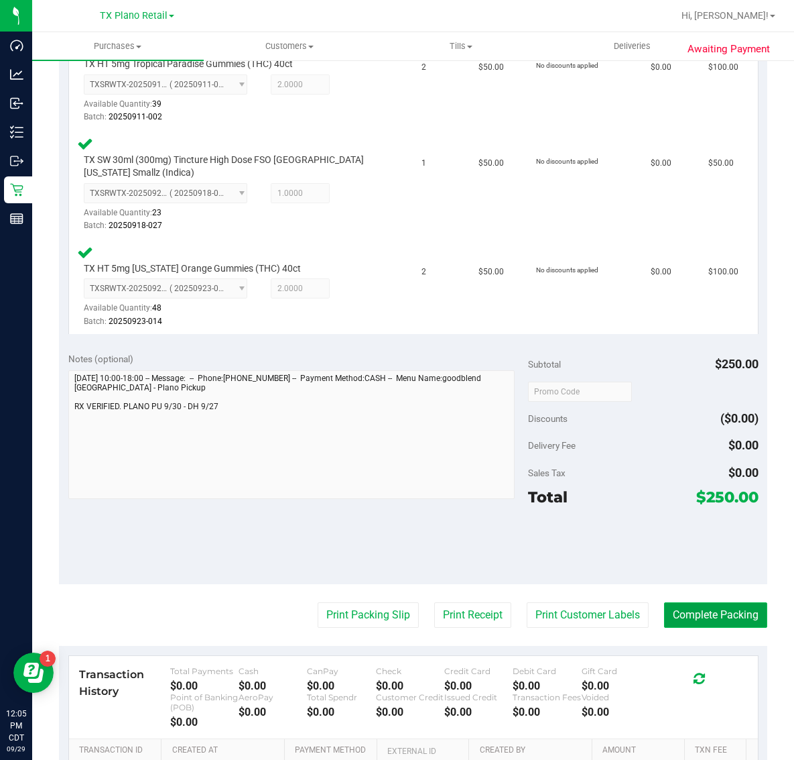
click at [695, 614] on button "Complete Packing" at bounding box center [715, 614] width 103 height 25
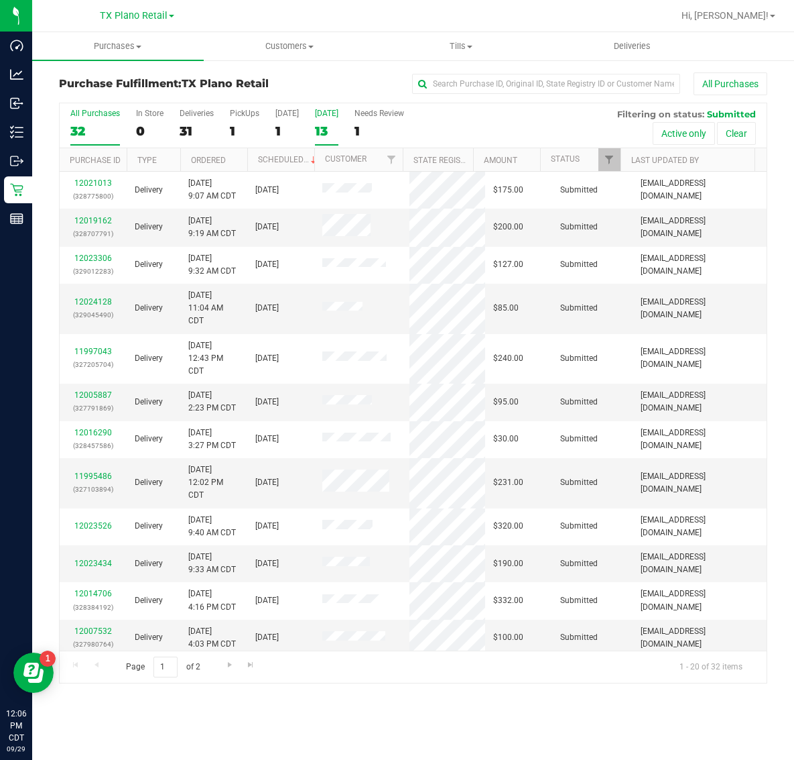
click at [335, 128] on div "13" at bounding box center [326, 130] width 23 height 15
click at [0, 0] on input "[DATE] 13" at bounding box center [0, 0] width 0 height 0
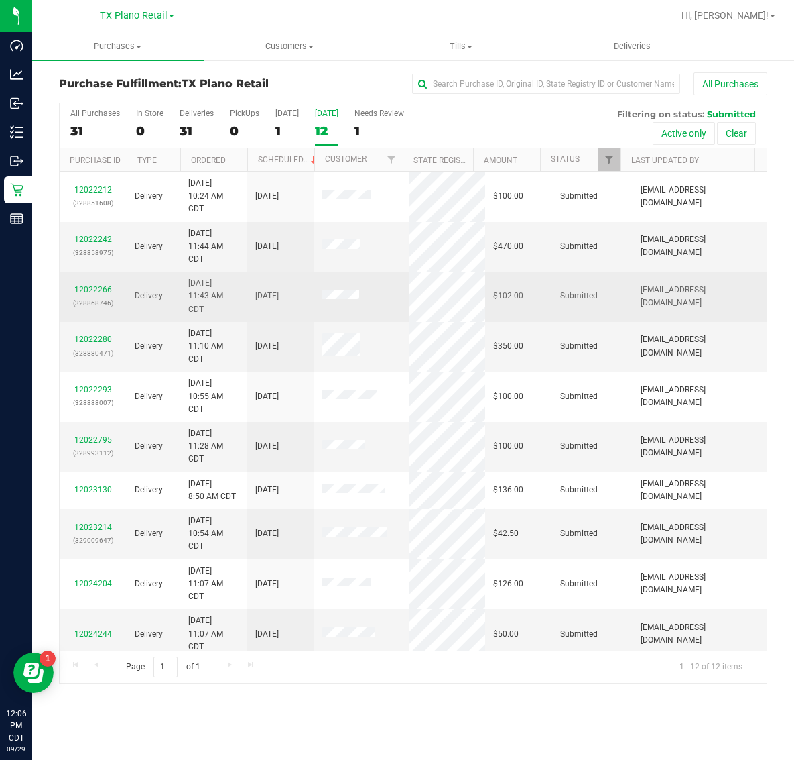
click at [95, 290] on link "12022266" at bounding box center [93, 289] width 38 height 9
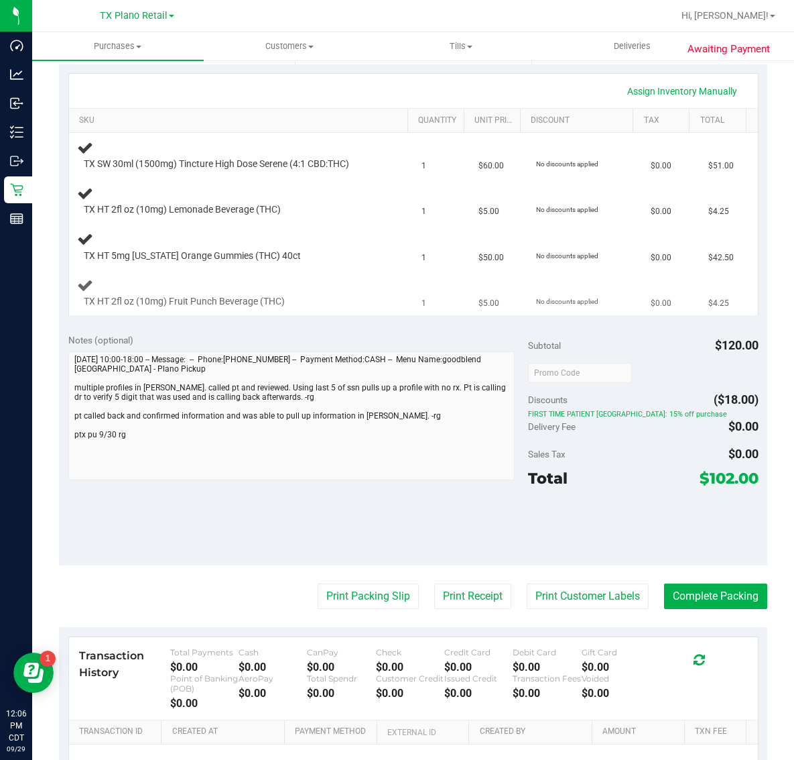
scroll to position [335, 0]
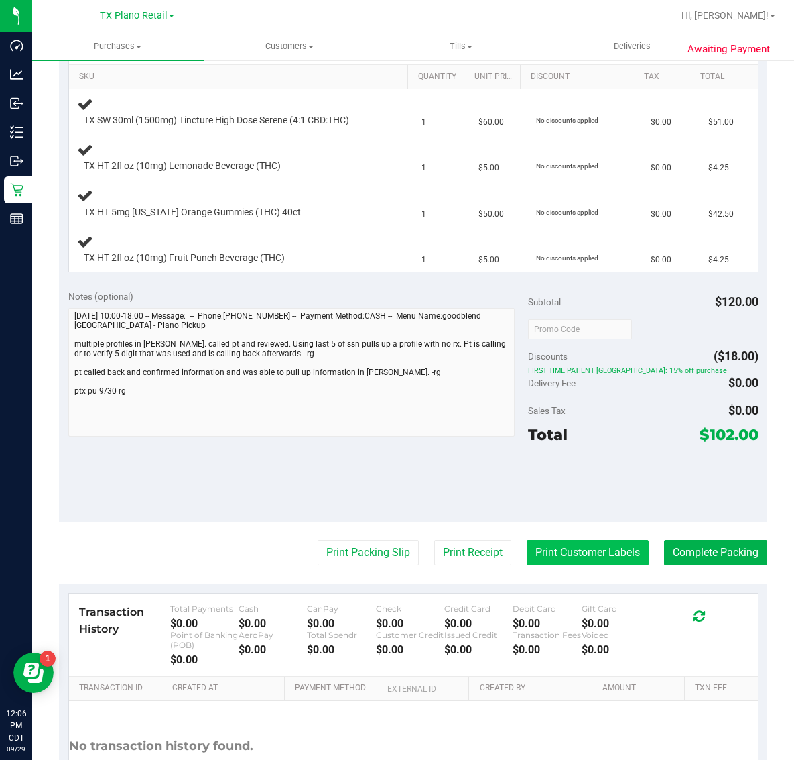
click at [599, 547] on button "Print Customer Labels" at bounding box center [588, 552] width 122 height 25
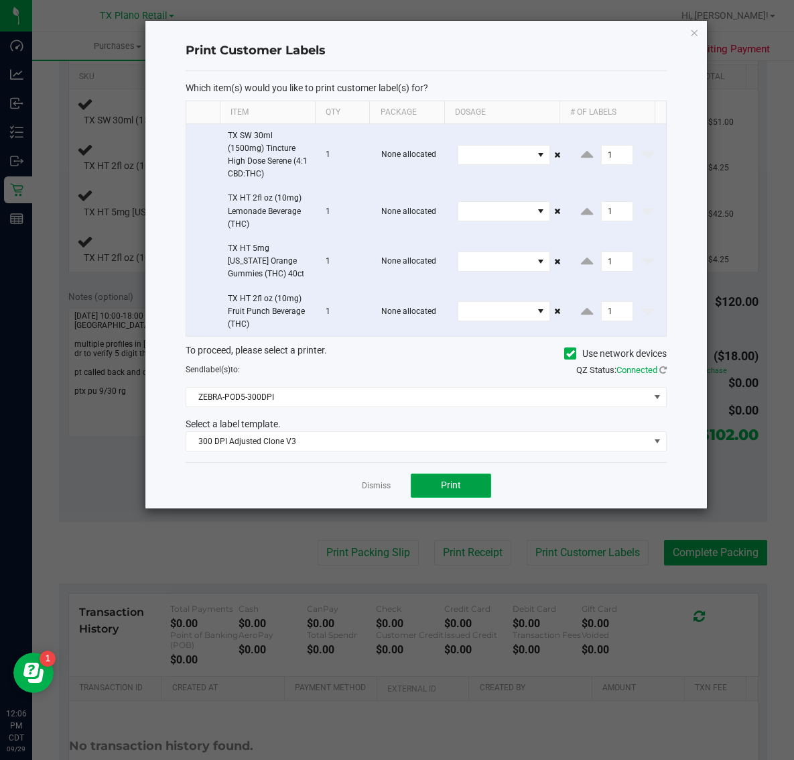
click at [434, 486] on button "Print" at bounding box center [451, 485] width 80 height 24
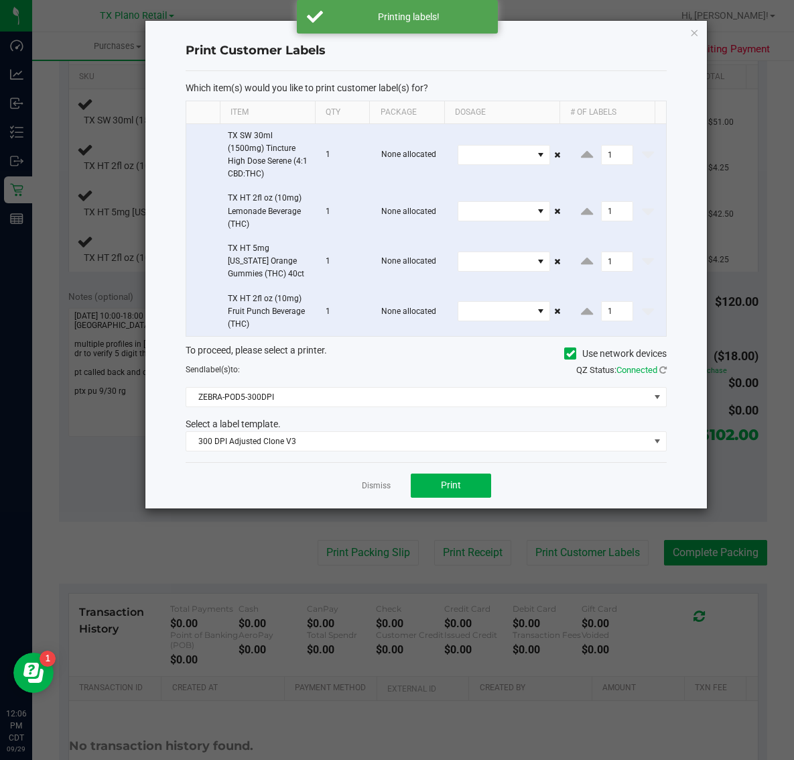
click at [698, 20] on div "Print Customer Labels Which item(s) would you like to print customer label(s) f…" at bounding box center [426, 264] width 563 height 489
click at [695, 28] on icon "button" at bounding box center [694, 32] width 9 height 16
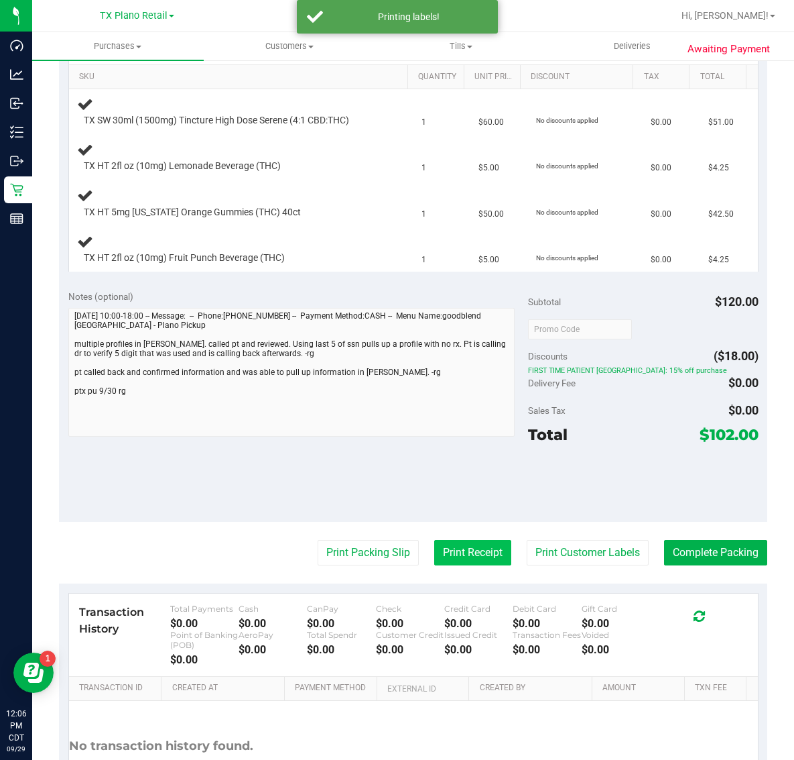
click at [444, 553] on button "Print Receipt" at bounding box center [472, 552] width 77 height 25
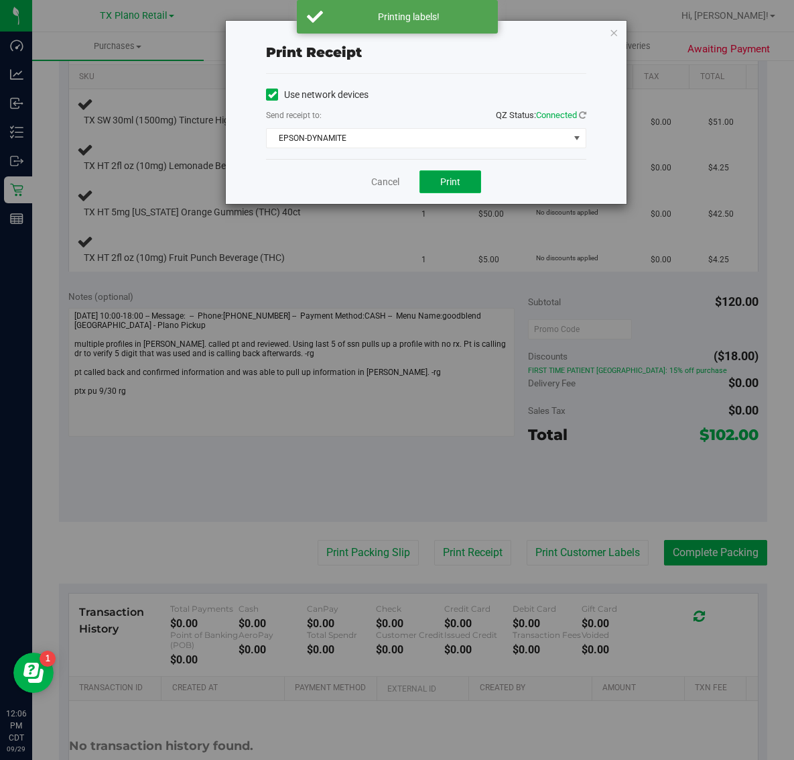
click at [443, 174] on button "Print" at bounding box center [451, 181] width 62 height 23
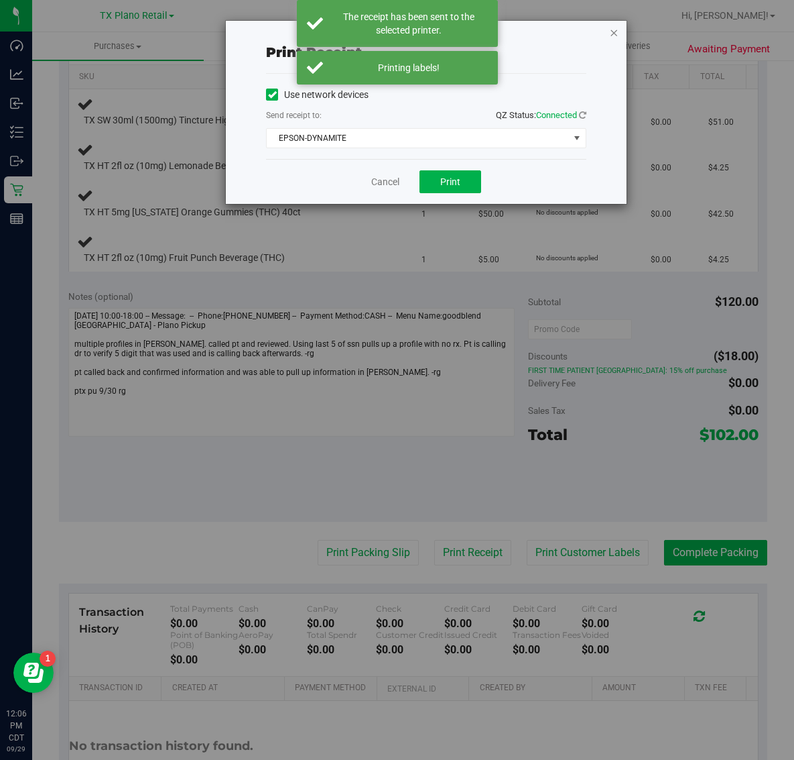
click at [614, 28] on icon "button" at bounding box center [613, 32] width 9 height 16
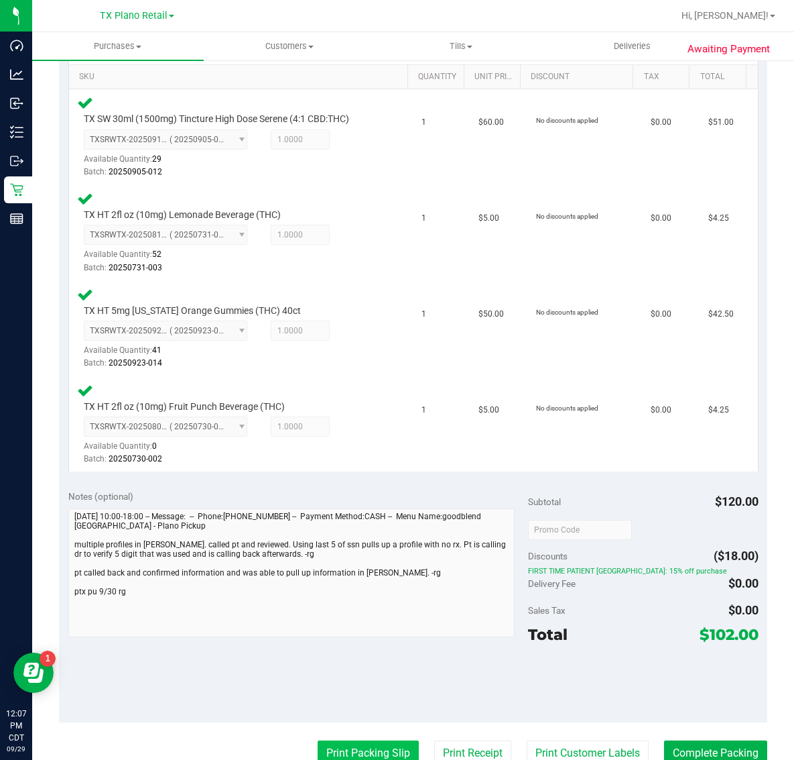
click at [379, 751] on button "Print Packing Slip" at bounding box center [368, 752] width 101 height 25
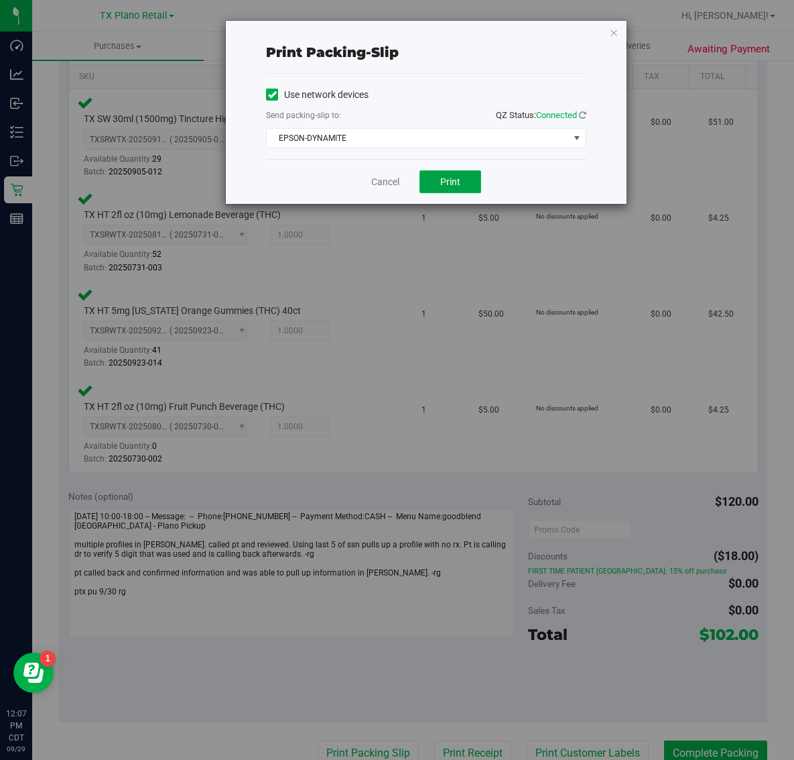
click at [457, 179] on span "Print" at bounding box center [450, 181] width 20 height 11
click at [613, 34] on icon "button" at bounding box center [613, 32] width 9 height 16
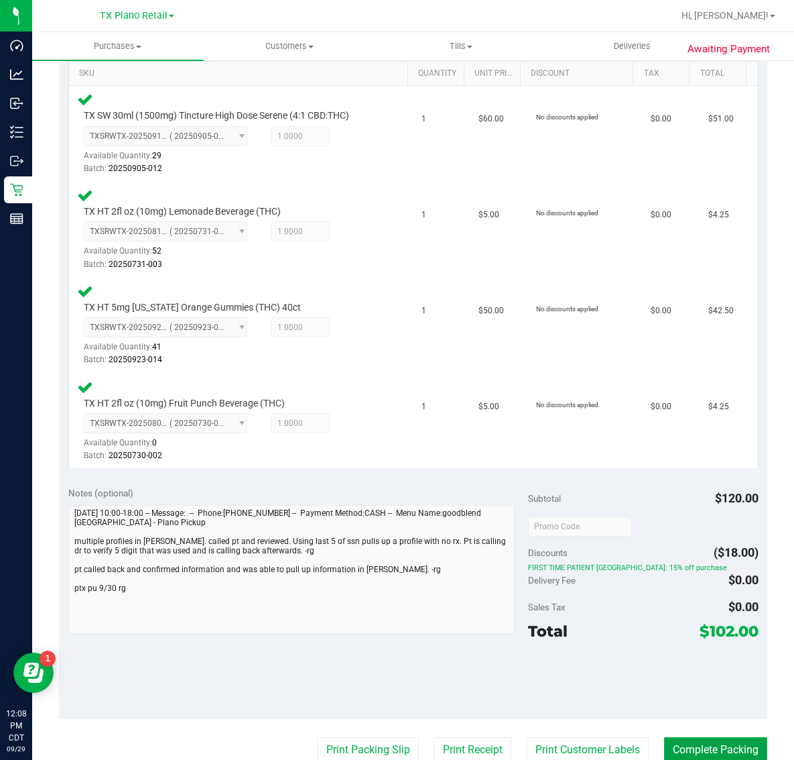
click at [711, 748] on button "Complete Packing" at bounding box center [715, 749] width 103 height 25
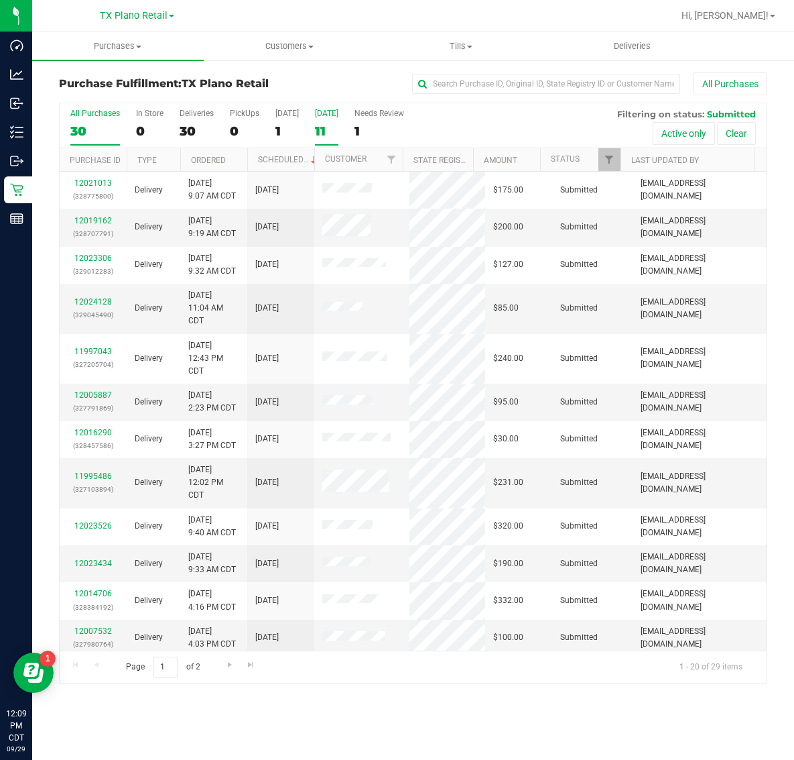
click at [339, 121] on label "Tomorrow 11" at bounding box center [326, 127] width 23 height 37
click at [0, 0] on input "Tomorrow 11" at bounding box center [0, 0] width 0 height 0
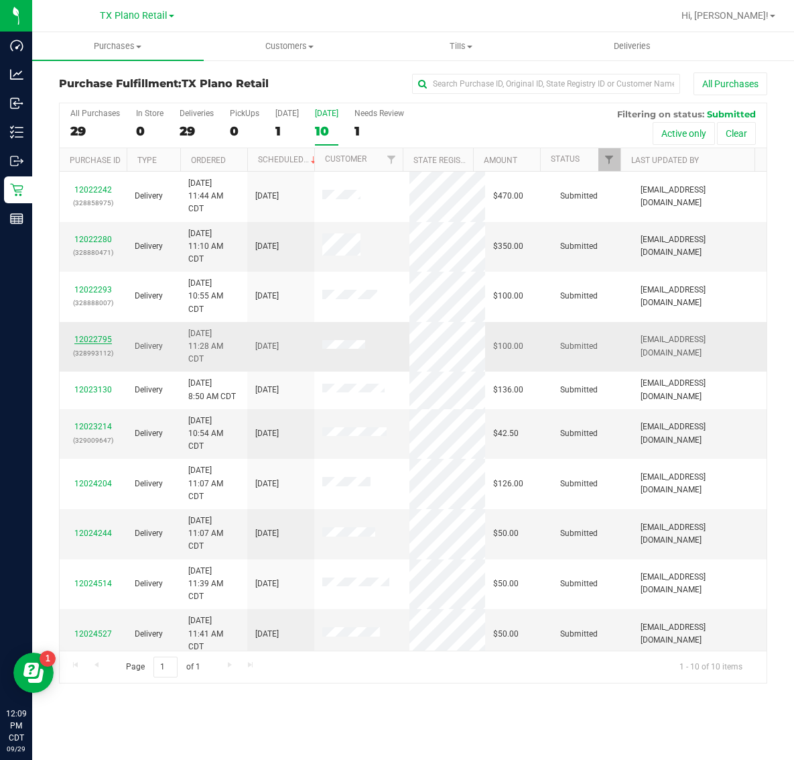
click at [104, 340] on link "12022795" at bounding box center [93, 339] width 38 height 9
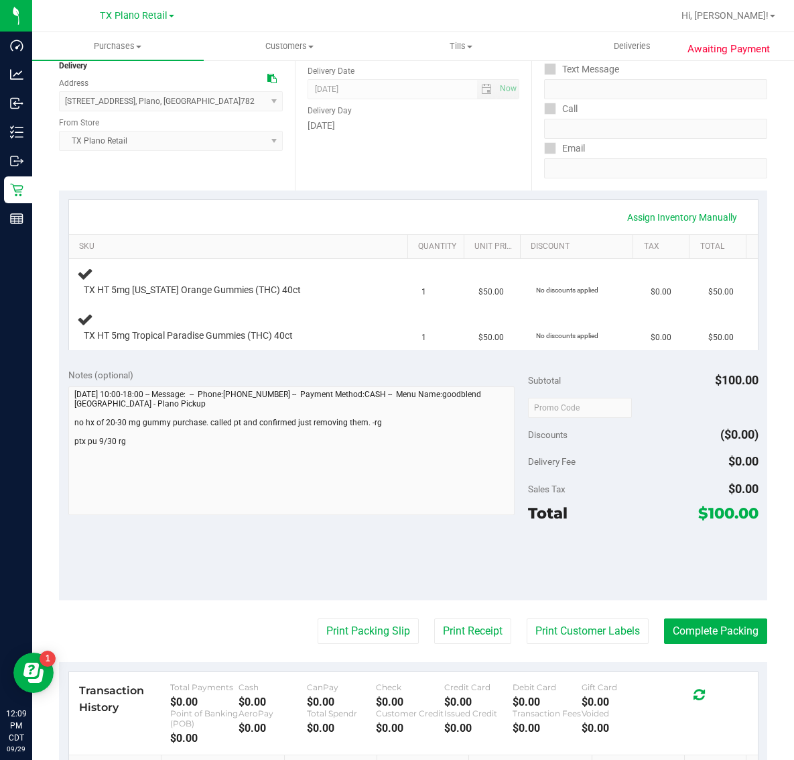
scroll to position [168, 0]
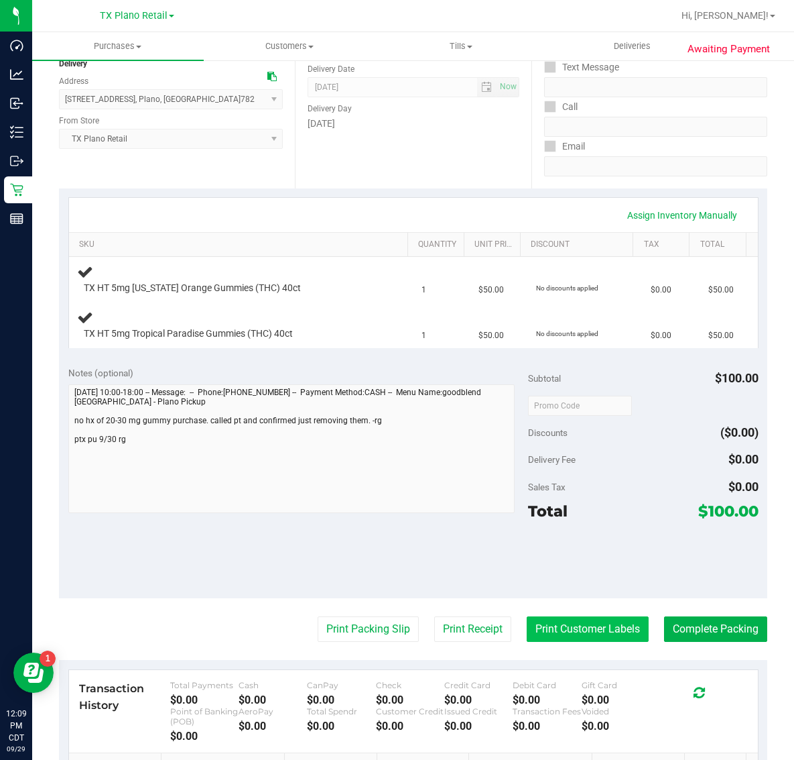
click at [577, 631] on button "Print Customer Labels" at bounding box center [588, 628] width 122 height 25
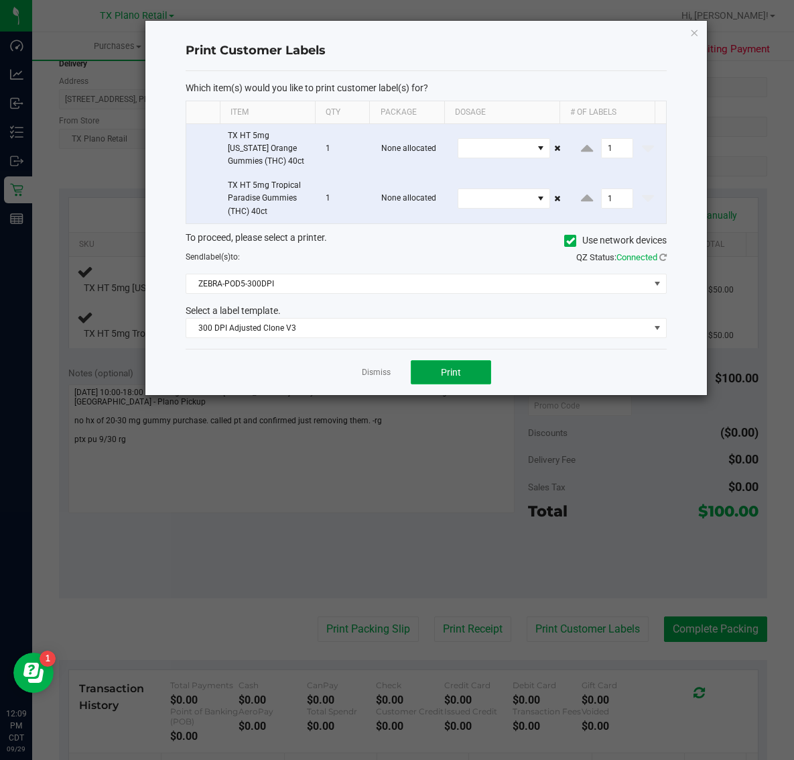
click at [475, 384] on button "Print" at bounding box center [451, 372] width 80 height 24
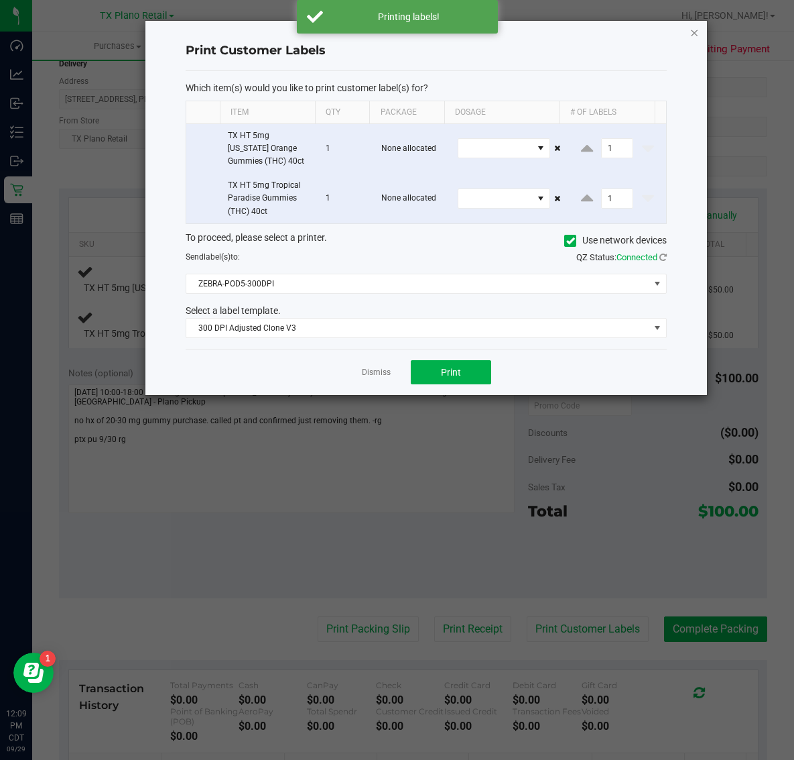
click at [697, 28] on icon "button" at bounding box center [694, 32] width 9 height 16
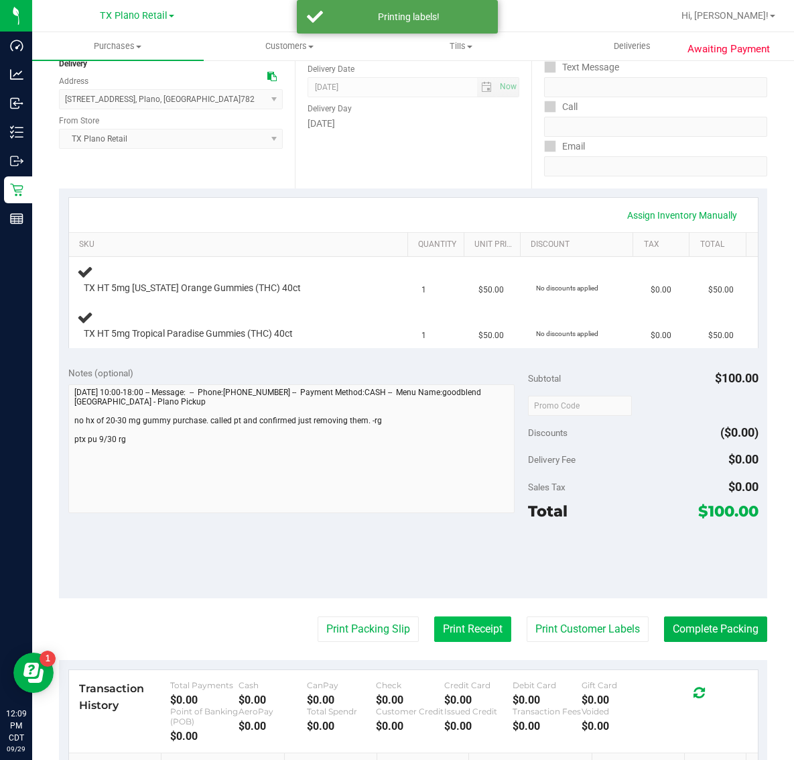
click at [454, 629] on button "Print Receipt" at bounding box center [472, 628] width 77 height 25
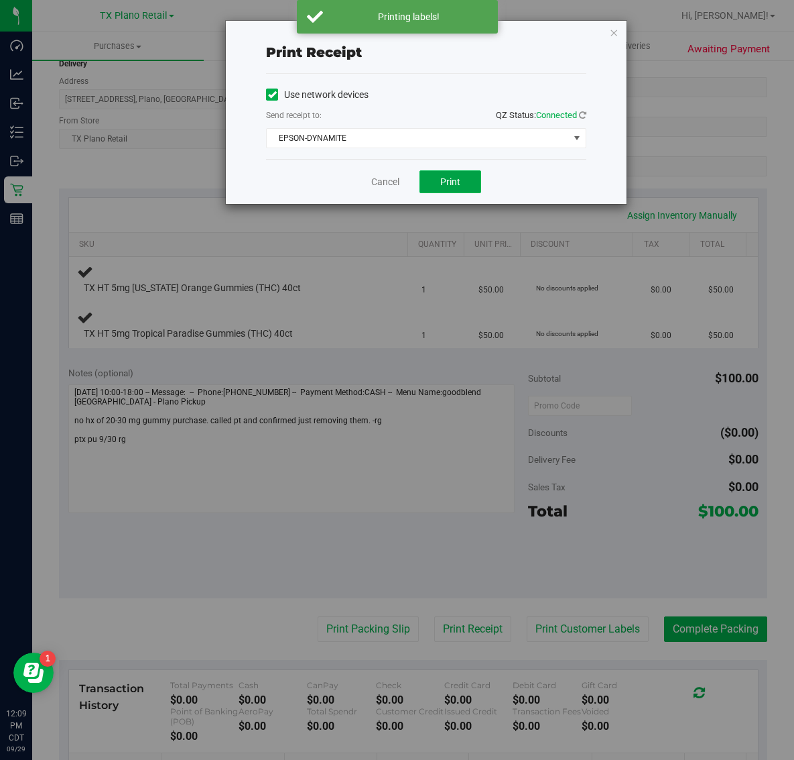
click at [455, 183] on span "Print" at bounding box center [450, 181] width 20 height 11
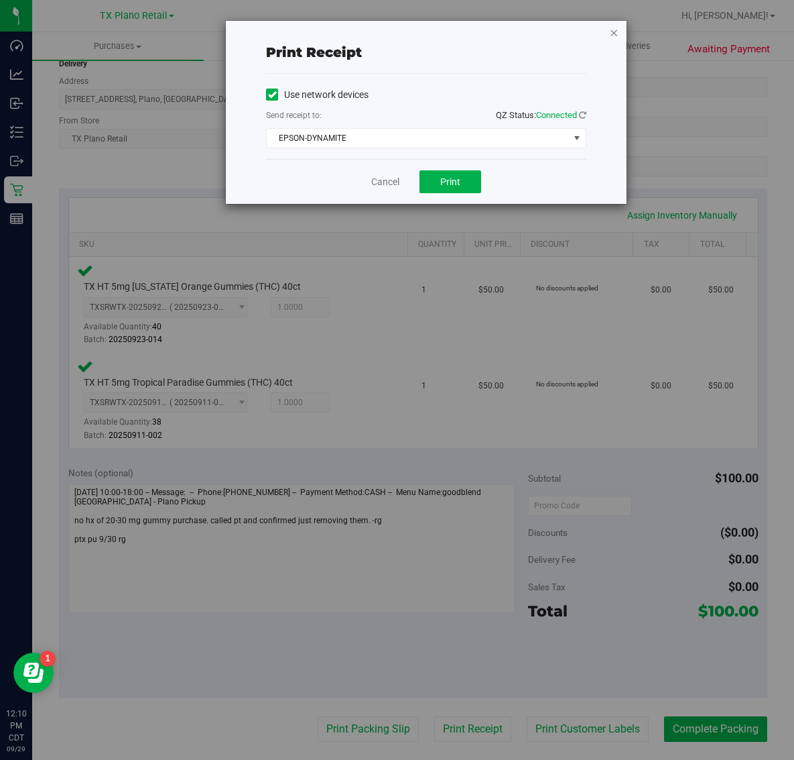
click at [618, 35] on icon "button" at bounding box center [613, 32] width 9 height 16
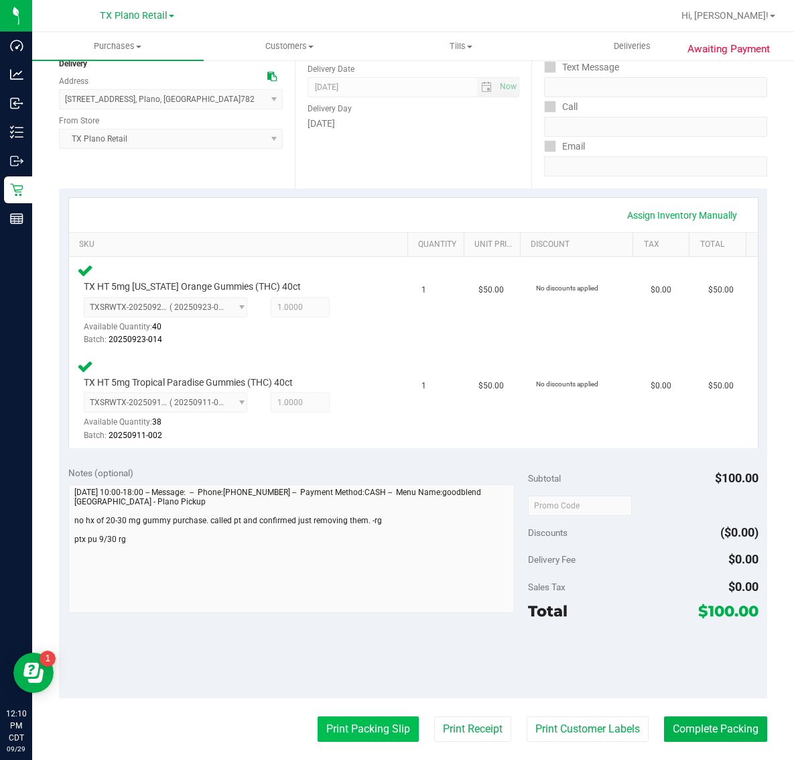
click at [373, 727] on button "Print Packing Slip" at bounding box center [368, 728] width 101 height 25
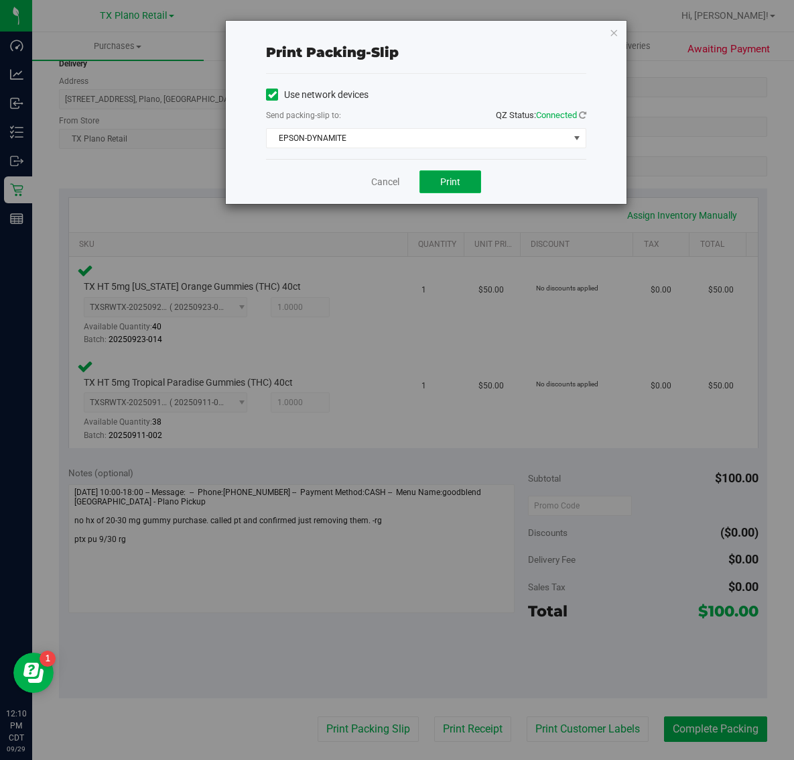
click at [466, 191] on button "Print" at bounding box center [451, 181] width 62 height 23
click at [617, 27] on icon "button" at bounding box center [613, 32] width 9 height 16
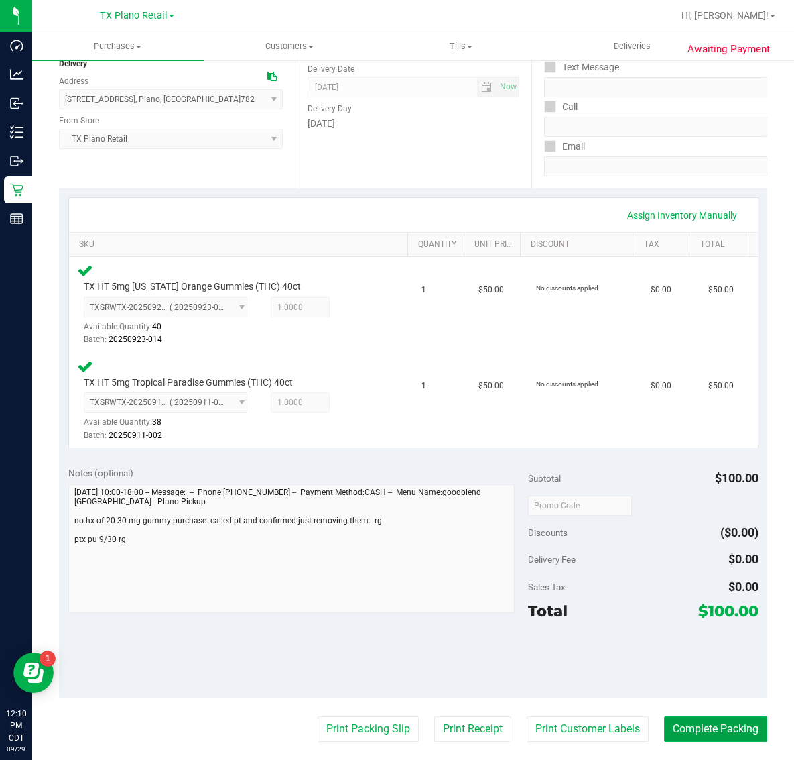
click at [701, 726] on button "Complete Packing" at bounding box center [715, 728] width 103 height 25
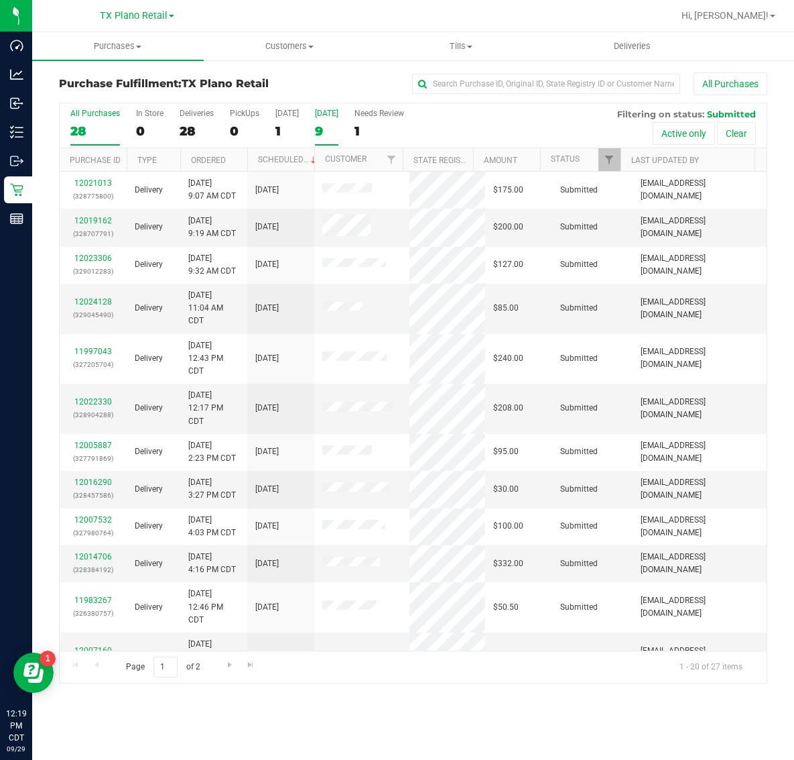
click at [326, 129] on div "9" at bounding box center [326, 130] width 23 height 15
click at [0, 0] on input "Tomorrow 9" at bounding box center [0, 0] width 0 height 0
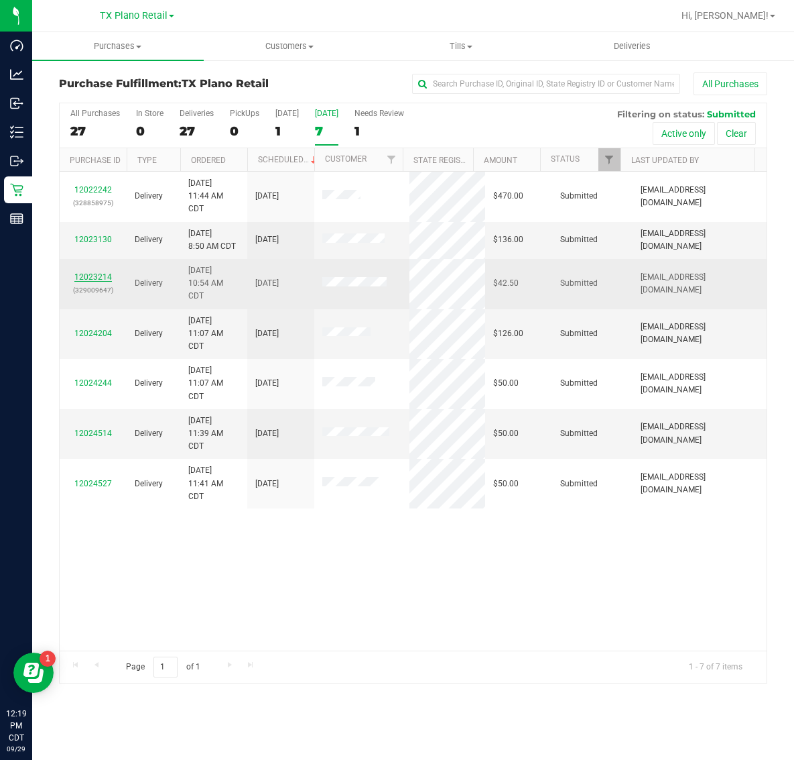
click at [92, 276] on link "12023214" at bounding box center [93, 276] width 38 height 9
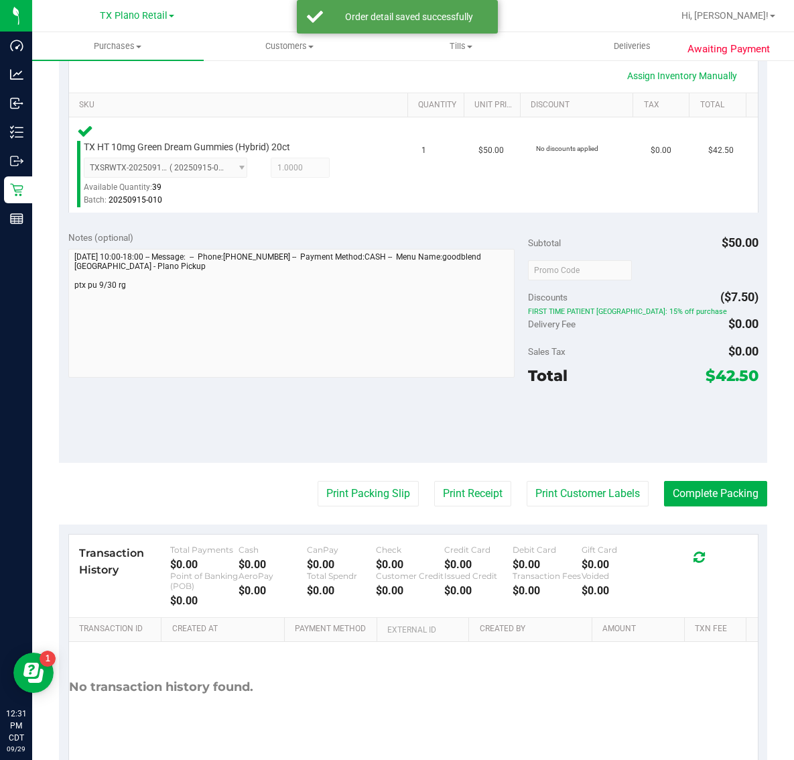
scroll to position [357, 0]
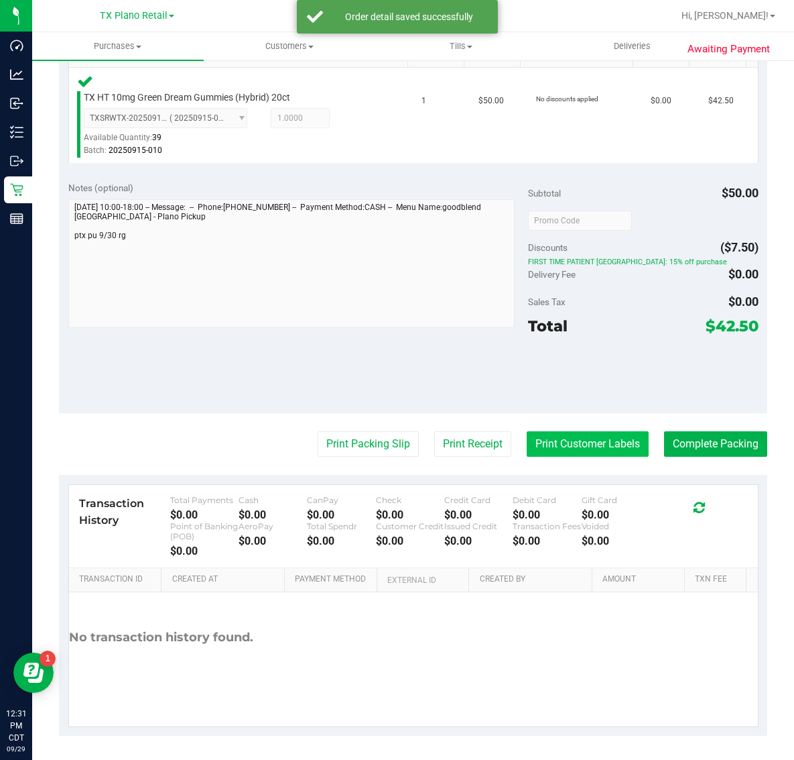
click at [562, 440] on button "Print Customer Labels" at bounding box center [588, 443] width 122 height 25
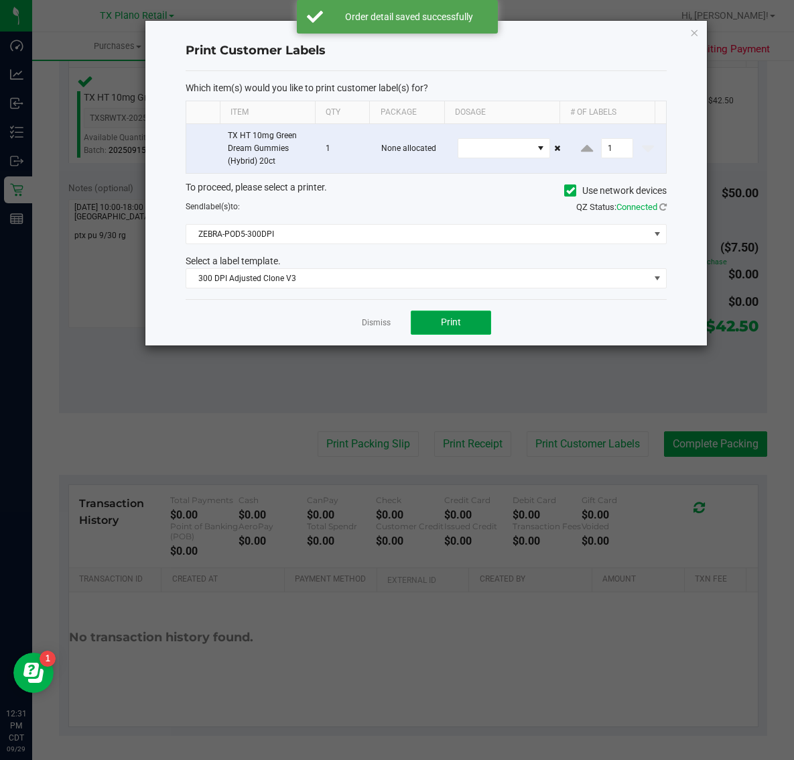
click at [463, 323] on button "Print" at bounding box center [451, 322] width 80 height 24
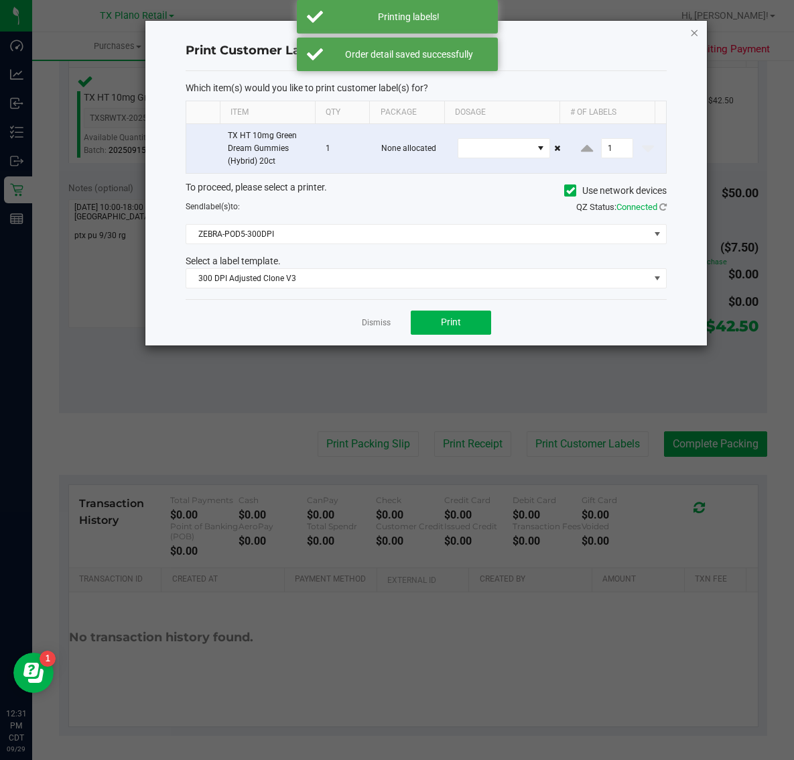
click at [696, 30] on icon "button" at bounding box center [694, 32] width 9 height 16
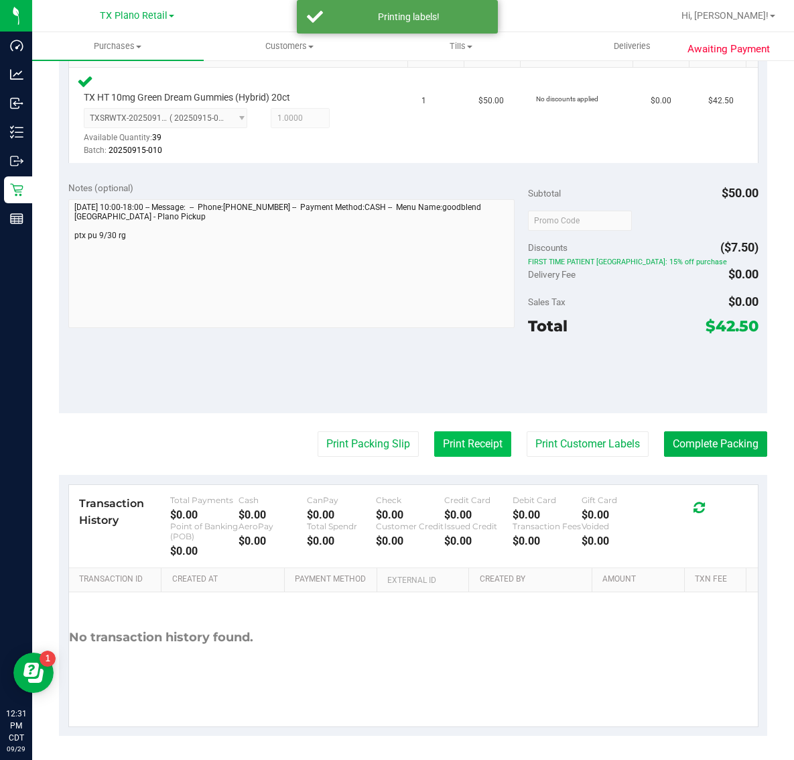
click at [455, 440] on button "Print Receipt" at bounding box center [472, 443] width 77 height 25
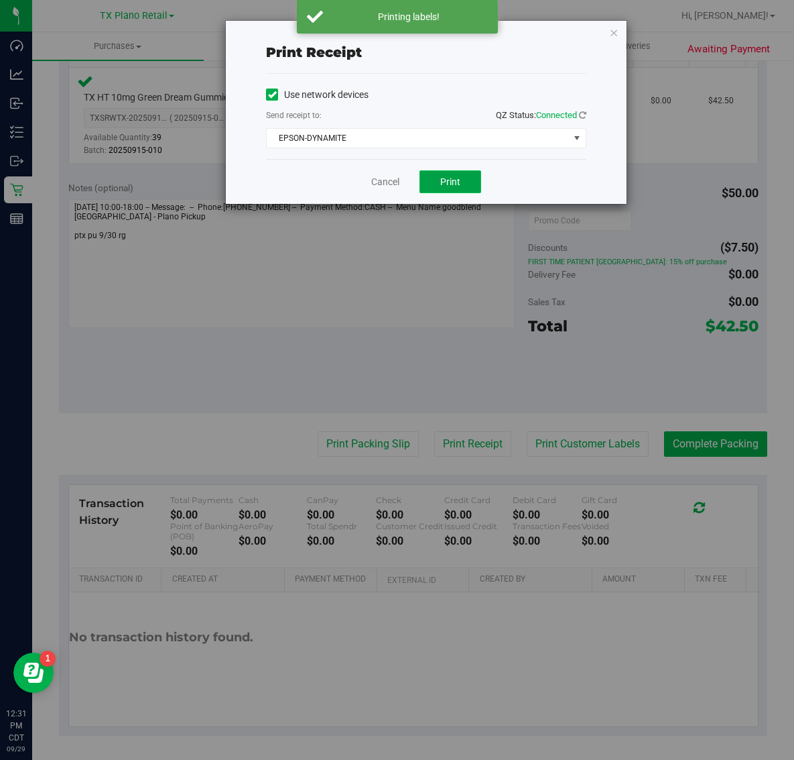
click at [455, 187] on span "Print" at bounding box center [450, 181] width 20 height 11
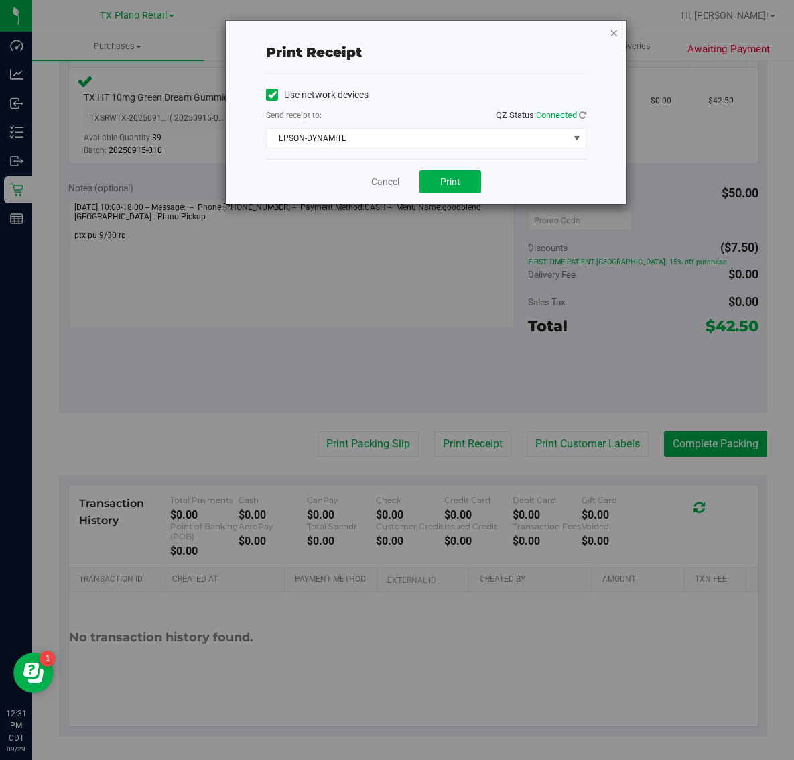
click at [617, 32] on icon "button" at bounding box center [613, 32] width 9 height 16
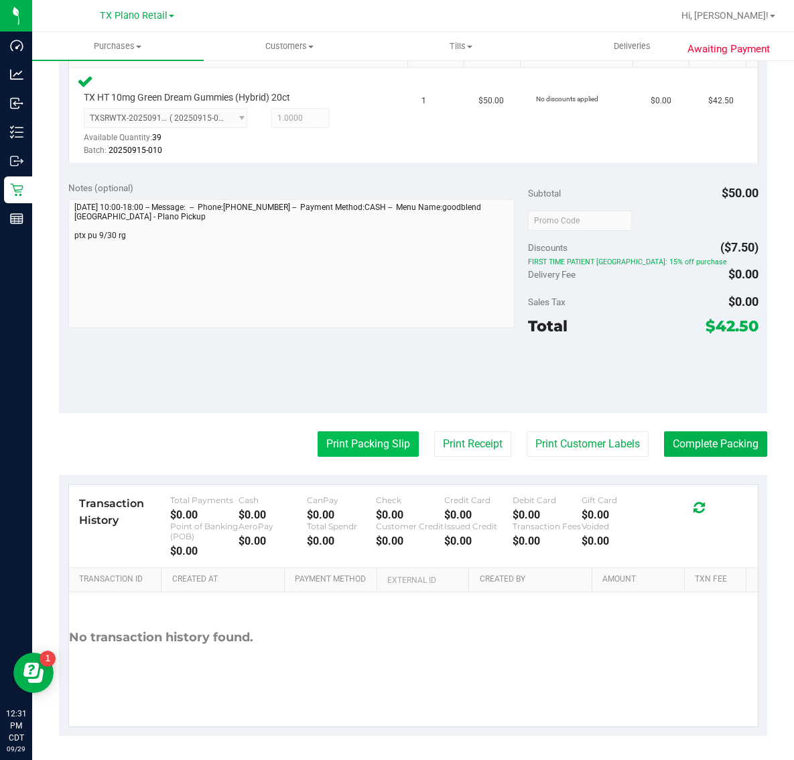
click at [380, 438] on button "Print Packing Slip" at bounding box center [368, 443] width 101 height 25
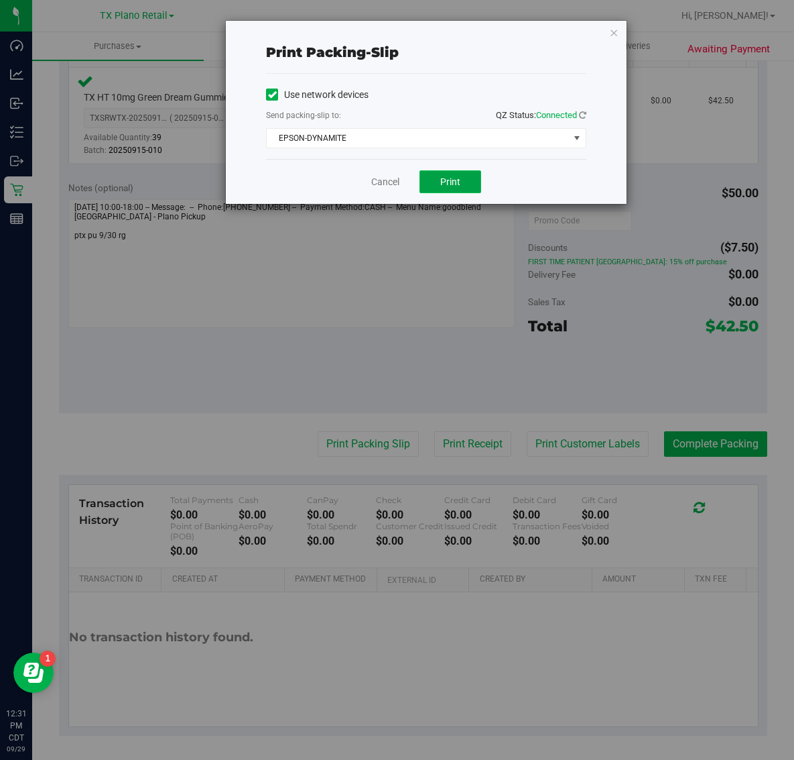
click at [473, 180] on button "Print" at bounding box center [451, 181] width 62 height 23
click at [614, 32] on icon "button" at bounding box center [613, 32] width 9 height 16
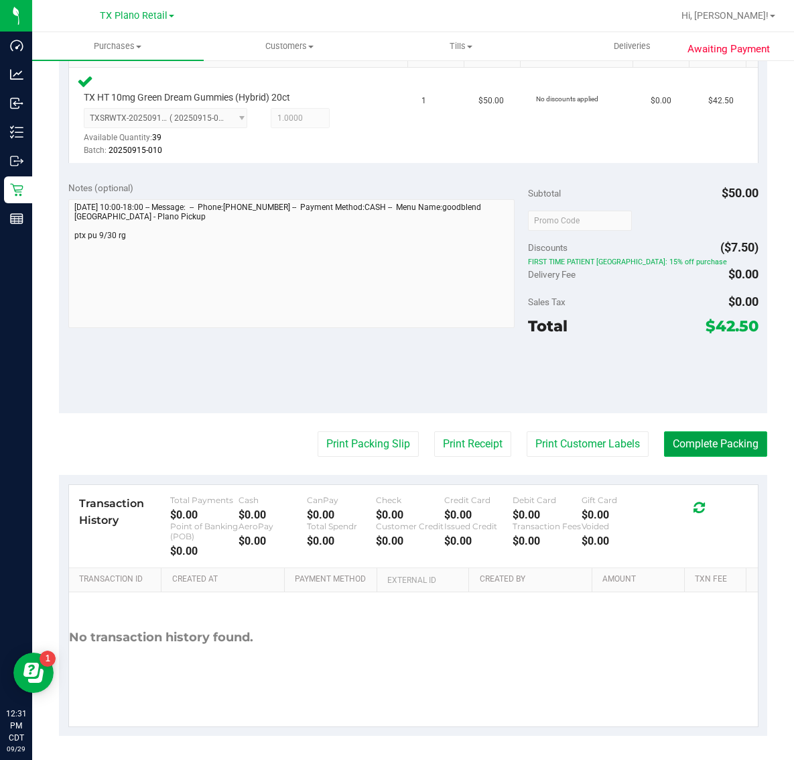
click at [701, 447] on button "Complete Packing" at bounding box center [715, 443] width 103 height 25
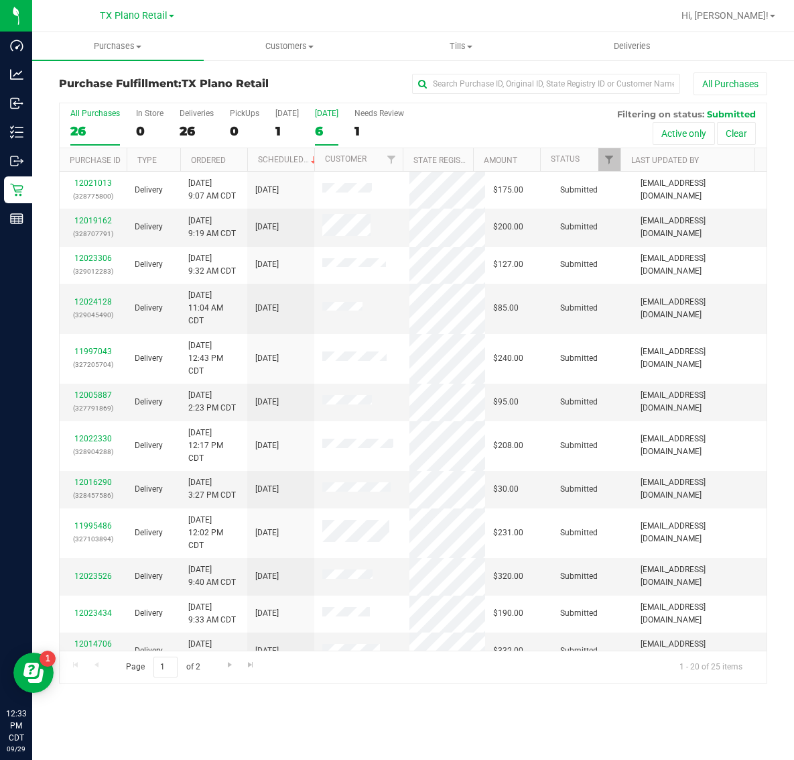
click at [336, 126] on div "6" at bounding box center [326, 130] width 23 height 15
click at [0, 0] on input "[DATE] 6" at bounding box center [0, 0] width 0 height 0
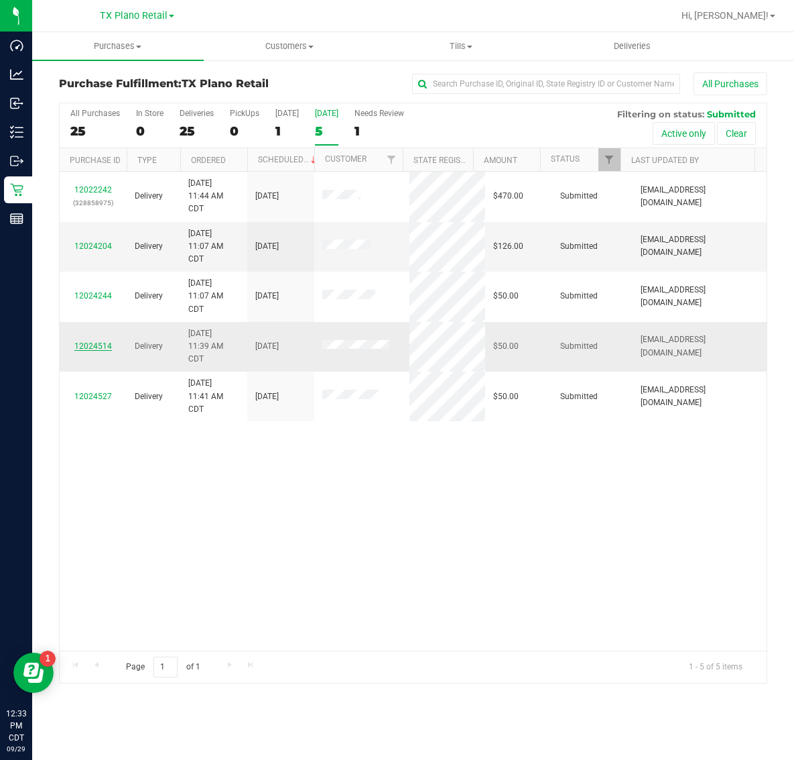
click at [91, 347] on link "12024514" at bounding box center [93, 345] width 38 height 9
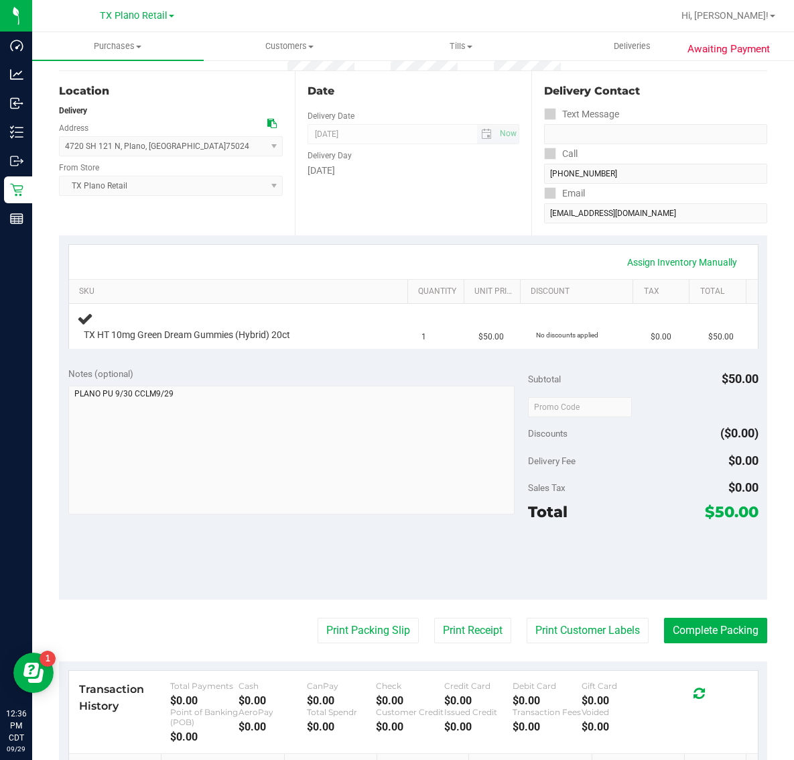
scroll to position [168, 0]
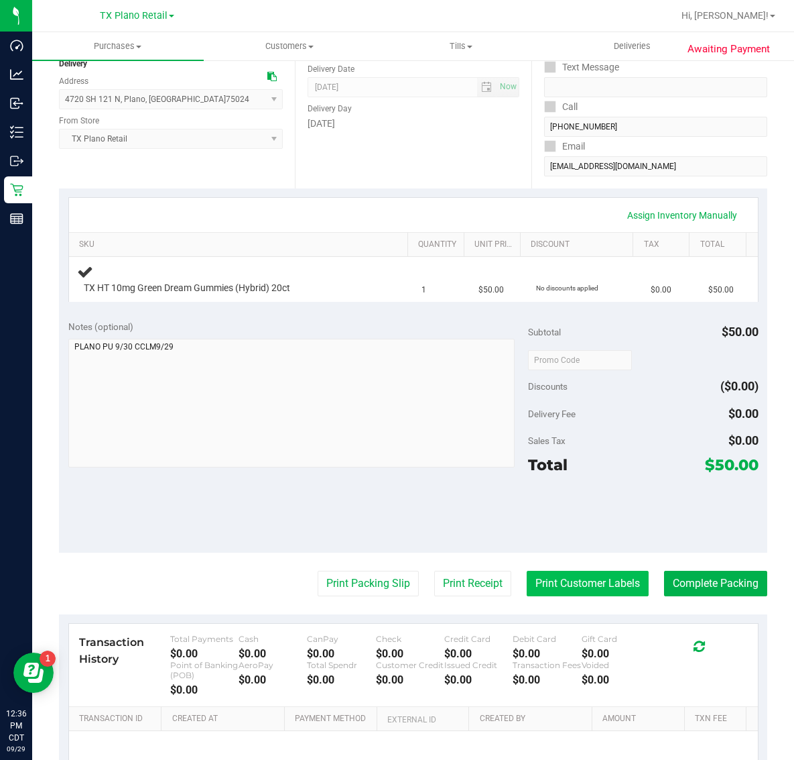
click at [591, 587] on button "Print Customer Labels" at bounding box center [588, 583] width 122 height 25
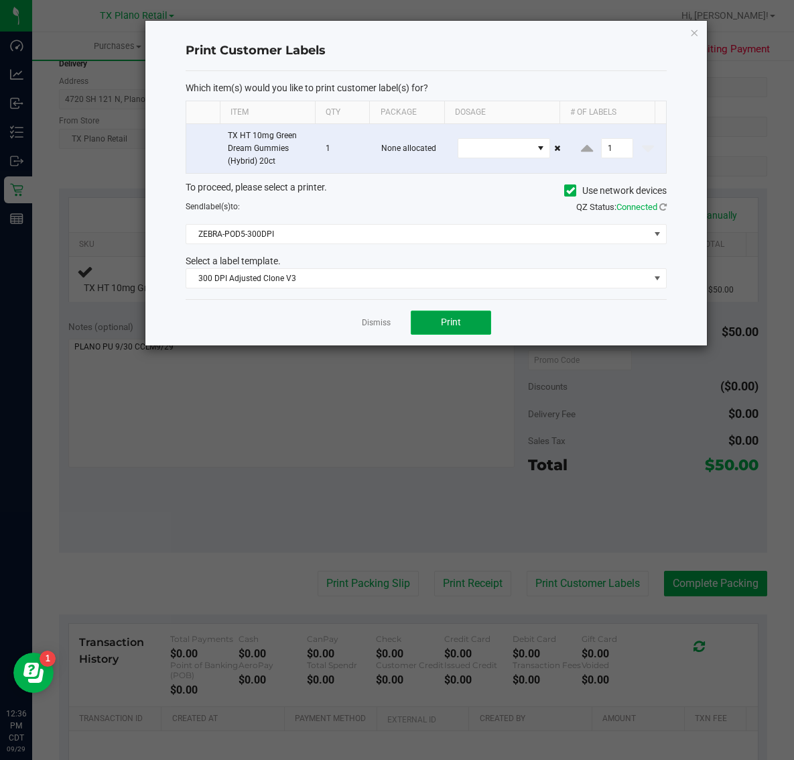
click at [457, 327] on span "Print" at bounding box center [451, 321] width 20 height 11
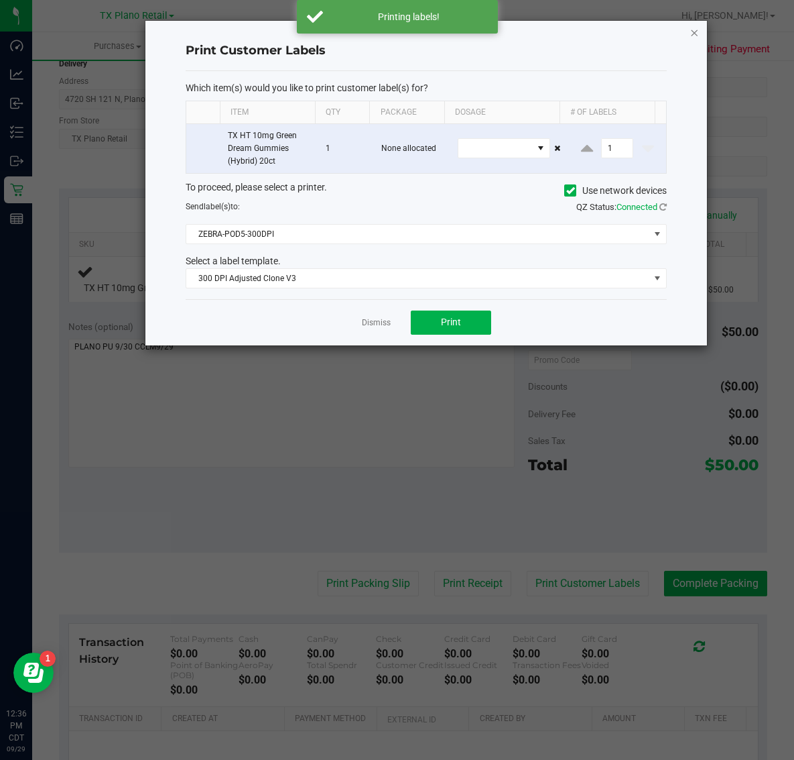
click at [697, 38] on icon "button" at bounding box center [694, 32] width 9 height 16
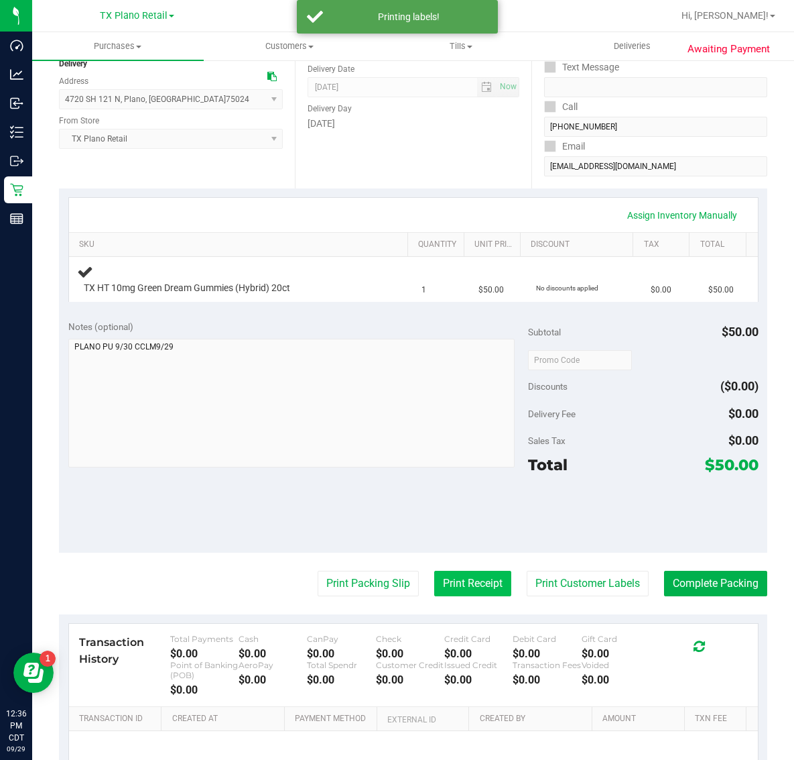
click at [466, 583] on button "Print Receipt" at bounding box center [472, 583] width 77 height 25
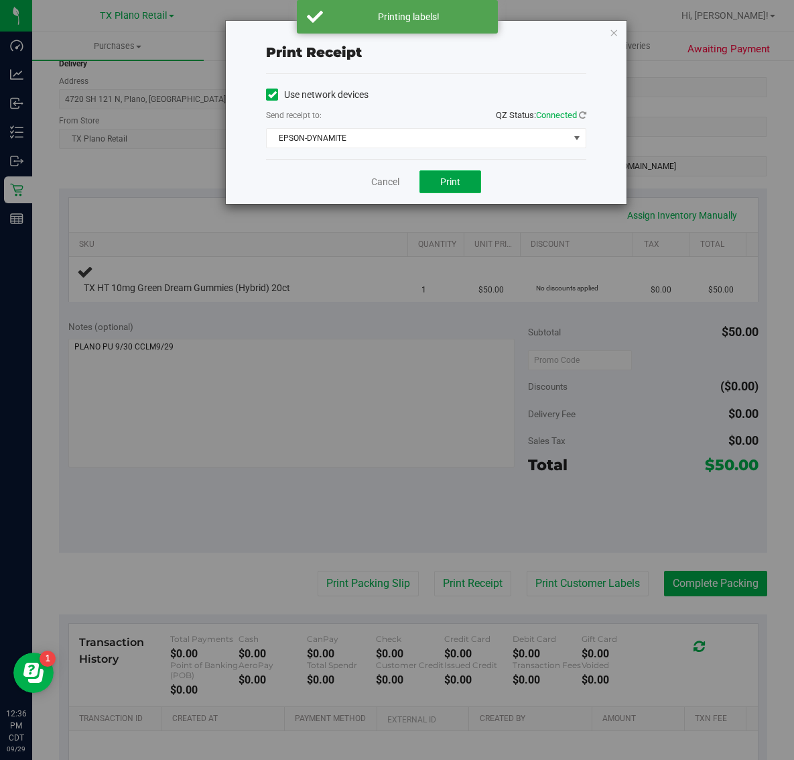
click at [467, 186] on button "Print" at bounding box center [451, 181] width 62 height 23
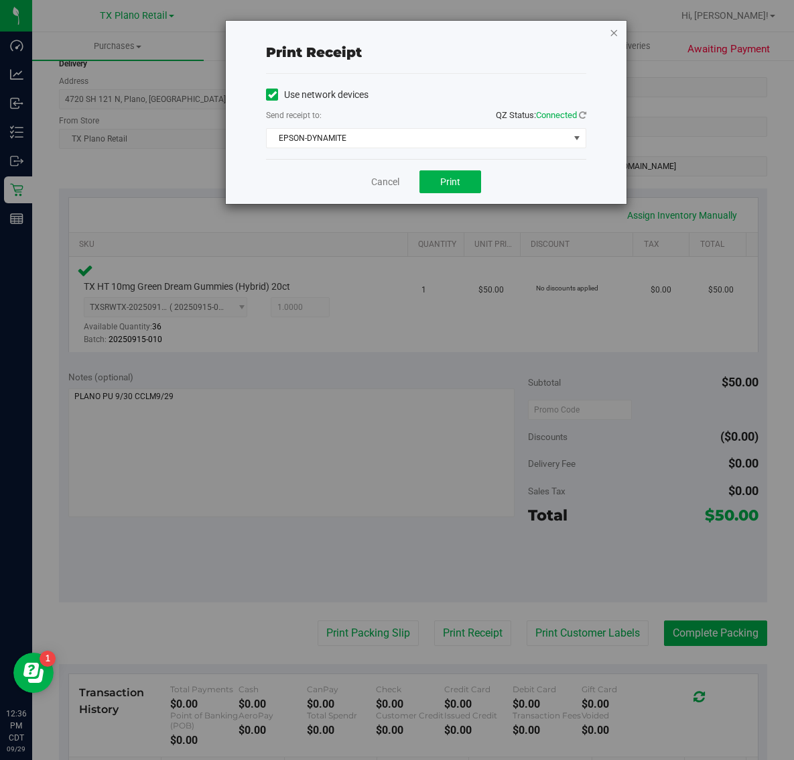
click at [614, 32] on icon "button" at bounding box center [613, 32] width 9 height 16
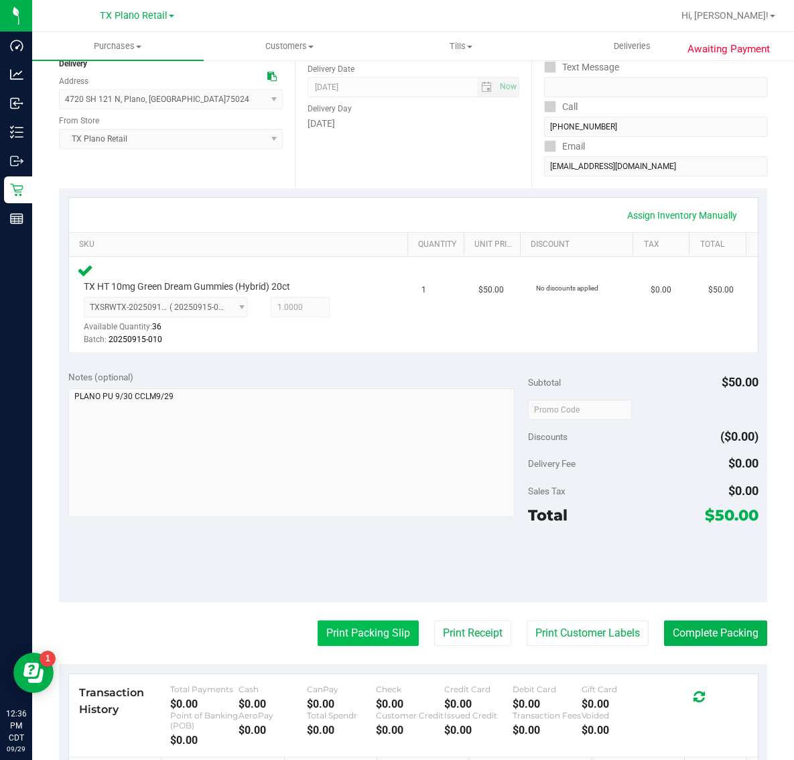
click at [369, 634] on button "Print Packing Slip" at bounding box center [368, 632] width 101 height 25
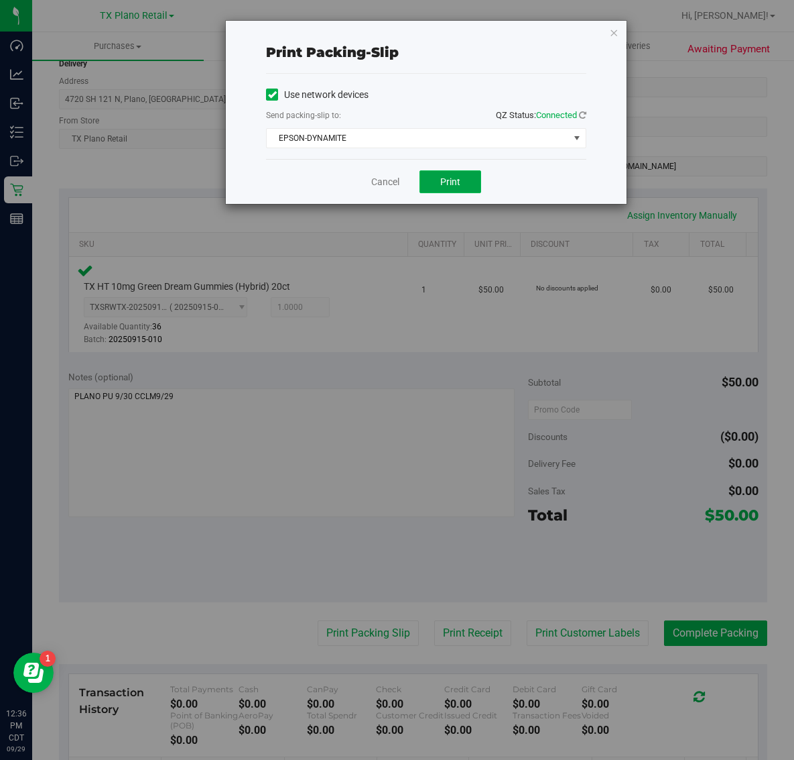
click at [466, 193] on button "Print" at bounding box center [451, 181] width 62 height 23
click at [614, 32] on icon "button" at bounding box center [613, 32] width 9 height 16
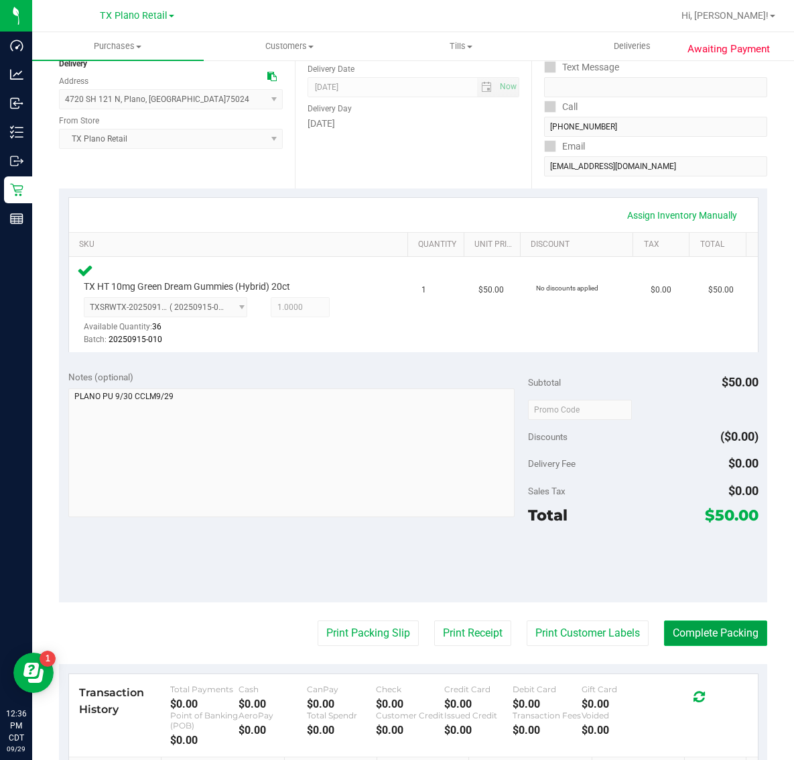
click at [719, 634] on button "Complete Packing" at bounding box center [715, 632] width 103 height 25
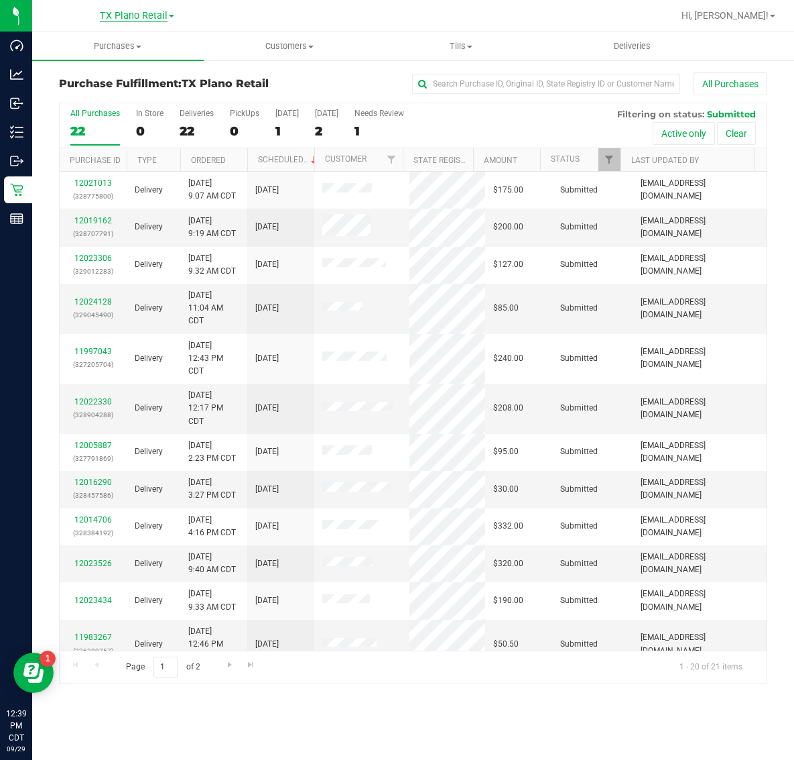
click at [131, 14] on span "TX Plano Retail" at bounding box center [134, 16] width 68 height 12
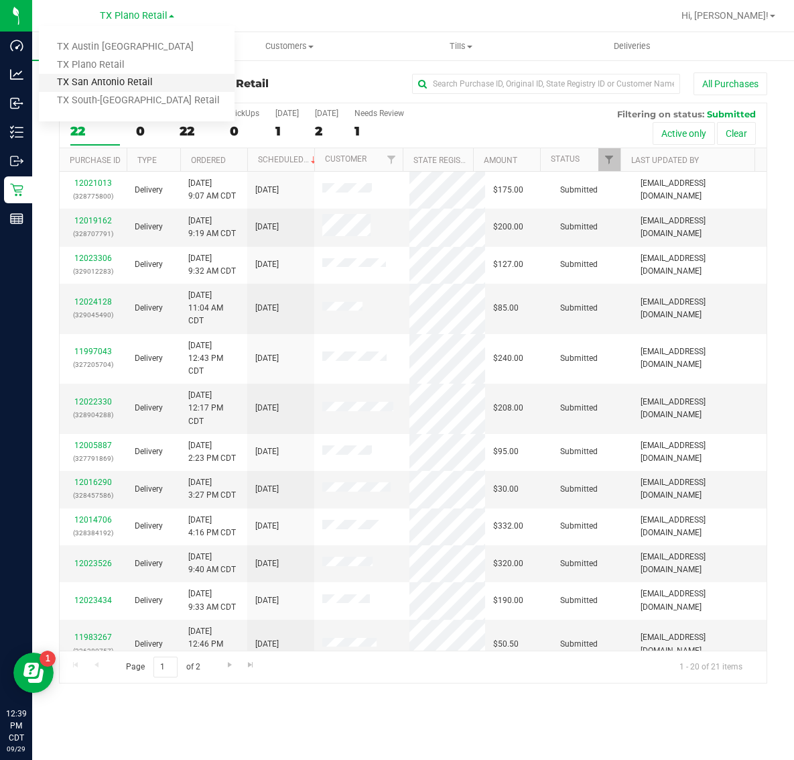
click at [119, 78] on link "TX San Antonio Retail" at bounding box center [137, 83] width 196 height 18
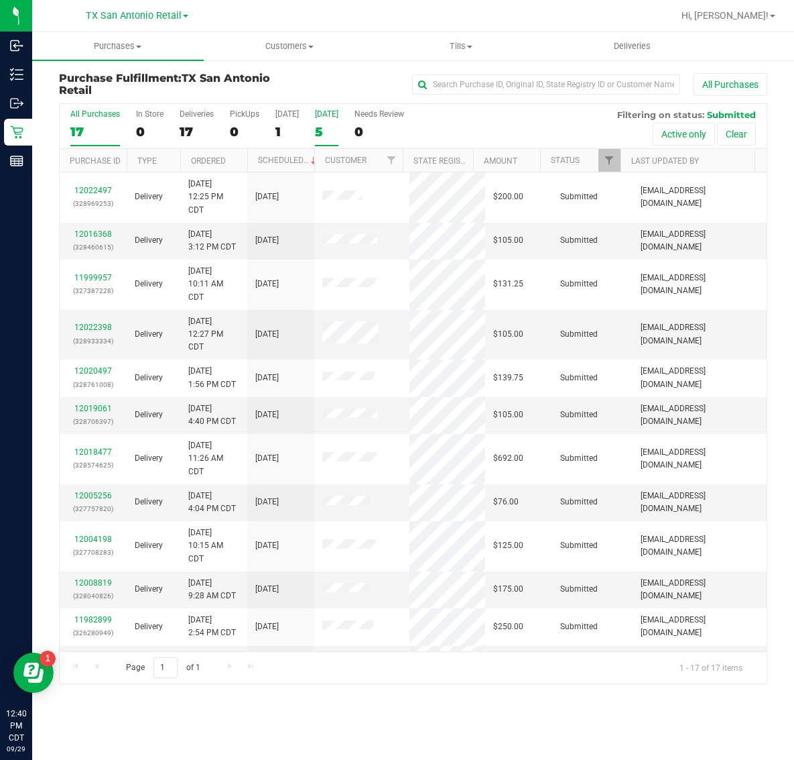
click at [329, 125] on div "5" at bounding box center [326, 131] width 23 height 15
click at [0, 0] on input "Tomorrow 5" at bounding box center [0, 0] width 0 height 0
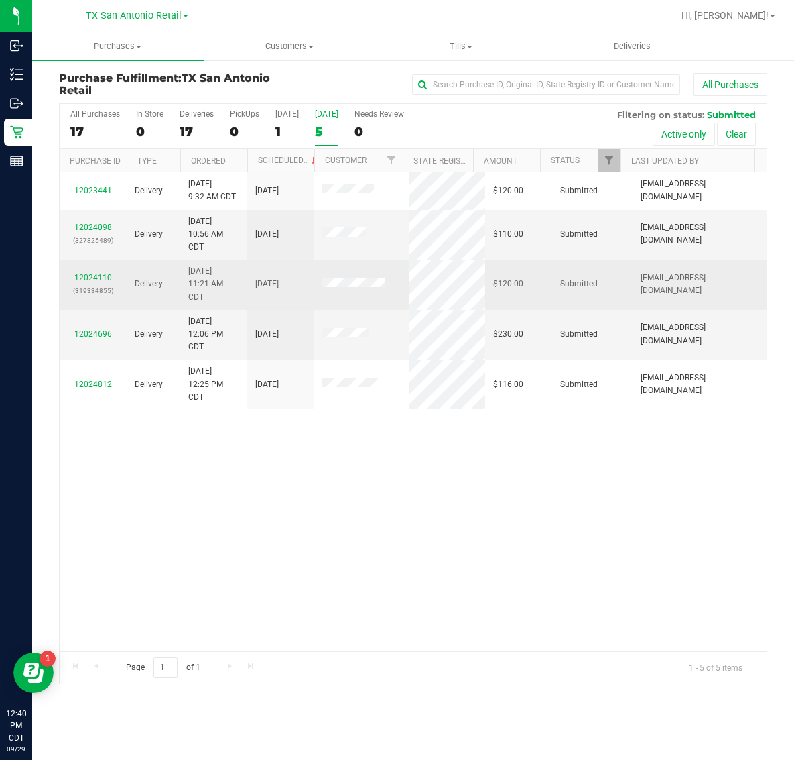
click at [94, 277] on link "12024110" at bounding box center [93, 277] width 38 height 9
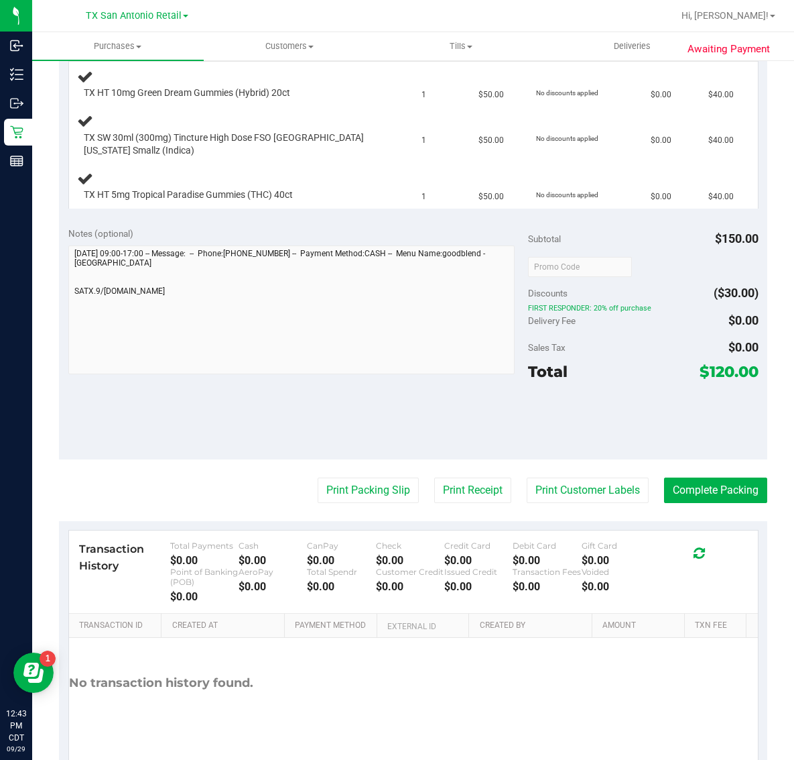
scroll to position [364, 0]
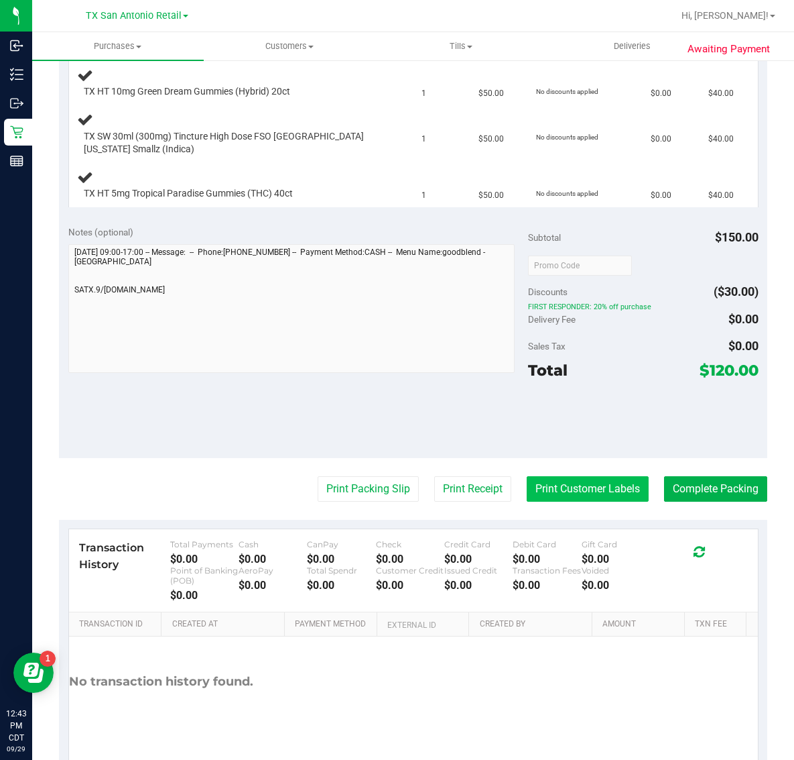
click at [581, 493] on button "Print Customer Labels" at bounding box center [588, 488] width 122 height 25
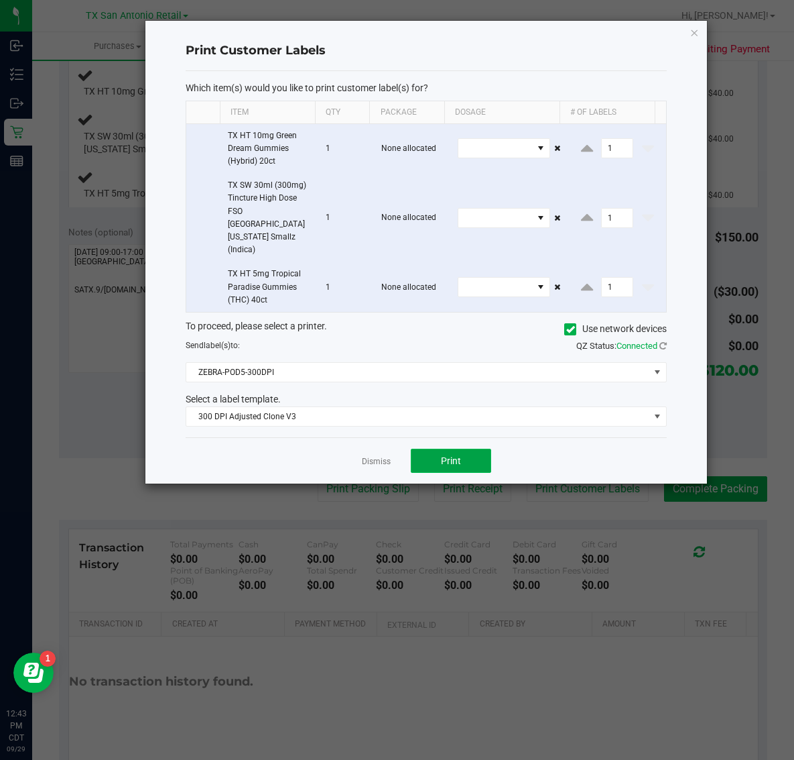
click at [460, 455] on span "Print" at bounding box center [451, 460] width 20 height 11
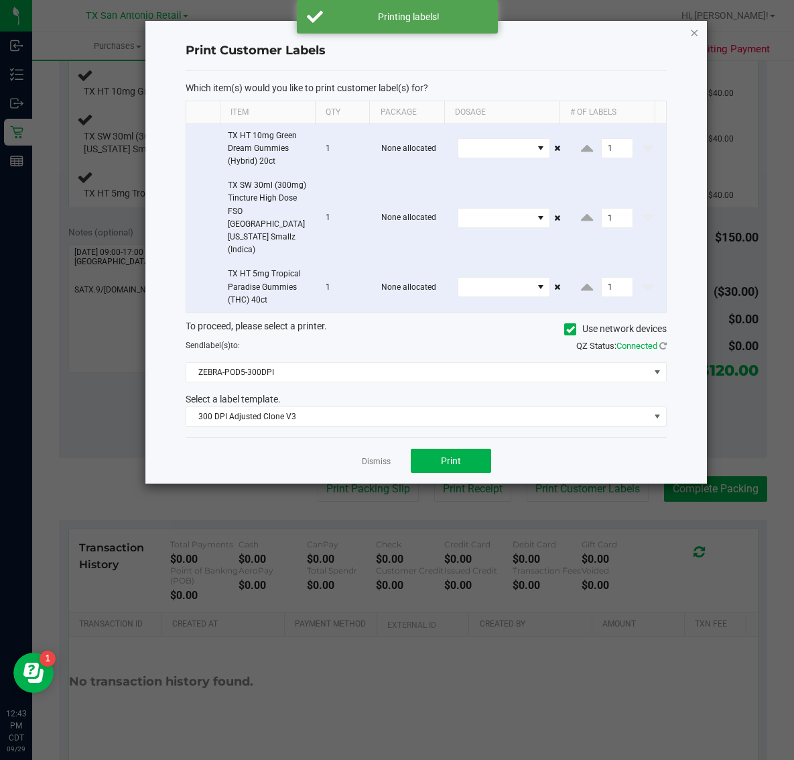
click at [695, 32] on icon "button" at bounding box center [694, 32] width 9 height 16
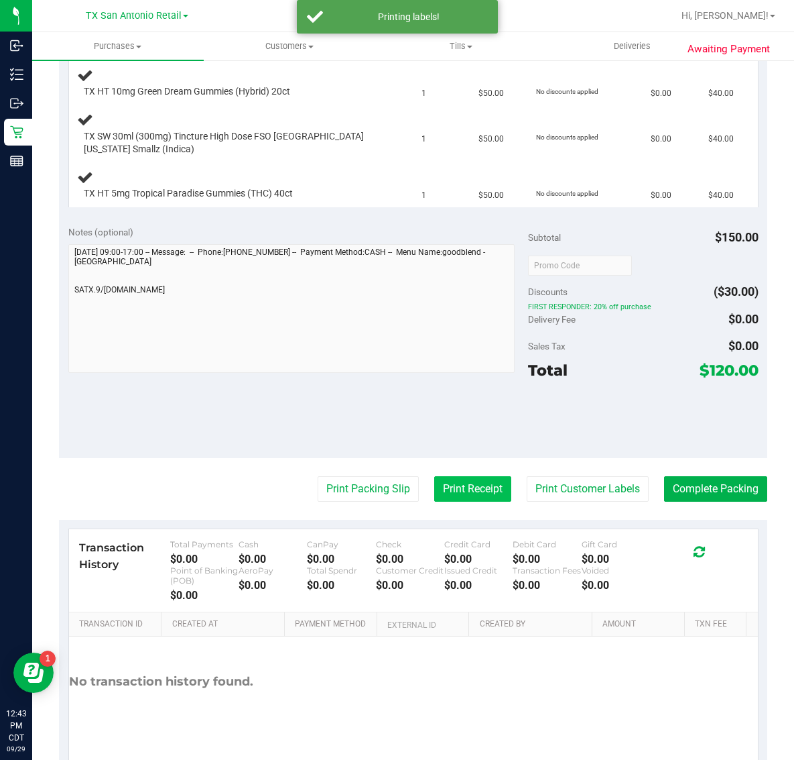
click at [453, 481] on button "Print Receipt" at bounding box center [472, 488] width 77 height 25
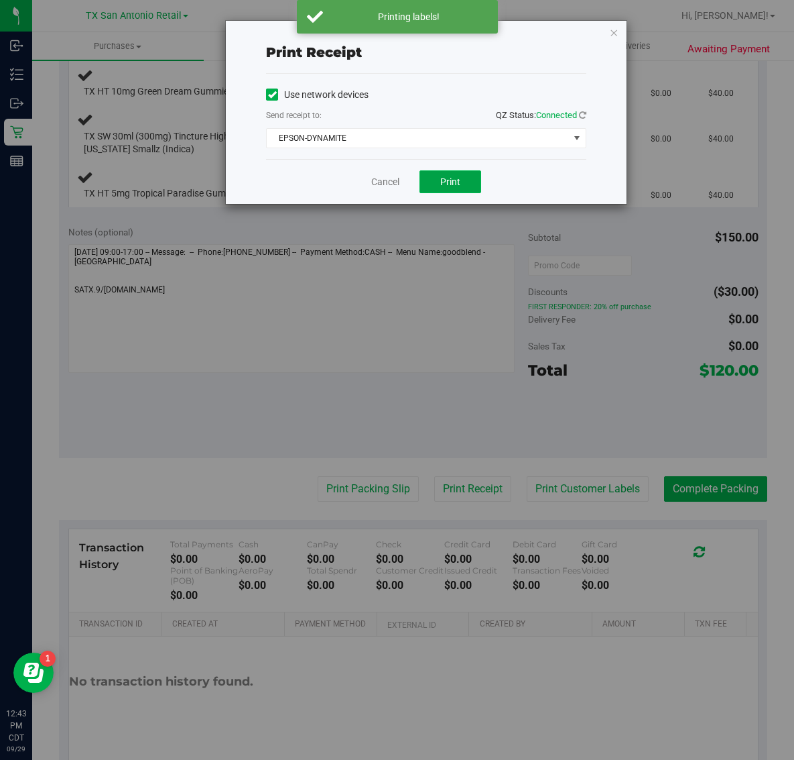
click at [463, 188] on button "Print" at bounding box center [451, 181] width 62 height 23
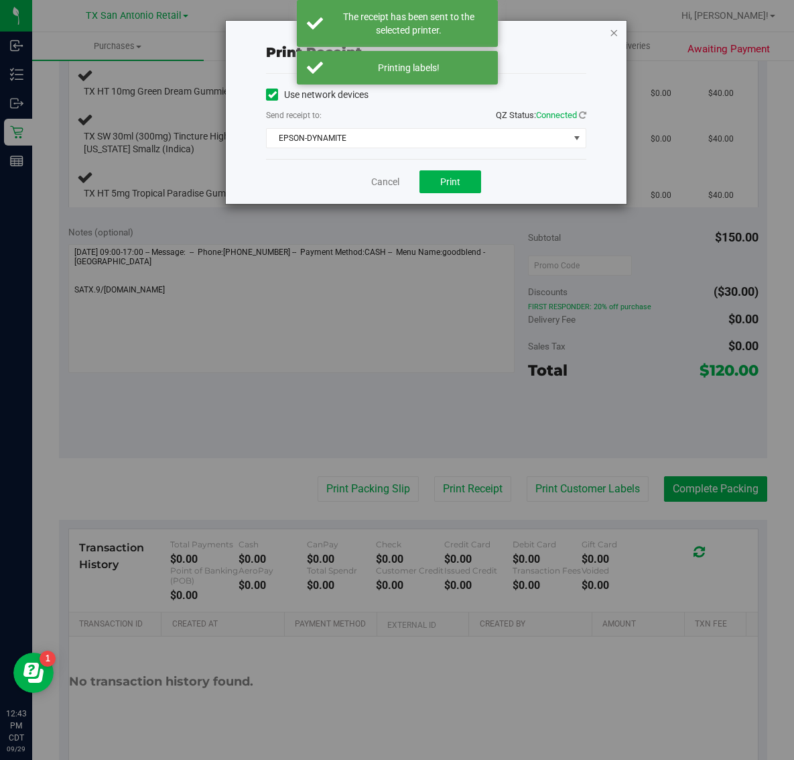
click at [614, 32] on icon "button" at bounding box center [613, 32] width 9 height 16
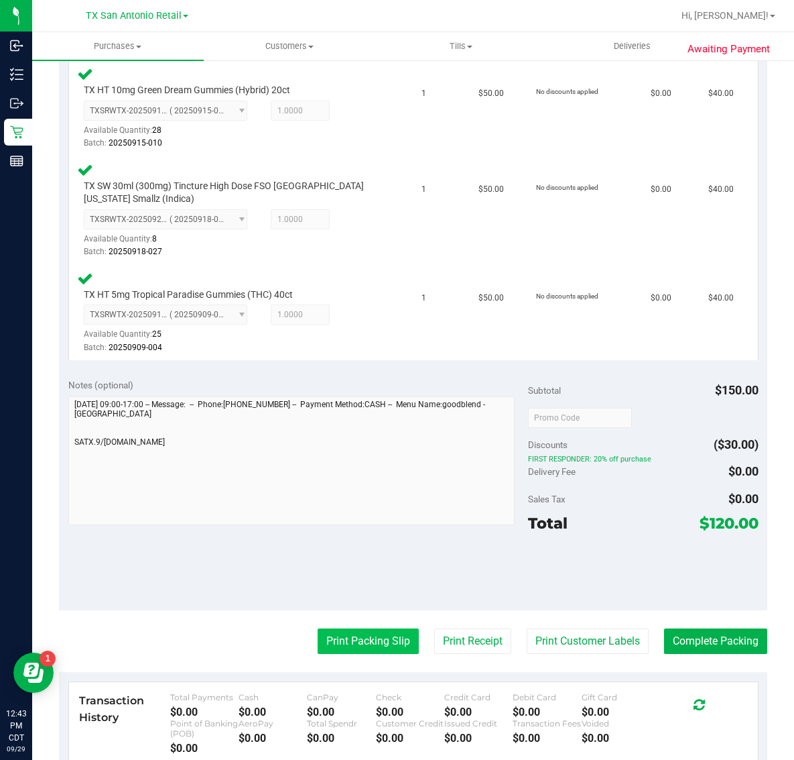
click at [361, 640] on button "Print Packing Slip" at bounding box center [368, 640] width 101 height 25
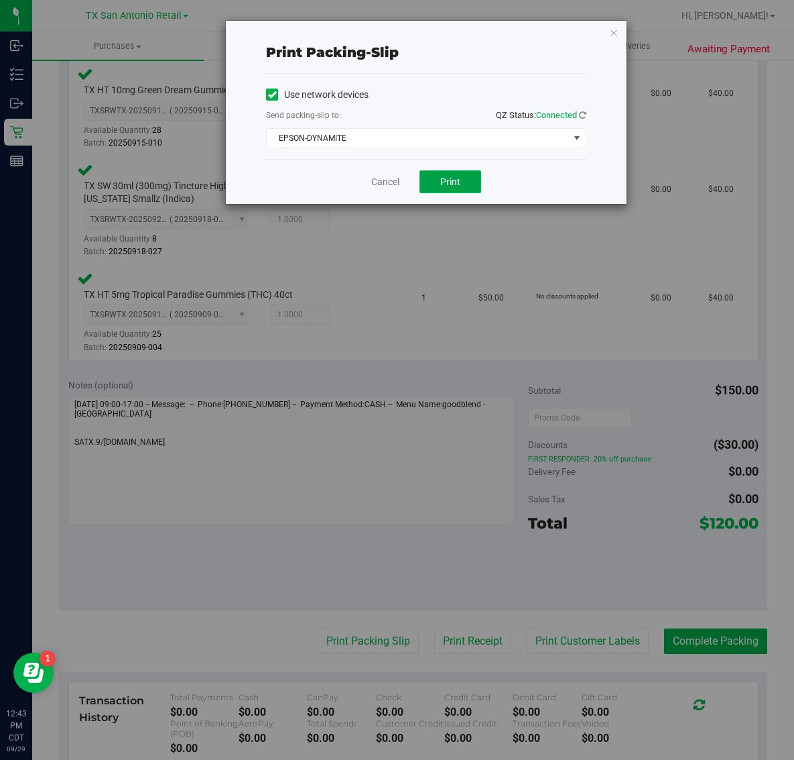
click at [461, 181] on button "Print" at bounding box center [451, 181] width 62 height 23
click at [614, 32] on icon "button" at bounding box center [613, 32] width 9 height 16
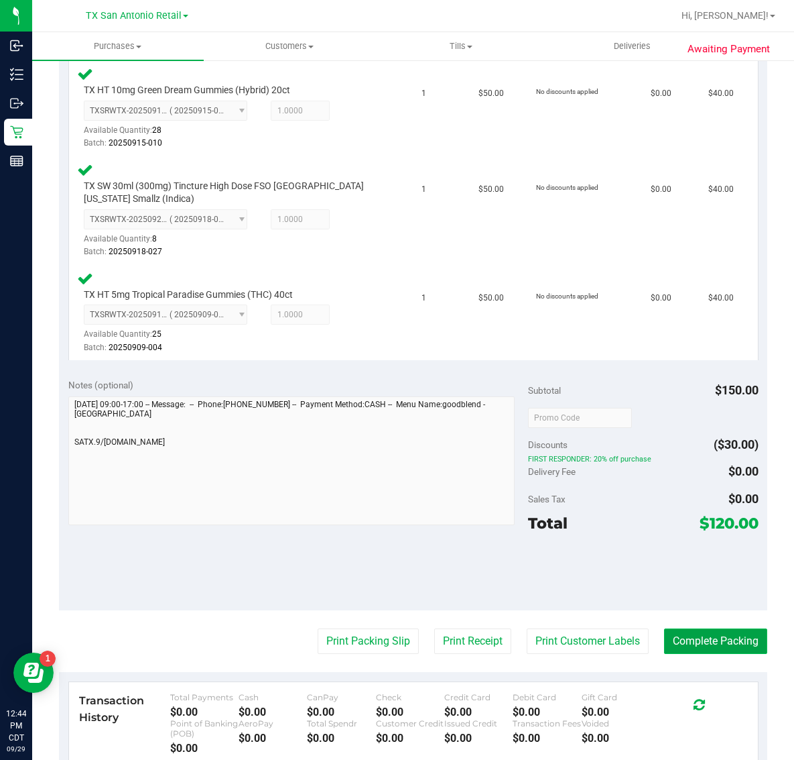
click at [711, 639] on button "Complete Packing" at bounding box center [715, 640] width 103 height 25
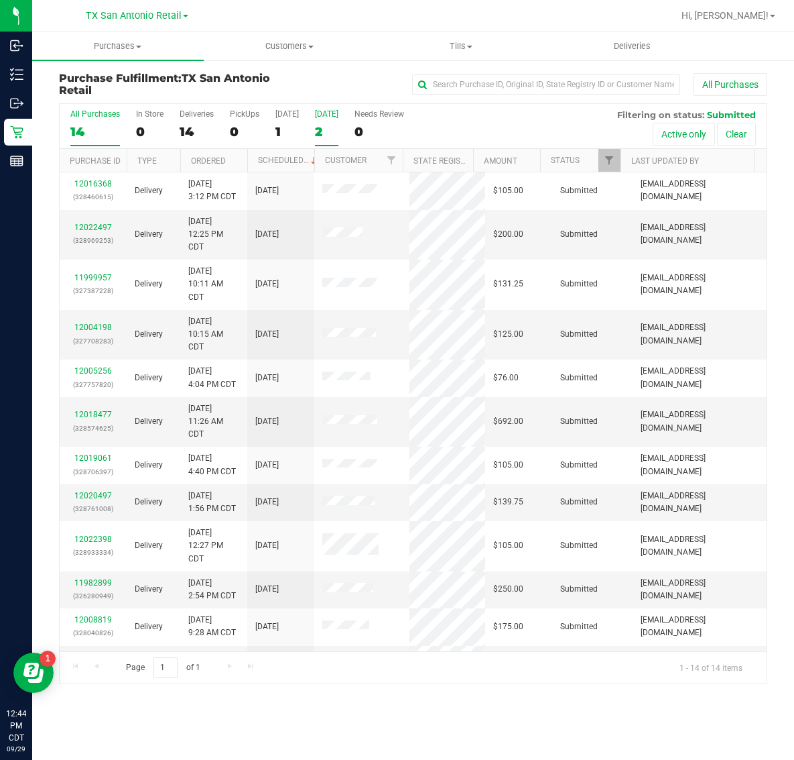
click at [324, 121] on label "Tomorrow 2" at bounding box center [326, 127] width 23 height 37
click at [0, 0] on input "Tomorrow 2" at bounding box center [0, 0] width 0 height 0
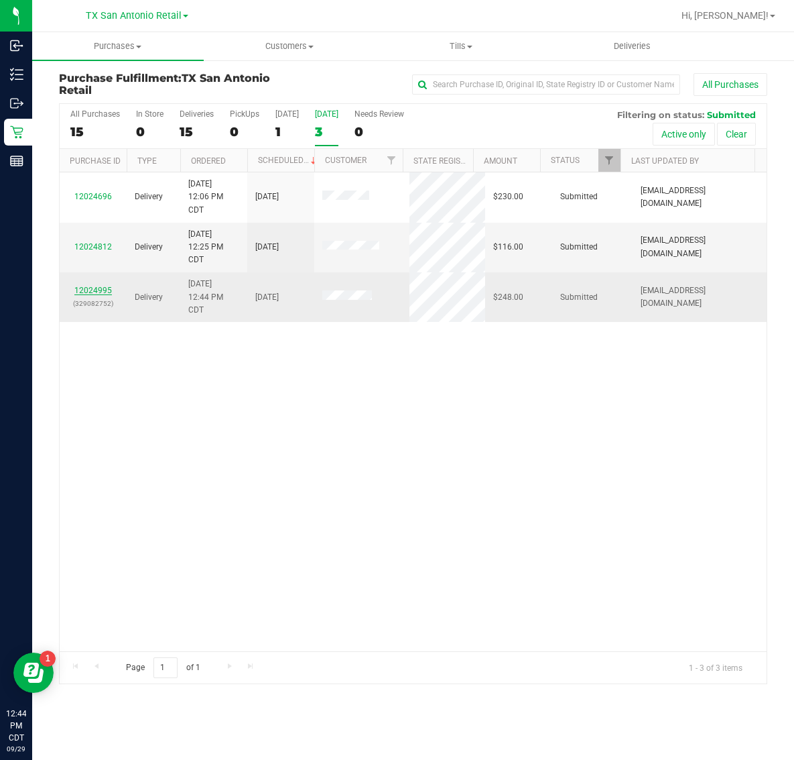
click at [88, 292] on link "12024995" at bounding box center [93, 290] width 38 height 9
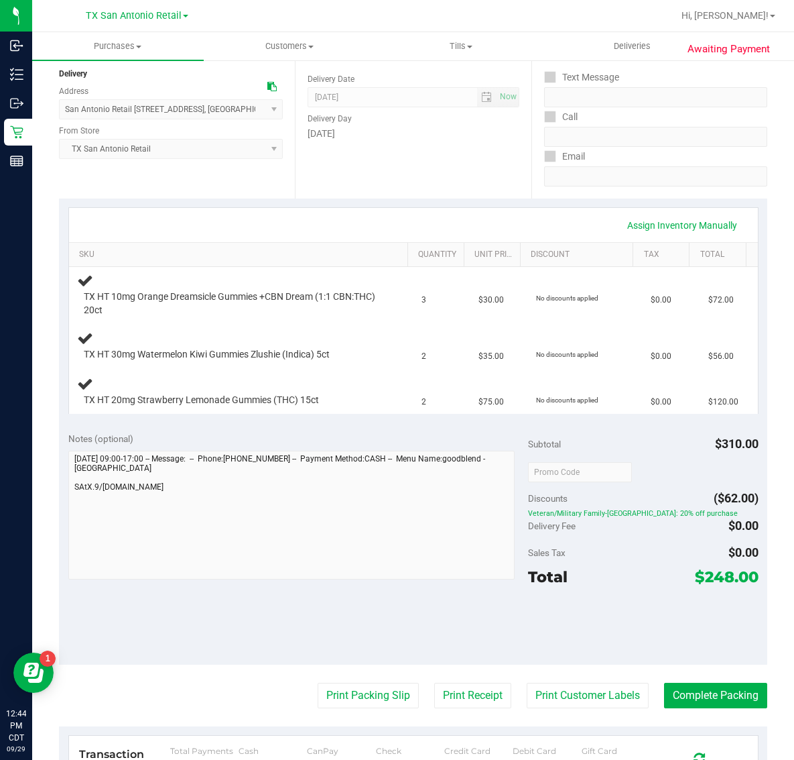
scroll to position [168, 0]
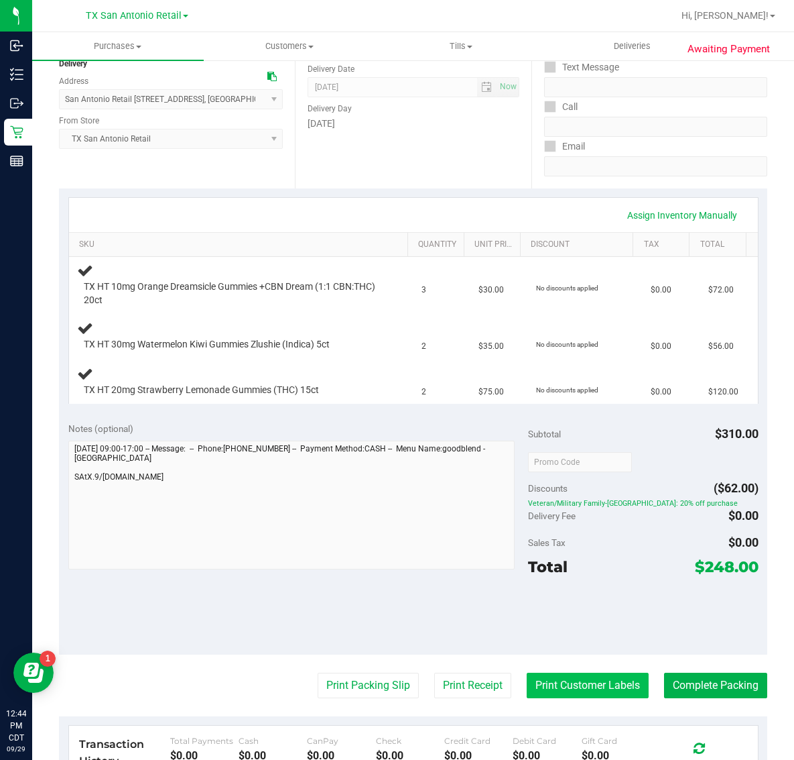
click at [575, 685] on button "Print Customer Labels" at bounding box center [588, 684] width 122 height 25
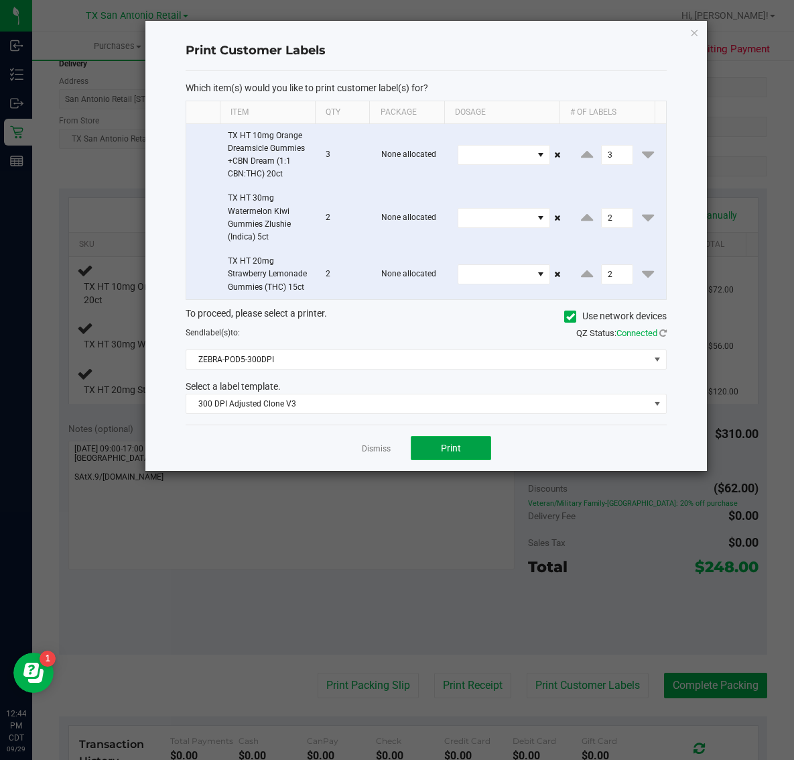
click at [467, 450] on button "Print" at bounding box center [451, 448] width 80 height 24
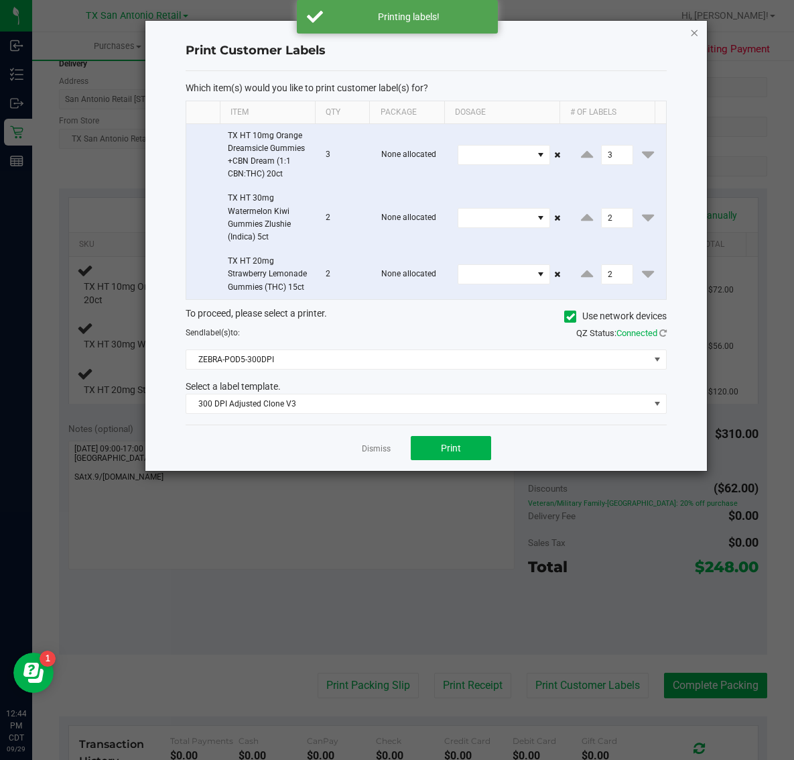
click at [698, 24] on icon "button" at bounding box center [694, 32] width 9 height 16
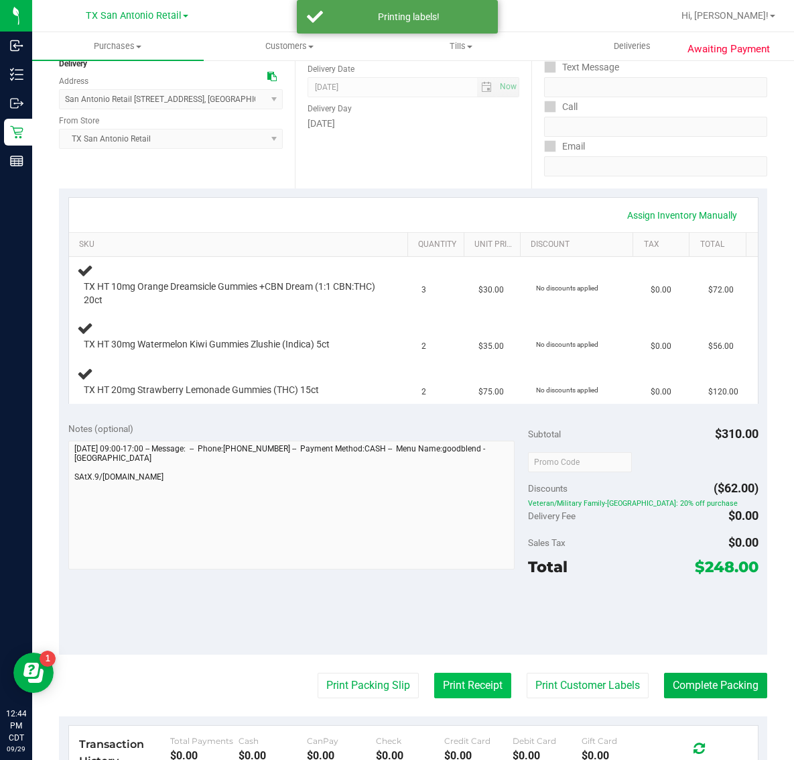
click at [434, 682] on button "Print Receipt" at bounding box center [472, 684] width 77 height 25
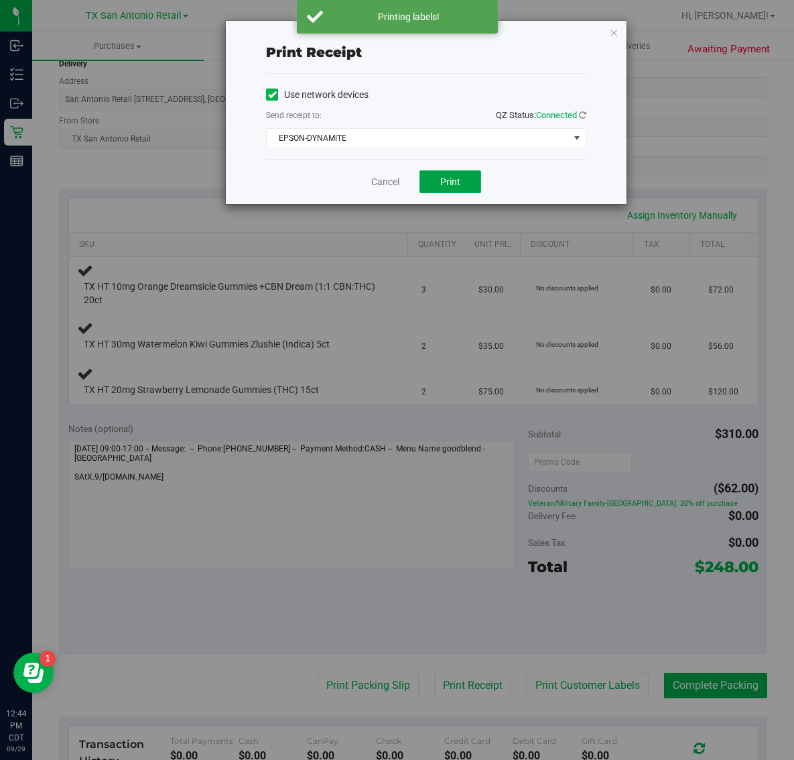
click at [457, 184] on span "Print" at bounding box center [450, 181] width 20 height 11
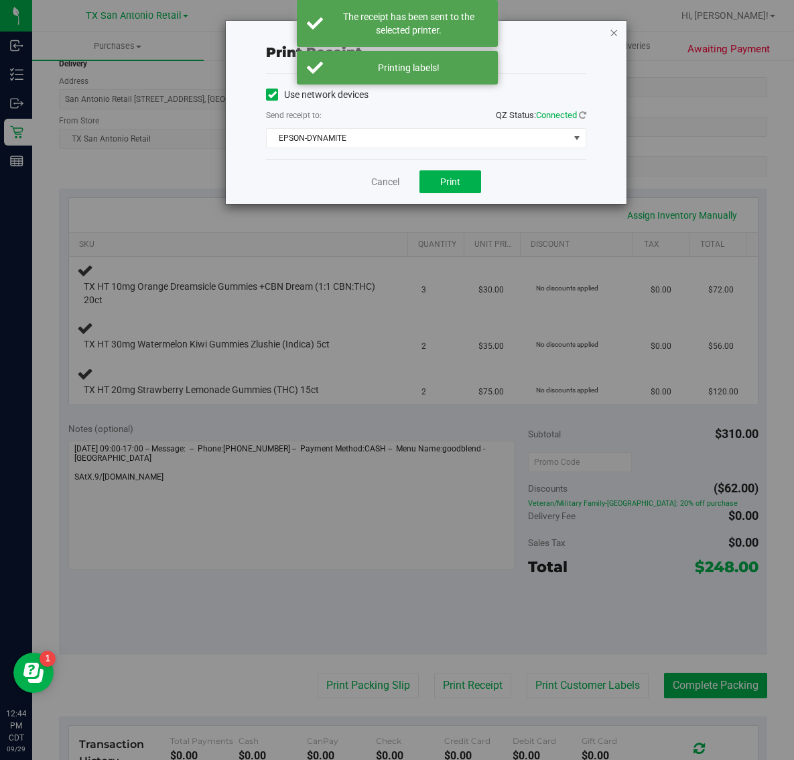
click at [614, 34] on icon "button" at bounding box center [613, 32] width 9 height 16
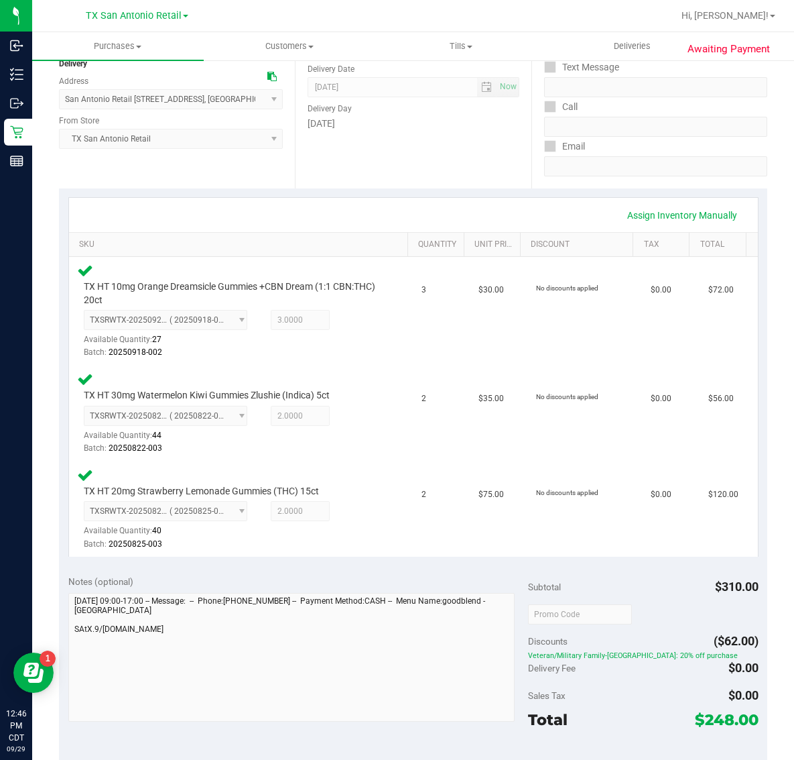
scroll to position [419, 0]
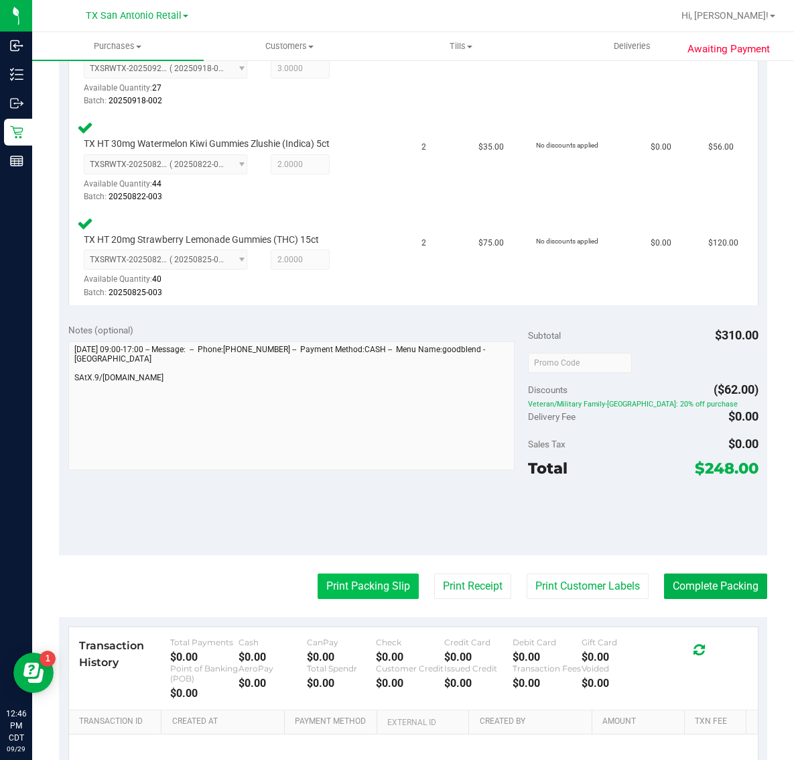
click at [384, 587] on button "Print Packing Slip" at bounding box center [368, 585] width 101 height 25
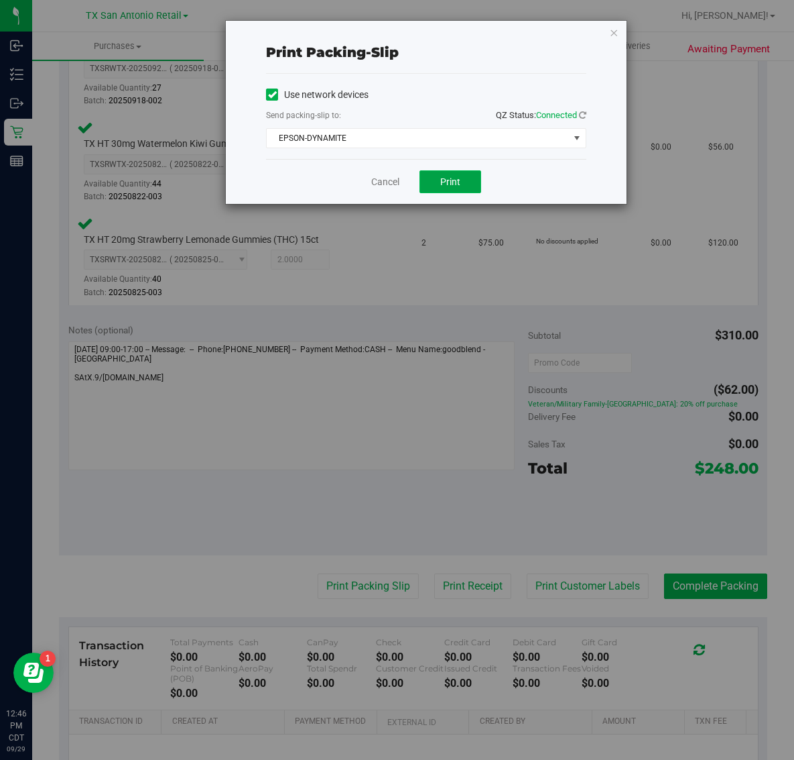
click at [465, 192] on button "Print" at bounding box center [451, 181] width 62 height 23
click at [615, 30] on icon "button" at bounding box center [613, 32] width 9 height 16
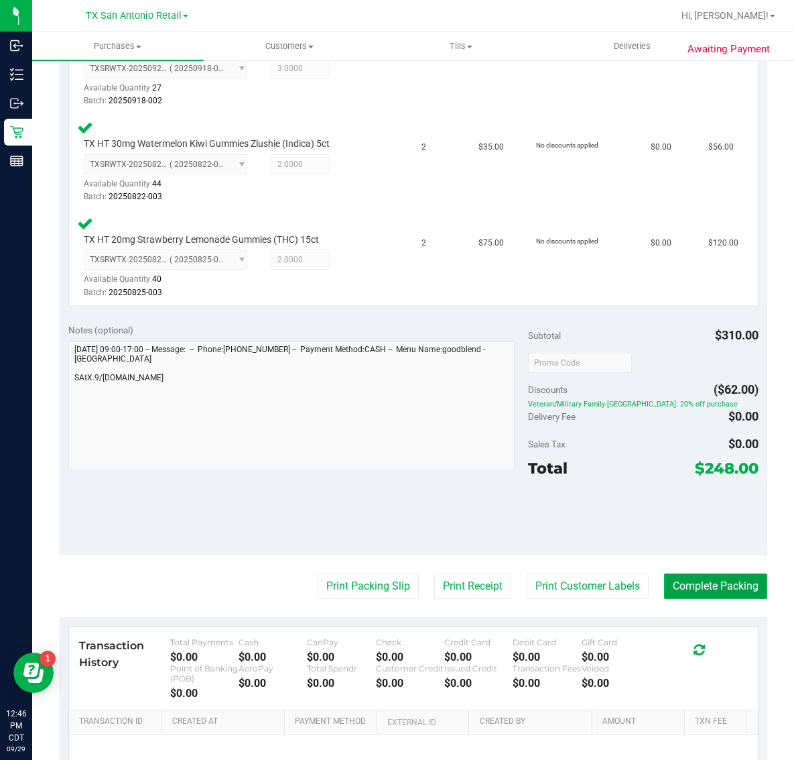
click at [696, 582] on button "Complete Packing" at bounding box center [715, 585] width 103 height 25
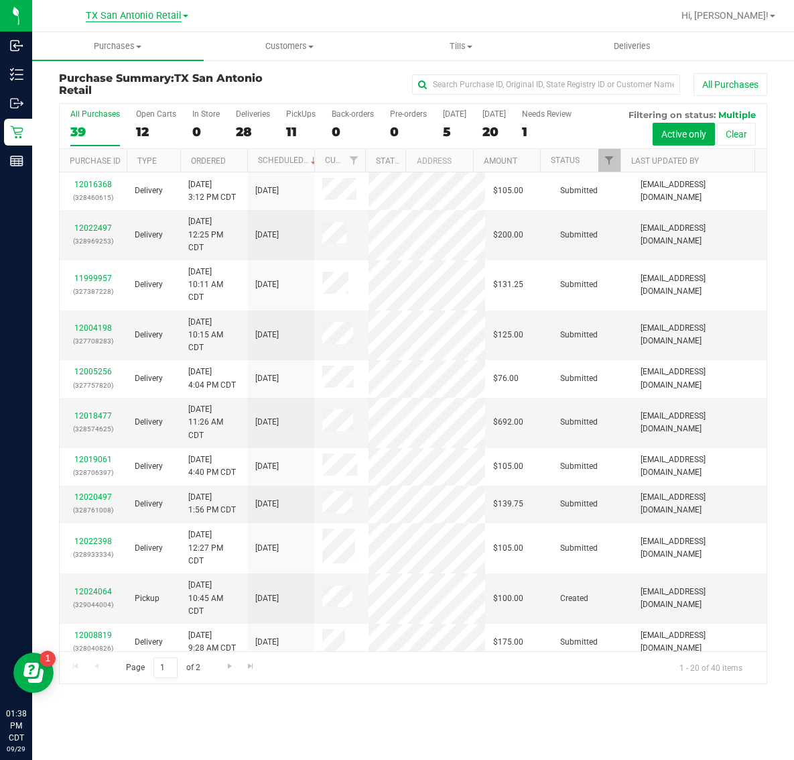
click at [112, 21] on span "TX San Antonio Retail" at bounding box center [134, 16] width 96 height 12
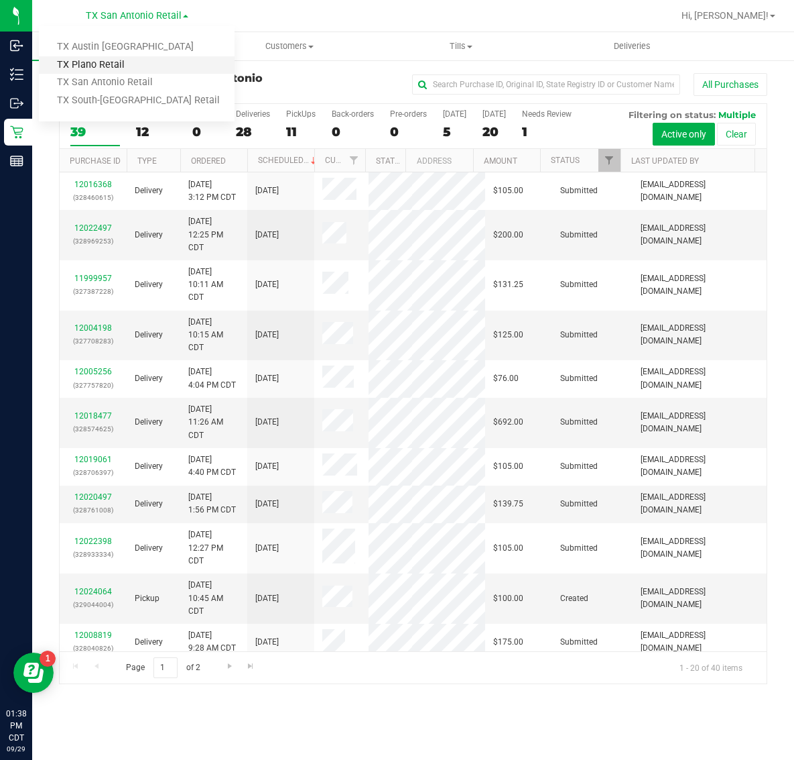
click at [109, 68] on link "TX Plano Retail" at bounding box center [137, 65] width 196 height 18
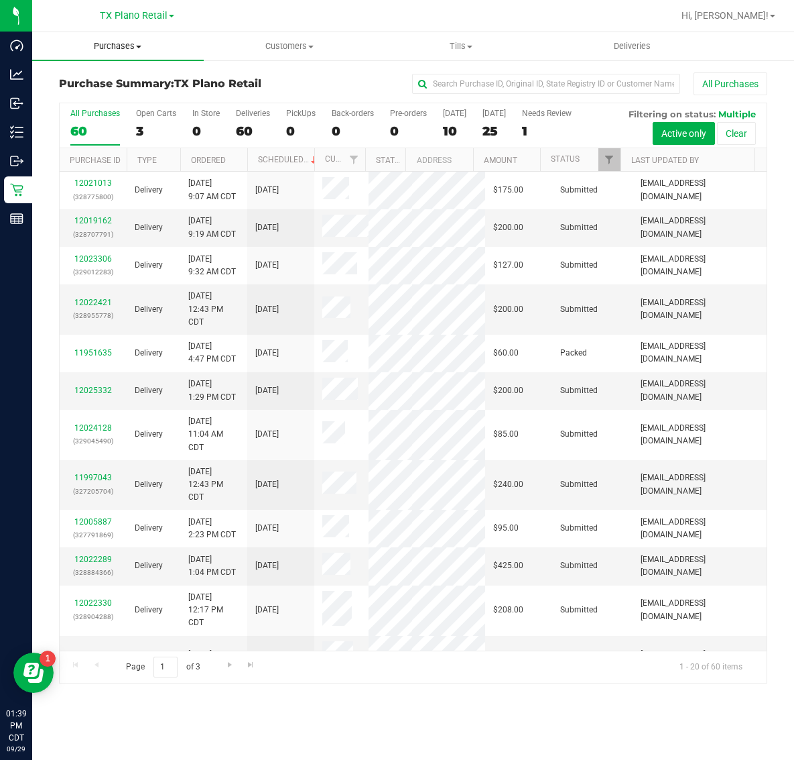
click at [117, 48] on span "Purchases" at bounding box center [118, 46] width 172 height 12
click at [114, 93] on li "Fulfillment" at bounding box center [118, 97] width 172 height 16
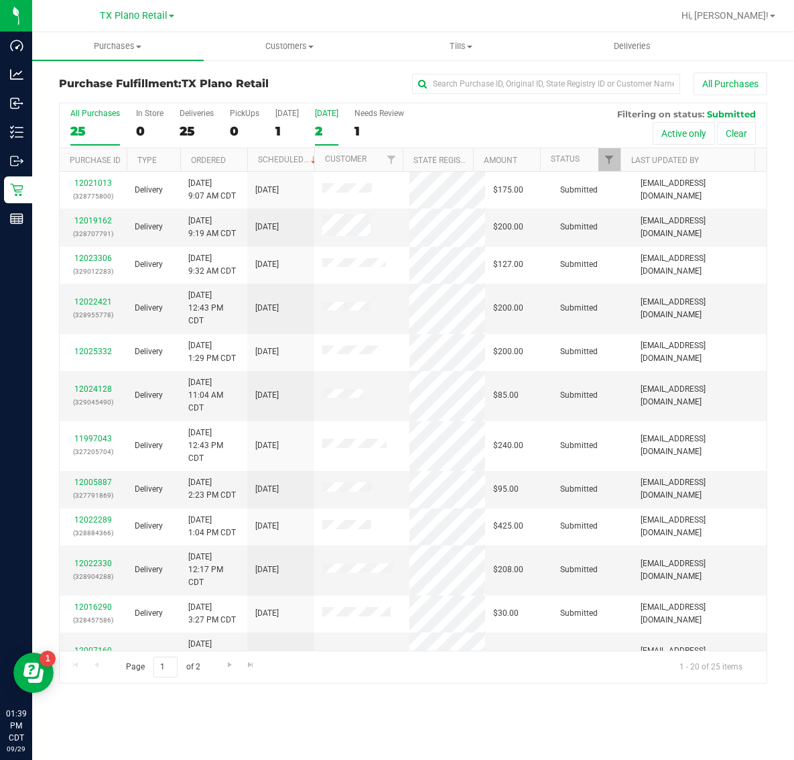
click at [322, 121] on label "[DATE] 2" at bounding box center [326, 127] width 23 height 37
click at [0, 0] on input "[DATE] 2" at bounding box center [0, 0] width 0 height 0
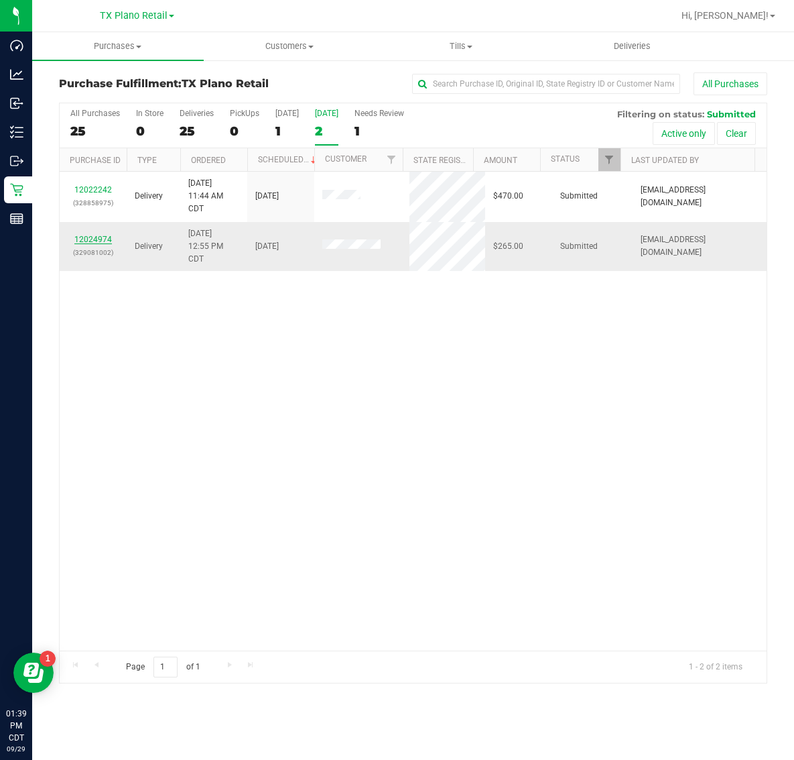
click at [88, 242] on link "12024974" at bounding box center [93, 239] width 38 height 9
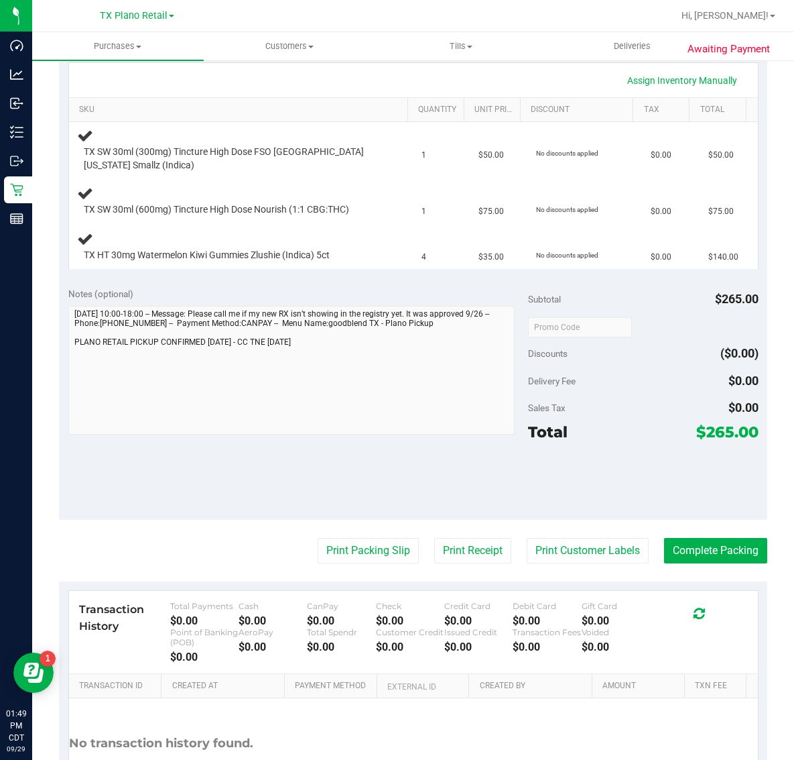
scroll to position [335, 0]
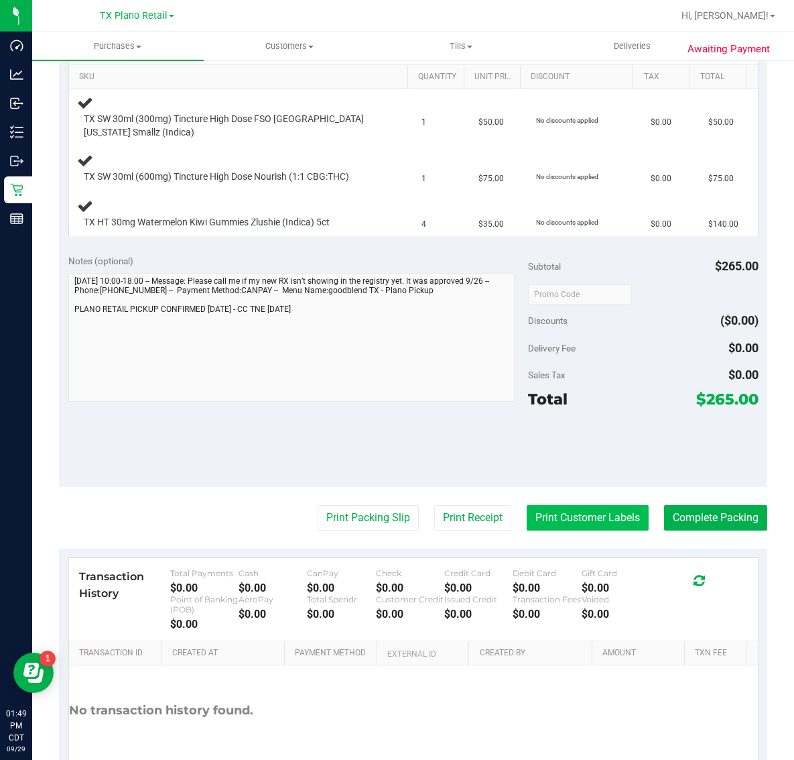
click at [558, 520] on button "Print Customer Labels" at bounding box center [588, 517] width 122 height 25
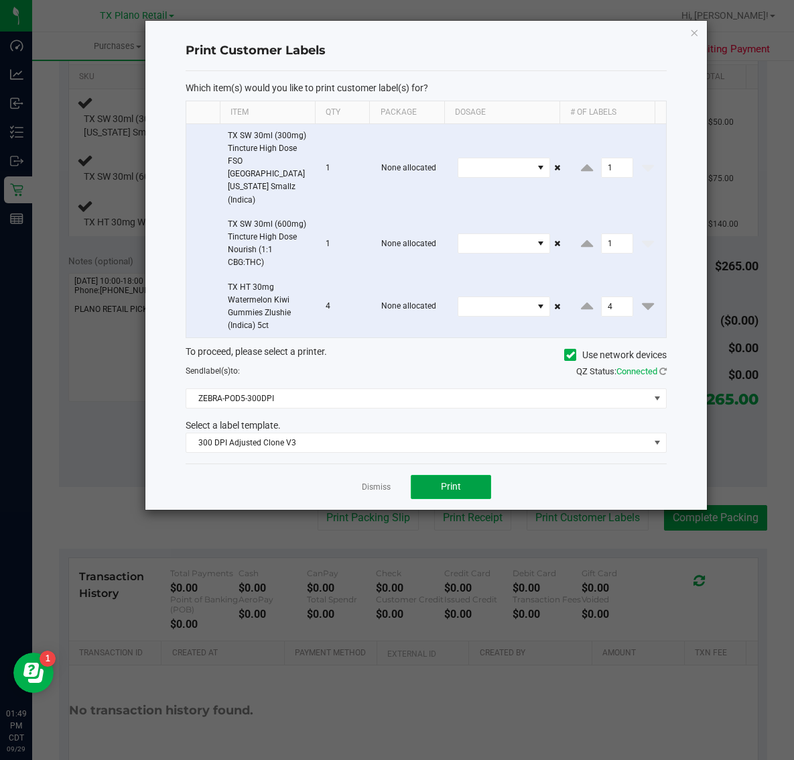
click at [428, 475] on button "Print" at bounding box center [451, 487] width 80 height 24
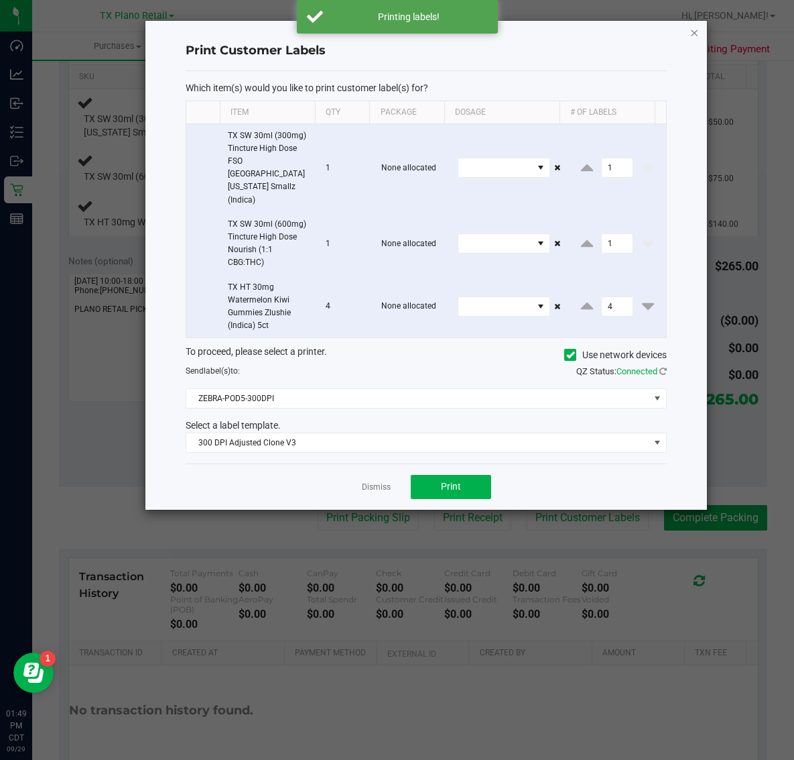
click at [696, 29] on icon "button" at bounding box center [694, 32] width 9 height 16
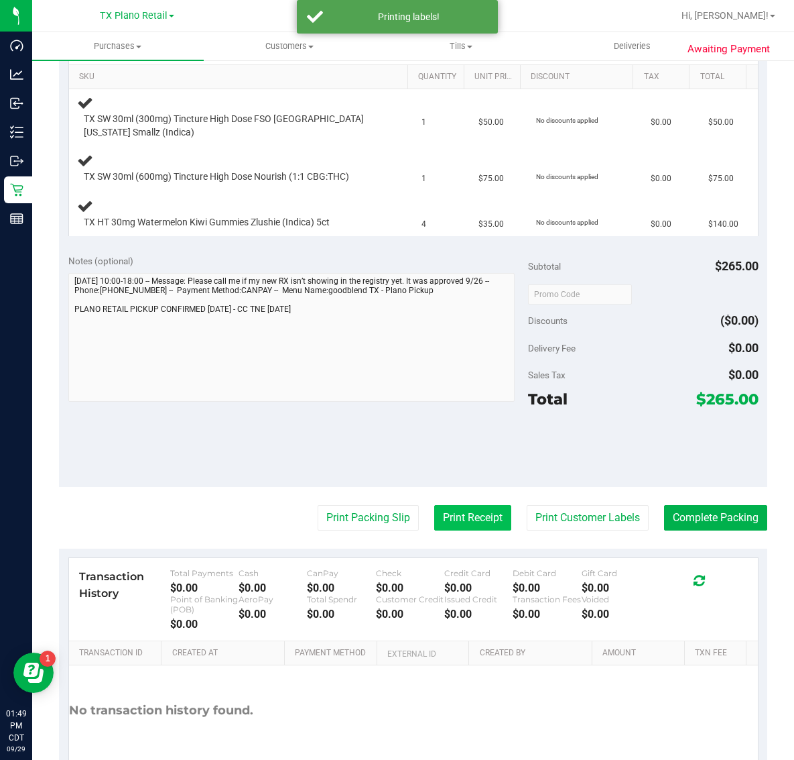
click at [451, 511] on button "Print Receipt" at bounding box center [472, 517] width 77 height 25
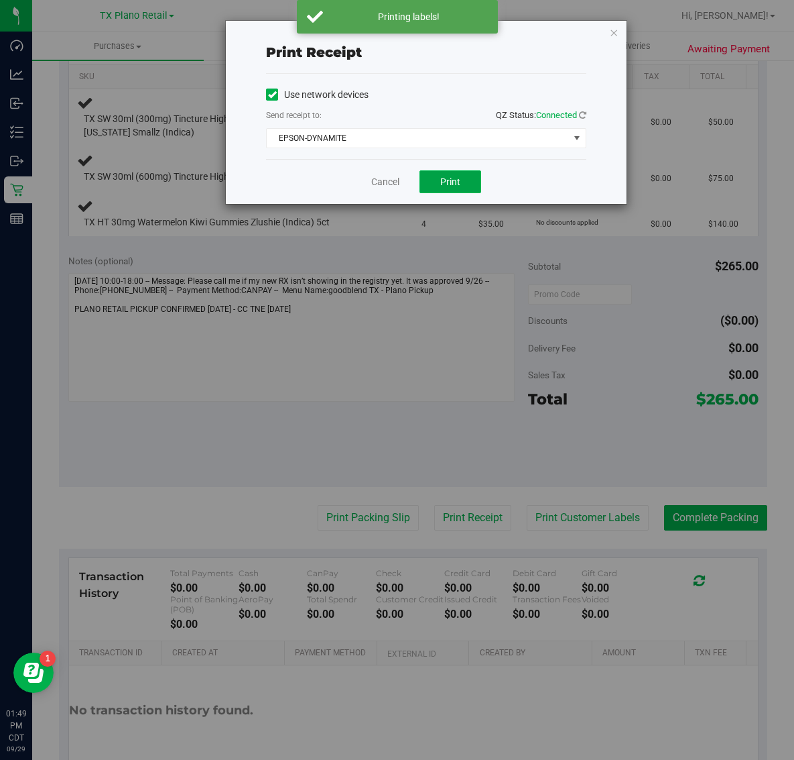
click at [460, 190] on button "Print" at bounding box center [451, 181] width 62 height 23
click at [617, 27] on icon "button" at bounding box center [613, 32] width 9 height 16
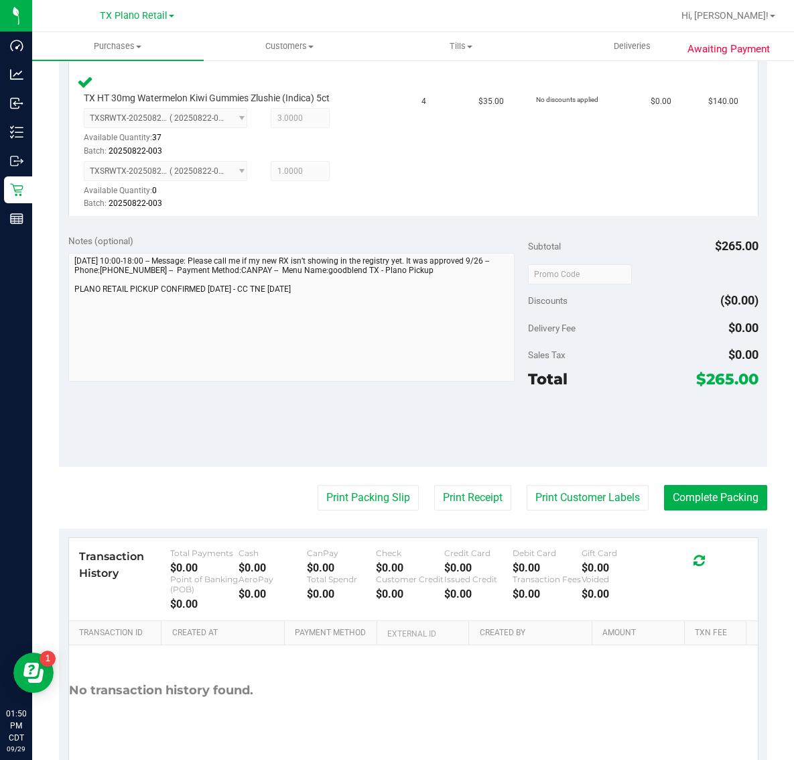
scroll to position [574, 0]
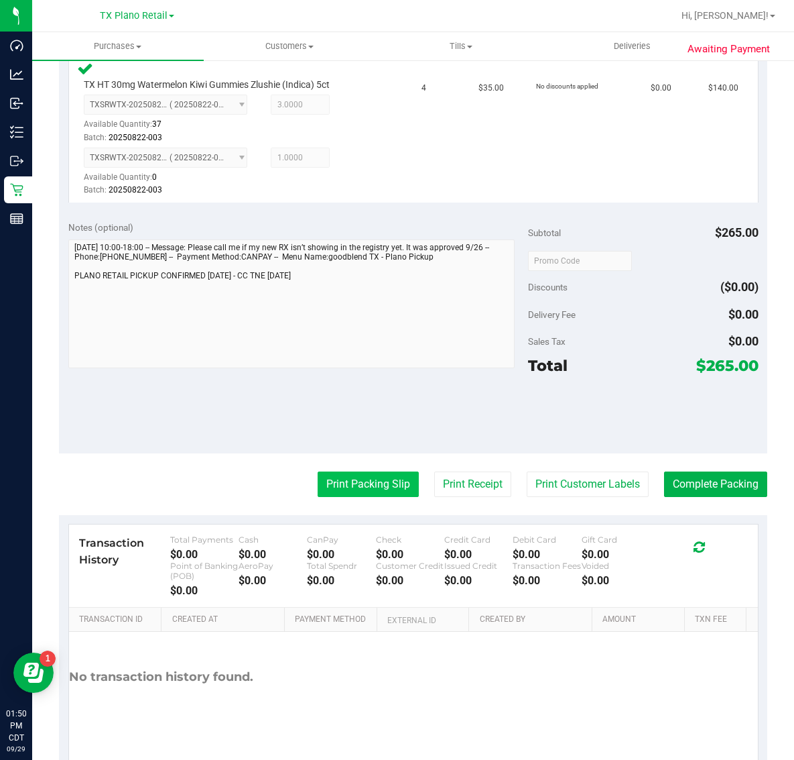
click at [366, 477] on button "Print Packing Slip" at bounding box center [368, 483] width 101 height 25
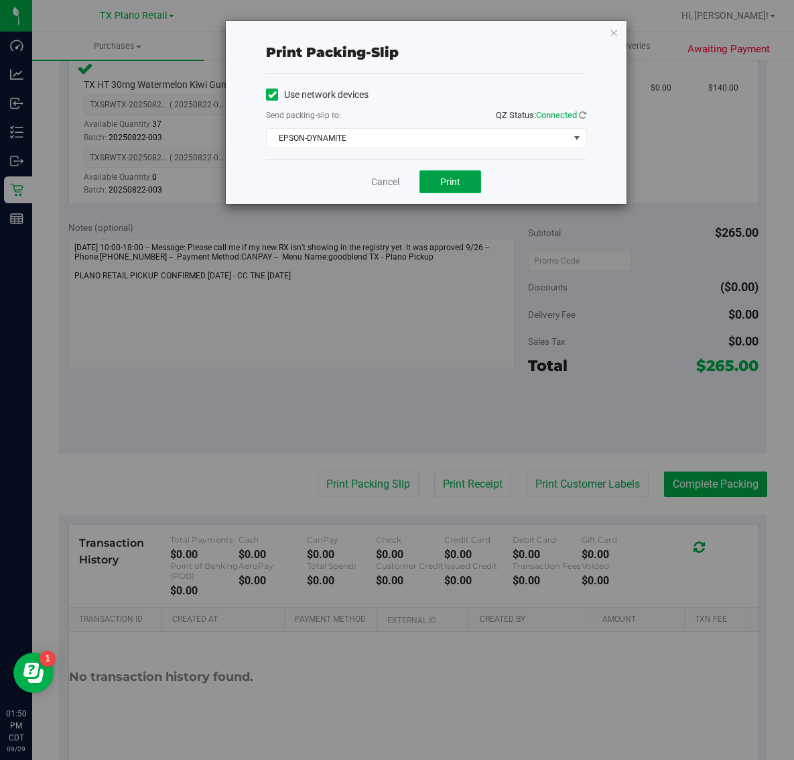
click at [461, 183] on button "Print" at bounding box center [451, 181] width 62 height 23
click at [615, 25] on icon "button" at bounding box center [613, 32] width 9 height 16
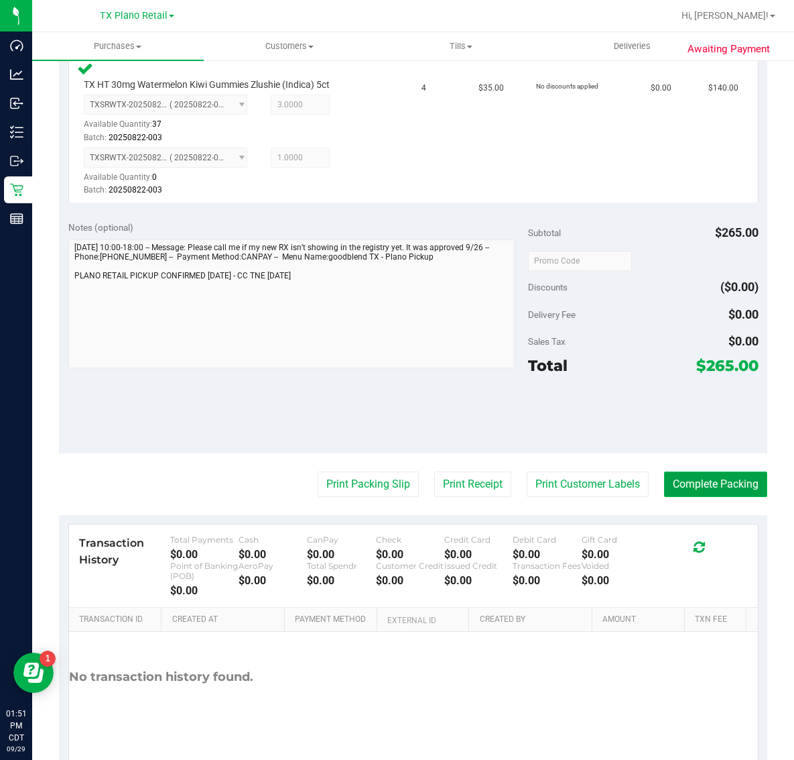
click at [702, 495] on button "Complete Packing" at bounding box center [715, 483] width 103 height 25
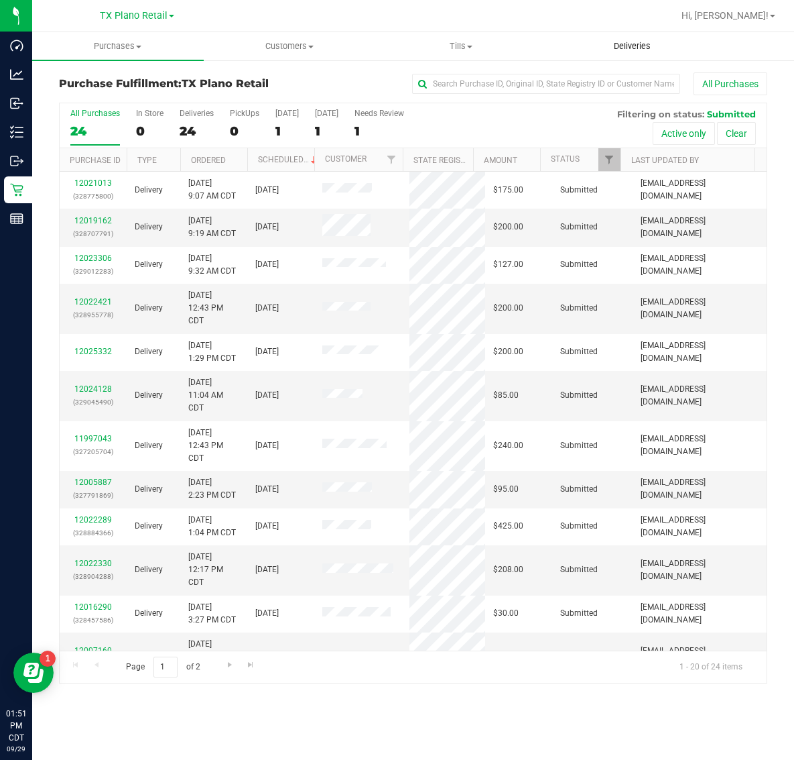
click at [642, 49] on span "Deliveries" at bounding box center [632, 46] width 73 height 12
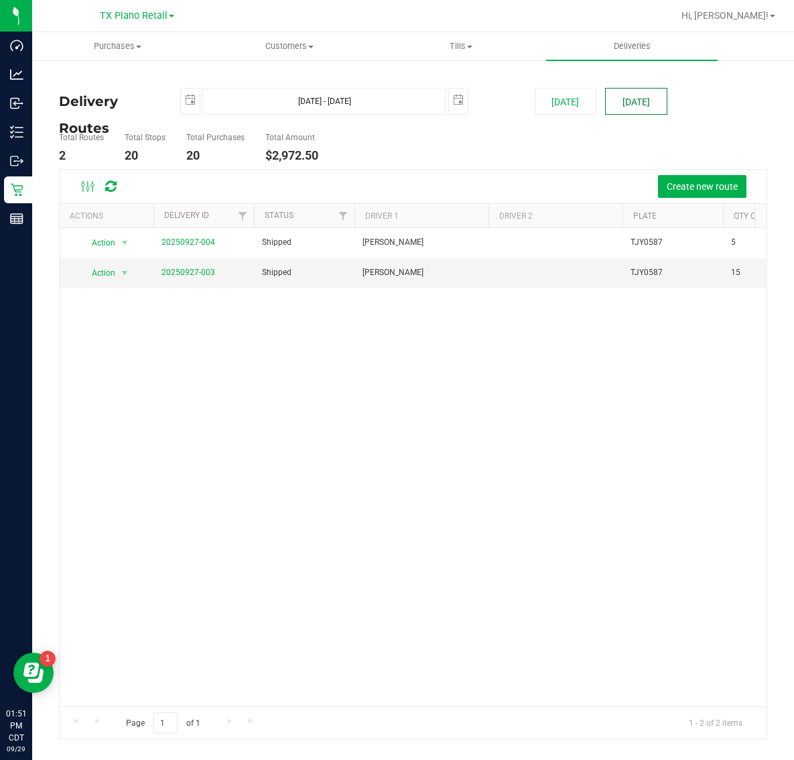
click at [650, 111] on button "[DATE]" at bounding box center [636, 101] width 62 height 27
type input "Sep 30, 2025 - Sep 30, 2025"
type input "2025-09-30"
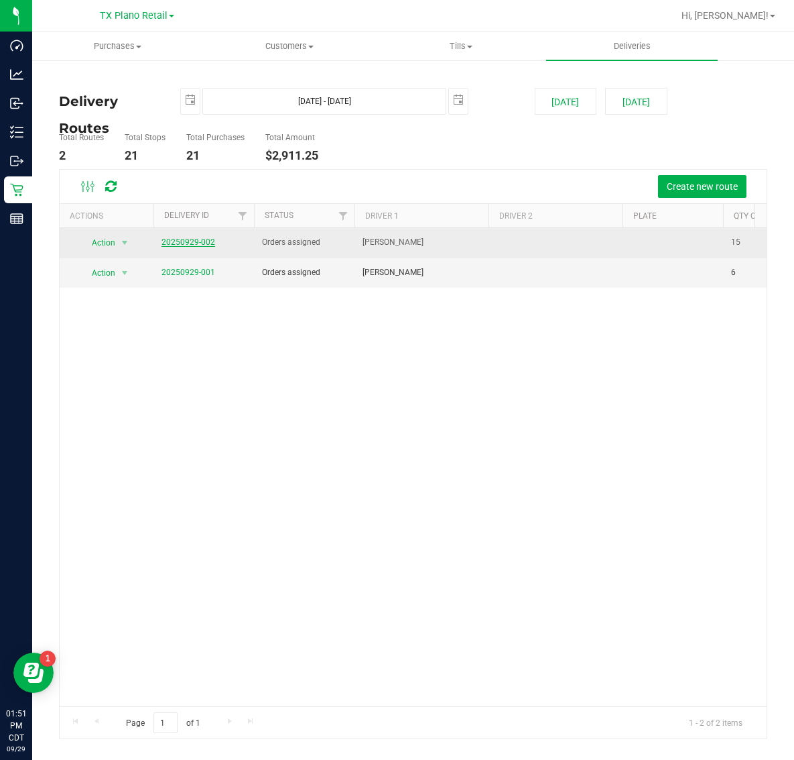
click at [192, 243] on link "20250929-002" at bounding box center [189, 241] width 54 height 9
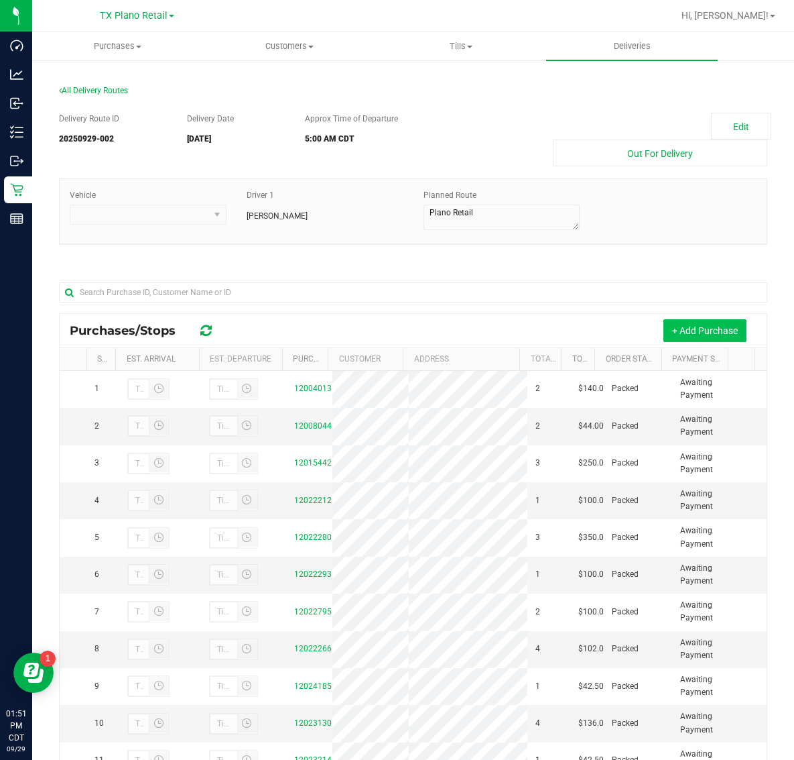
click at [679, 333] on button "+ Add Purchase" at bounding box center [705, 330] width 83 height 23
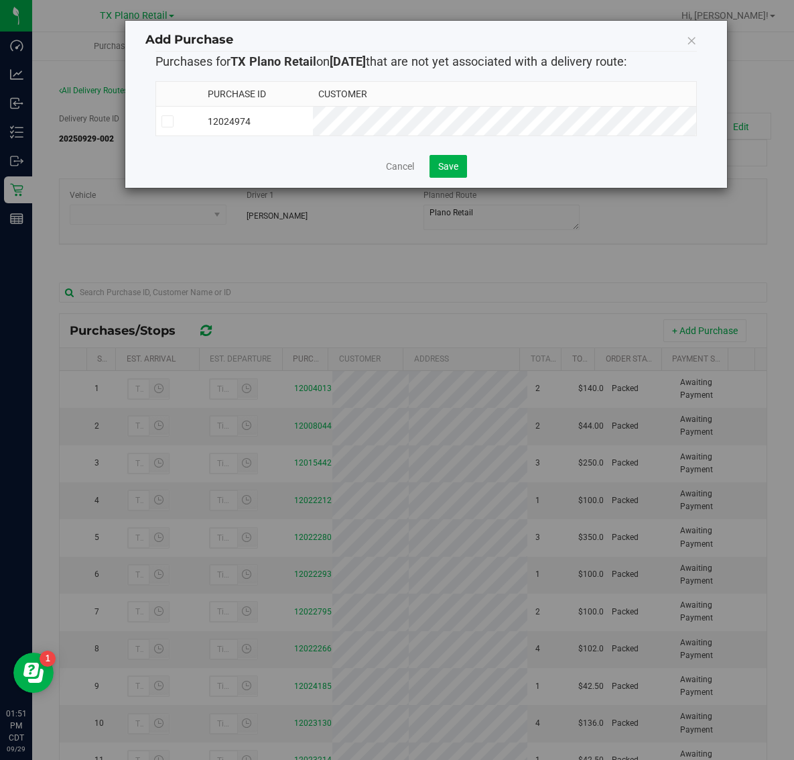
click at [313, 119] on td "12024974" at bounding box center [257, 121] width 111 height 29
click at [453, 171] on span "Save" at bounding box center [448, 166] width 20 height 11
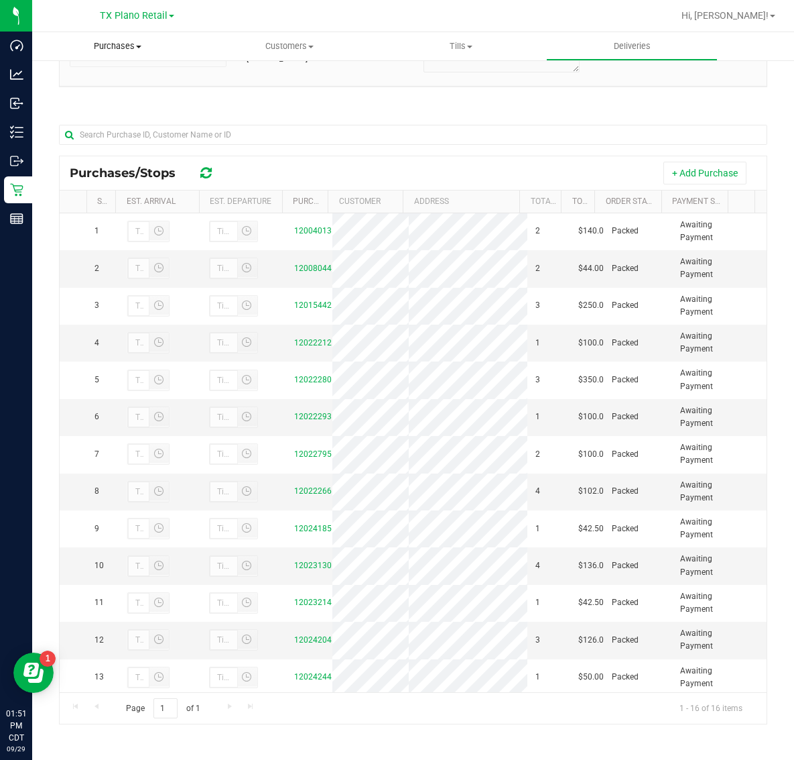
click at [114, 44] on span "Purchases" at bounding box center [118, 46] width 172 height 12
click at [106, 103] on li "Fulfillment" at bounding box center [118, 97] width 172 height 16
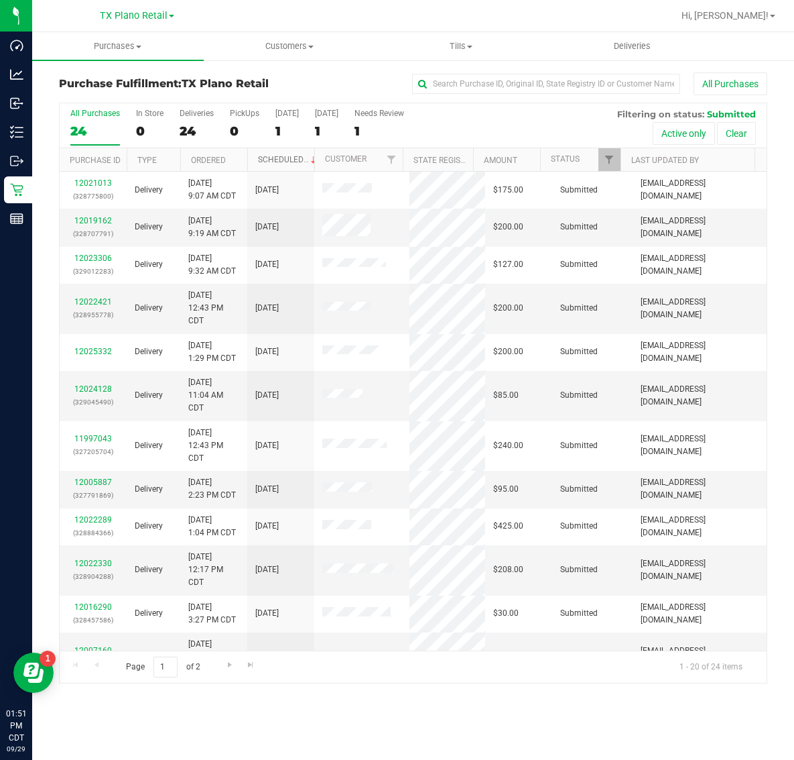
click at [286, 160] on link "Scheduled" at bounding box center [288, 159] width 61 height 9
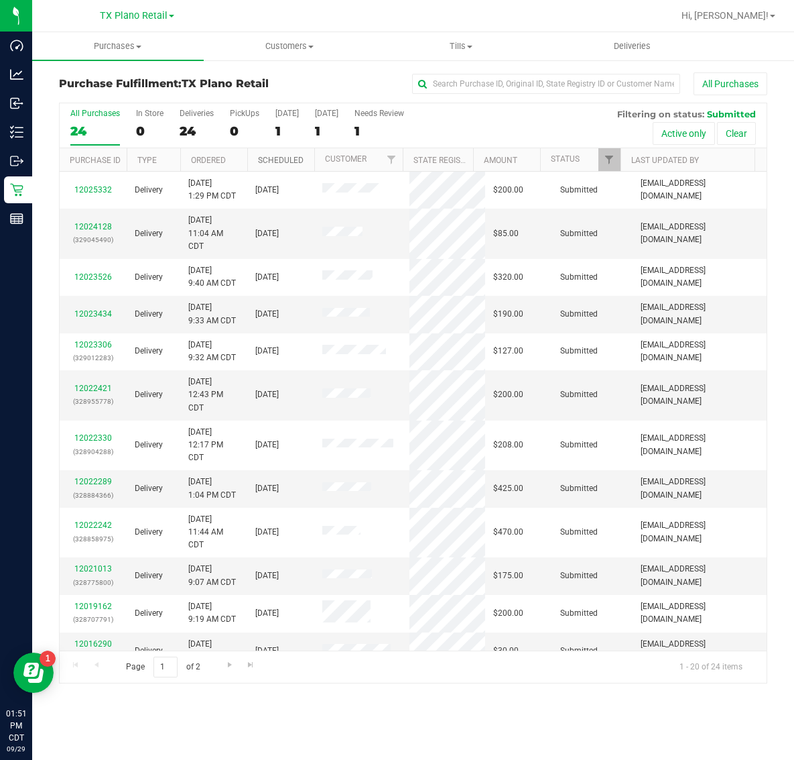
click at [286, 160] on link "Scheduled" at bounding box center [281, 160] width 46 height 9
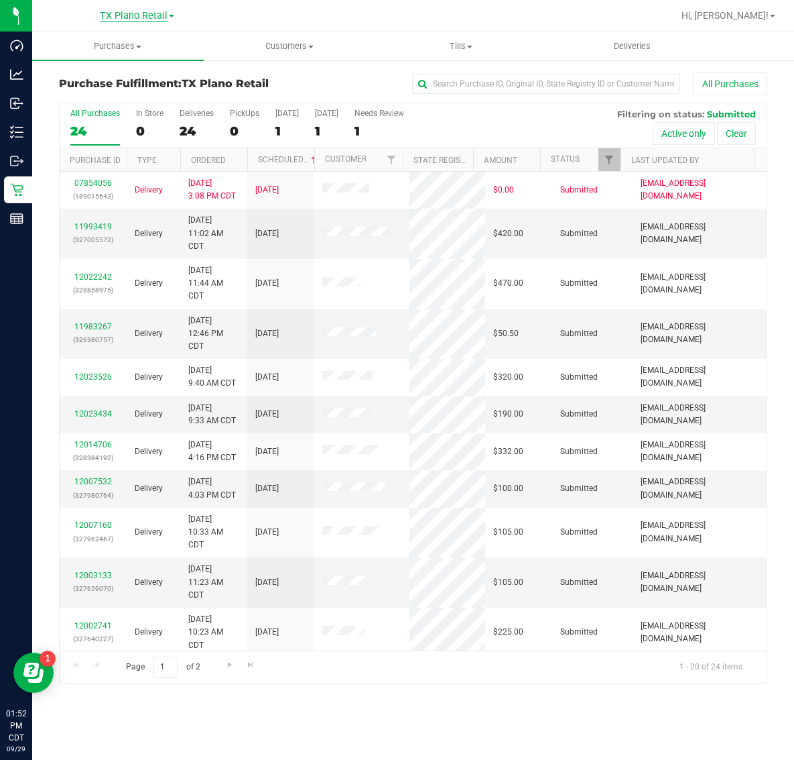
click at [131, 17] on span "TX Plano Retail" at bounding box center [134, 16] width 68 height 12
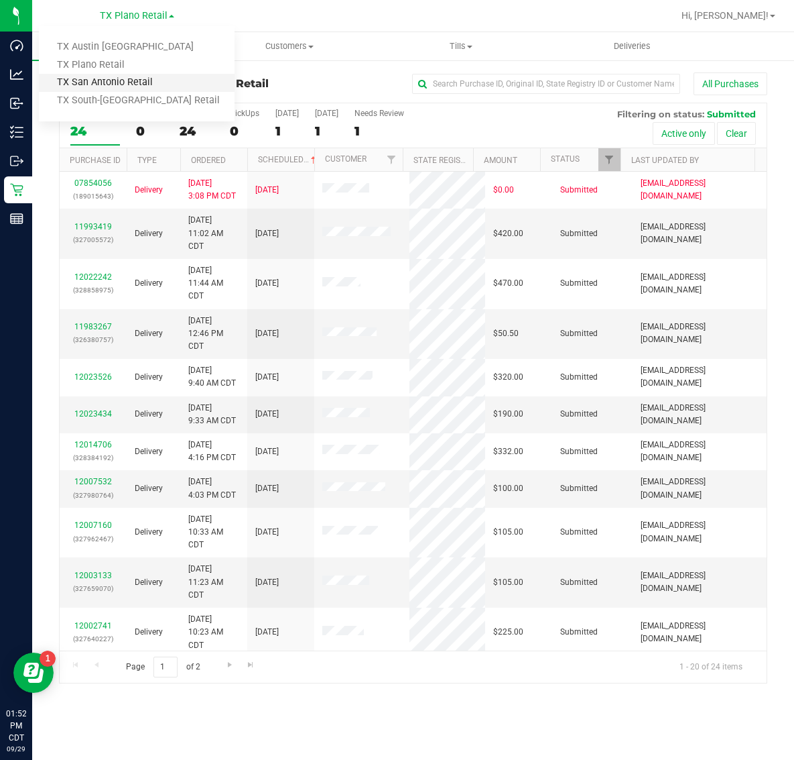
click at [125, 82] on link "TX San Antonio Retail" at bounding box center [137, 83] width 196 height 18
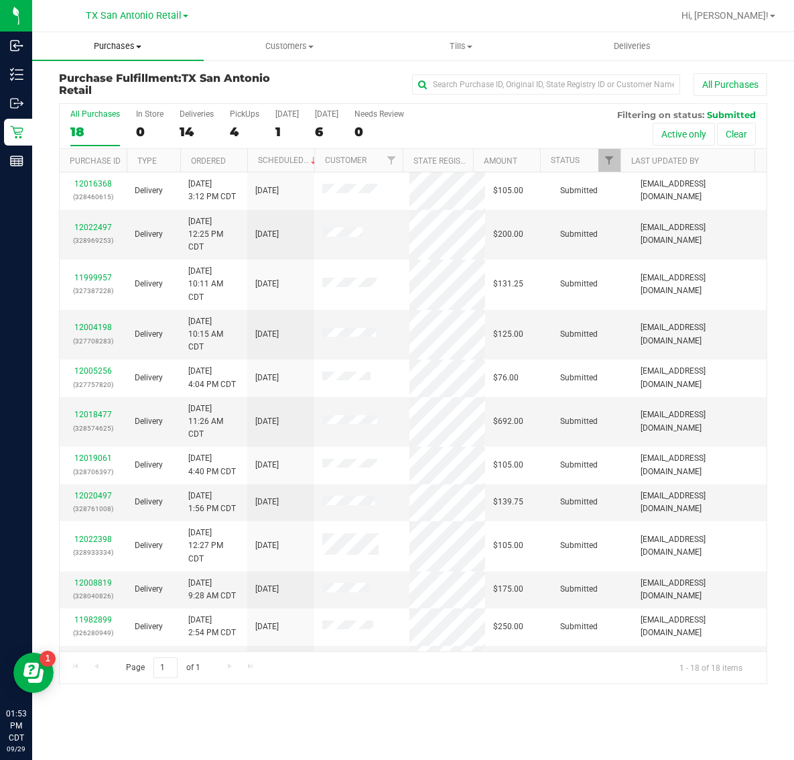
click at [105, 48] on span "Purchases" at bounding box center [118, 46] width 172 height 12
click at [109, 89] on li "Fulfillment" at bounding box center [118, 97] width 172 height 16
click at [323, 131] on div "6" at bounding box center [326, 131] width 23 height 15
click at [0, 0] on input "[DATE] 6" at bounding box center [0, 0] width 0 height 0
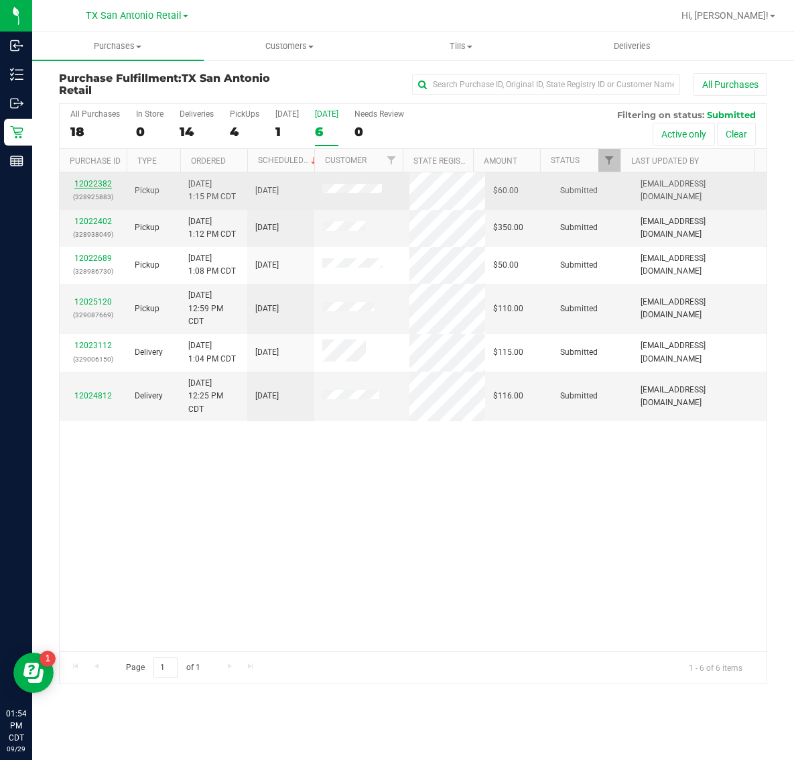
click at [94, 186] on link "12022382" at bounding box center [93, 183] width 38 height 9
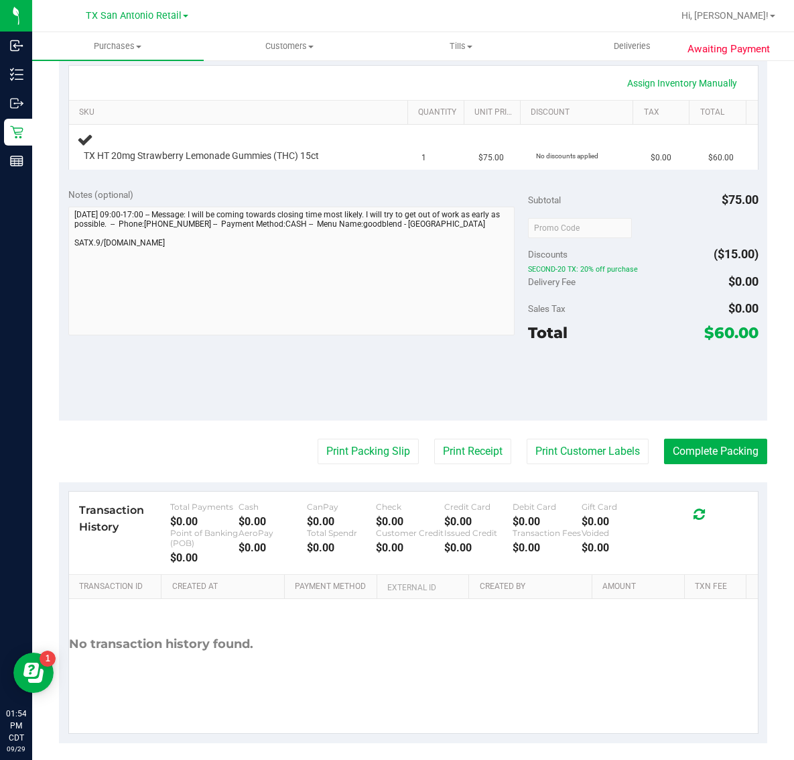
scroll to position [307, 0]
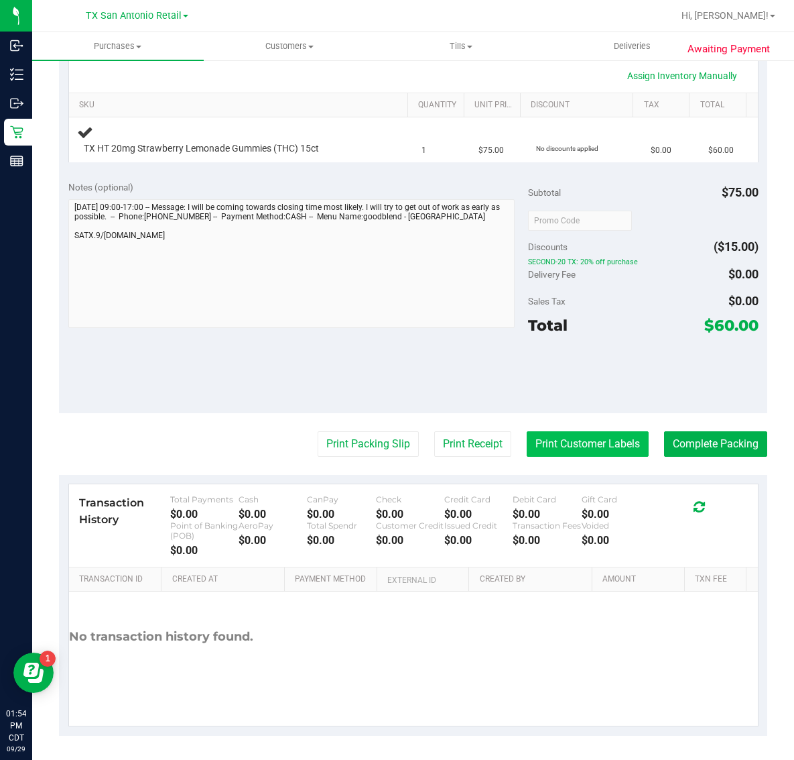
click at [544, 446] on button "Print Customer Labels" at bounding box center [588, 443] width 122 height 25
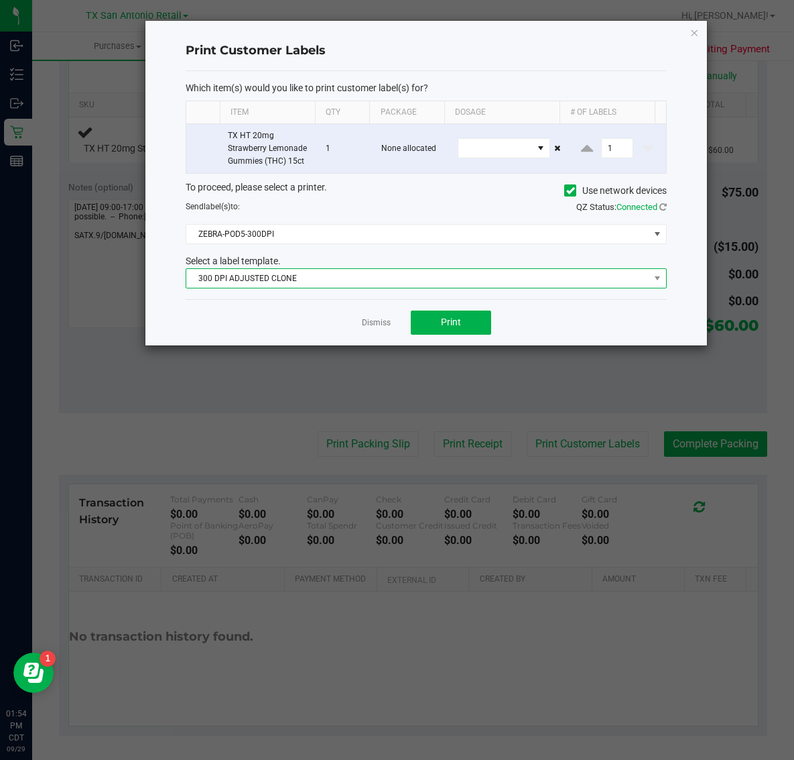
click at [356, 280] on span "300 DPI ADJUSTED CLONE" at bounding box center [417, 278] width 463 height 19
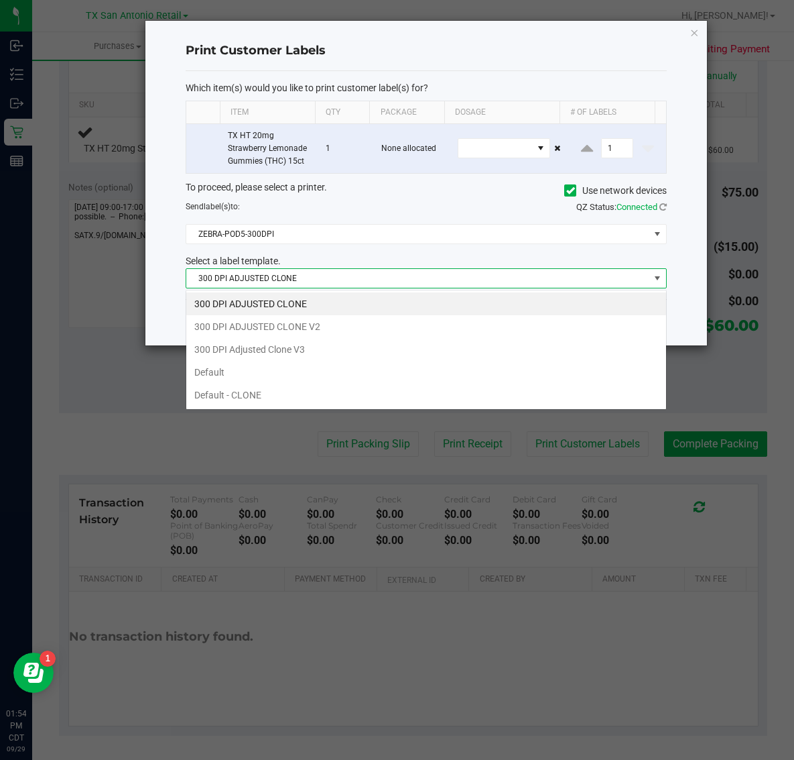
scroll to position [21, 481]
click at [333, 349] on li "300 DPI Adjusted Clone V3" at bounding box center [426, 349] width 480 height 23
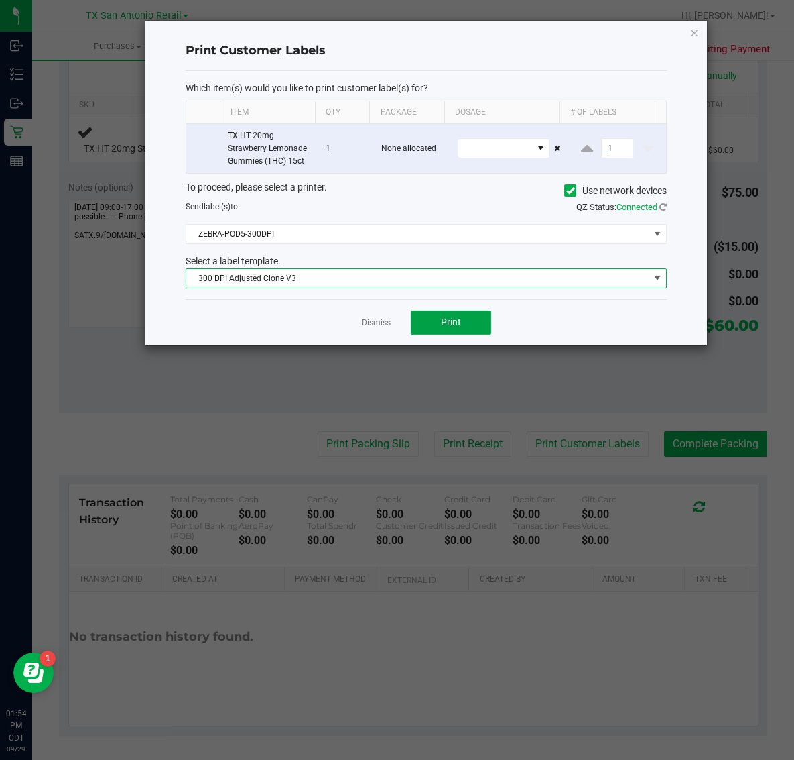
click at [440, 325] on button "Print" at bounding box center [451, 322] width 80 height 24
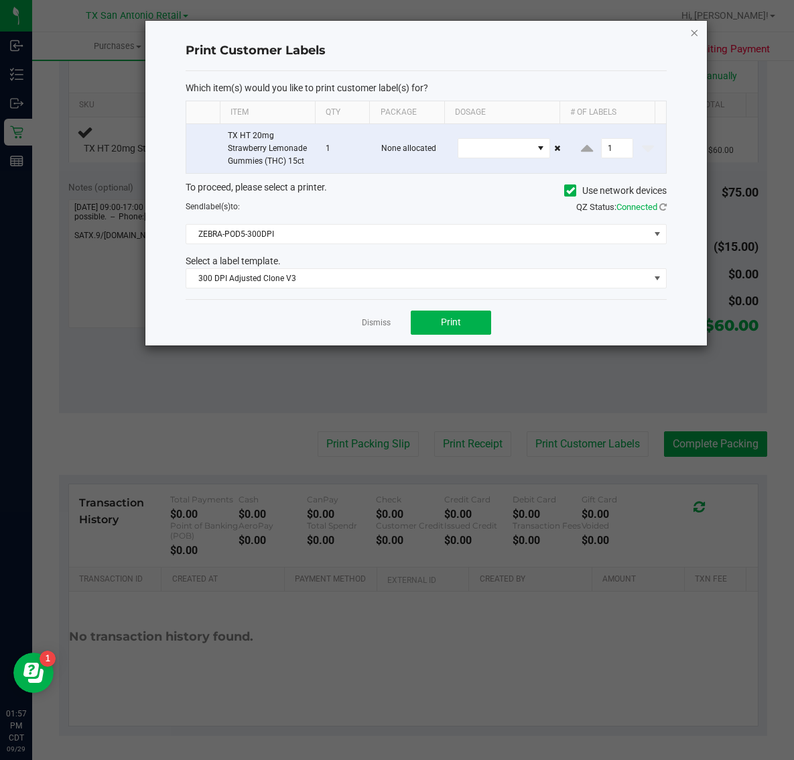
click at [694, 28] on icon "button" at bounding box center [694, 32] width 9 height 16
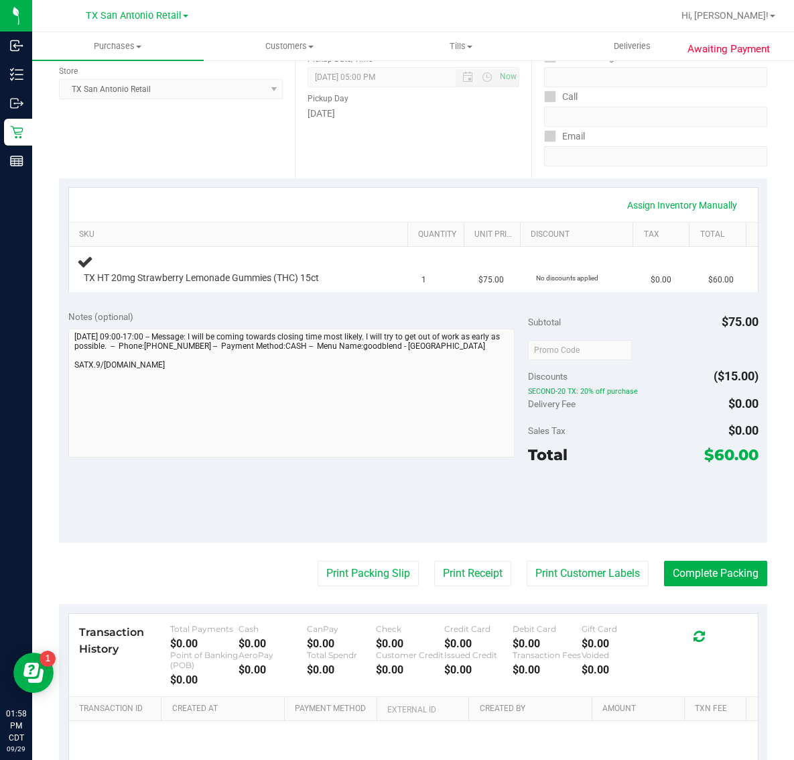
scroll to position [223, 0]
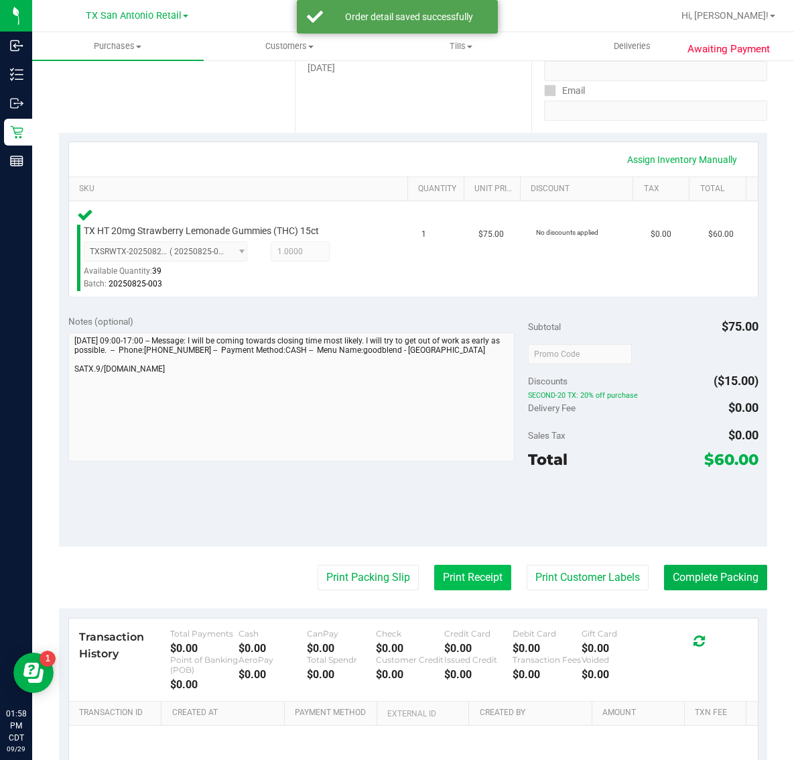
click at [434, 579] on button "Print Receipt" at bounding box center [472, 576] width 77 height 25
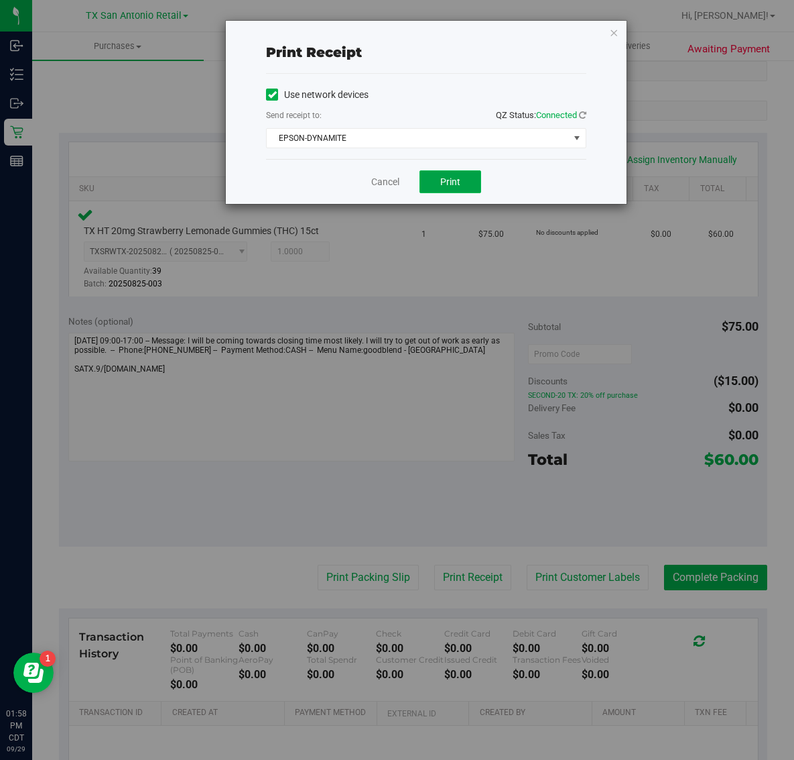
click at [457, 181] on span "Print" at bounding box center [450, 181] width 20 height 11
click at [617, 34] on icon "button" at bounding box center [613, 32] width 9 height 16
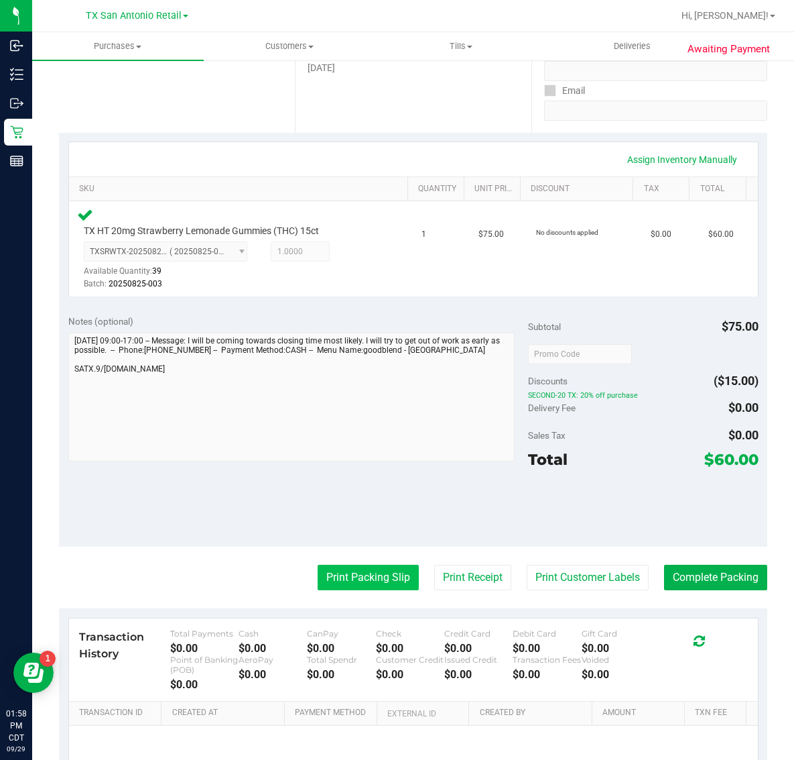
click at [373, 577] on button "Print Packing Slip" at bounding box center [368, 576] width 101 height 25
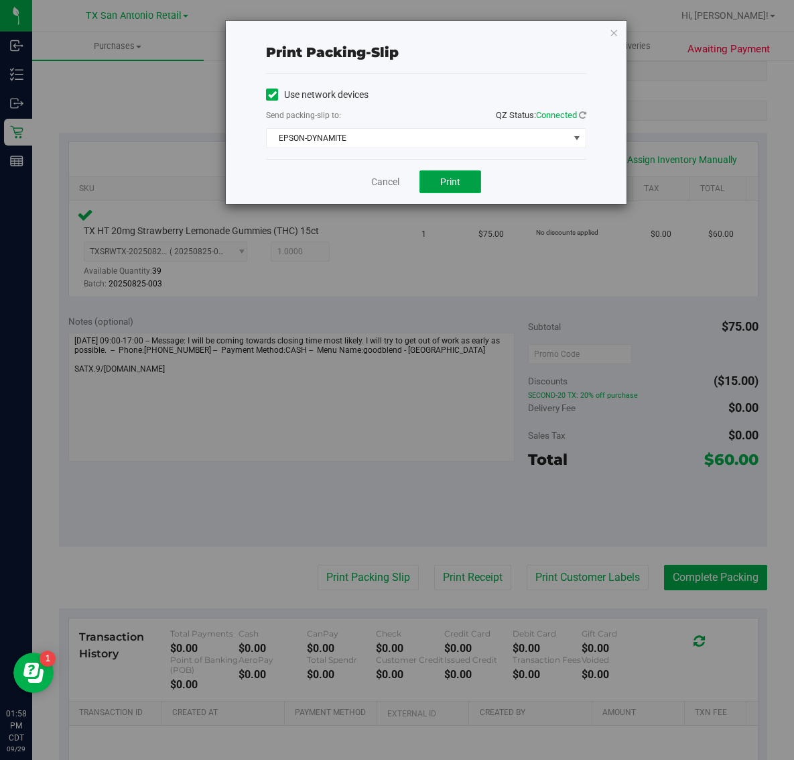
click at [454, 186] on span "Print" at bounding box center [450, 181] width 20 height 11
click at [614, 31] on icon "button" at bounding box center [613, 32] width 9 height 16
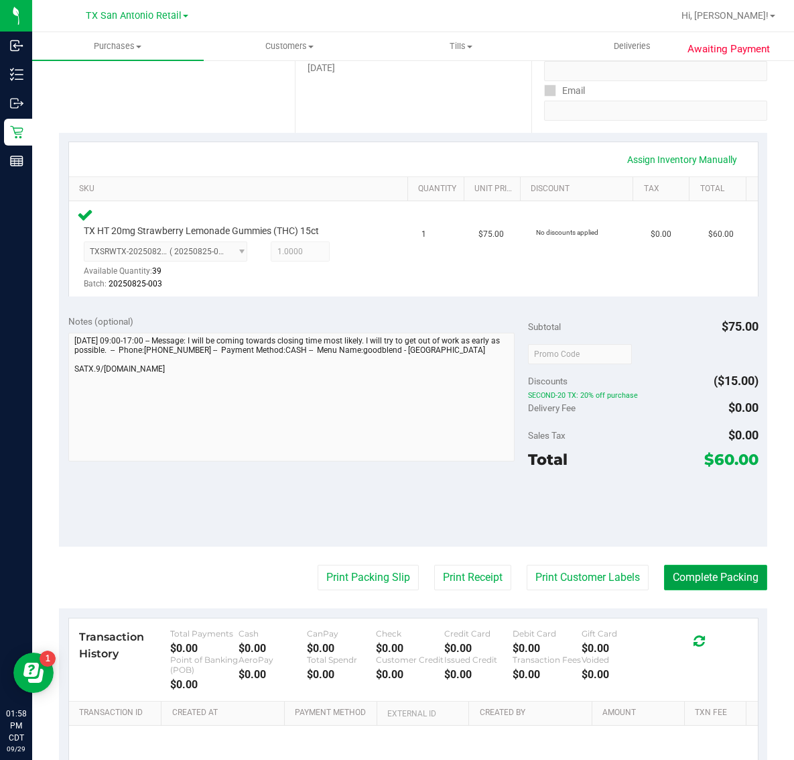
click at [713, 575] on button "Complete Packing" at bounding box center [715, 576] width 103 height 25
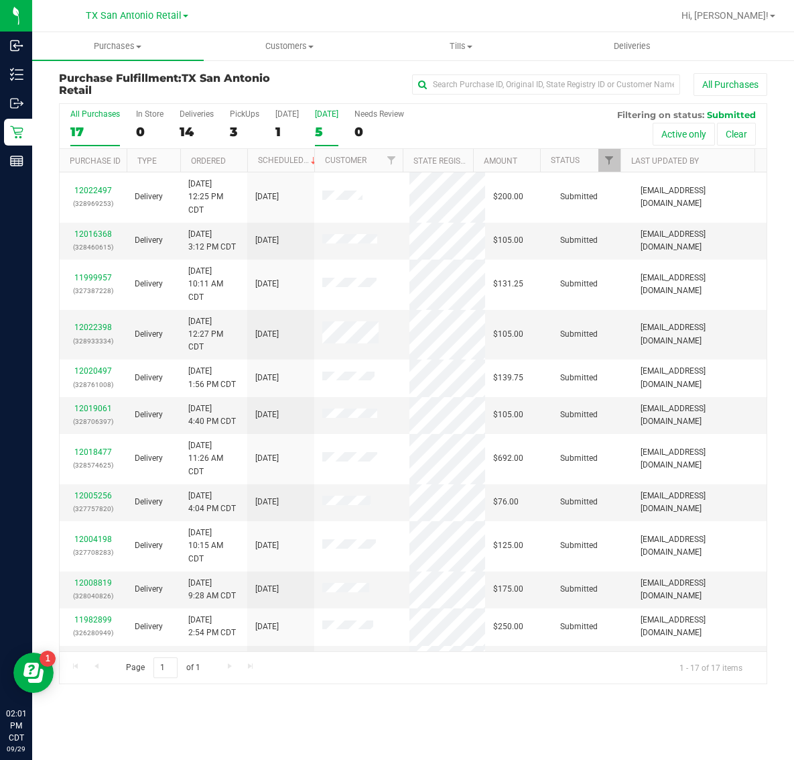
click at [334, 121] on label "[DATE] 5" at bounding box center [326, 127] width 23 height 37
click at [0, 0] on input "[DATE] 5" at bounding box center [0, 0] width 0 height 0
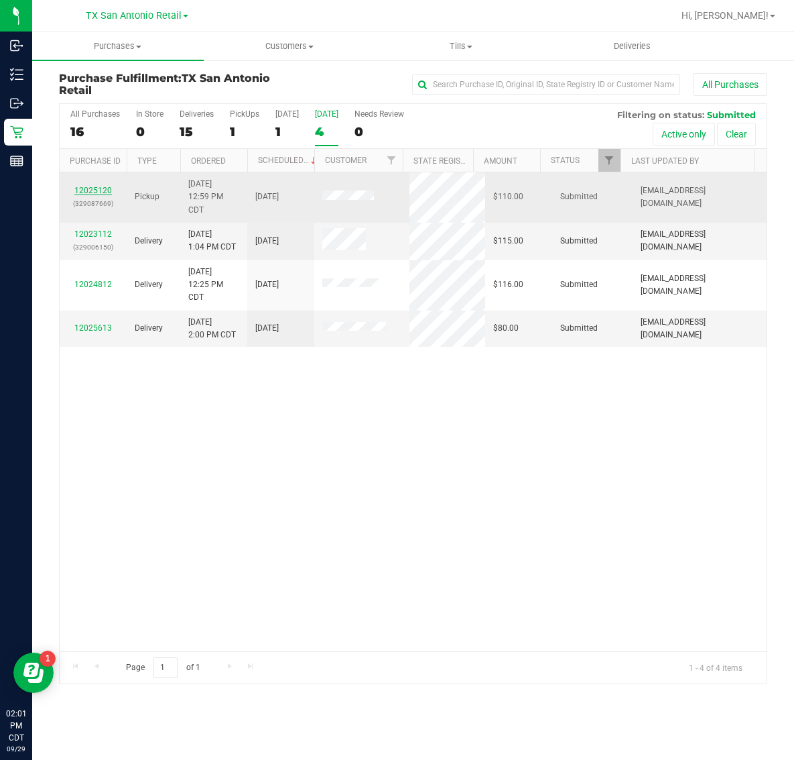
click at [95, 189] on link "12025120" at bounding box center [93, 190] width 38 height 9
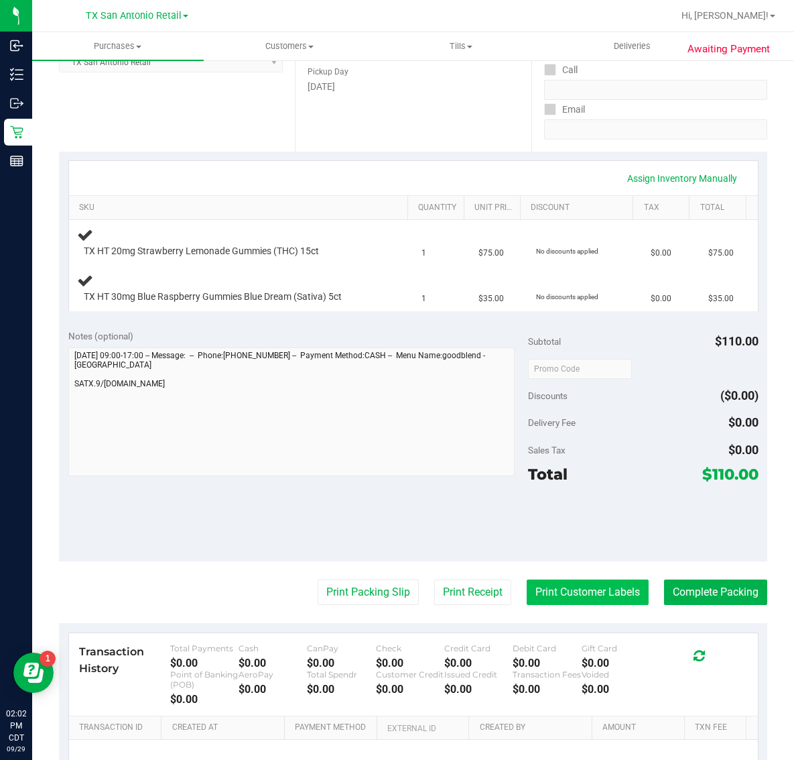
scroll to position [353, 0]
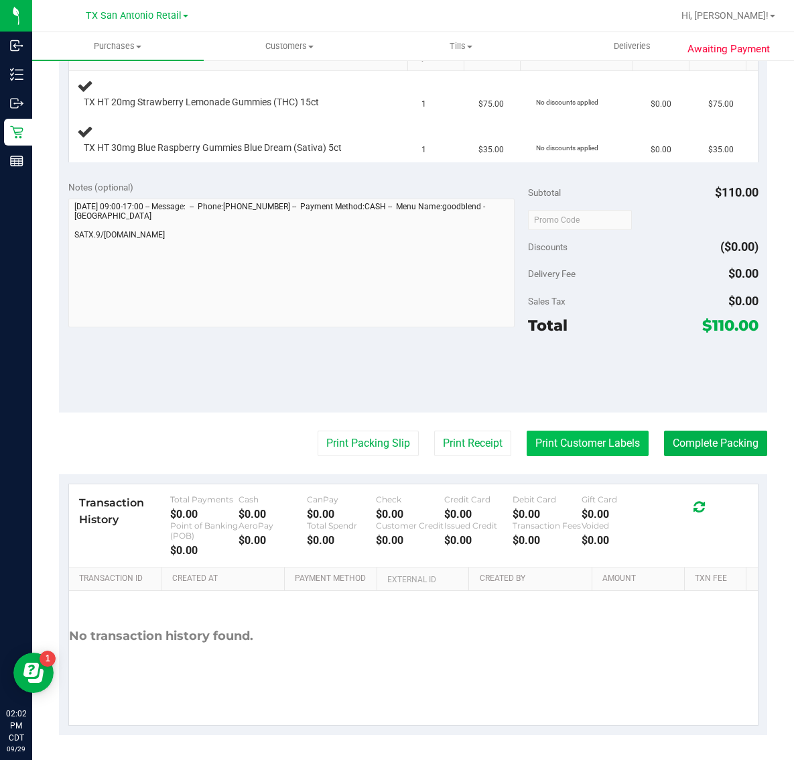
click at [588, 444] on button "Print Customer Labels" at bounding box center [588, 442] width 122 height 25
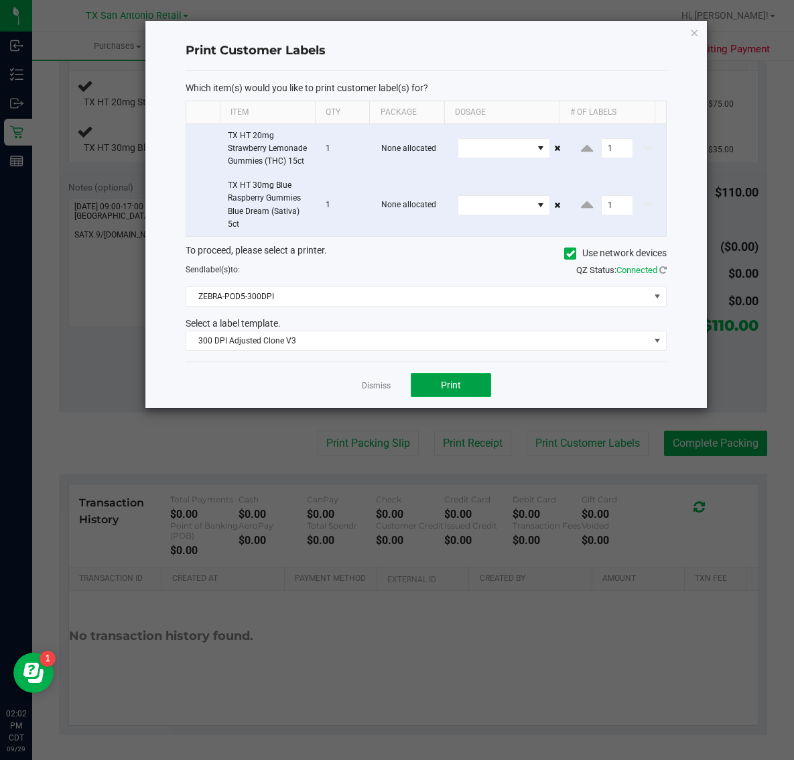
click at [453, 396] on button "Print" at bounding box center [451, 385] width 80 height 24
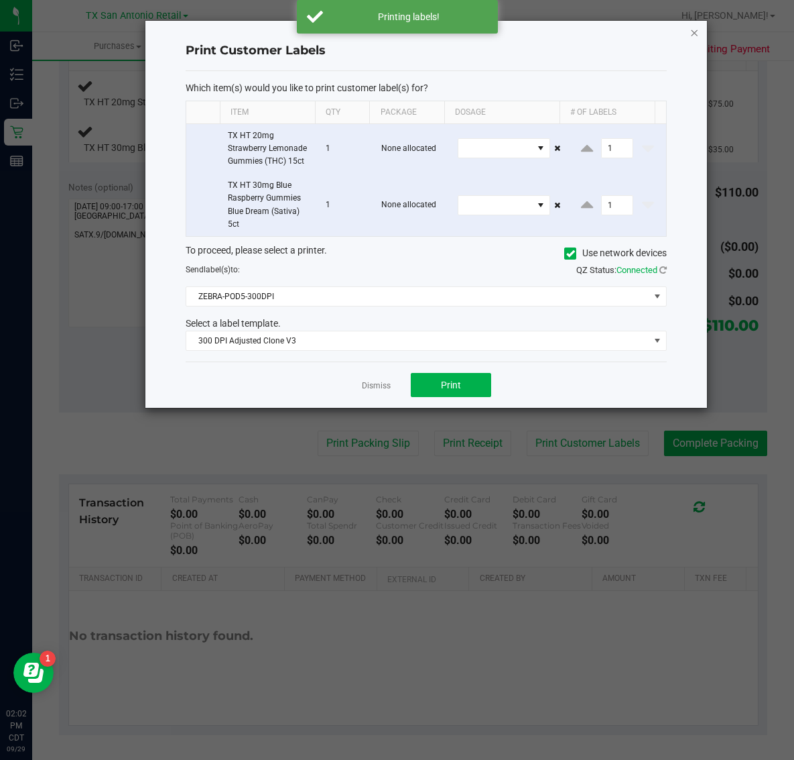
click at [691, 29] on icon "button" at bounding box center [694, 32] width 9 height 16
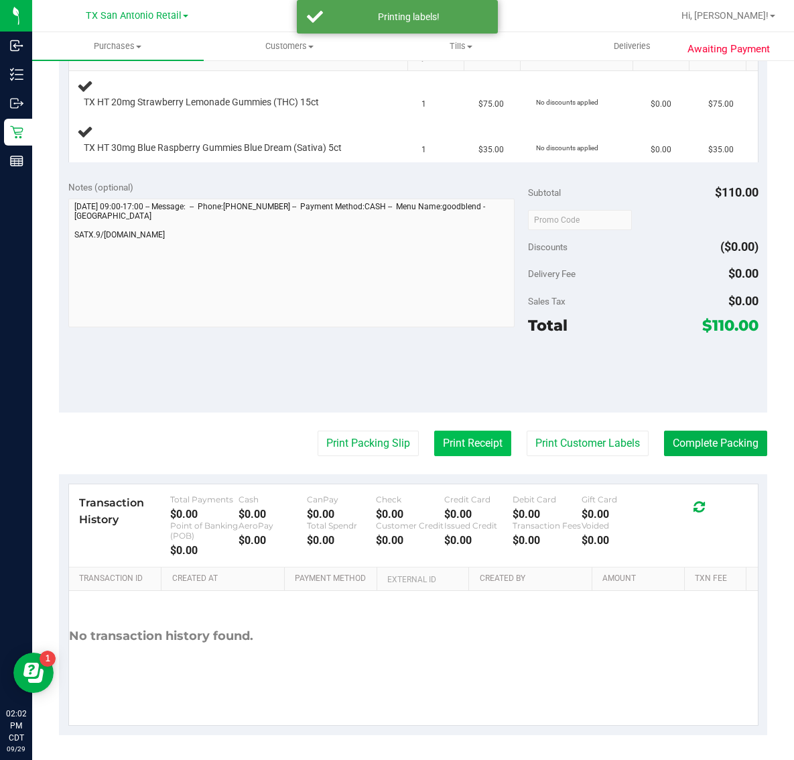
click at [461, 447] on button "Print Receipt" at bounding box center [472, 442] width 77 height 25
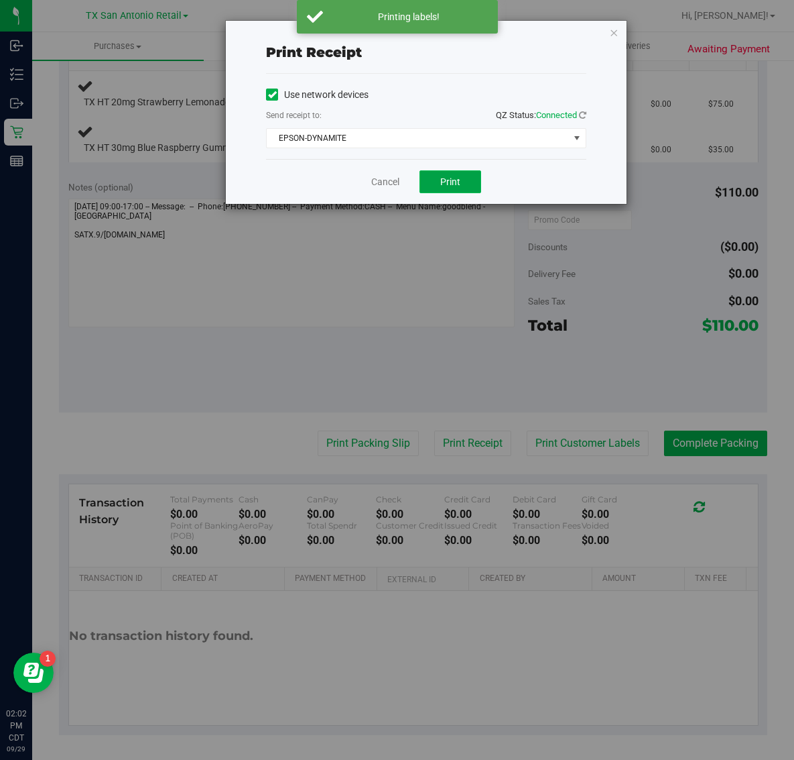
click at [448, 192] on button "Print" at bounding box center [451, 181] width 62 height 23
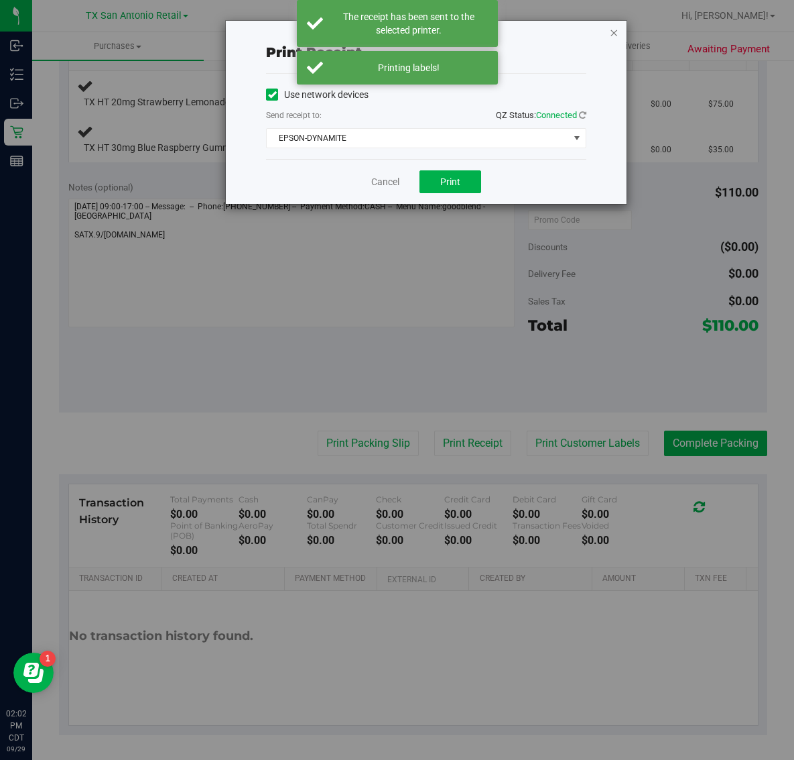
click at [613, 30] on icon "button" at bounding box center [613, 32] width 9 height 16
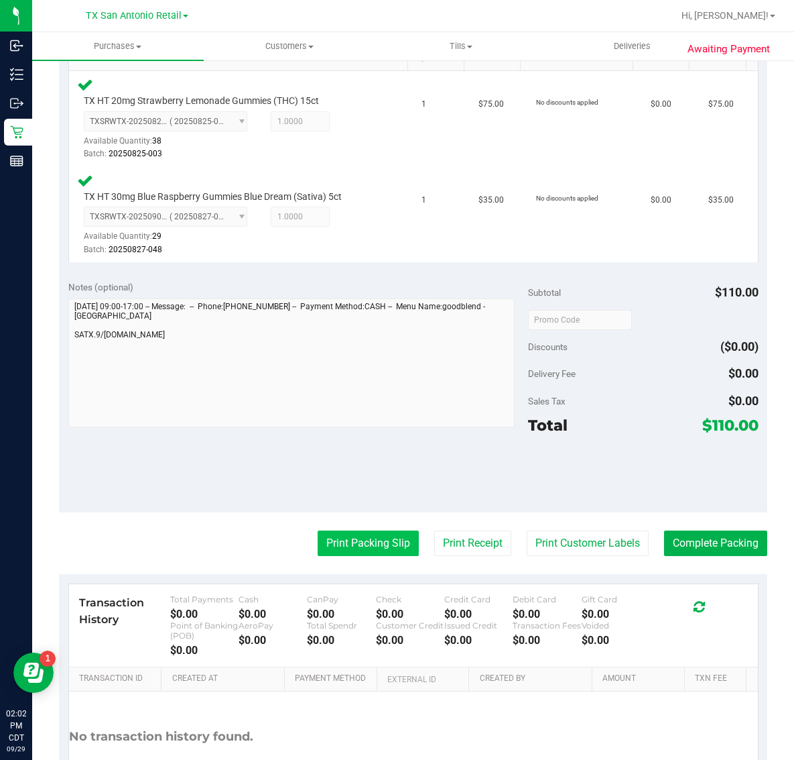
click at [363, 548] on button "Print Packing Slip" at bounding box center [368, 542] width 101 height 25
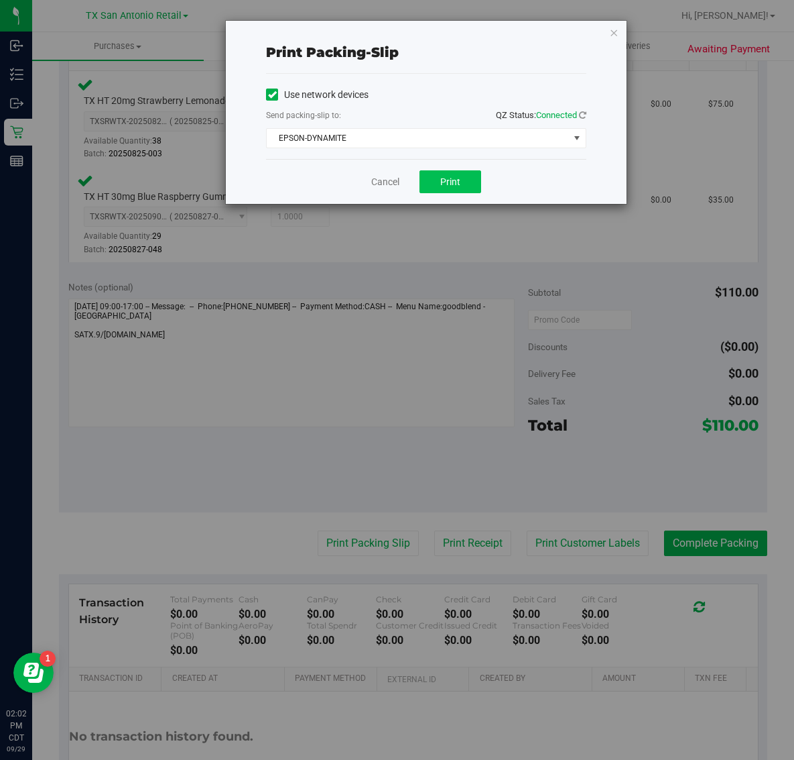
click at [444, 184] on span "Print" at bounding box center [450, 181] width 20 height 11
click at [615, 35] on icon "button" at bounding box center [613, 32] width 9 height 16
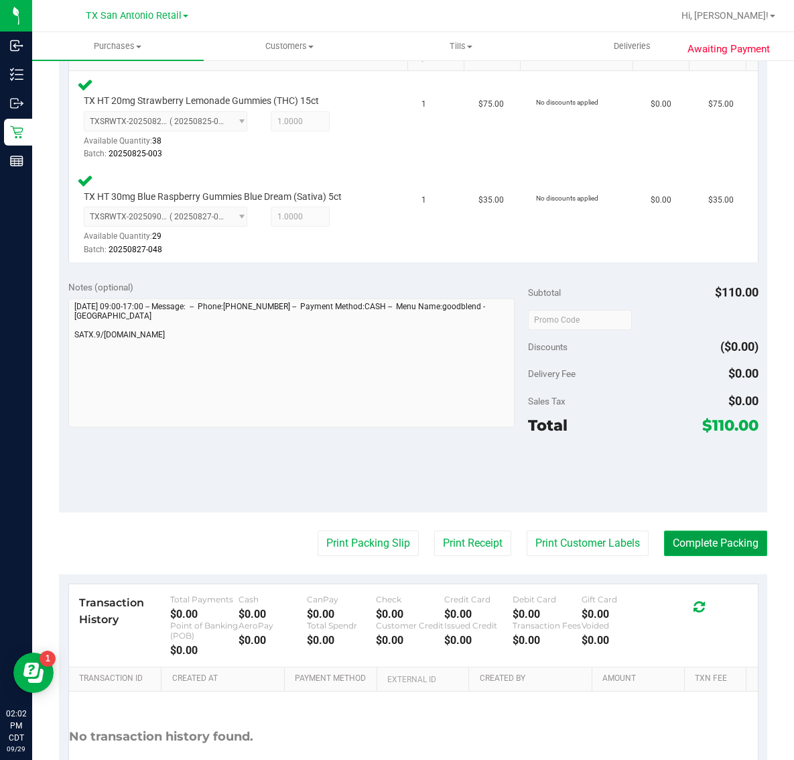
click at [705, 540] on button "Complete Packing" at bounding box center [715, 542] width 103 height 25
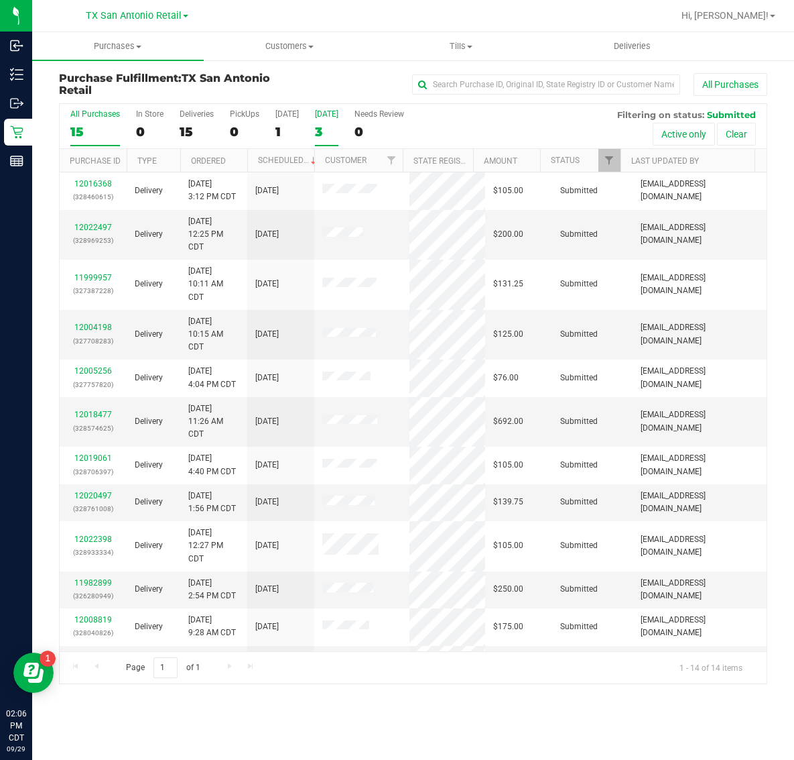
click at [326, 123] on label "Tomorrow 3" at bounding box center [326, 127] width 23 height 37
click at [0, 0] on input "Tomorrow 3" at bounding box center [0, 0] width 0 height 0
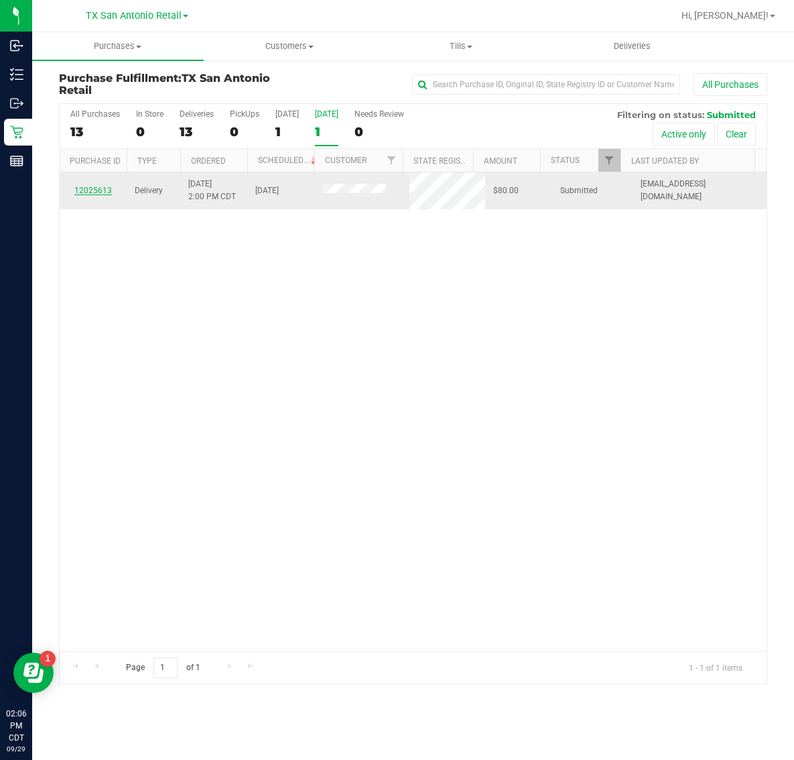
click at [91, 189] on link "12025613" at bounding box center [93, 190] width 38 height 9
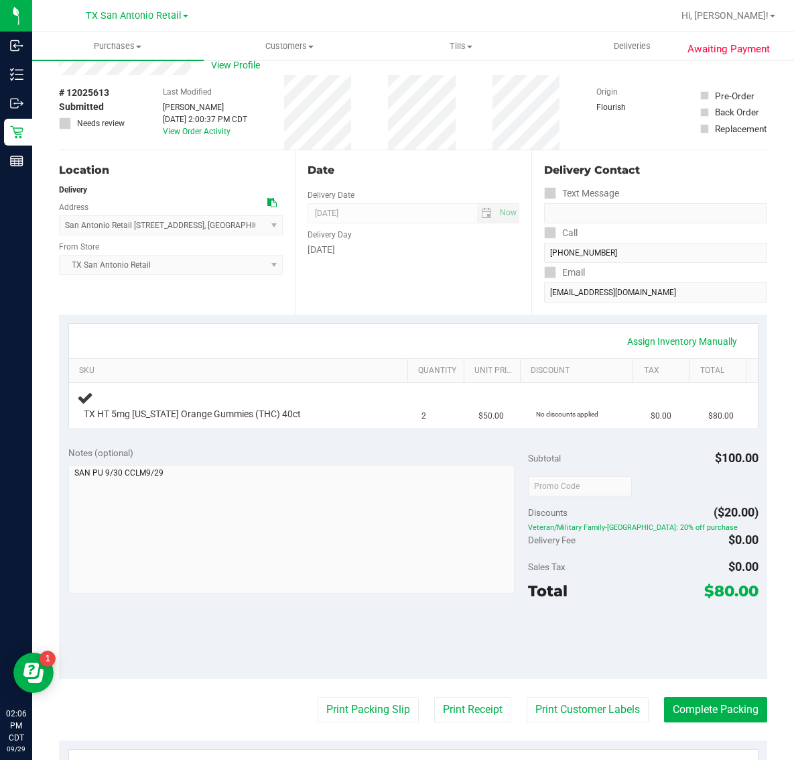
scroll to position [84, 0]
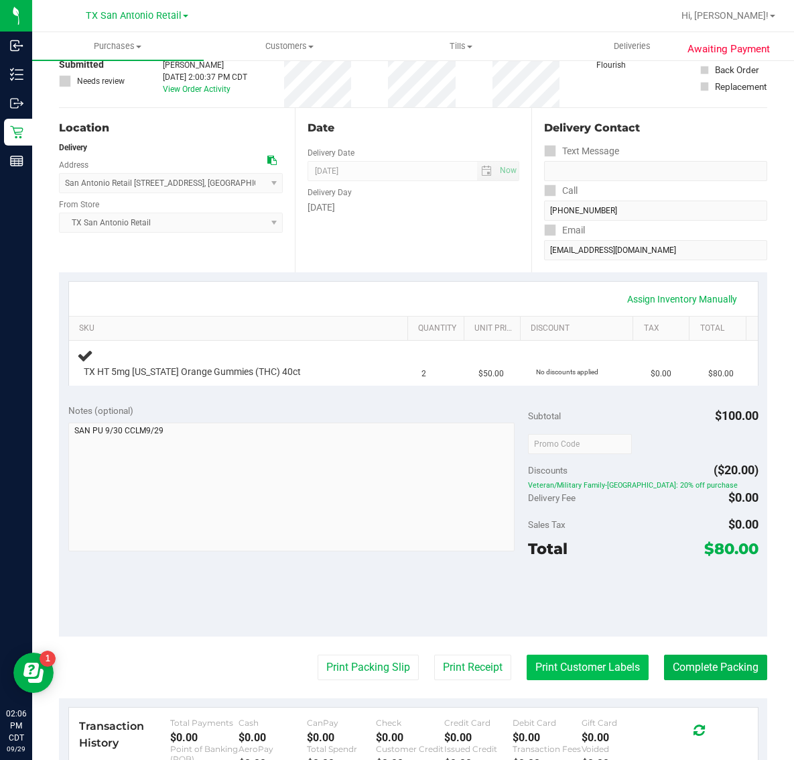
click at [594, 665] on button "Print Customer Labels" at bounding box center [588, 666] width 122 height 25
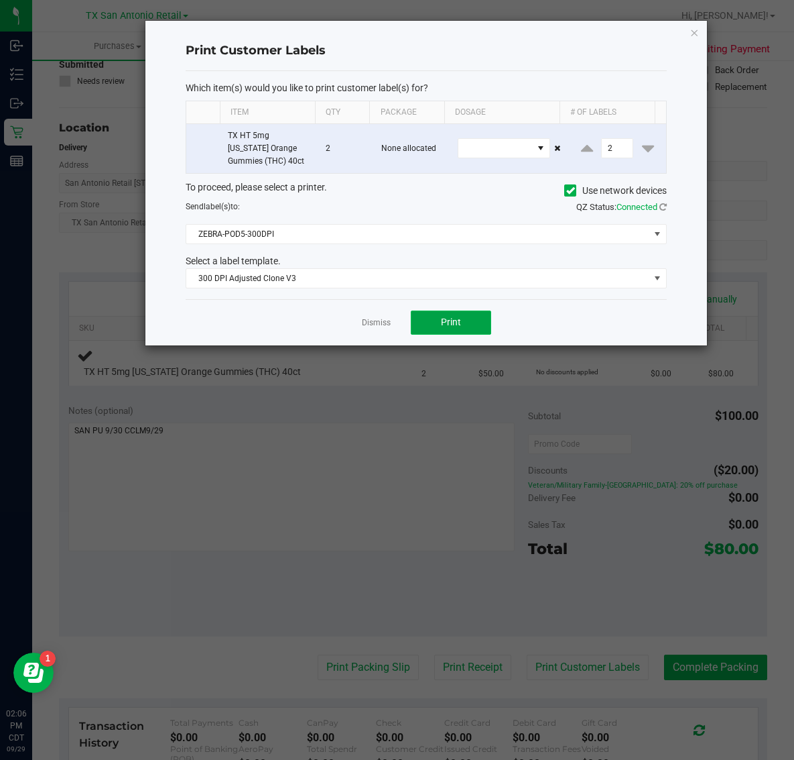
click at [451, 323] on span "Print" at bounding box center [451, 321] width 20 height 11
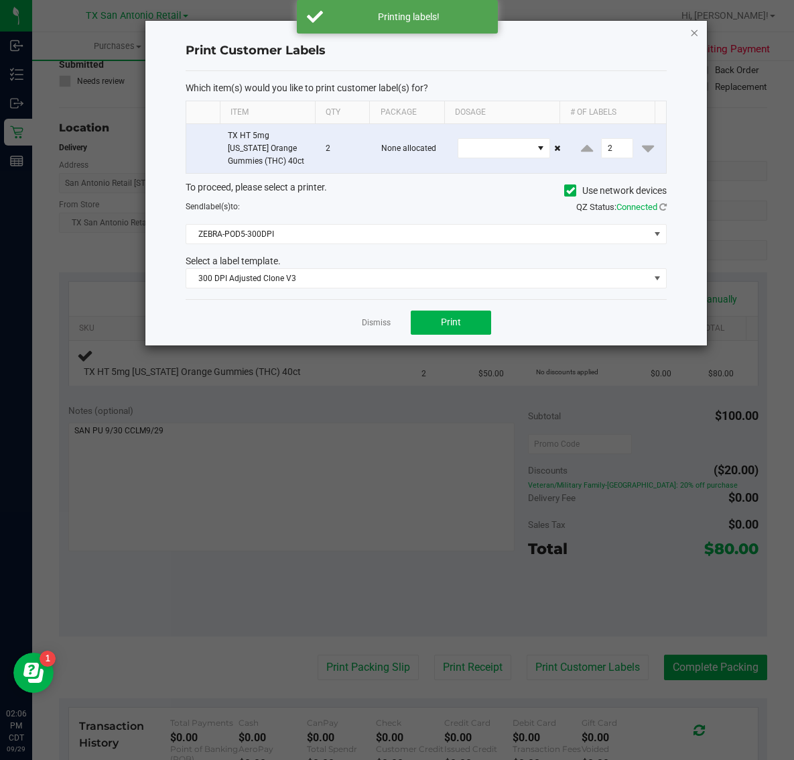
click at [695, 32] on icon "button" at bounding box center [694, 32] width 9 height 16
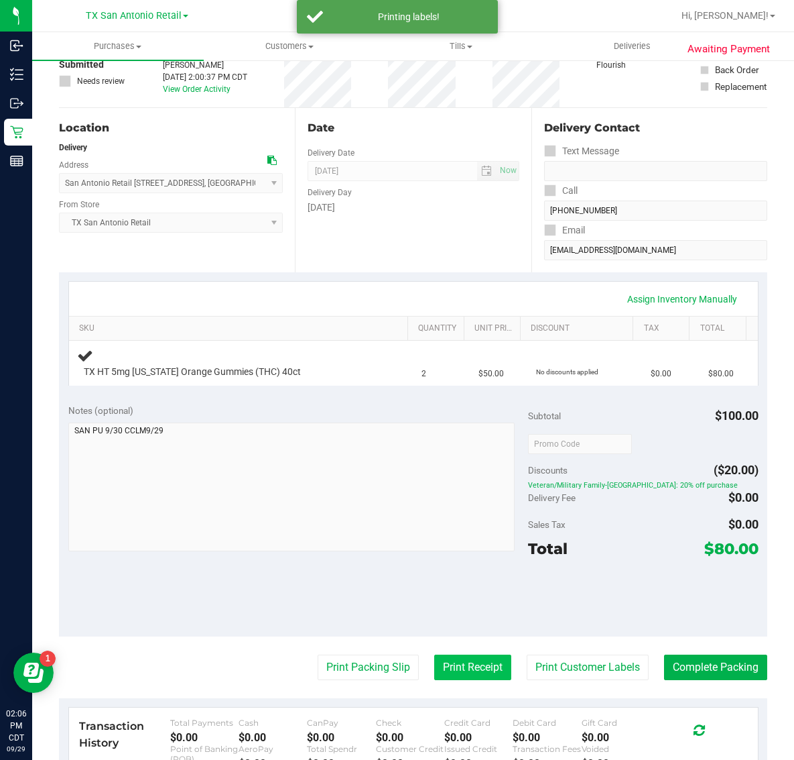
click at [460, 666] on button "Print Receipt" at bounding box center [472, 666] width 77 height 25
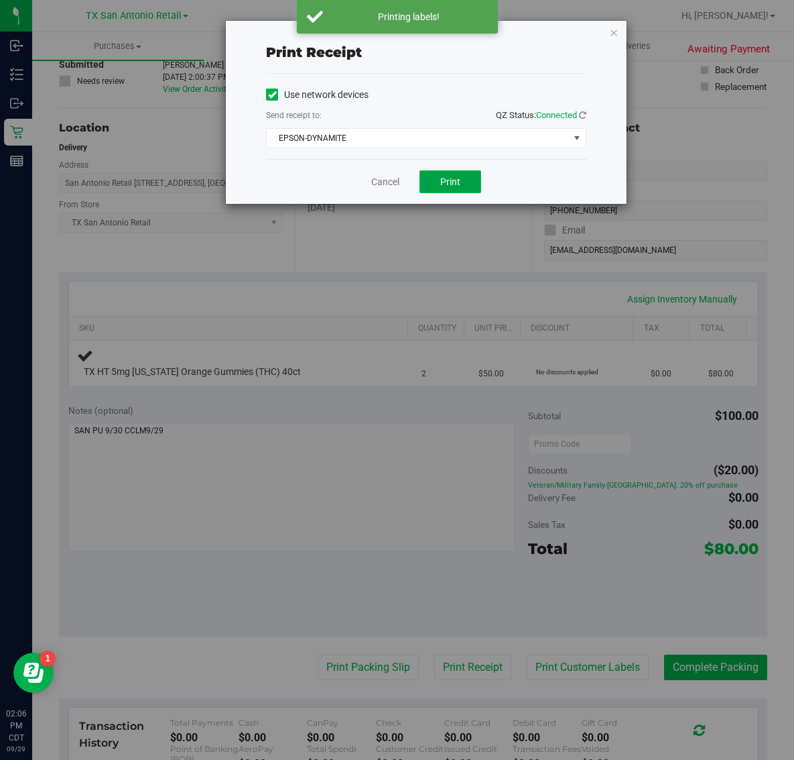
click at [460, 180] on span "Print" at bounding box center [450, 181] width 20 height 11
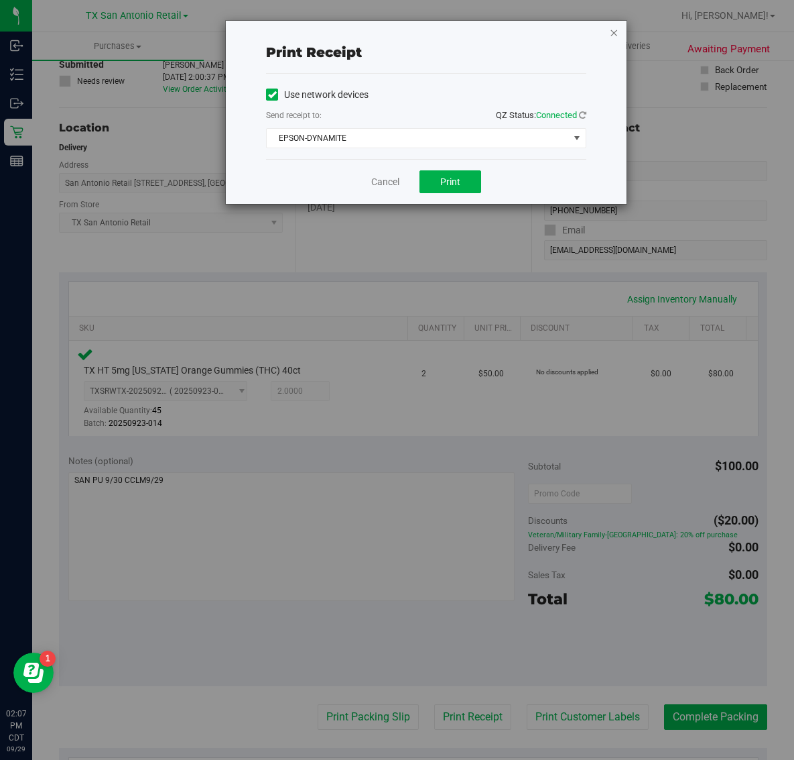
click at [610, 37] on icon "button" at bounding box center [613, 32] width 9 height 16
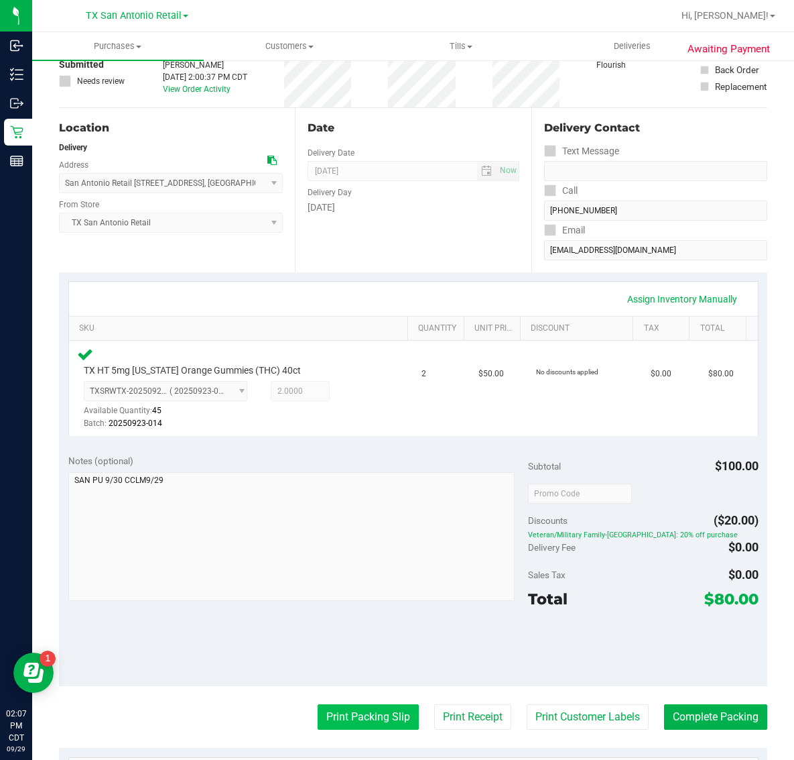
click at [335, 718] on button "Print Packing Slip" at bounding box center [368, 716] width 101 height 25
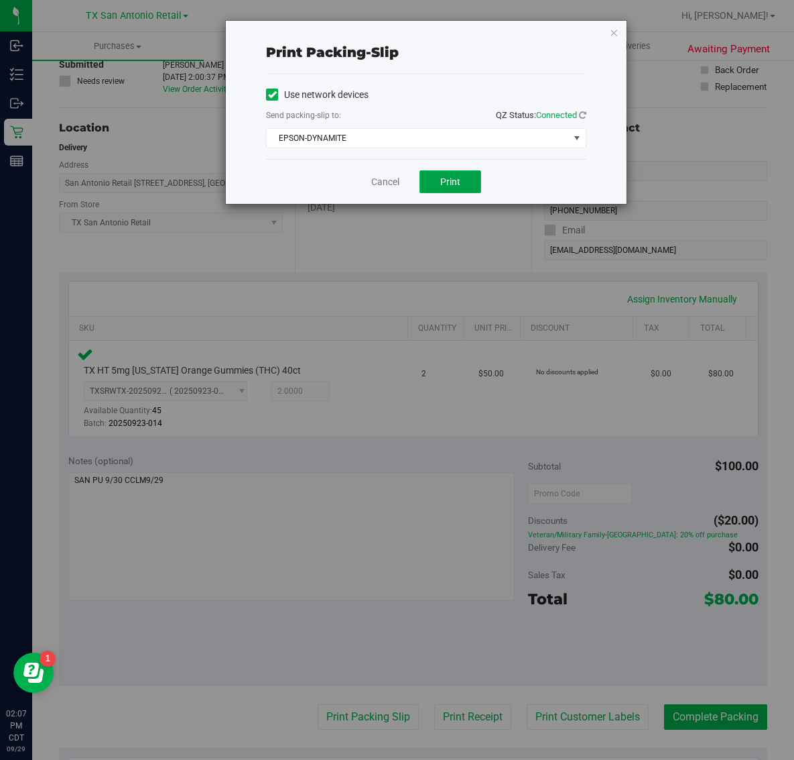
click at [458, 176] on span "Print" at bounding box center [450, 181] width 20 height 11
click at [617, 36] on icon "button" at bounding box center [613, 32] width 9 height 16
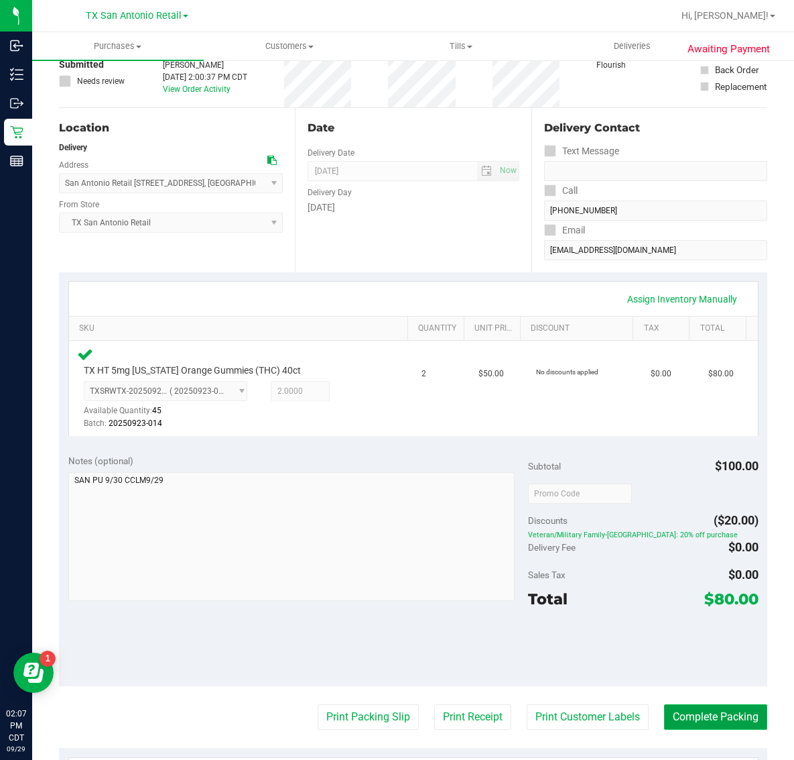
click at [707, 717] on button "Complete Packing" at bounding box center [715, 716] width 103 height 25
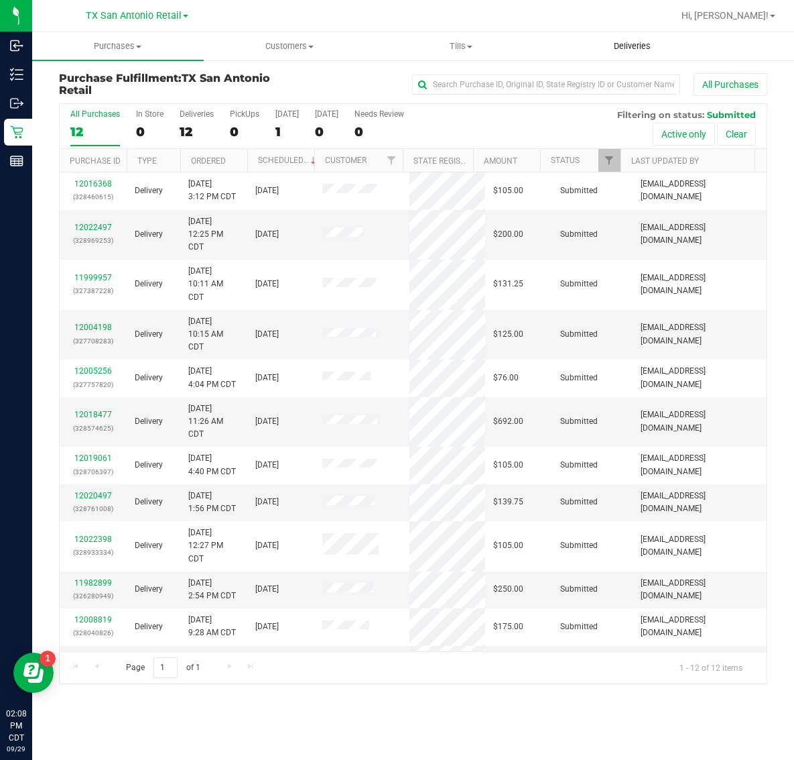
click at [632, 45] on span "Deliveries" at bounding box center [632, 46] width 73 height 12
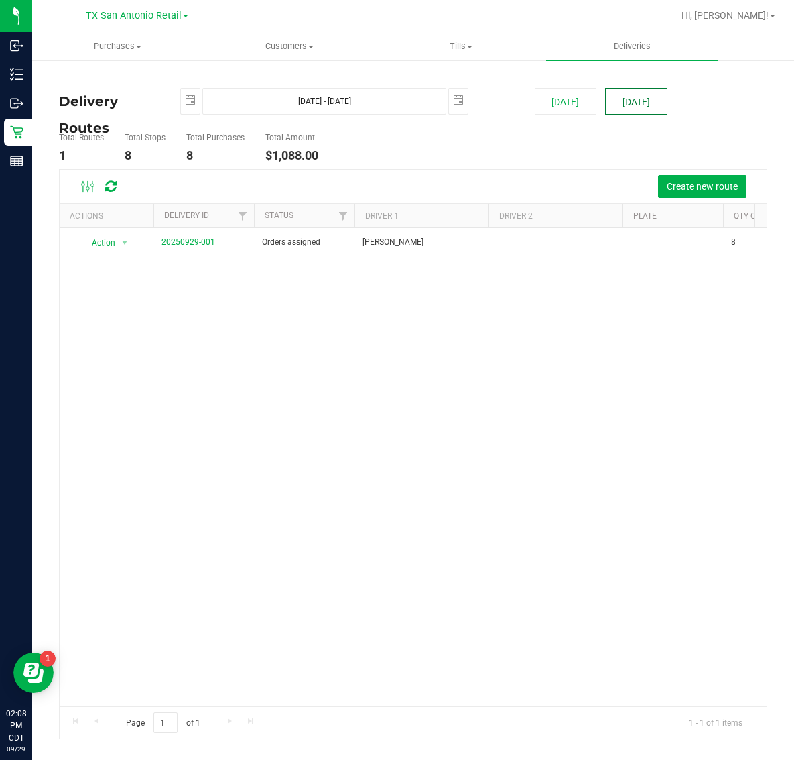
click at [628, 105] on button "[DATE]" at bounding box center [636, 101] width 62 height 27
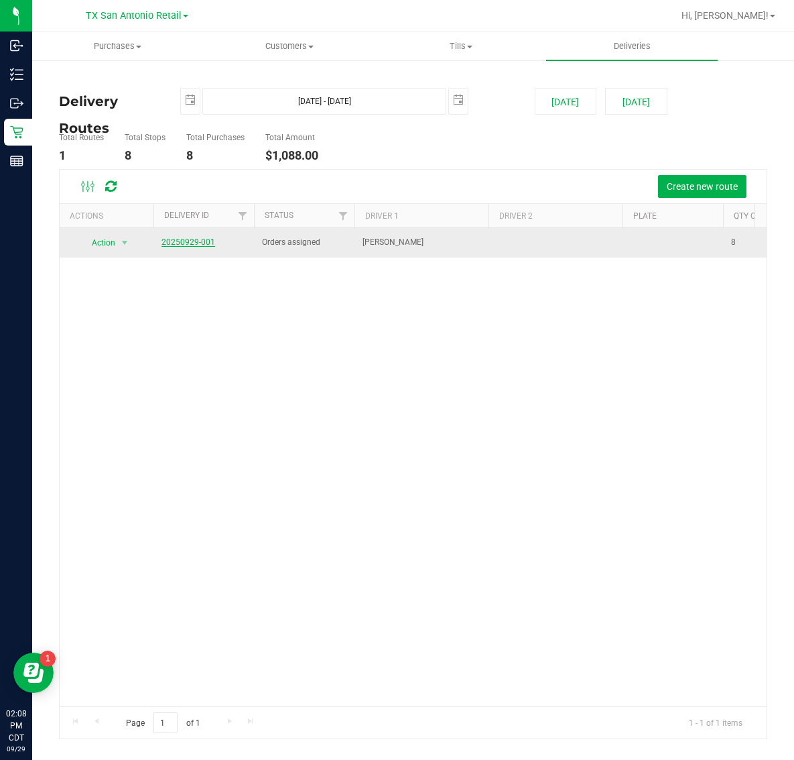
click at [188, 245] on link "20250929-001" at bounding box center [189, 241] width 54 height 9
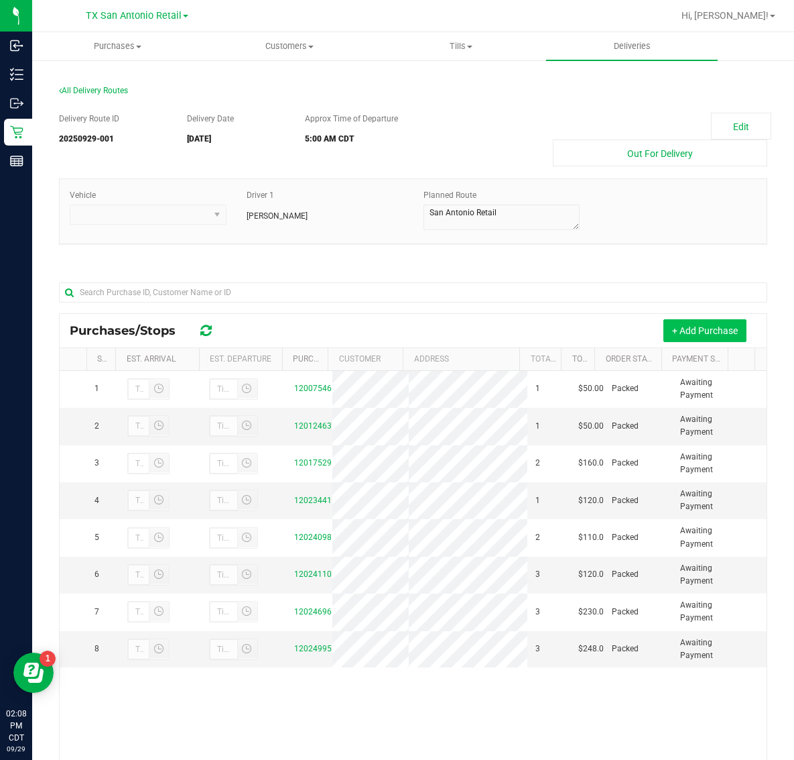
click at [680, 337] on button "+ Add Purchase" at bounding box center [705, 330] width 83 height 23
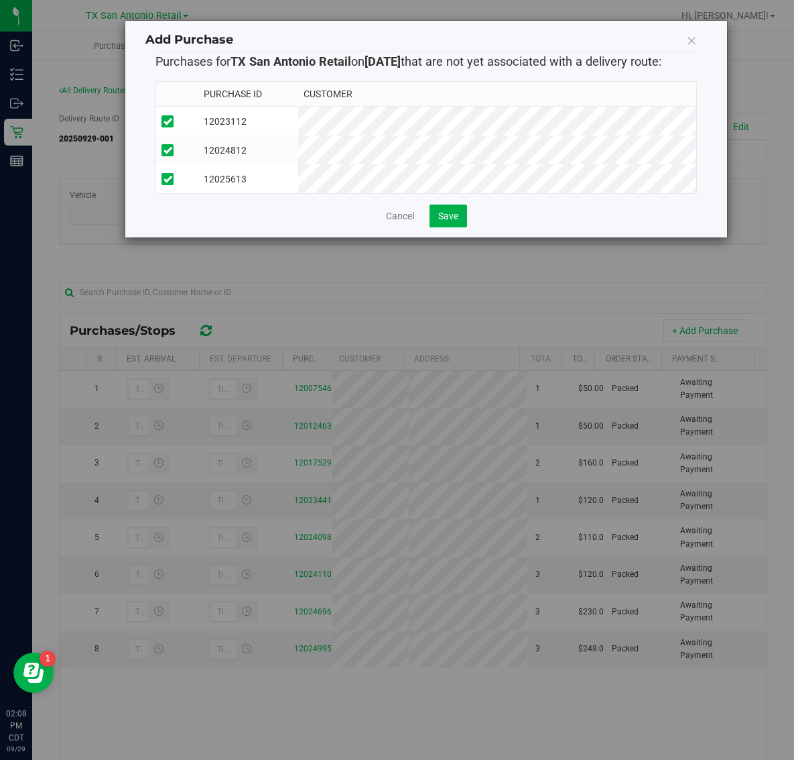
click at [457, 204] on div "Purchase ID Customer 12023112 12024812 12025613" at bounding box center [427, 137] width 542 height 134
click at [457, 220] on button "Save" at bounding box center [449, 215] width 38 height 23
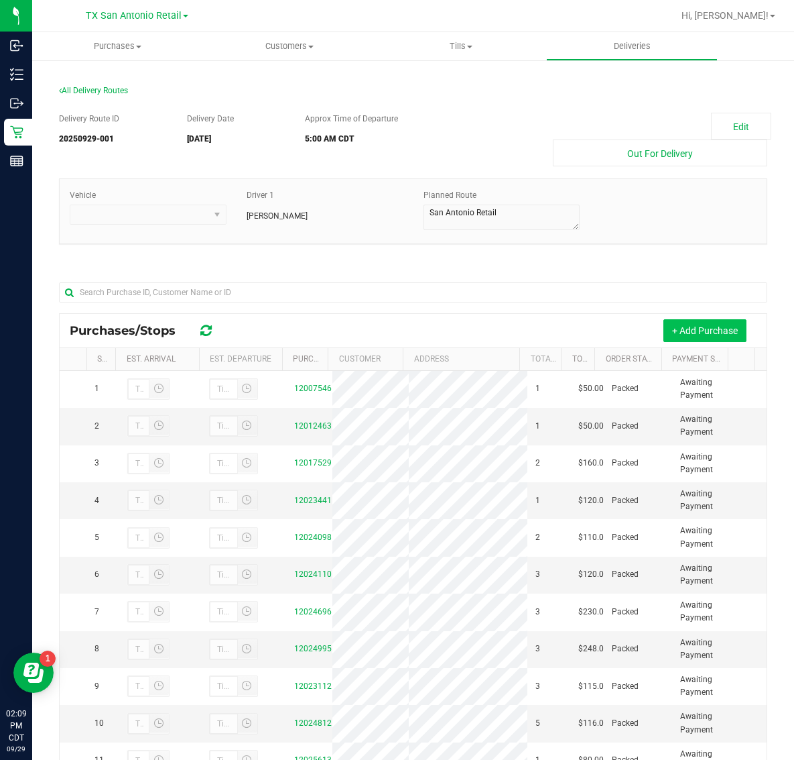
click at [677, 337] on button "+ Add Purchase" at bounding box center [705, 330] width 83 height 23
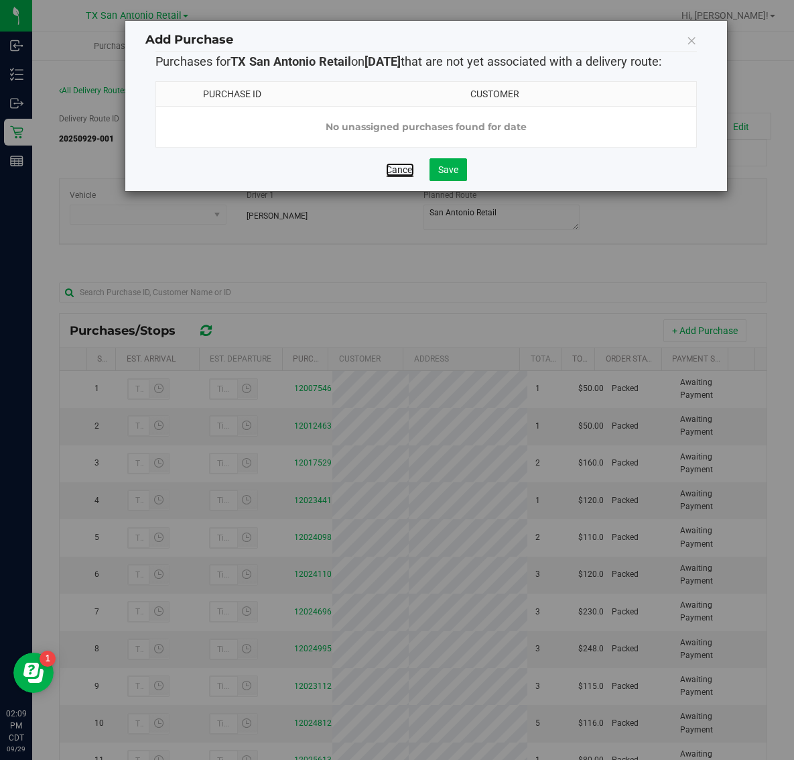
click at [397, 176] on link "Cancel" at bounding box center [400, 169] width 28 height 13
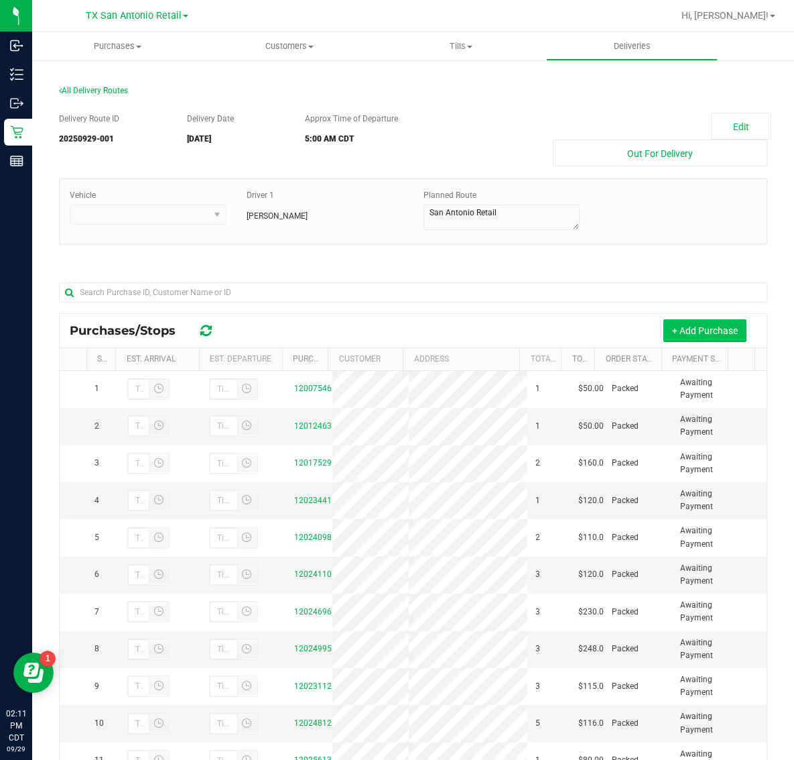
click at [698, 326] on button "+ Add Purchase" at bounding box center [705, 330] width 83 height 23
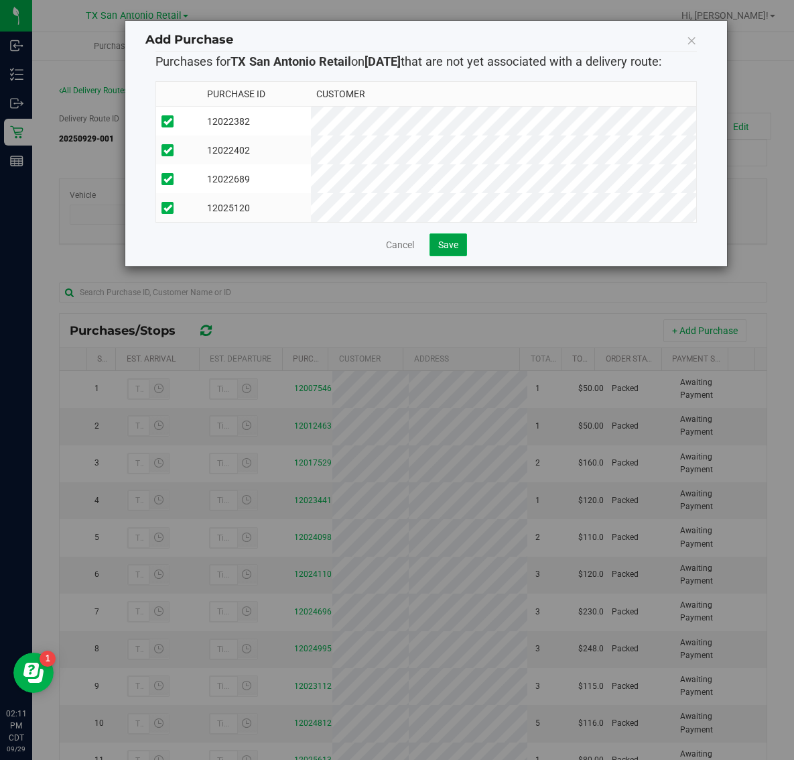
click at [455, 250] on span "Save" at bounding box center [448, 244] width 20 height 11
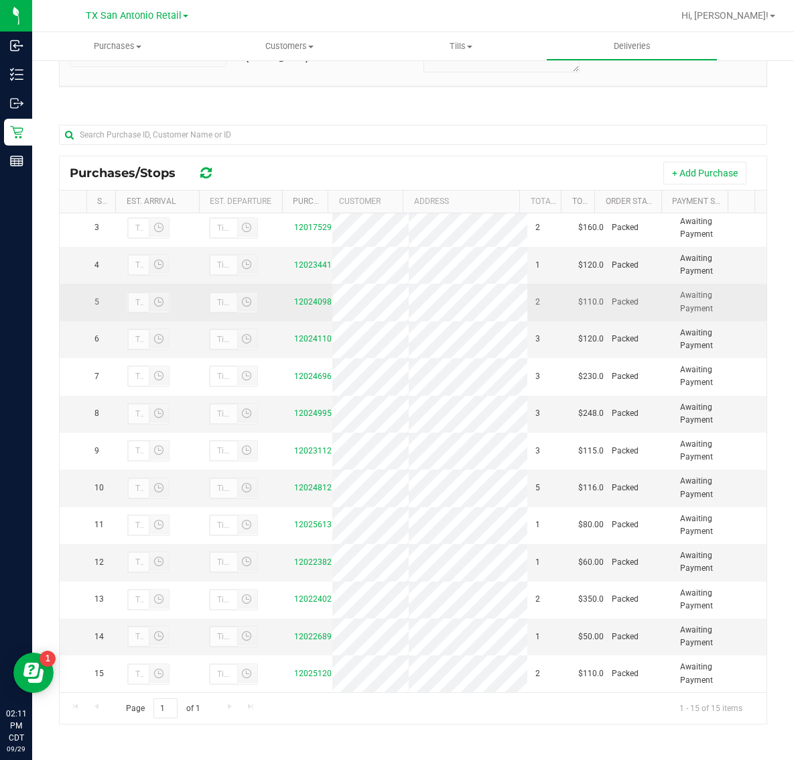
scroll to position [247, 0]
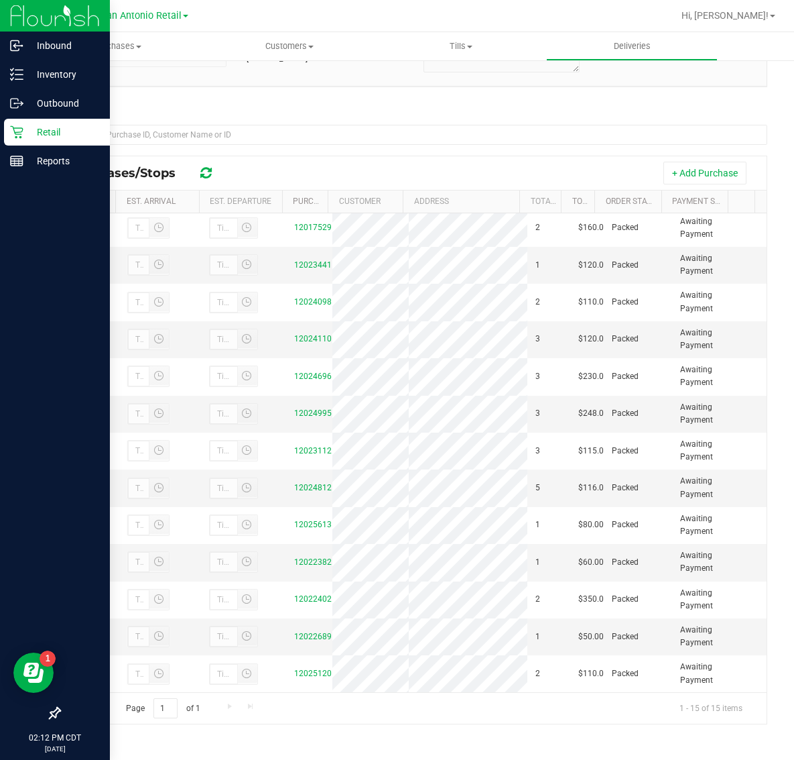
click at [23, 139] on p "Retail" at bounding box center [63, 132] width 80 height 16
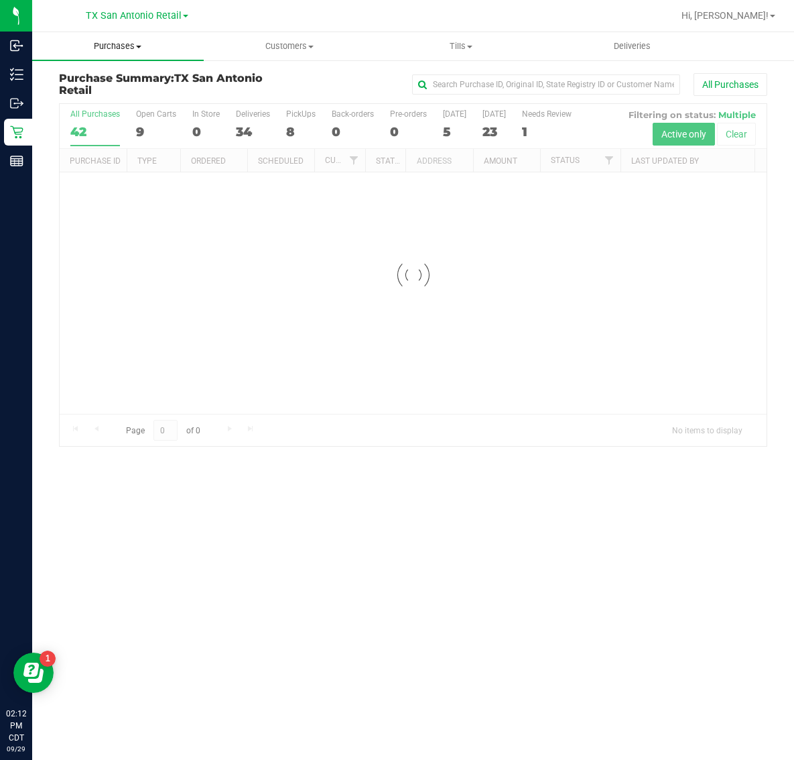
click at [121, 48] on span "Purchases" at bounding box center [118, 46] width 172 height 12
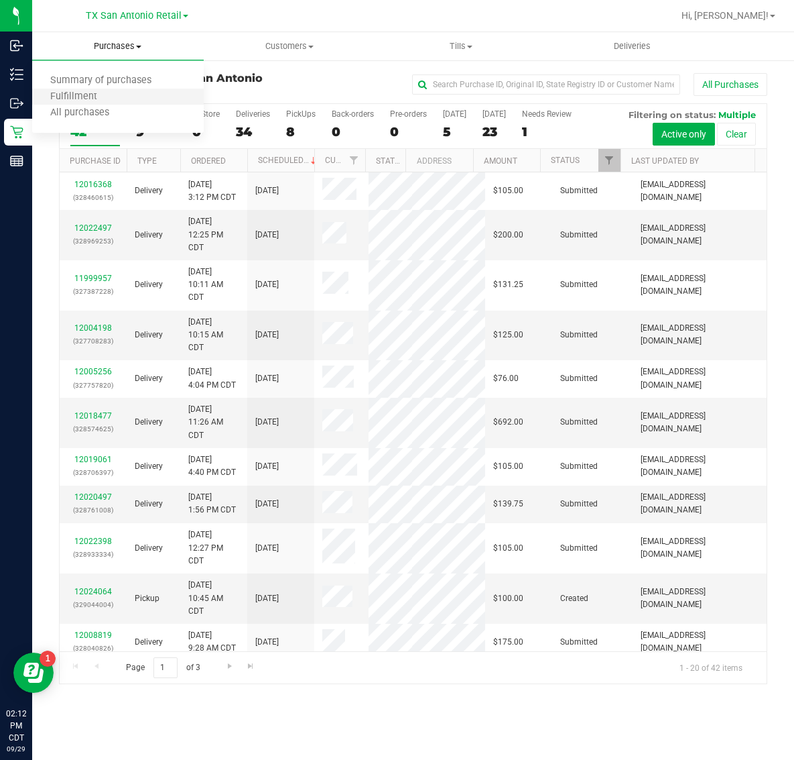
click at [124, 96] on li "Fulfillment" at bounding box center [118, 97] width 172 height 16
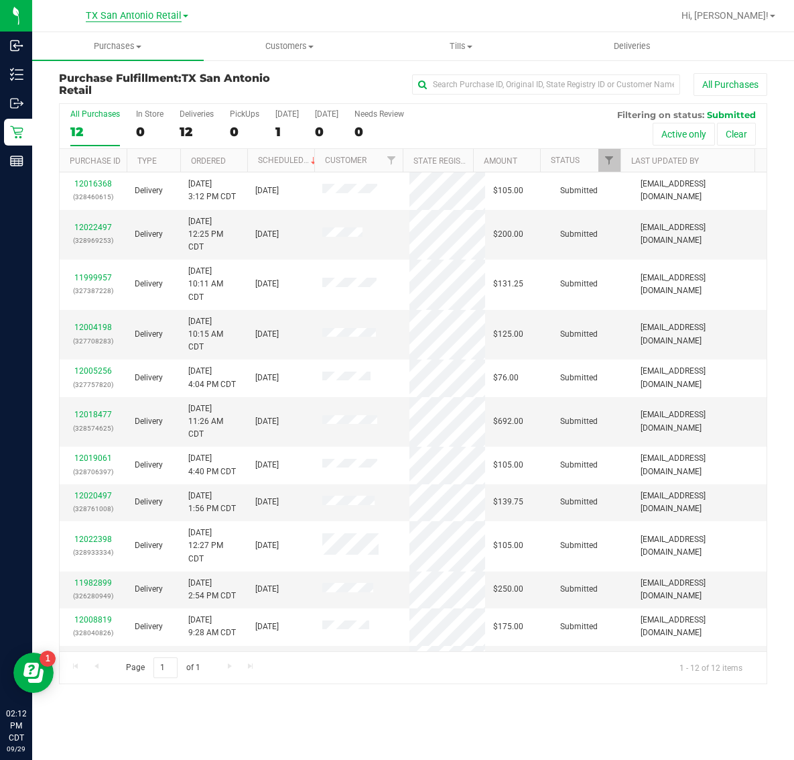
click at [124, 12] on span "TX San Antonio Retail" at bounding box center [134, 16] width 96 height 12
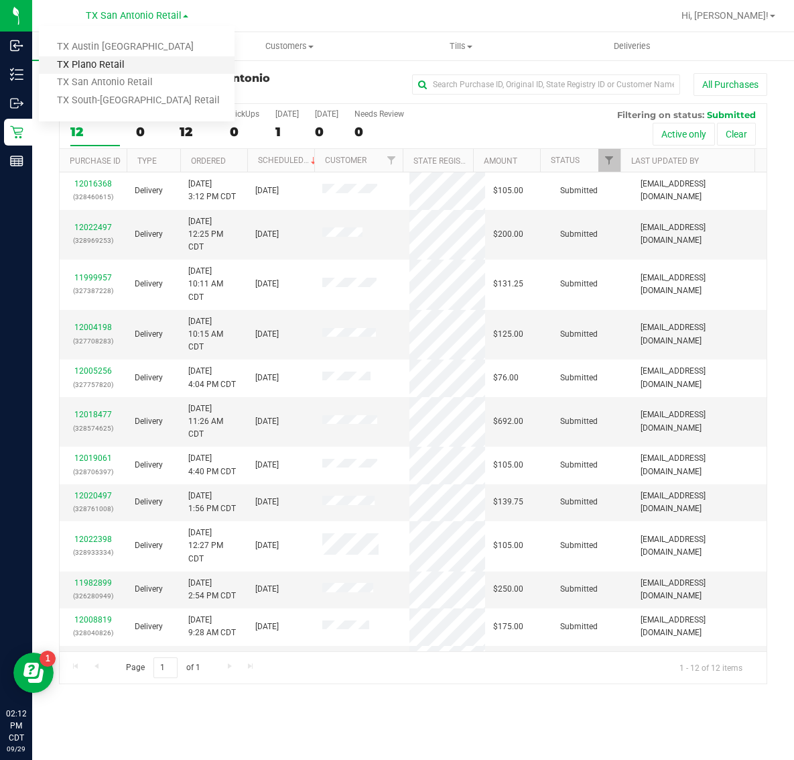
click at [109, 66] on link "TX Plano Retail" at bounding box center [137, 65] width 196 height 18
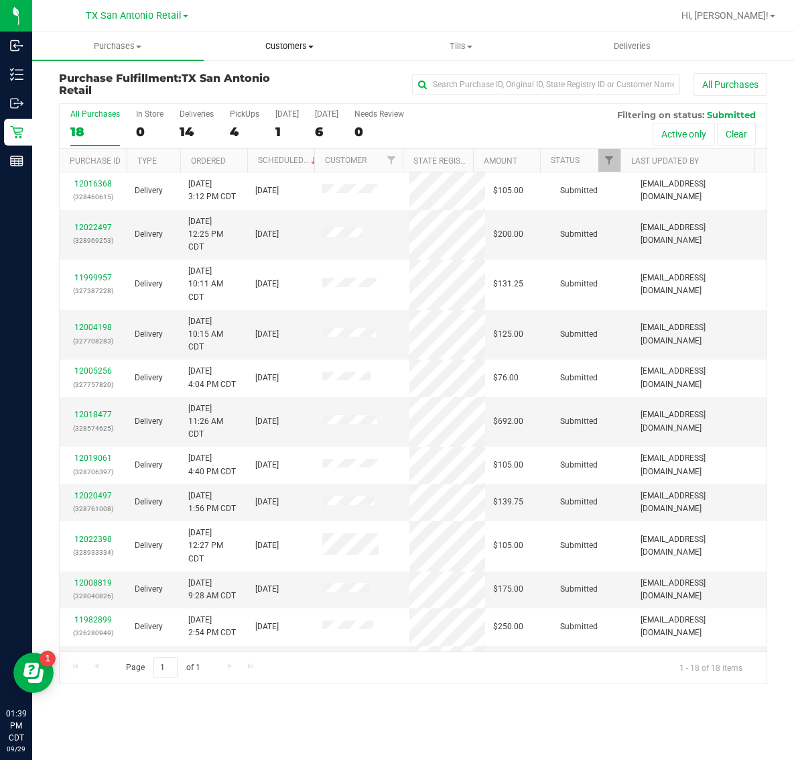
click at [284, 48] on span "Customers" at bounding box center [289, 46] width 170 height 12
click at [286, 78] on span "All customers" at bounding box center [252, 80] width 97 height 11
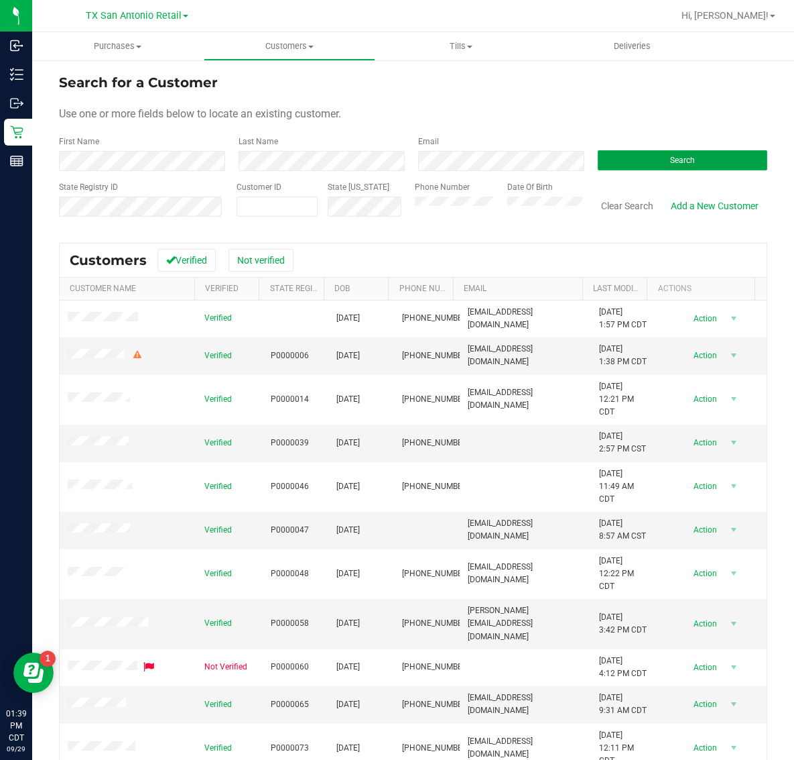
click at [617, 163] on button "Search" at bounding box center [683, 160] width 170 height 20
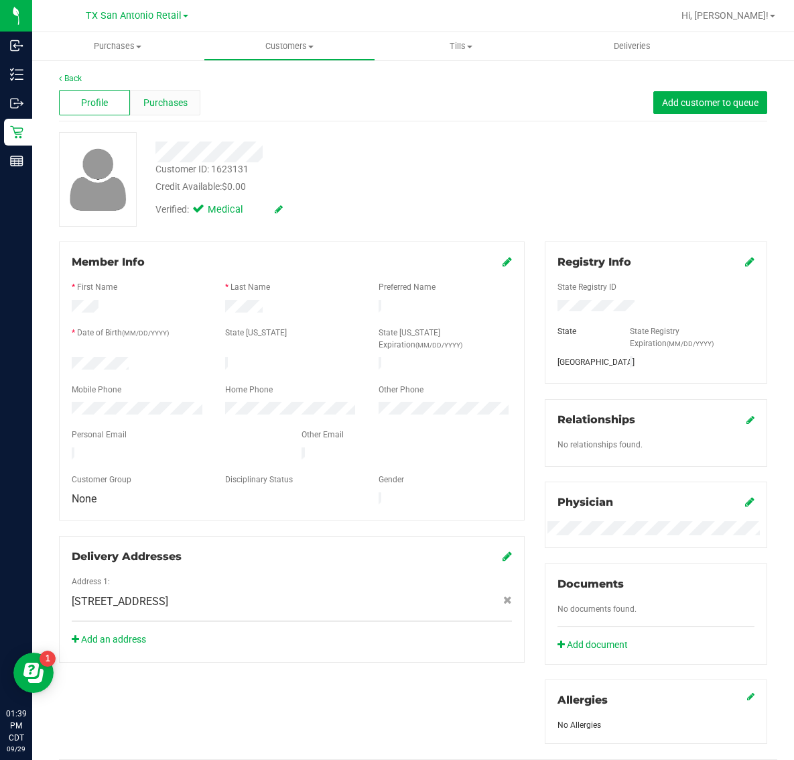
click at [182, 101] on span "Purchases" at bounding box center [165, 103] width 44 height 14
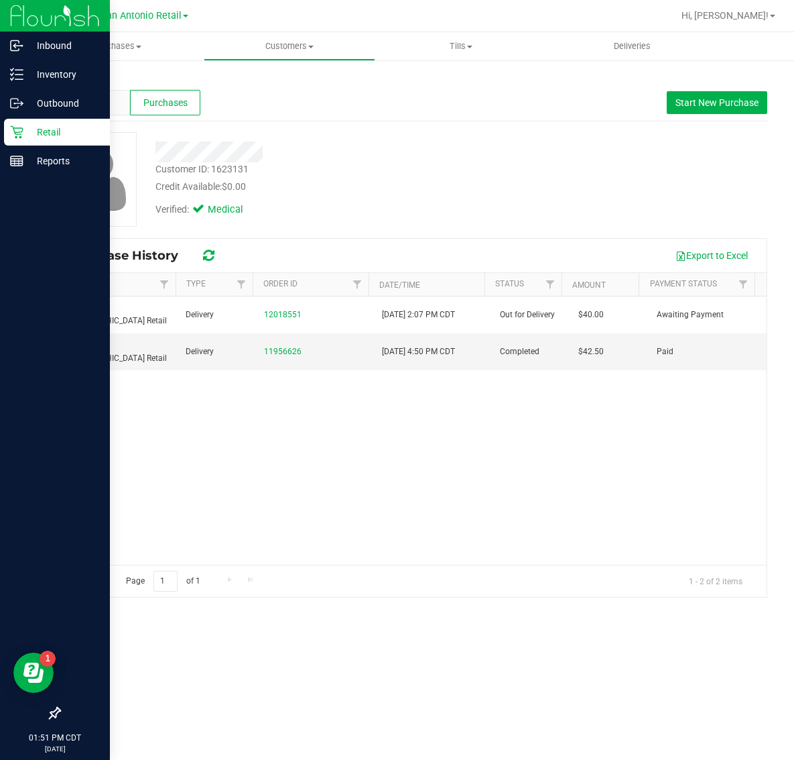
click at [34, 127] on p "Retail" at bounding box center [63, 132] width 80 height 16
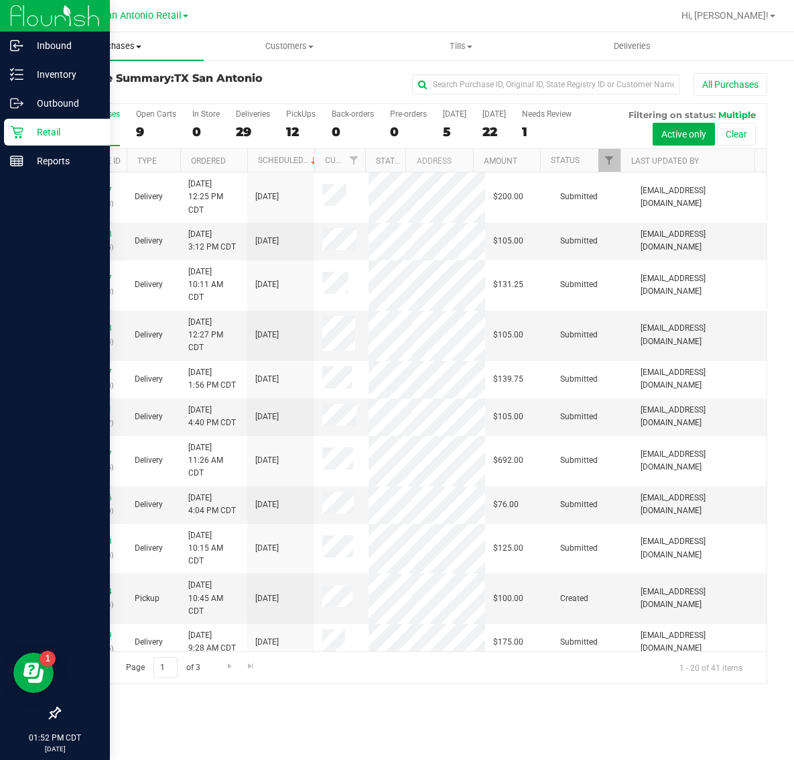
click at [116, 52] on uib-tab-heading "Purchases Summary of purchases Fulfillment All purchases" at bounding box center [118, 46] width 172 height 28
click at [115, 92] on li "Fulfillment" at bounding box center [118, 97] width 172 height 16
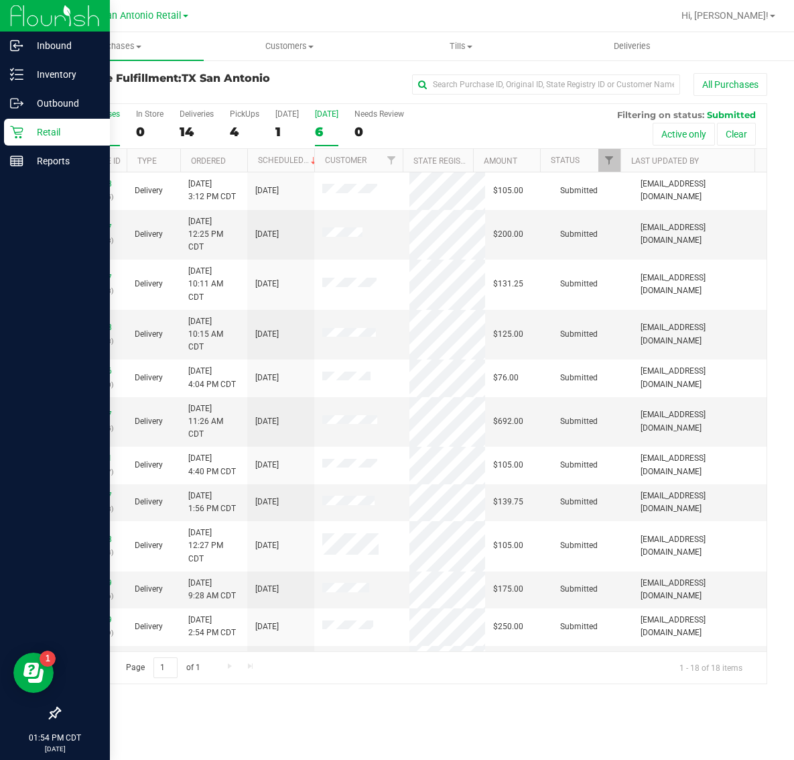
click at [319, 115] on div "[DATE]" at bounding box center [326, 113] width 23 height 9
click at [0, 0] on input "[DATE] 6" at bounding box center [0, 0] width 0 height 0
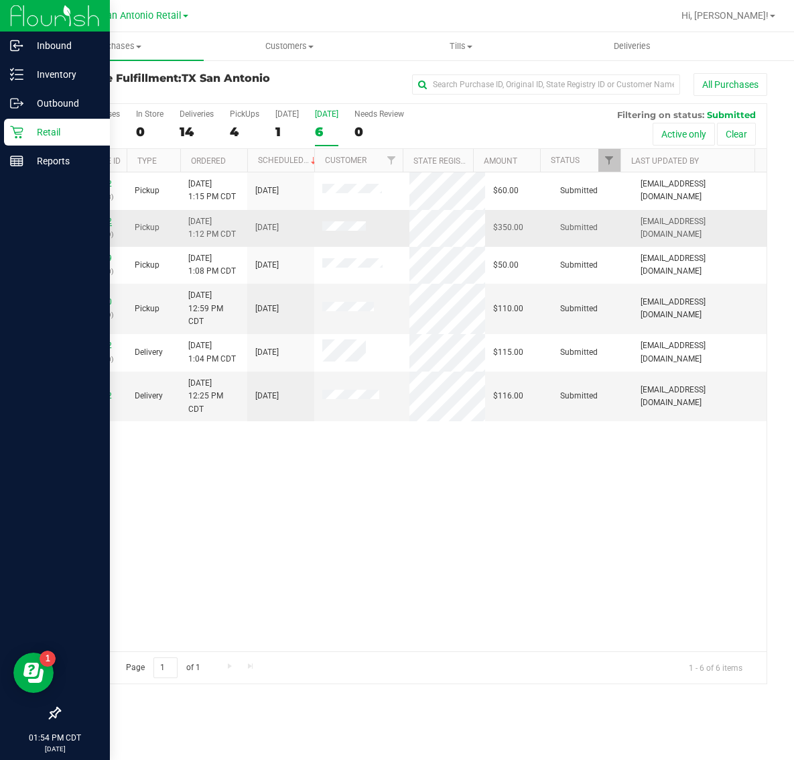
click at [99, 220] on link "12022402" at bounding box center [93, 221] width 38 height 9
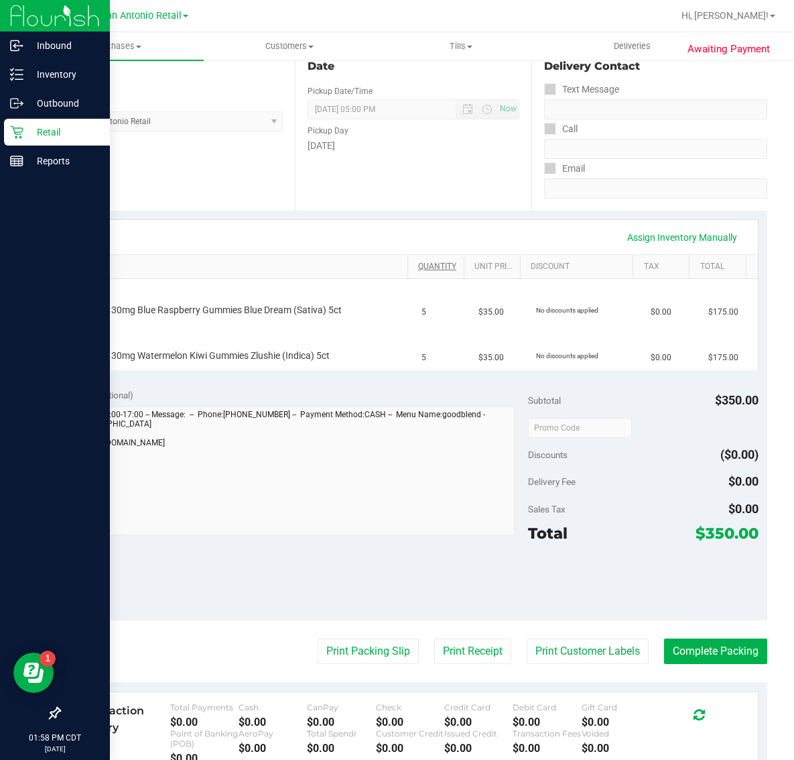
scroll to position [168, 0]
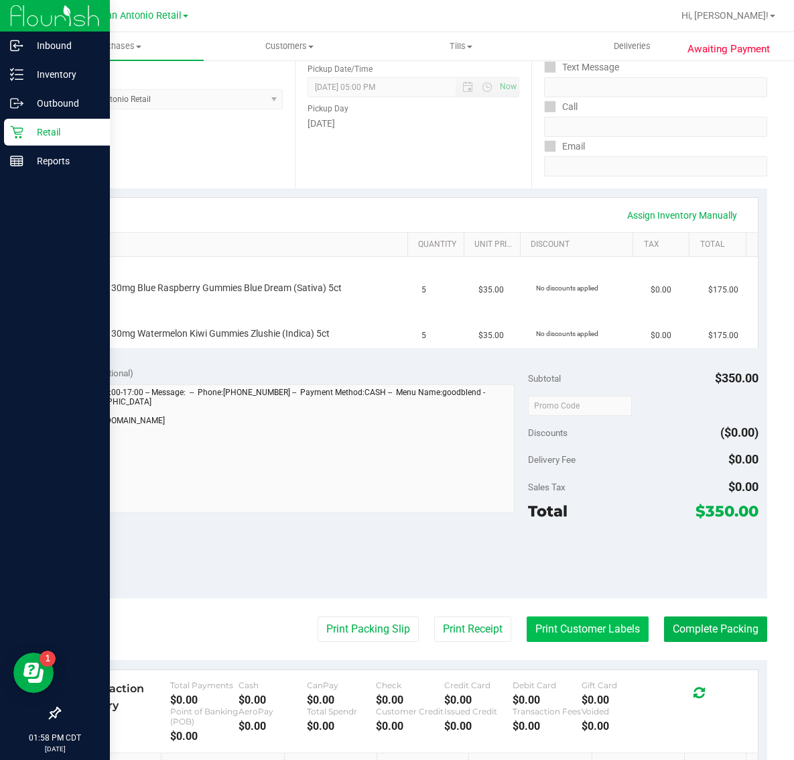
click at [560, 631] on button "Print Customer Labels" at bounding box center [588, 628] width 122 height 25
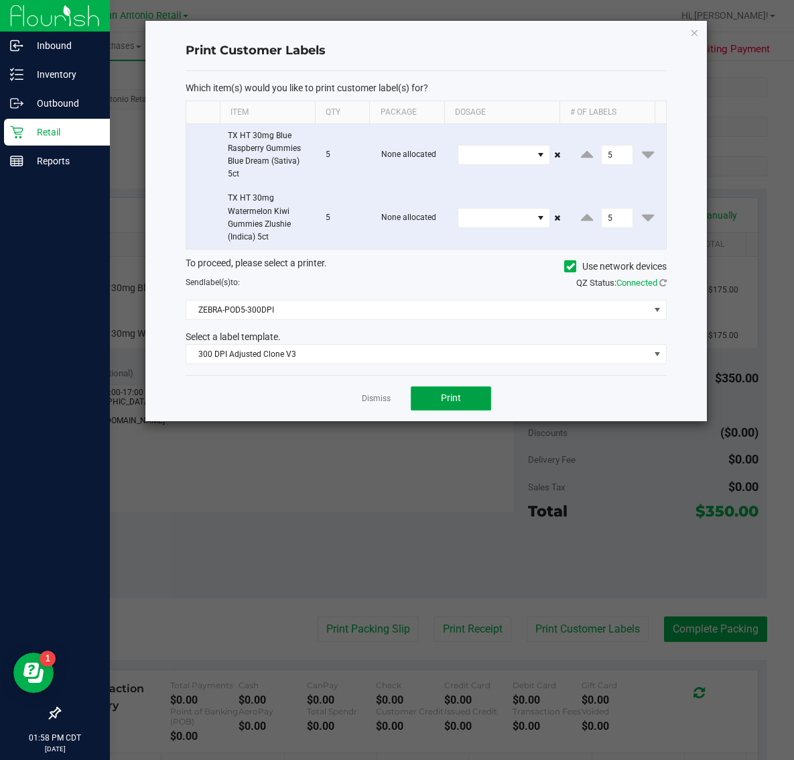
click at [454, 388] on button "Print" at bounding box center [451, 398] width 80 height 24
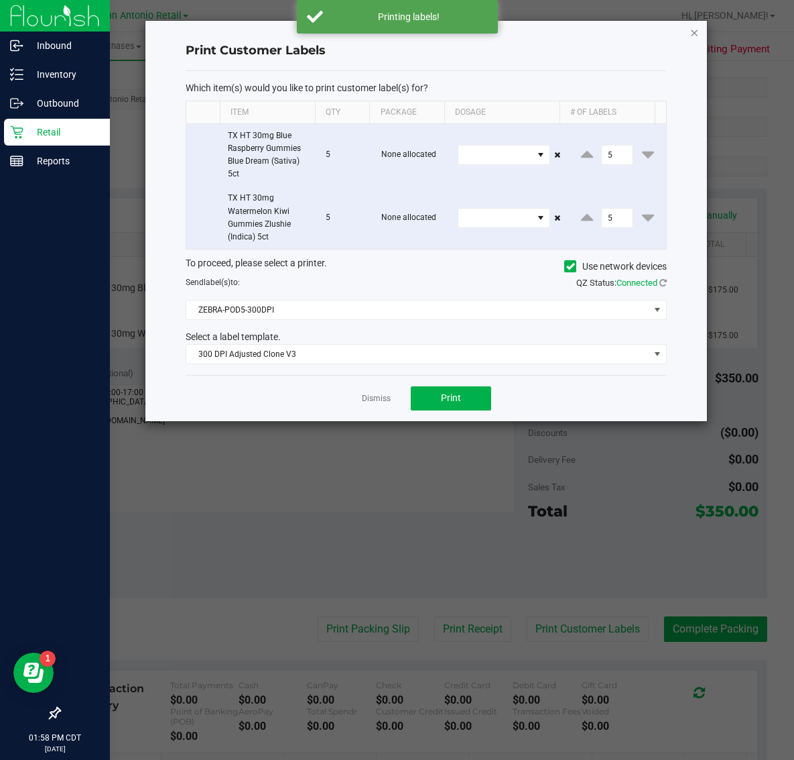
click at [690, 31] on icon "button" at bounding box center [694, 32] width 9 height 16
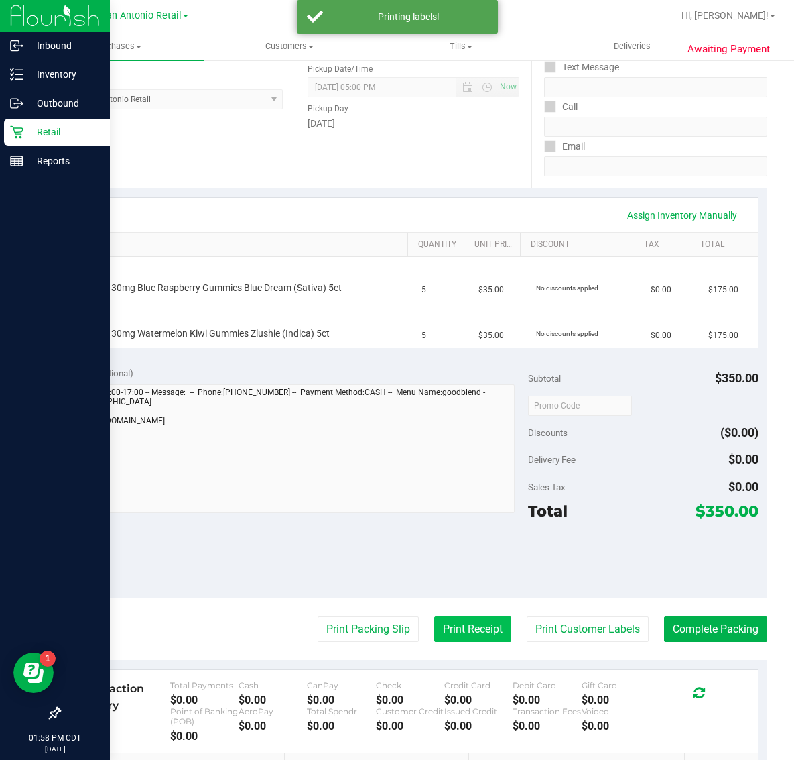
click at [468, 628] on button "Print Receipt" at bounding box center [472, 628] width 77 height 25
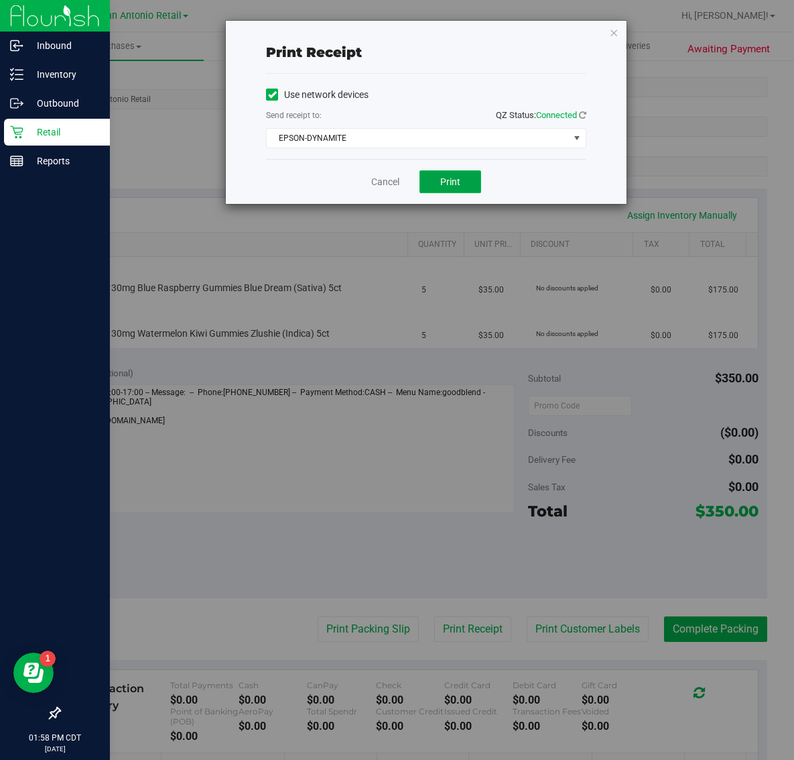
click at [454, 191] on button "Print" at bounding box center [451, 181] width 62 height 23
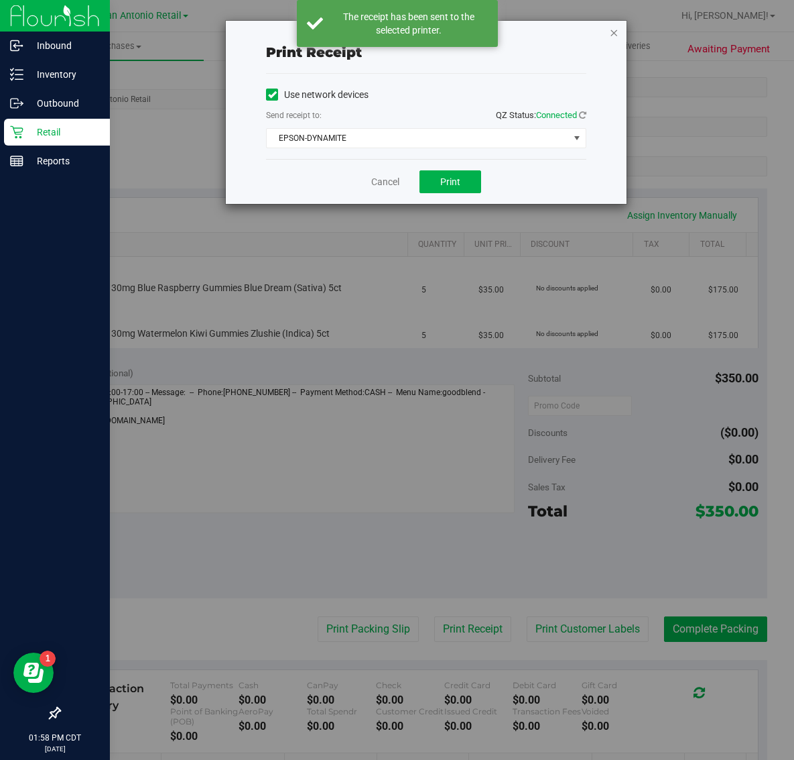
click at [617, 25] on icon "button" at bounding box center [613, 32] width 9 height 16
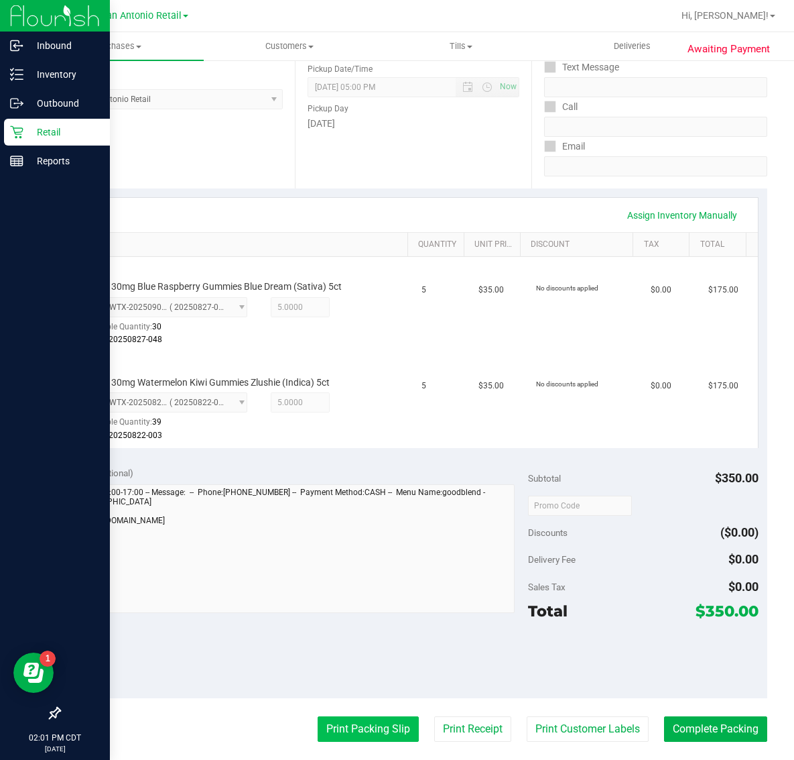
click at [381, 733] on button "Print Packing Slip" at bounding box center [368, 728] width 101 height 25
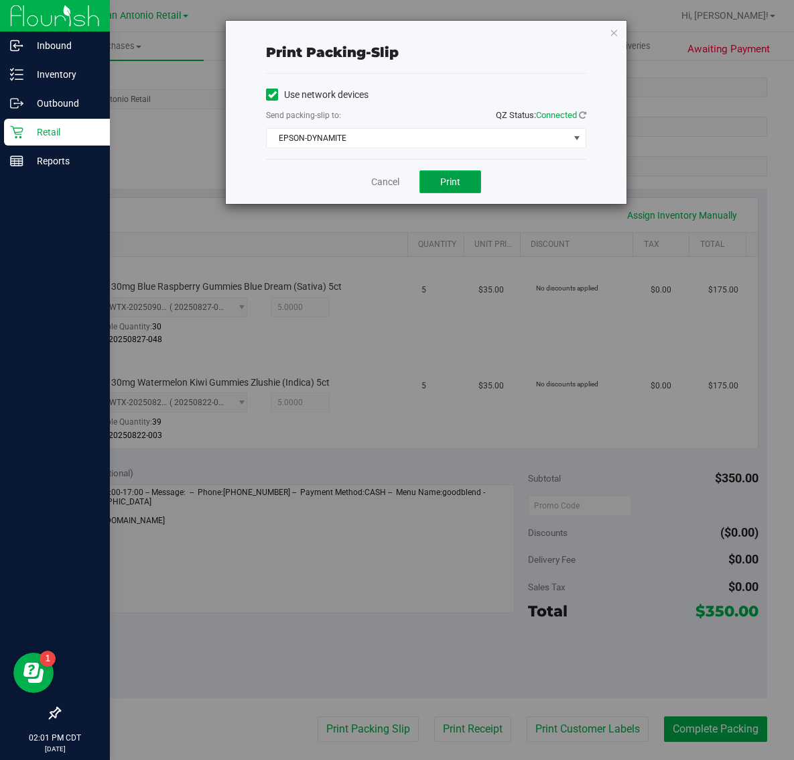
click at [458, 189] on button "Print" at bounding box center [451, 181] width 62 height 23
click at [614, 34] on icon "button" at bounding box center [613, 32] width 9 height 16
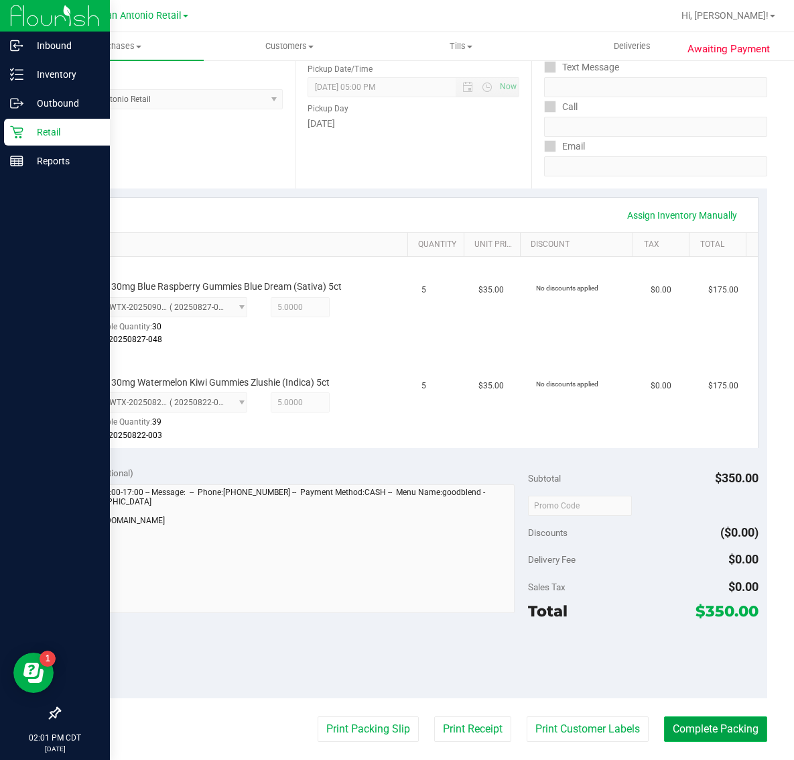
click at [706, 729] on button "Complete Packing" at bounding box center [715, 728] width 103 height 25
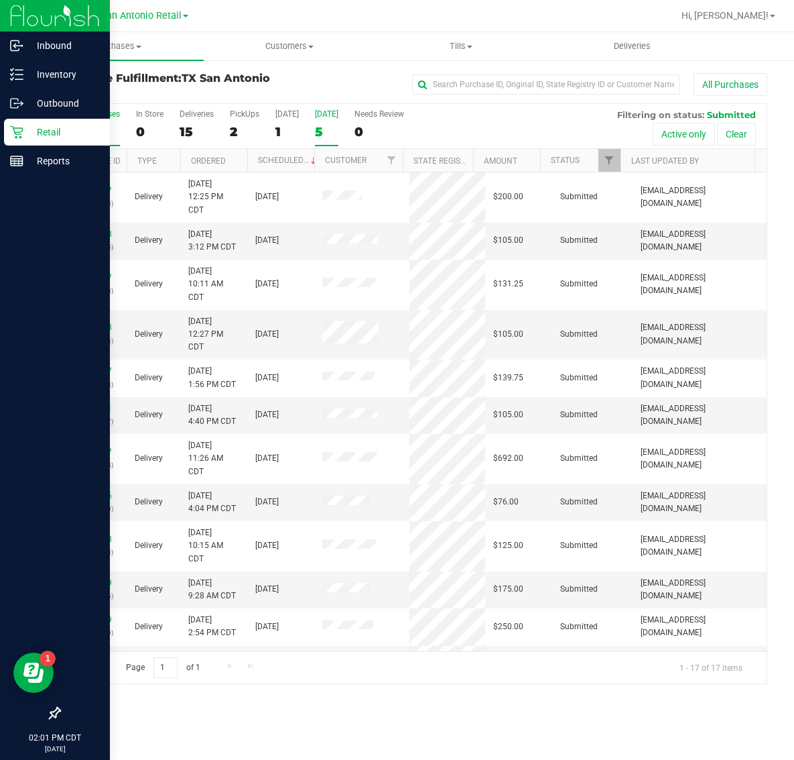
click at [323, 125] on div "5" at bounding box center [326, 131] width 23 height 15
click at [0, 0] on input "[DATE] 5" at bounding box center [0, 0] width 0 height 0
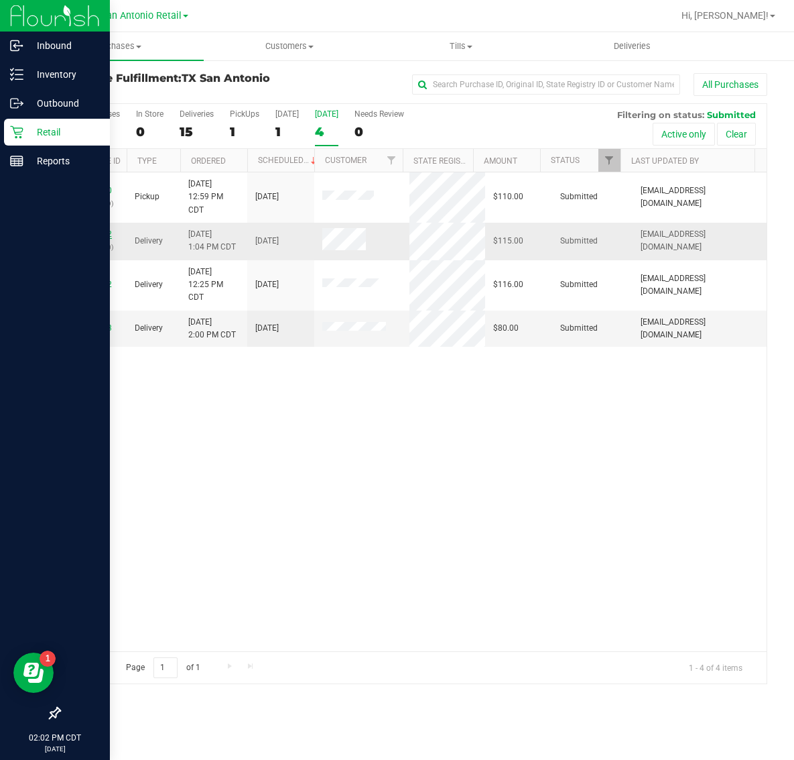
click at [84, 235] on link "12023112" at bounding box center [93, 233] width 38 height 9
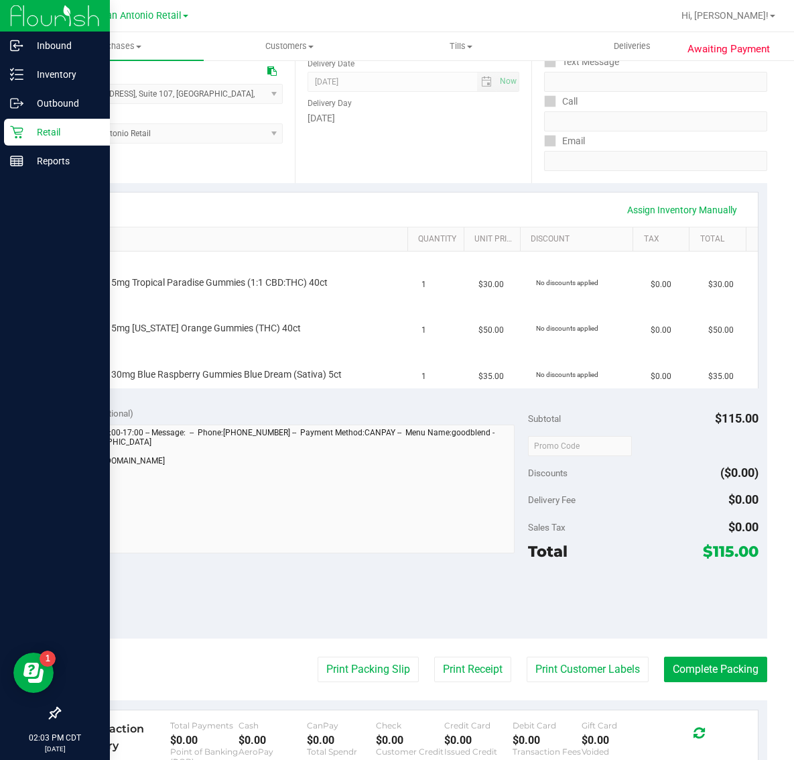
scroll to position [251, 0]
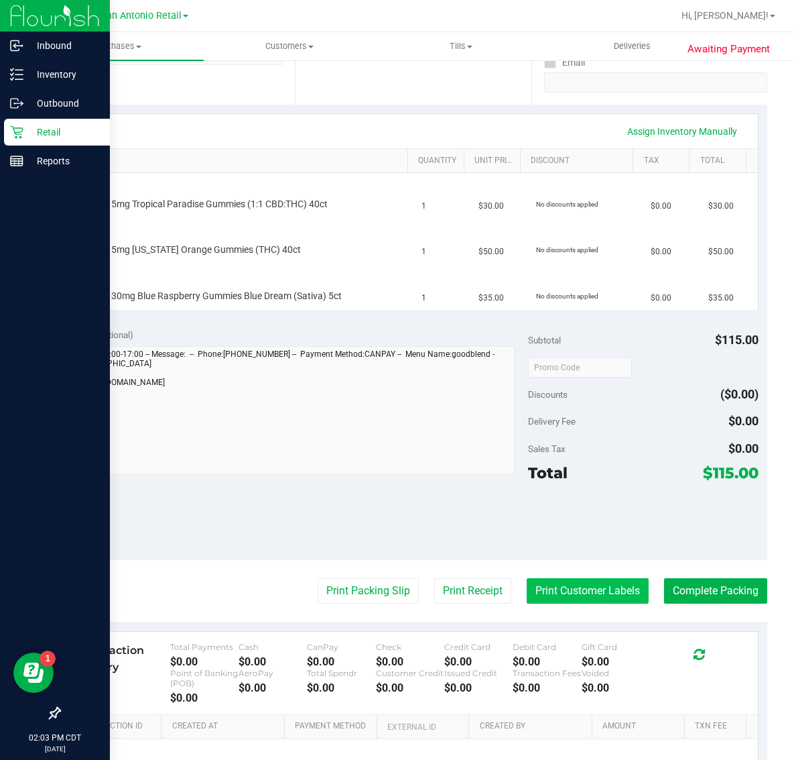
click at [579, 599] on button "Print Customer Labels" at bounding box center [588, 590] width 122 height 25
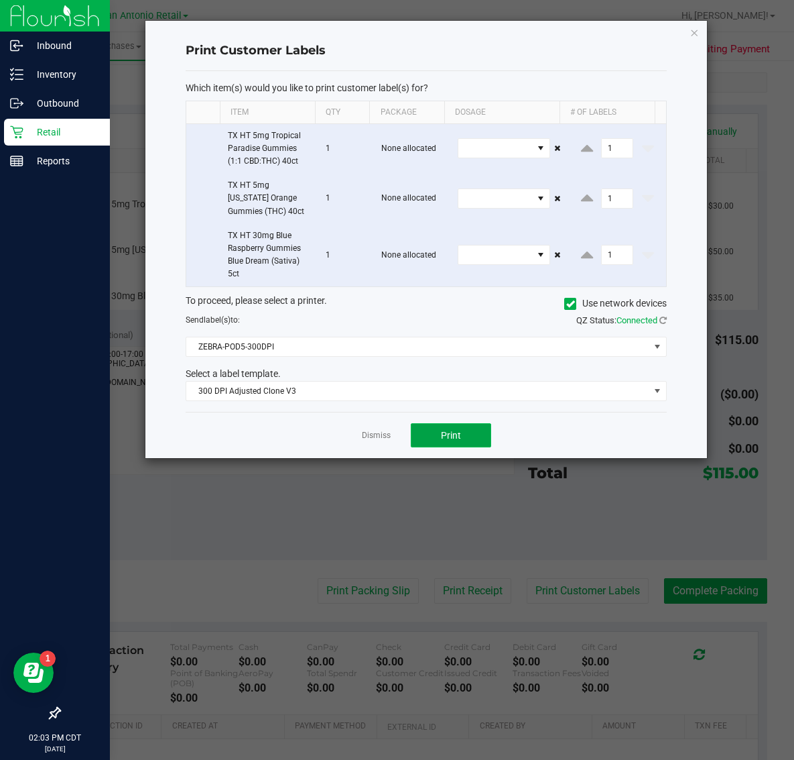
click at [450, 436] on span "Print" at bounding box center [451, 435] width 20 height 11
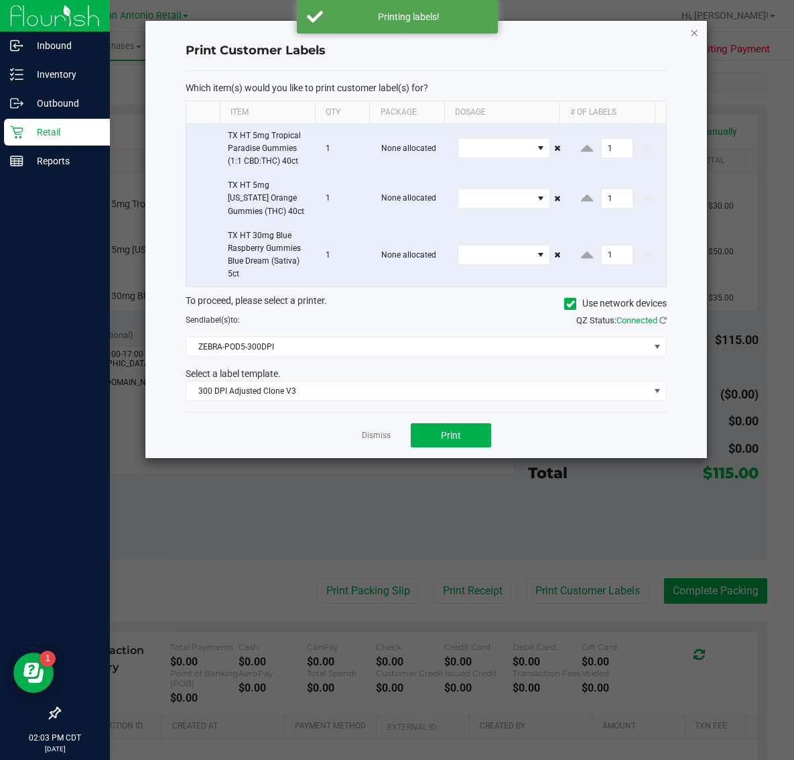
click at [690, 34] on icon "button" at bounding box center [694, 32] width 9 height 16
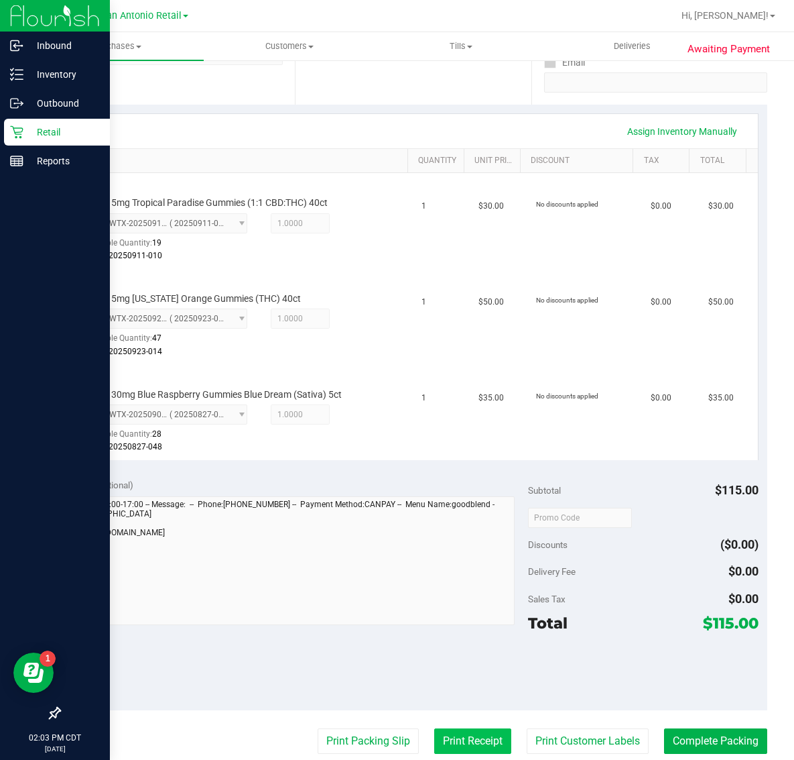
click at [455, 738] on button "Print Receipt" at bounding box center [472, 740] width 77 height 25
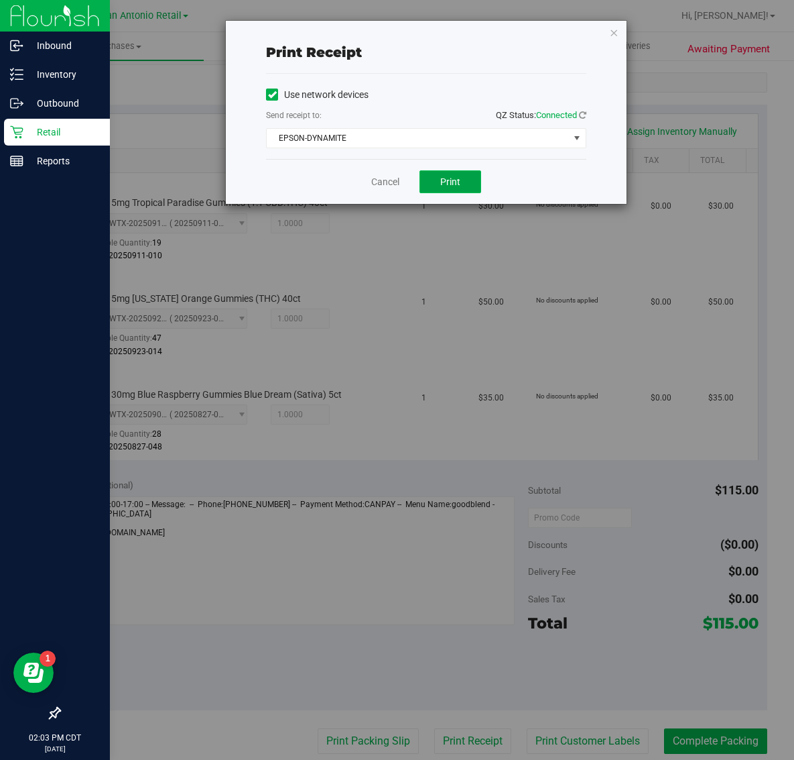
click at [449, 176] on span "Print" at bounding box center [450, 181] width 20 height 11
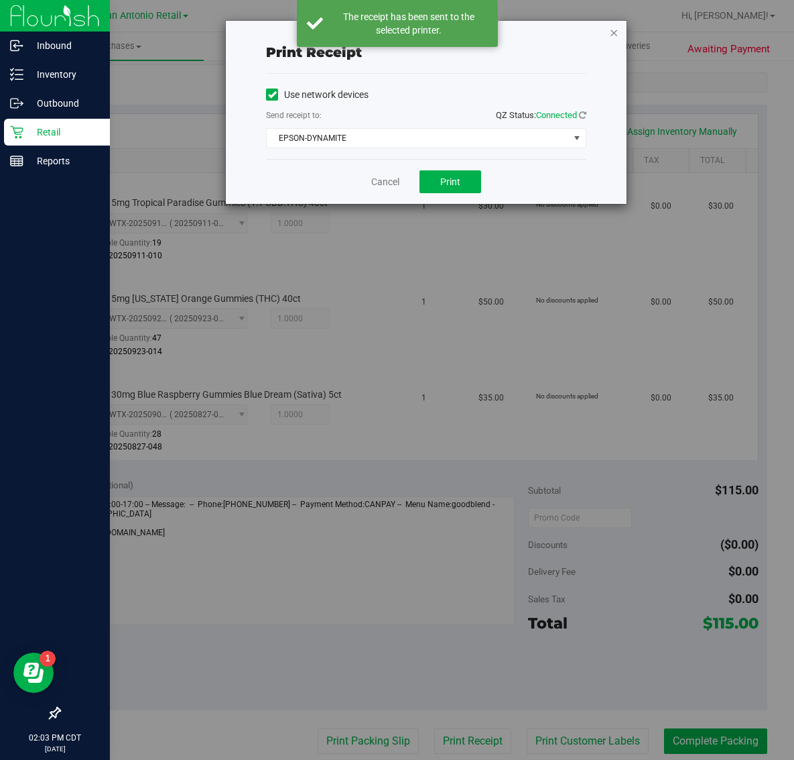
click at [611, 31] on icon "button" at bounding box center [613, 32] width 9 height 16
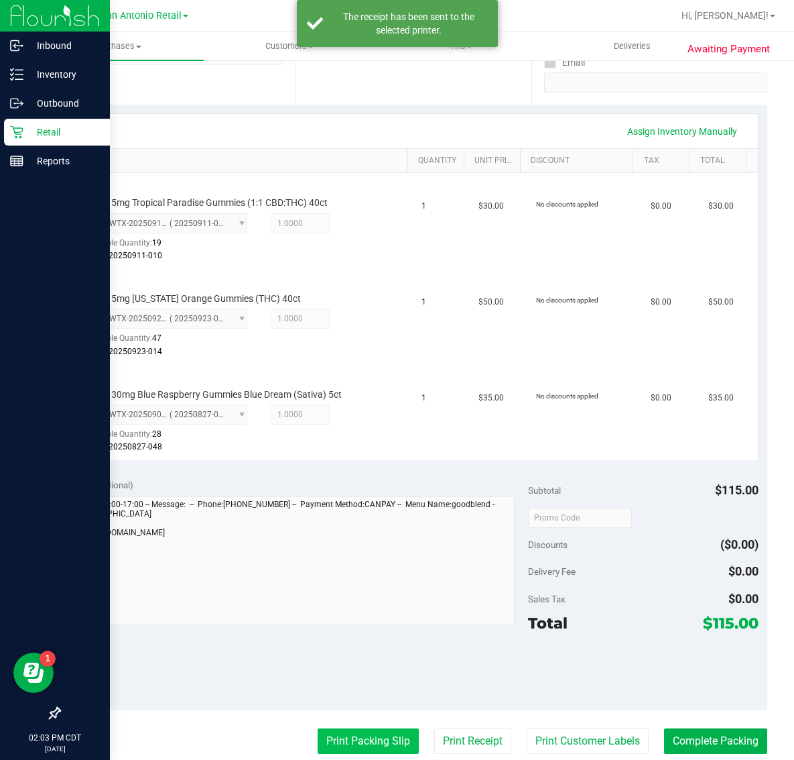
click at [349, 739] on button "Print Packing Slip" at bounding box center [368, 740] width 101 height 25
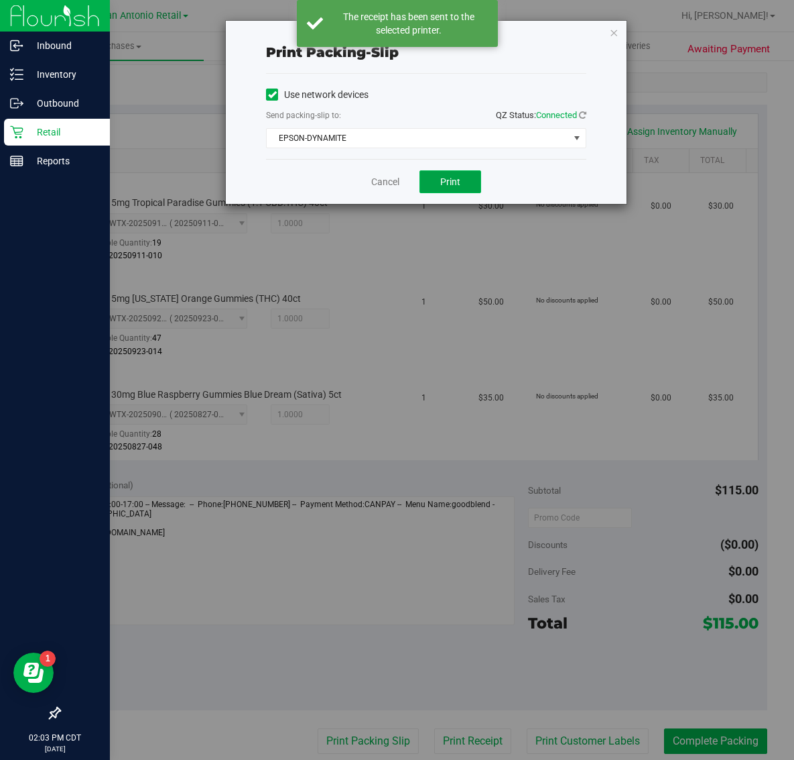
click at [444, 184] on span "Print" at bounding box center [450, 181] width 20 height 11
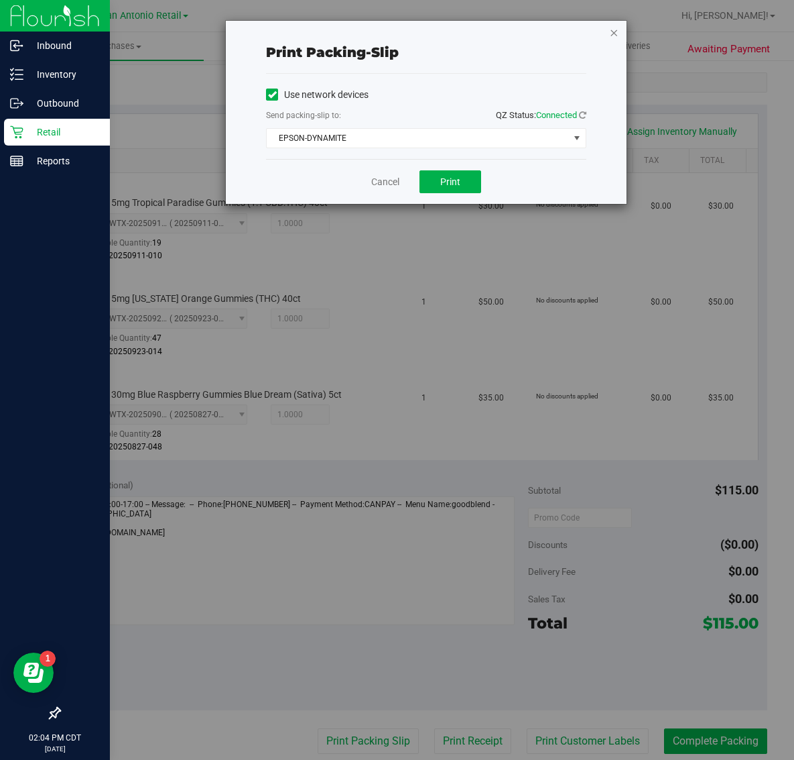
click at [614, 34] on icon "button" at bounding box center [613, 32] width 9 height 16
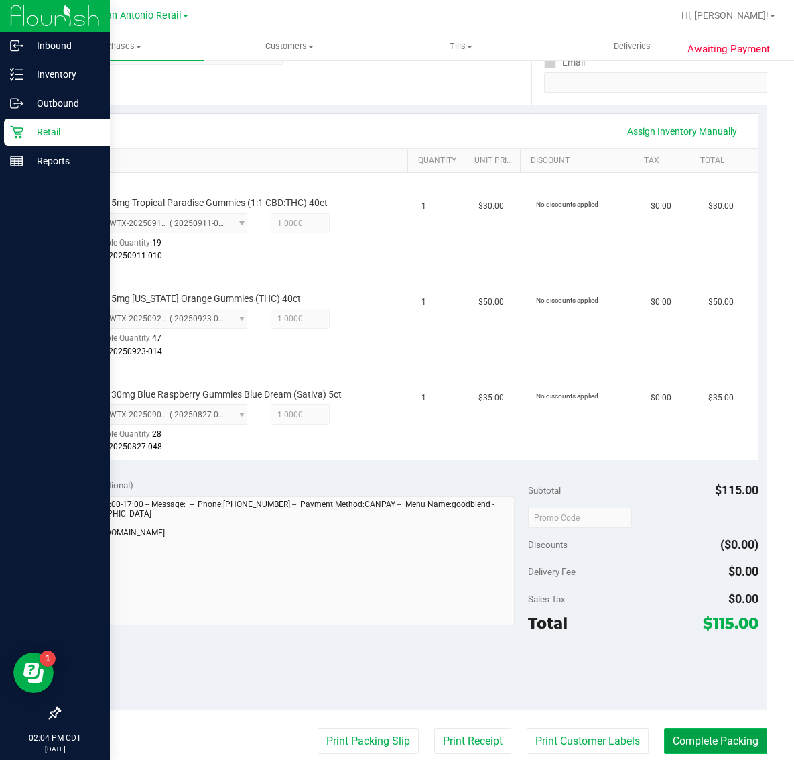
click at [696, 739] on button "Complete Packing" at bounding box center [715, 740] width 103 height 25
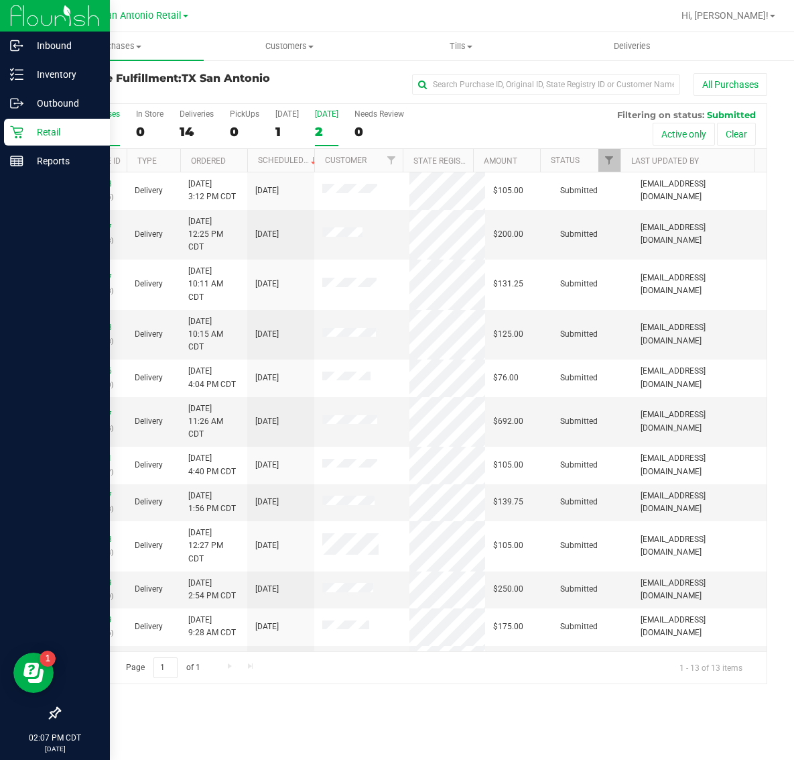
click at [335, 129] on div "2" at bounding box center [326, 131] width 23 height 15
click at [0, 0] on input "[DATE] 2" at bounding box center [0, 0] width 0 height 0
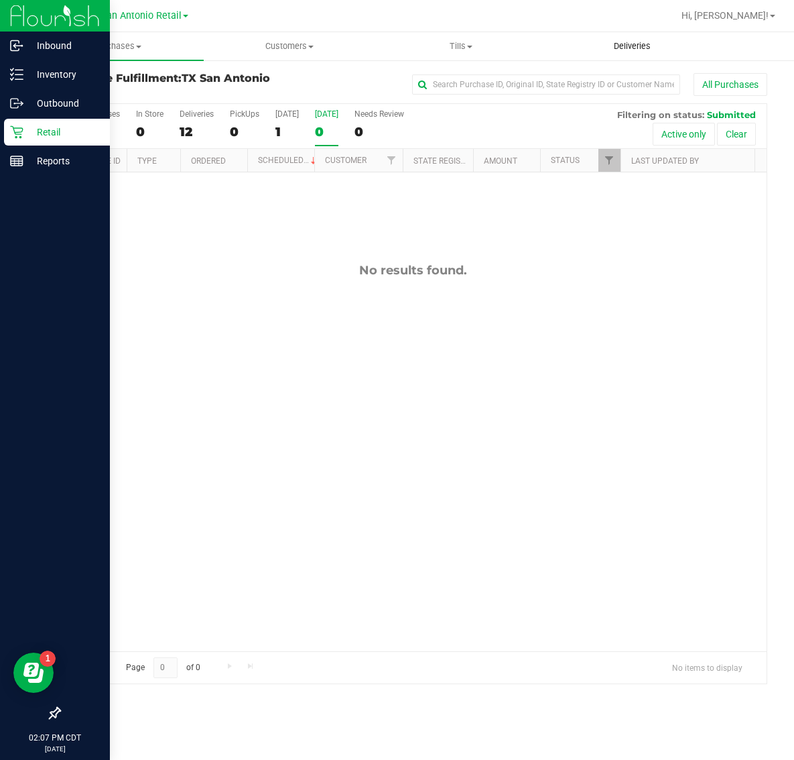
click at [625, 36] on uib-tab-heading "Deliveries" at bounding box center [632, 46] width 170 height 27
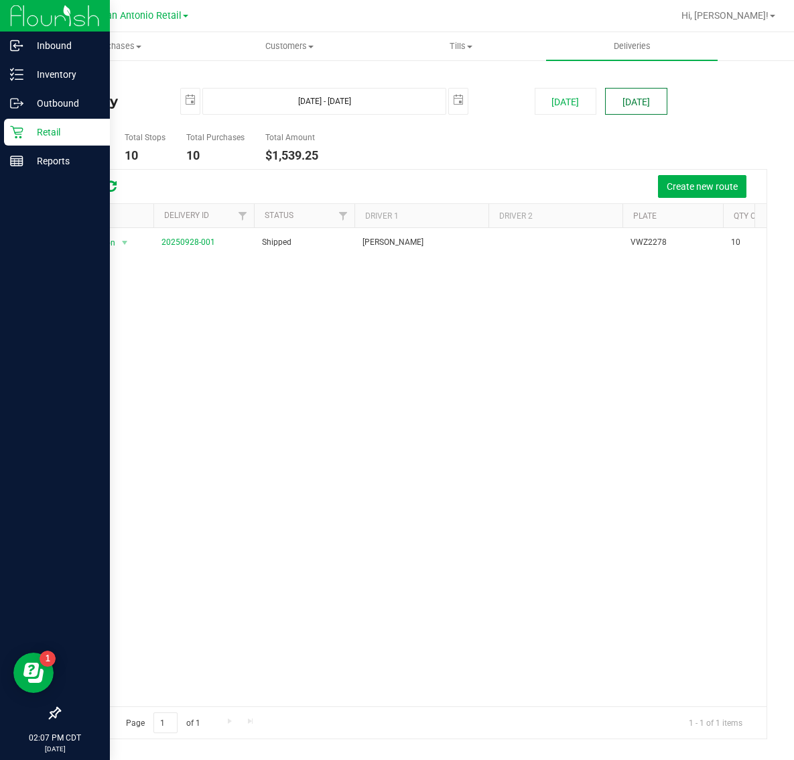
click at [648, 105] on button "[DATE]" at bounding box center [636, 101] width 62 height 27
type input "[DATE] - [DATE]"
type input "[DATE]"
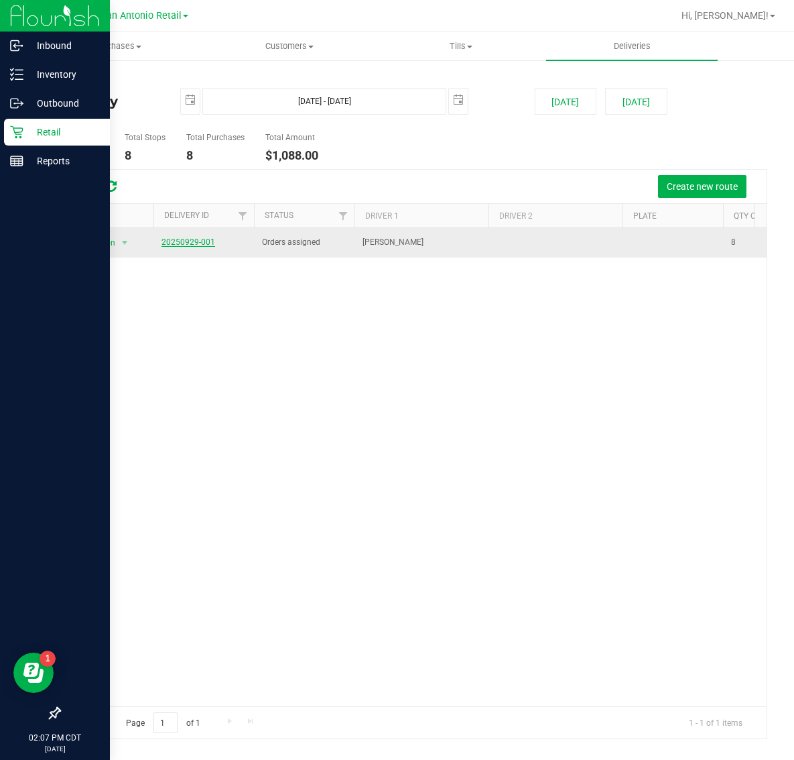
click at [193, 245] on link "20250929-001" at bounding box center [189, 241] width 54 height 9
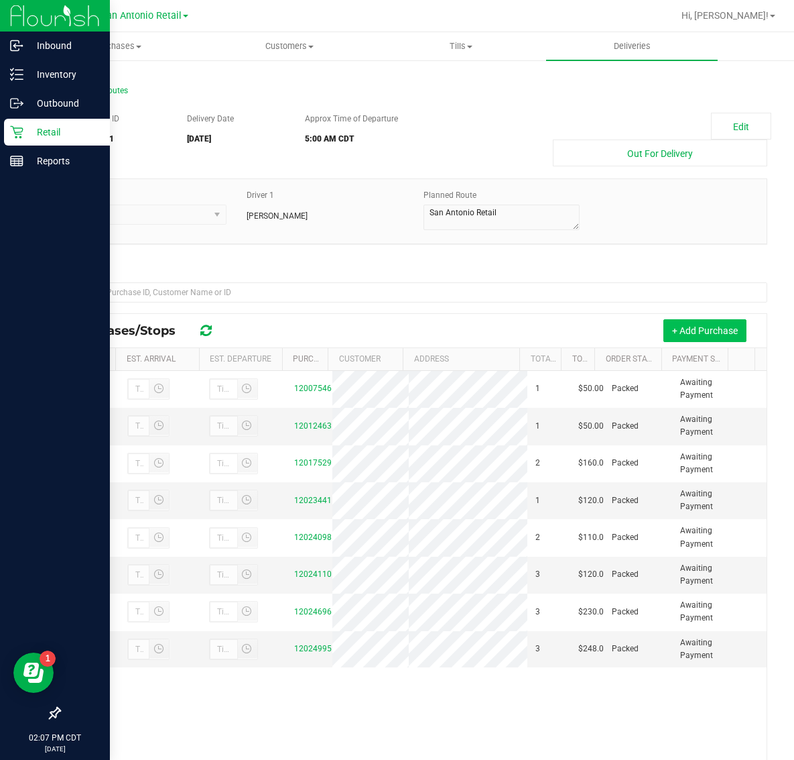
click at [676, 333] on button "+ Add Purchase" at bounding box center [705, 330] width 83 height 23
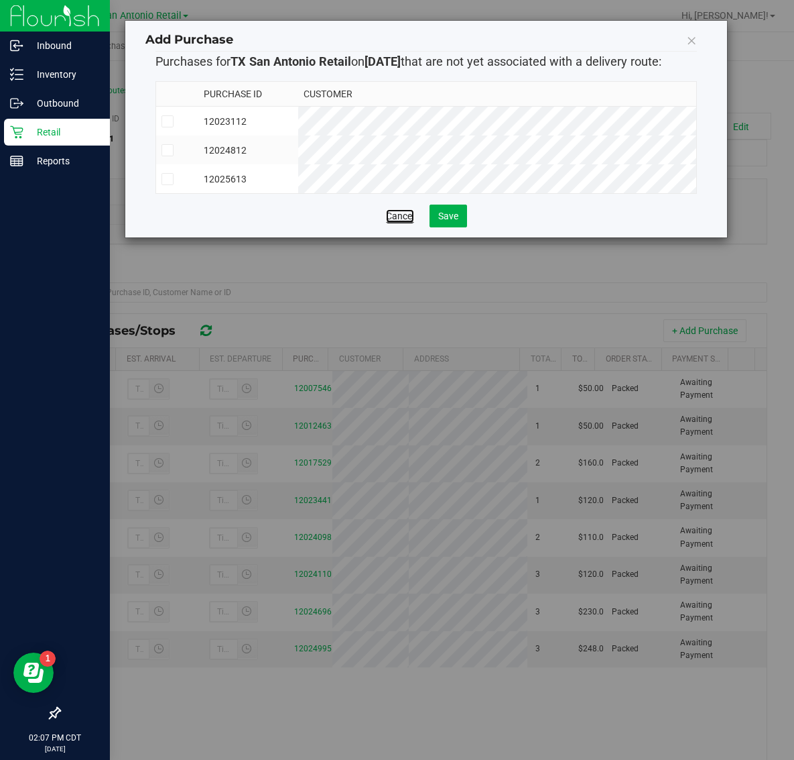
click at [409, 223] on link "Cancel" at bounding box center [400, 215] width 28 height 13
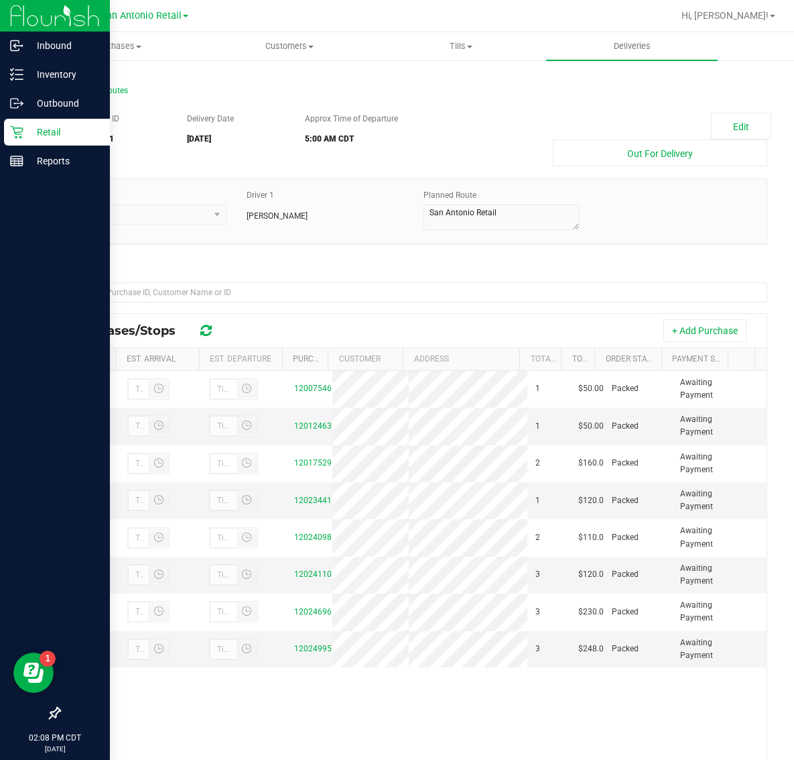
click at [28, 135] on p "Retail" at bounding box center [63, 132] width 80 height 16
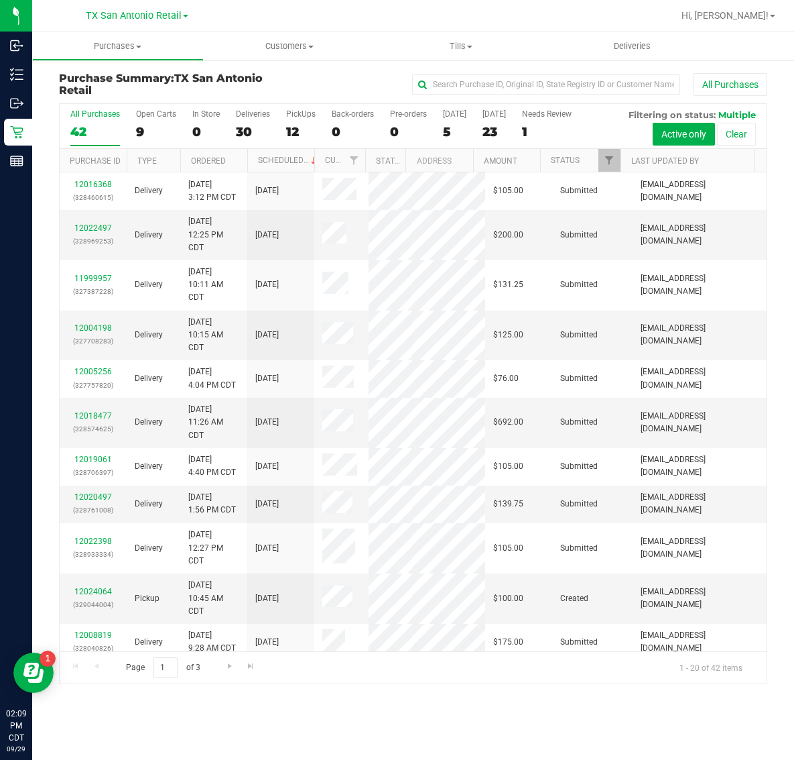
click at [102, 122] on label "All Purchases 42" at bounding box center [95, 127] width 50 height 37
click at [0, 0] on input "All Purchases 42" at bounding box center [0, 0] width 0 height 0
click at [491, 84] on input "text" at bounding box center [546, 84] width 268 height 20
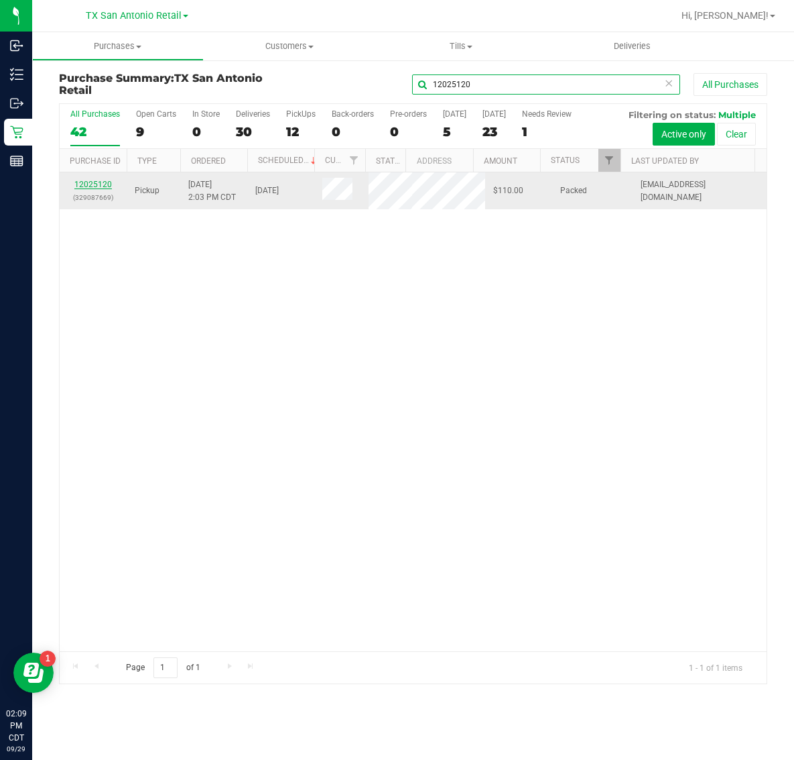
type input "12025120"
click at [91, 189] on link "12025120" at bounding box center [93, 184] width 38 height 9
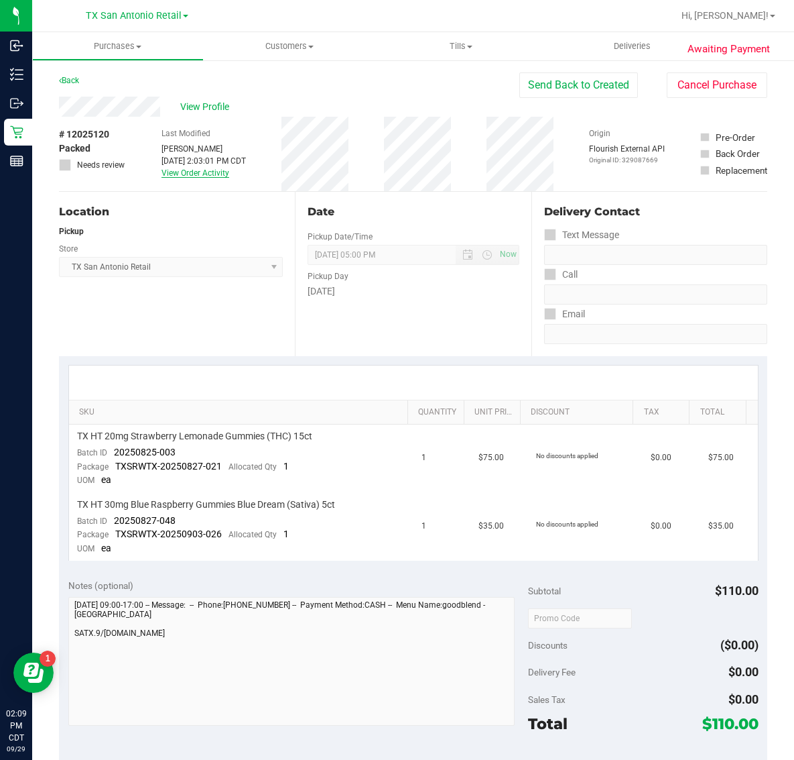
click at [202, 173] on link "View Order Activity" at bounding box center [196, 172] width 68 height 9
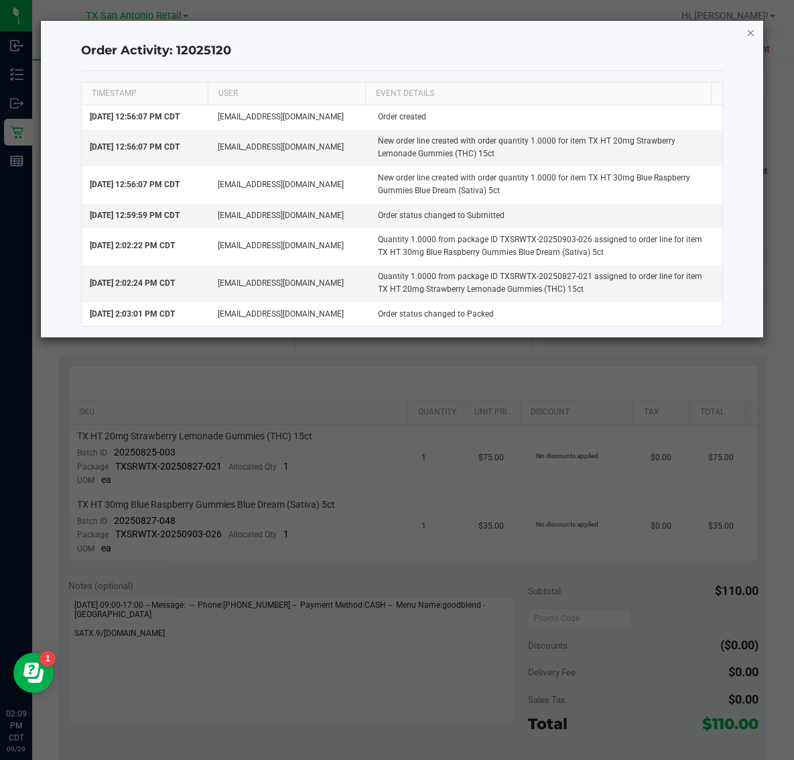
click at [751, 29] on icon "button" at bounding box center [750, 32] width 9 height 16
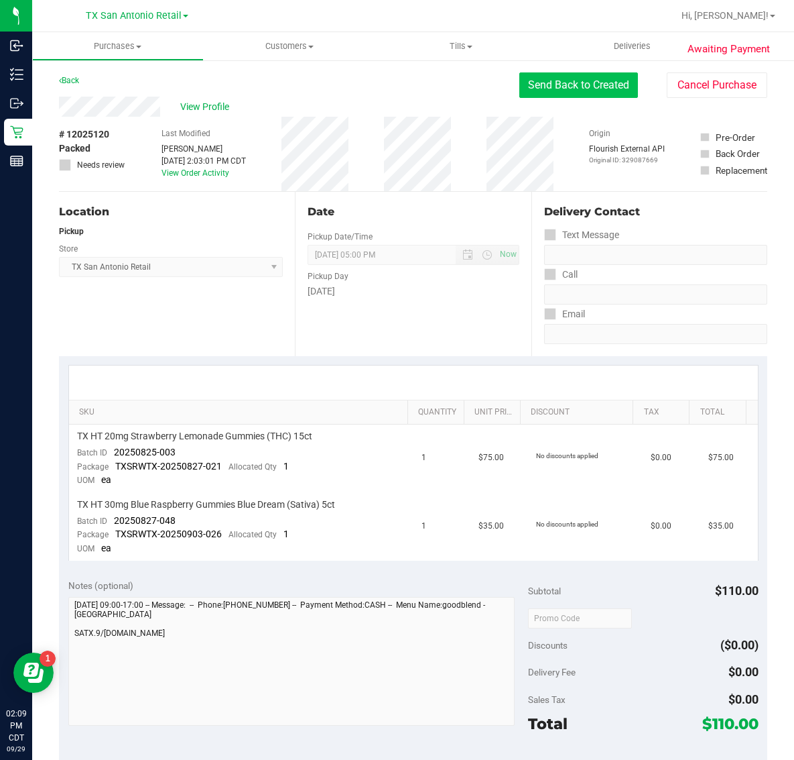
click at [607, 81] on button "Send Back to Created" at bounding box center [579, 84] width 119 height 25
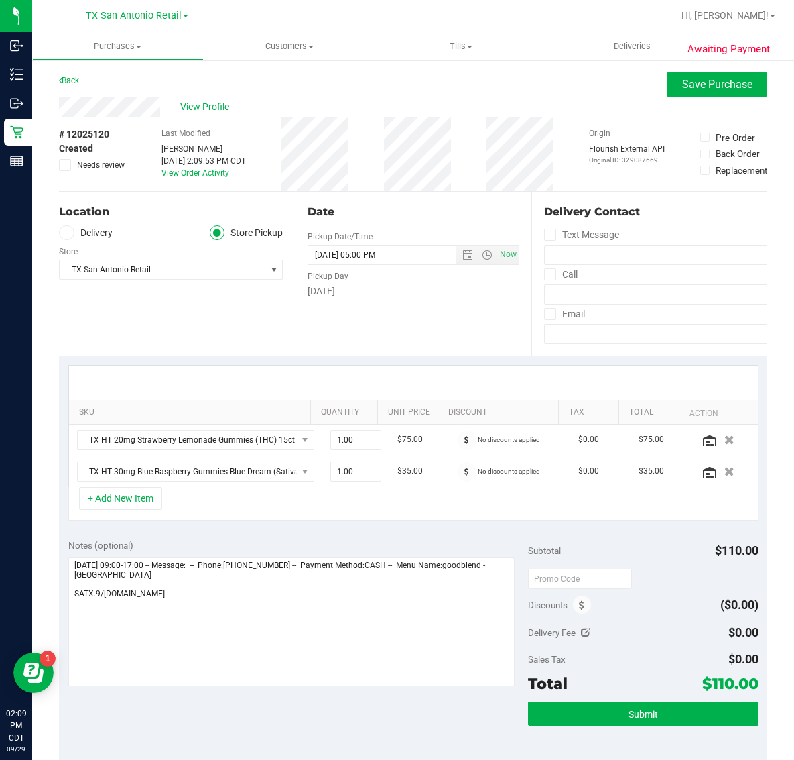
click at [64, 233] on icon at bounding box center [66, 233] width 8 height 0
click at [0, 0] on input "Delivery" at bounding box center [0, 0] width 0 height 0
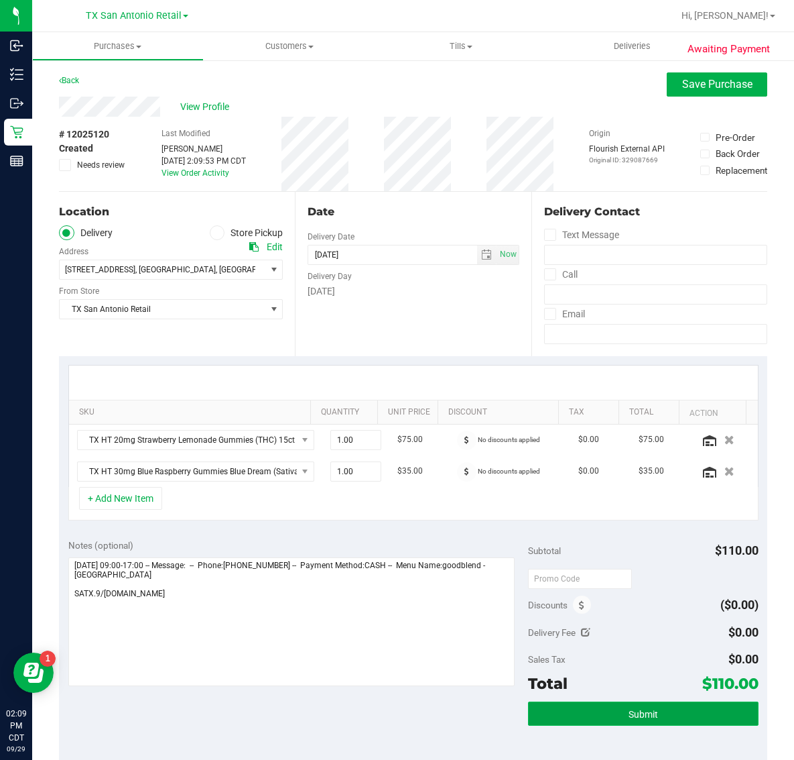
click at [646, 713] on span "Submit" at bounding box center [643, 714] width 29 height 11
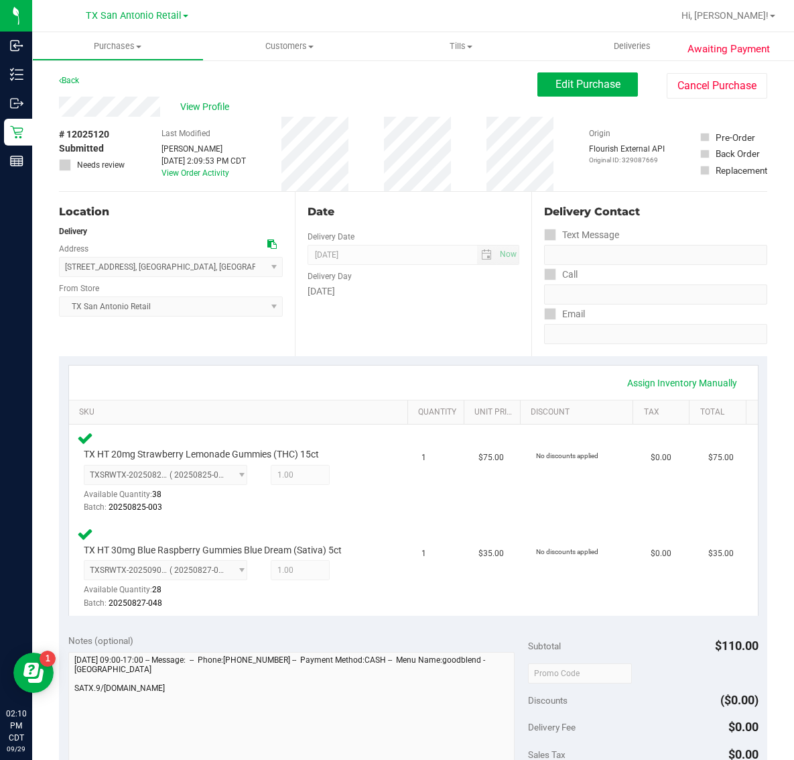
scroll to position [251, 0]
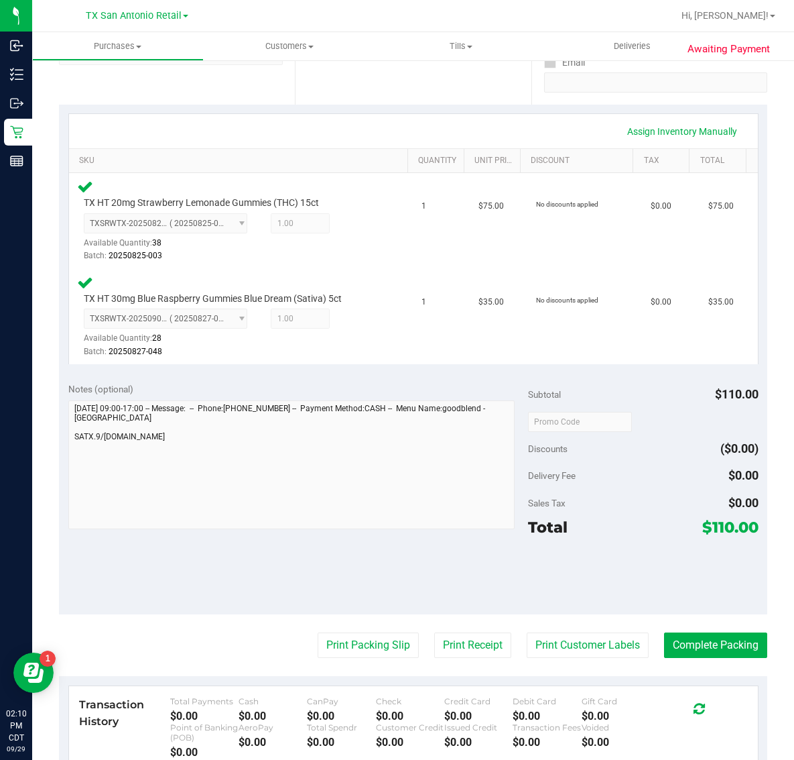
click at [702, 629] on purchase-details "Back Edit Purchase Cancel Purchase View Profile # 12025120 Submitted Needs revi…" at bounding box center [413, 379] width 709 height 1116
click at [694, 649] on button "Complete Packing" at bounding box center [715, 644] width 103 height 25
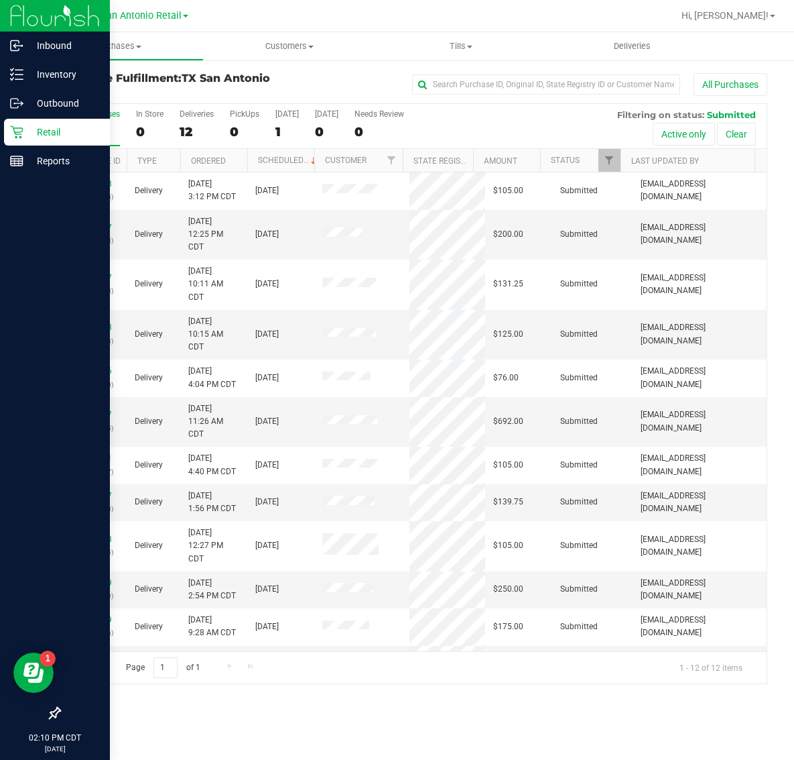
click at [42, 127] on p "Retail" at bounding box center [63, 132] width 80 height 16
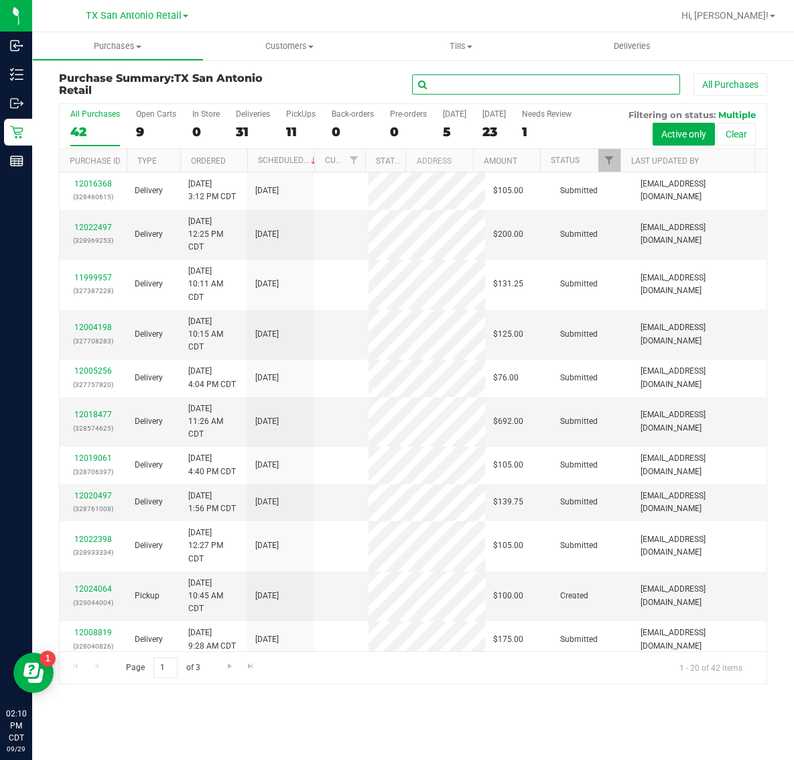
click at [591, 82] on input "text" at bounding box center [546, 84] width 268 height 20
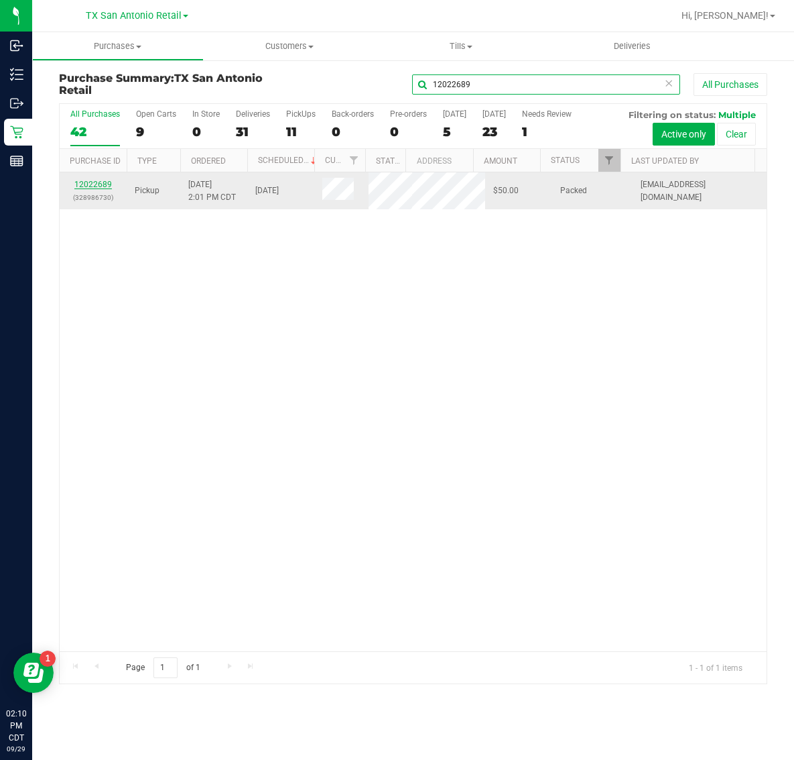
type input "12022689"
click at [97, 189] on link "12022689" at bounding box center [93, 184] width 38 height 9
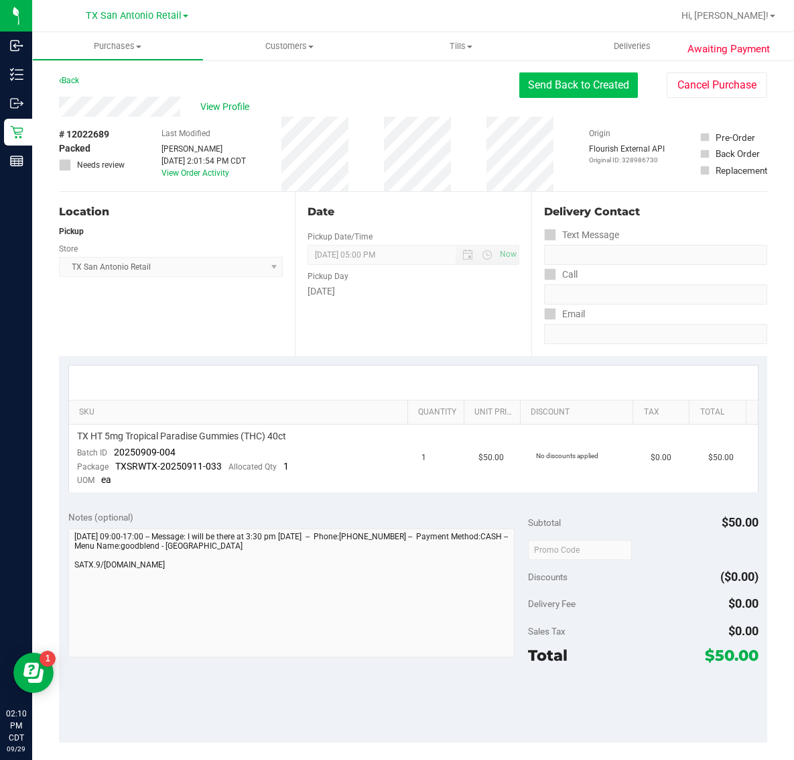
click at [603, 75] on button "Send Back to Created" at bounding box center [579, 84] width 119 height 25
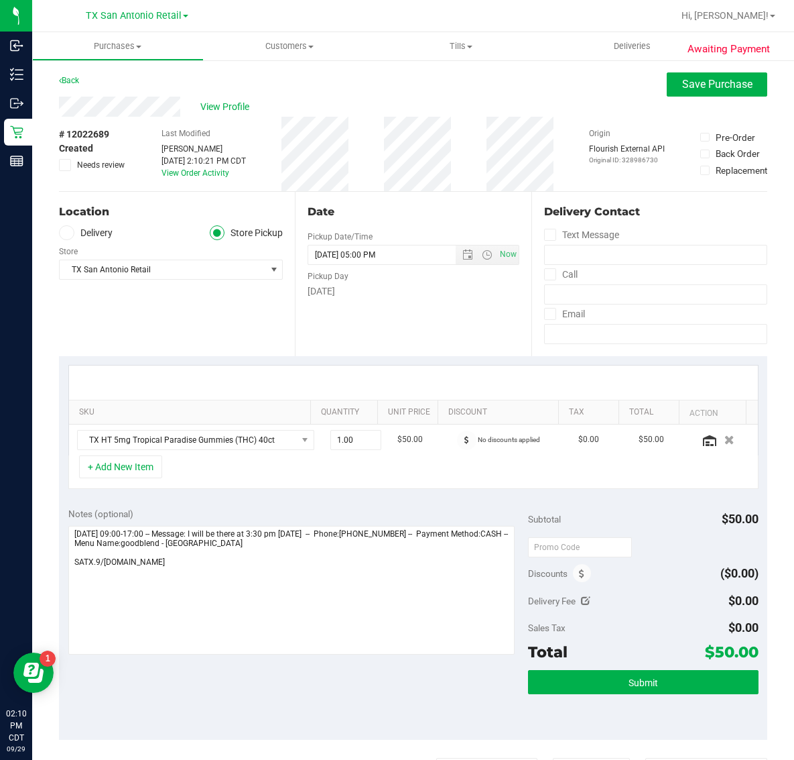
click at [70, 230] on span at bounding box center [66, 232] width 15 height 15
click at [0, 0] on input "Delivery" at bounding box center [0, 0] width 0 height 0
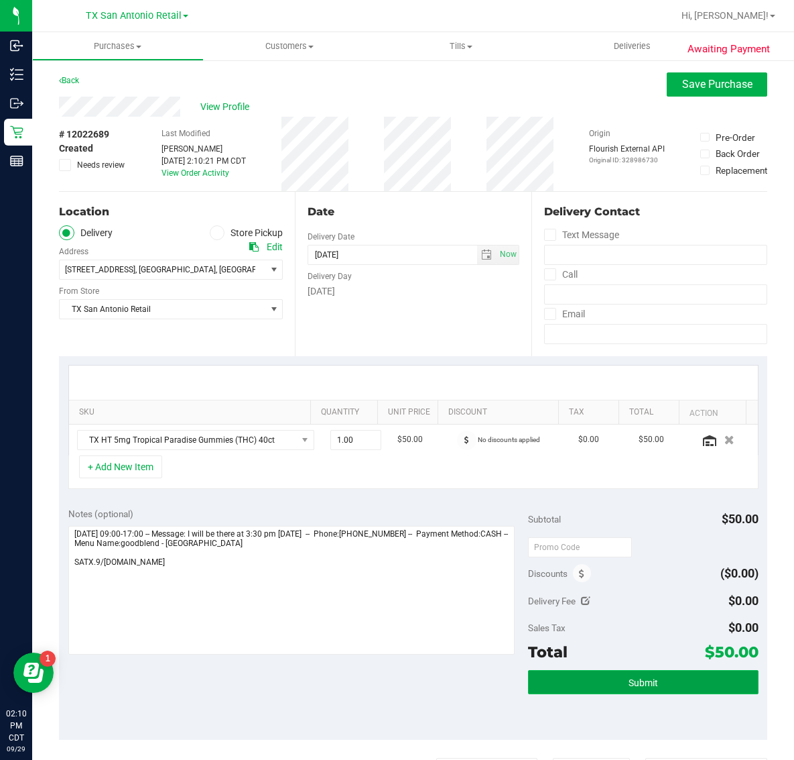
click at [659, 682] on button "Submit" at bounding box center [643, 682] width 230 height 24
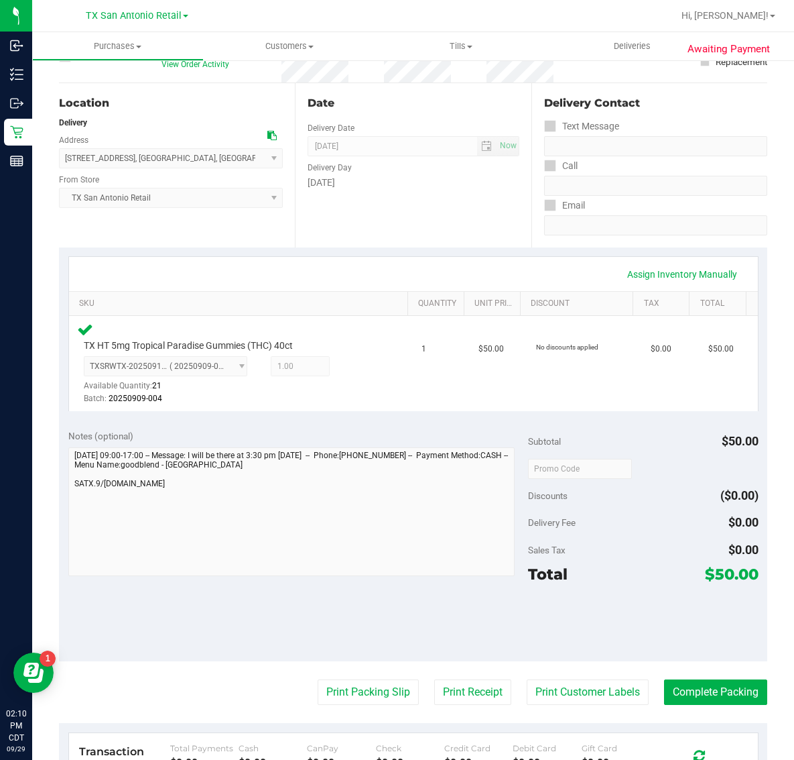
scroll to position [251, 0]
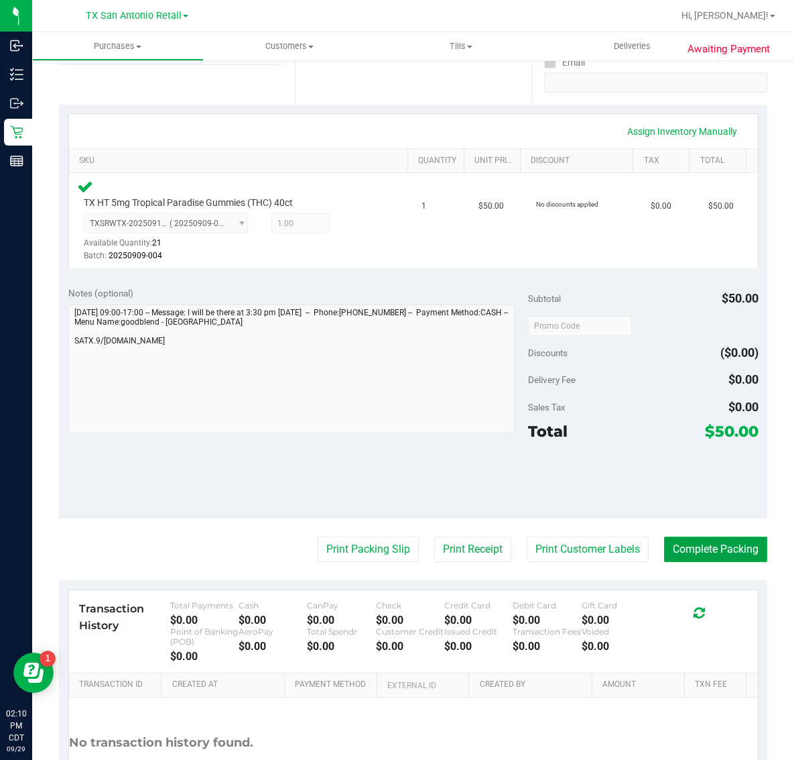
click at [684, 538] on button "Complete Packing" at bounding box center [715, 548] width 103 height 25
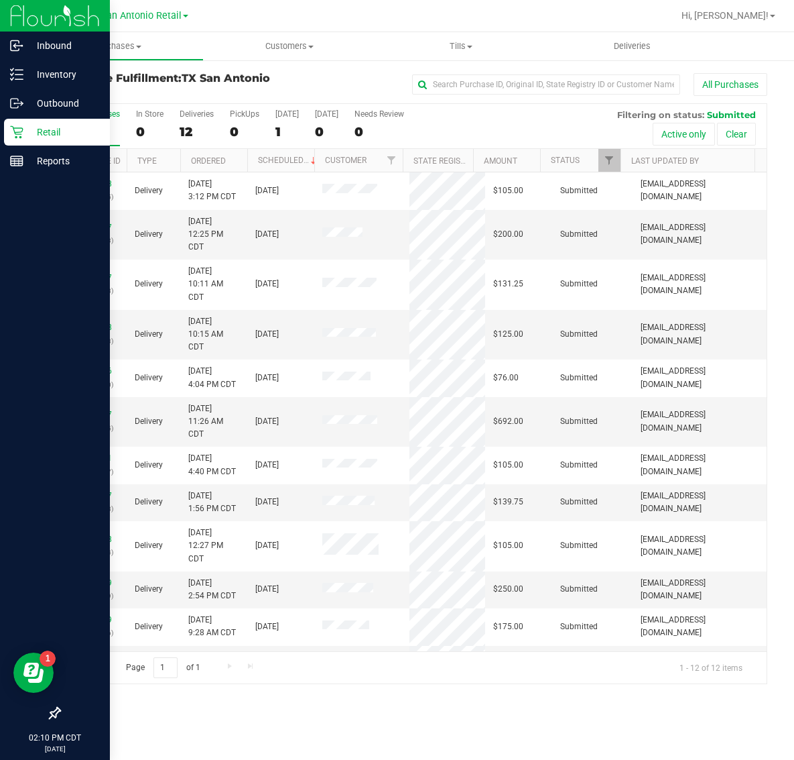
click at [30, 125] on p "Retail" at bounding box center [63, 132] width 80 height 16
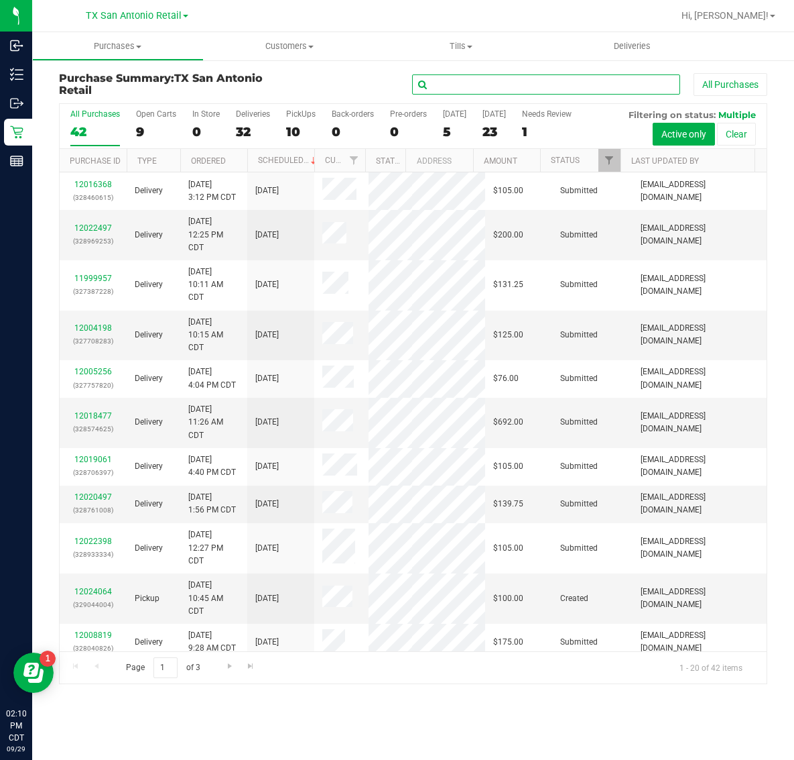
click at [520, 84] on input "text" at bounding box center [546, 84] width 268 height 20
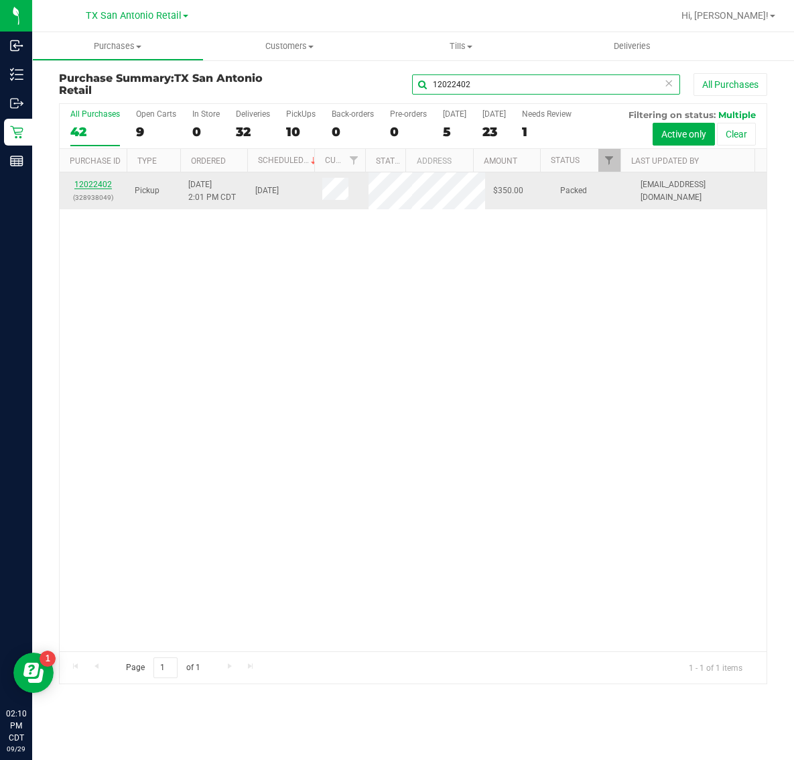
type input "12022402"
click at [94, 189] on link "12022402" at bounding box center [93, 184] width 38 height 9
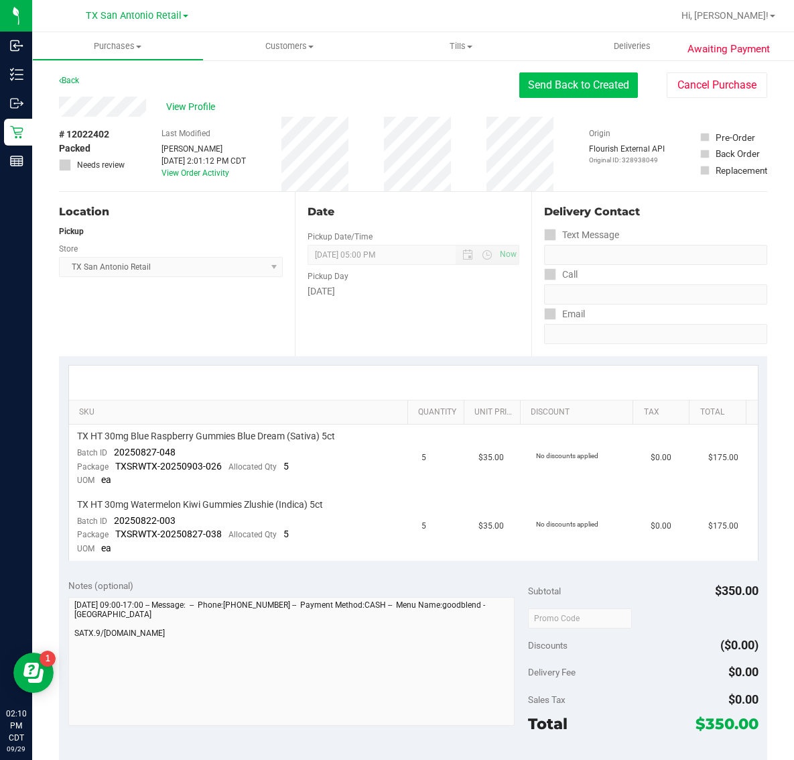
click at [575, 76] on button "Send Back to Created" at bounding box center [579, 84] width 119 height 25
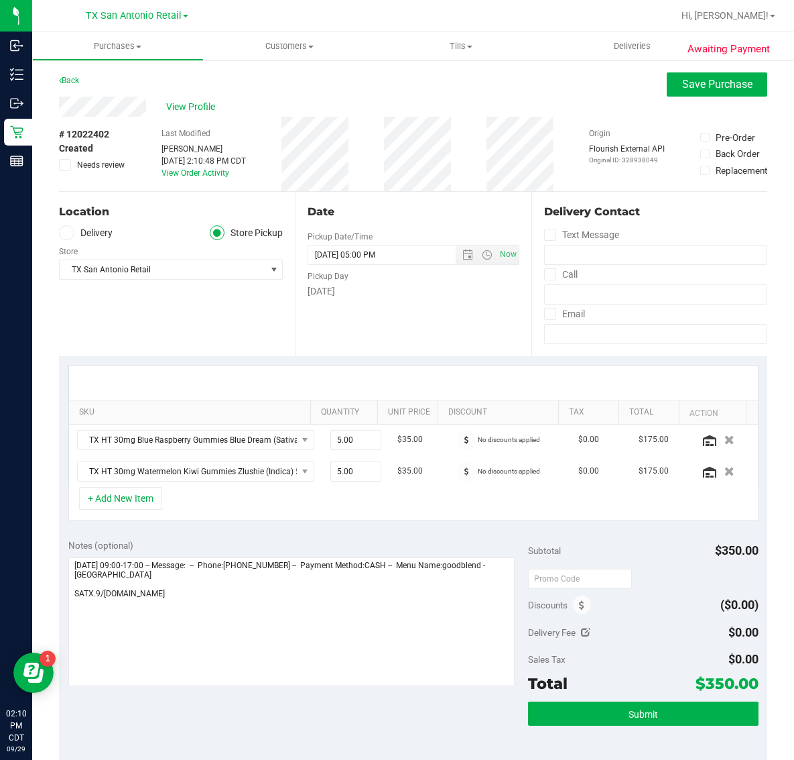
click at [64, 233] on icon at bounding box center [66, 233] width 8 height 0
click at [0, 0] on input "Delivery" at bounding box center [0, 0] width 0 height 0
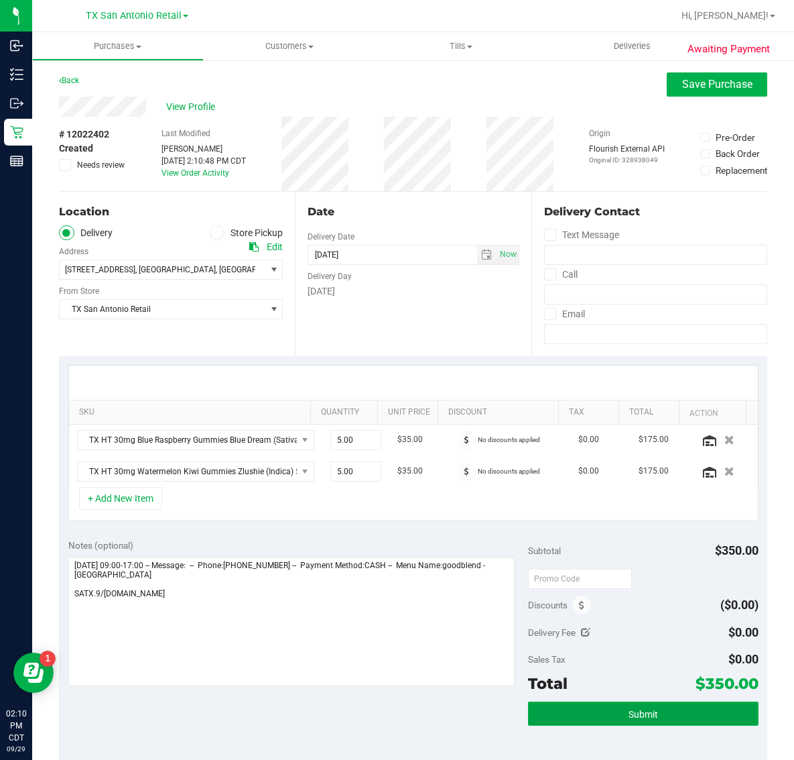
click at [638, 722] on button "Submit" at bounding box center [643, 713] width 230 height 24
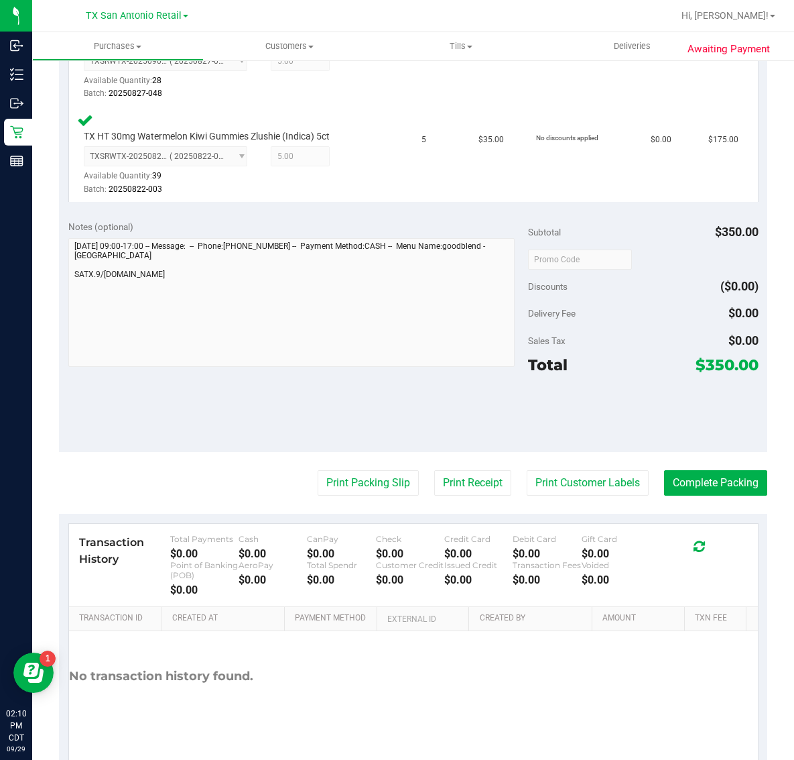
scroll to position [419, 0]
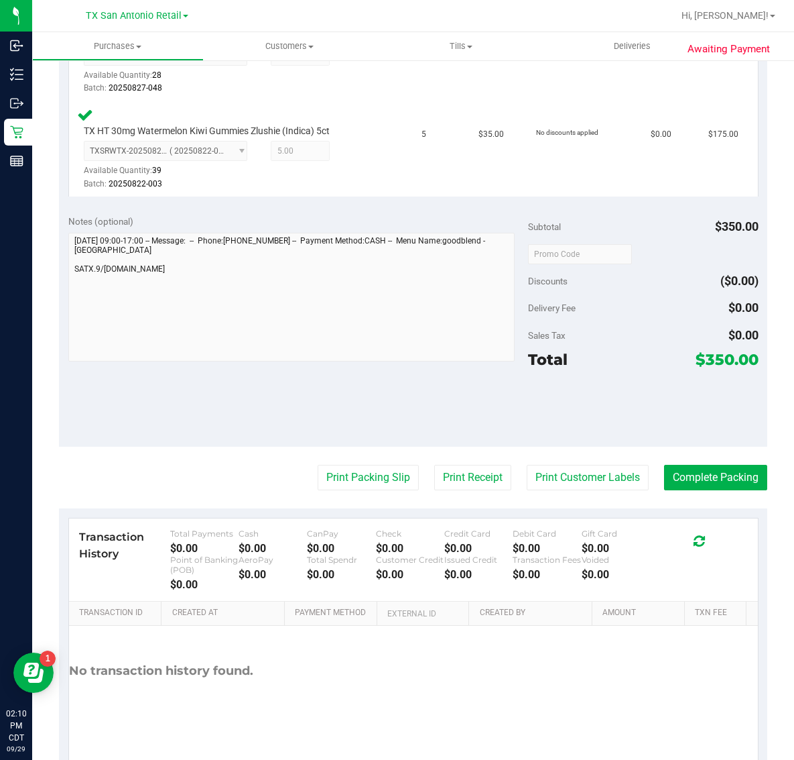
click at [699, 461] on purchase-details "Back Edit Purchase Cancel Purchase View Profile # 12022402 Submitted Needs revi…" at bounding box center [413, 211] width 709 height 1116
click at [698, 477] on button "Complete Packing" at bounding box center [715, 477] width 103 height 25
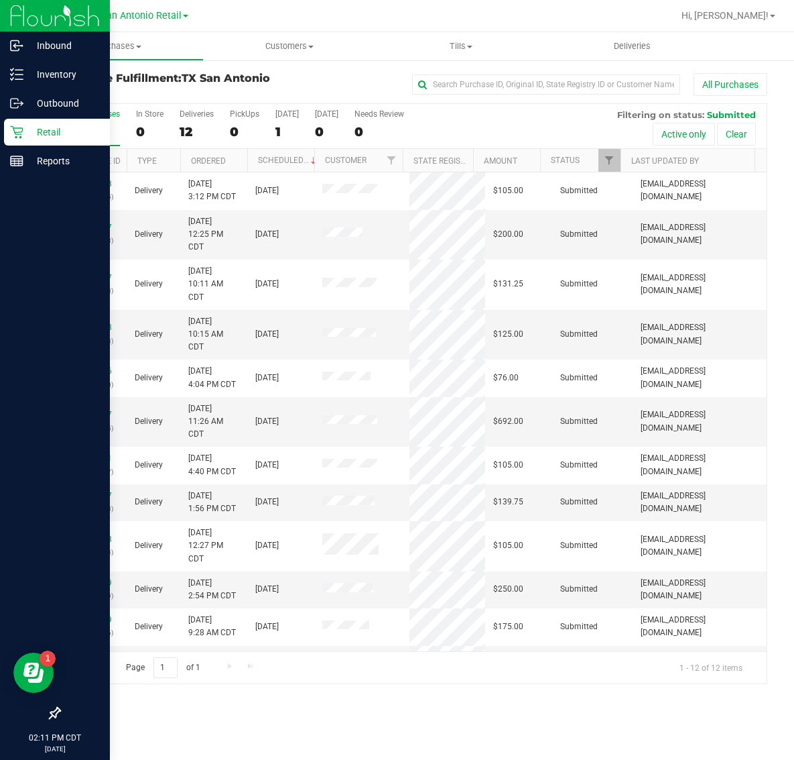
click at [17, 138] on icon at bounding box center [16, 131] width 13 height 13
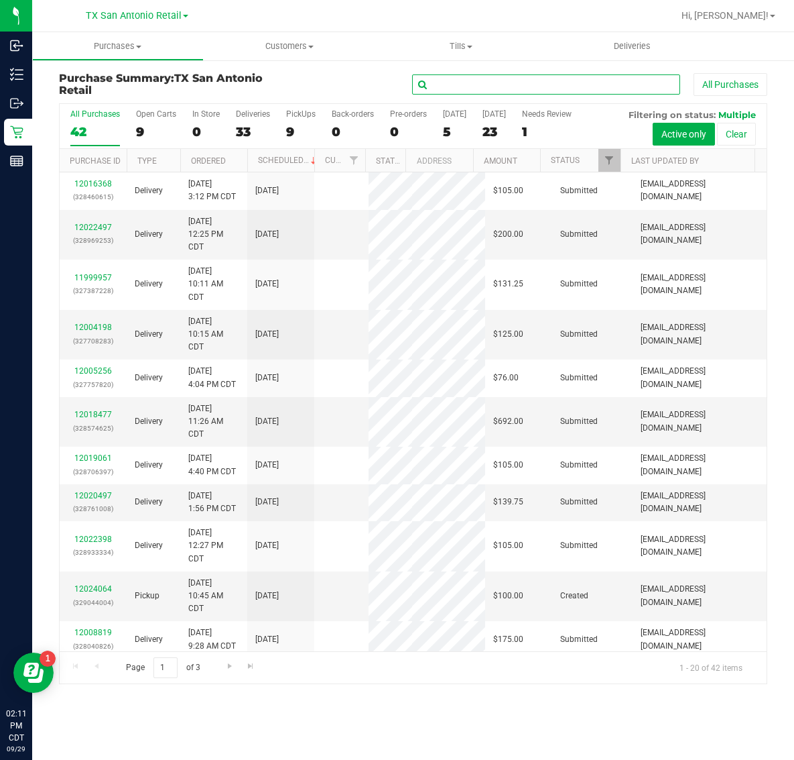
click at [554, 84] on input "text" at bounding box center [546, 84] width 268 height 20
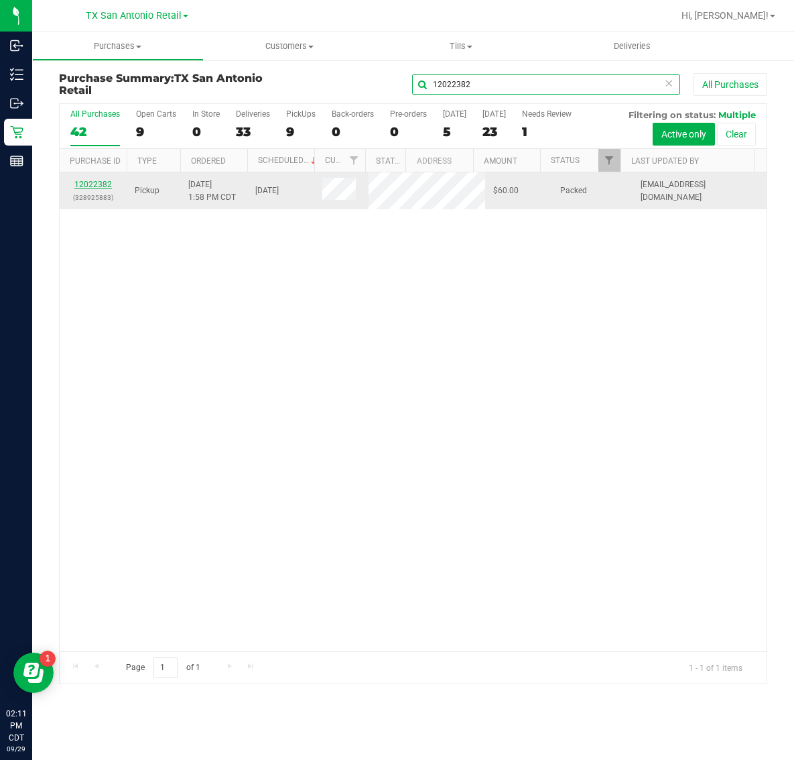
type input "12022382"
click at [97, 189] on link "12022382" at bounding box center [93, 184] width 38 height 9
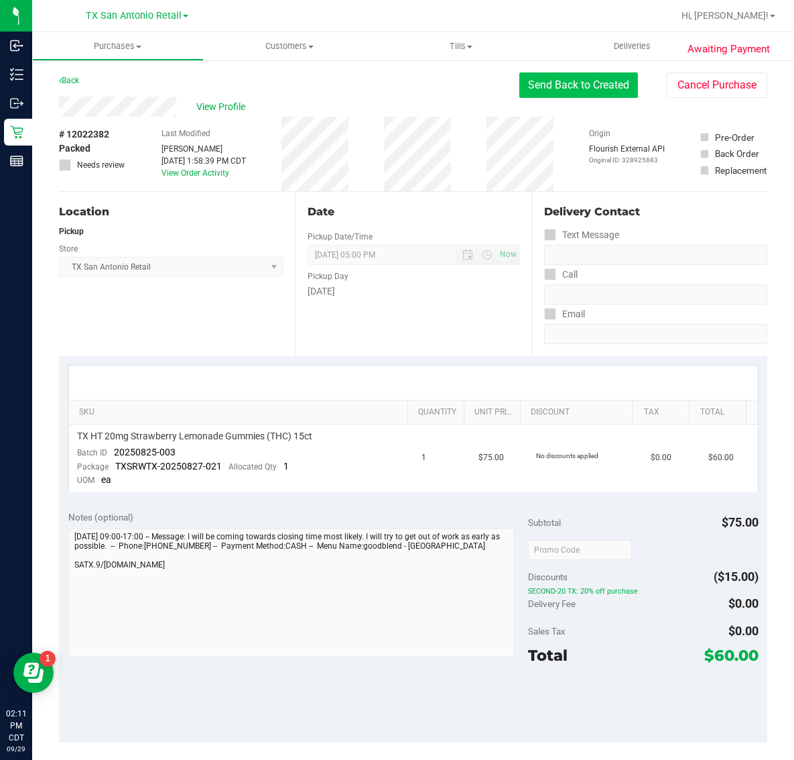
click at [557, 84] on button "Send Back to Created" at bounding box center [579, 84] width 119 height 25
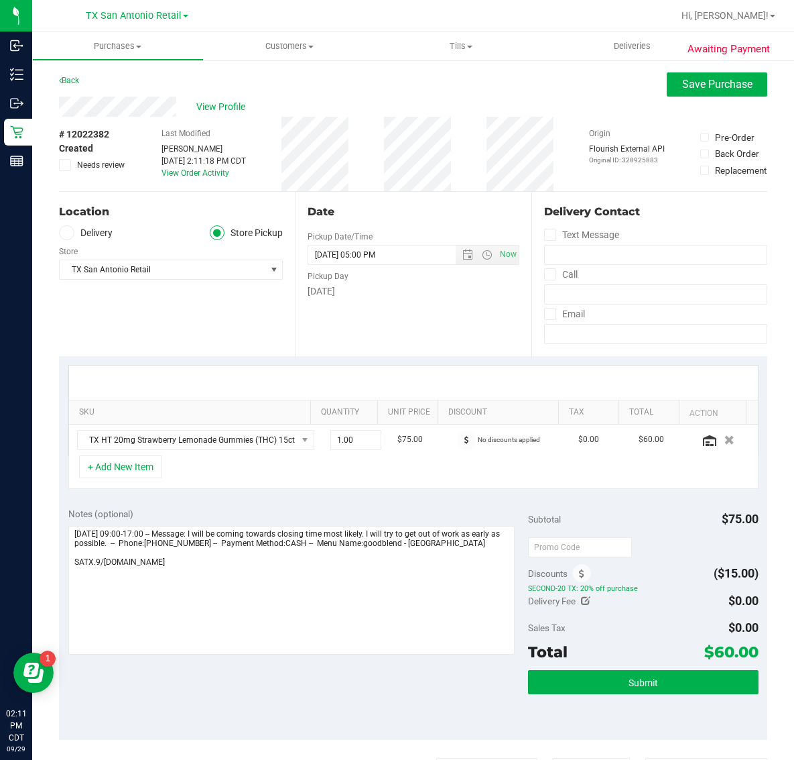
click at [65, 227] on span at bounding box center [66, 232] width 15 height 15
click at [0, 0] on input "Delivery" at bounding box center [0, 0] width 0 height 0
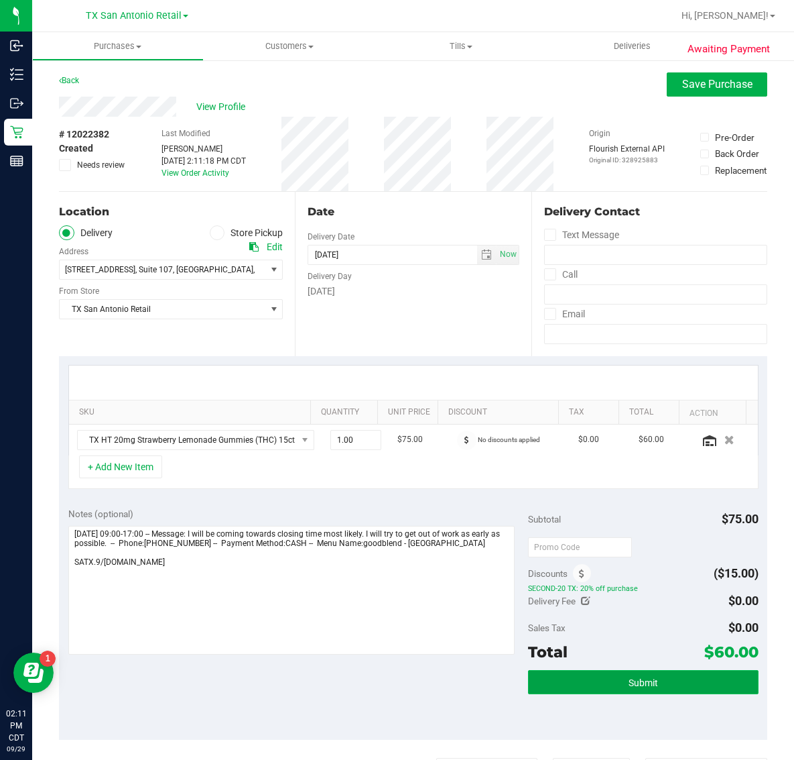
click at [609, 676] on button "Submit" at bounding box center [643, 682] width 230 height 24
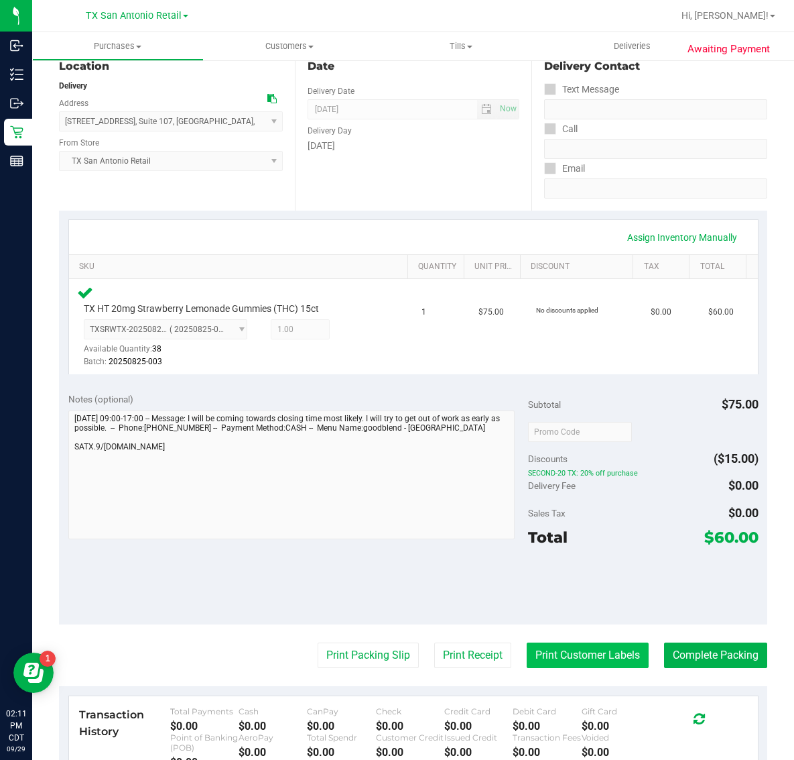
scroll to position [168, 0]
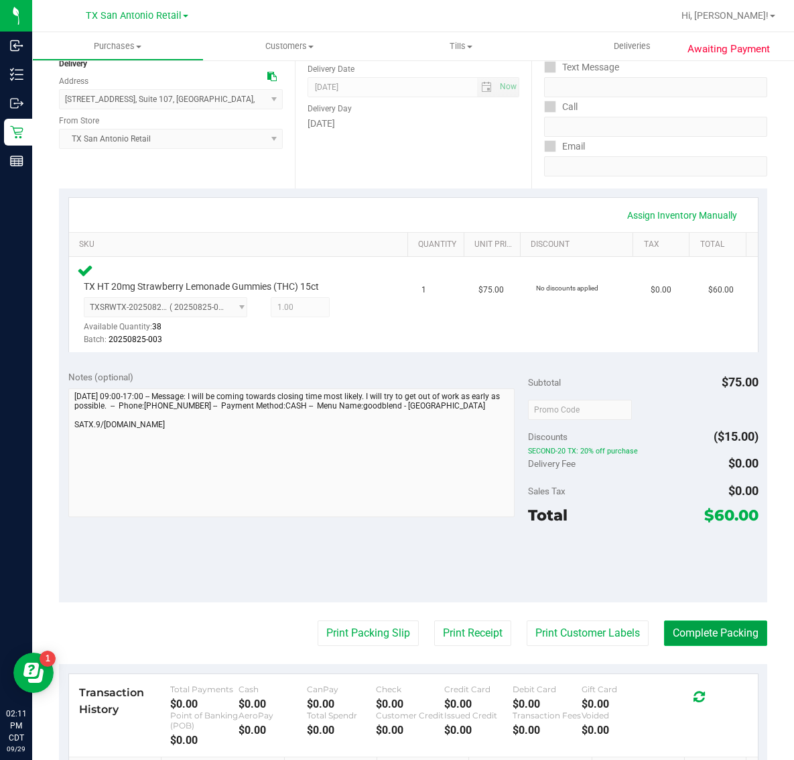
click at [681, 621] on button "Complete Packing" at bounding box center [715, 632] width 103 height 25
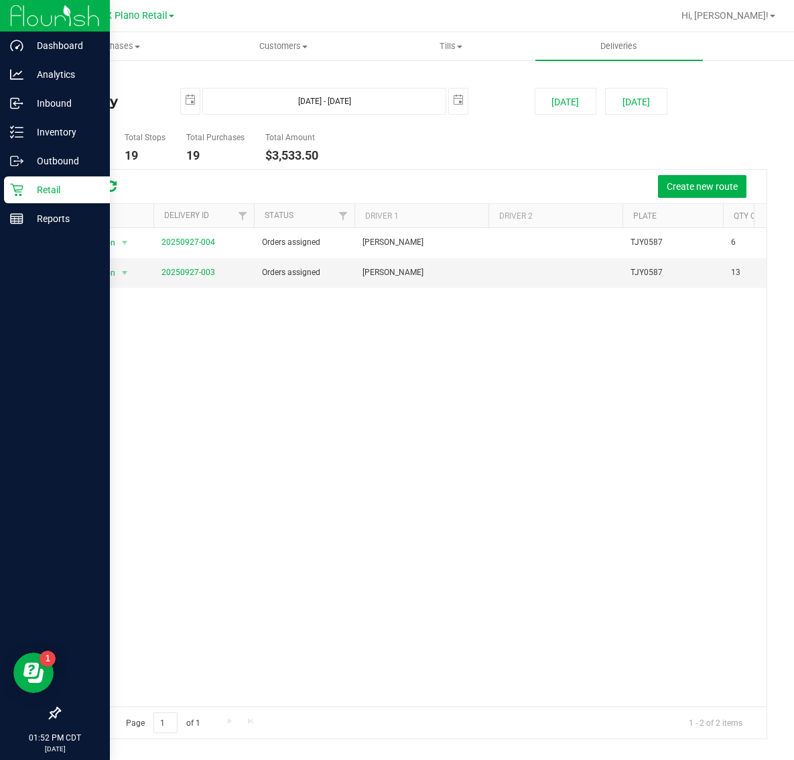
click at [19, 188] on icon at bounding box center [16, 189] width 13 height 13
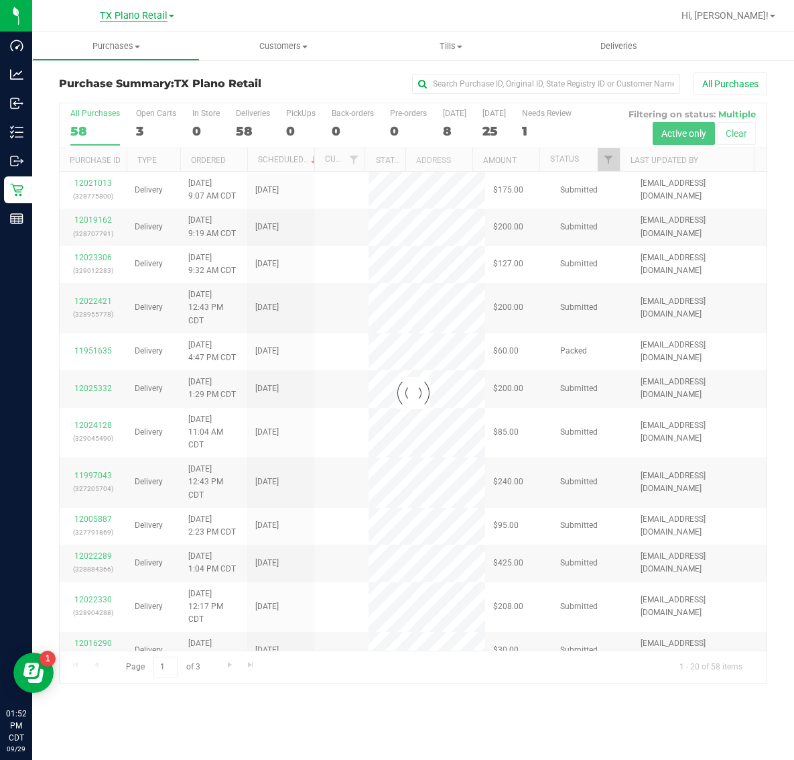
click at [144, 14] on span "TX Plano Retail" at bounding box center [134, 16] width 68 height 12
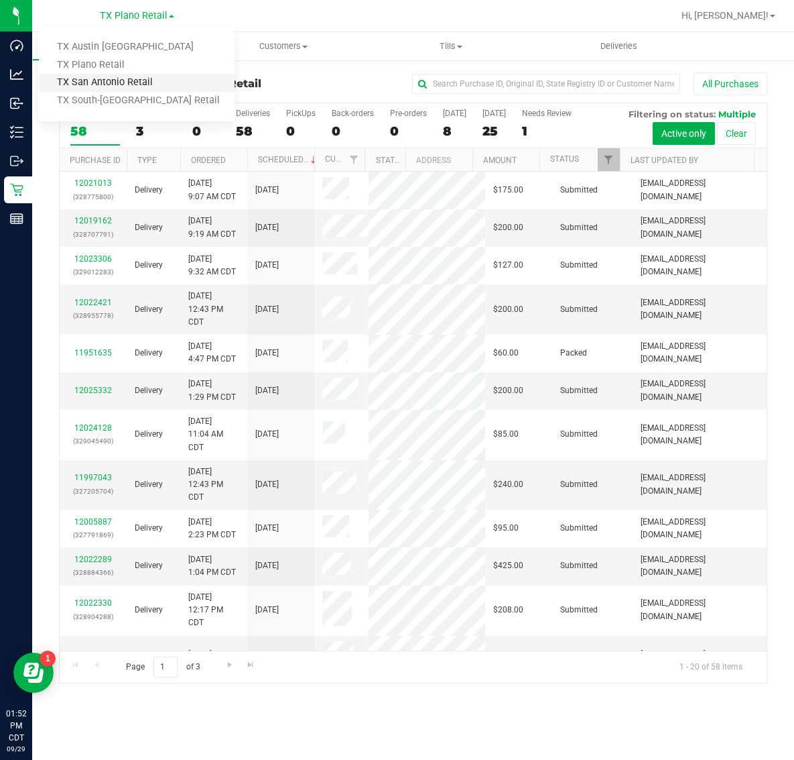
click at [125, 81] on link "TX San Antonio Retail" at bounding box center [137, 83] width 196 height 18
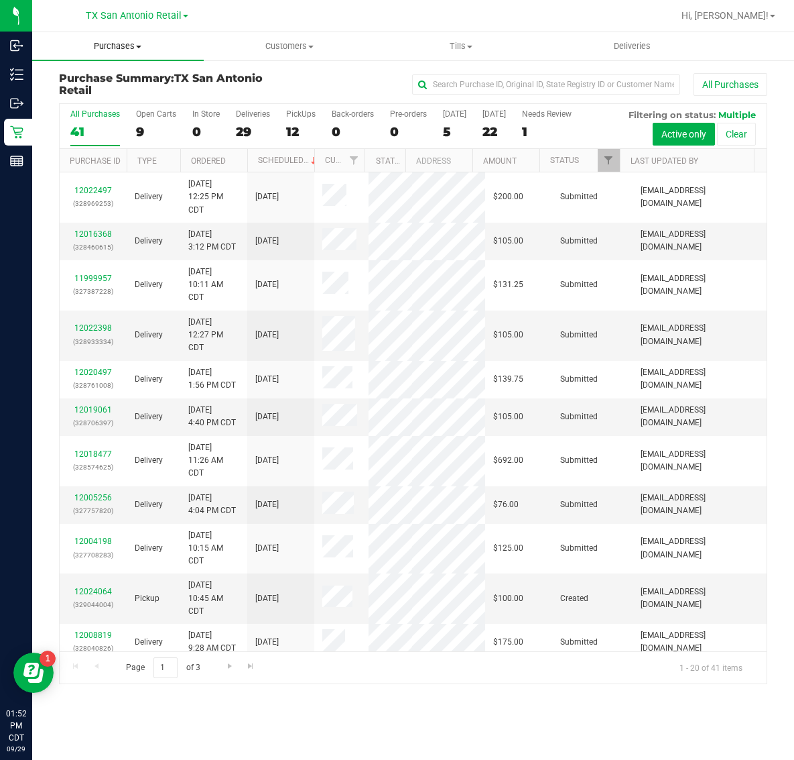
click at [128, 54] on uib-tab-heading "Purchases Summary of purchases Fulfillment All purchases" at bounding box center [118, 46] width 172 height 28
click at [115, 98] on li "Fulfillment" at bounding box center [118, 97] width 172 height 16
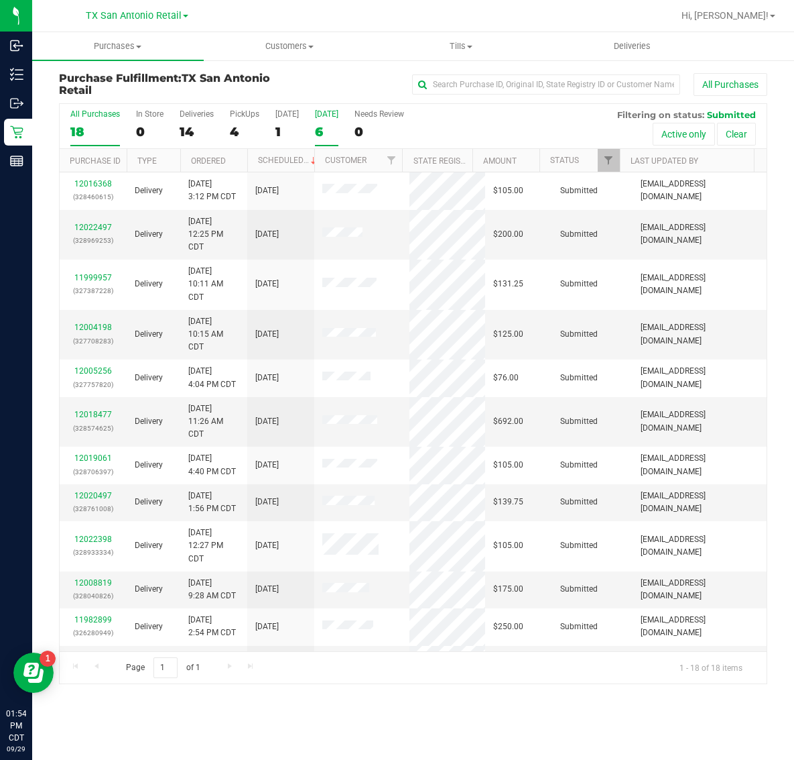
click at [327, 119] on label "[DATE] 6" at bounding box center [326, 127] width 23 height 37
click at [0, 0] on input "[DATE] 6" at bounding box center [0, 0] width 0 height 0
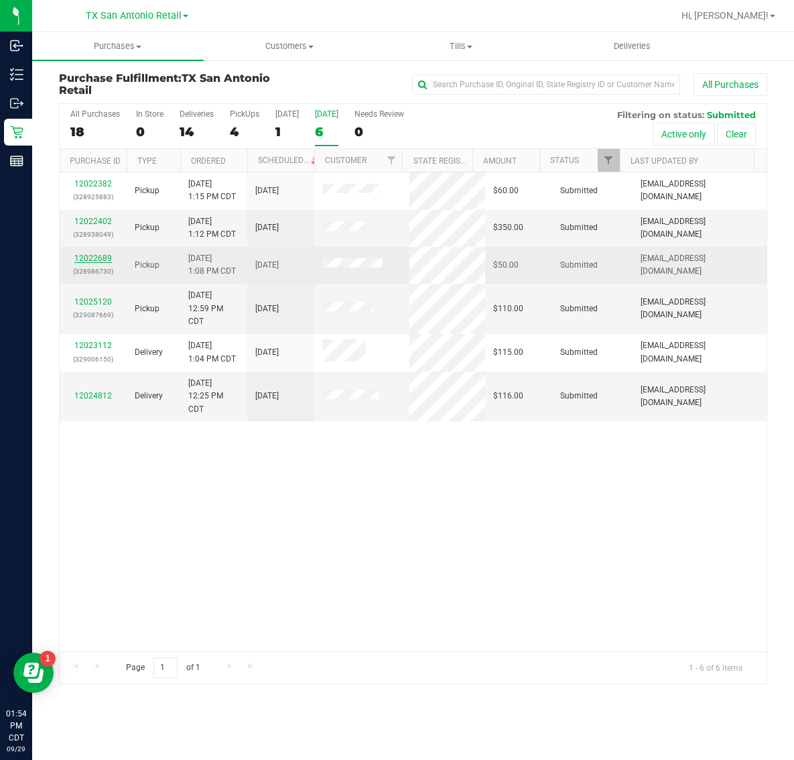
click at [98, 256] on link "12022689" at bounding box center [93, 257] width 38 height 9
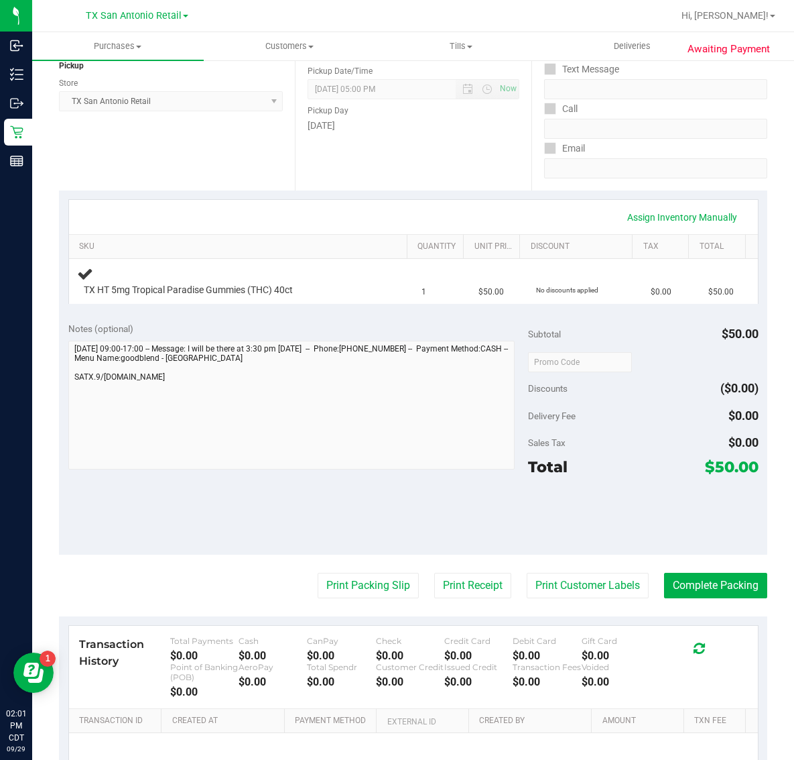
scroll to position [168, 0]
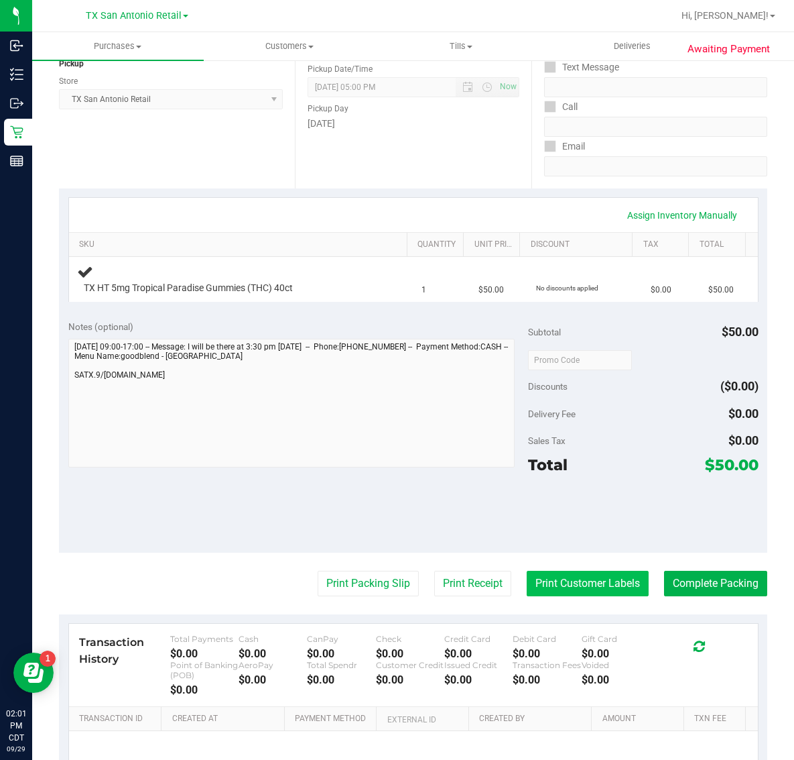
click at [571, 577] on button "Print Customer Labels" at bounding box center [588, 583] width 122 height 25
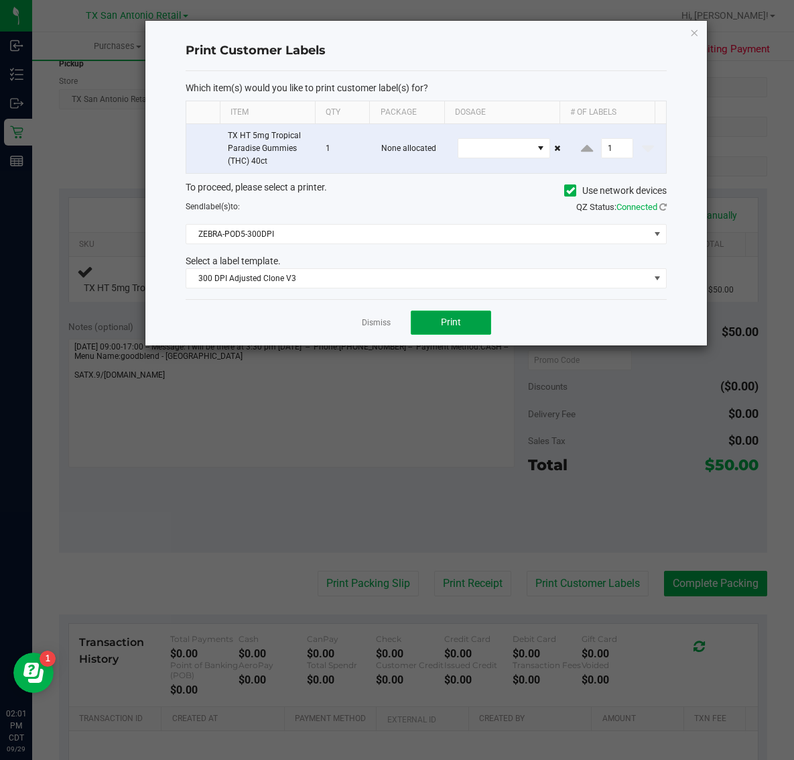
click at [447, 322] on span "Print" at bounding box center [451, 321] width 20 height 11
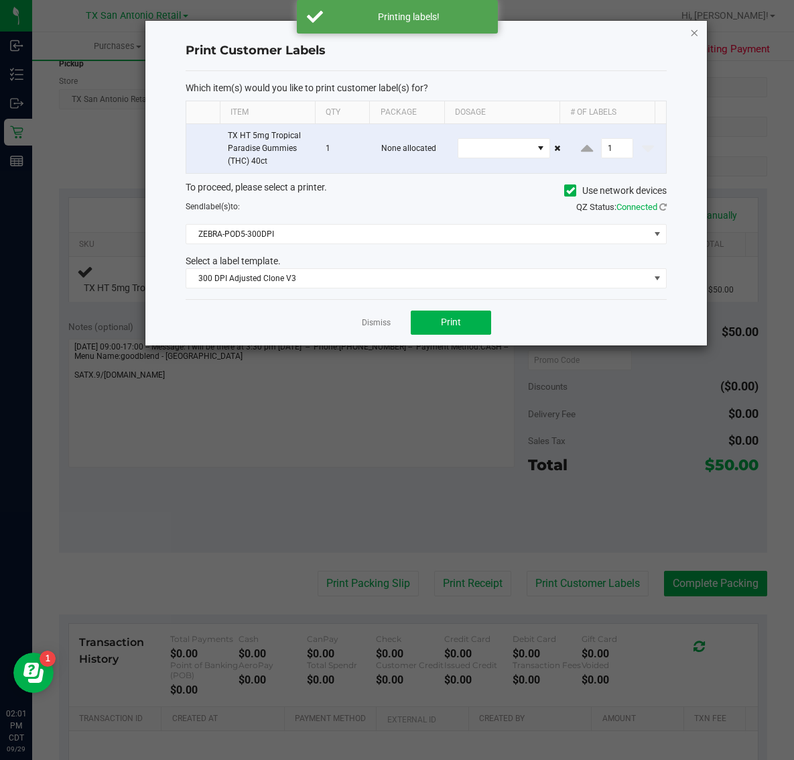
click at [696, 32] on icon "button" at bounding box center [694, 32] width 9 height 16
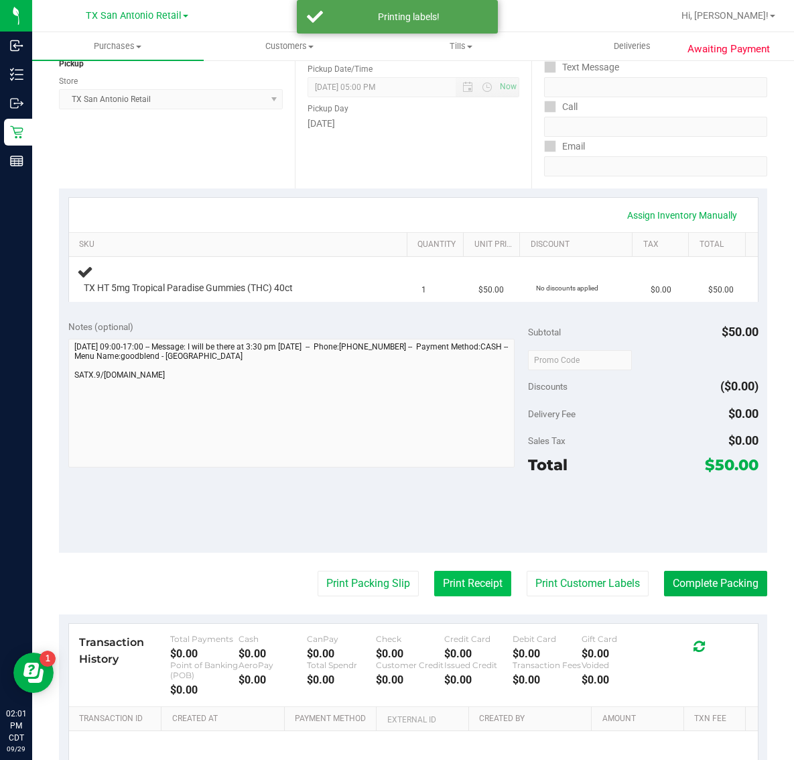
click at [436, 588] on button "Print Receipt" at bounding box center [472, 583] width 77 height 25
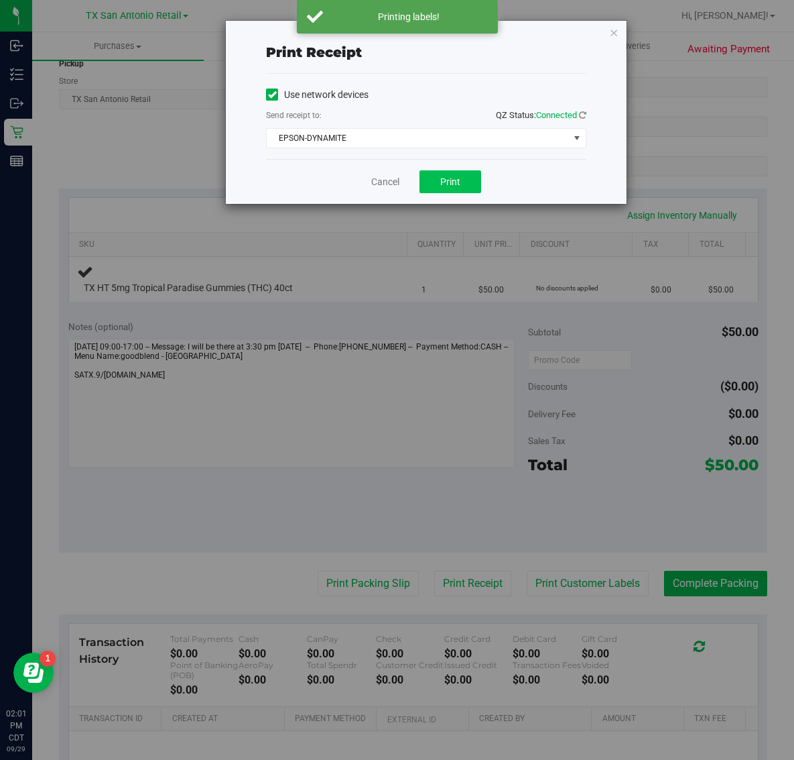
click at [451, 182] on span "Print" at bounding box center [450, 181] width 20 height 11
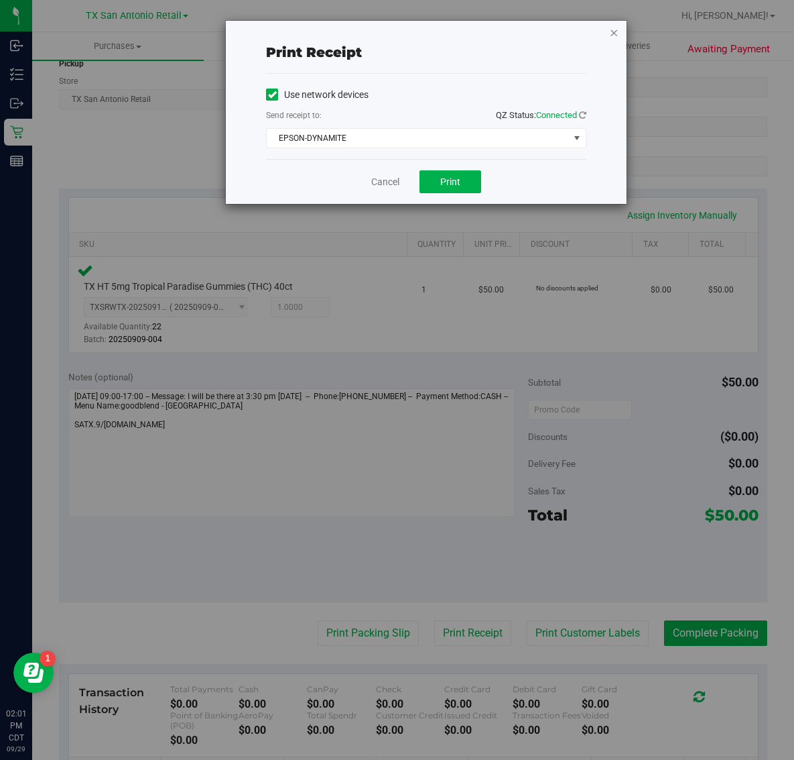
click at [614, 32] on icon "button" at bounding box center [613, 32] width 9 height 16
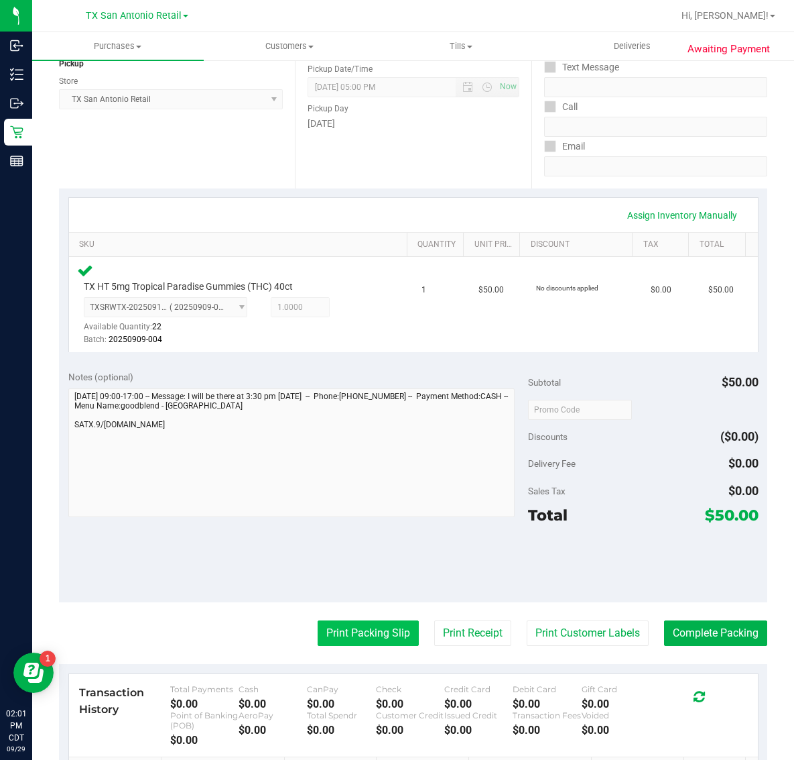
click at [399, 638] on button "Print Packing Slip" at bounding box center [368, 632] width 101 height 25
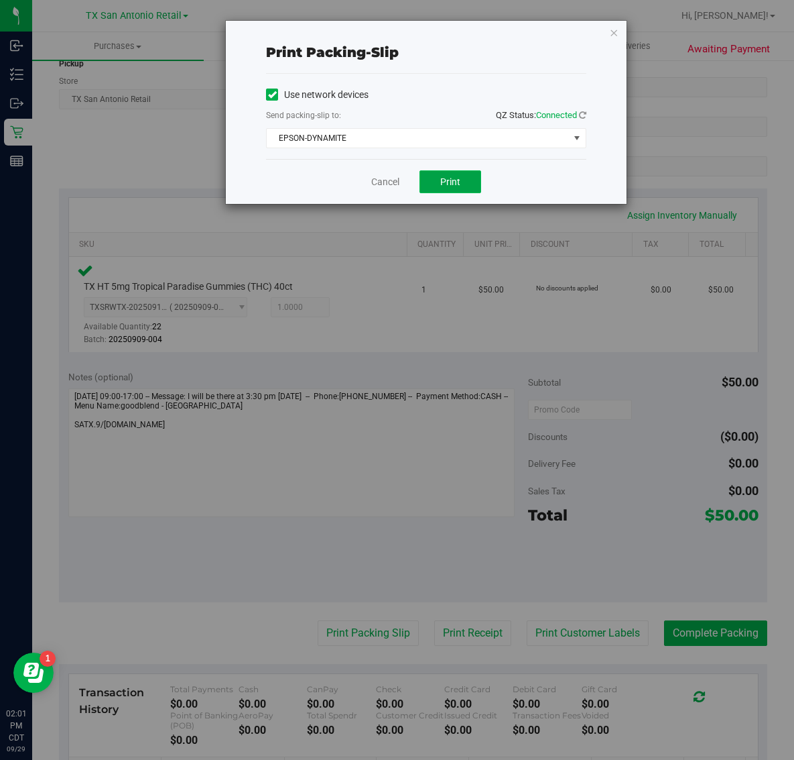
click at [451, 182] on span "Print" at bounding box center [450, 181] width 20 height 11
click at [614, 27] on icon "button" at bounding box center [613, 32] width 9 height 16
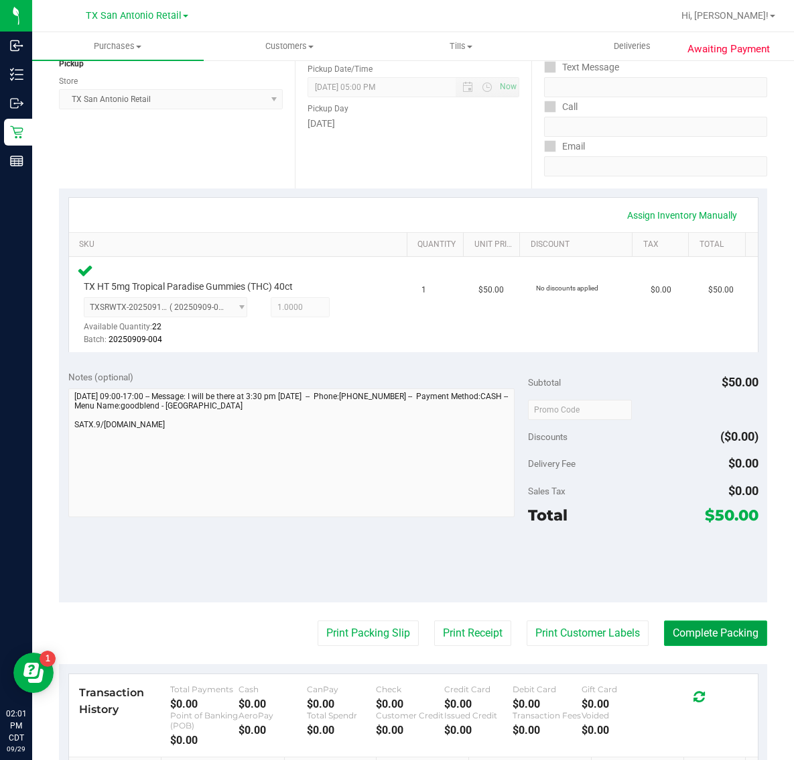
click at [718, 632] on button "Complete Packing" at bounding box center [715, 632] width 103 height 25
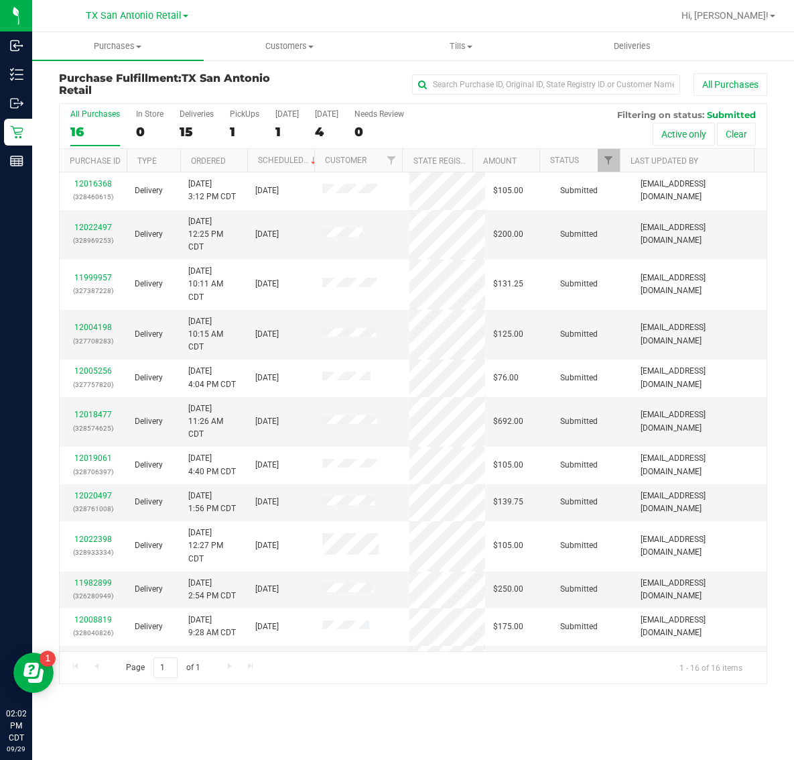
click at [307, 132] on div "All Purchases 16 In Store 0 Deliveries 15 PickUps 1 [DATE] 1 [DATE] 4 Needs Rev…" at bounding box center [413, 126] width 707 height 45
click at [330, 124] on div "4" at bounding box center [326, 131] width 23 height 15
click at [0, 0] on input "[DATE] 4" at bounding box center [0, 0] width 0 height 0
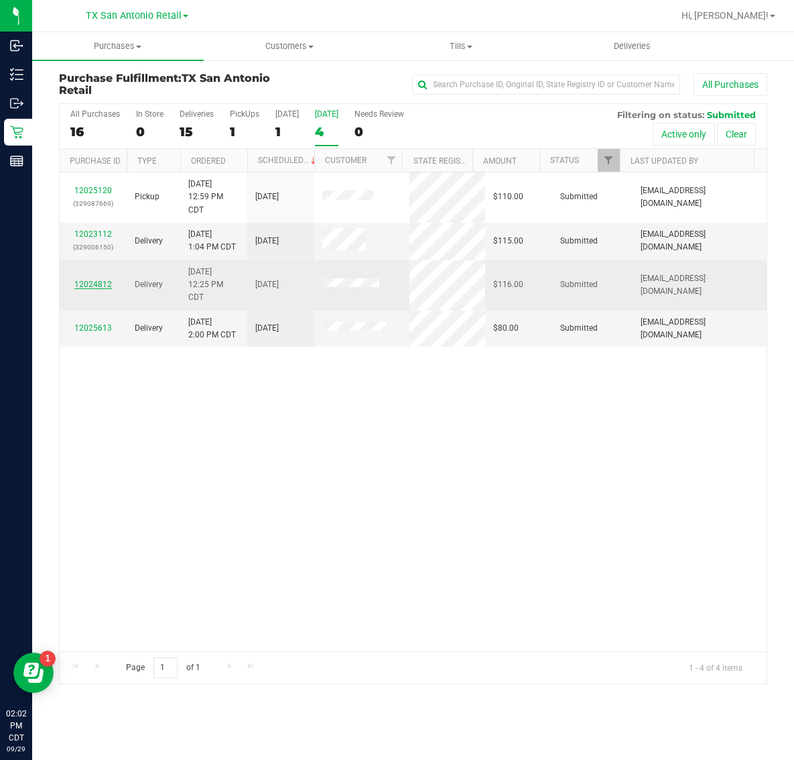
click at [103, 283] on link "12024812" at bounding box center [93, 284] width 38 height 9
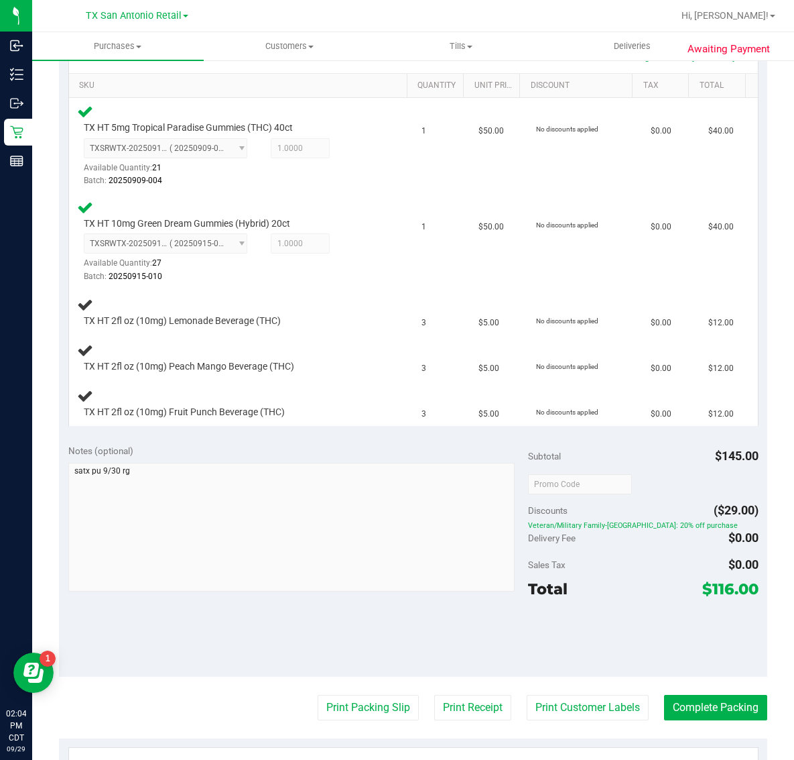
scroll to position [339, 0]
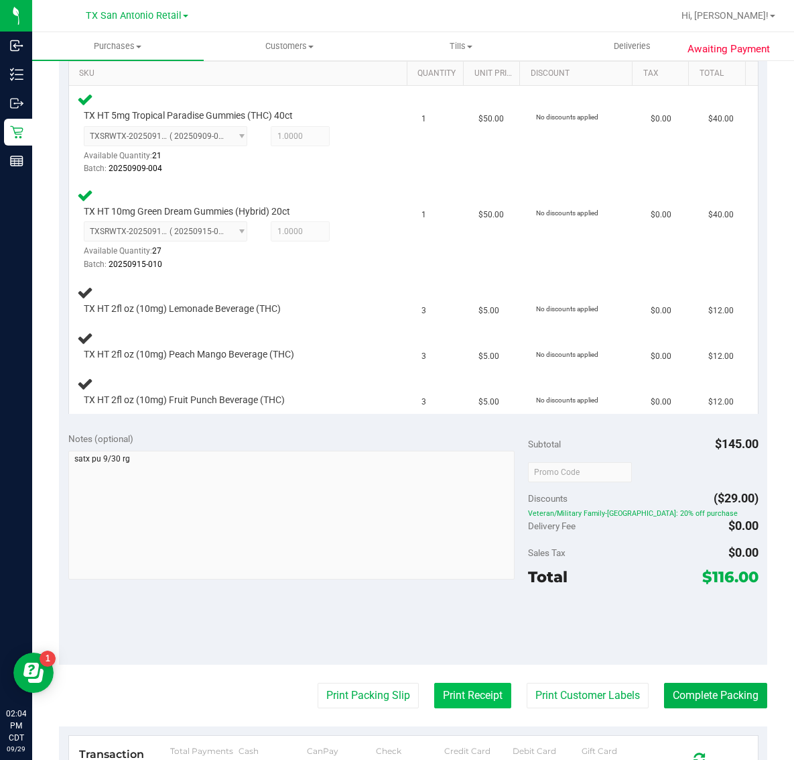
click at [481, 689] on button "Print Receipt" at bounding box center [472, 694] width 77 height 25
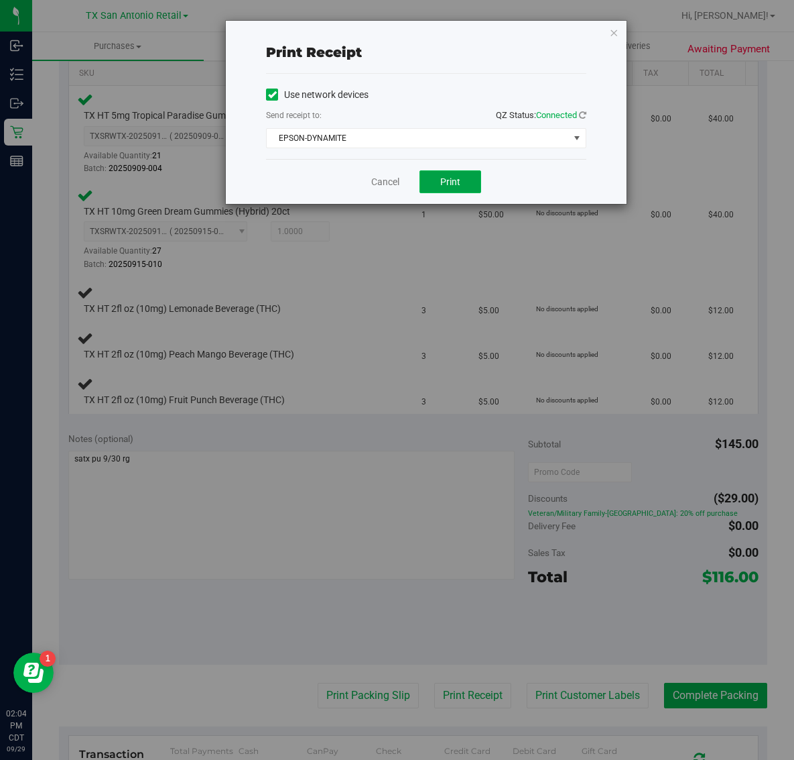
click at [457, 185] on span "Print" at bounding box center [450, 181] width 20 height 11
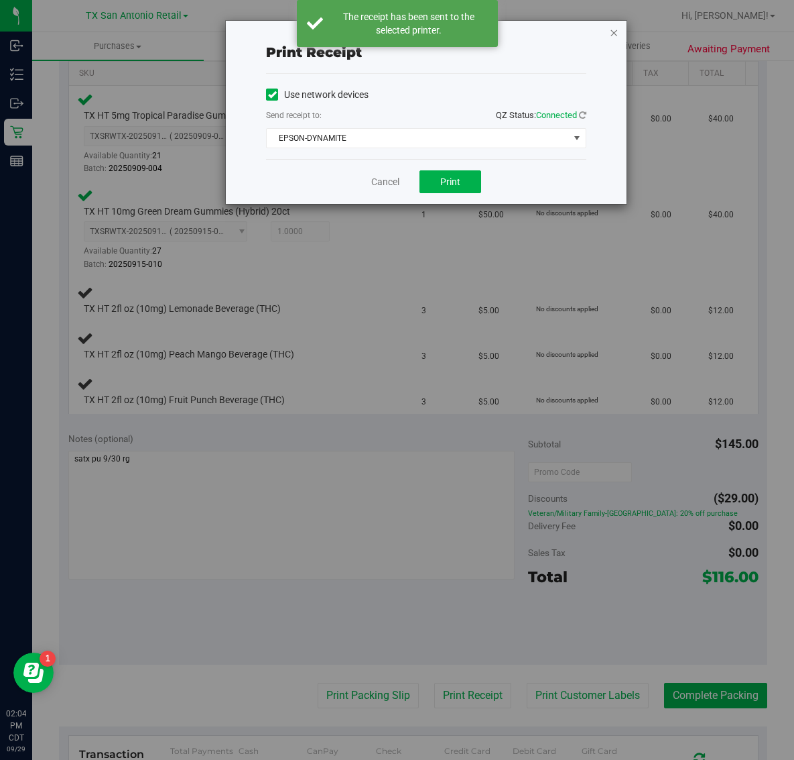
click at [615, 34] on icon "button" at bounding box center [613, 32] width 9 height 16
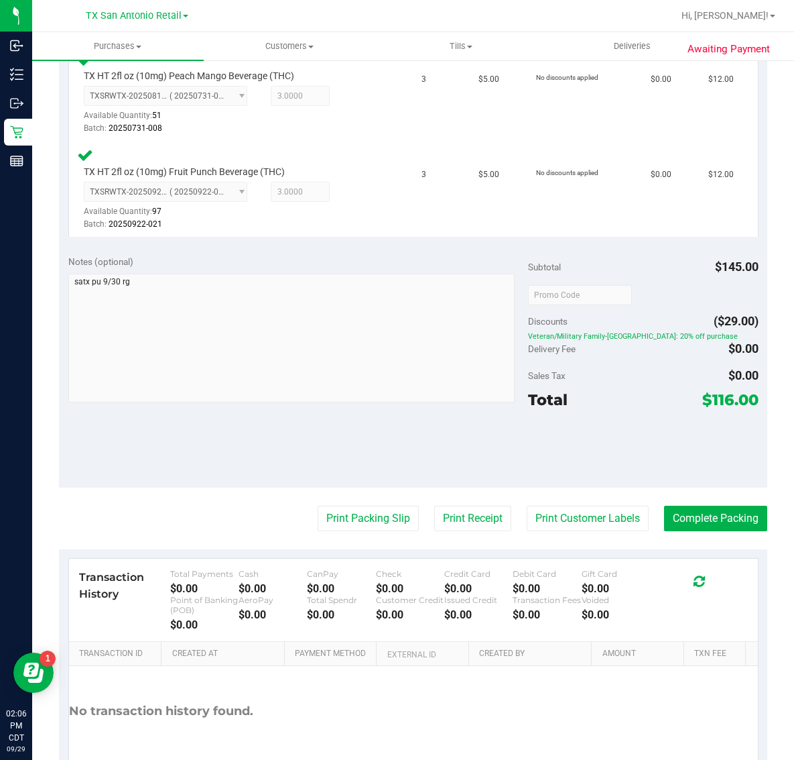
scroll to position [736, 0]
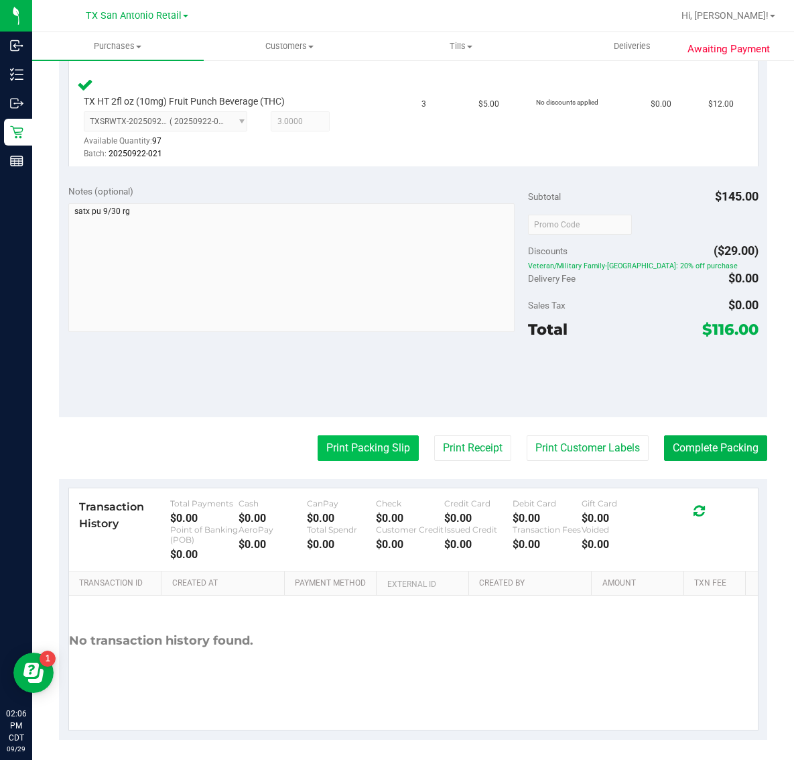
click at [357, 435] on button "Print Packing Slip" at bounding box center [368, 447] width 101 height 25
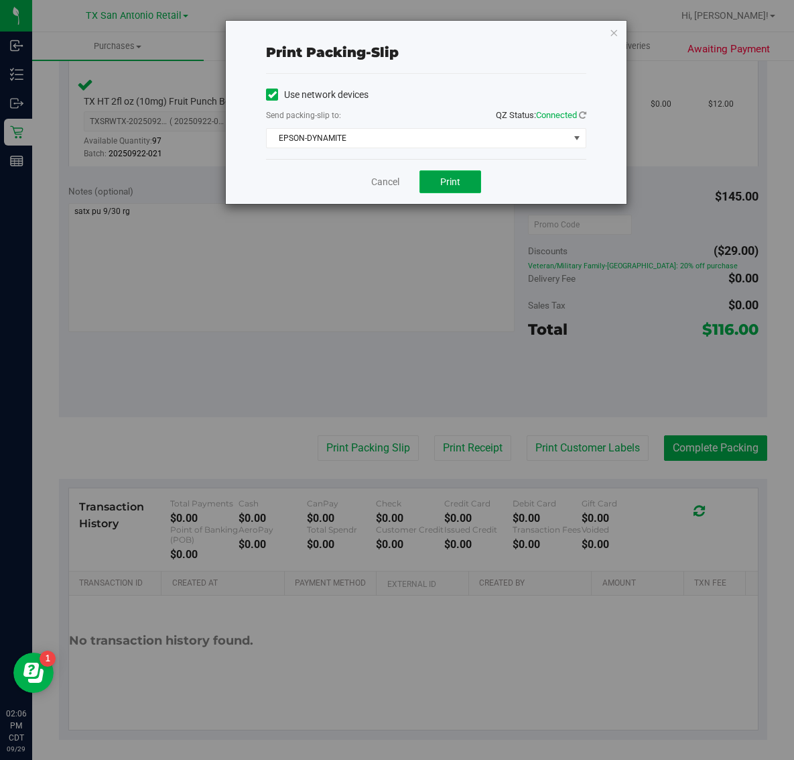
click at [455, 182] on span "Print" at bounding box center [450, 181] width 20 height 11
click at [611, 32] on icon "button" at bounding box center [613, 32] width 9 height 16
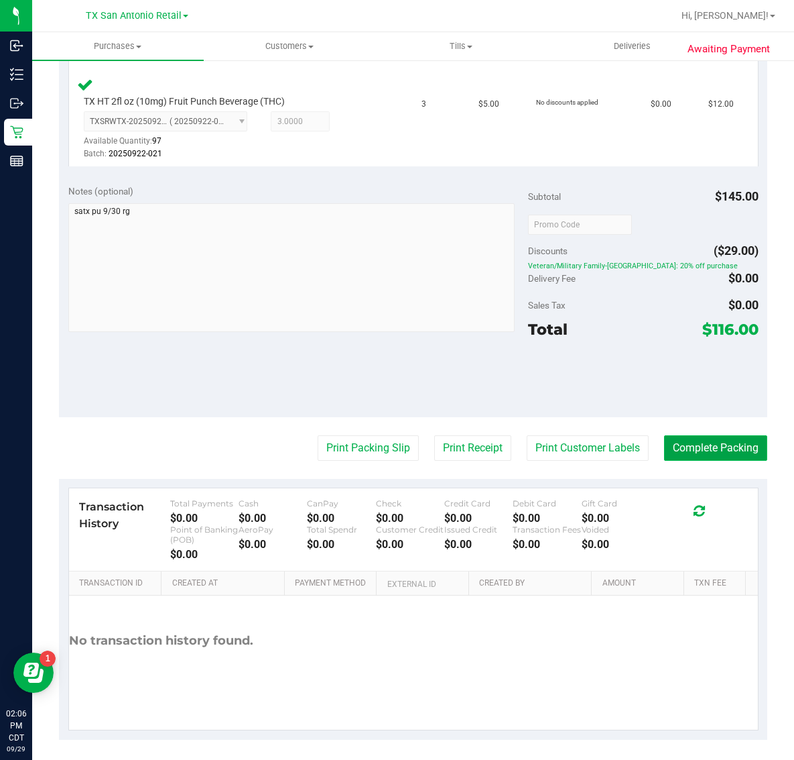
click at [694, 444] on button "Complete Packing" at bounding box center [715, 447] width 103 height 25
